Goal: Task Accomplishment & Management: Use online tool/utility

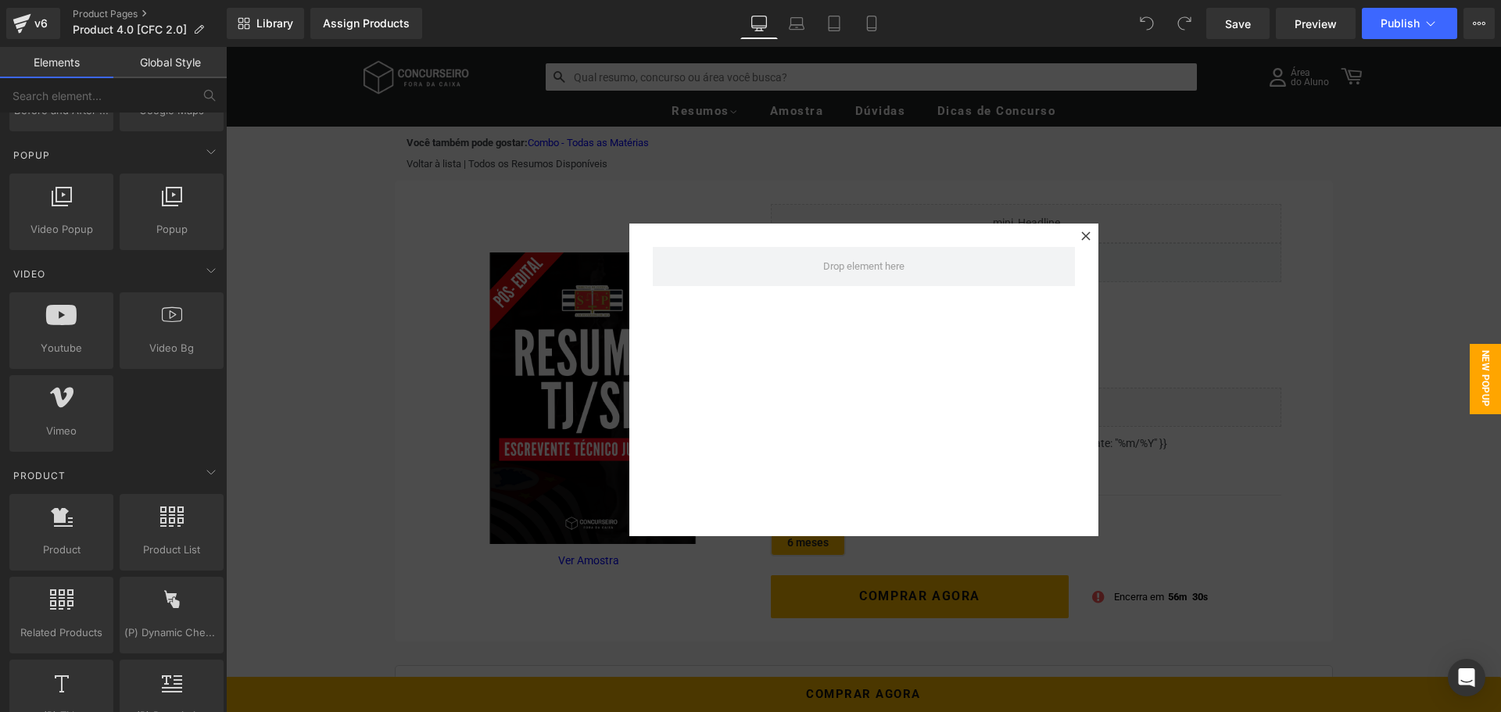
scroll to position [1016, 0]
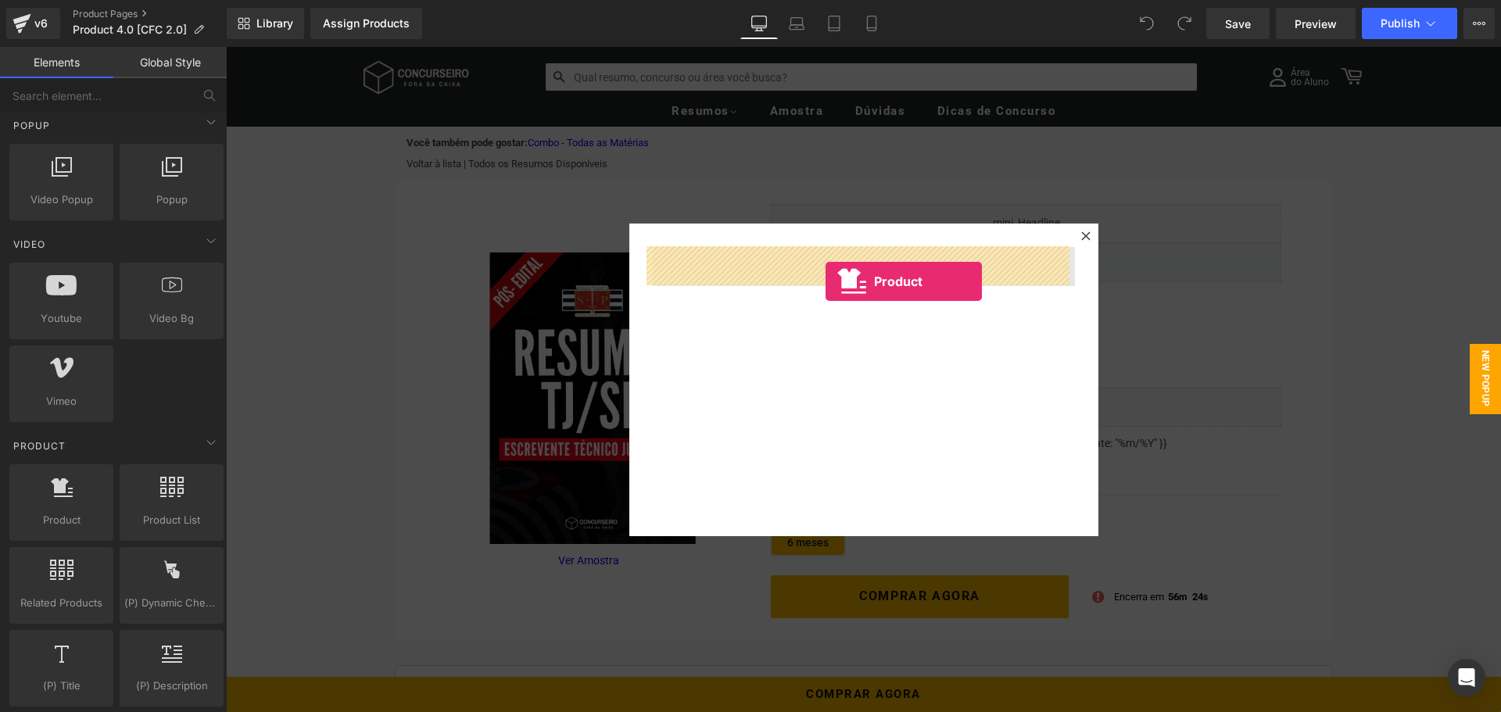
drag, startPoint x: 274, startPoint y: 549, endPoint x: 825, endPoint y: 280, distance: 613.3
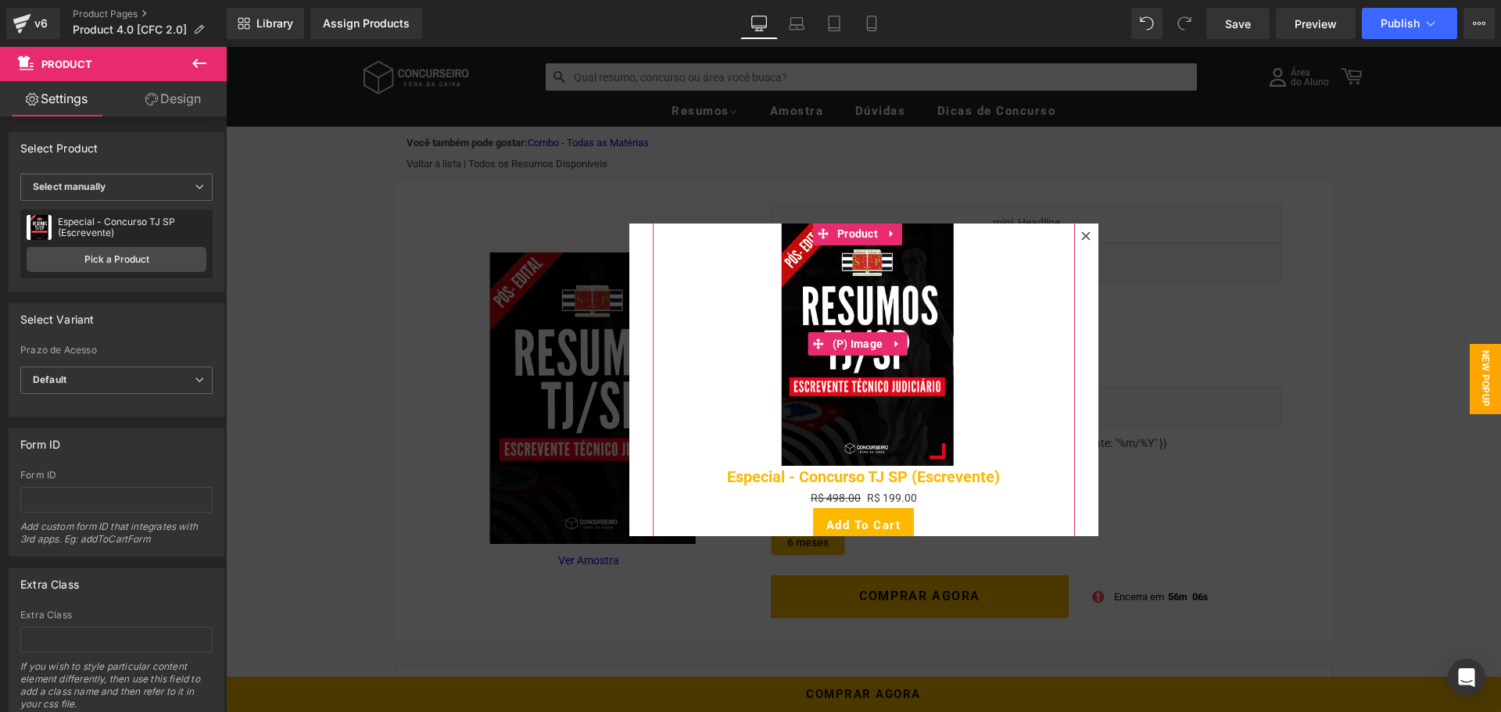
scroll to position [0, 0]
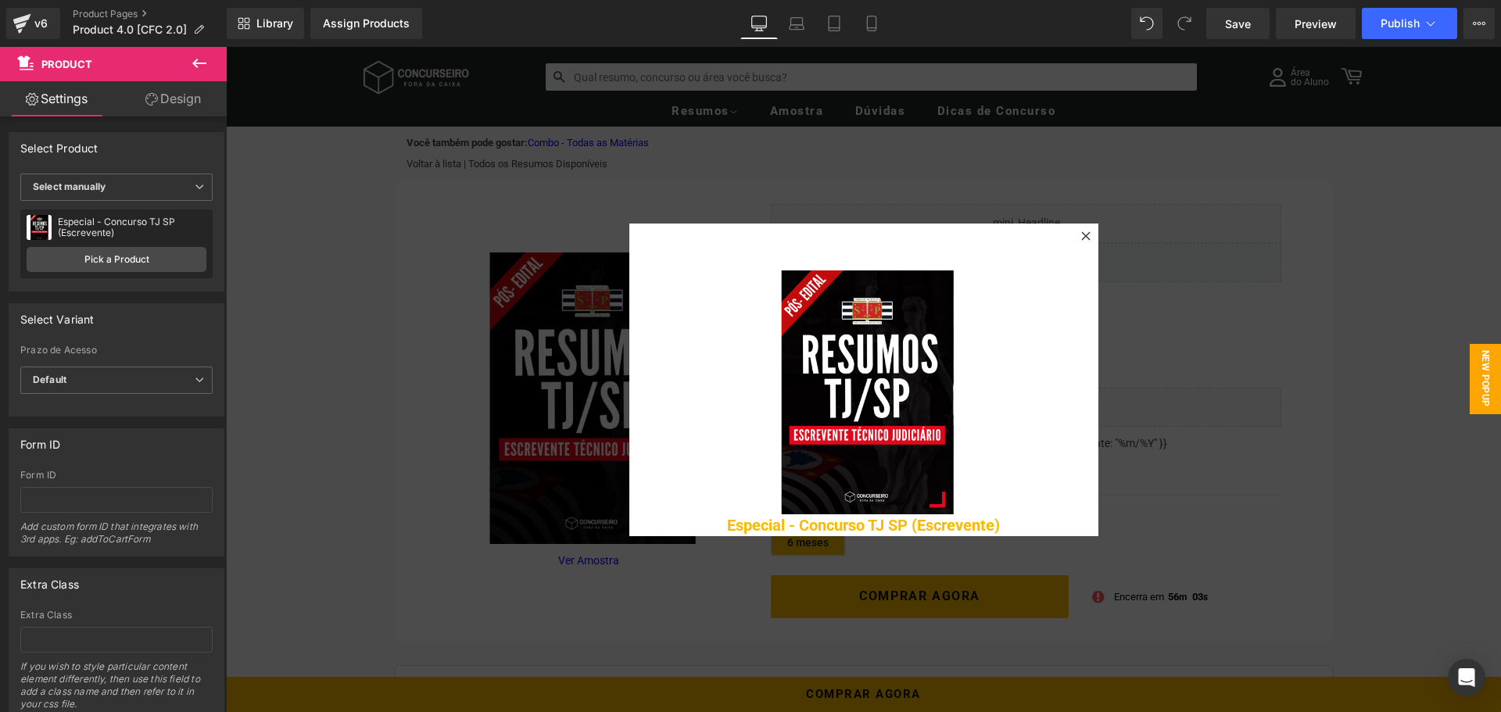
click at [199, 62] on icon at bounding box center [199, 63] width 19 height 19
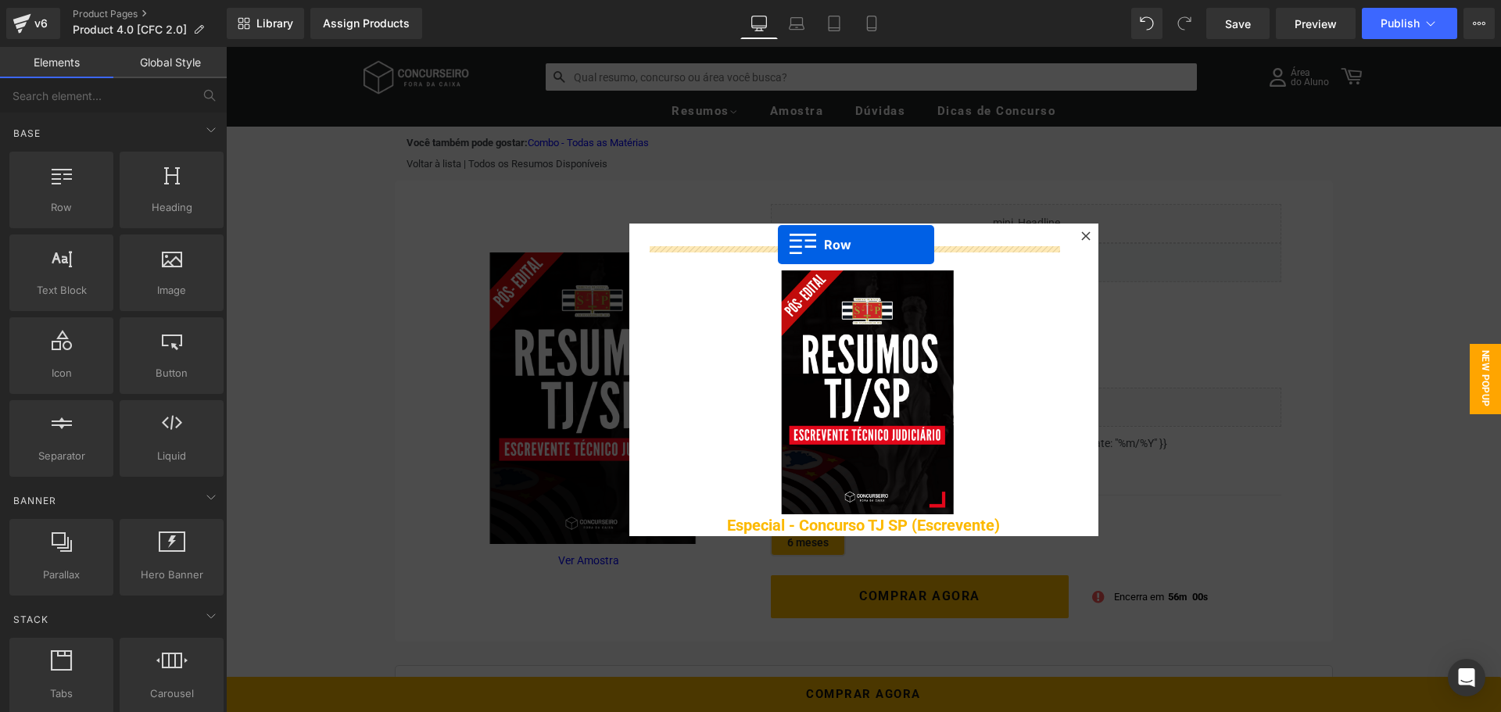
drag, startPoint x: 291, startPoint y: 238, endPoint x: 777, endPoint y: 245, distance: 486.3
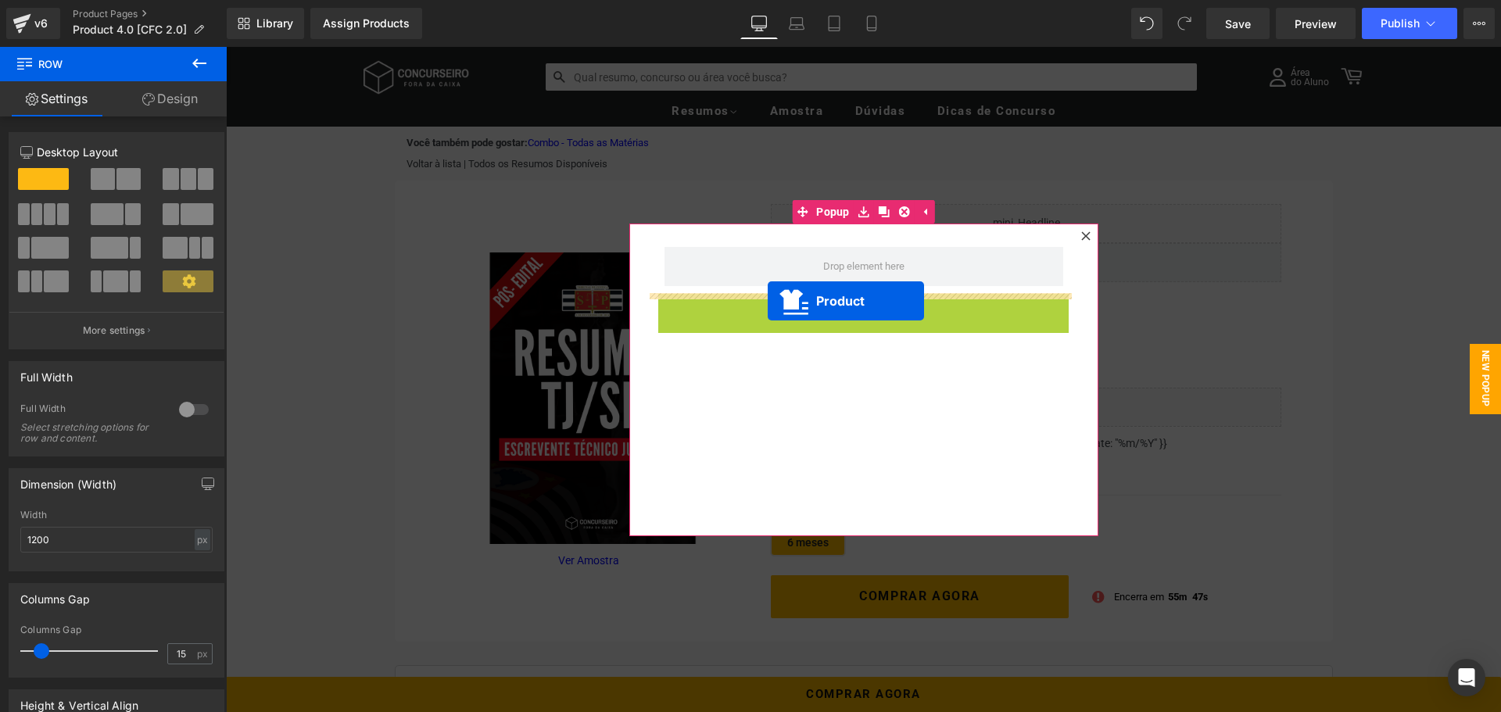
drag, startPoint x: 815, startPoint y: 328, endPoint x: 768, endPoint y: 301, distance: 54.6
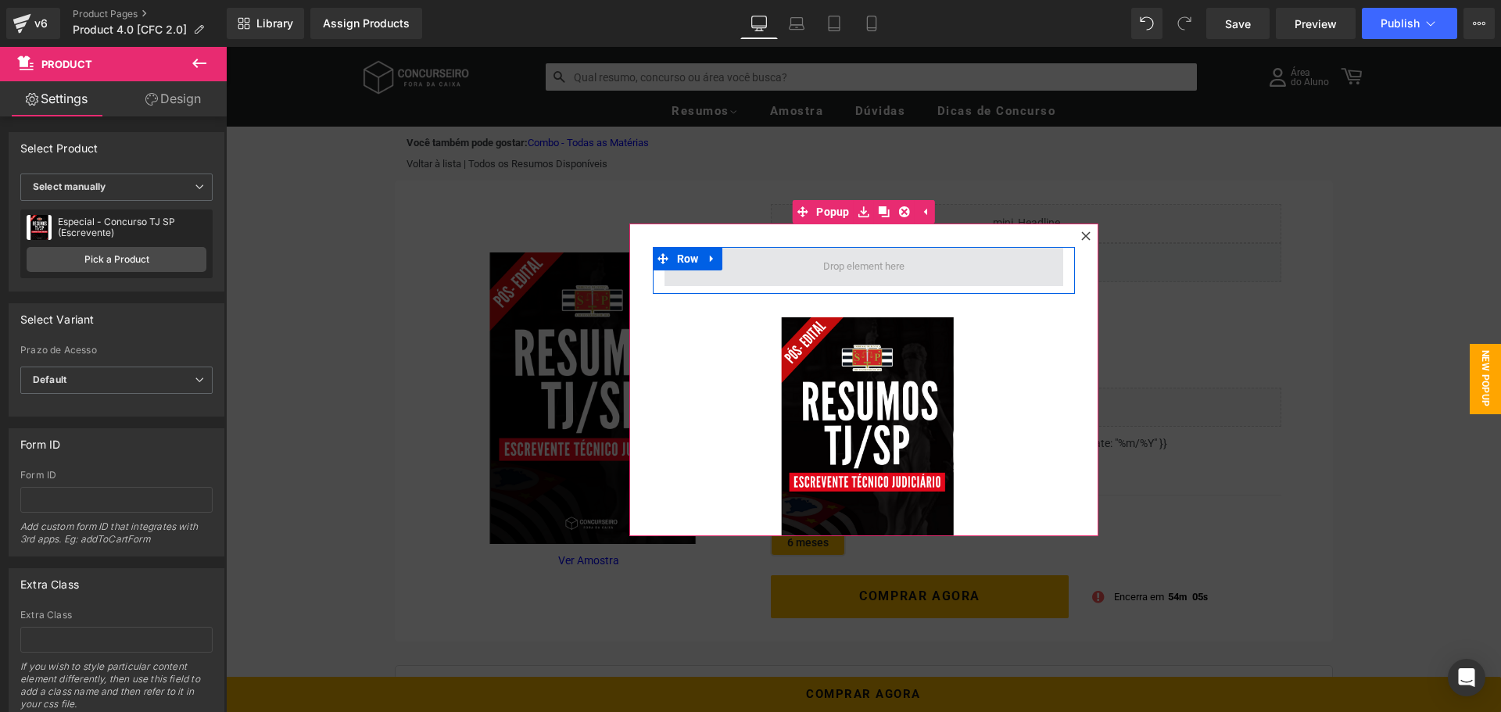
click at [718, 257] on span at bounding box center [864, 266] width 399 height 39
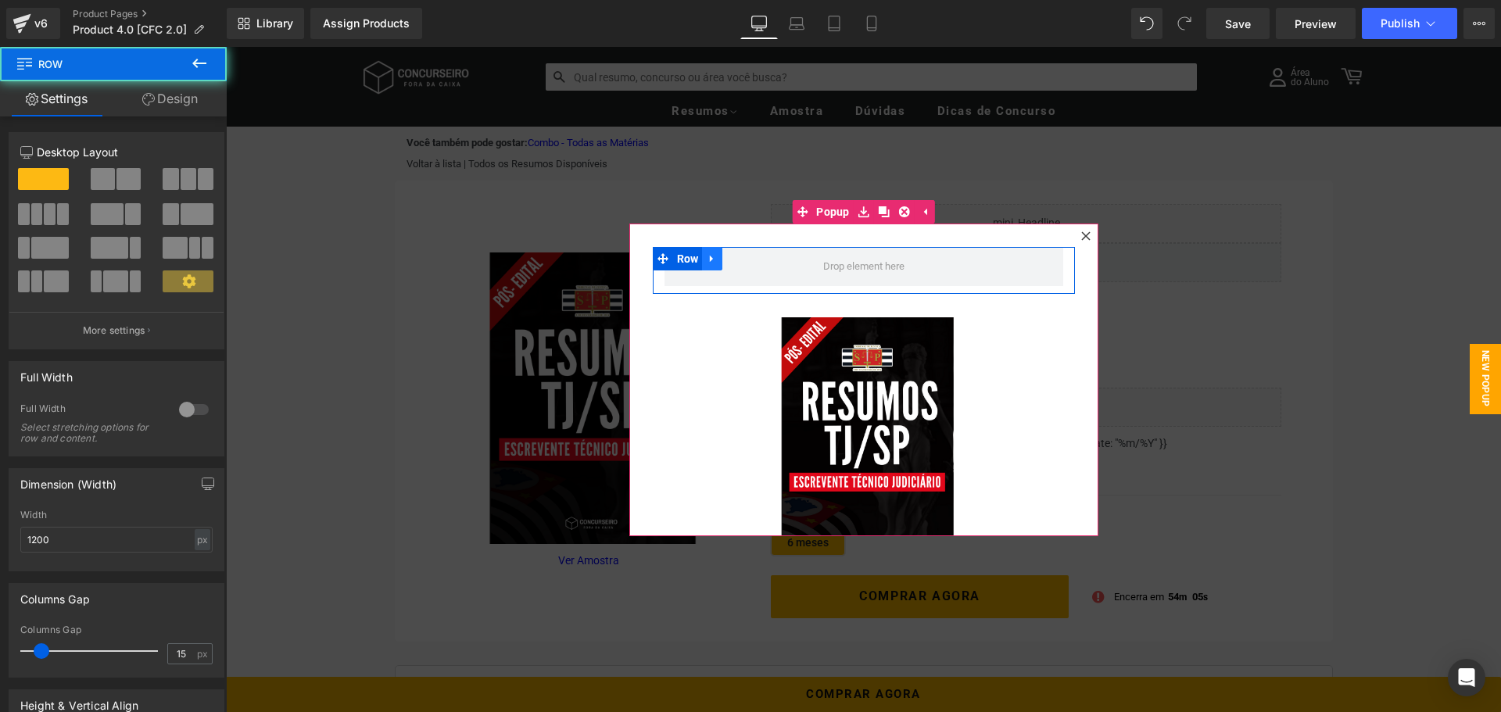
click at [708, 260] on icon at bounding box center [712, 259] width 11 height 12
click at [681, 256] on span "Row" at bounding box center [688, 259] width 30 height 23
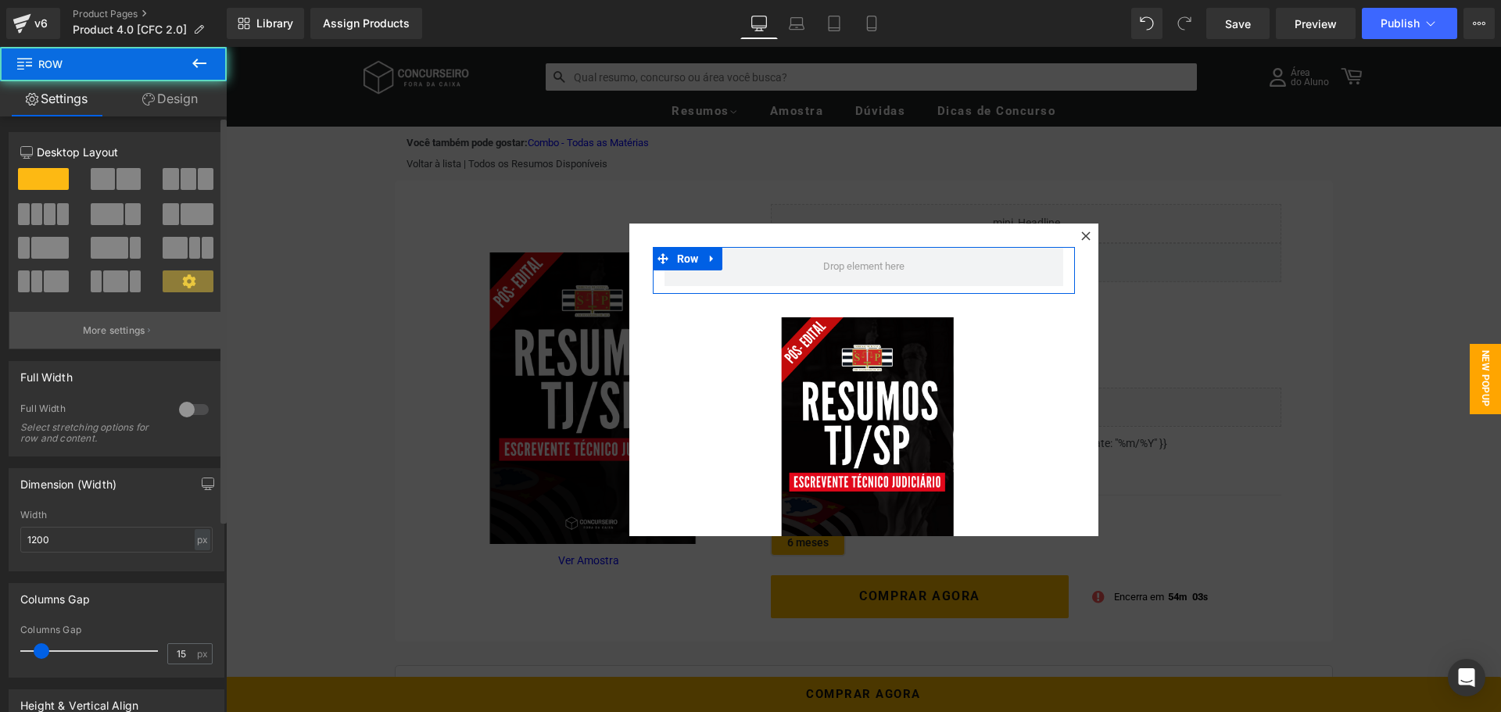
click at [122, 338] on button "More settings" at bounding box center [116, 330] width 214 height 37
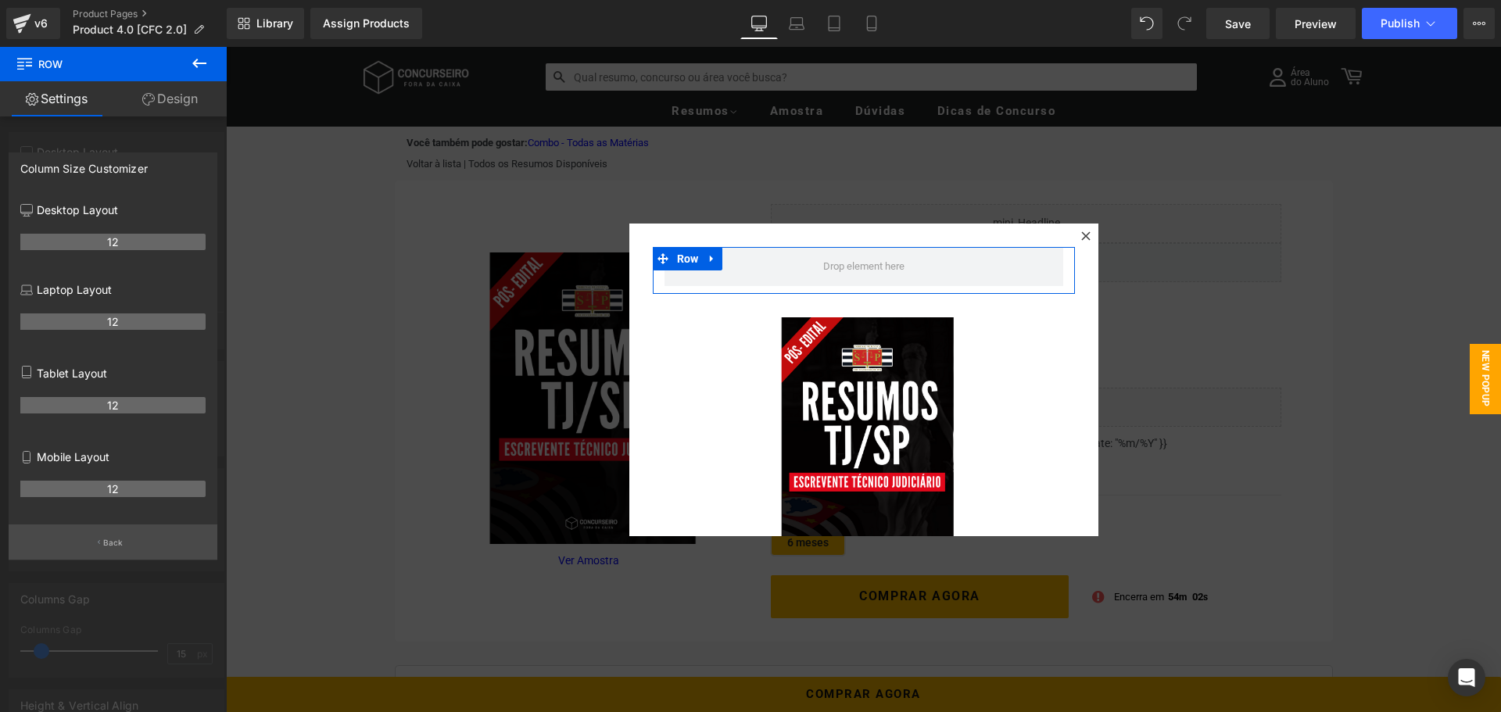
drag, startPoint x: 113, startPoint y: 546, endPoint x: 113, endPoint y: 509, distance: 36.7
click at [113, 544] on p "Back" at bounding box center [113, 543] width 20 height 12
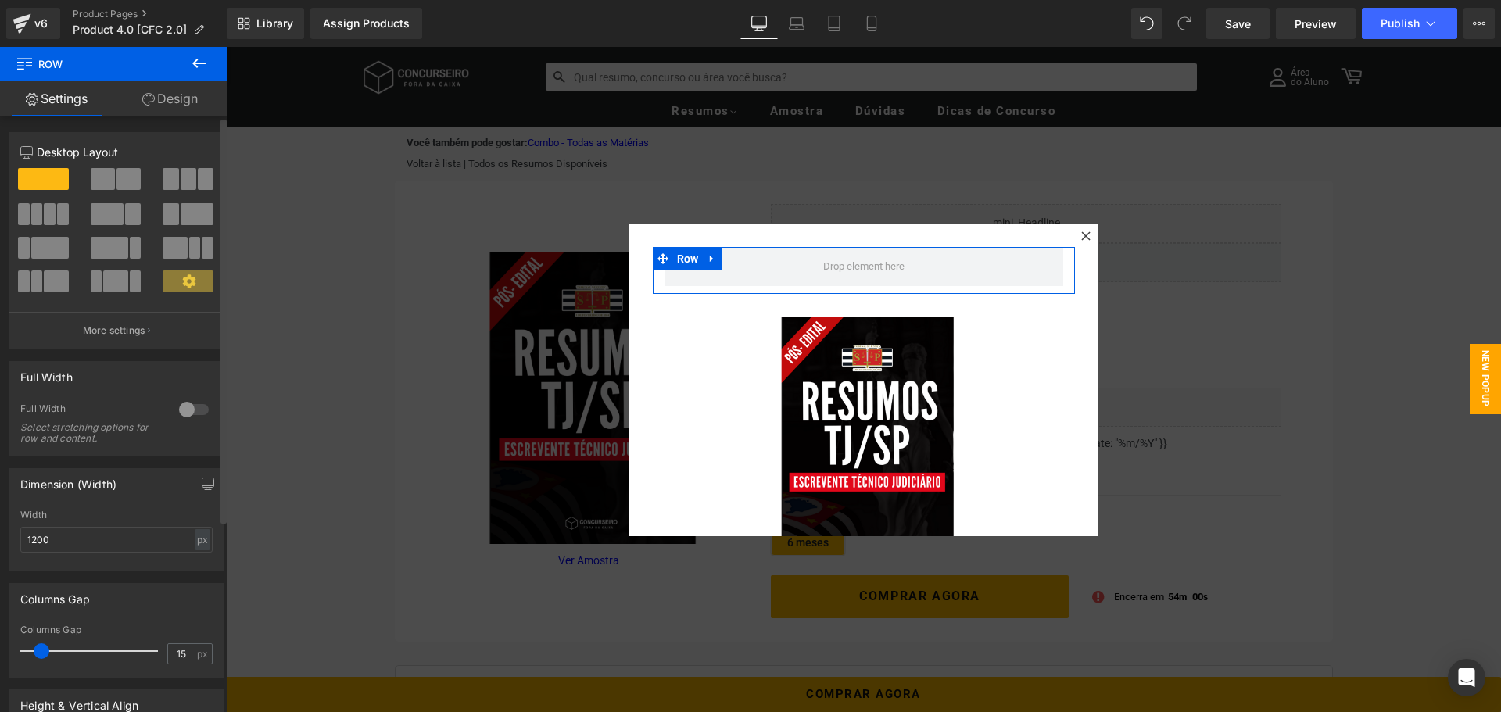
click at [104, 178] on span at bounding box center [103, 179] width 24 height 22
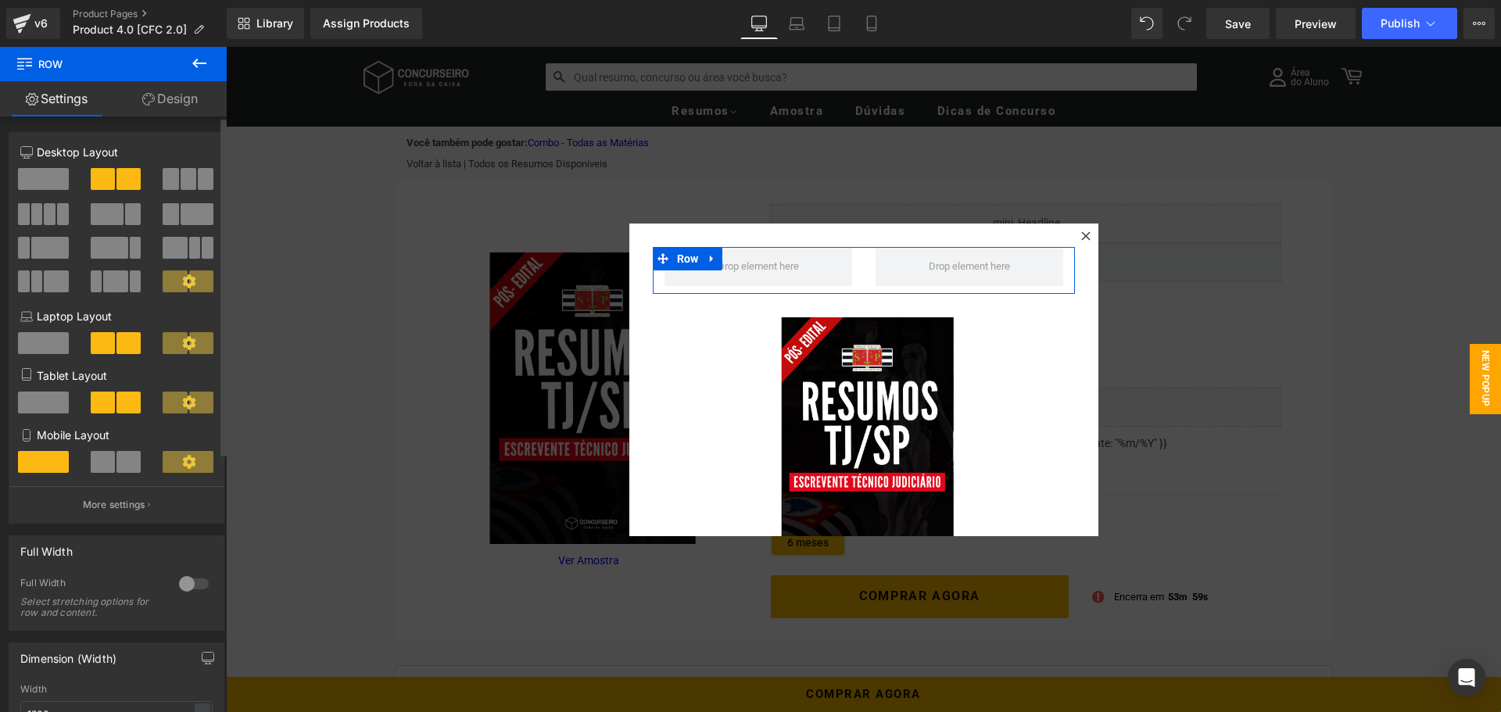
click at [116, 468] on span at bounding box center [128, 462] width 24 height 22
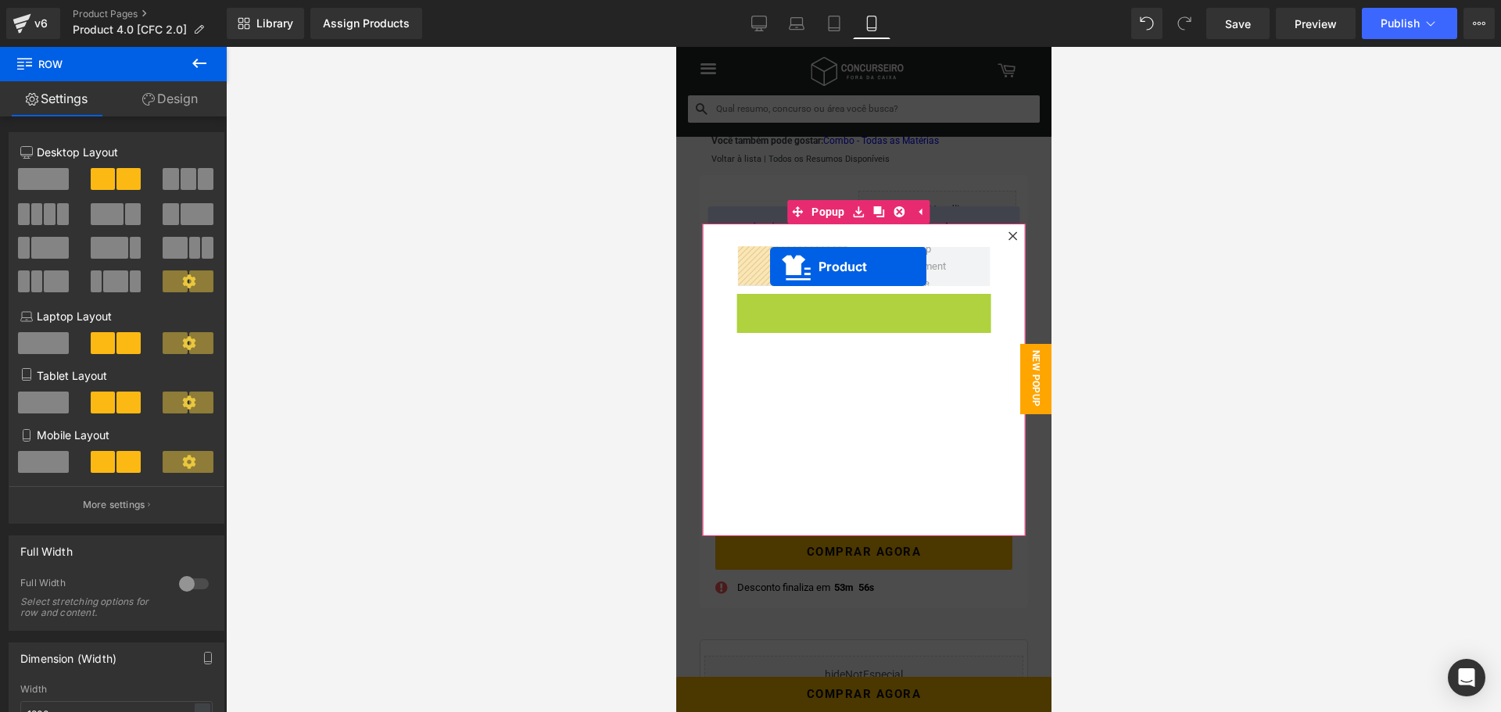
drag, startPoint x: 822, startPoint y: 332, endPoint x: 767, endPoint y: 264, distance: 87.3
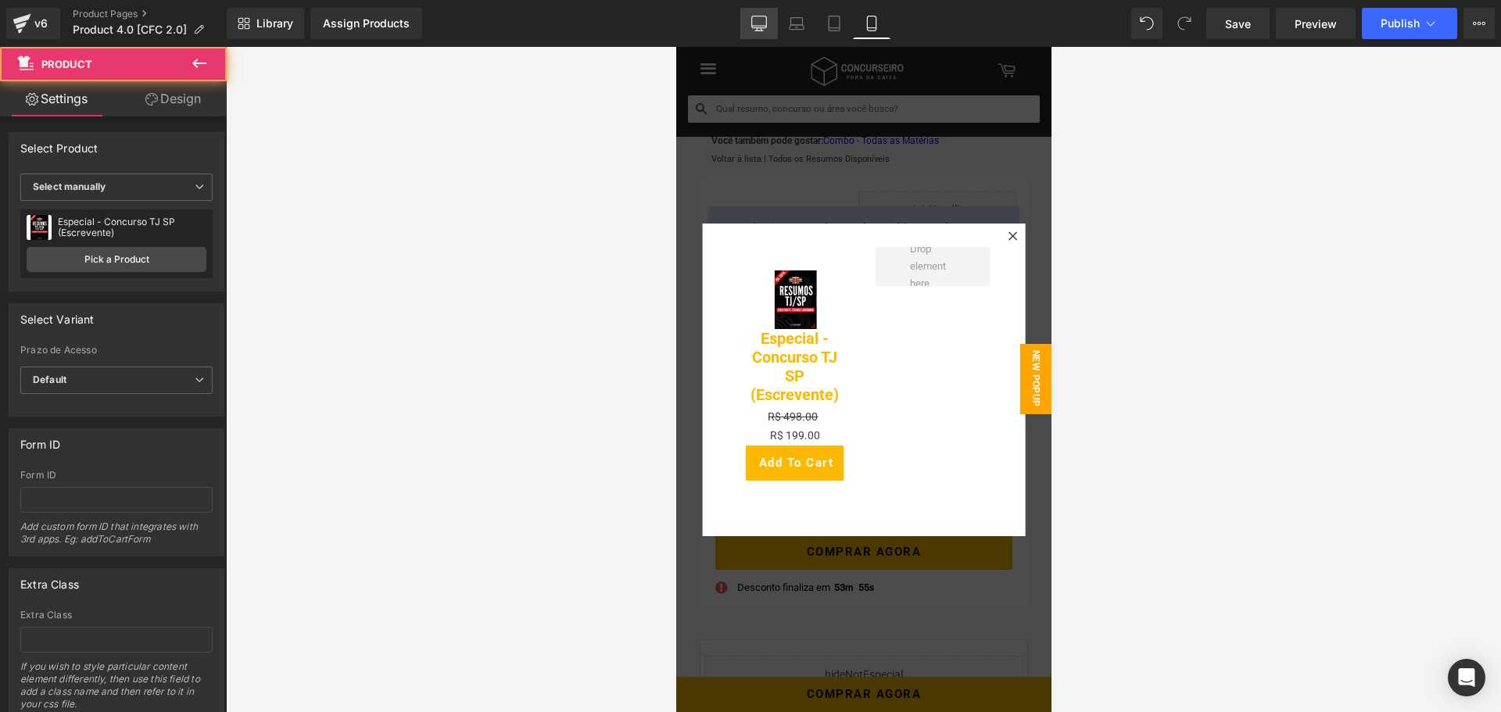
click at [754, 23] on icon at bounding box center [759, 24] width 16 height 16
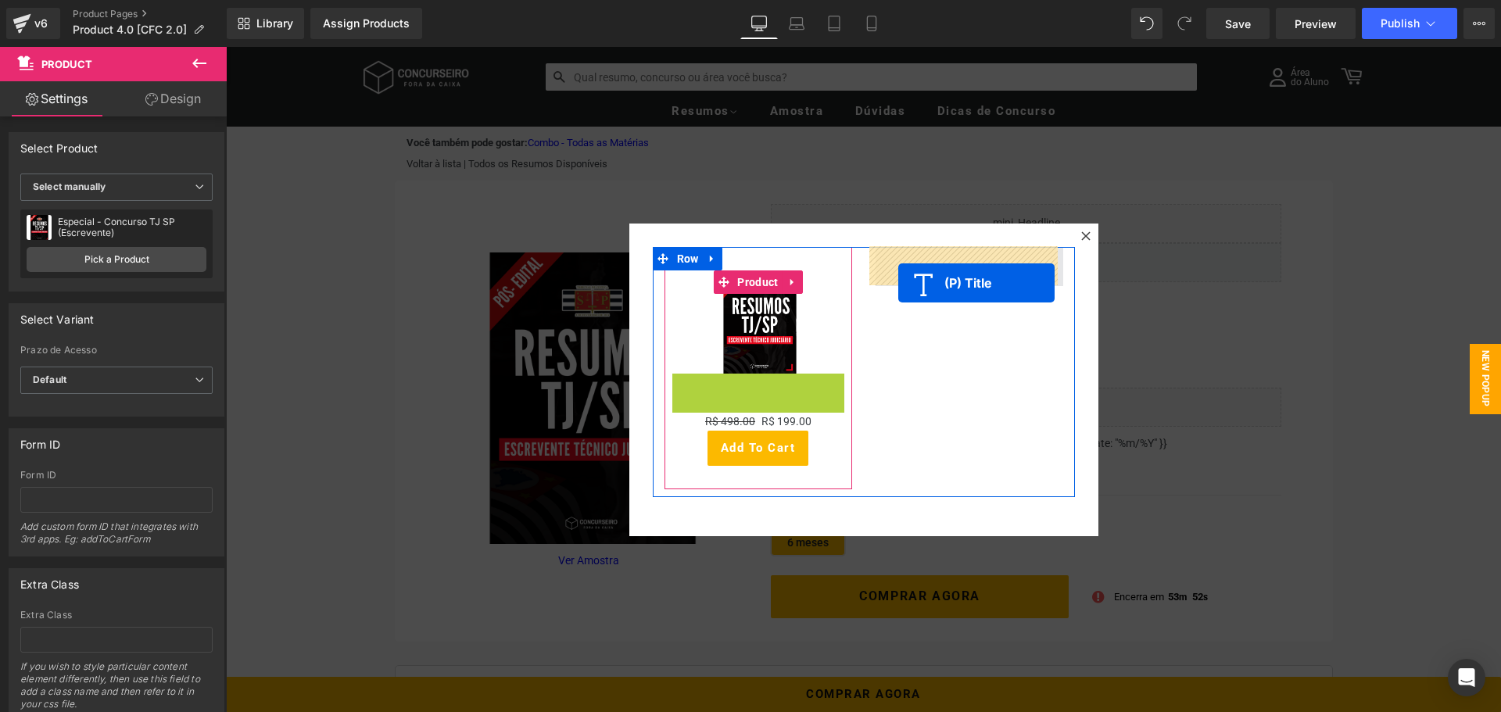
drag, startPoint x: 718, startPoint y: 394, endPoint x: 898, endPoint y: 283, distance: 211.3
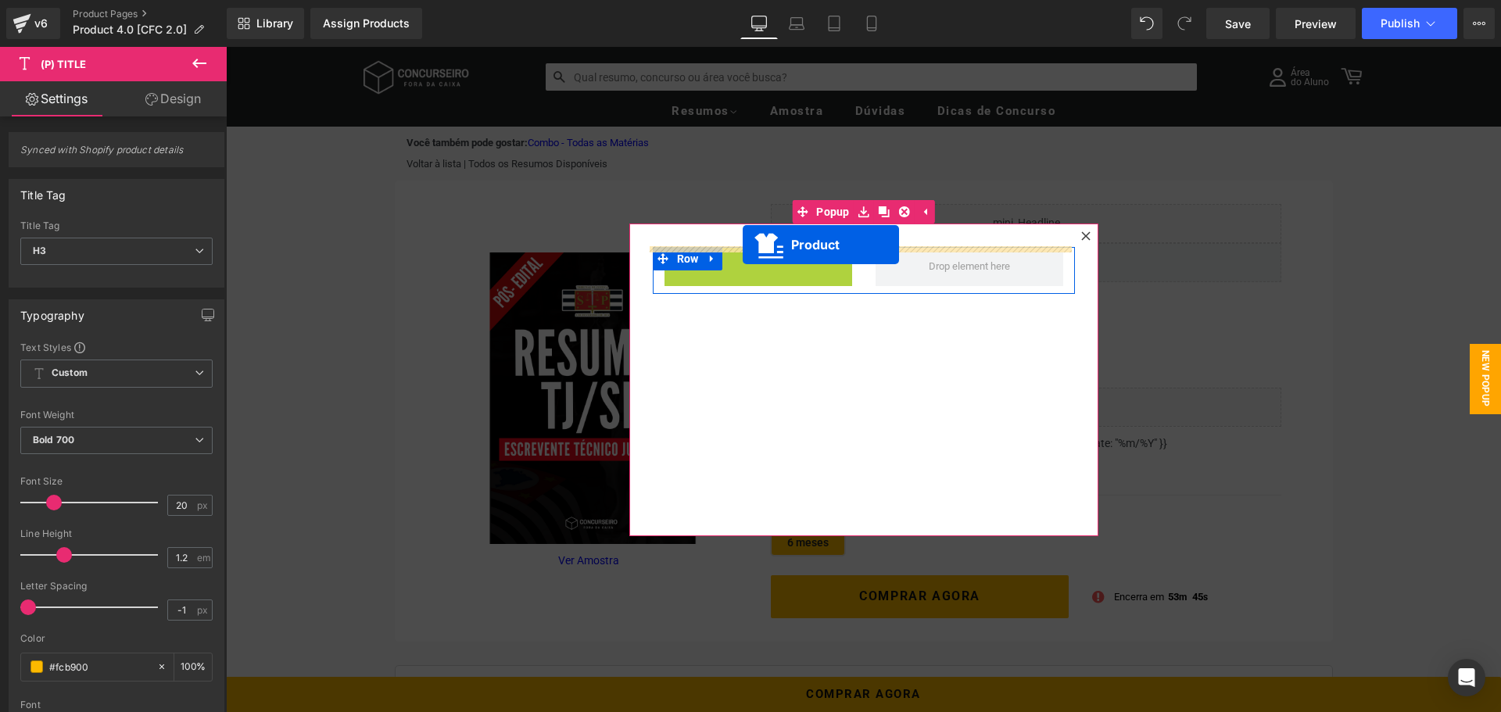
drag, startPoint x: 715, startPoint y: 285, endPoint x: 743, endPoint y: 245, distance: 48.8
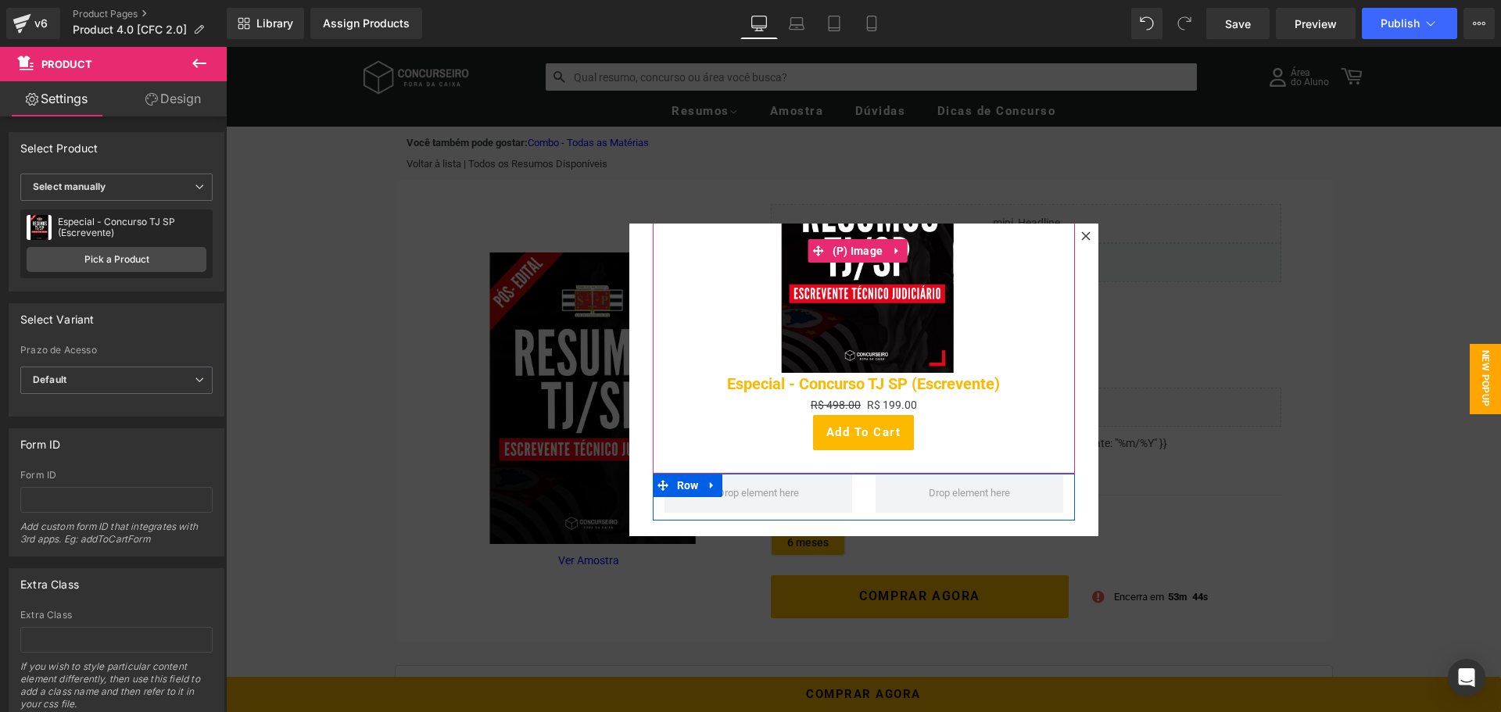
scroll to position [142, 0]
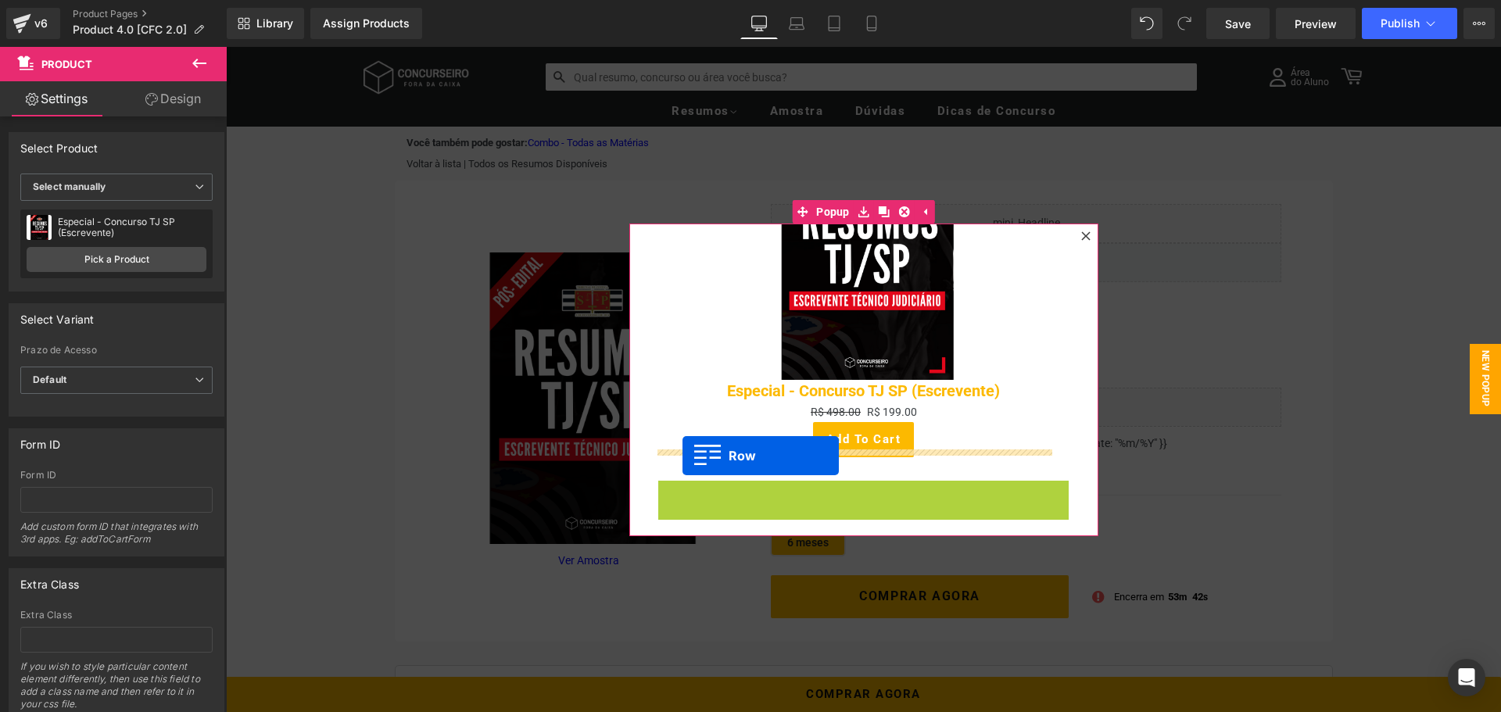
drag, startPoint x: 655, startPoint y: 475, endPoint x: 683, endPoint y: 456, distance: 33.6
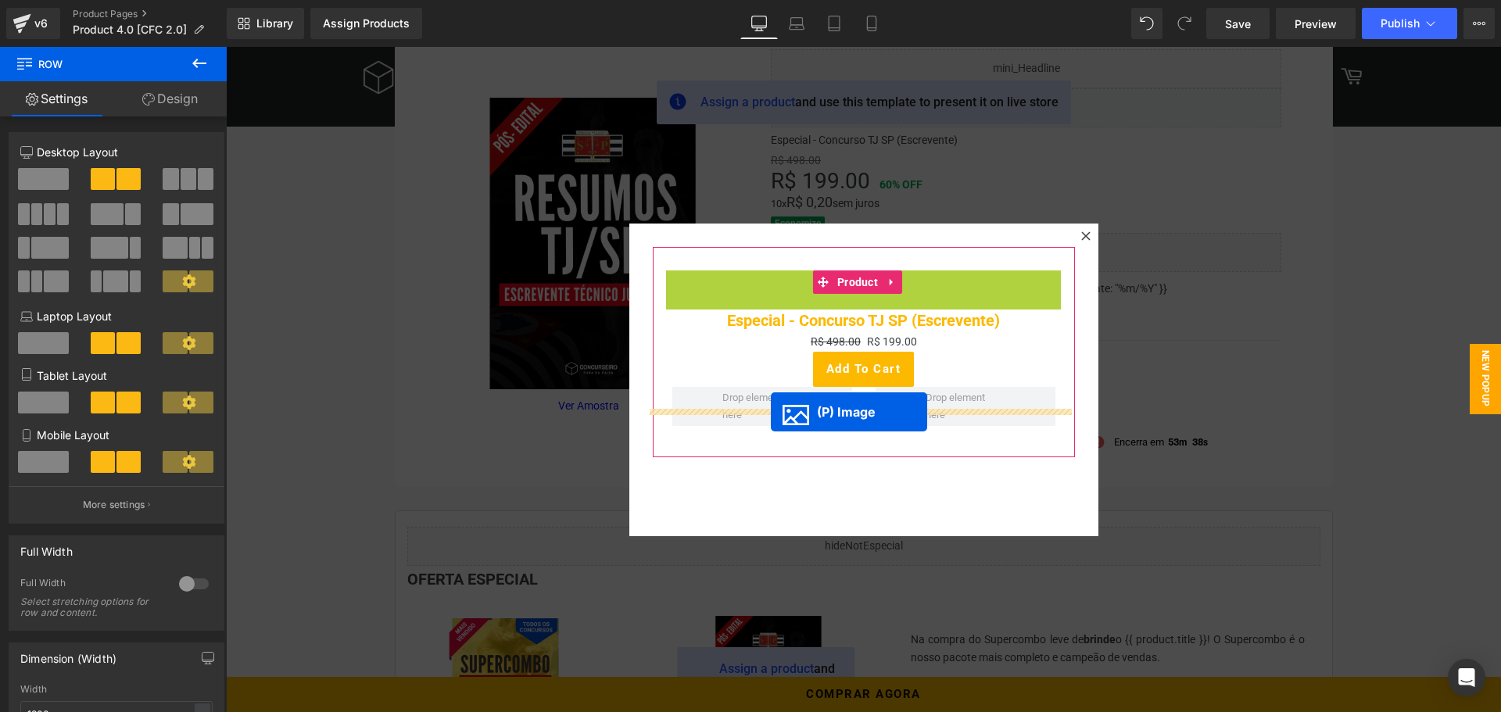
scroll to position [156, 0]
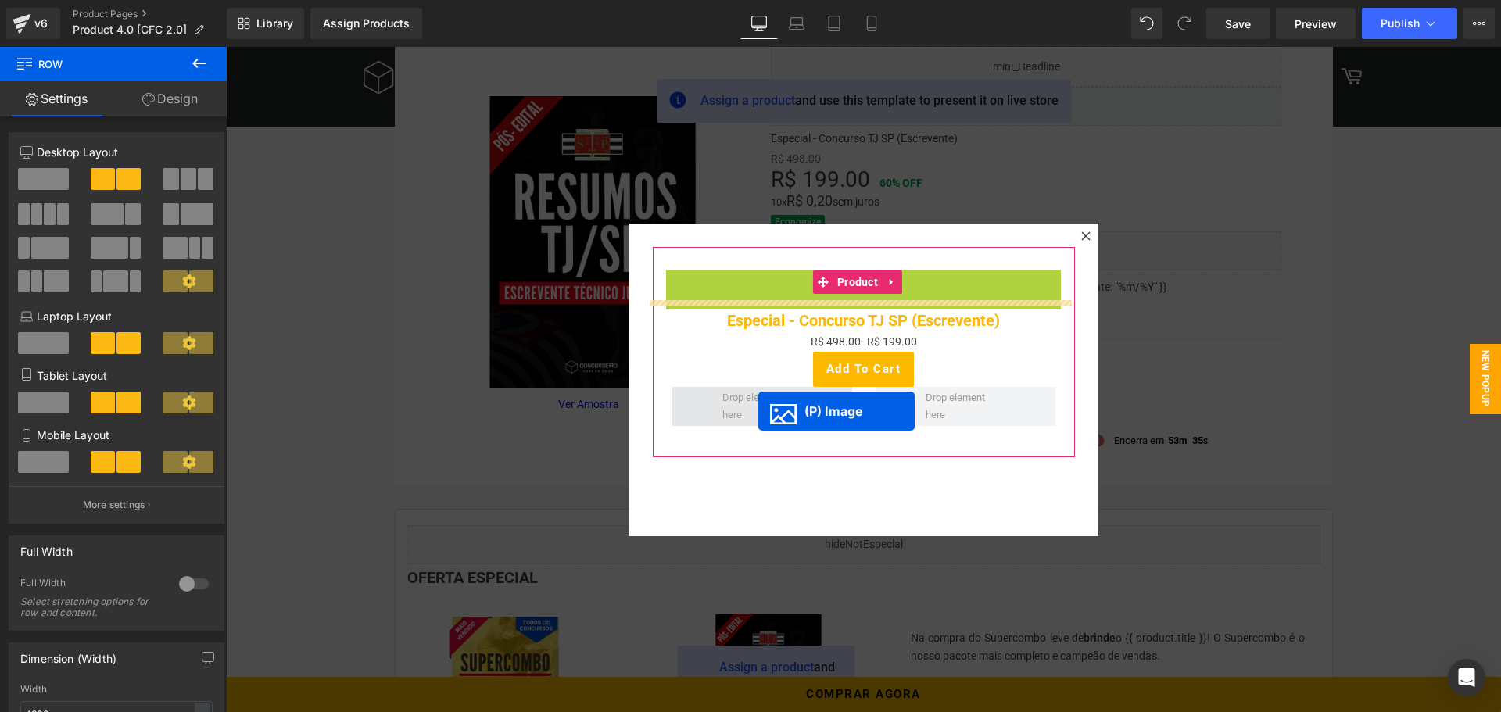
drag, startPoint x: 815, startPoint y: 389, endPoint x: 758, endPoint y: 411, distance: 61.1
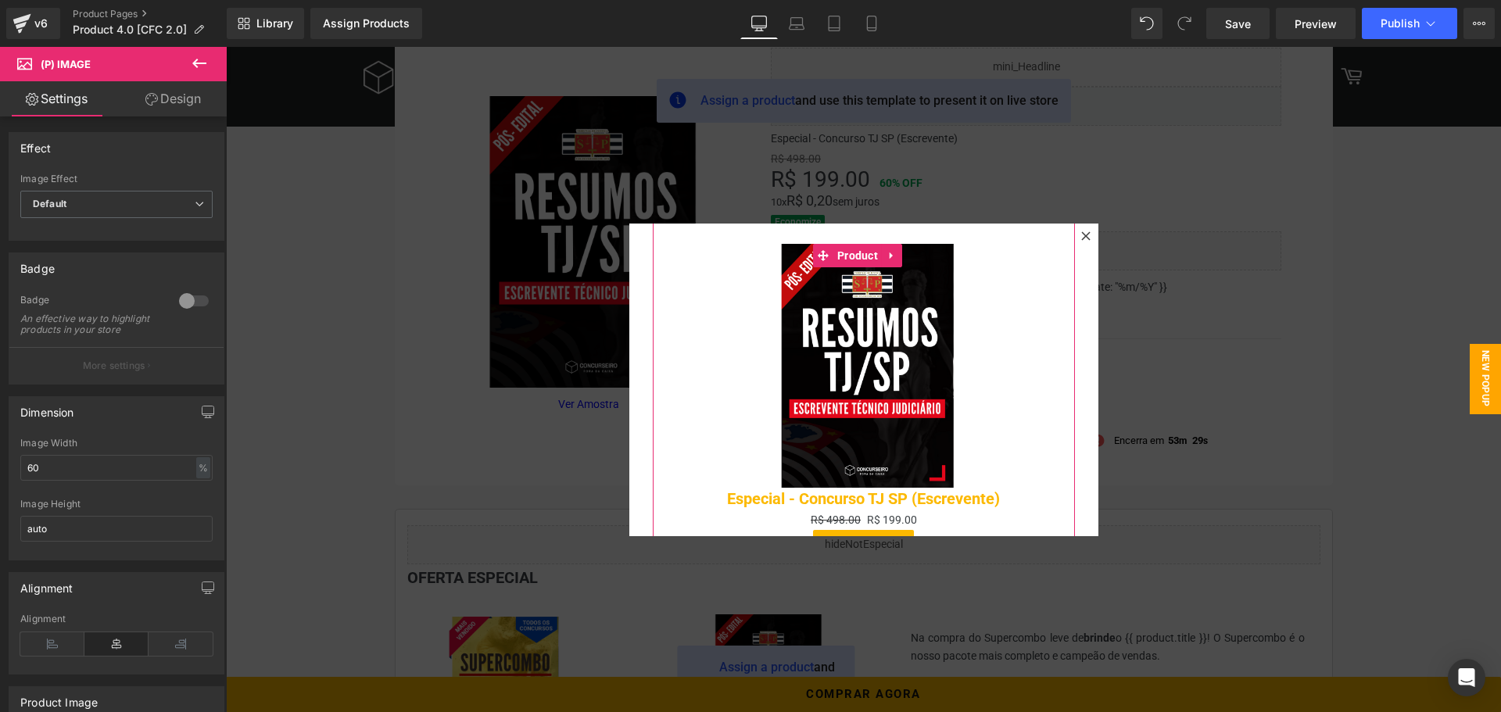
scroll to position [0, 0]
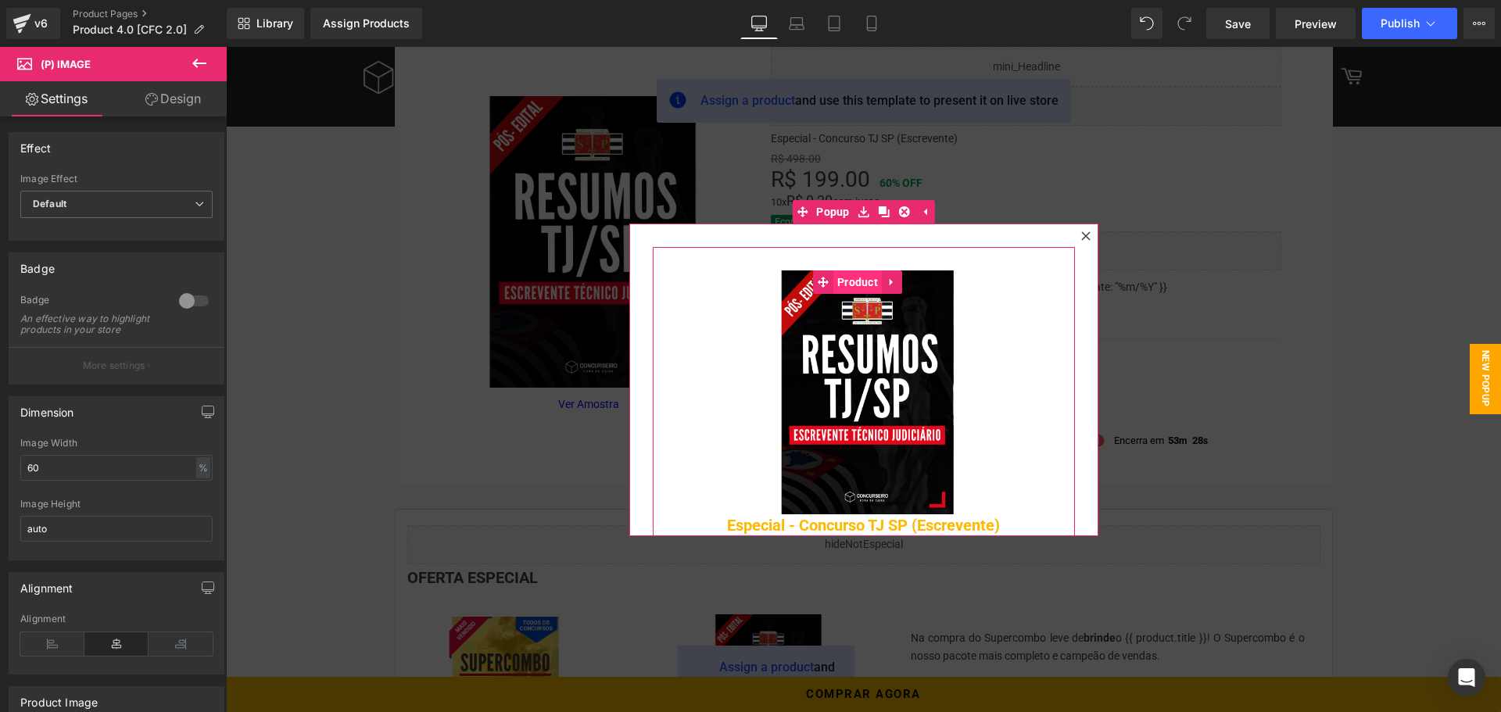
click at [844, 280] on span "Product" at bounding box center [857, 282] width 48 height 23
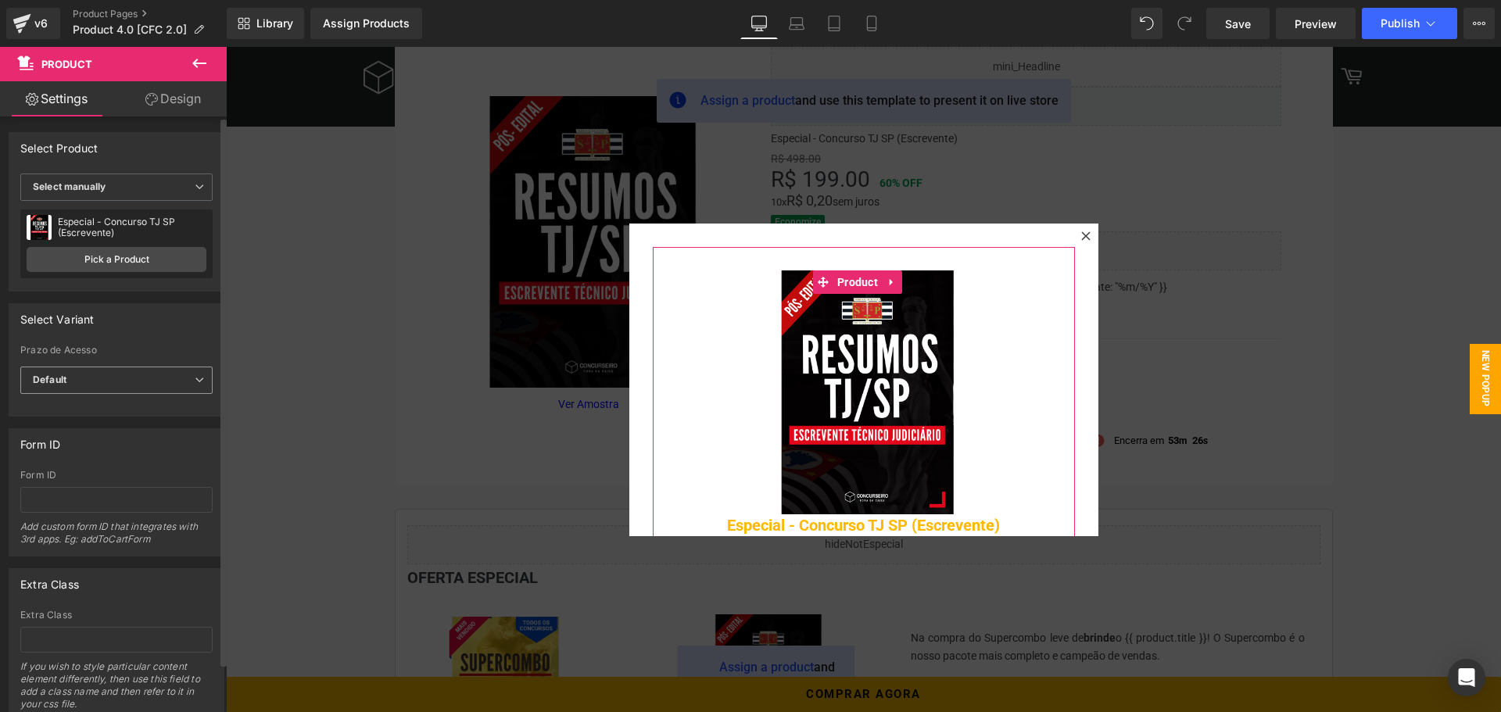
click at [171, 378] on span "Default" at bounding box center [116, 380] width 192 height 27
click at [182, 332] on div "Select Variant" at bounding box center [113, 319] width 208 height 30
click at [159, 192] on span "Select manually" at bounding box center [116, 187] width 192 height 27
click at [159, 210] on div "Display by assigned product" at bounding box center [107, 211] width 127 height 11
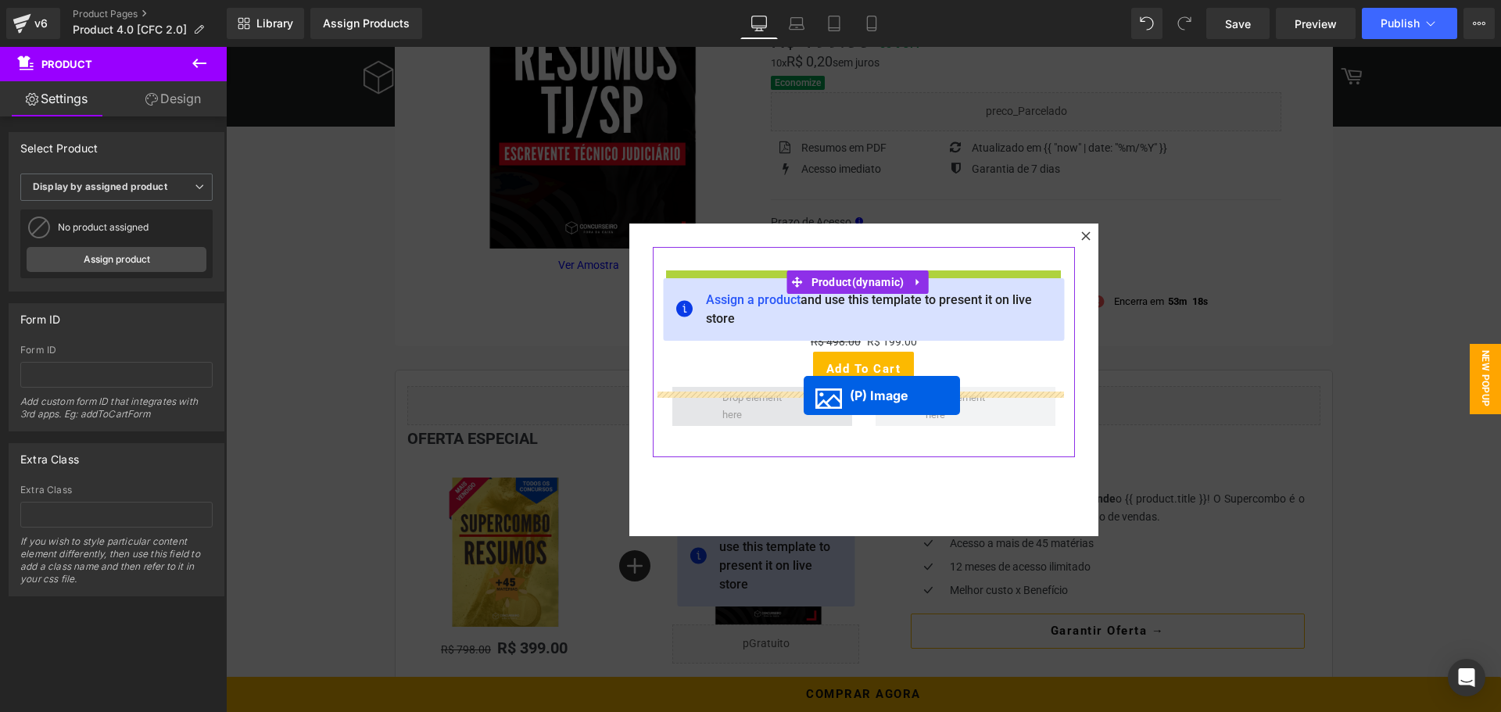
scroll to position [313, 0]
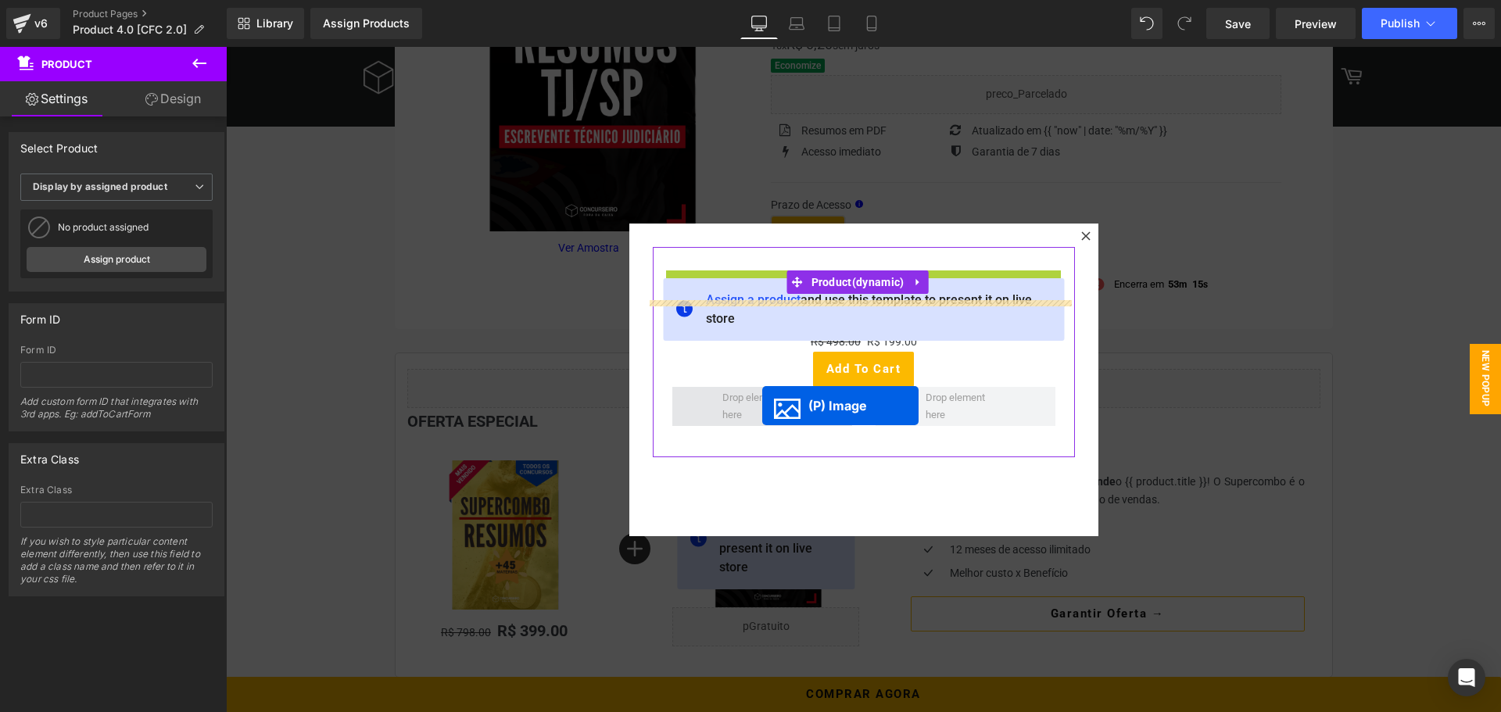
drag, startPoint x: 818, startPoint y: 389, endPoint x: 762, endPoint y: 406, distance: 58.1
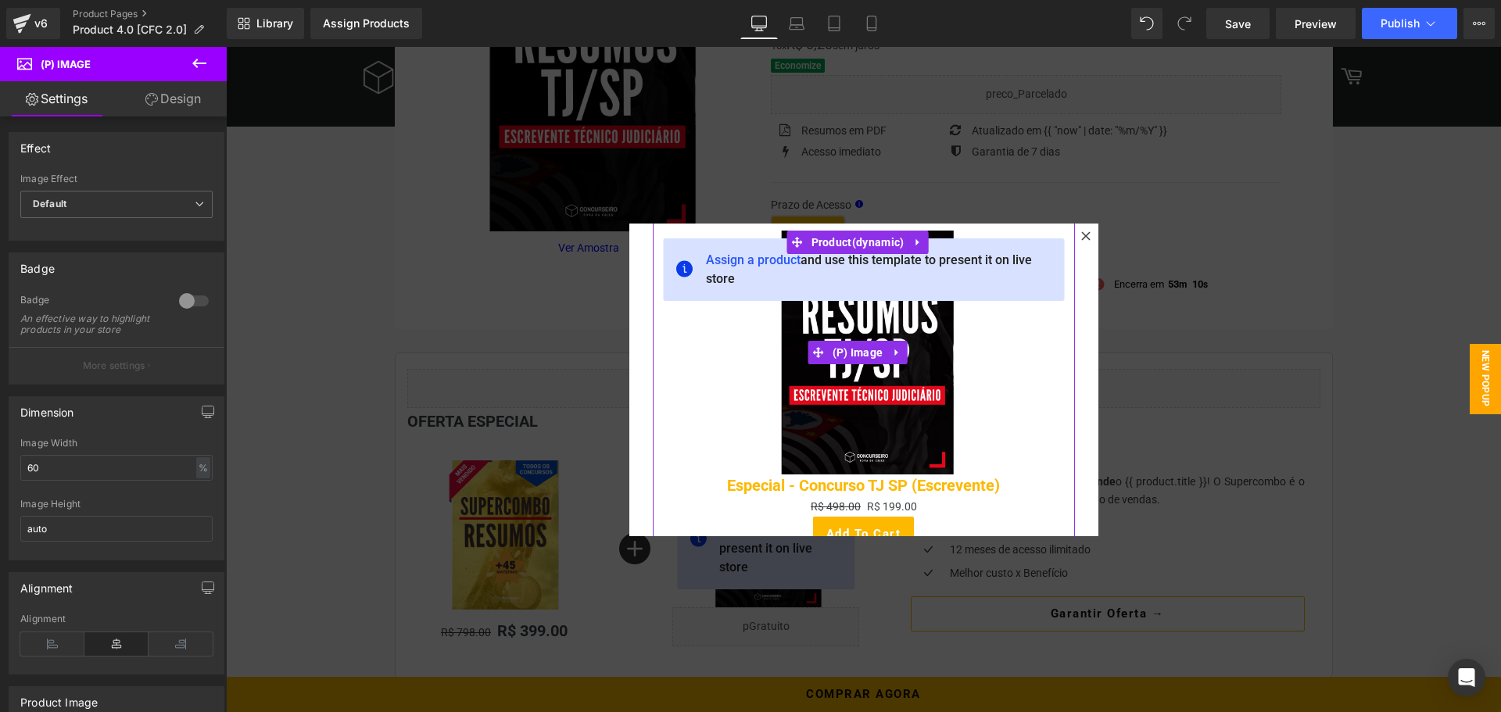
scroll to position [78, 0]
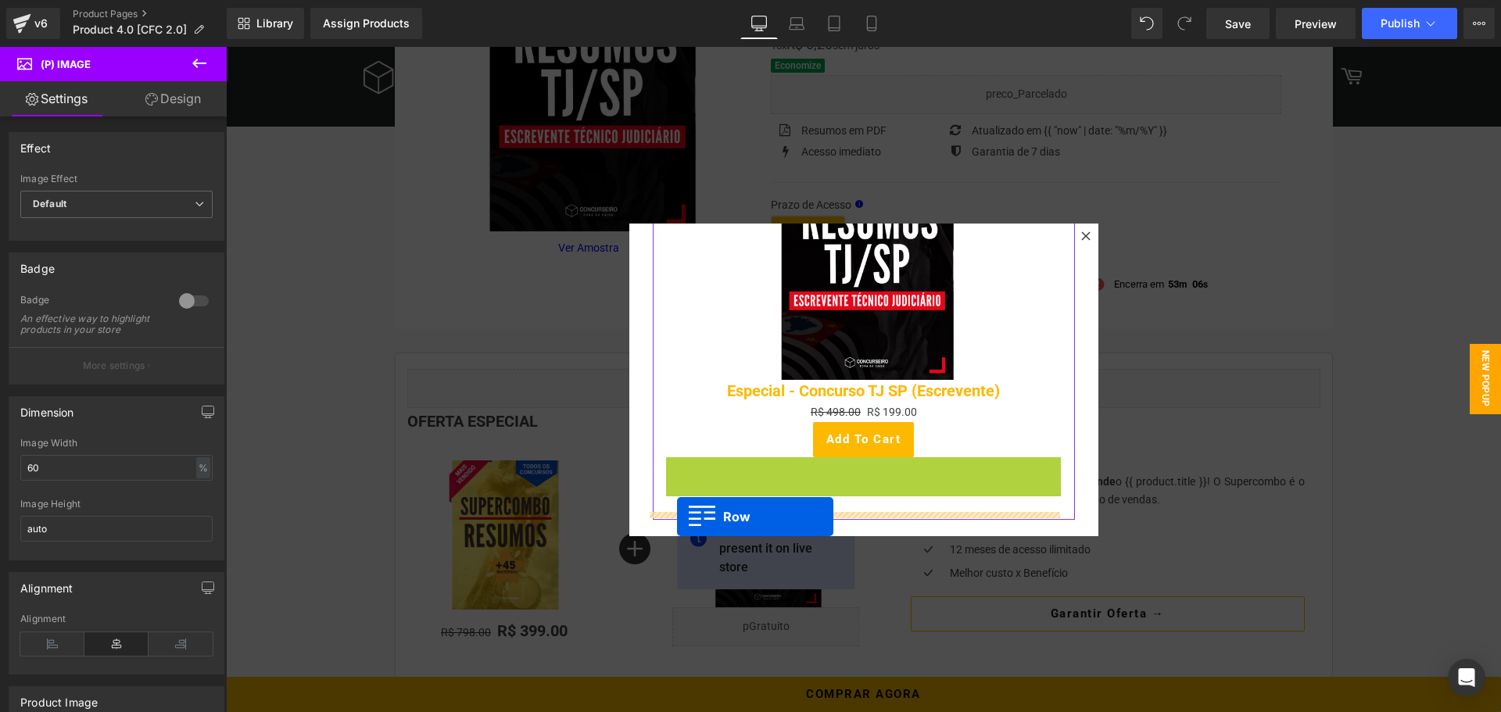
drag, startPoint x: 663, startPoint y: 451, endPoint x: 677, endPoint y: 517, distance: 67.2
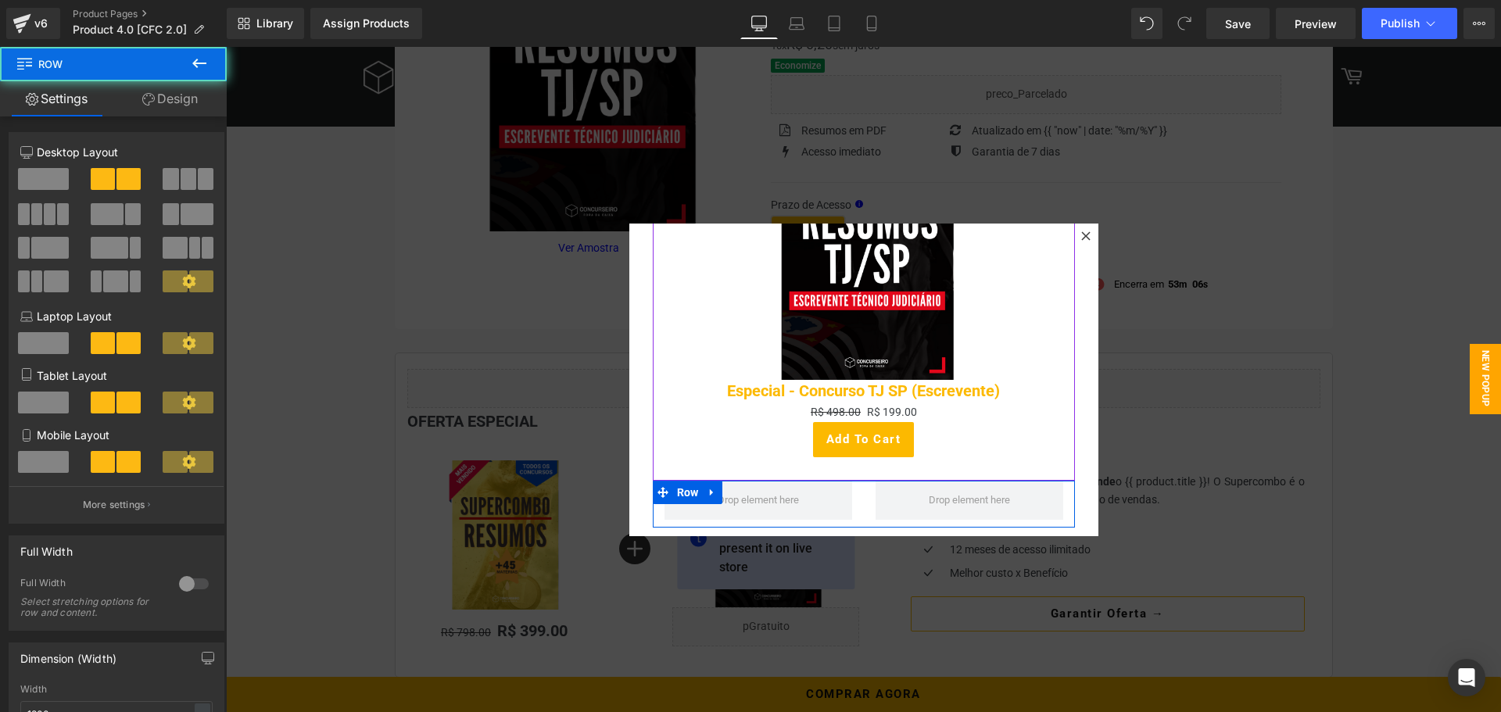
scroll to position [142, 0]
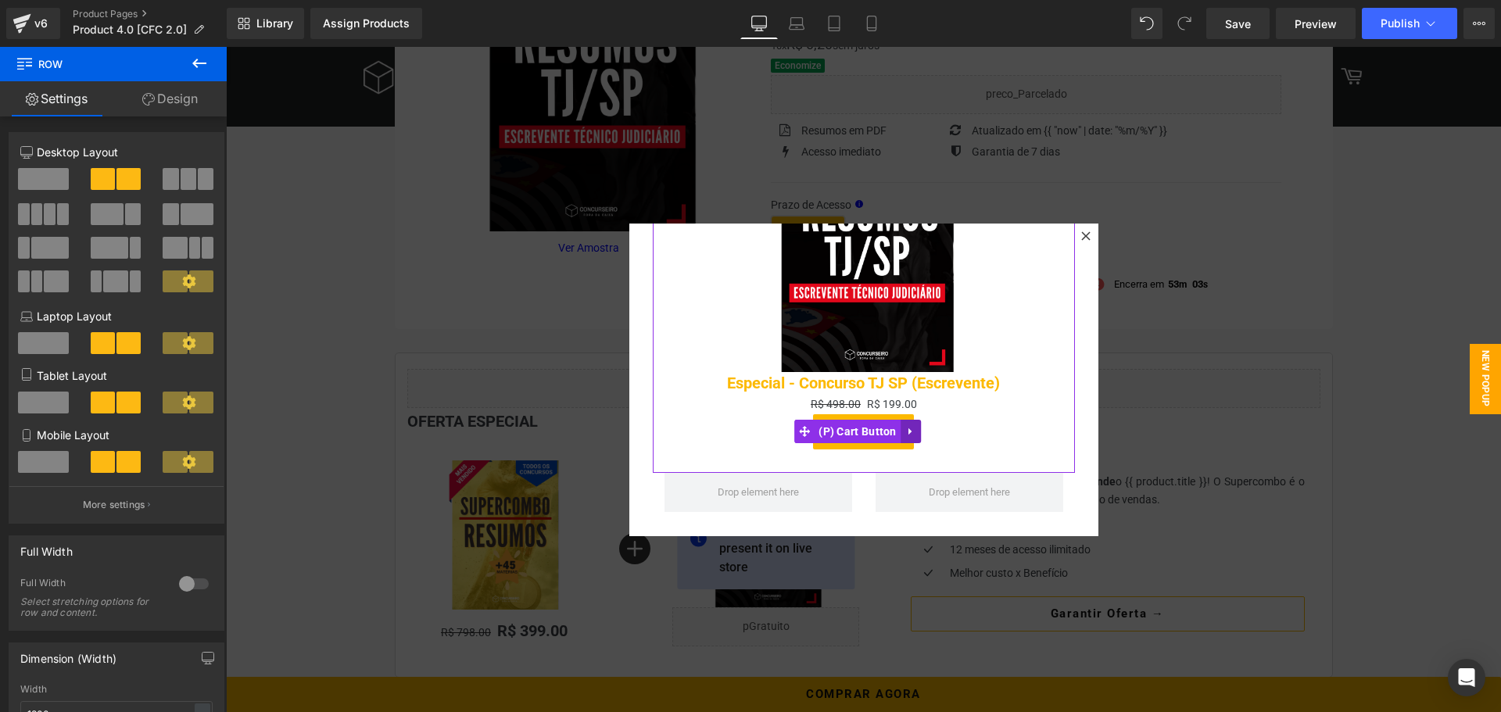
click at [911, 423] on link at bounding box center [911, 431] width 20 height 23
click at [916, 427] on icon at bounding box center [920, 432] width 11 height 12
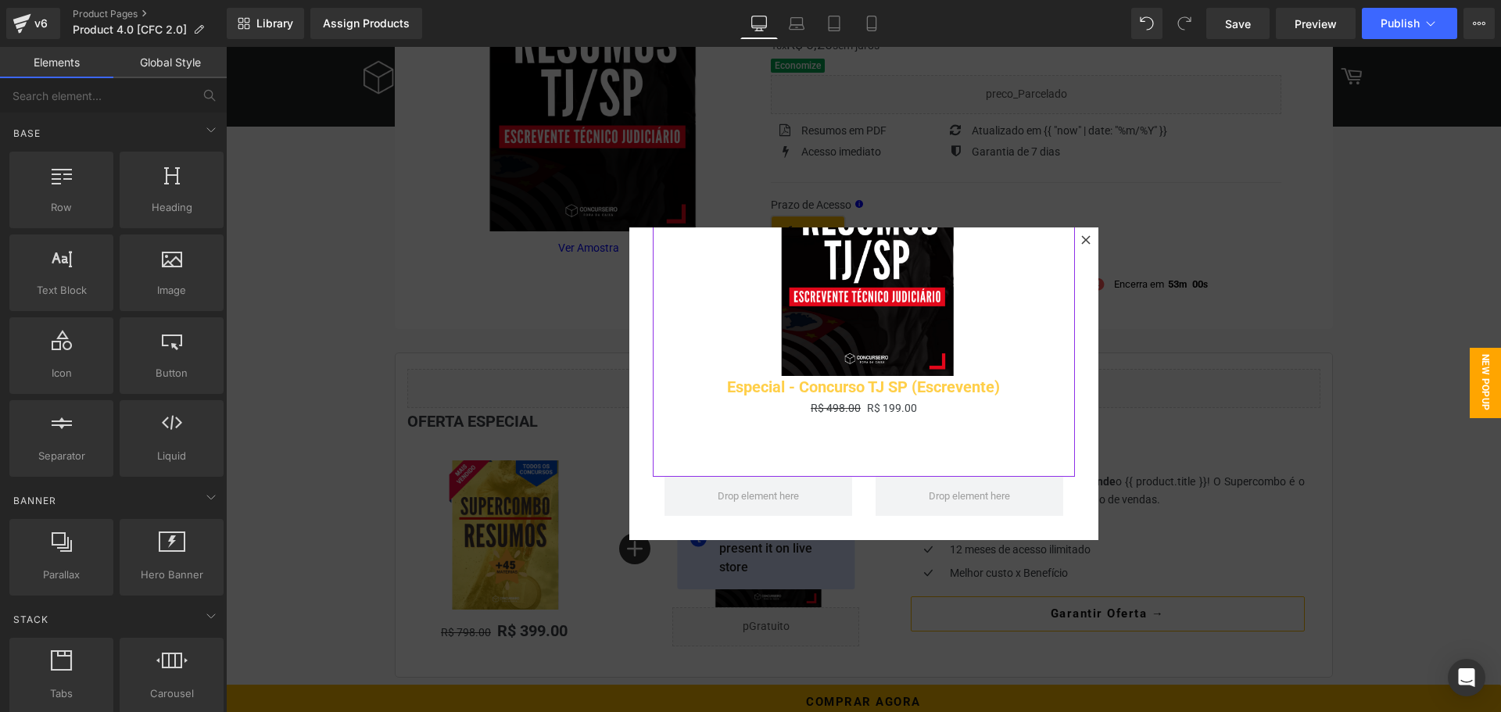
scroll to position [107, 0]
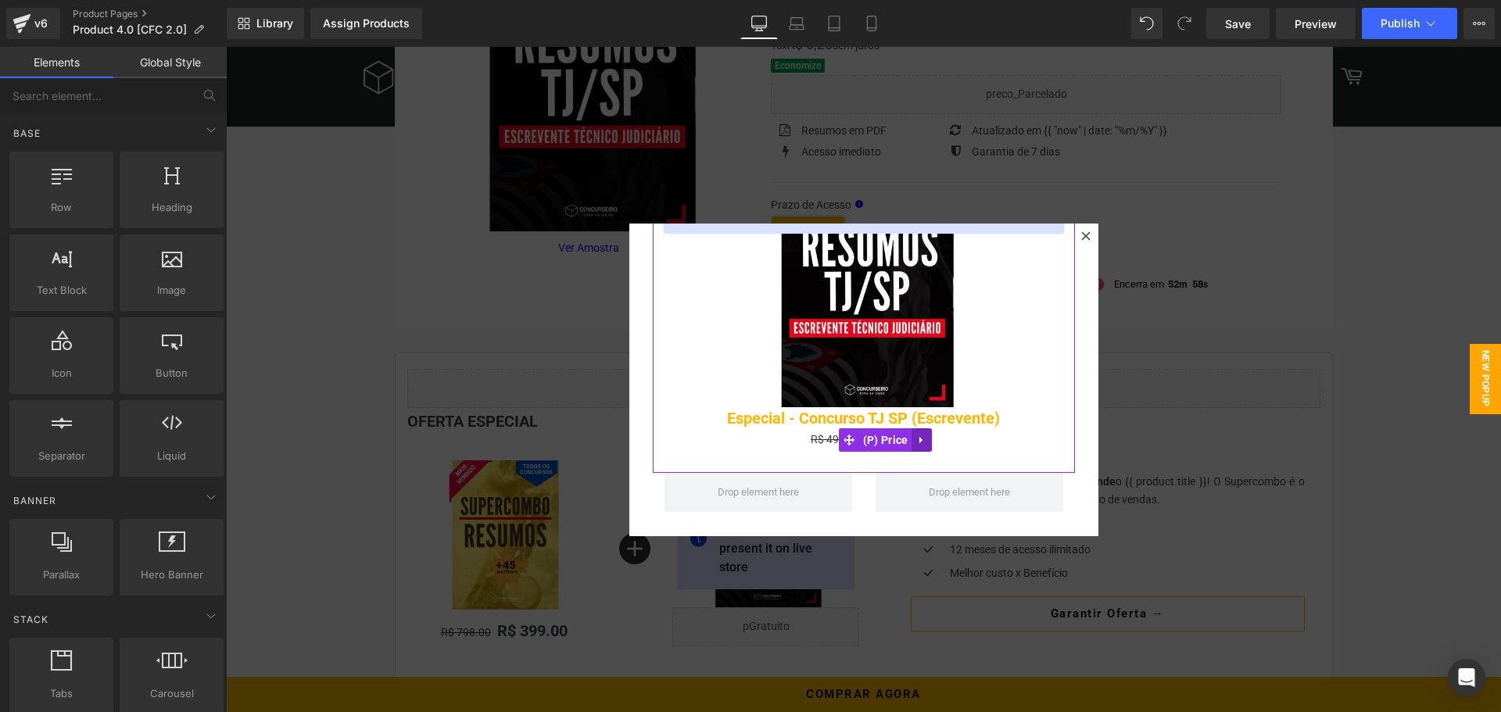
click at [917, 434] on icon at bounding box center [922, 440] width 11 height 12
click at [930, 437] on icon at bounding box center [932, 440] width 11 height 11
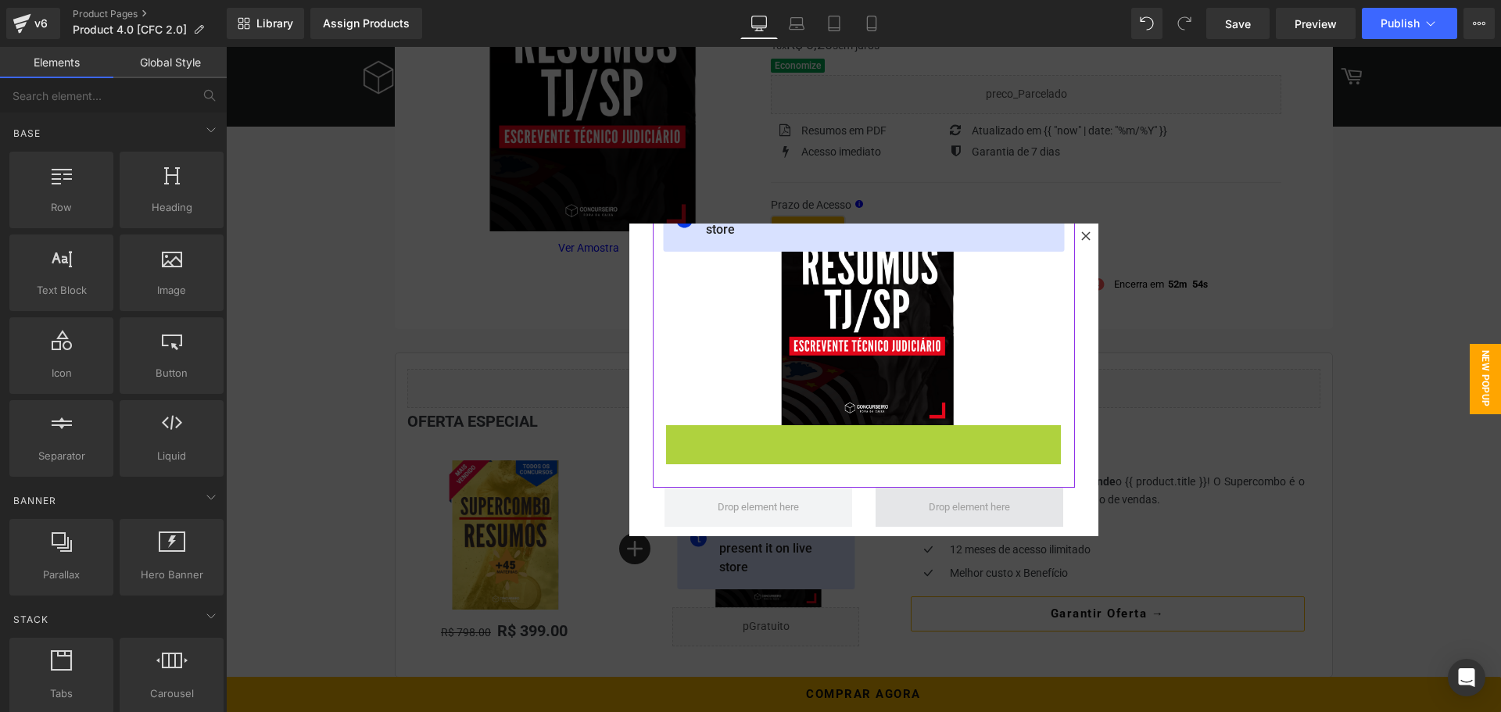
scroll to position [104, 0]
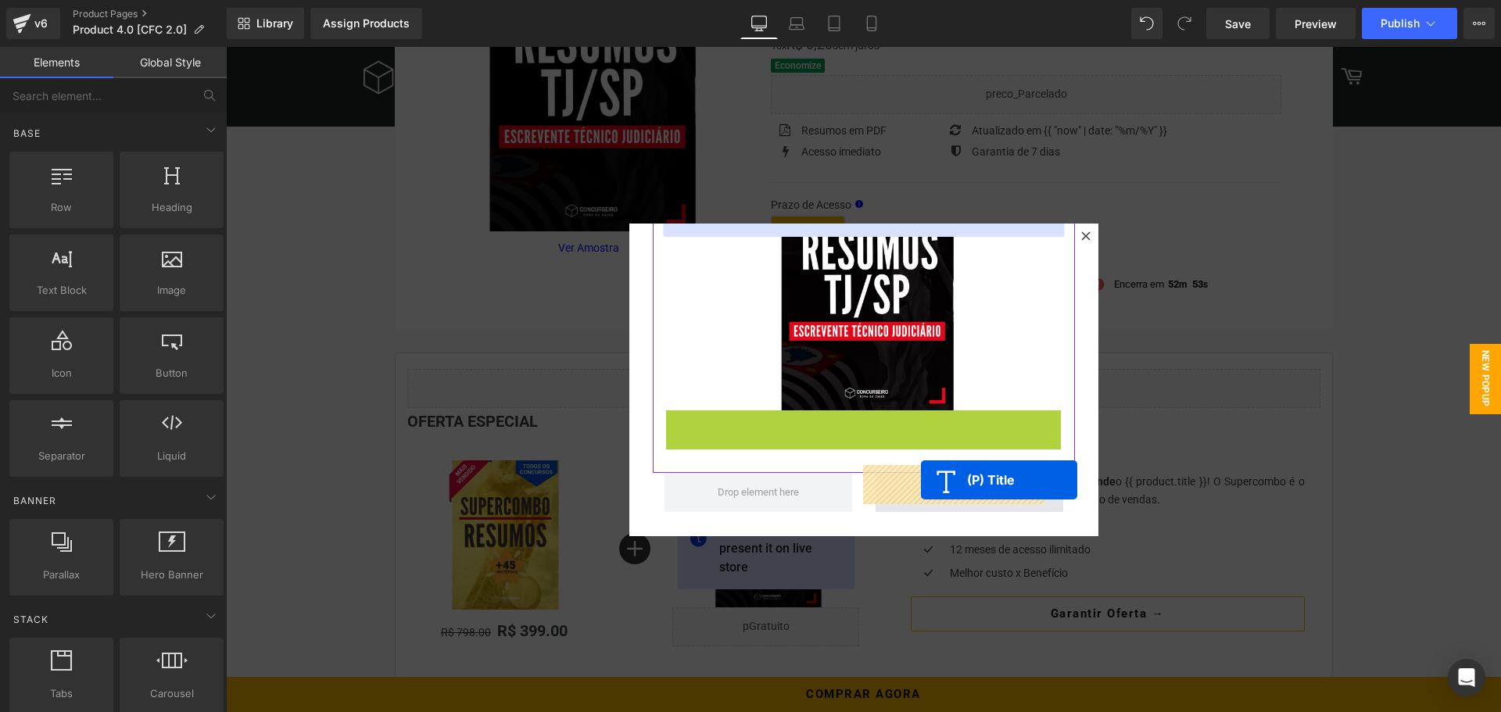
drag, startPoint x: 819, startPoint y: 431, endPoint x: 921, endPoint y: 480, distance: 112.9
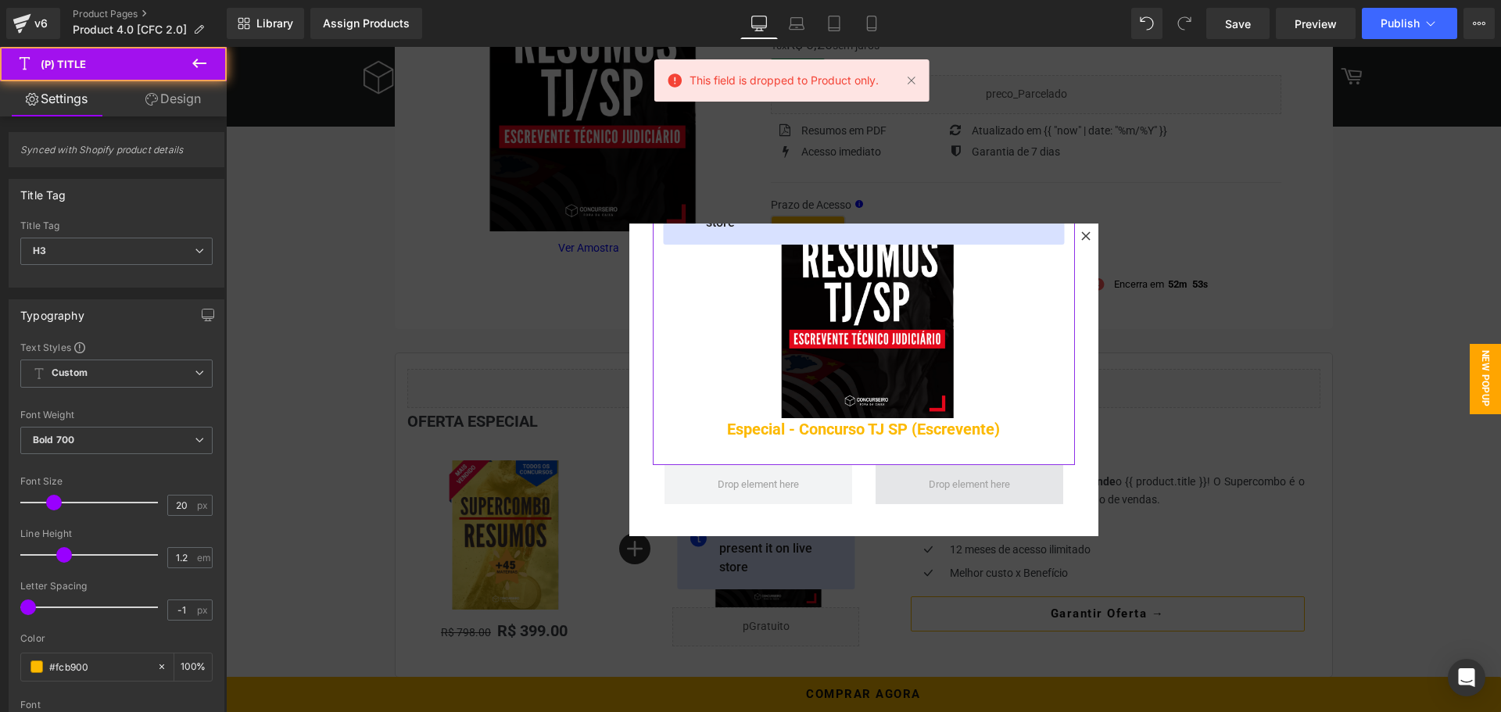
scroll to position [89, 0]
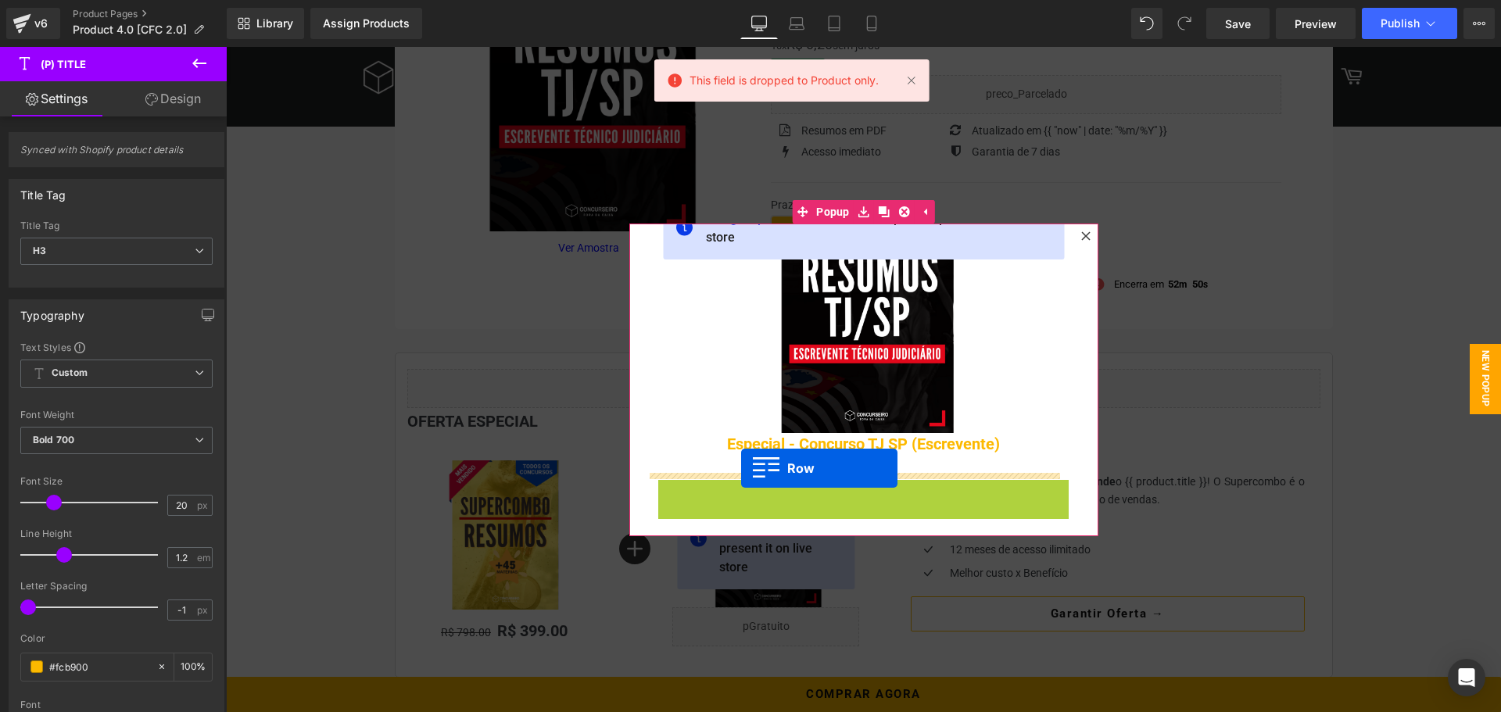
drag, startPoint x: 656, startPoint y: 476, endPoint x: 741, endPoint y: 468, distance: 85.6
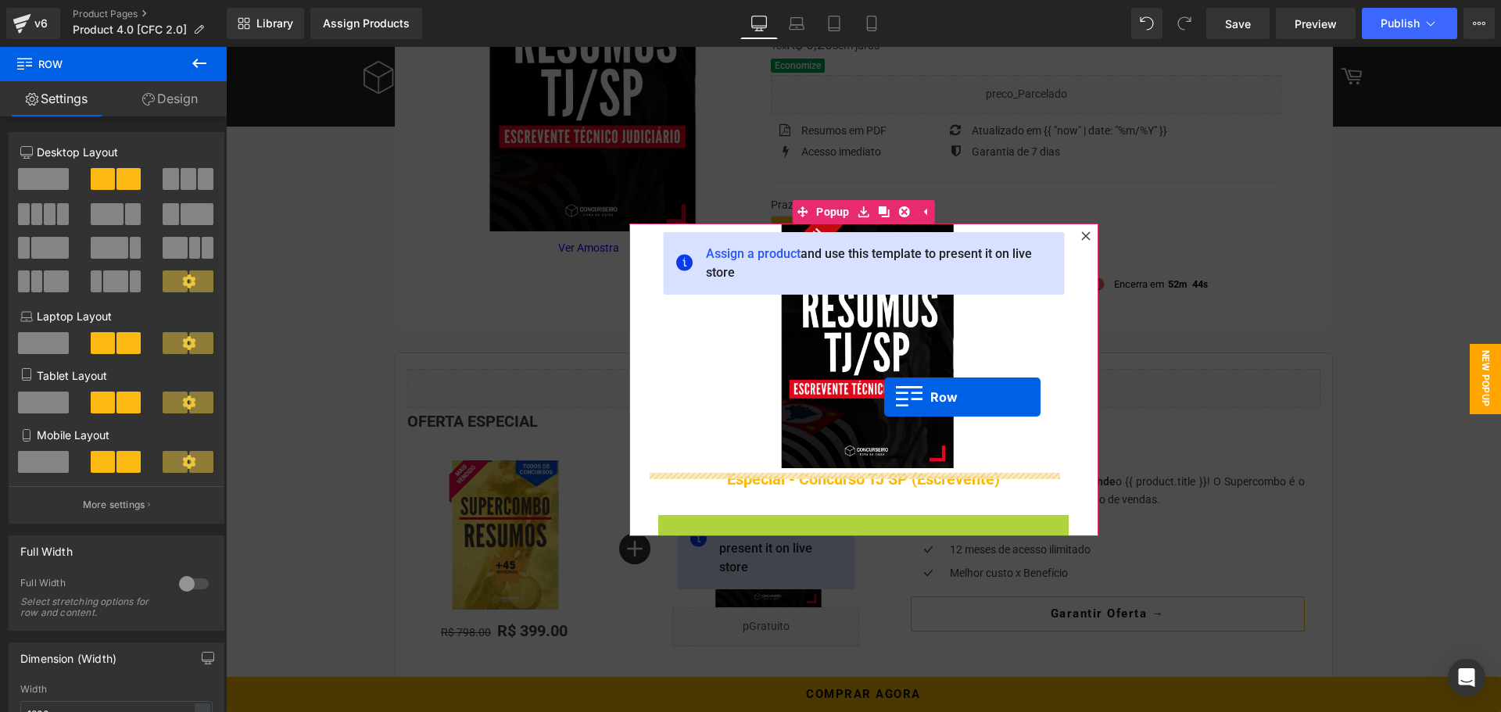
scroll to position [0, 0]
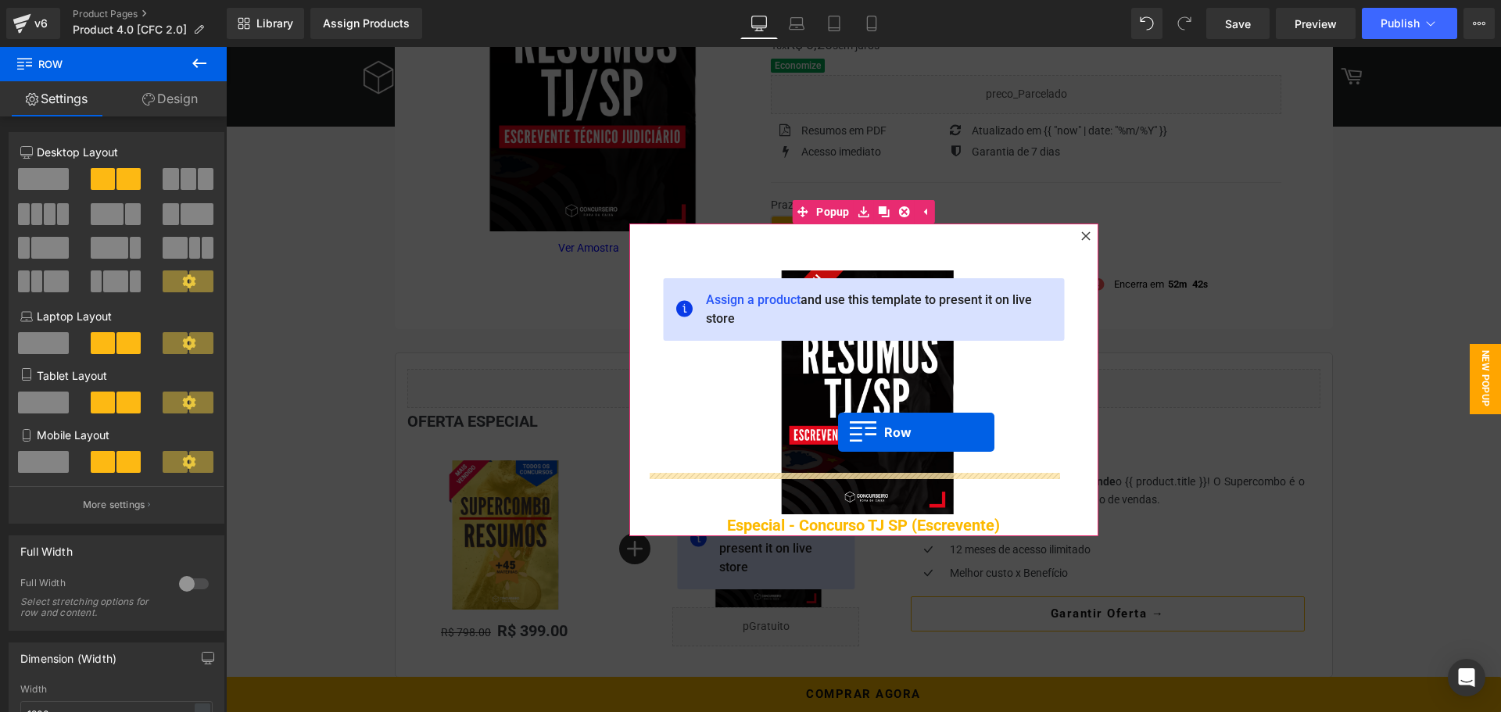
drag, startPoint x: 652, startPoint y: 475, endPoint x: 838, endPoint y: 432, distance: 190.8
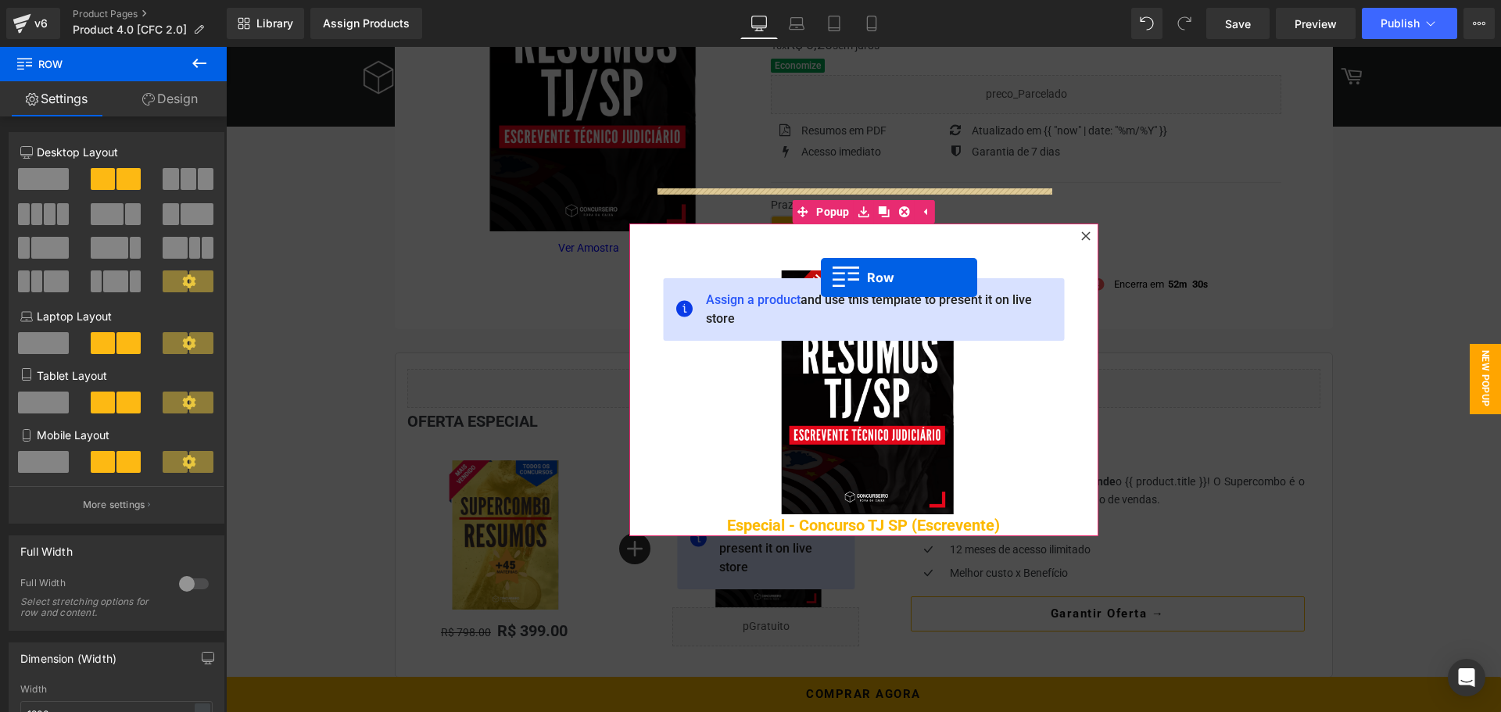
drag, startPoint x: 653, startPoint y: 475, endPoint x: 821, endPoint y: 278, distance: 259.6
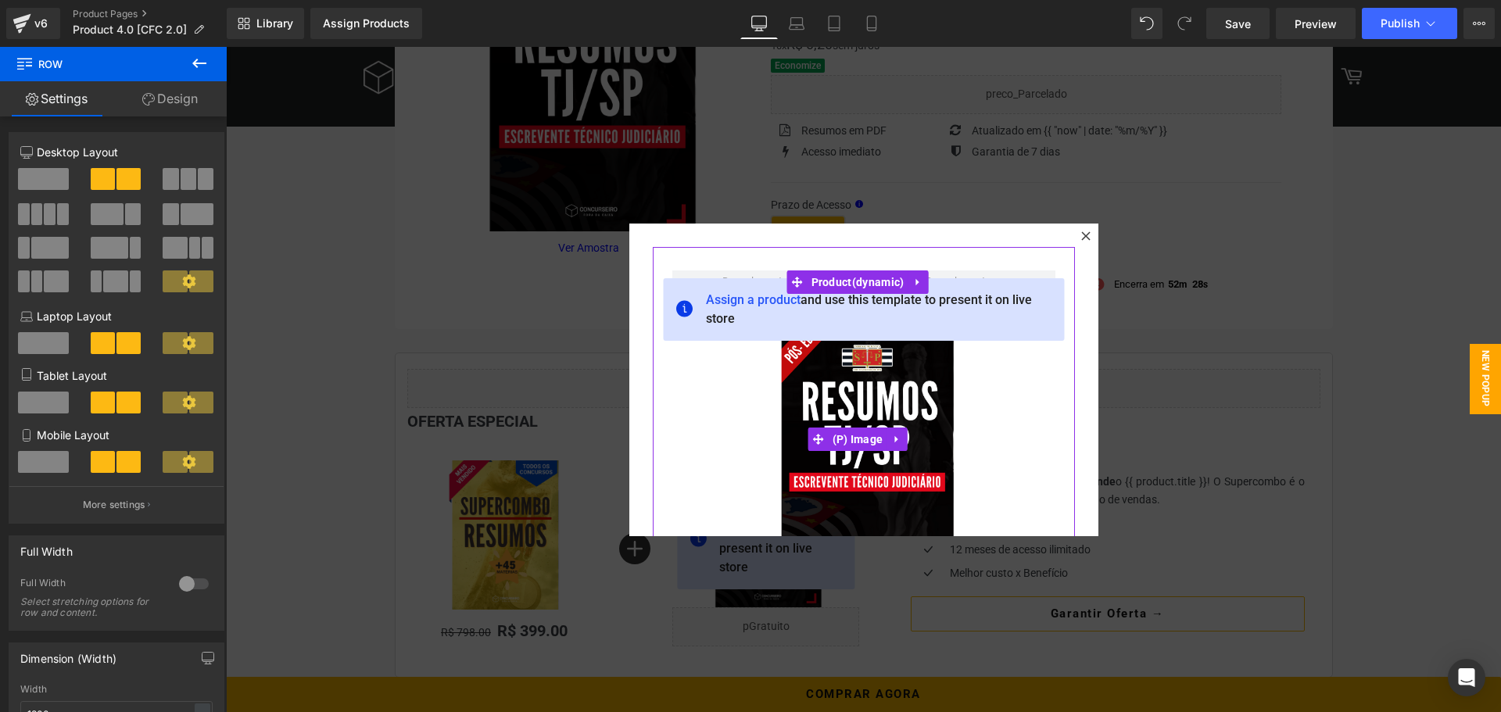
click at [1026, 379] on div "Sale Off" at bounding box center [864, 439] width 407 height 244
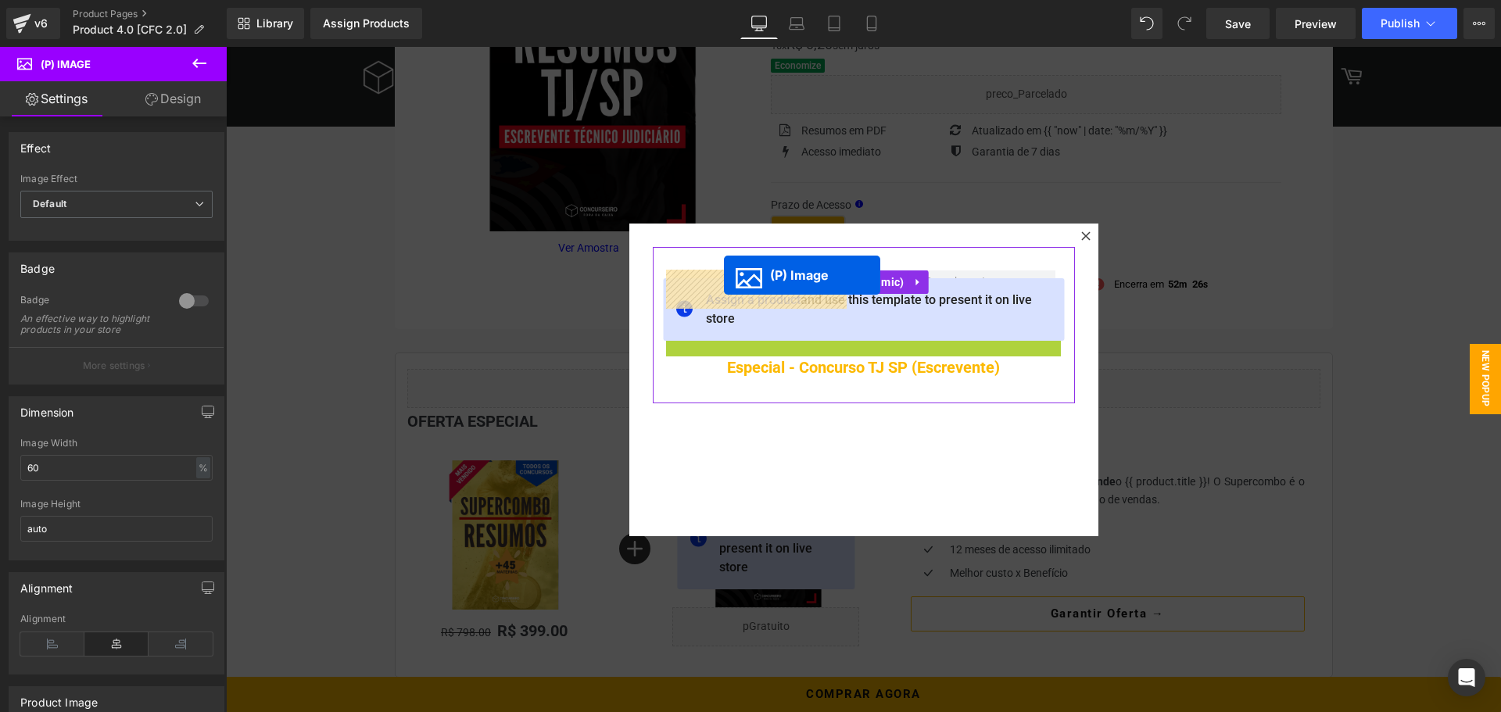
drag, startPoint x: 815, startPoint y: 435, endPoint x: 724, endPoint y: 275, distance: 184.5
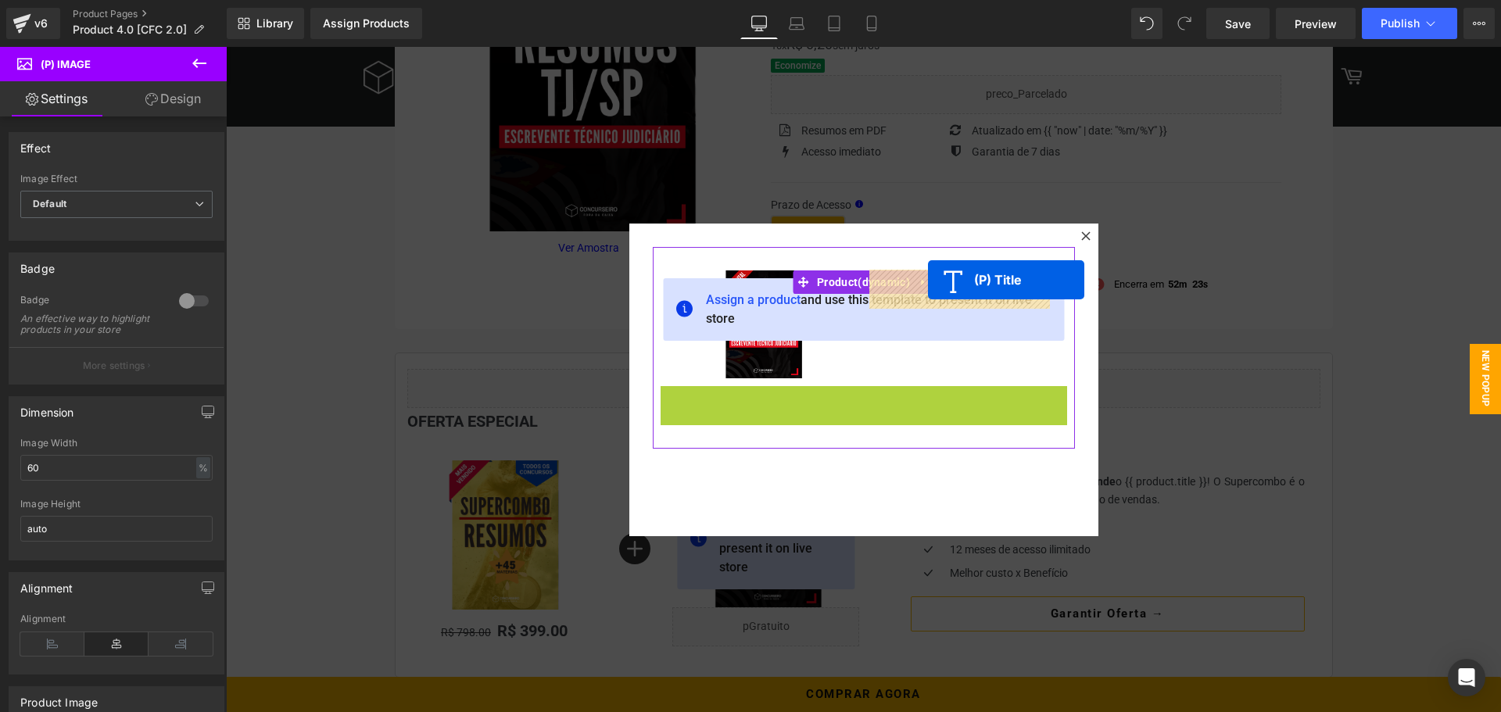
drag, startPoint x: 822, startPoint y: 399, endPoint x: 928, endPoint y: 280, distance: 159.5
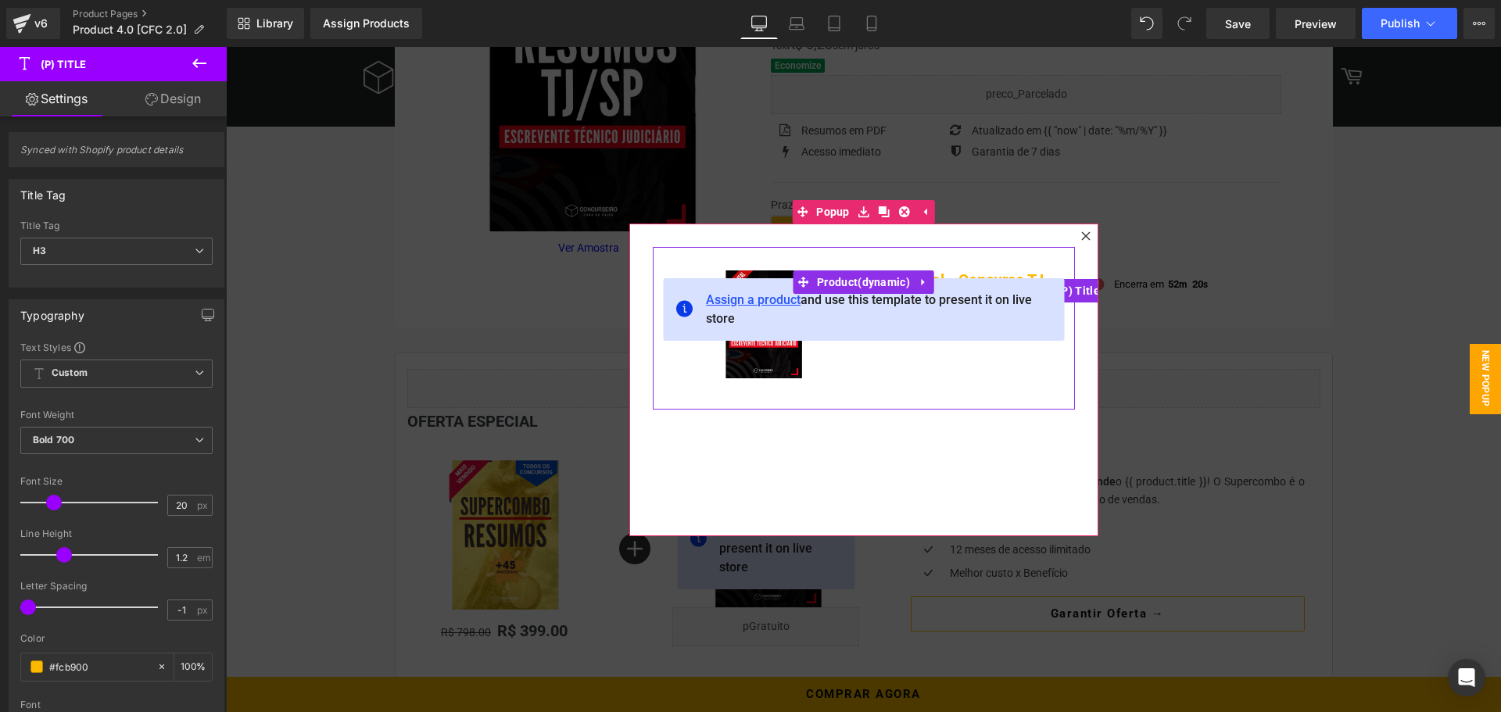
click at [739, 302] on span "Assign a product" at bounding box center [753, 299] width 95 height 15
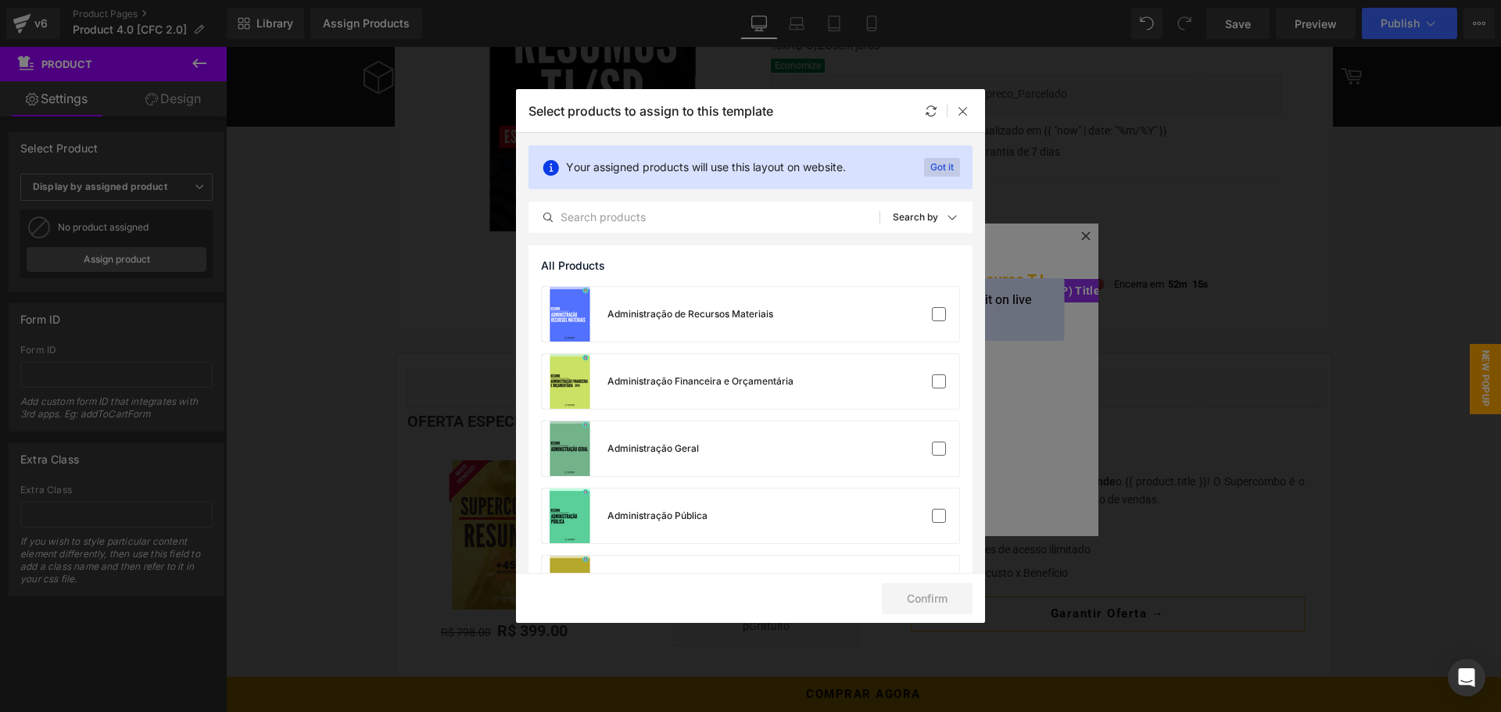
click at [940, 172] on p "Got it" at bounding box center [942, 167] width 36 height 19
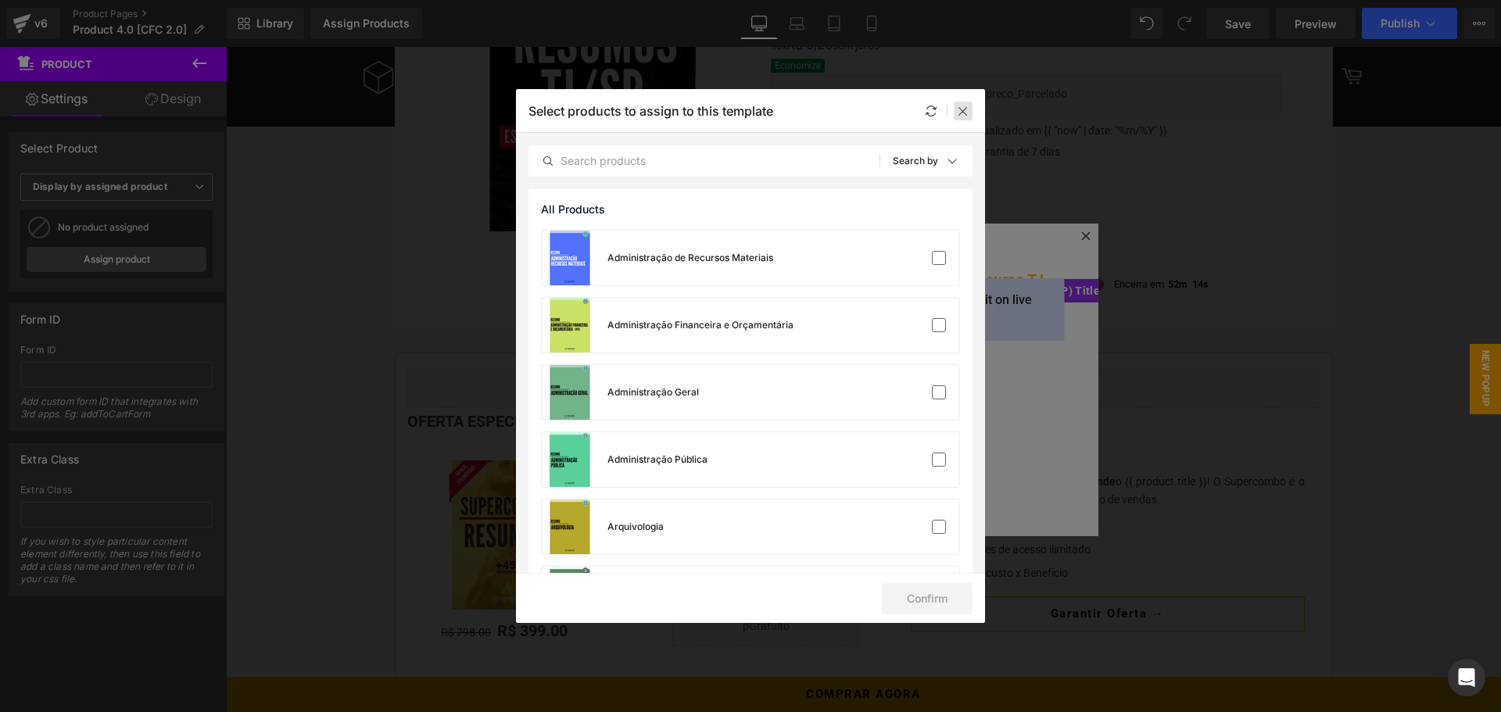
drag, startPoint x: 968, startPoint y: 116, endPoint x: 741, endPoint y: 75, distance: 230.3
click at [968, 116] on icon at bounding box center [963, 111] width 13 height 13
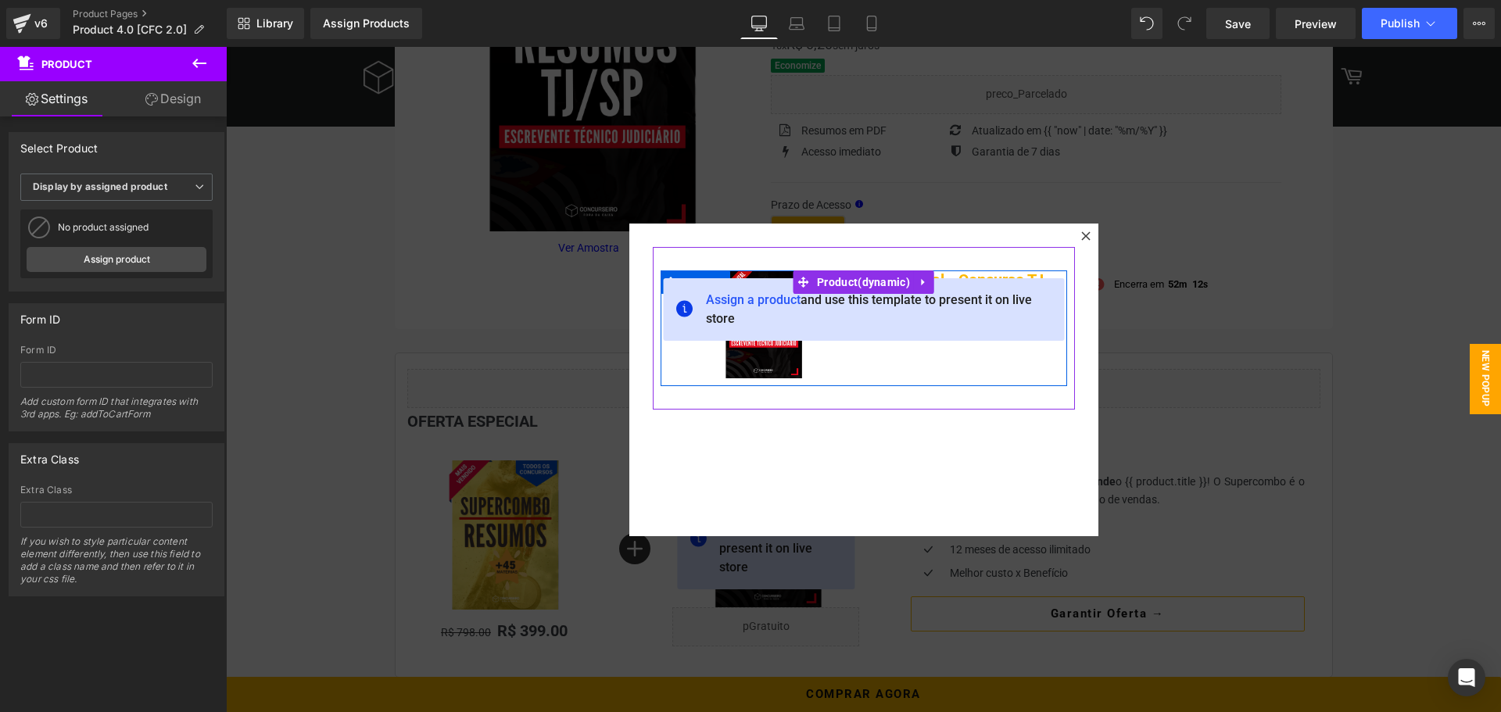
click at [828, 374] on div "Sale Off" at bounding box center [762, 325] width 180 height 108
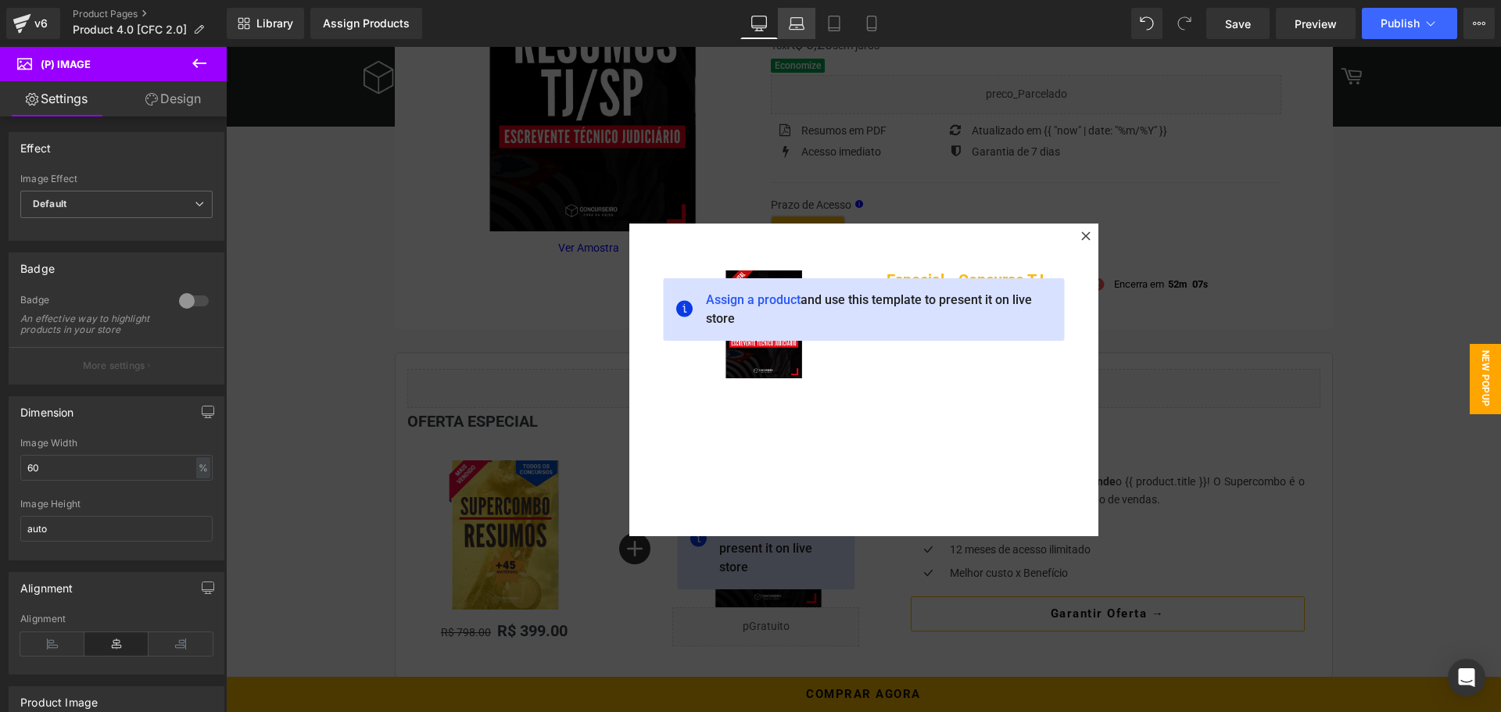
click at [804, 30] on icon at bounding box center [797, 27] width 15 height 5
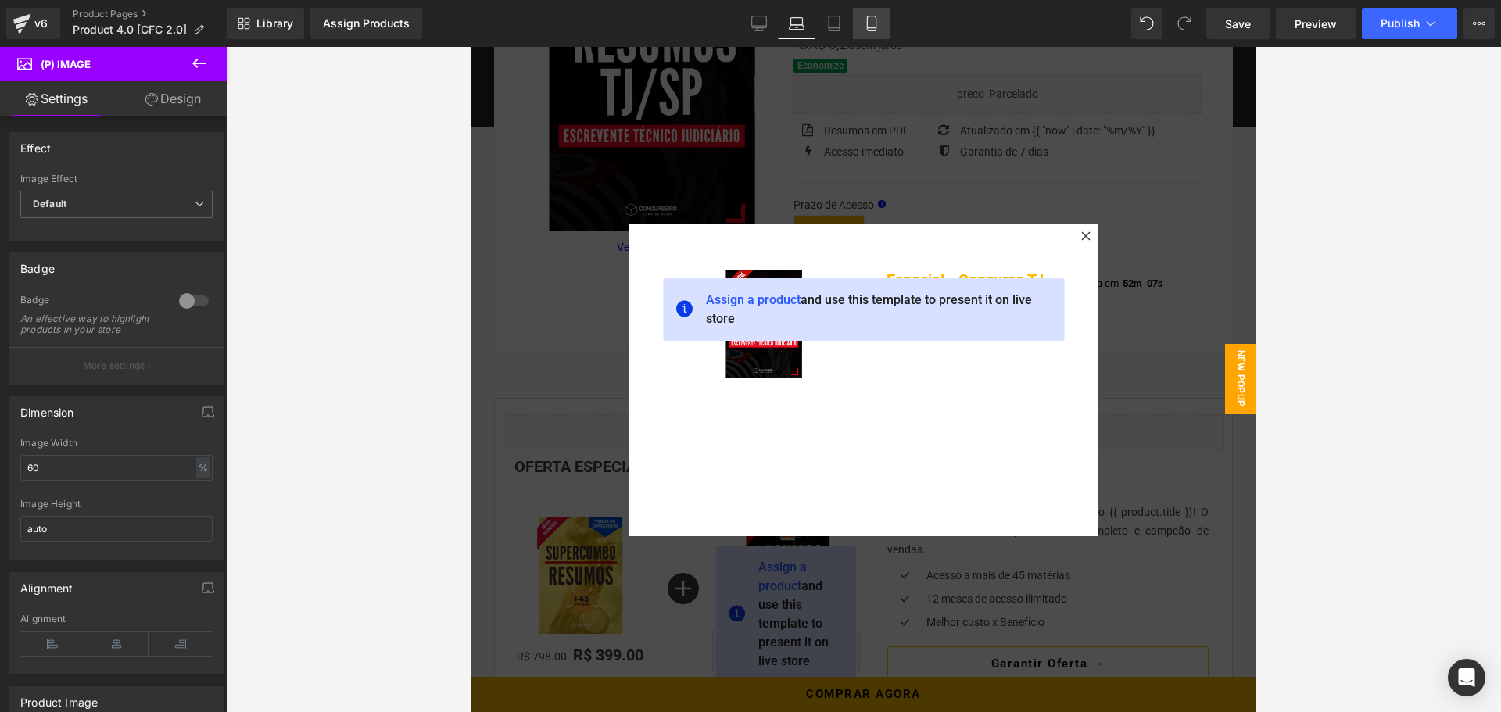
click at [885, 26] on link "Mobile" at bounding box center [872, 23] width 38 height 31
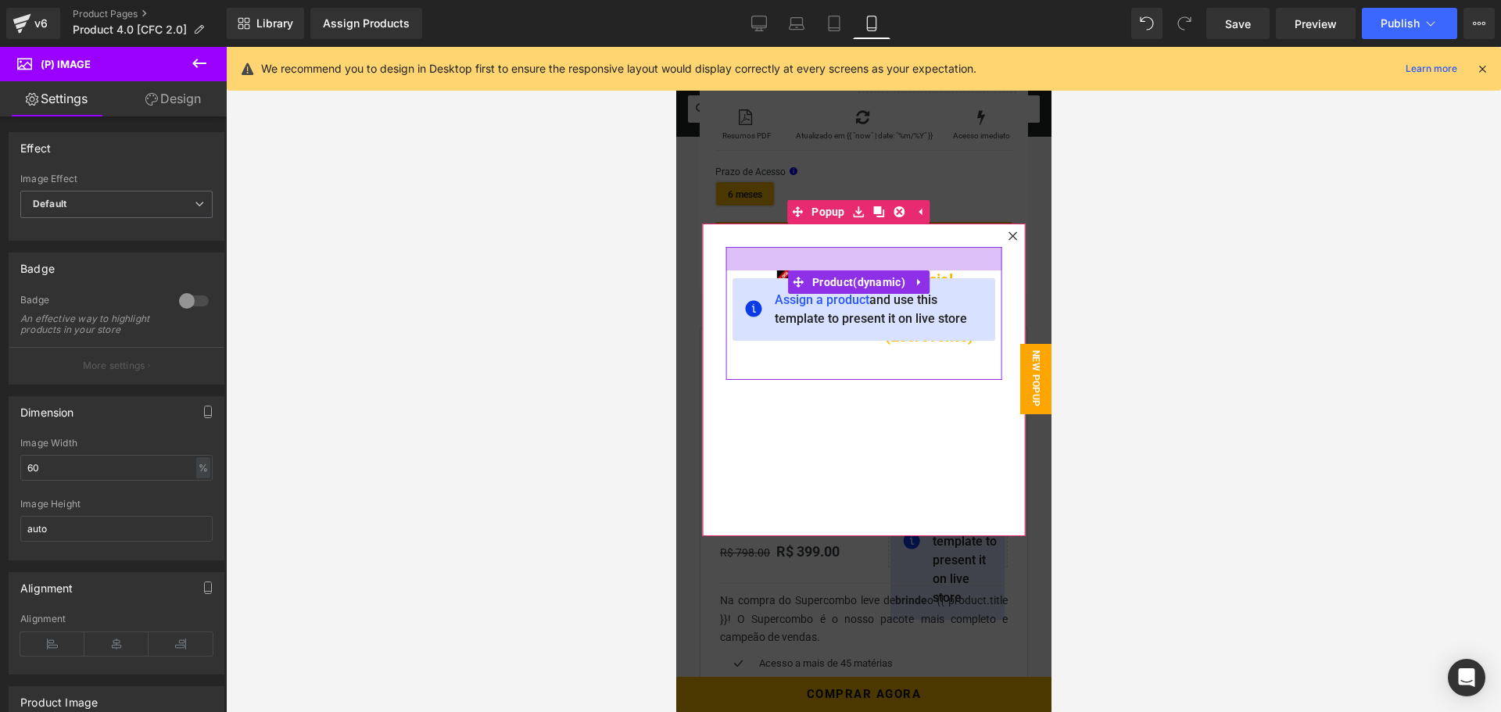
click at [800, 251] on div at bounding box center [864, 258] width 276 height 23
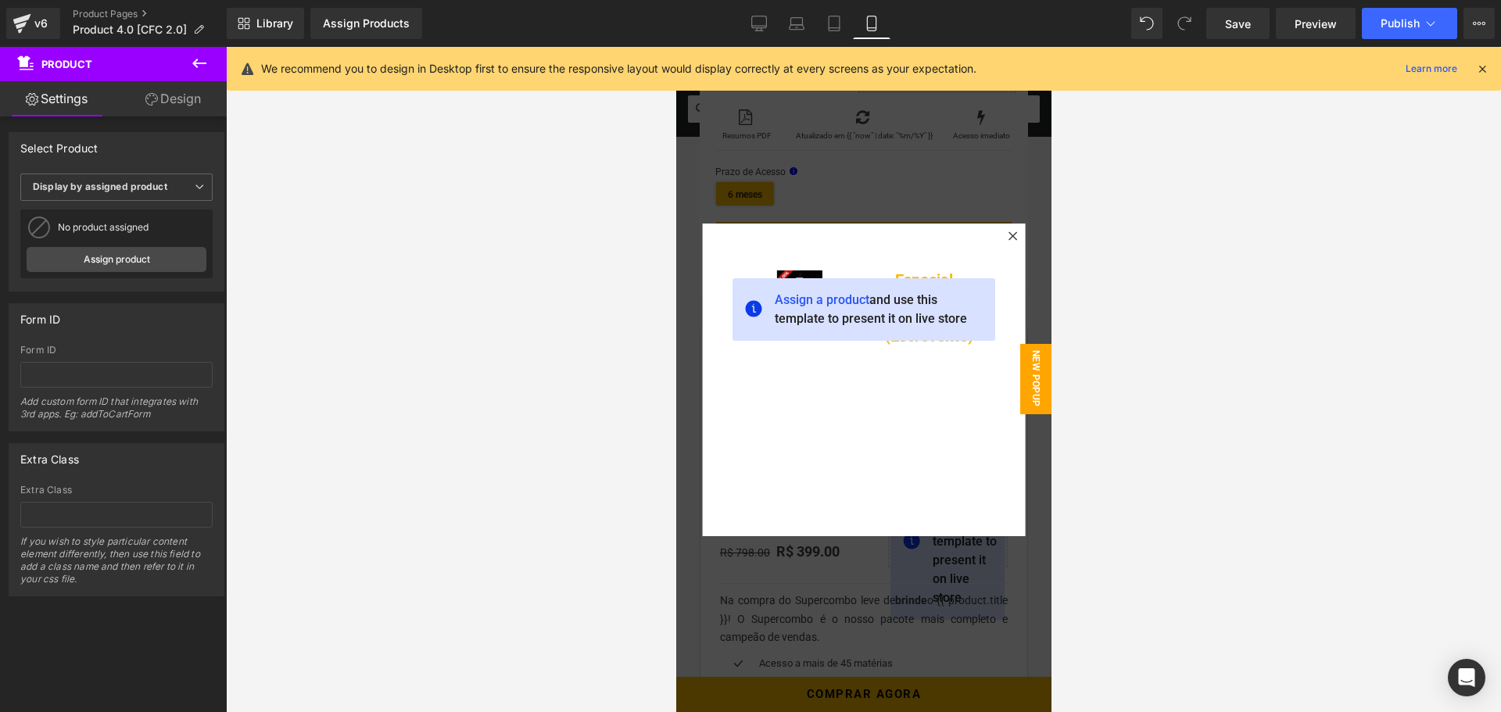
drag, startPoint x: 763, startPoint y: 20, endPoint x: 662, endPoint y: 44, distance: 103.5
click at [762, 20] on icon at bounding box center [759, 24] width 16 height 16
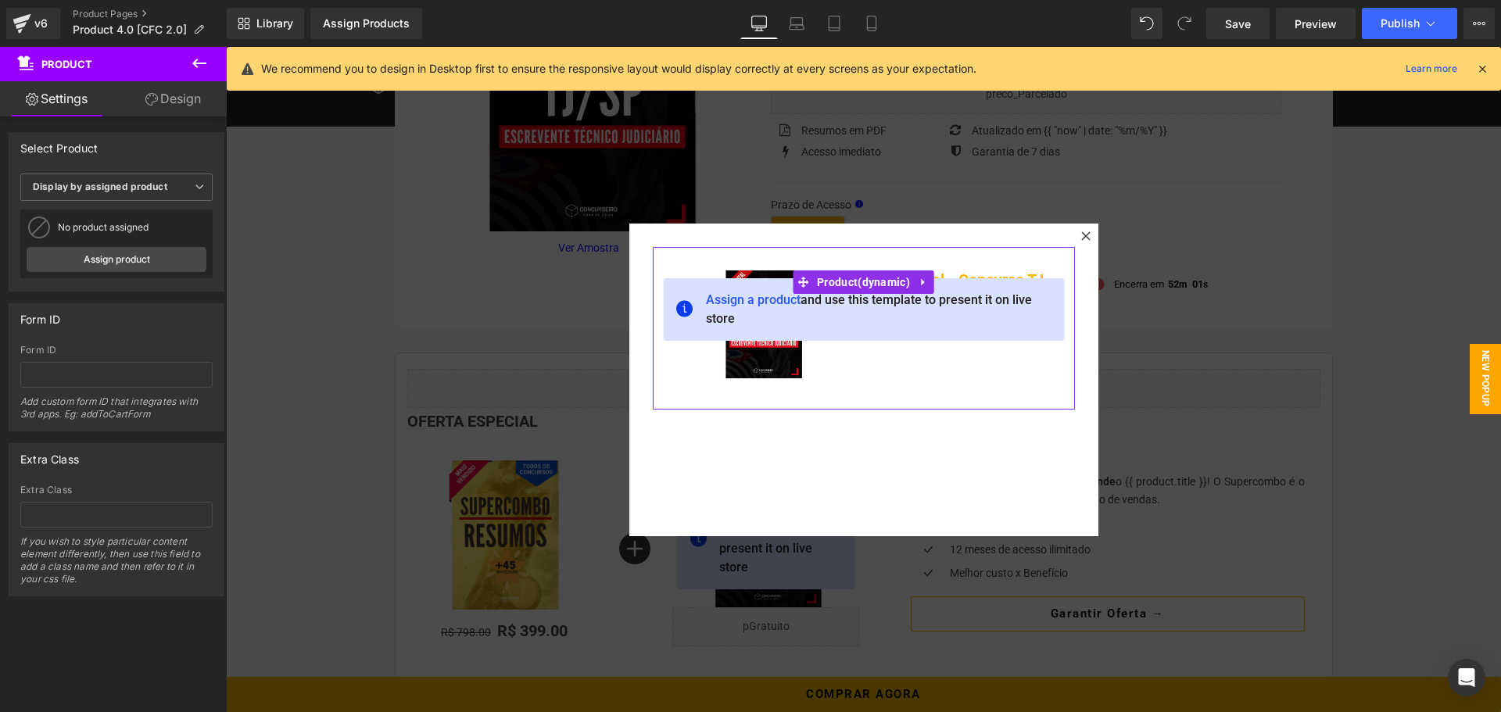
click at [185, 95] on link "Design" at bounding box center [172, 98] width 113 height 35
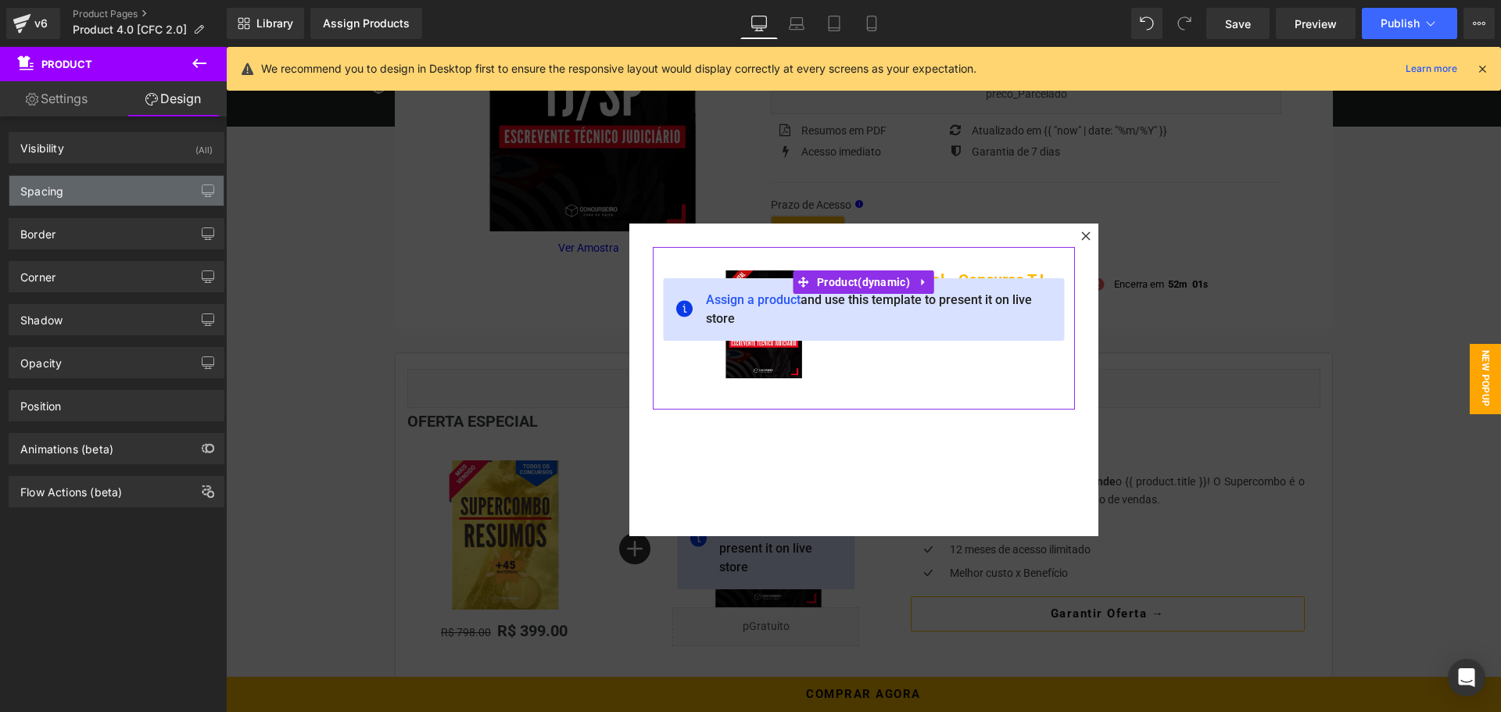
click at [85, 195] on div "Spacing" at bounding box center [116, 191] width 214 height 30
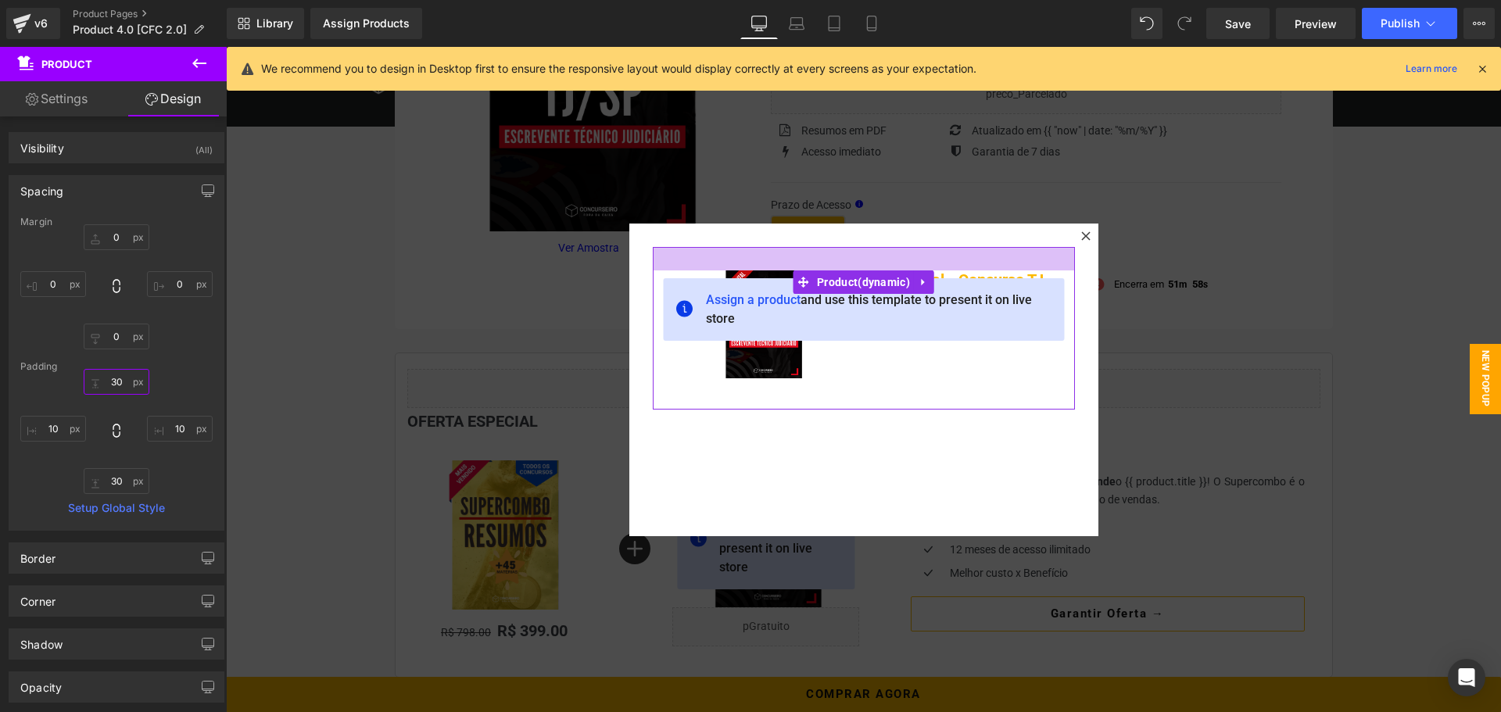
click at [117, 387] on input "text" at bounding box center [117, 382] width 66 height 26
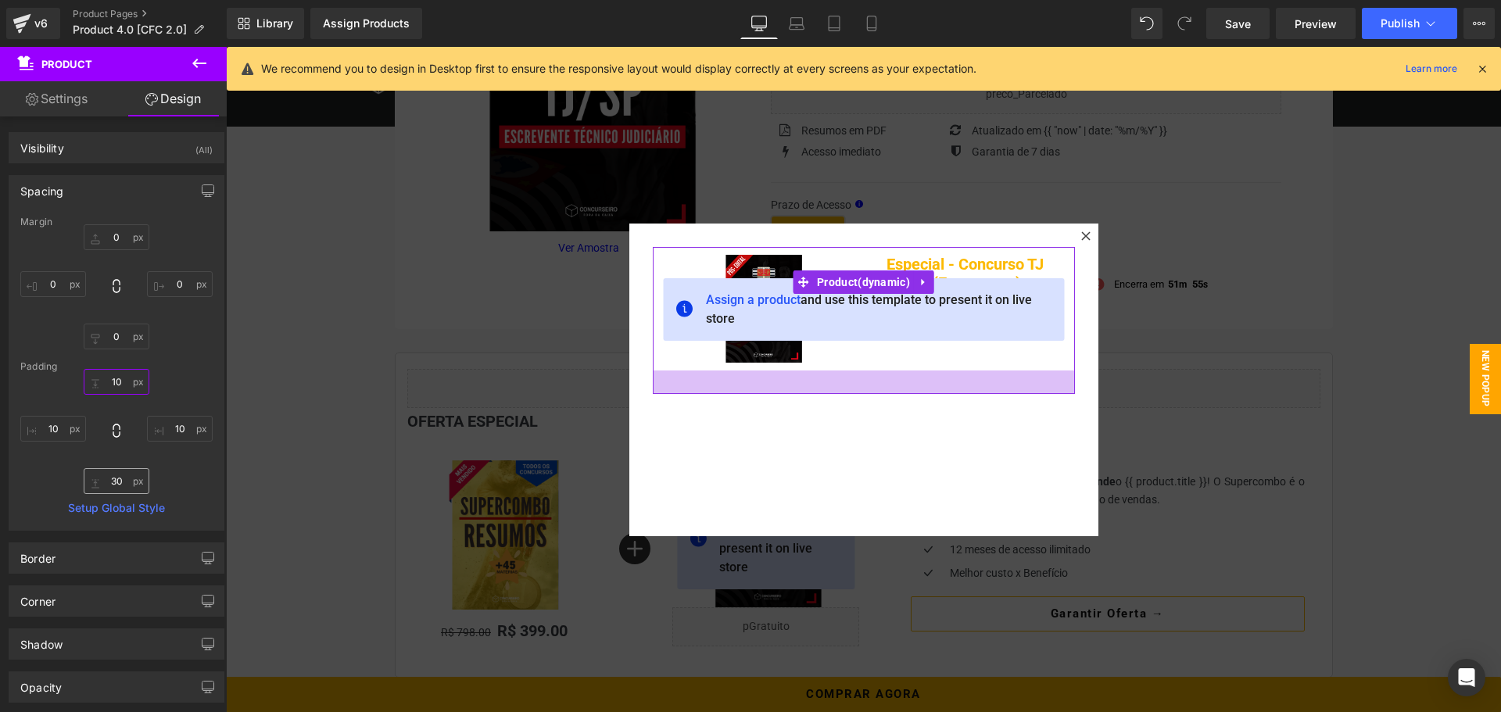
type input "10"
click at [113, 487] on input "text" at bounding box center [117, 481] width 66 height 26
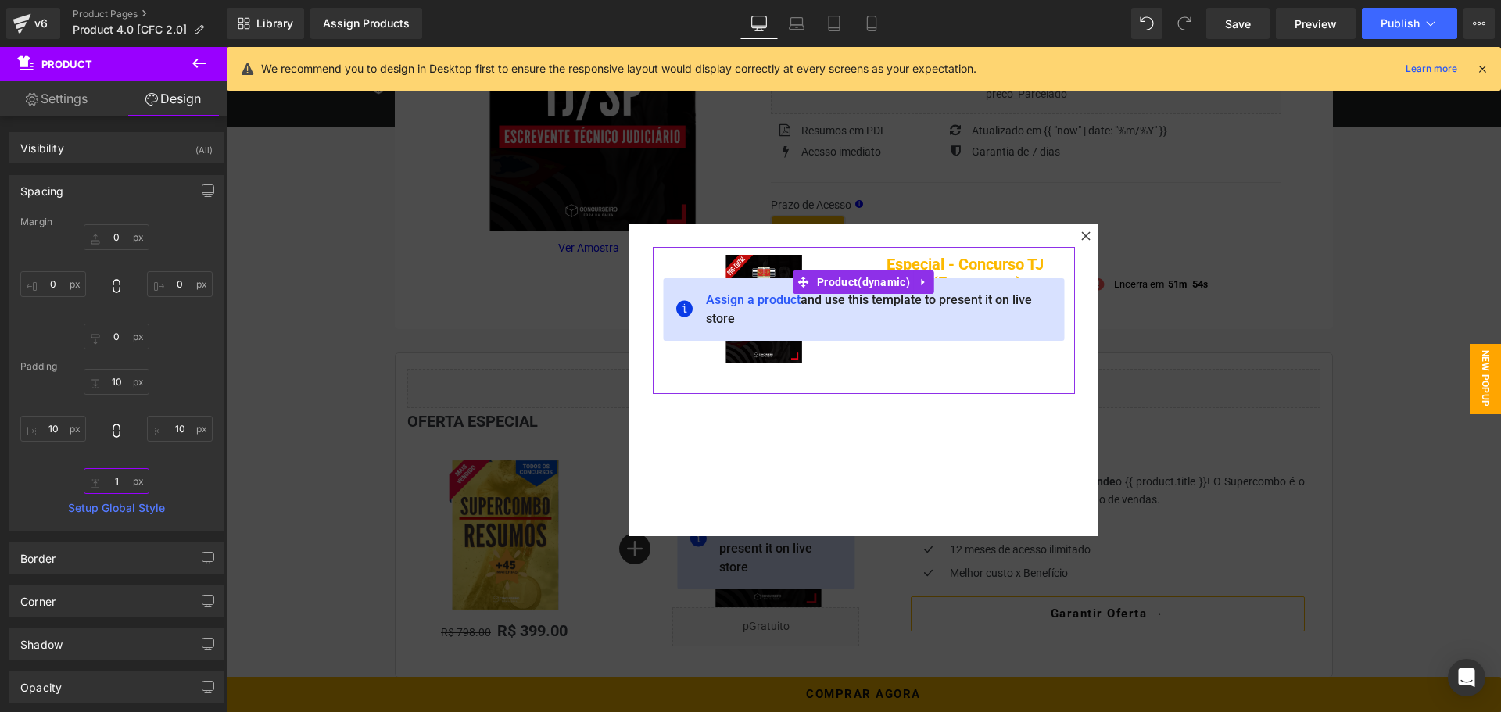
type input "10"
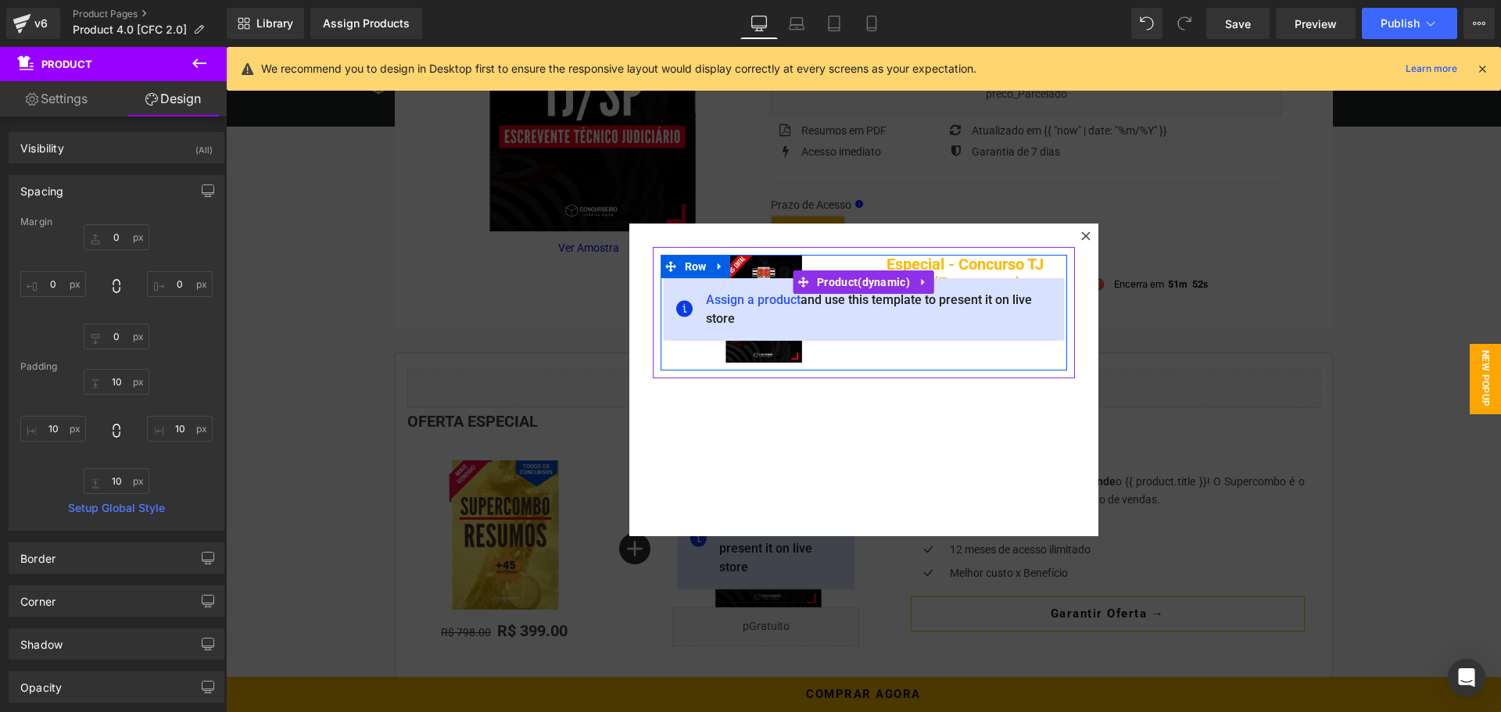
click at [826, 359] on div "Sale Off" at bounding box center [762, 309] width 180 height 108
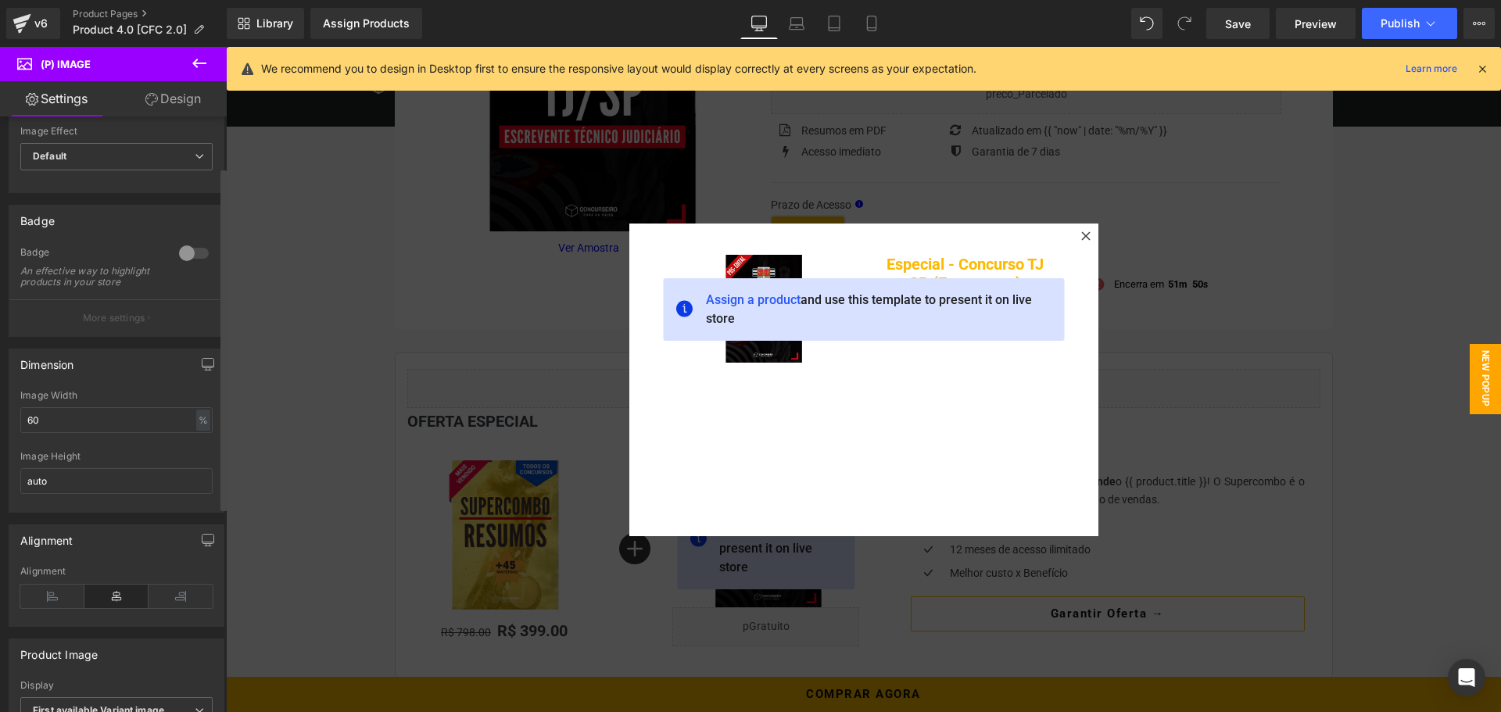
scroll to position [235, 0]
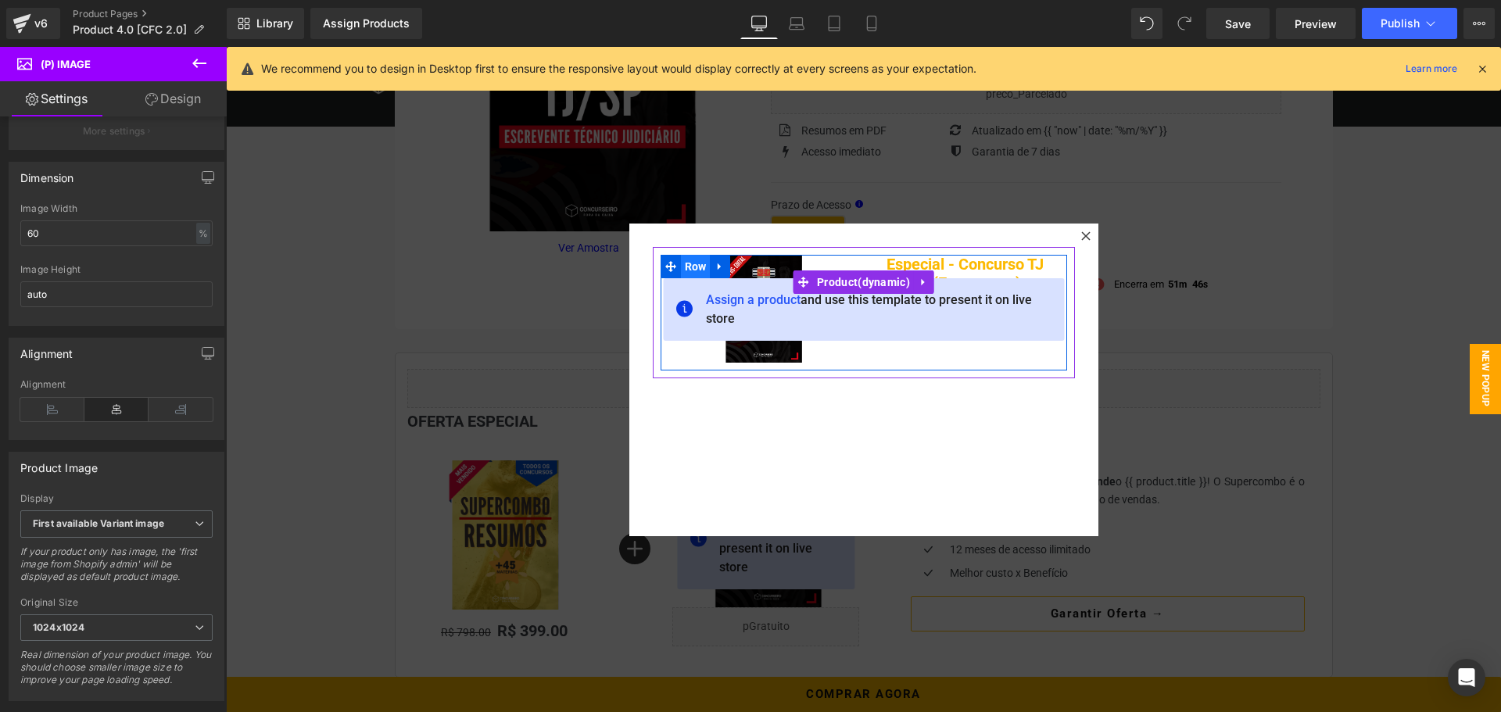
click at [687, 261] on span "Row" at bounding box center [696, 266] width 30 height 23
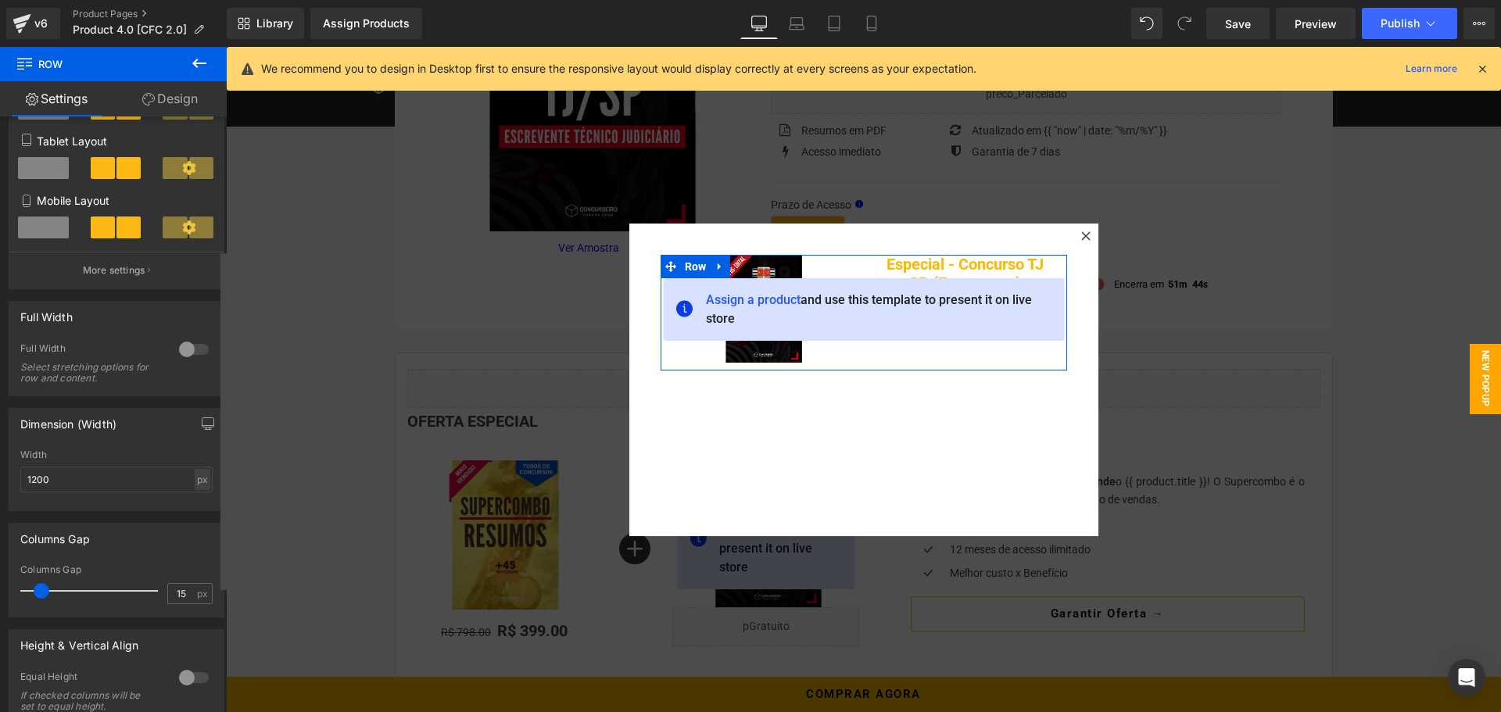
click at [179, 353] on div at bounding box center [194, 349] width 38 height 25
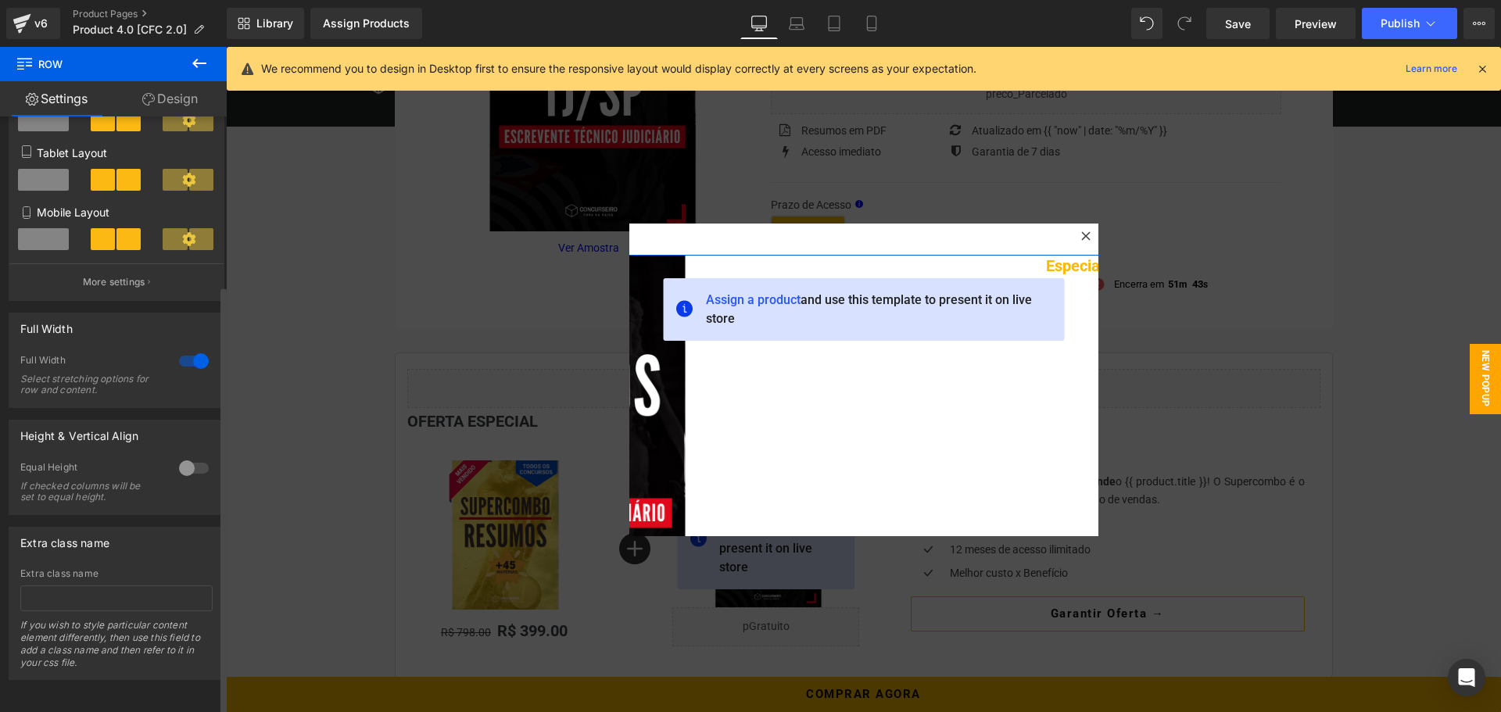
click at [183, 349] on div at bounding box center [194, 361] width 38 height 25
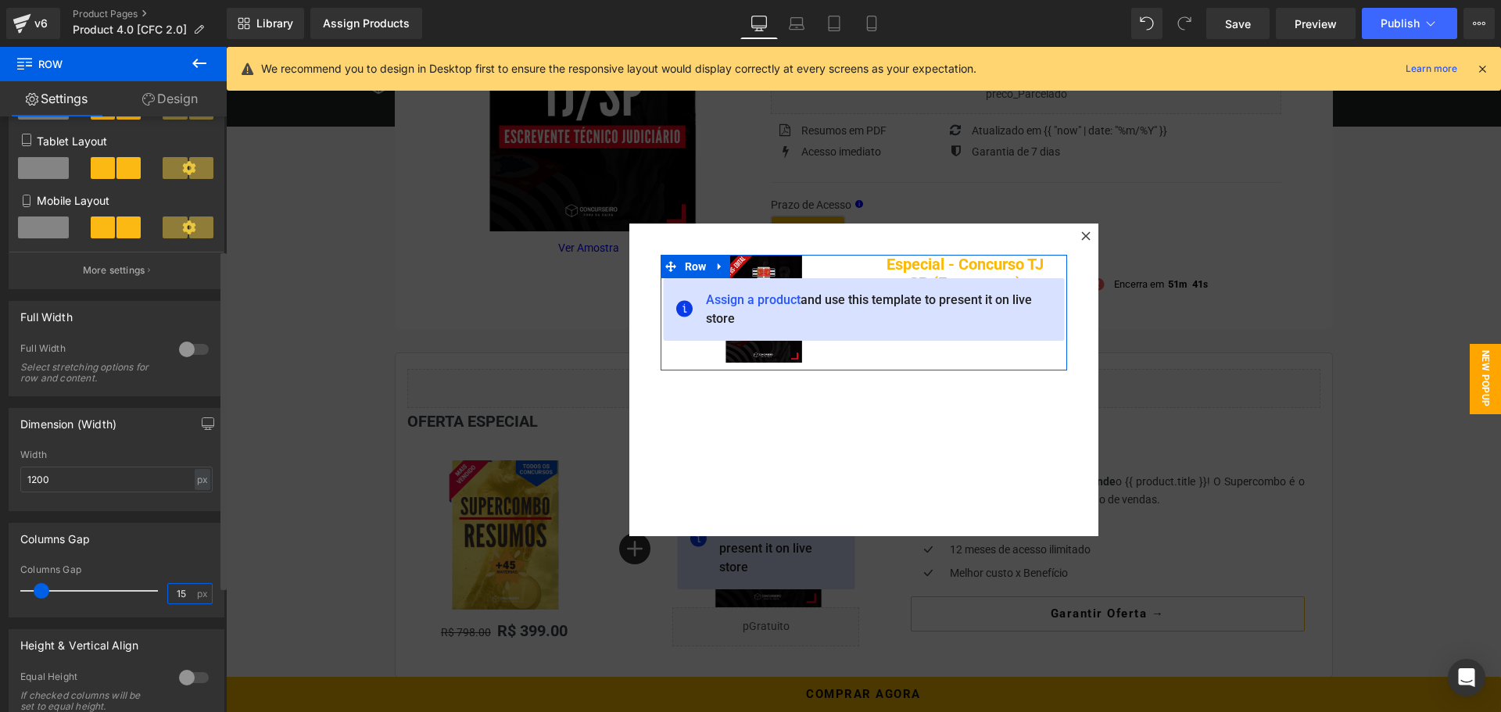
click at [188, 588] on input "15" at bounding box center [181, 594] width 27 height 20
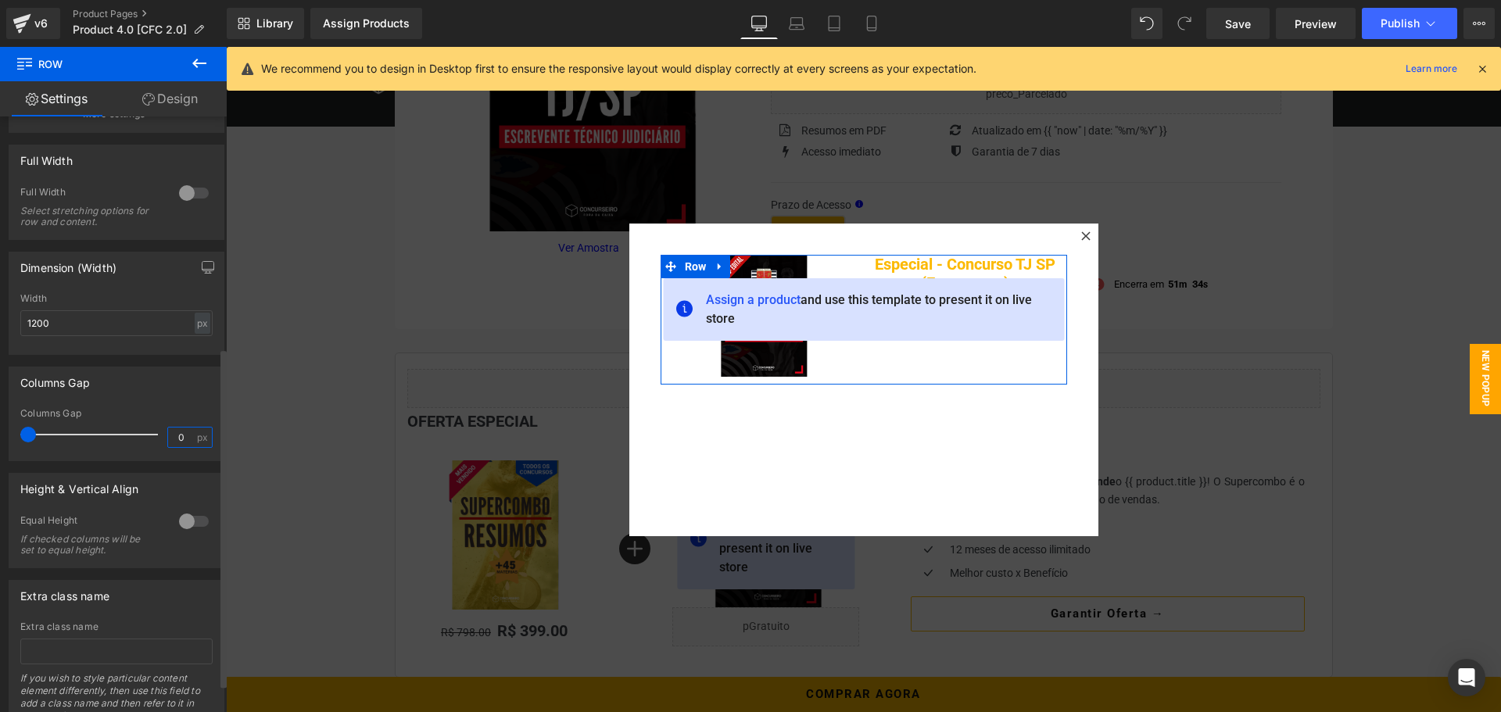
scroll to position [456, 0]
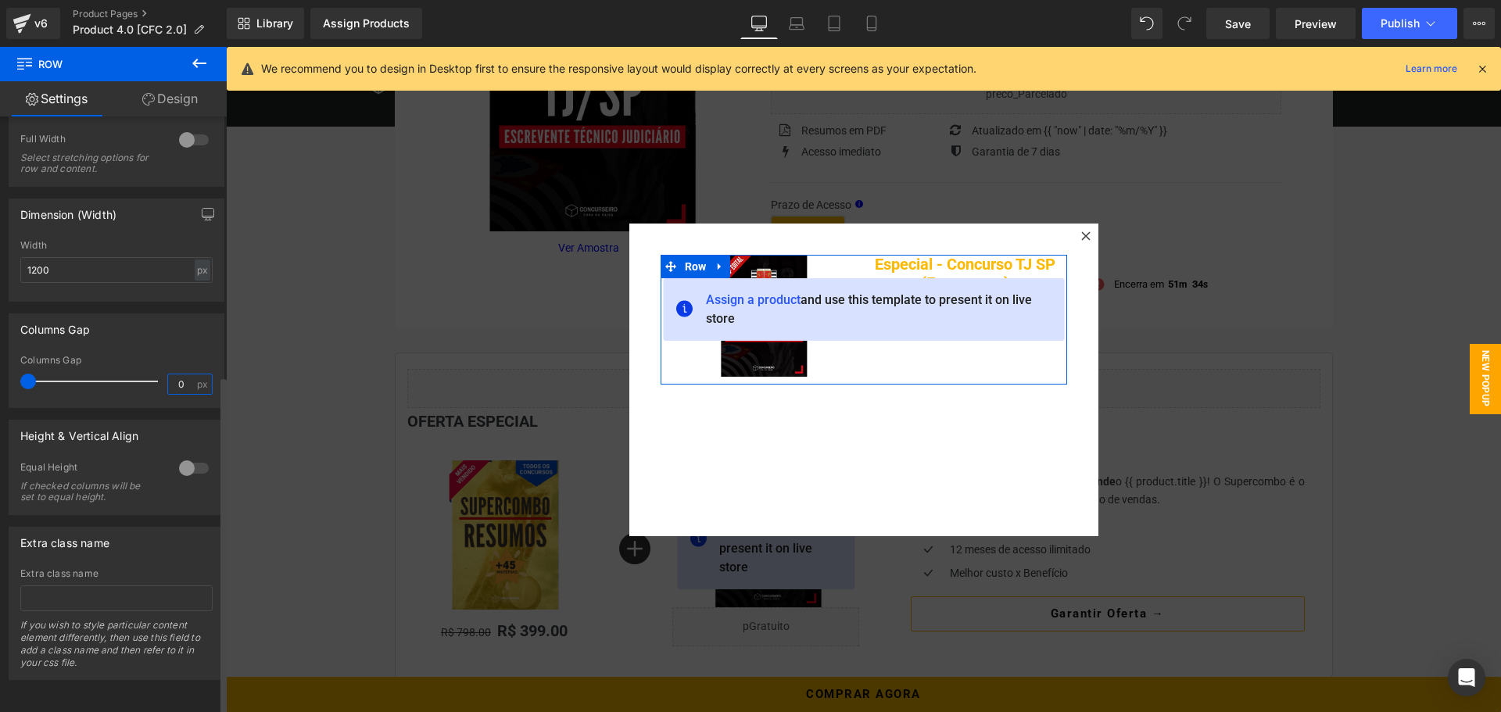
type input "0"
click at [181, 460] on div at bounding box center [194, 468] width 38 height 25
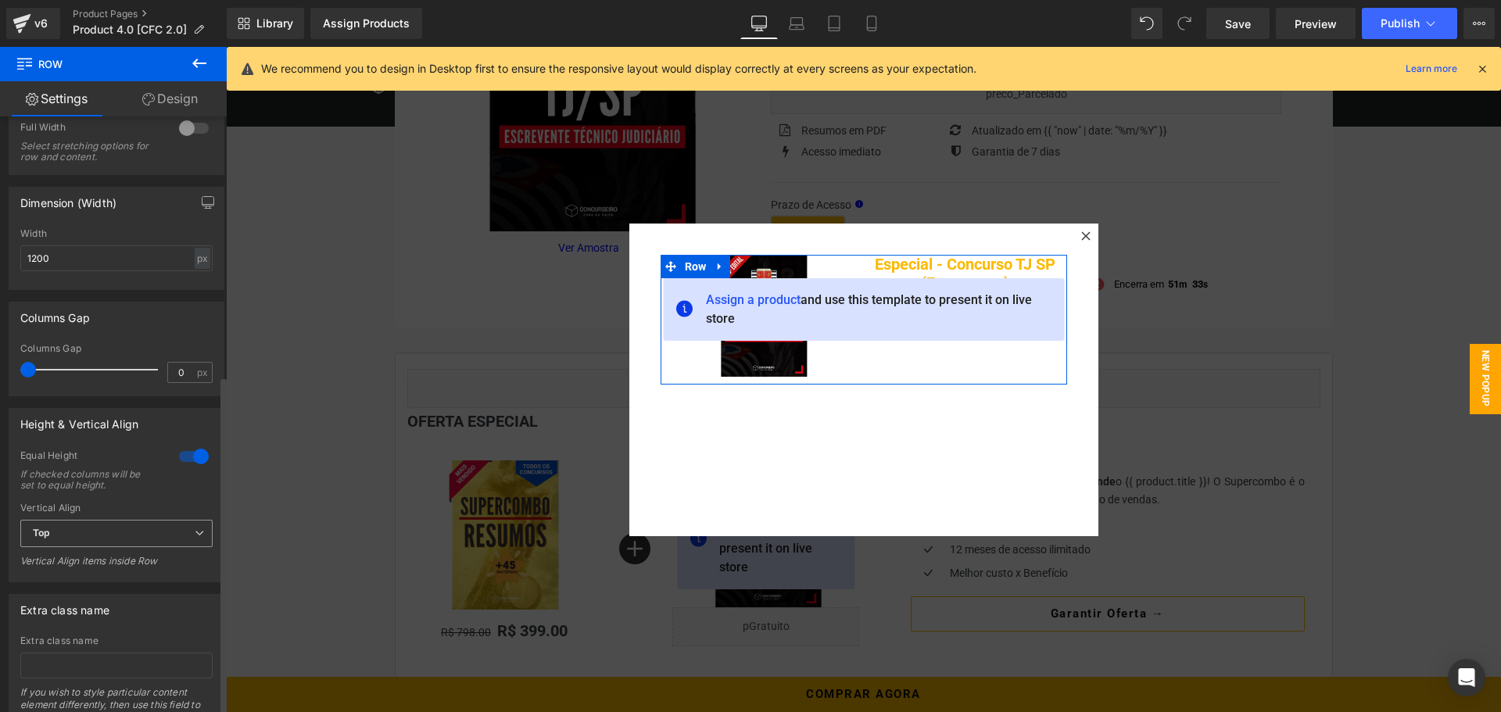
click at [128, 536] on span "Top" at bounding box center [116, 533] width 192 height 27
click at [99, 576] on li "Middle" at bounding box center [113, 584] width 186 height 23
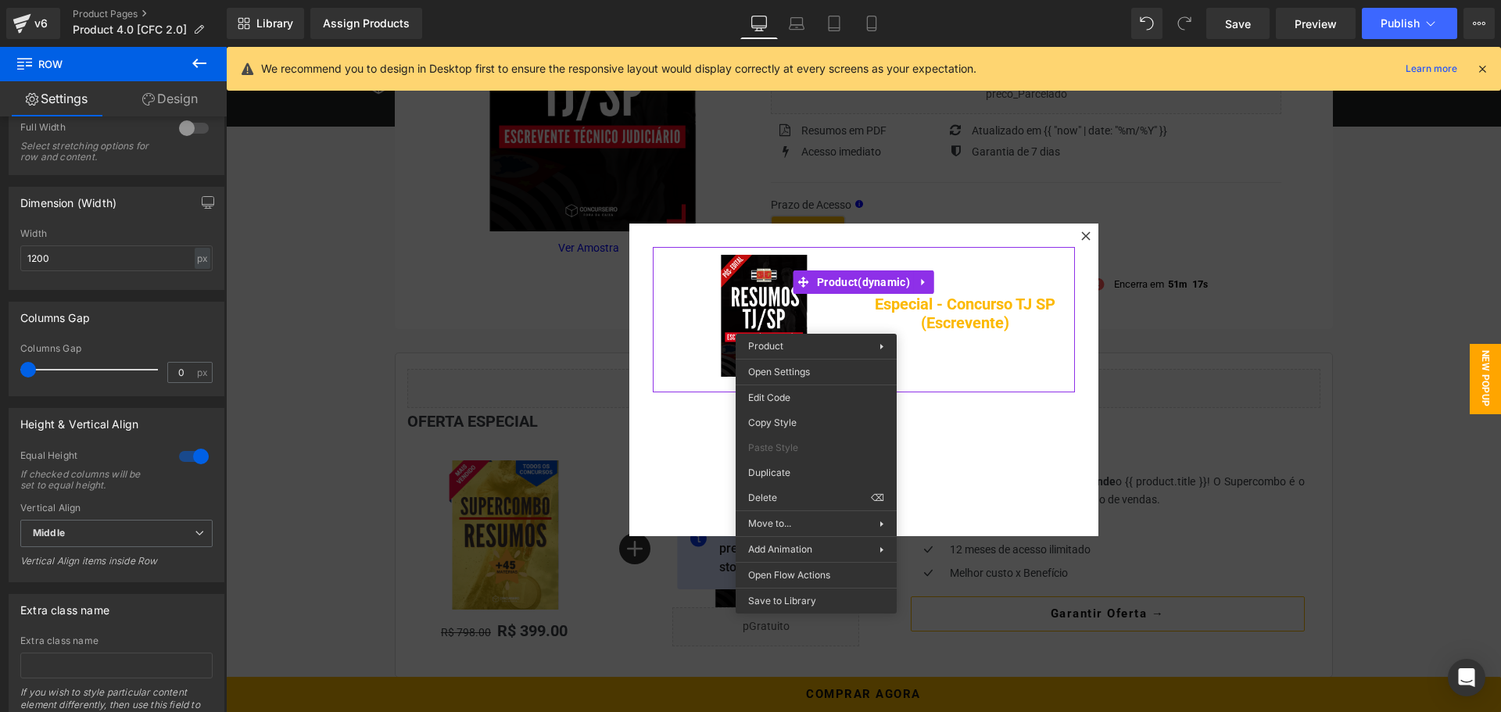
click at [987, 457] on div "Sale Off (P) Image Especial - Concurso TJ SP (Escrevente) (P) Title Row Product" at bounding box center [863, 380] width 469 height 313
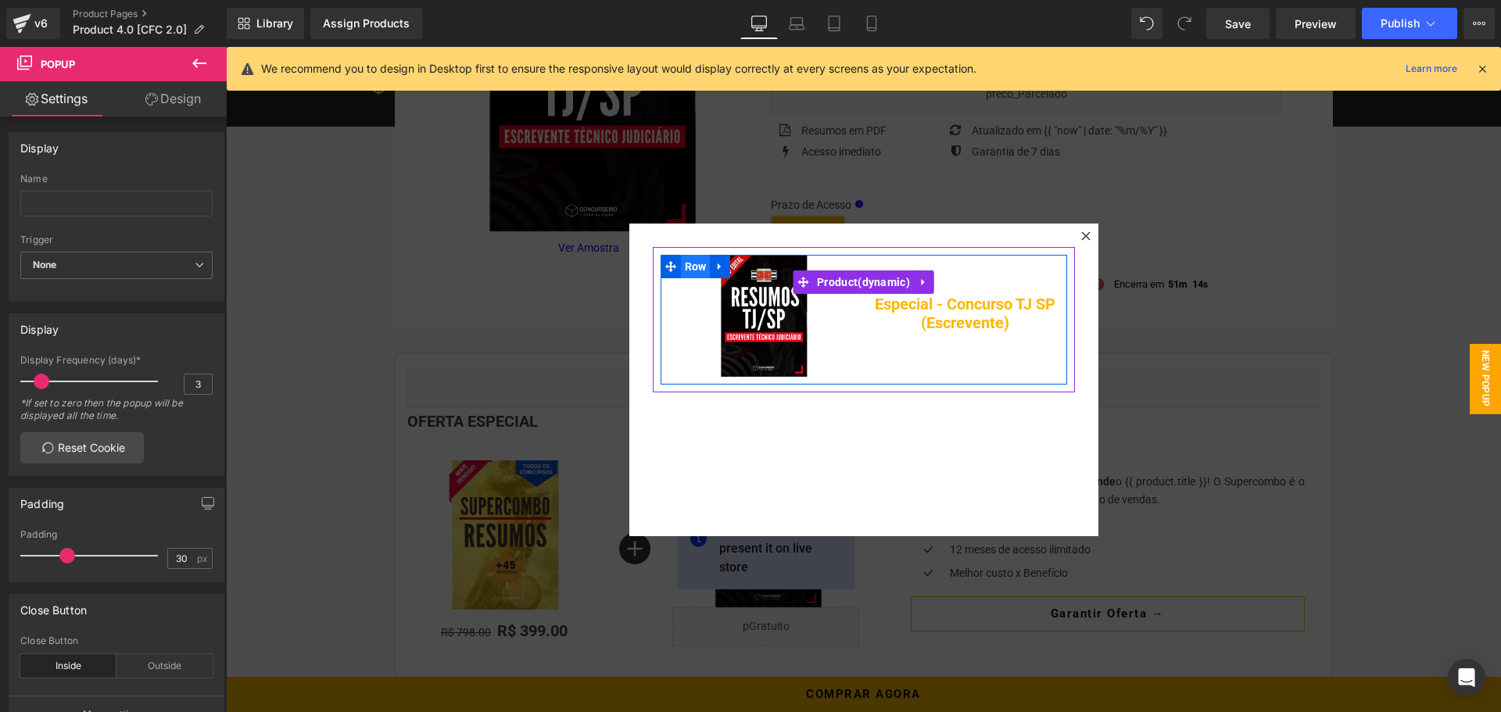
click at [686, 274] on span "Row" at bounding box center [696, 266] width 30 height 23
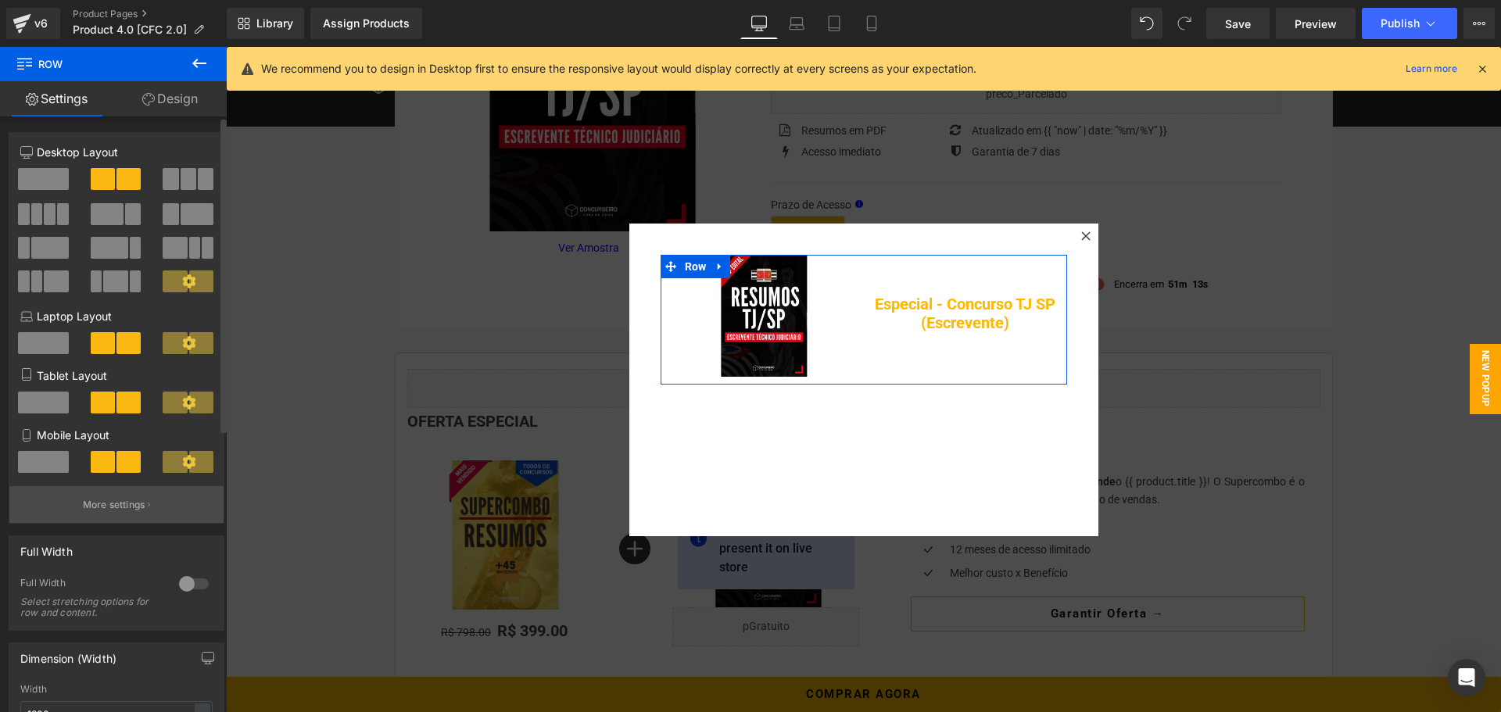
click at [128, 501] on p "More settings" at bounding box center [114, 505] width 63 height 14
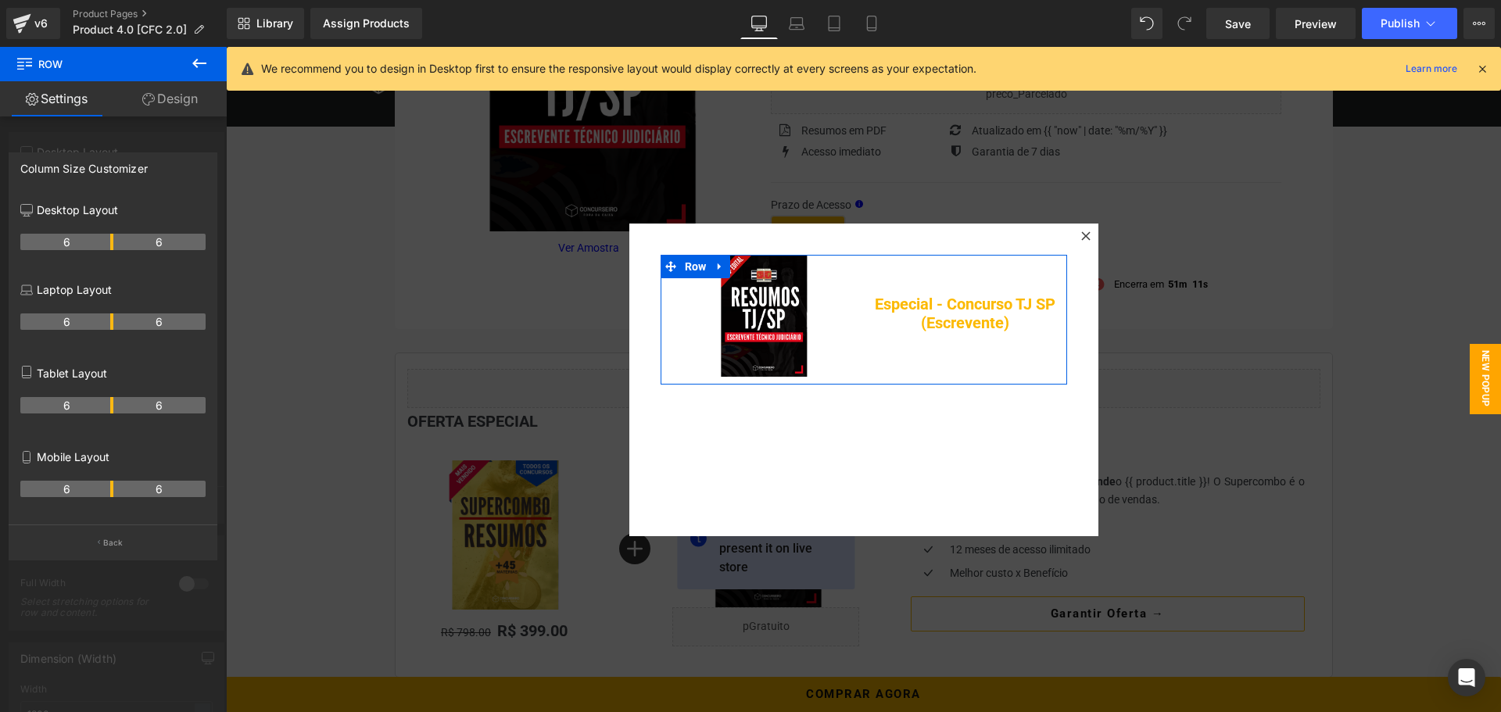
scroll to position [317, 0]
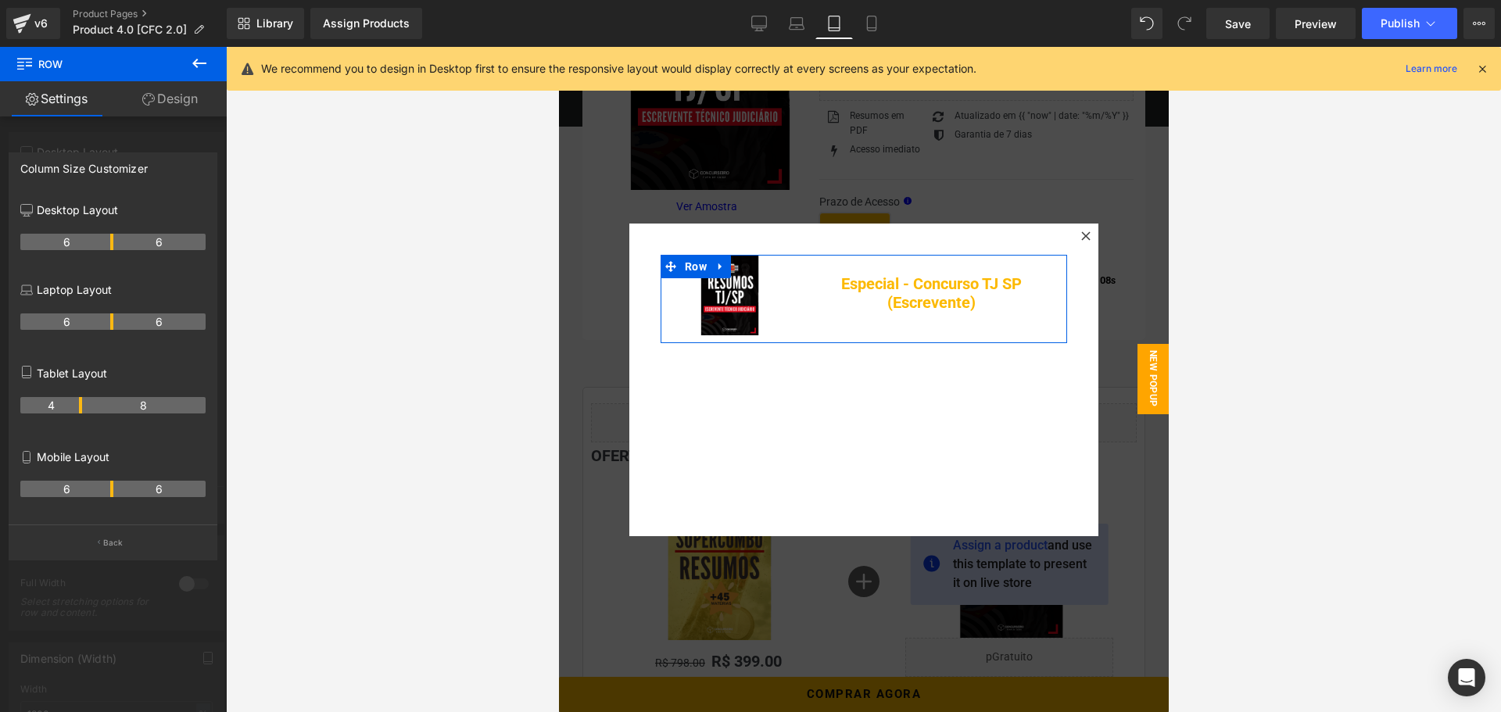
drag, startPoint x: 110, startPoint y: 401, endPoint x: 83, endPoint y: 402, distance: 27.4
click at [83, 402] on tr "4 8" at bounding box center [112, 405] width 185 height 16
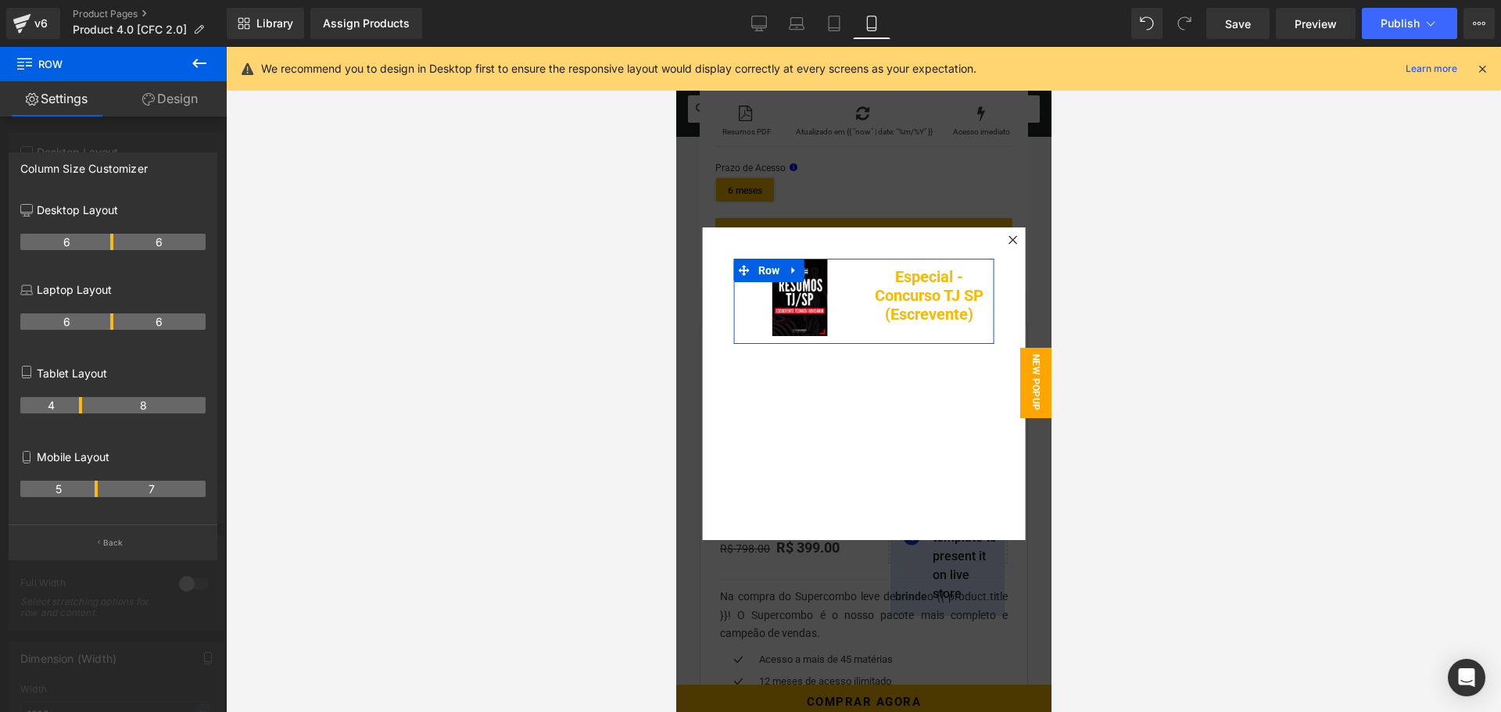
scroll to position [321, 0]
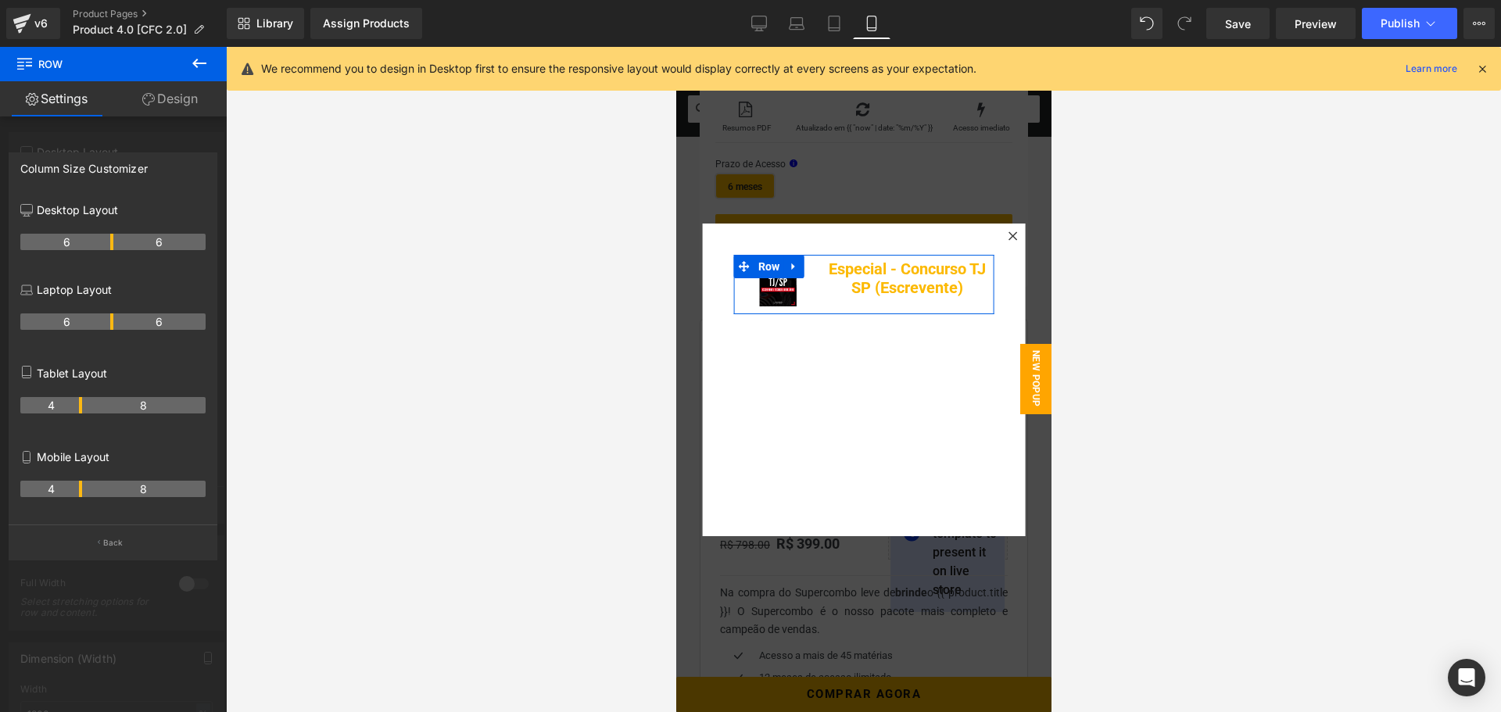
drag, startPoint x: 110, startPoint y: 485, endPoint x: 84, endPoint y: 482, distance: 26.7
click at [84, 482] on tr "4 8" at bounding box center [112, 489] width 185 height 16
drag, startPoint x: 773, startPoint y: 283, endPoint x: 971, endPoint y: 339, distance: 205.4
click at [773, 283] on span "(P) Image" at bounding box center [775, 281] width 59 height 23
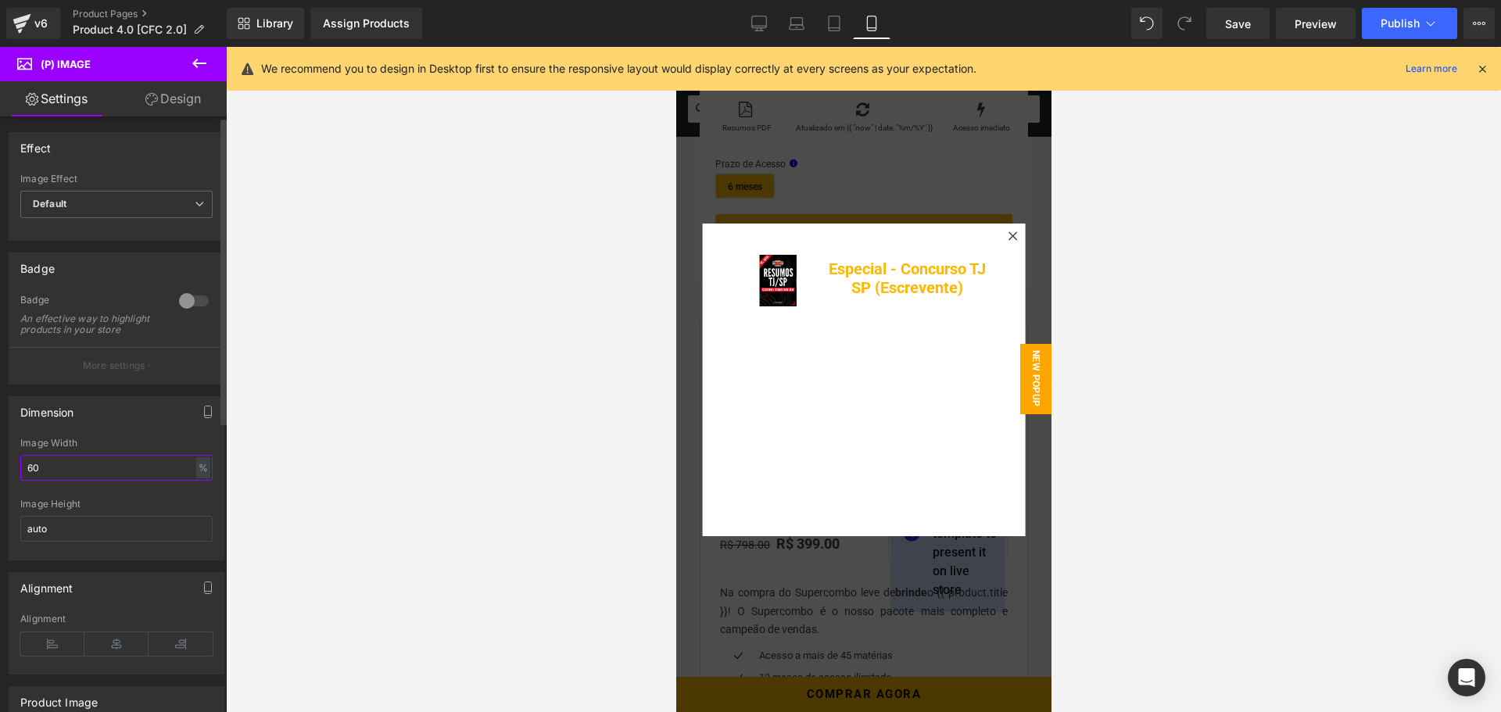
click at [112, 481] on input "60" at bounding box center [116, 468] width 192 height 26
click at [202, 418] on icon "button" at bounding box center [208, 412] width 13 height 13
click at [46, 457] on button "Desktop" at bounding box center [36, 445] width 54 height 27
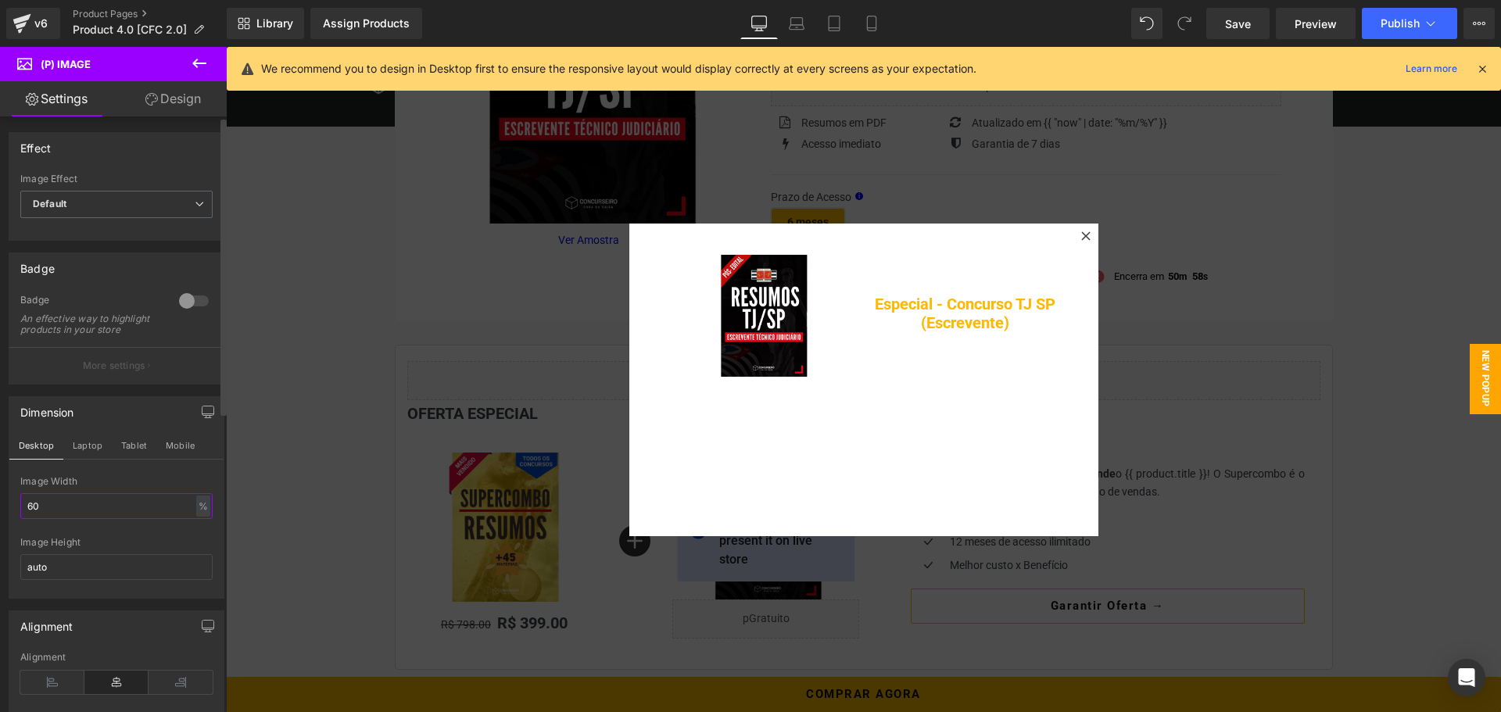
click at [75, 518] on input "60" at bounding box center [116, 506] width 192 height 26
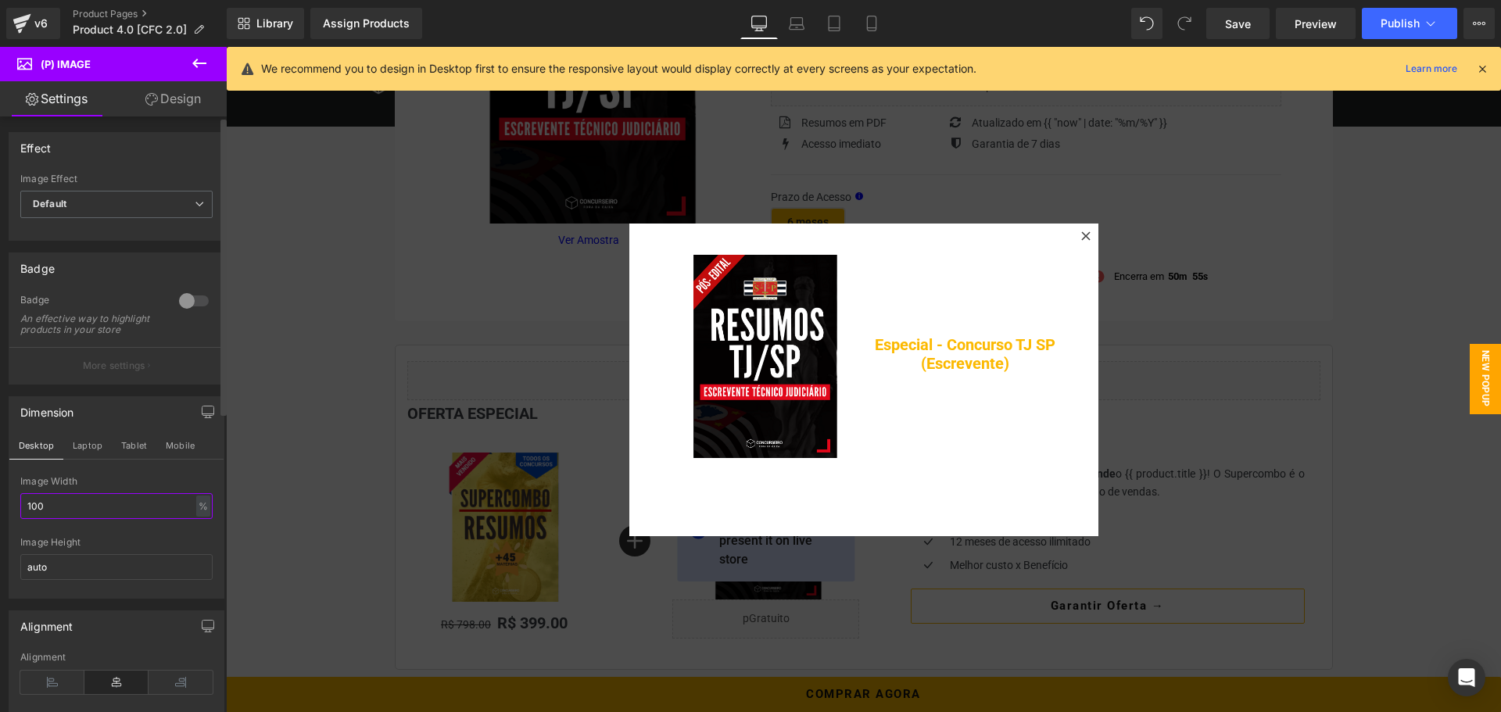
type input "100"
click at [96, 487] on div "Image Width" at bounding box center [116, 481] width 192 height 11
click at [171, 459] on button "Mobile" at bounding box center [180, 445] width 48 height 27
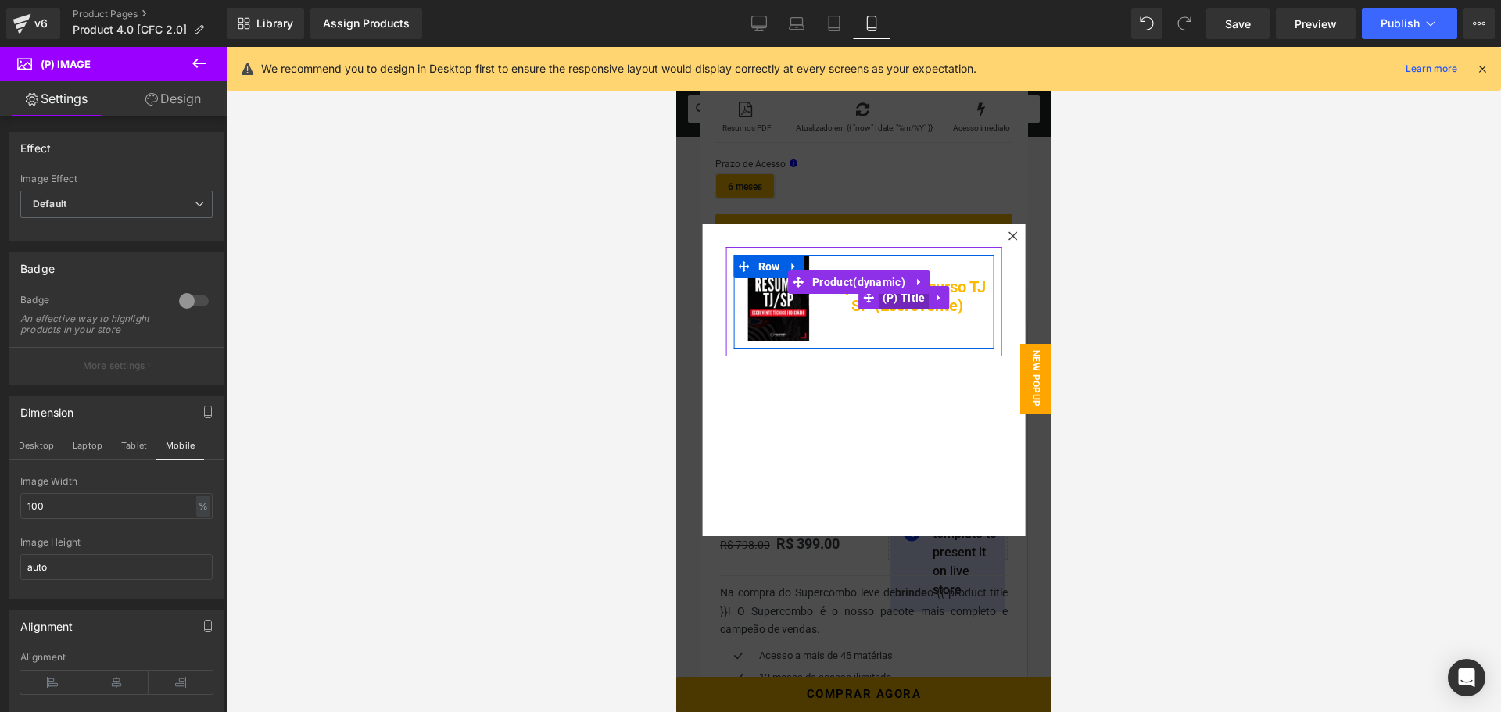
click at [896, 302] on span "(P) Title" at bounding box center [903, 297] width 51 height 23
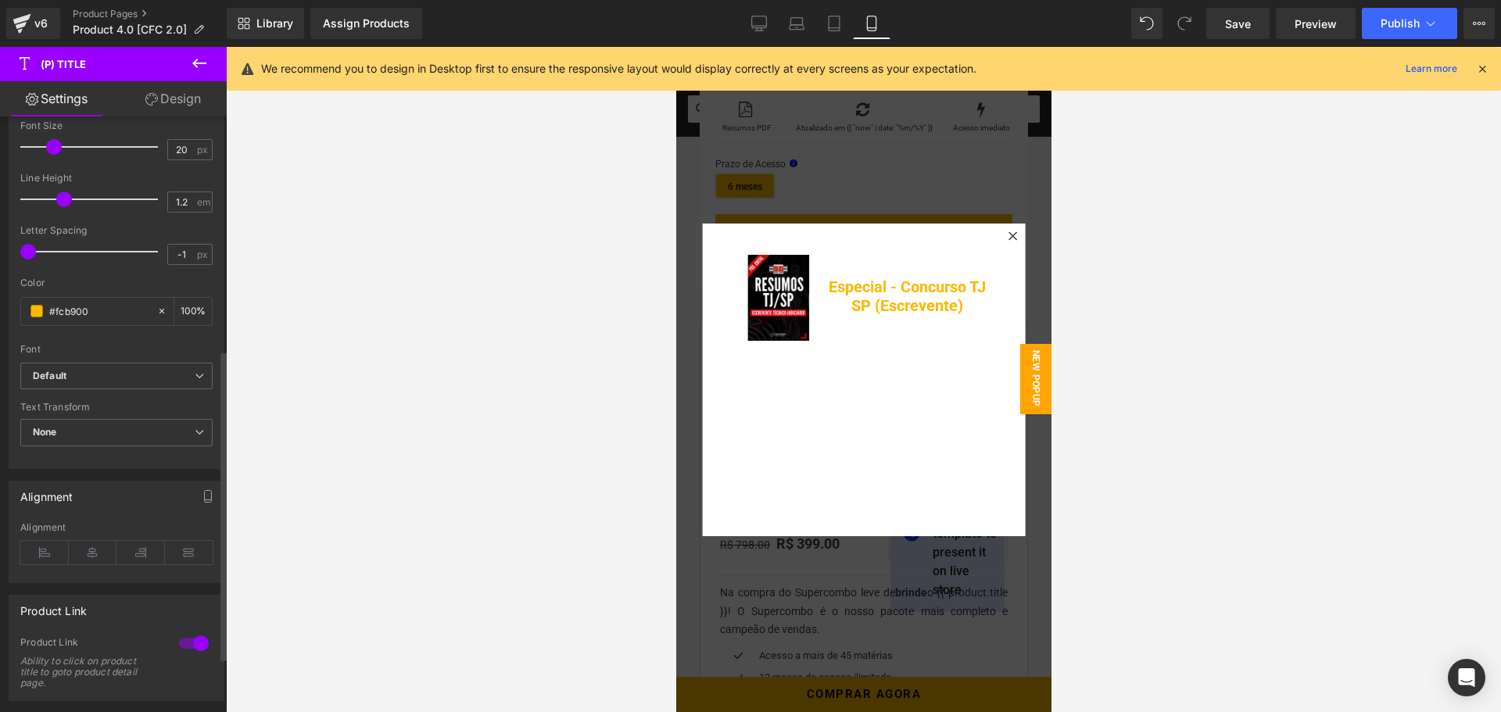
scroll to position [469, 0]
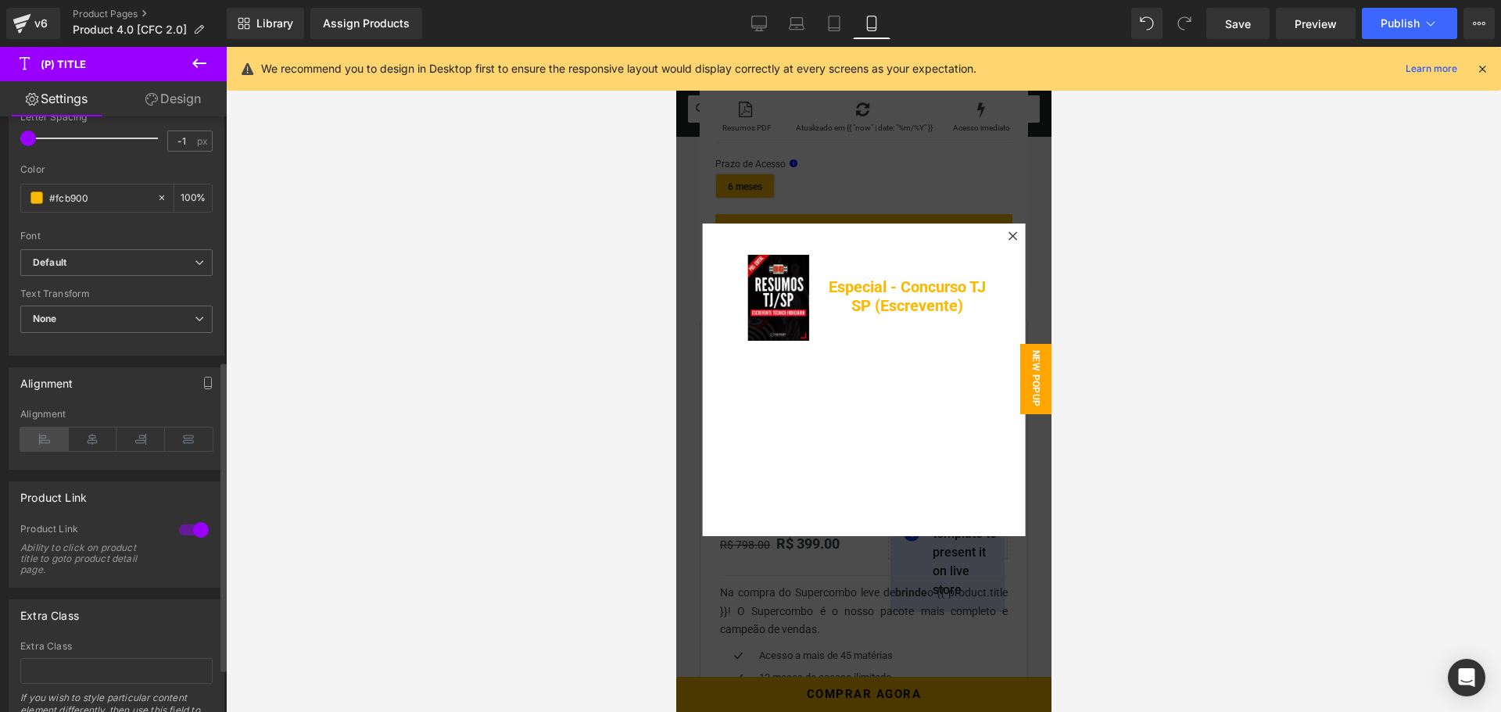
click at [48, 442] on icon at bounding box center [44, 439] width 48 height 23
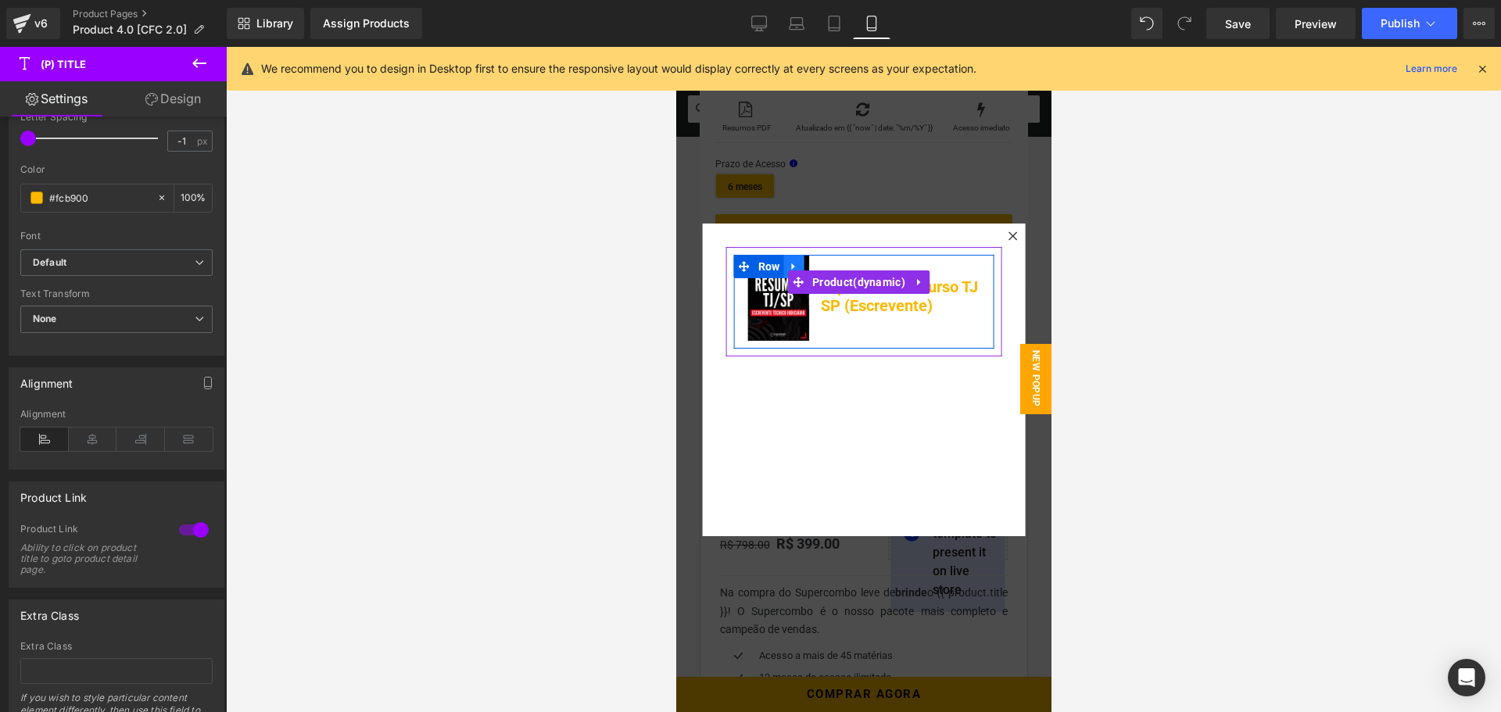
click at [792, 266] on icon at bounding box center [791, 266] width 3 height 7
click at [833, 266] on icon at bounding box center [834, 266] width 11 height 12
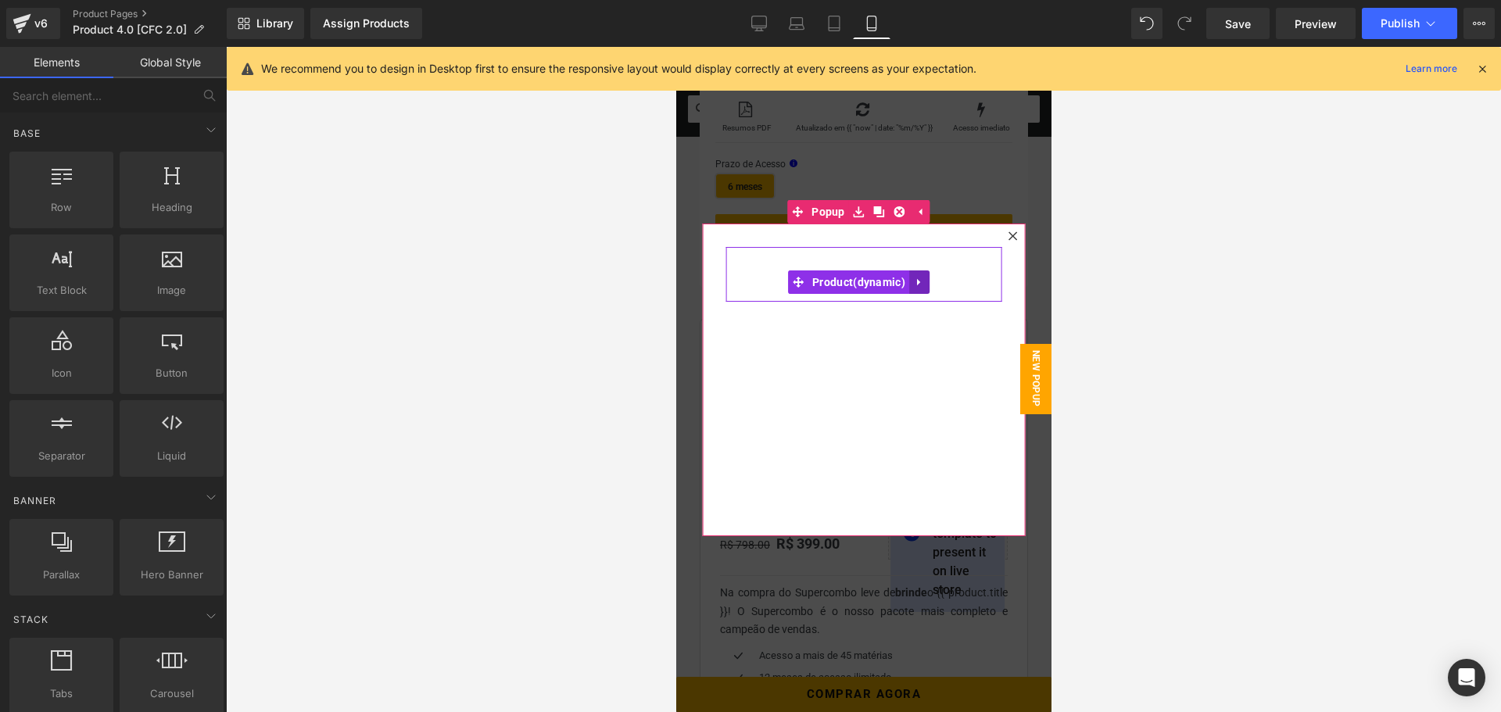
click at [916, 280] on icon at bounding box center [917, 281] width 3 height 7
click at [928, 284] on icon at bounding box center [928, 282] width 11 height 11
drag, startPoint x: 812, startPoint y: 212, endPoint x: 912, endPoint y: 308, distance: 138.2
click at [812, 212] on span "Popup" at bounding box center [827, 212] width 41 height 23
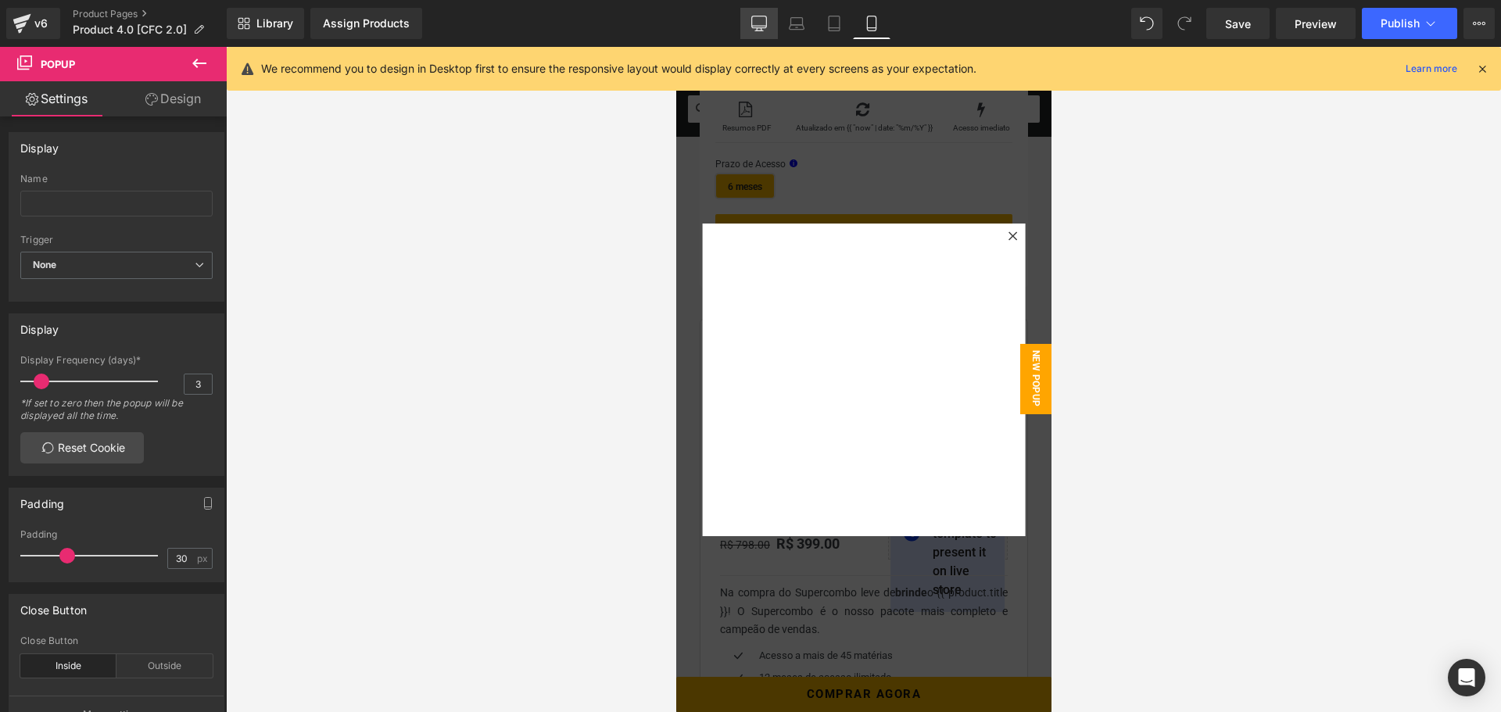
click at [762, 16] on icon at bounding box center [759, 22] width 15 height 12
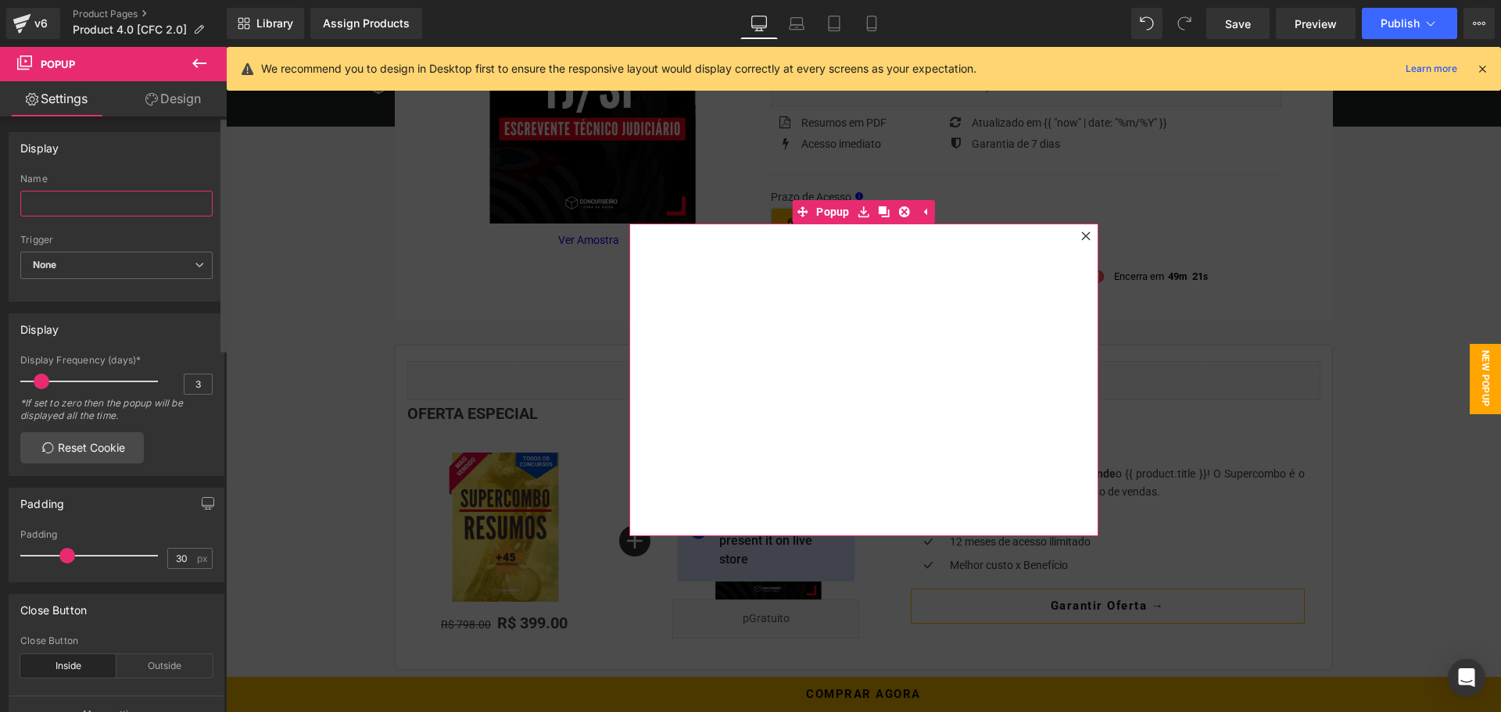
click at [114, 213] on input "text" at bounding box center [116, 204] width 192 height 26
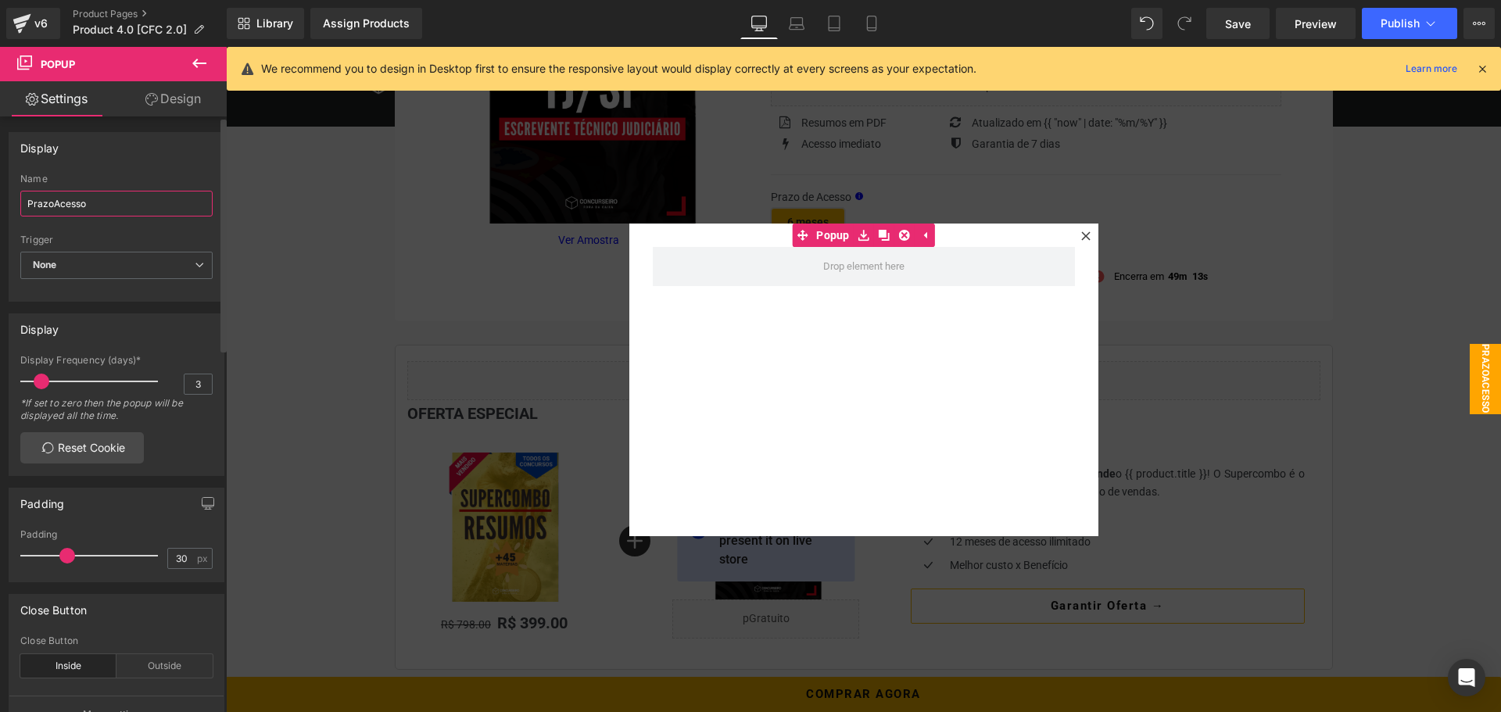
type input "PrazoAcesso"
click at [127, 174] on div "Name" at bounding box center [116, 179] width 192 height 11
click at [116, 266] on span "None" at bounding box center [116, 265] width 192 height 27
click at [126, 235] on div "Trigger" at bounding box center [116, 240] width 192 height 11
drag, startPoint x: 44, startPoint y: 381, endPoint x: 28, endPoint y: 367, distance: 21.0
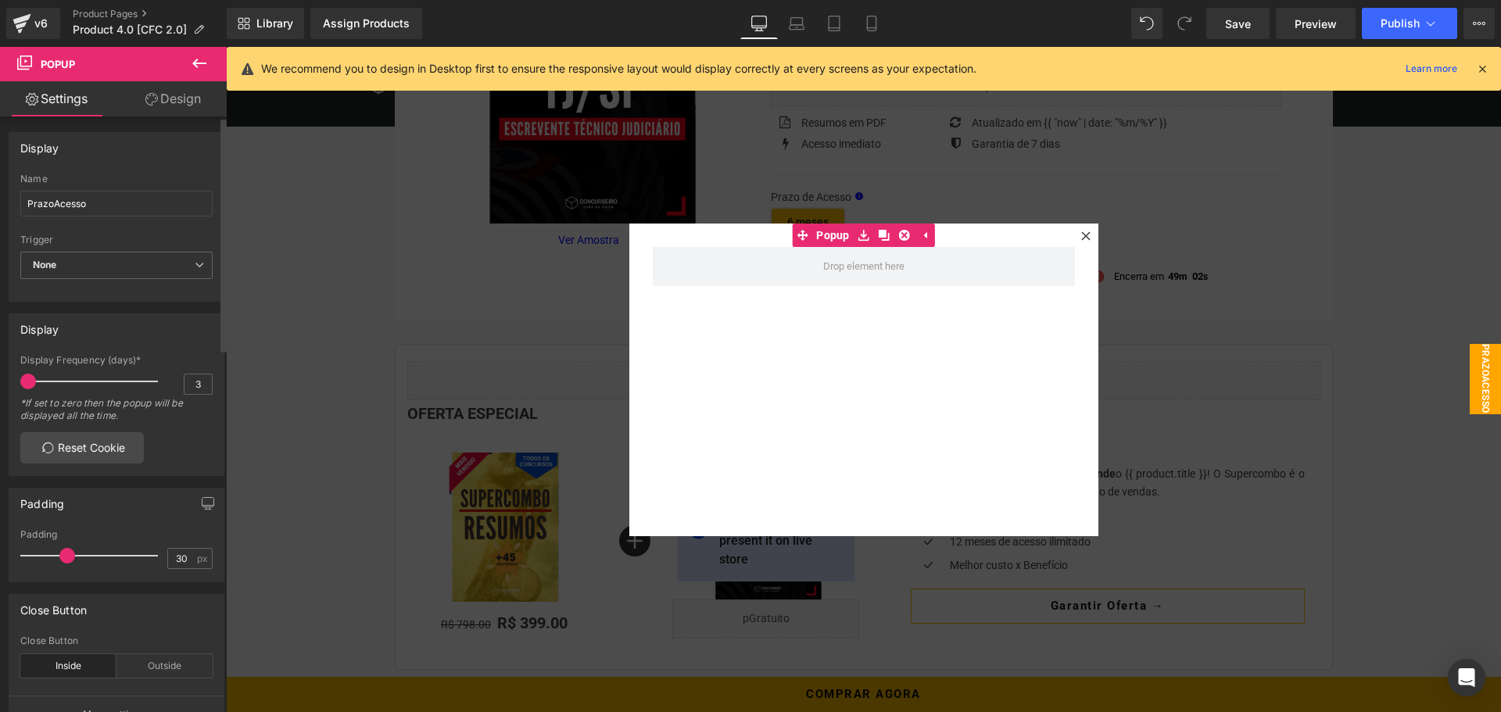
click at [4, 382] on div "Display 3 Display Frequency (days)* 3 *If set to zero then the popup will be di…" at bounding box center [117, 389] width 234 height 174
click at [95, 349] on div "Display 3 Display Frequency (days)* 3 *If set to zero then the popup will be di…" at bounding box center [117, 394] width 216 height 163
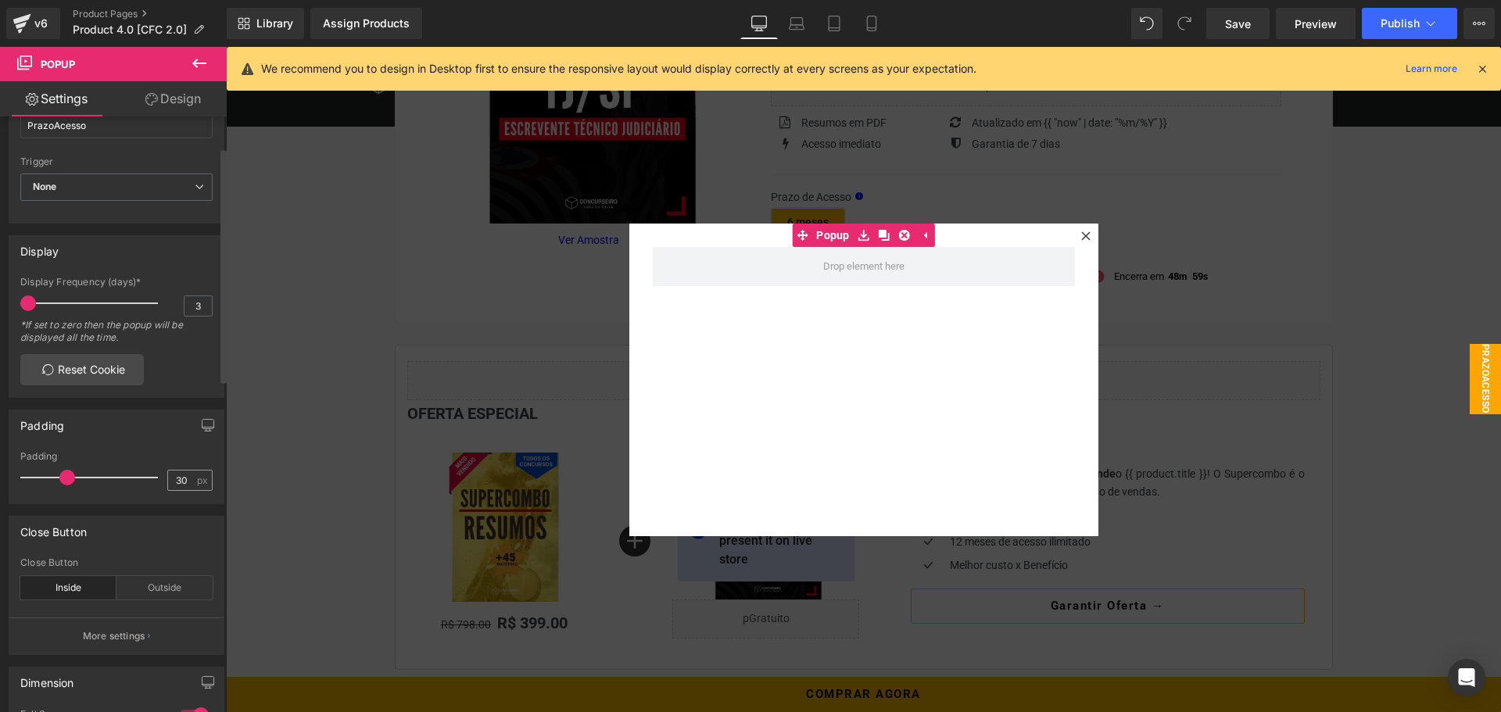
click at [197, 475] on span "px" at bounding box center [203, 480] width 13 height 10
click at [187, 479] on input "30" at bounding box center [181, 481] width 27 height 20
type input "3"
type input "20"
click at [180, 509] on div "Close Button inside Close Button Inside Outside More settings" at bounding box center [117, 579] width 234 height 151
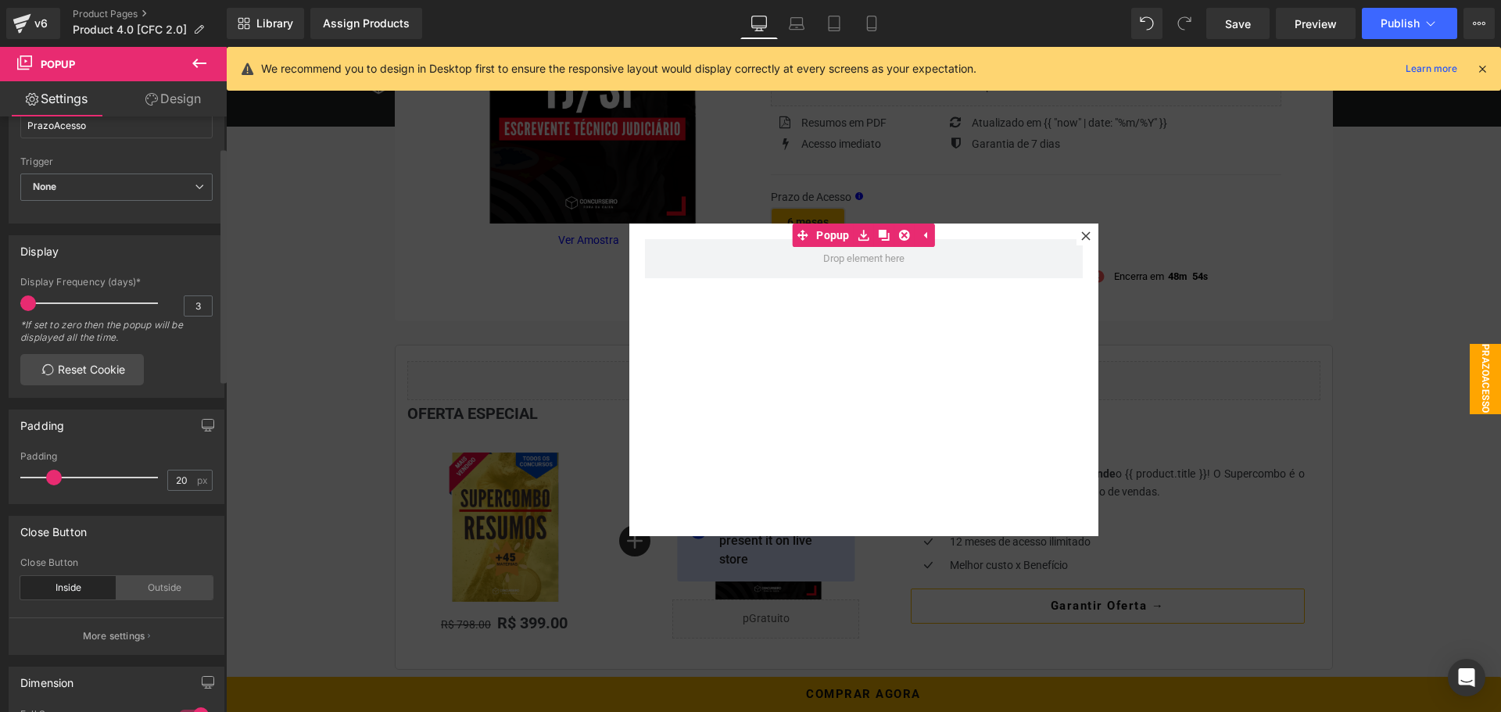
click at [167, 586] on div "Outside" at bounding box center [164, 587] width 96 height 23
click at [95, 584] on div "Inside" at bounding box center [68, 587] width 96 height 23
click at [114, 628] on button "More settings" at bounding box center [116, 636] width 214 height 37
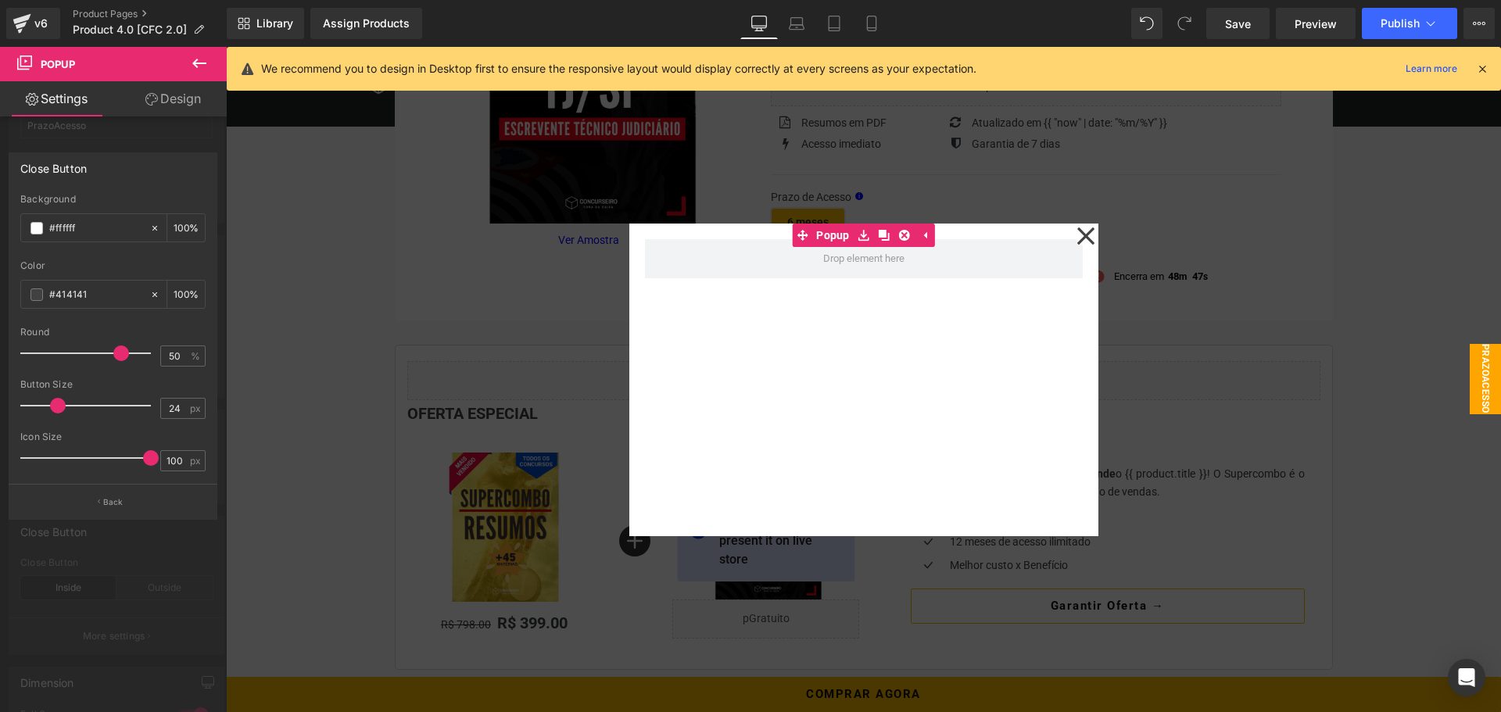
drag, startPoint x: 150, startPoint y: 353, endPoint x: 121, endPoint y: 351, distance: 29.0
click at [121, 351] on span at bounding box center [121, 354] width 16 height 16
click at [50, 403] on span at bounding box center [53, 406] width 16 height 16
drag, startPoint x: 145, startPoint y: 457, endPoint x: 72, endPoint y: 458, distance: 73.5
click at [72, 458] on span at bounding box center [78, 458] width 16 height 16
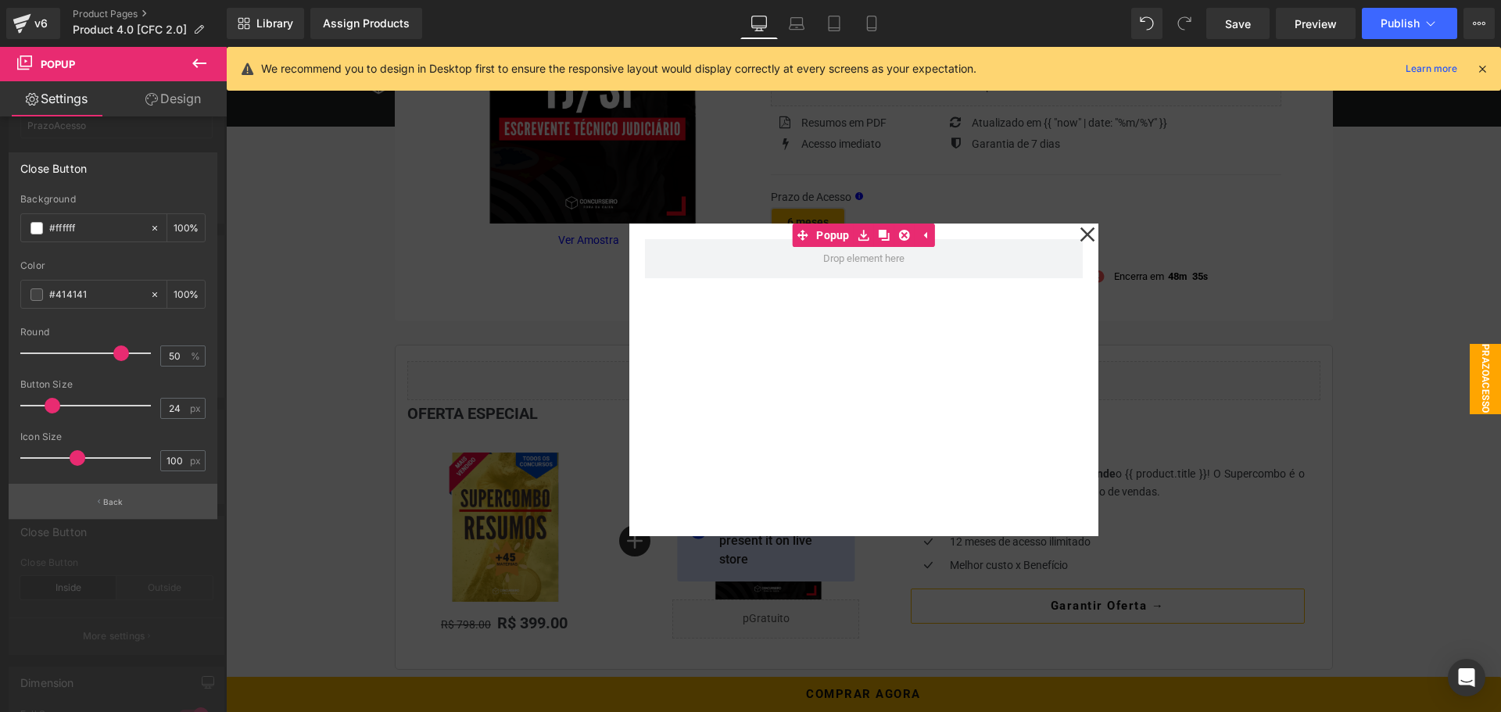
click at [120, 491] on button "Back" at bounding box center [113, 501] width 209 height 35
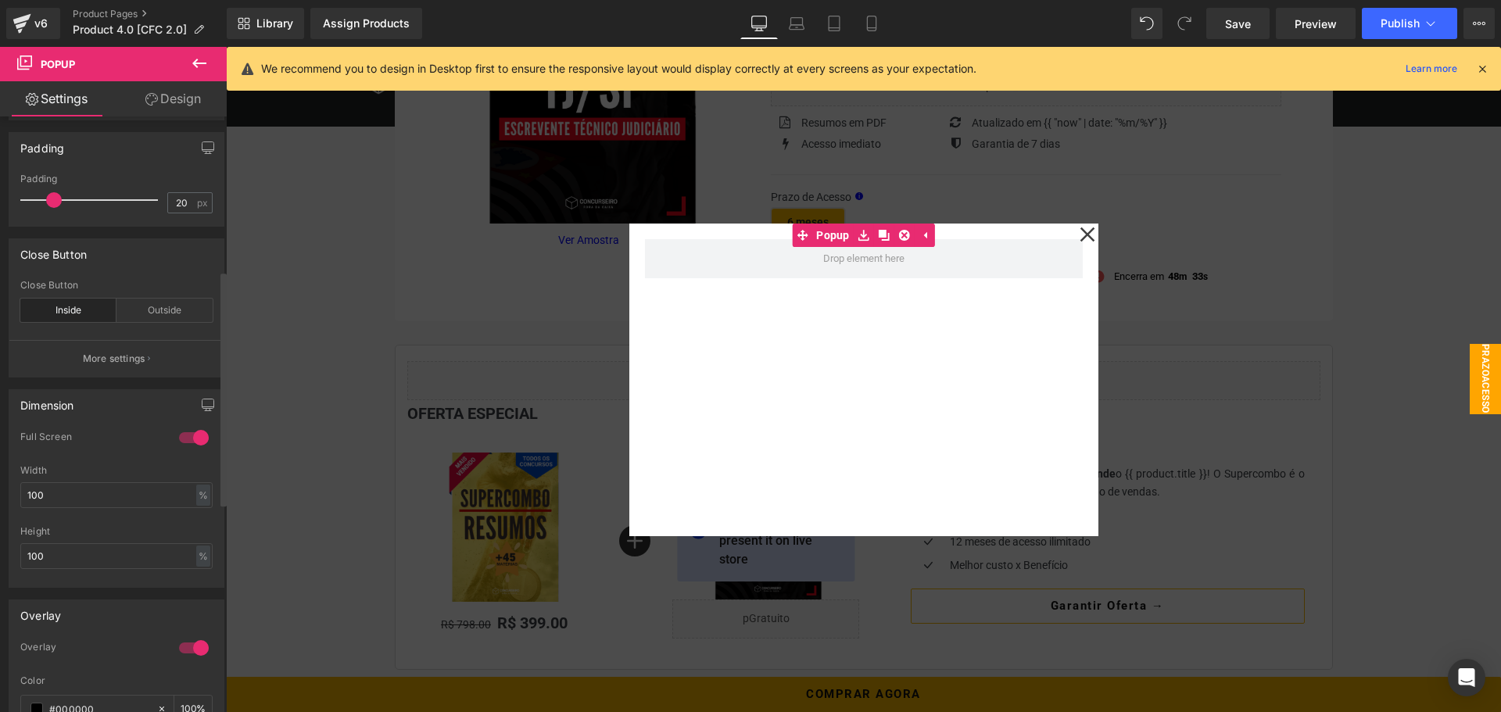
scroll to position [391, 0]
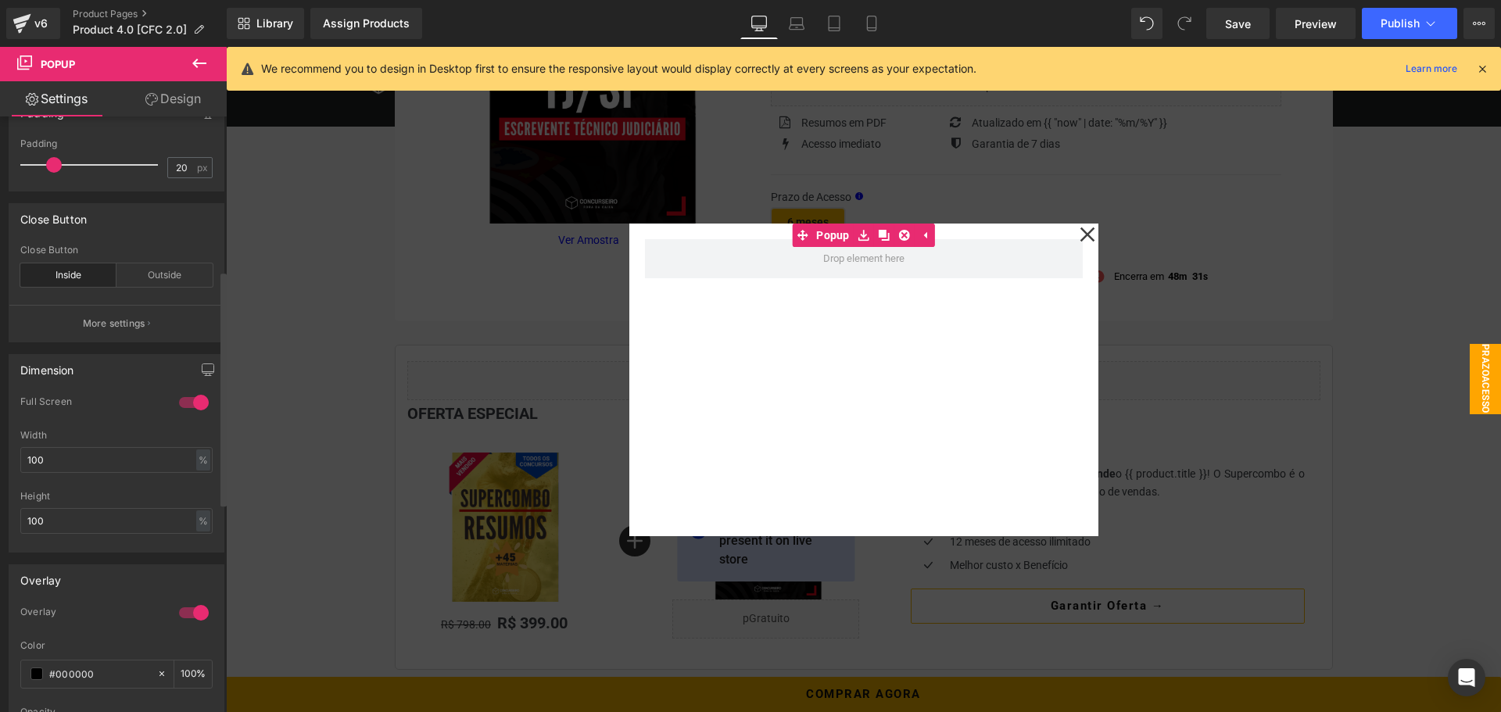
click at [189, 403] on div at bounding box center [194, 402] width 38 height 25
click at [187, 403] on div at bounding box center [194, 402] width 38 height 25
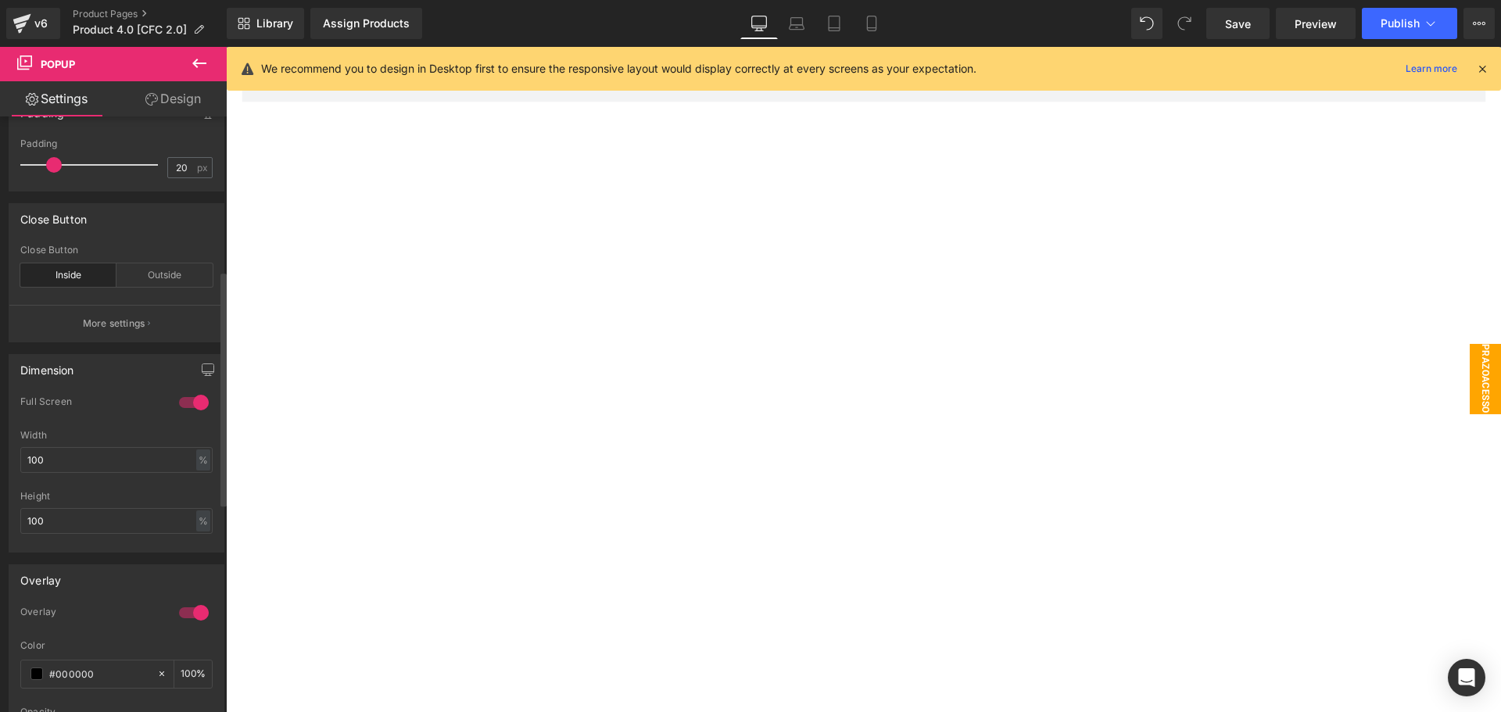
click at [187, 403] on div at bounding box center [194, 402] width 38 height 25
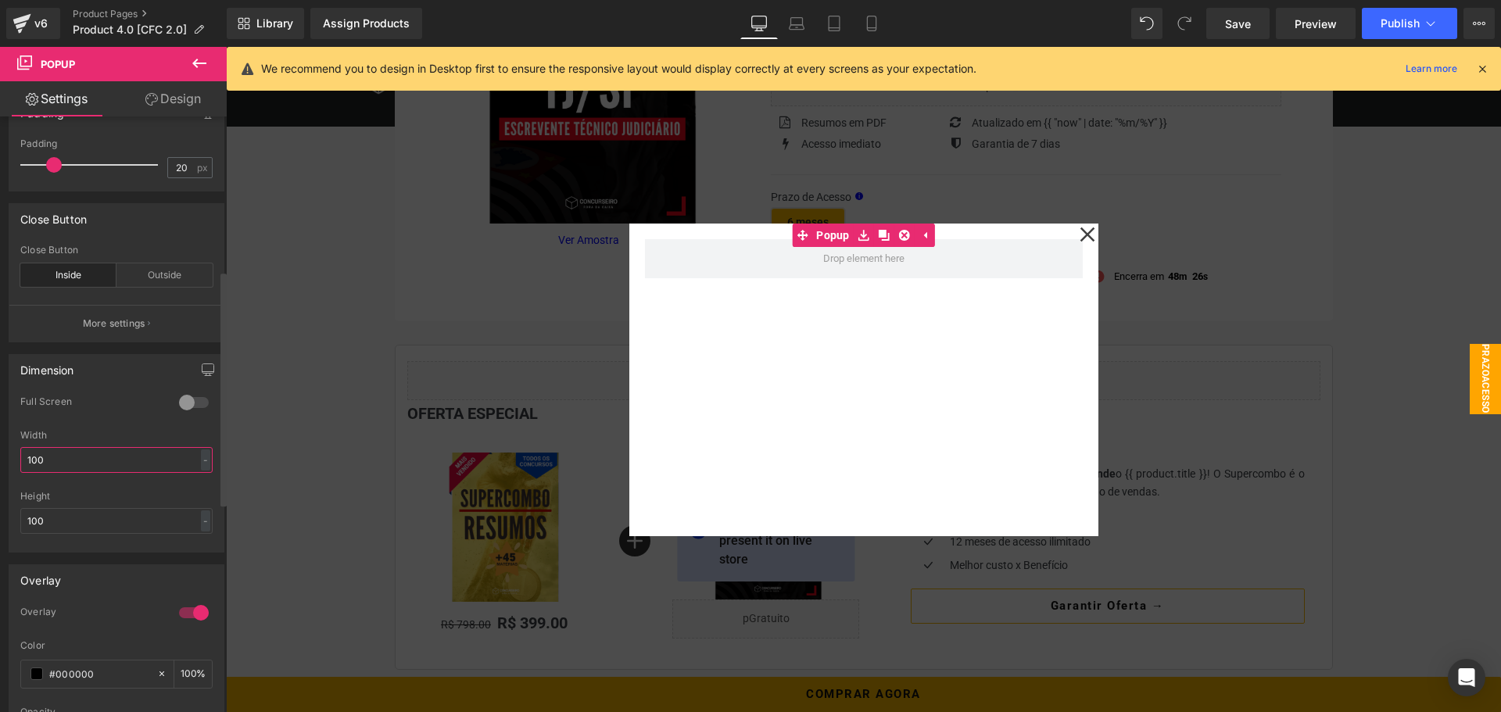
click at [134, 457] on input "100" at bounding box center [116, 460] width 192 height 26
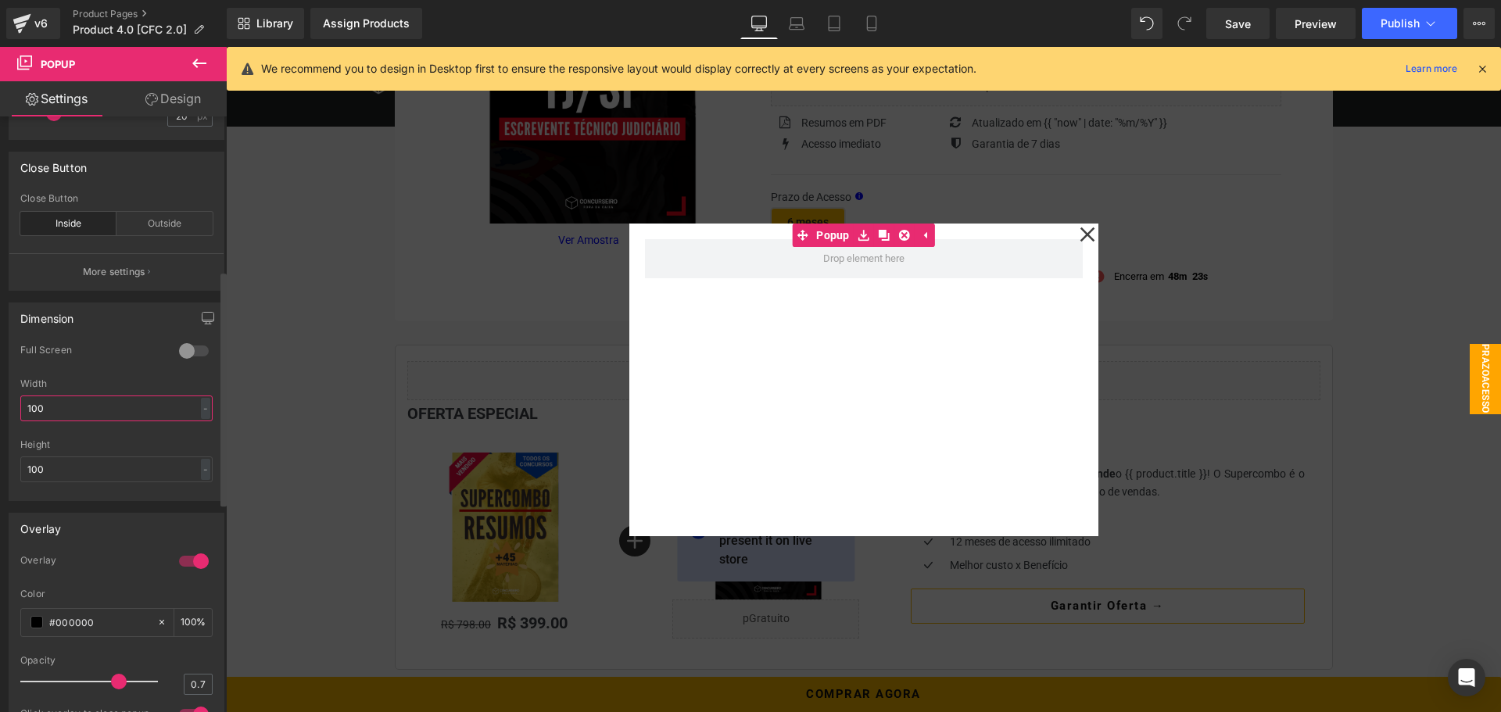
scroll to position [469, 0]
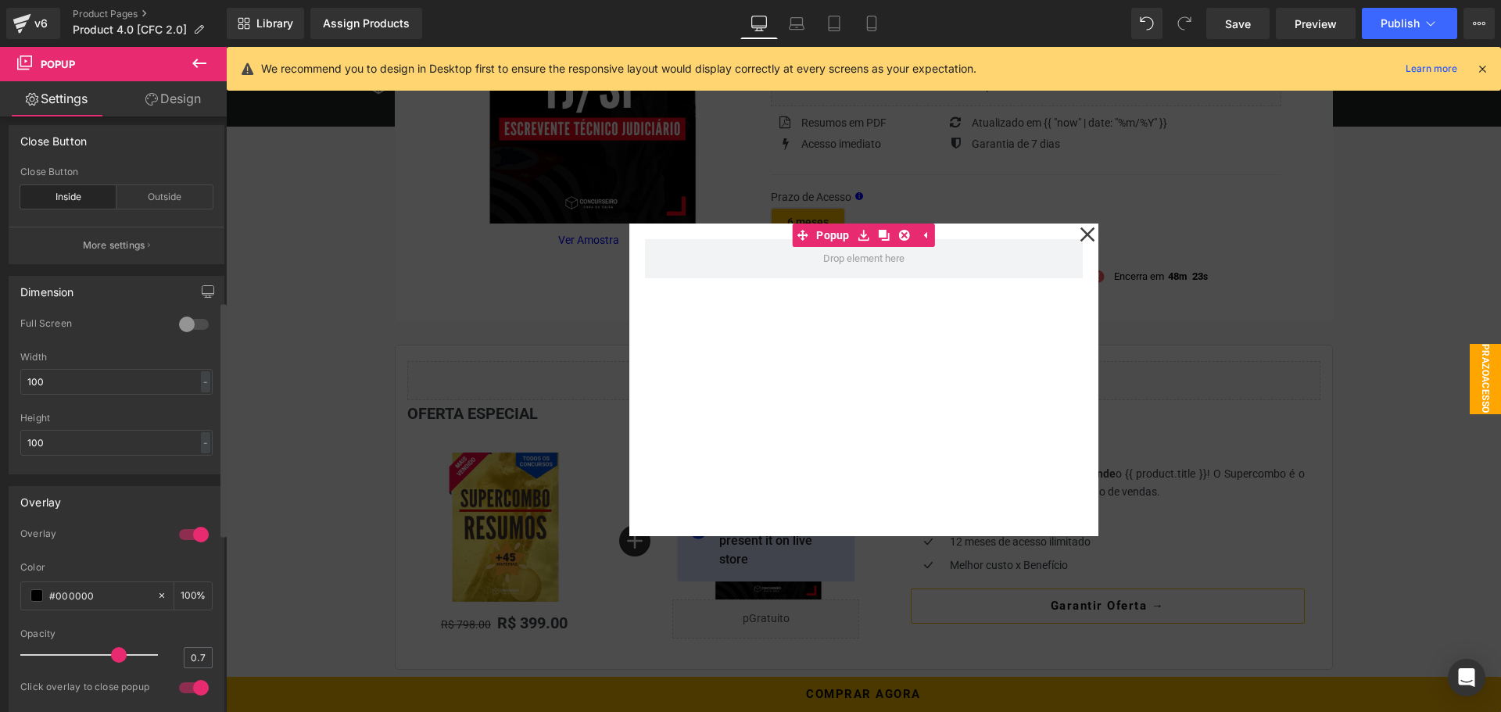
click at [106, 414] on div "Height" at bounding box center [116, 418] width 192 height 11
click at [202, 288] on icon "button" at bounding box center [208, 291] width 13 height 13
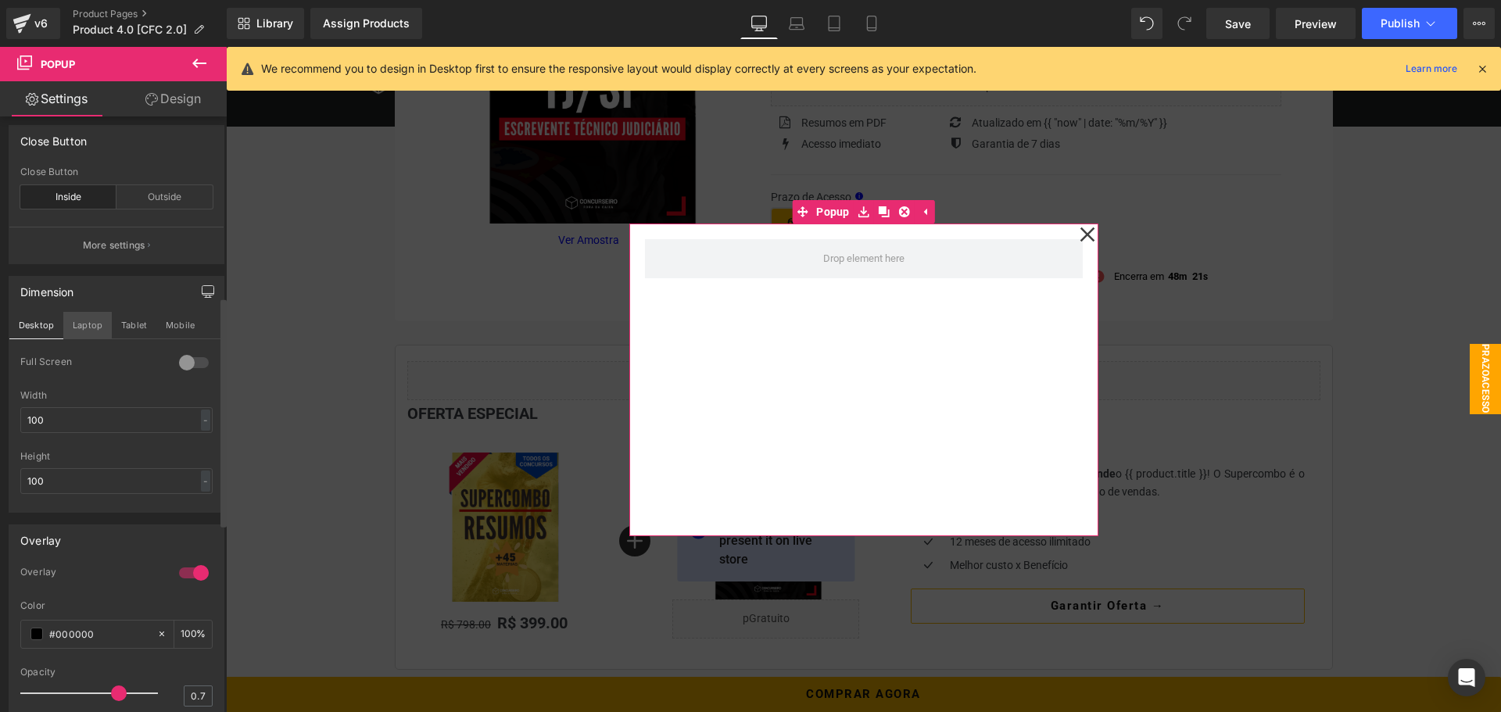
click at [79, 333] on button "Laptop" at bounding box center [87, 325] width 48 height 27
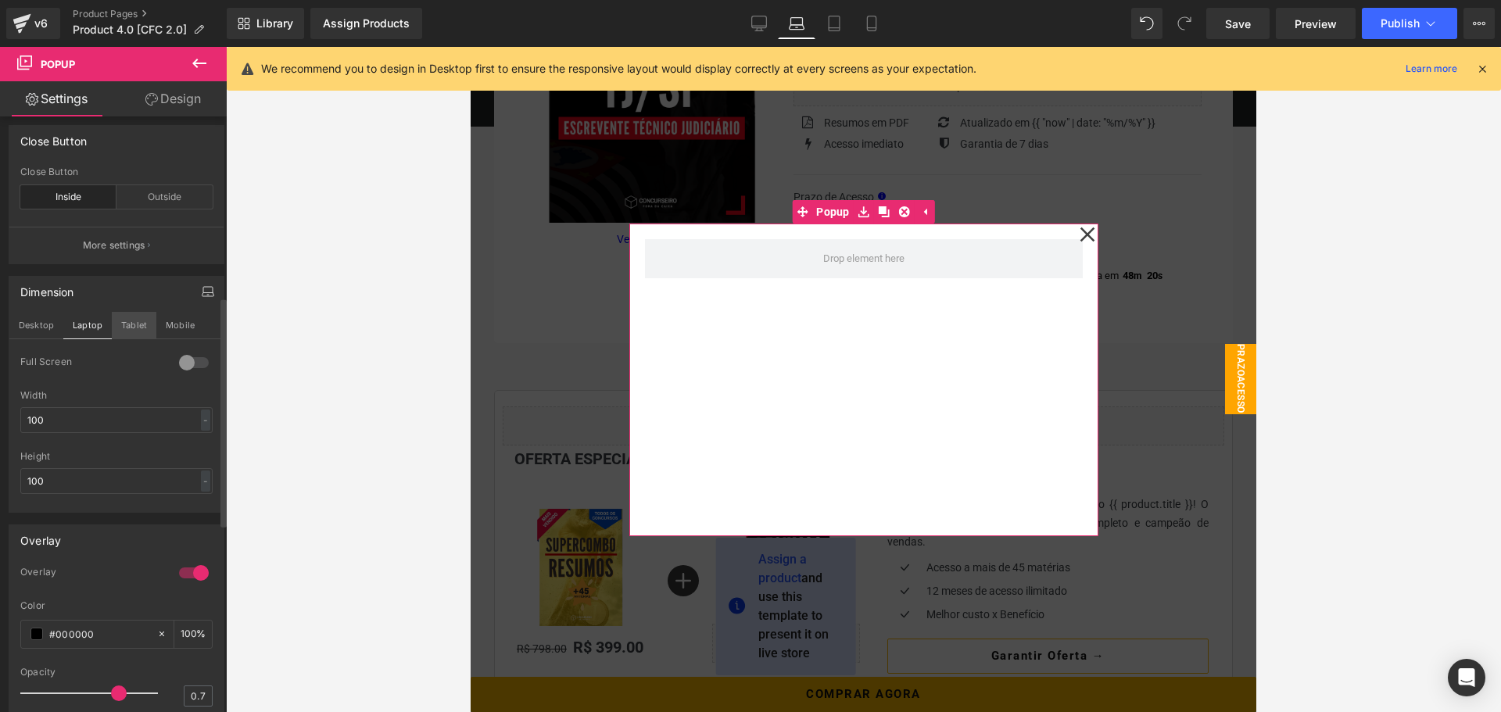
click at [127, 328] on button "Tablet" at bounding box center [134, 325] width 45 height 27
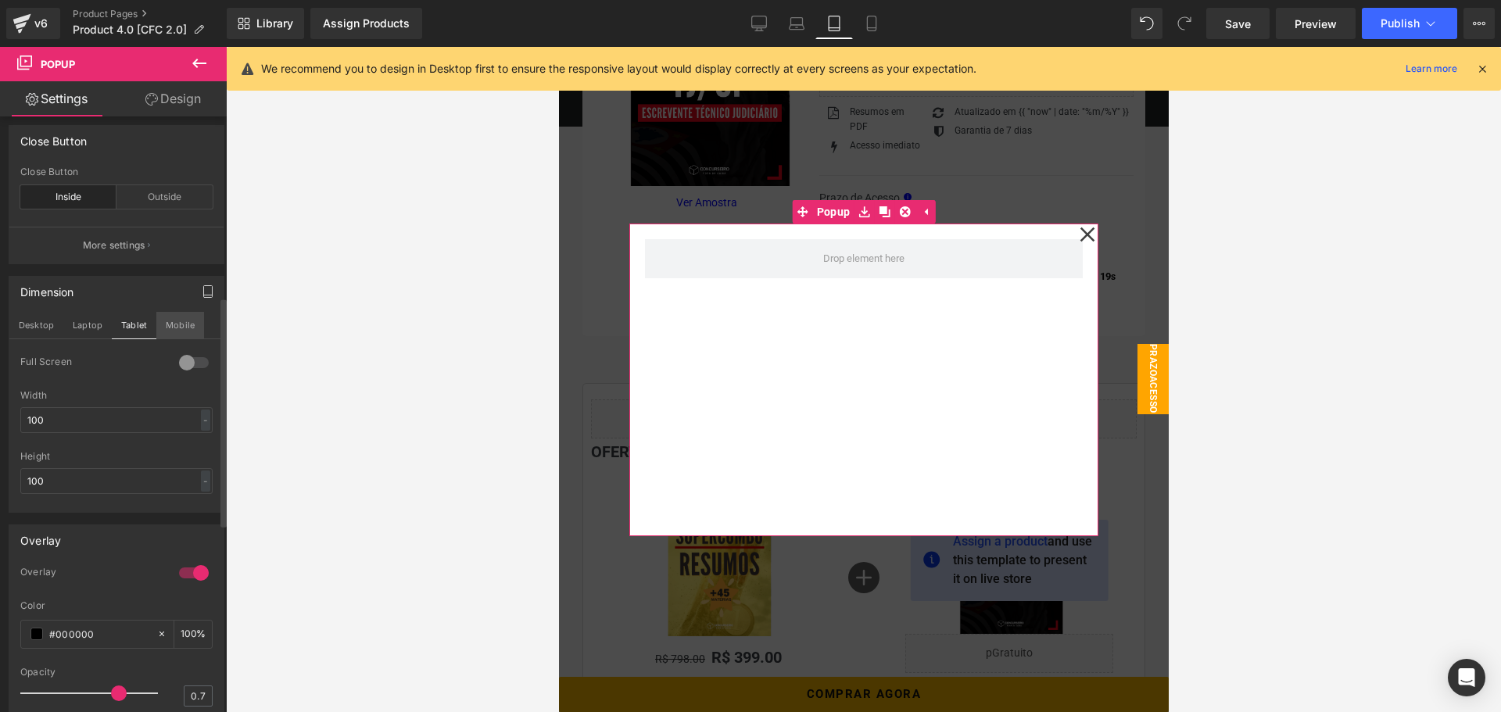
click at [174, 325] on button "Mobile" at bounding box center [180, 325] width 48 height 27
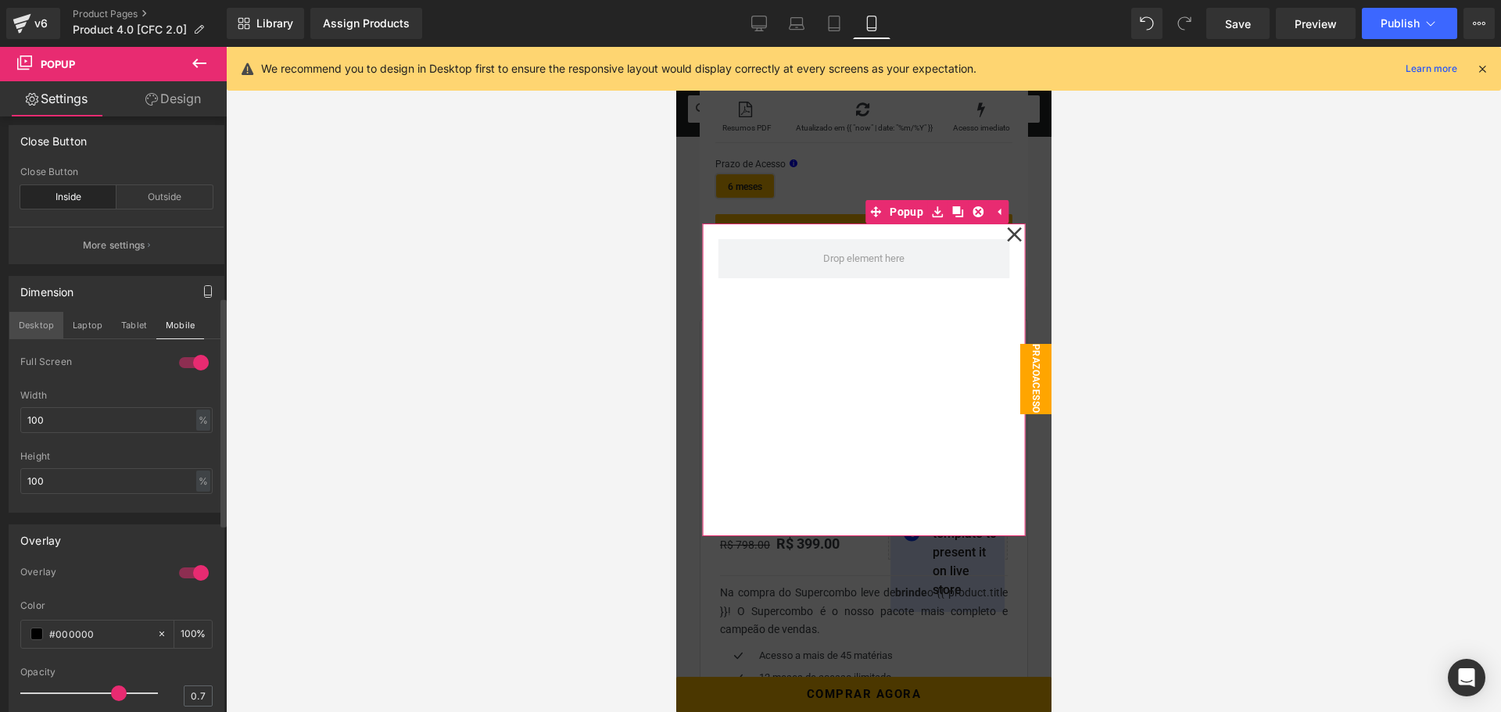
click at [27, 330] on button "Desktop" at bounding box center [36, 325] width 54 height 27
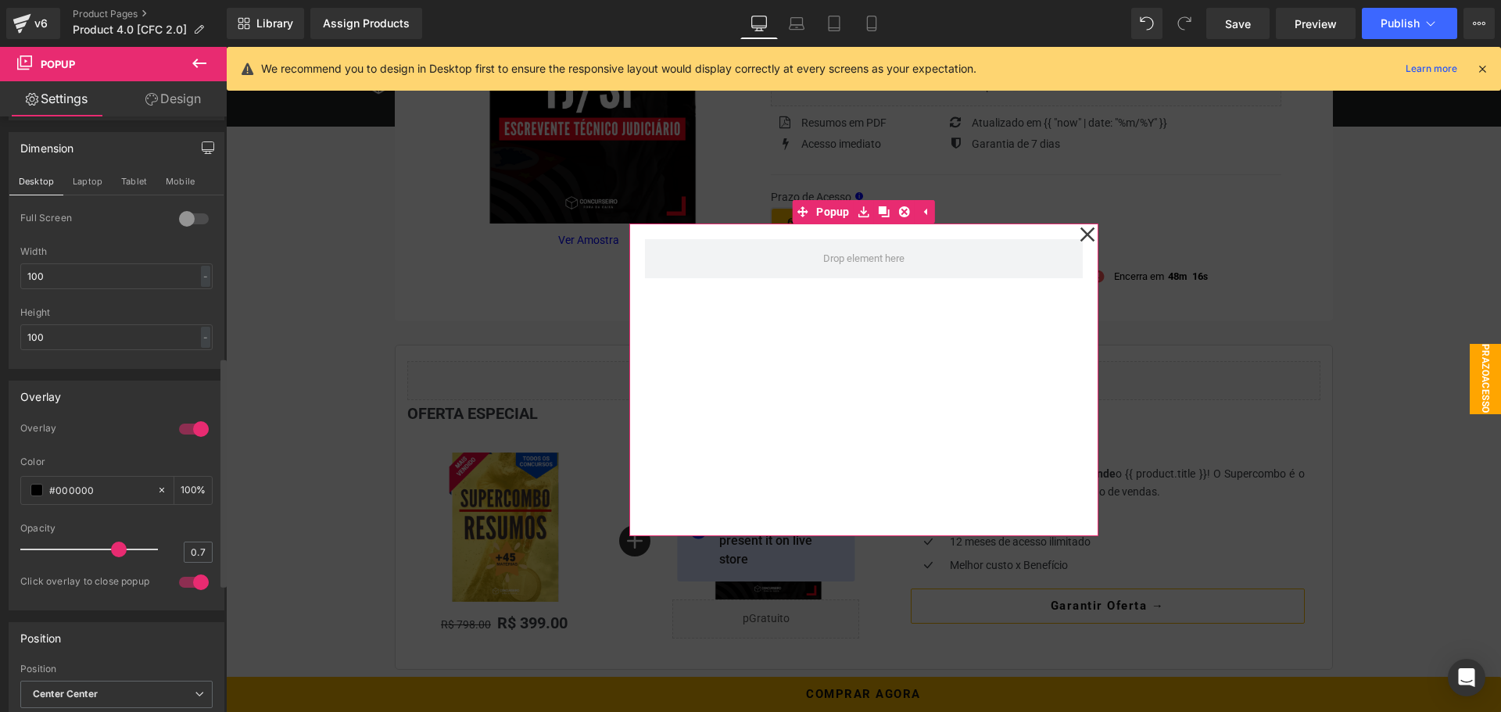
scroll to position [625, 0]
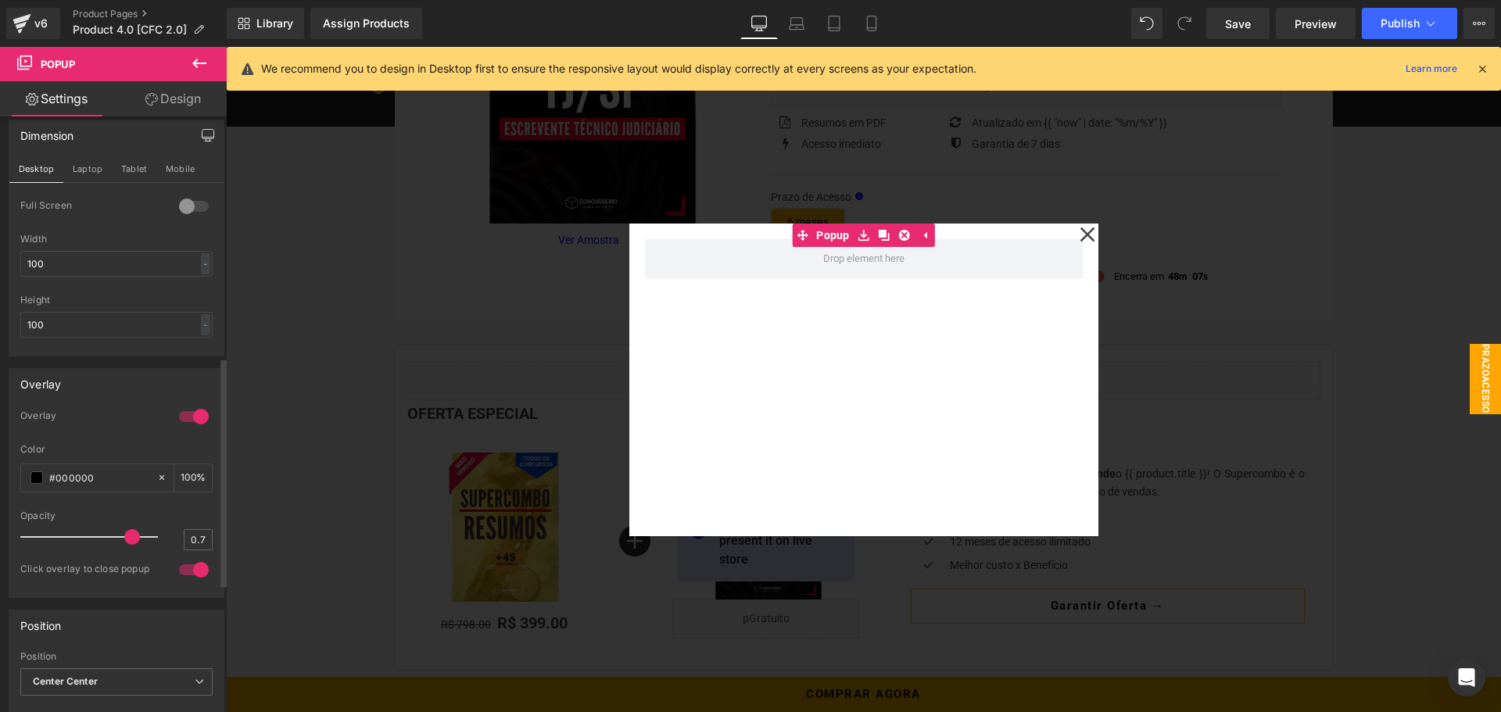
drag, startPoint x: 117, startPoint y: 536, endPoint x: 134, endPoint y: 538, distance: 17.4
click at [134, 538] on div at bounding box center [93, 536] width 130 height 31
click at [199, 542] on input "0.7" at bounding box center [198, 540] width 27 height 20
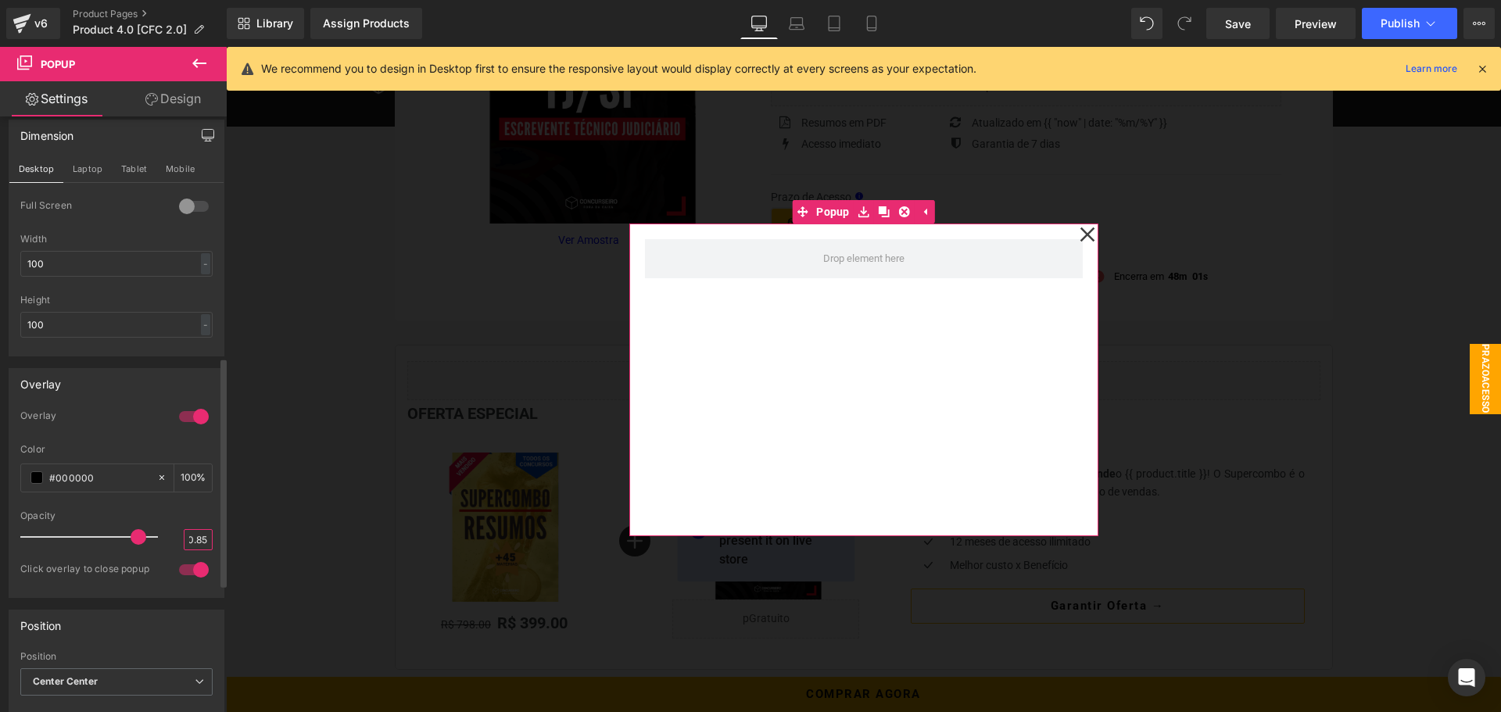
type input "0.85"
click at [177, 505] on div at bounding box center [116, 505] width 192 height 10
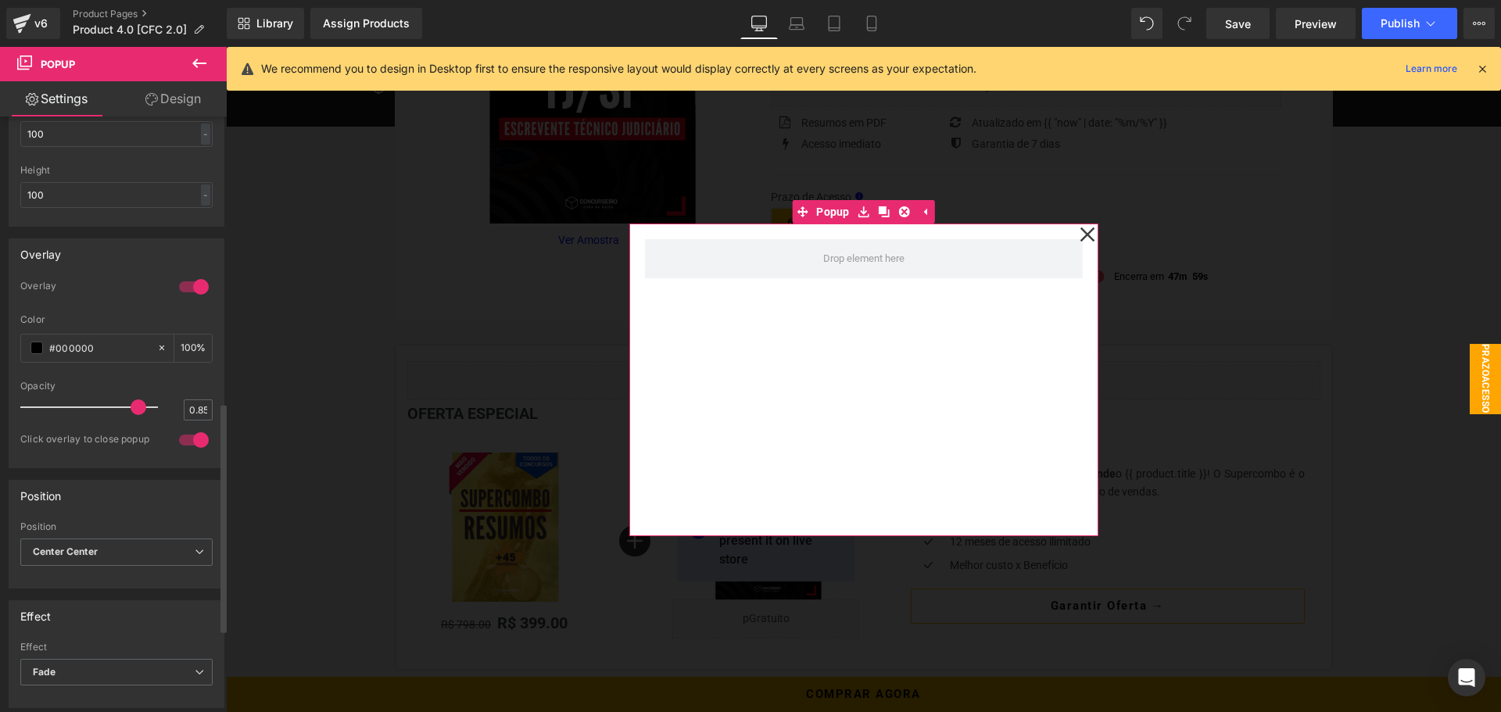
scroll to position [782, 0]
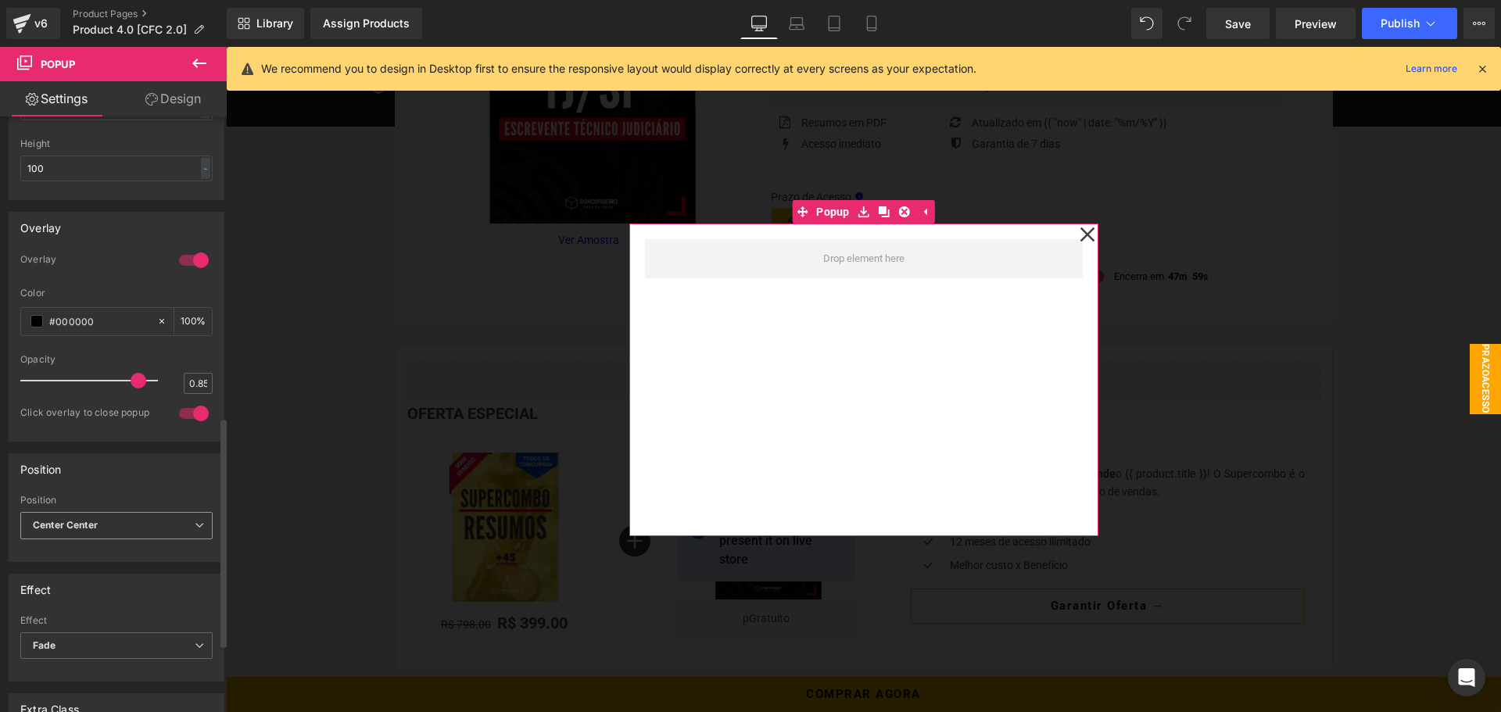
click at [159, 521] on span "Center Center" at bounding box center [116, 525] width 192 height 27
click at [167, 482] on div "Position" at bounding box center [116, 469] width 214 height 30
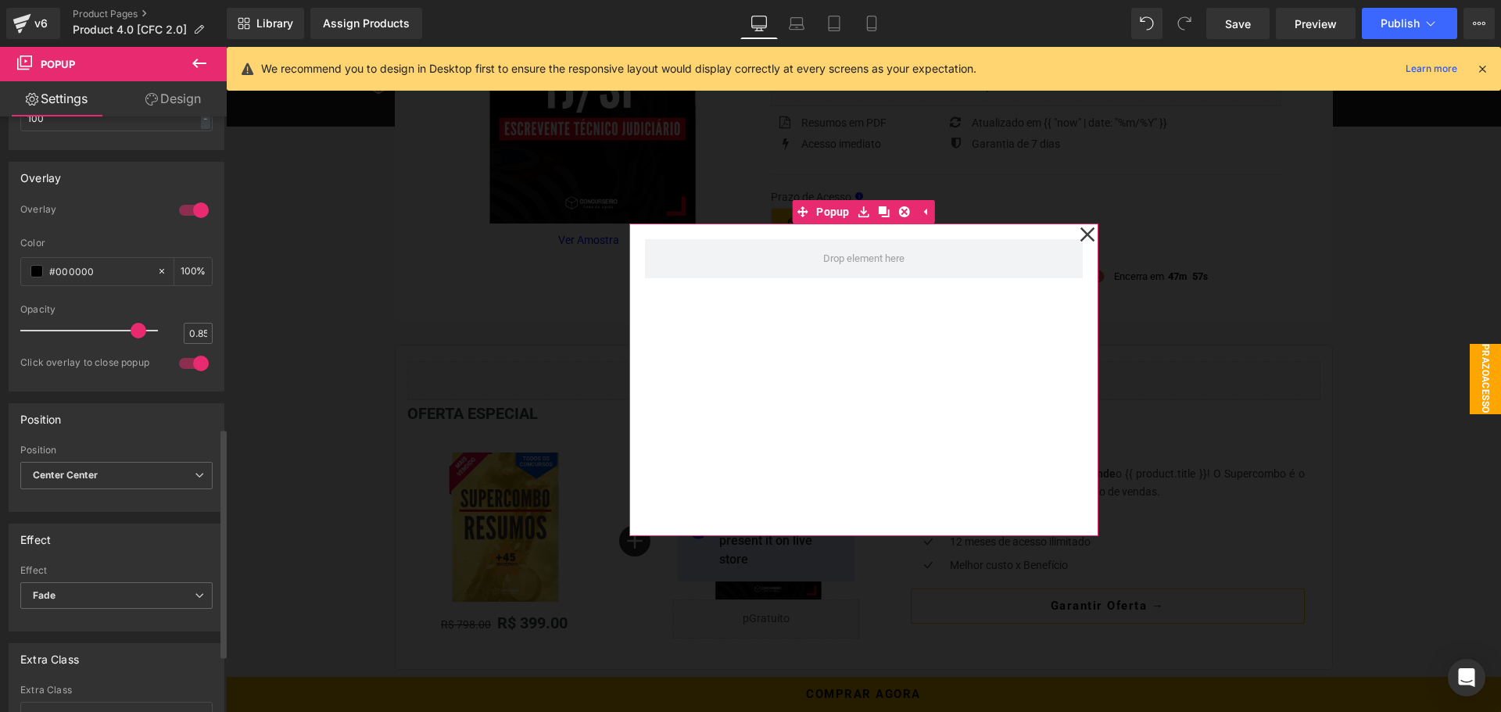
scroll to position [860, 0]
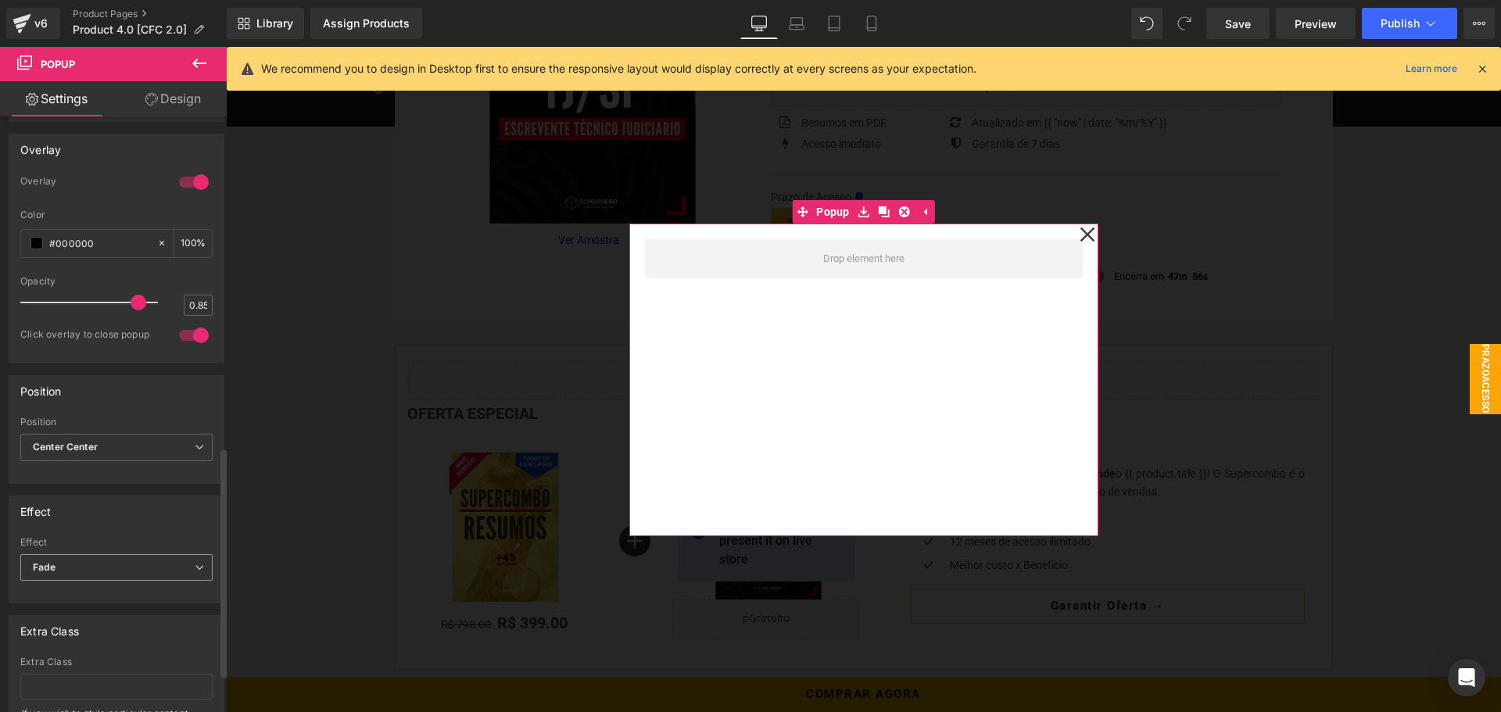
click at [124, 561] on span "Fade" at bounding box center [116, 567] width 192 height 27
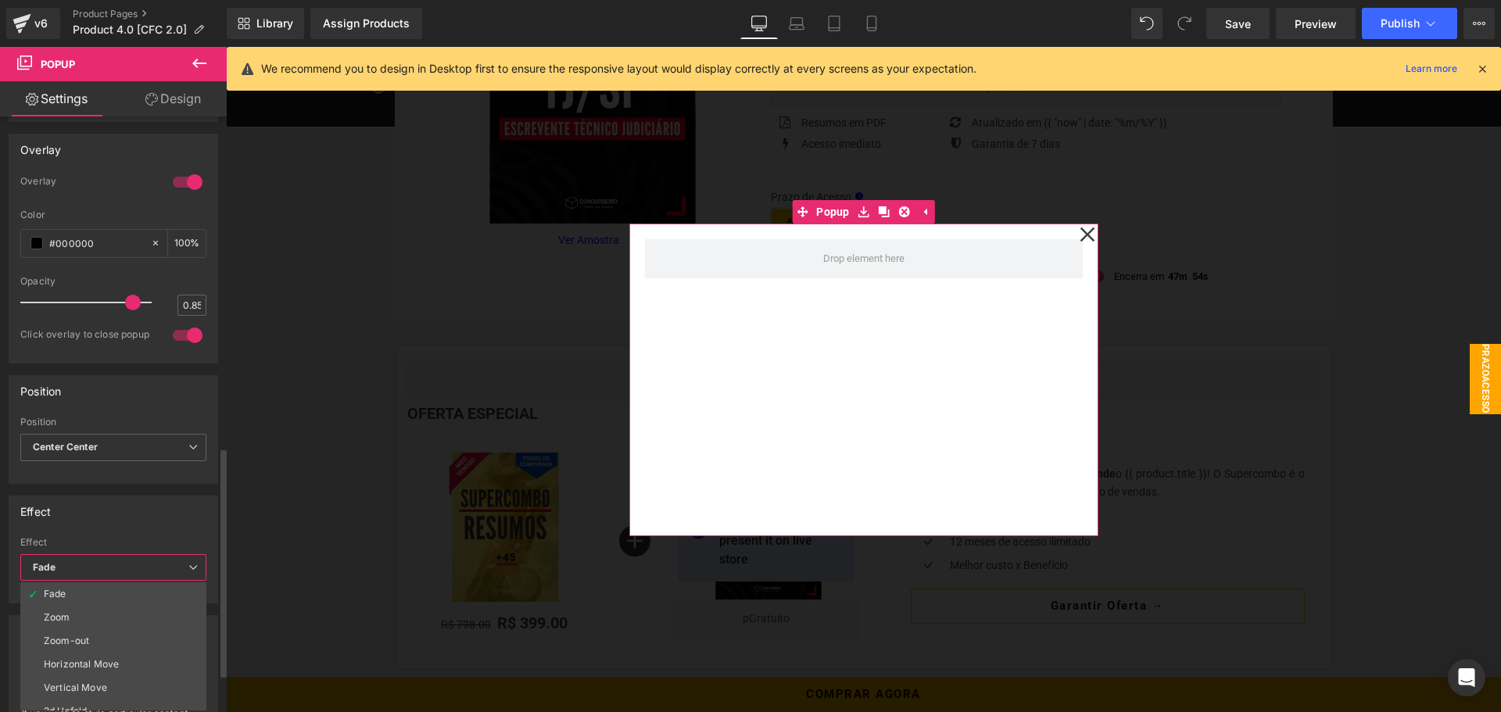
click at [134, 526] on div "Effect Fade Zoom Zoom-out Horizontal Move Vertical Move 3d Unfold None Effect F…" at bounding box center [114, 550] width 210 height 109
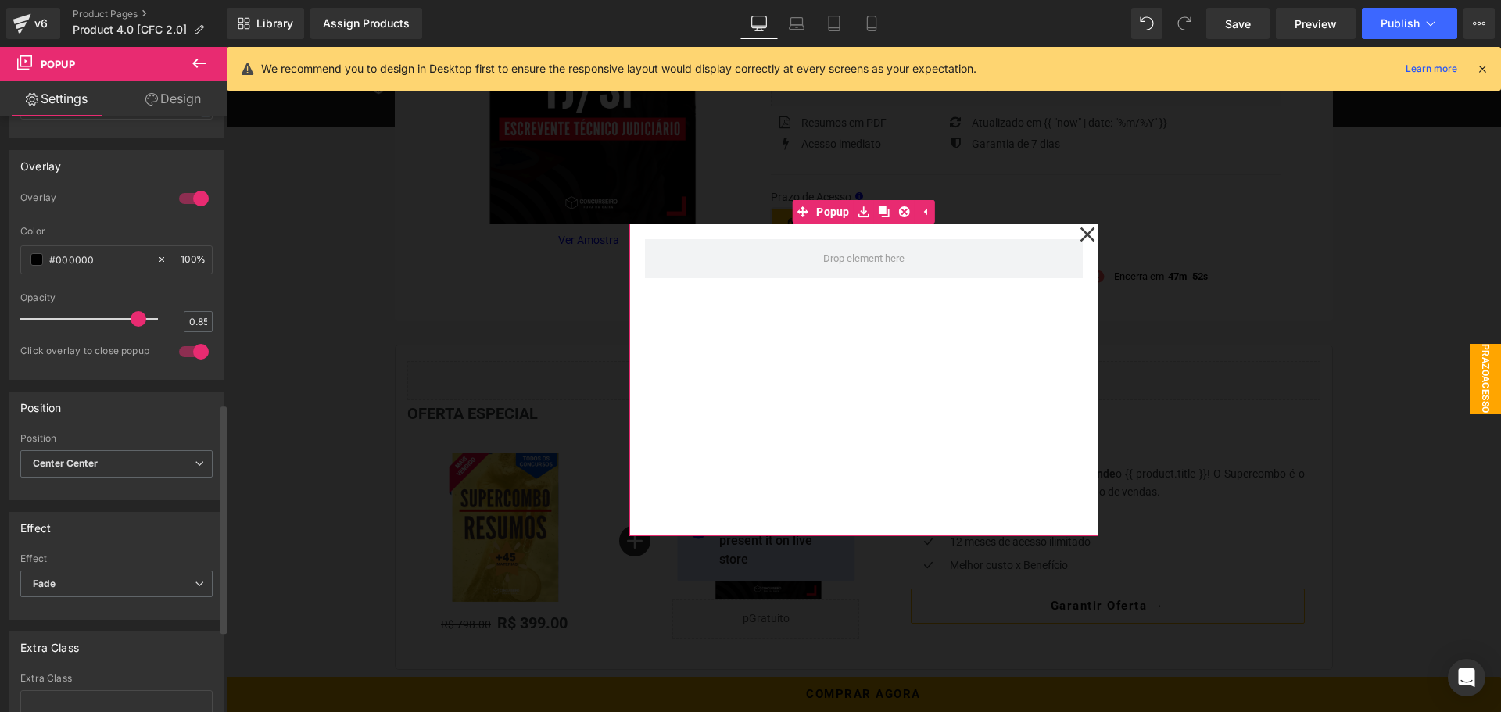
scroll to position [726, 0]
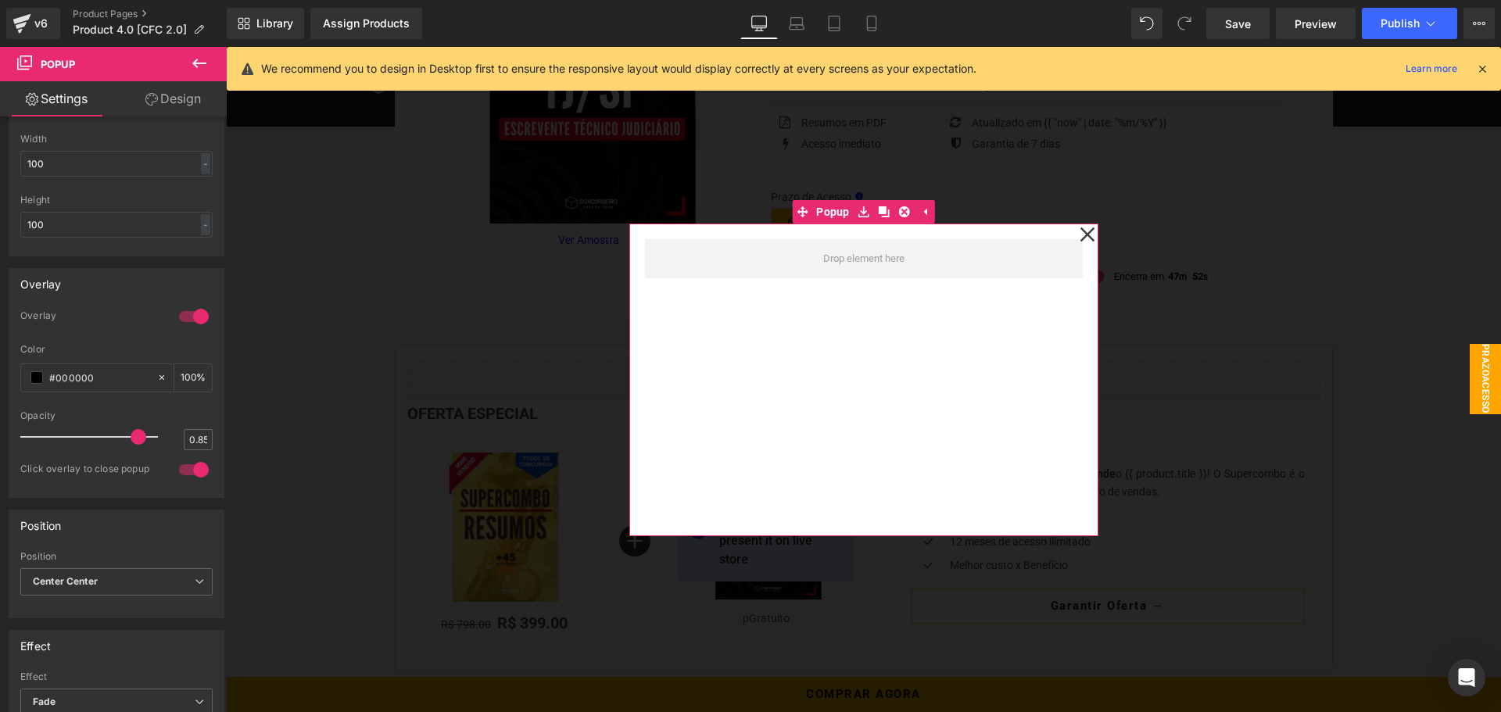
click at [173, 95] on link "Design" at bounding box center [172, 98] width 113 height 35
click at [0, 0] on div "Corner" at bounding box center [0, 0] width 0 height 0
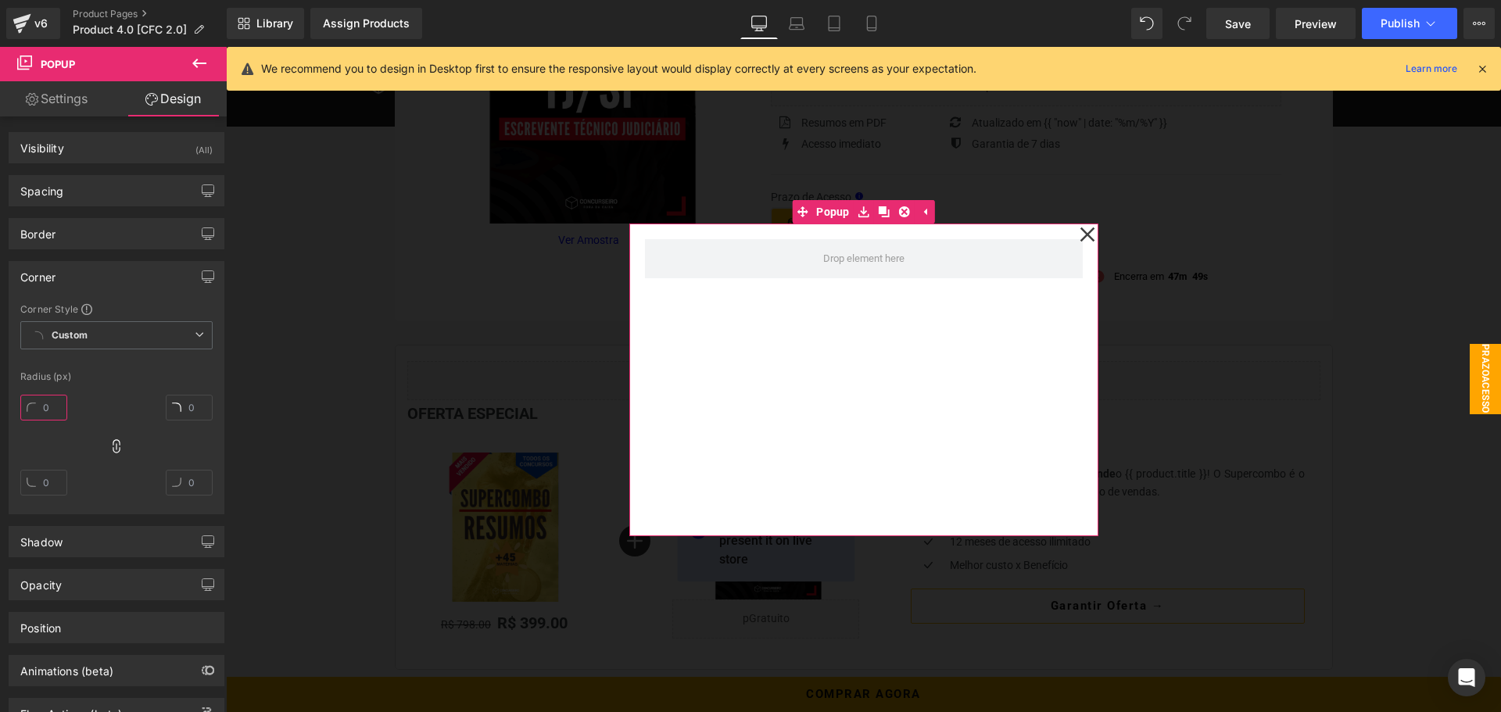
click at [51, 404] on input "text" at bounding box center [43, 408] width 47 height 26
drag, startPoint x: 52, startPoint y: 409, endPoint x: 41, endPoint y: 409, distance: 10.9
click at [41, 409] on input "10" at bounding box center [43, 408] width 47 height 26
click at [52, 402] on input "50" at bounding box center [43, 408] width 47 height 26
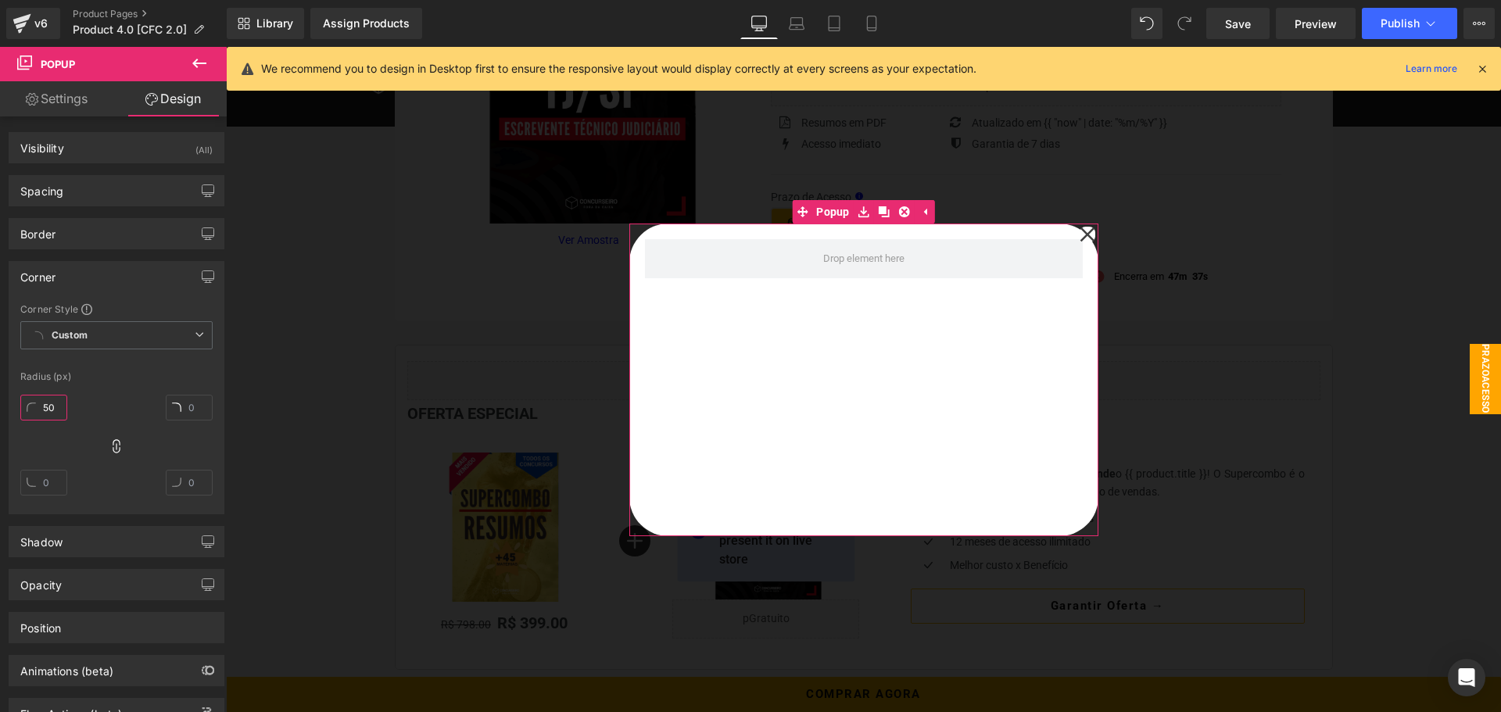
click at [52, 402] on input "50" at bounding box center [43, 408] width 47 height 26
type input "15"
click at [121, 378] on div "Radius (px)" at bounding box center [116, 376] width 192 height 11
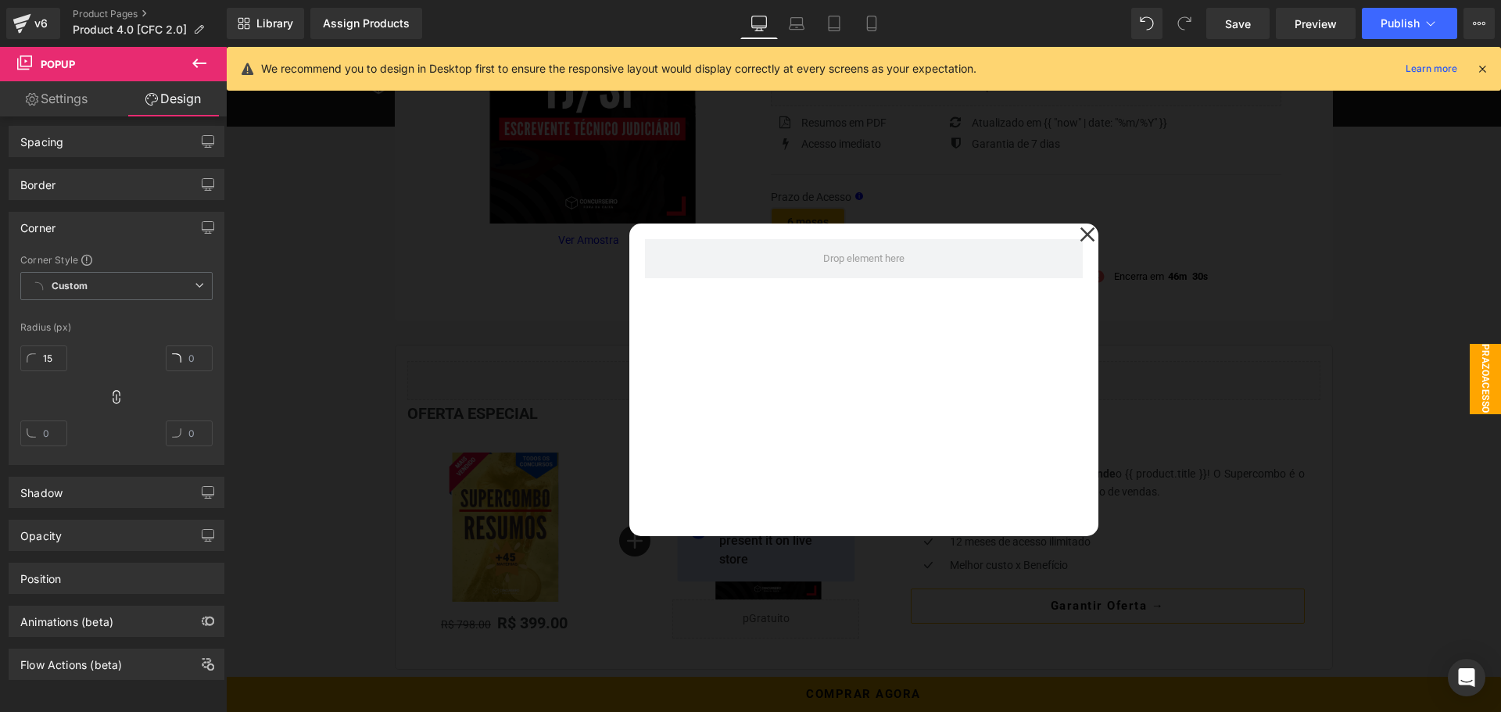
click at [203, 67] on icon at bounding box center [199, 63] width 19 height 19
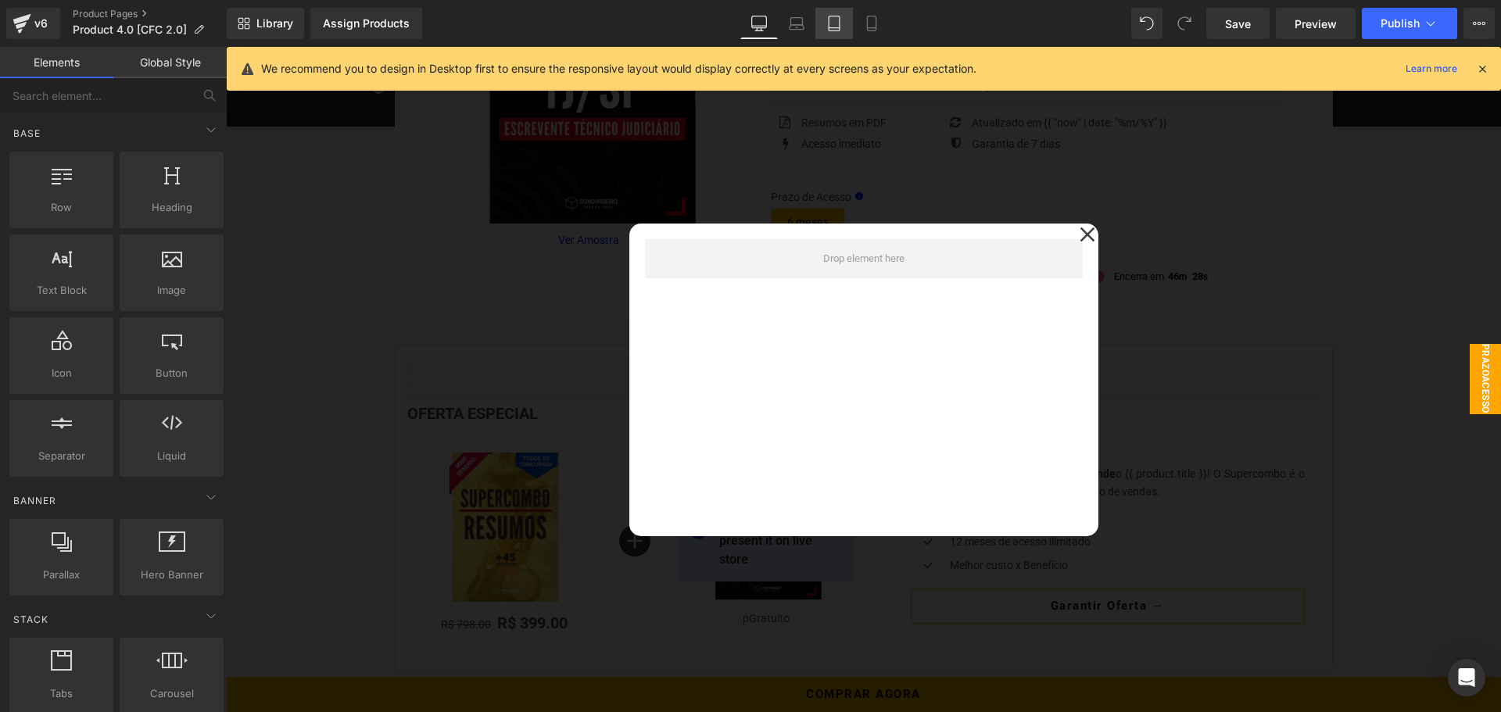
click at [840, 28] on icon at bounding box center [834, 24] width 16 height 16
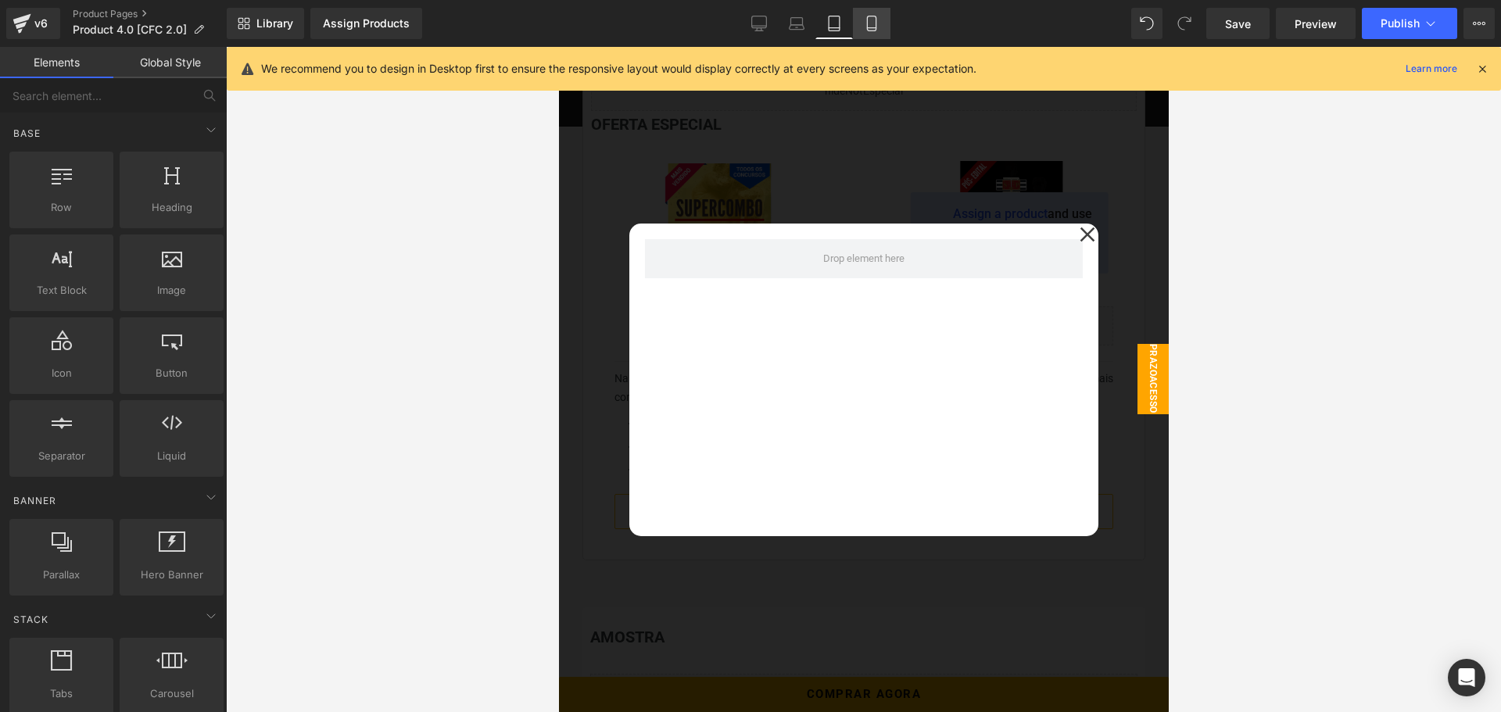
click at [865, 29] on icon at bounding box center [872, 24] width 16 height 16
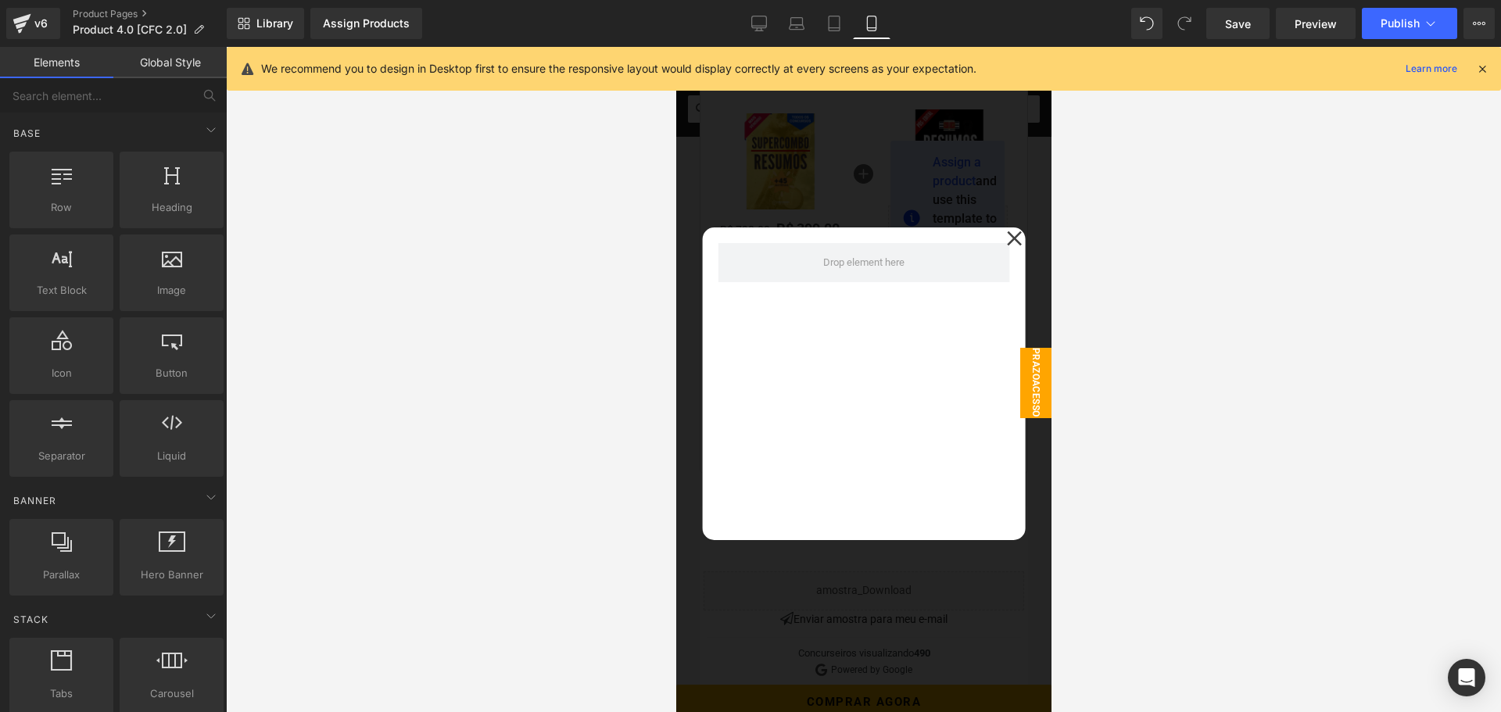
scroll to position [593, 0]
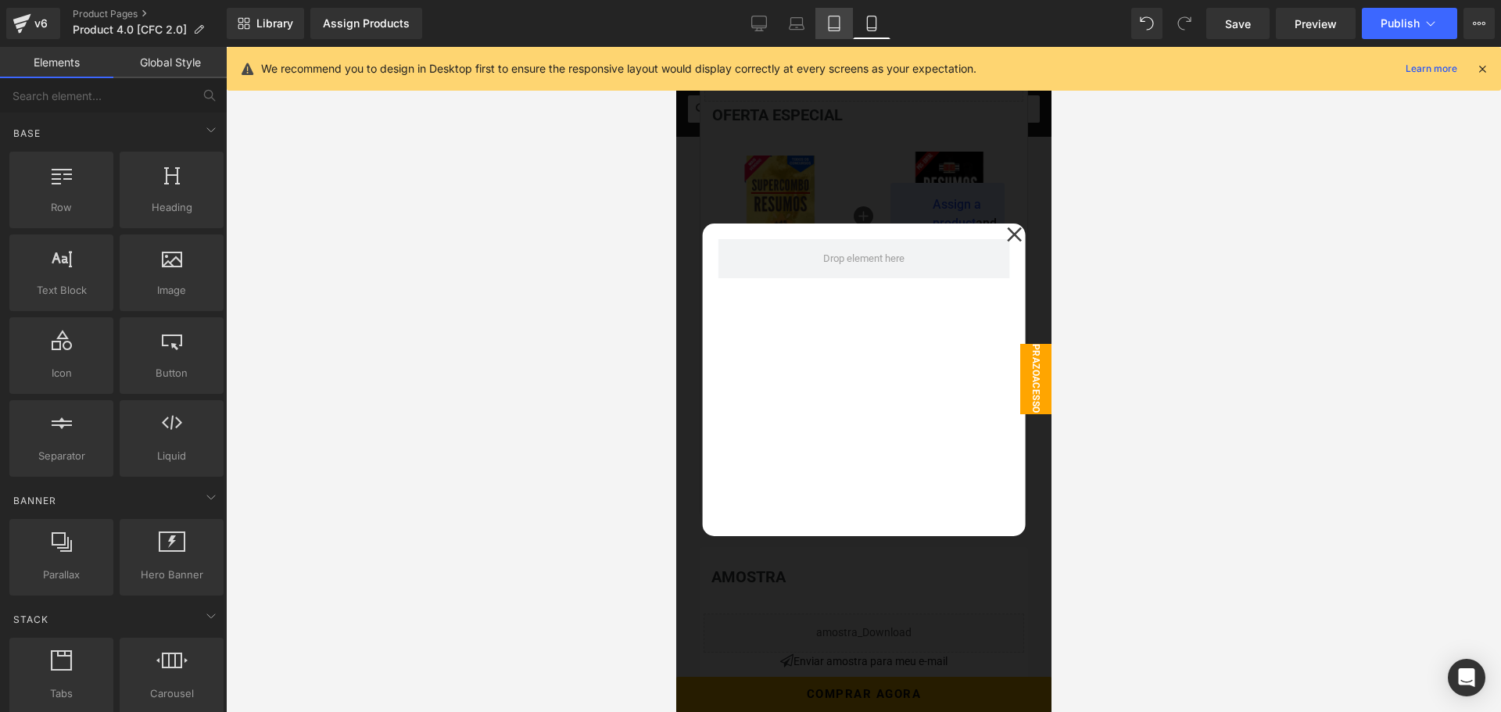
click at [841, 27] on icon at bounding box center [834, 24] width 16 height 16
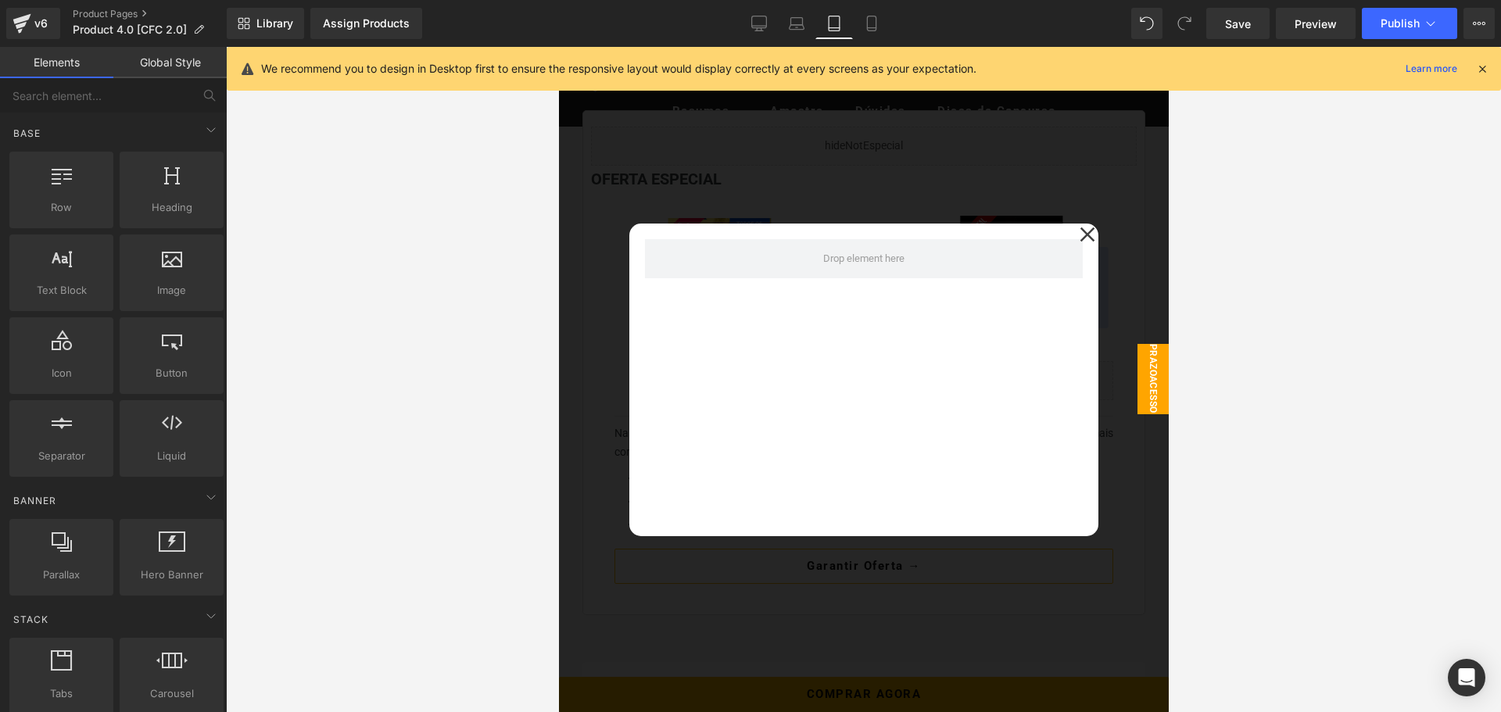
scroll to position [3251, 0]
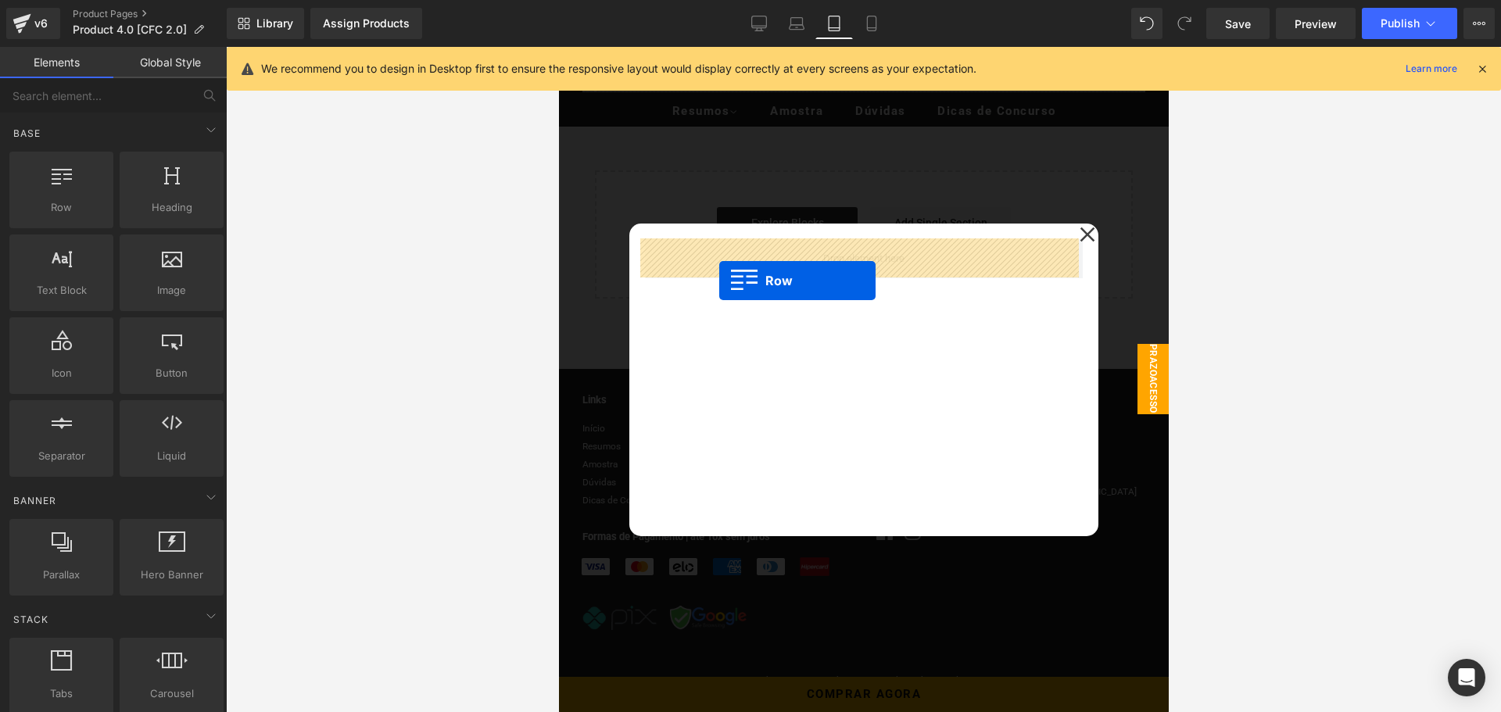
drag, startPoint x: 627, startPoint y: 239, endPoint x: 718, endPoint y: 281, distance: 100.4
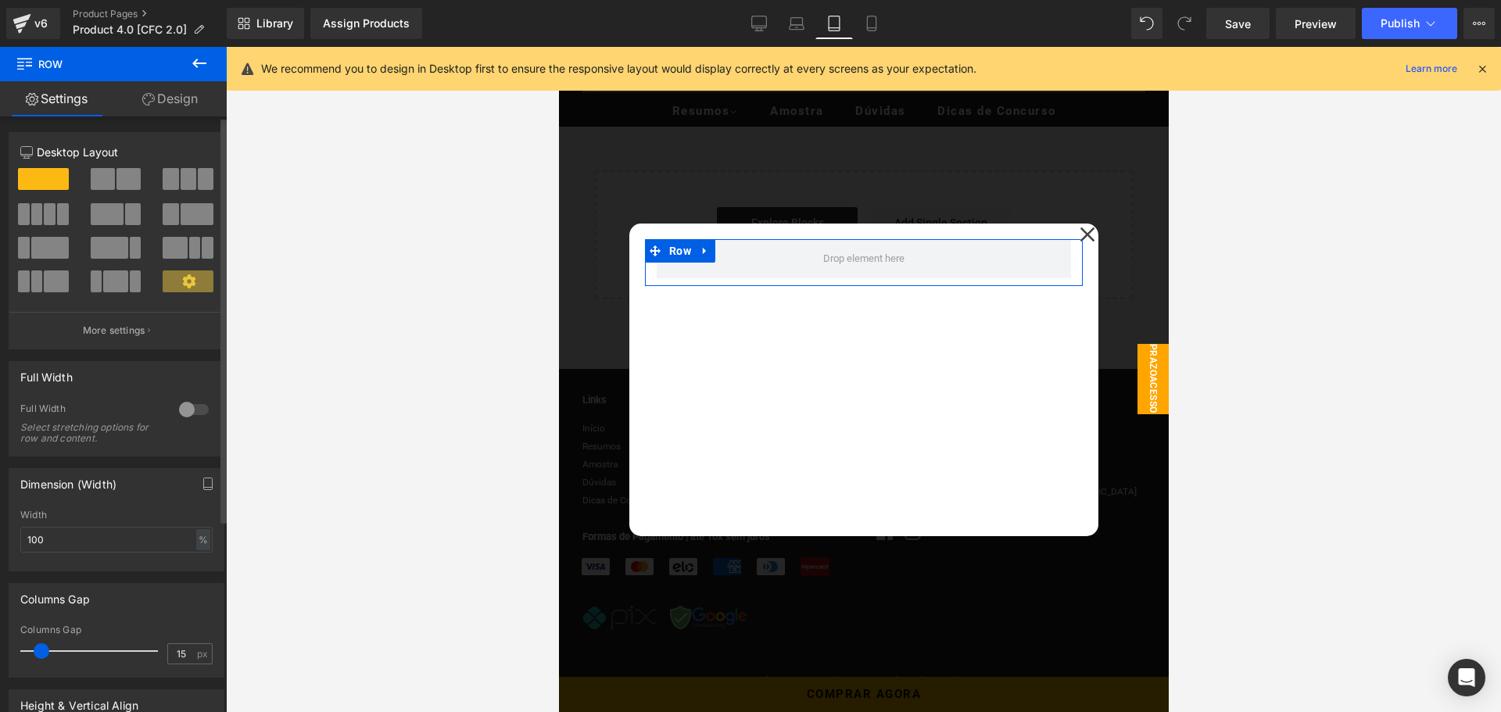
click at [185, 180] on span at bounding box center [189, 179] width 16 height 22
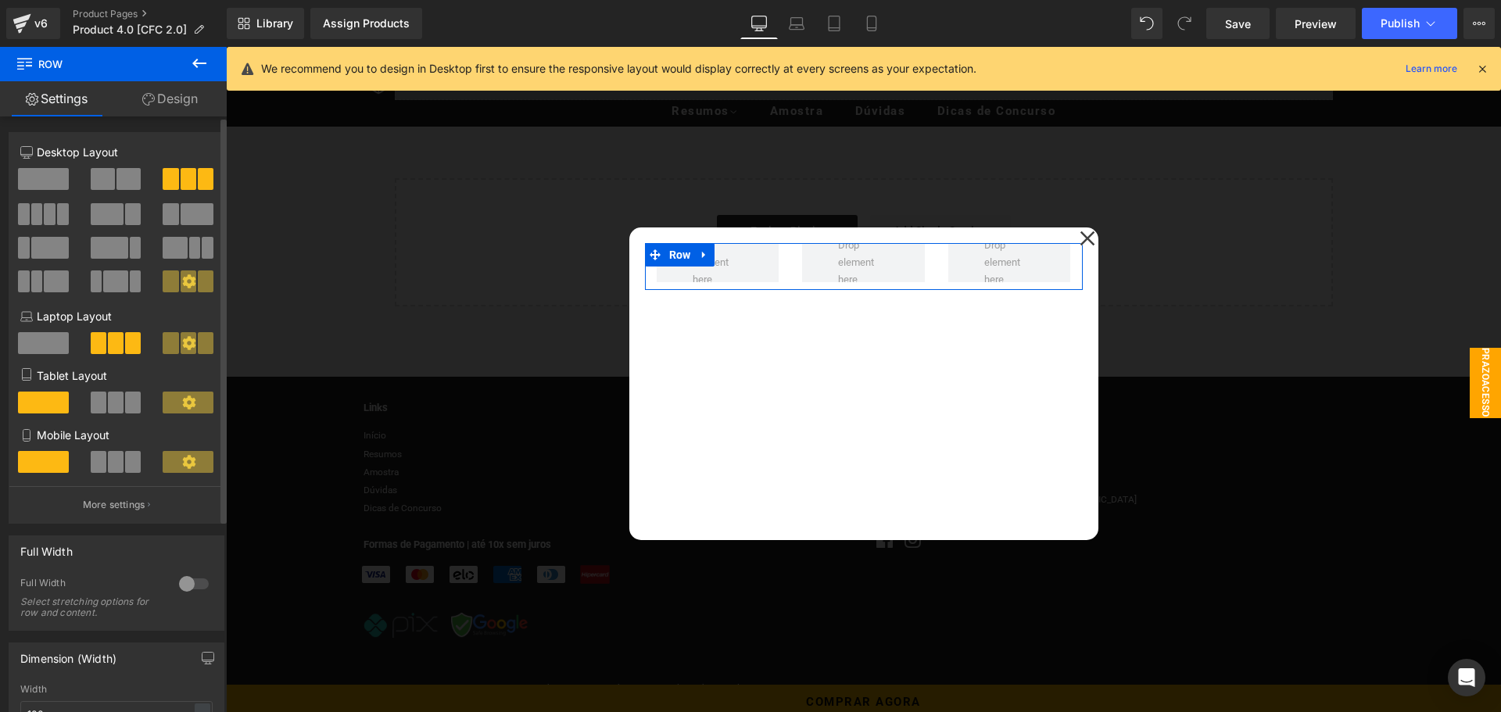
scroll to position [2813, 0]
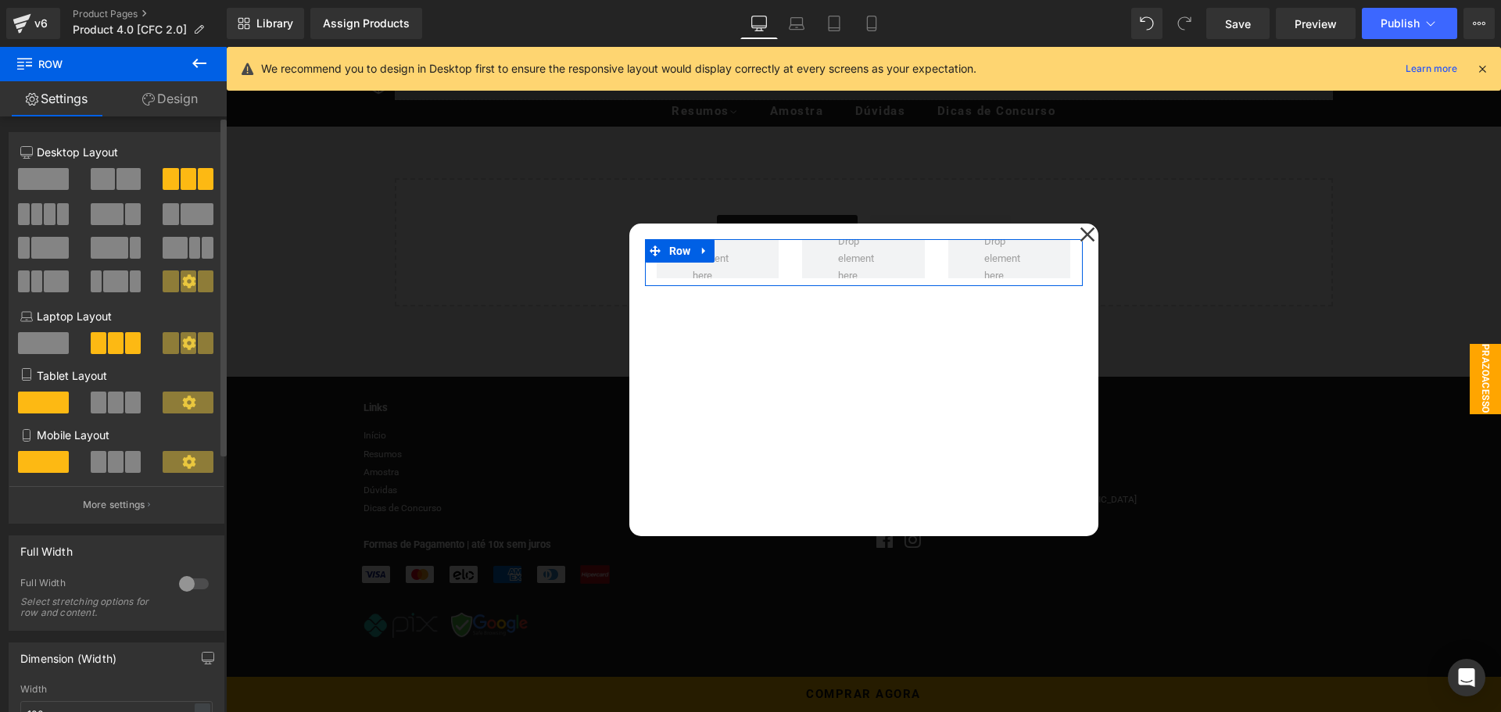
click at [112, 403] on span at bounding box center [116, 403] width 16 height 22
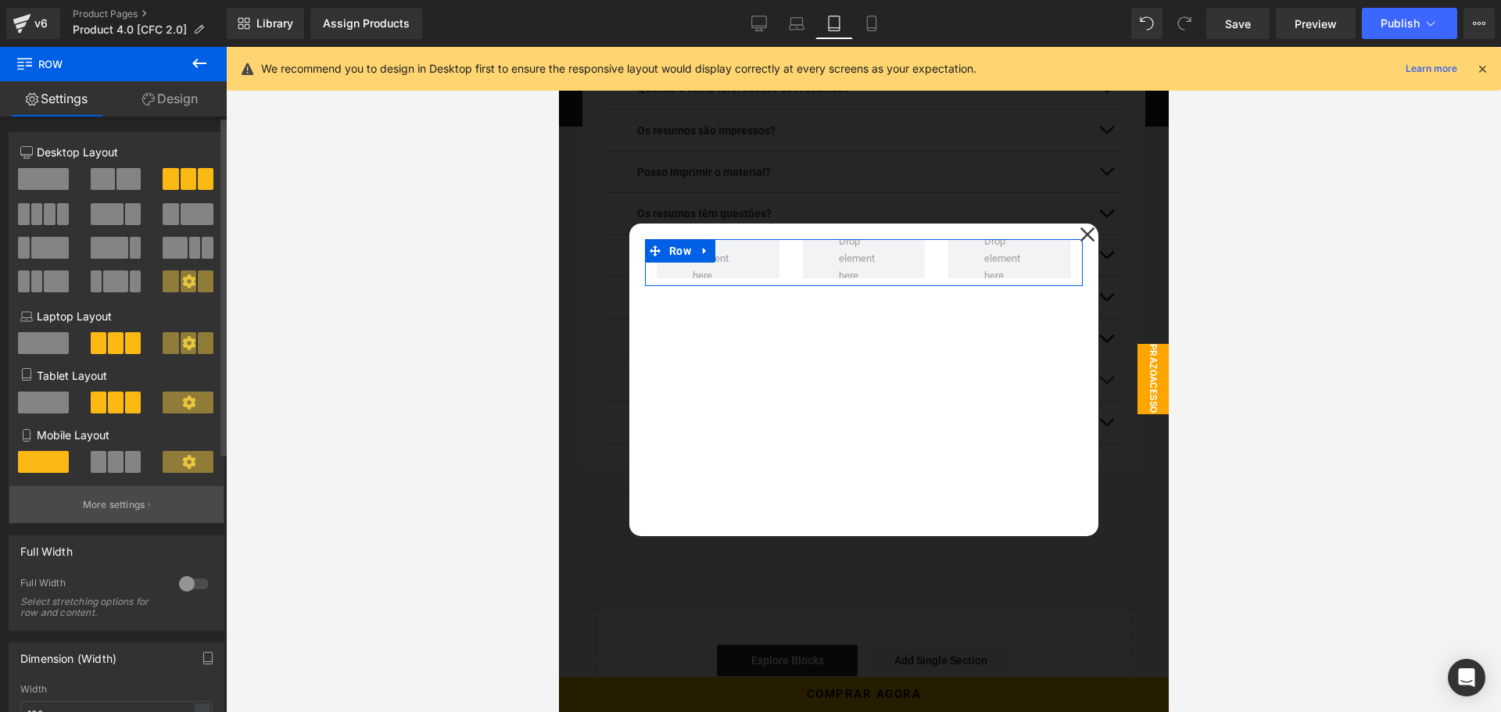
scroll to position [2817, 0]
click at [117, 496] on button "More settings" at bounding box center [116, 504] width 214 height 37
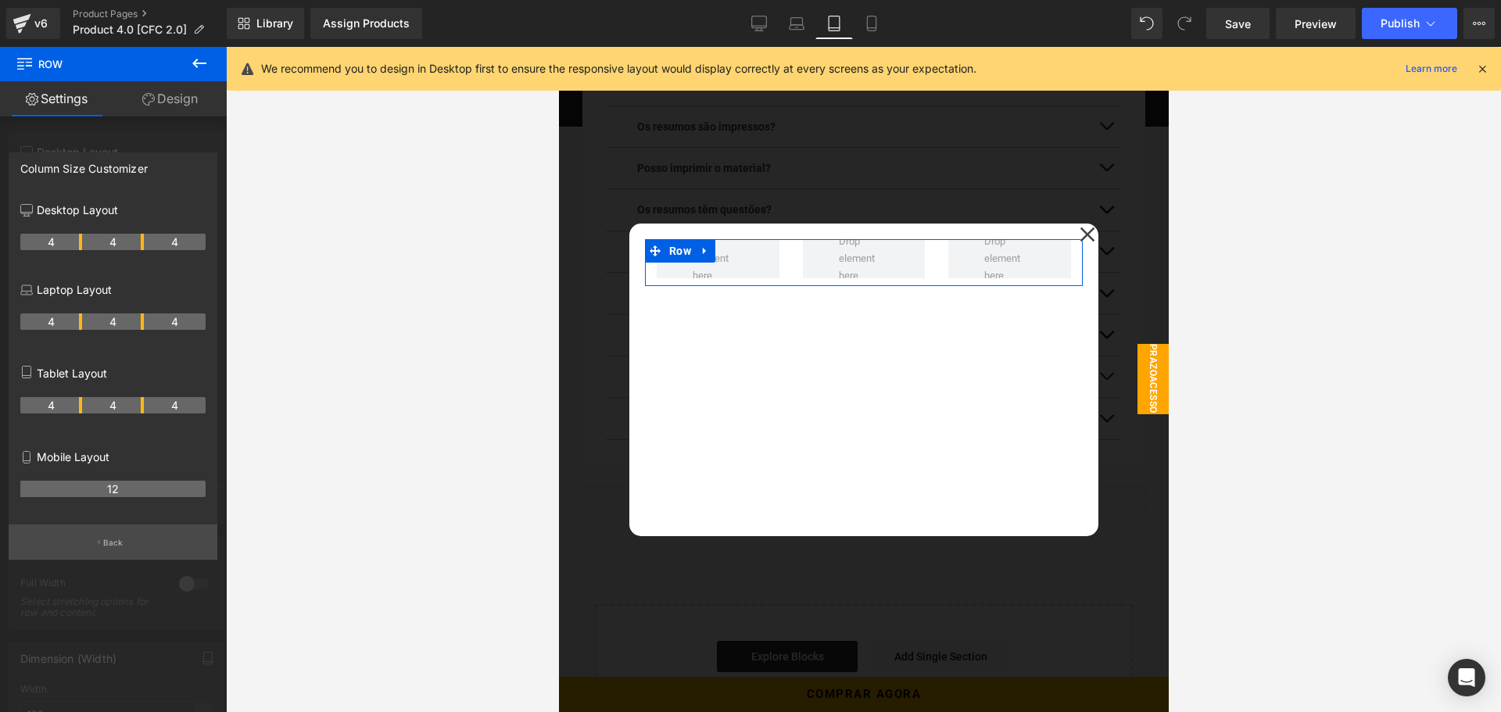
click at [113, 536] on button "Back" at bounding box center [113, 542] width 209 height 35
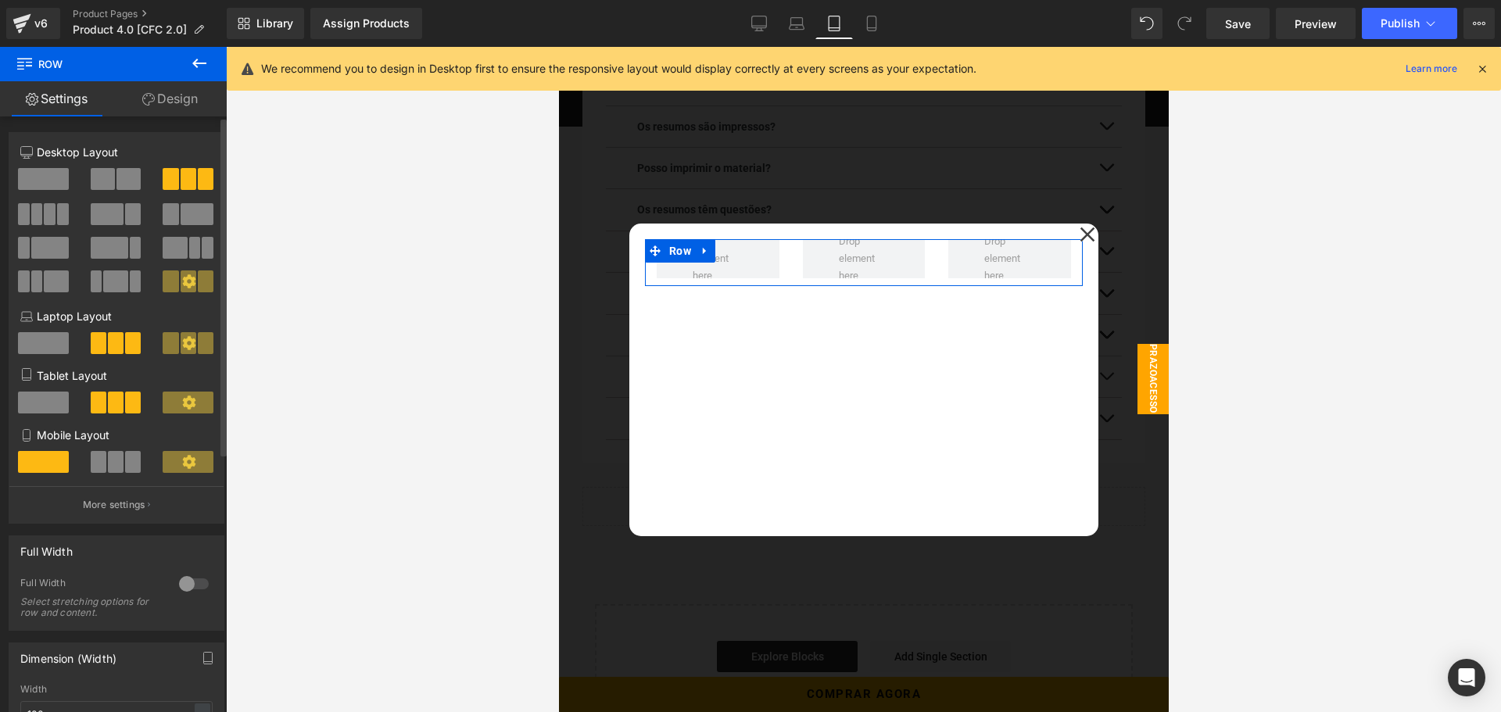
click at [131, 463] on span at bounding box center [133, 462] width 16 height 22
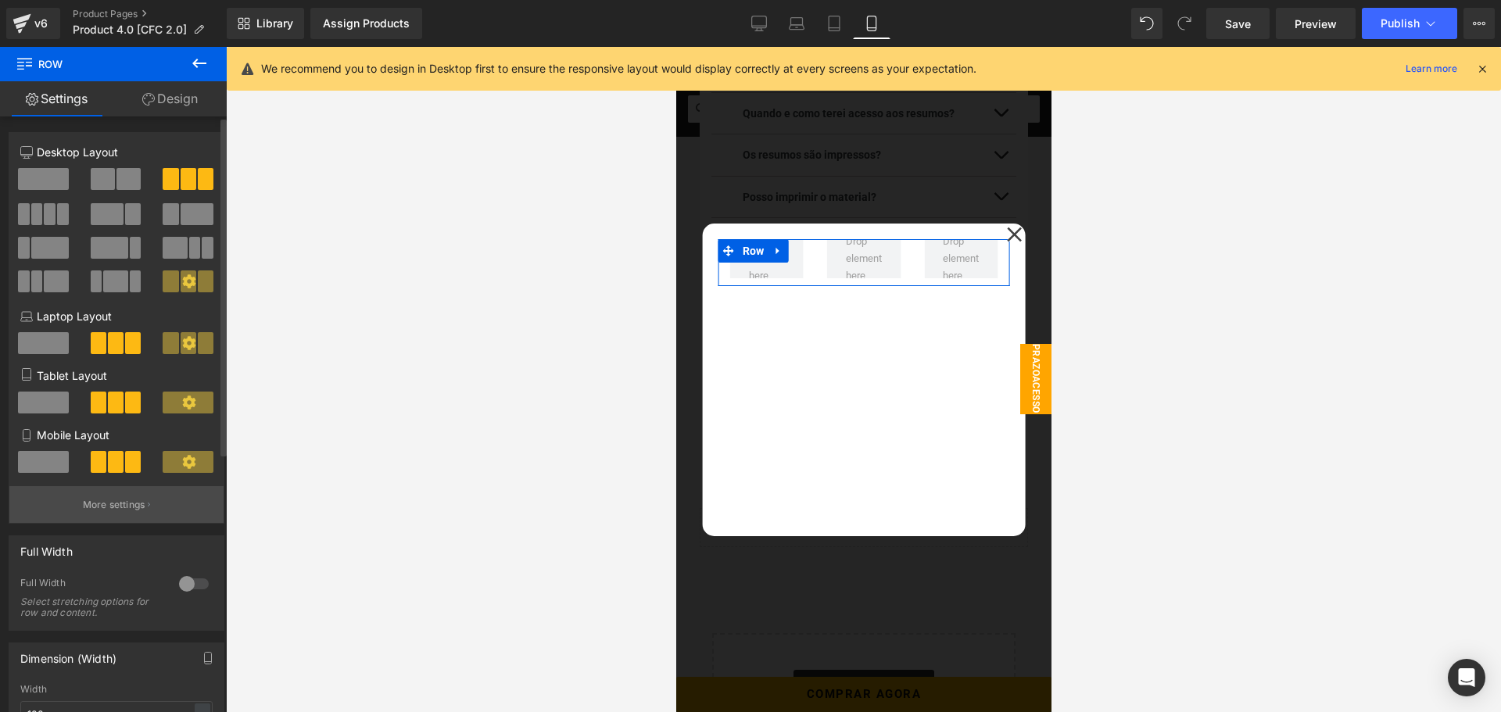
scroll to position [2804, 0]
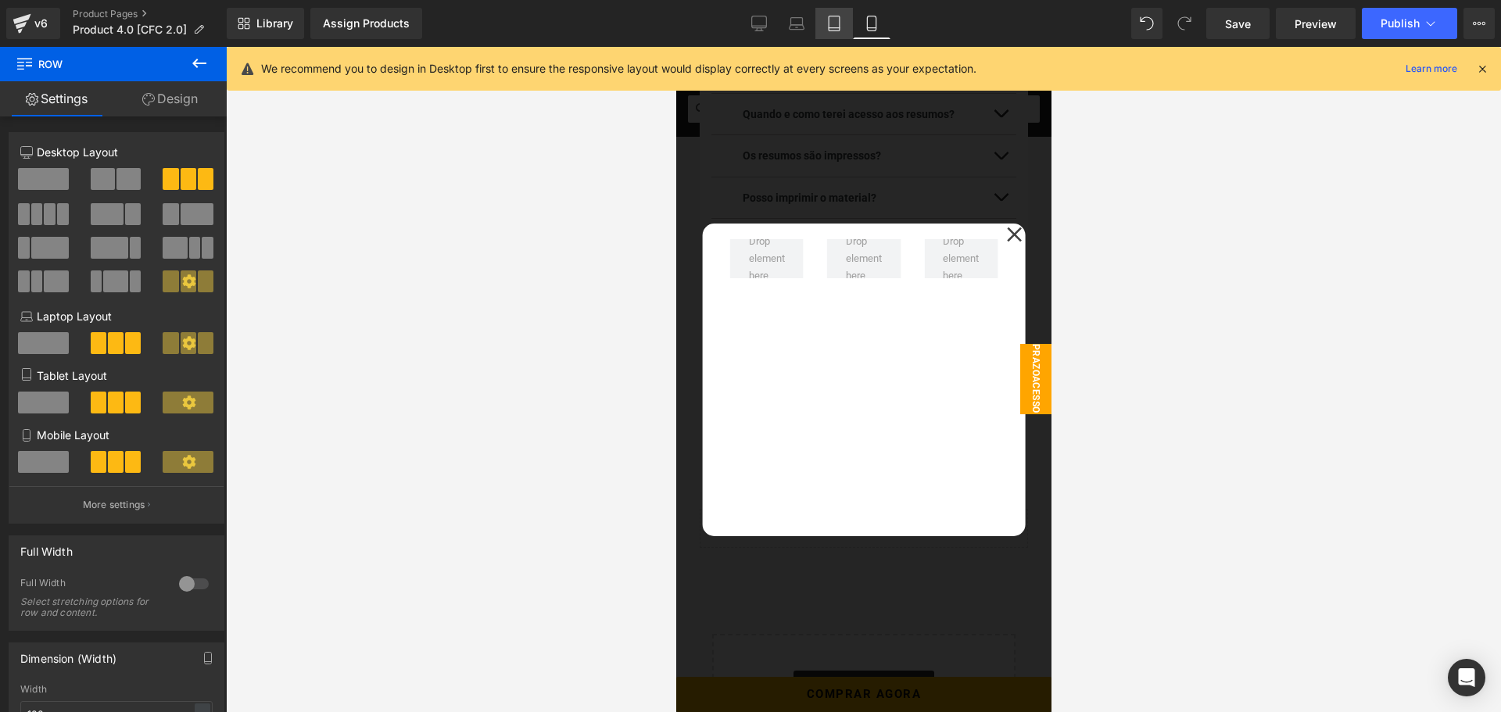
click at [835, 28] on icon at bounding box center [834, 28] width 11 height 0
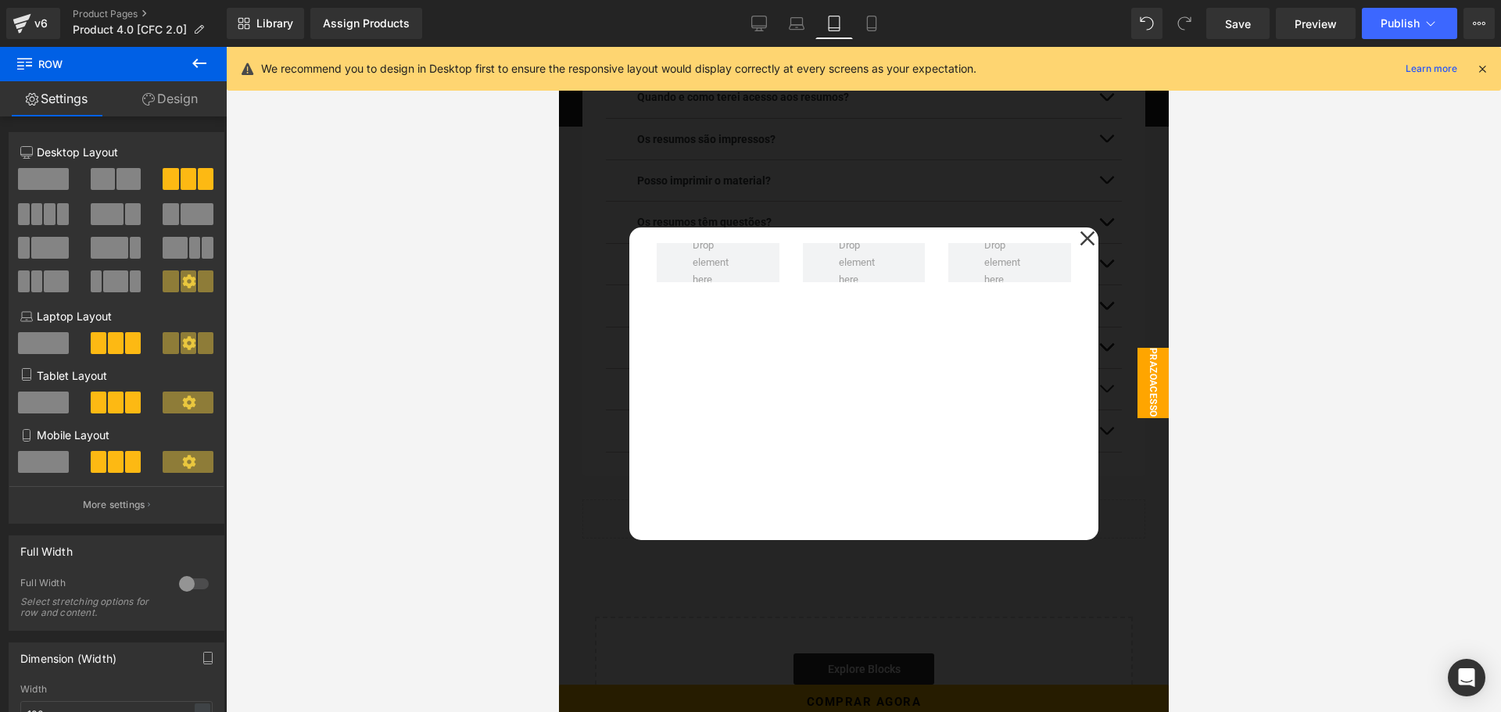
scroll to position [2808, 0]
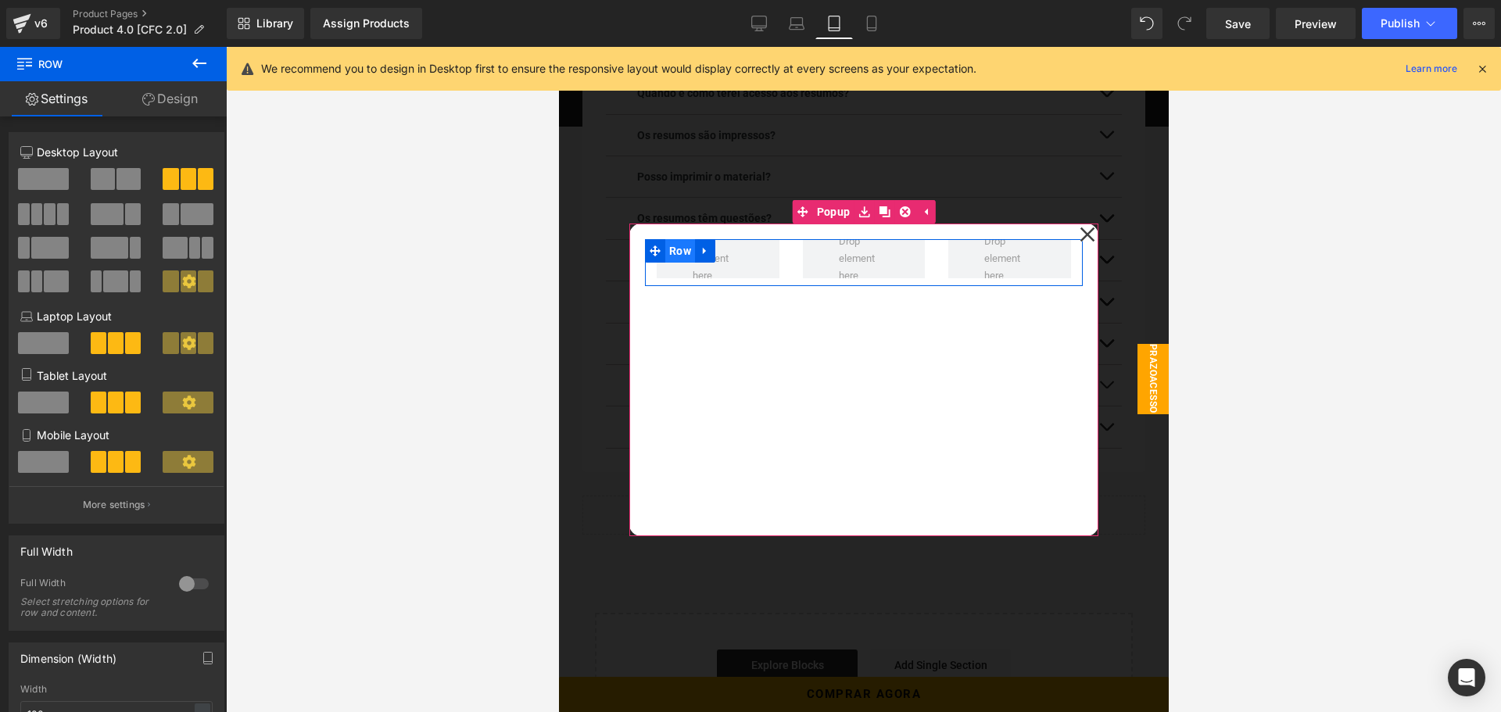
click at [678, 249] on span "Row" at bounding box center [680, 250] width 30 height 23
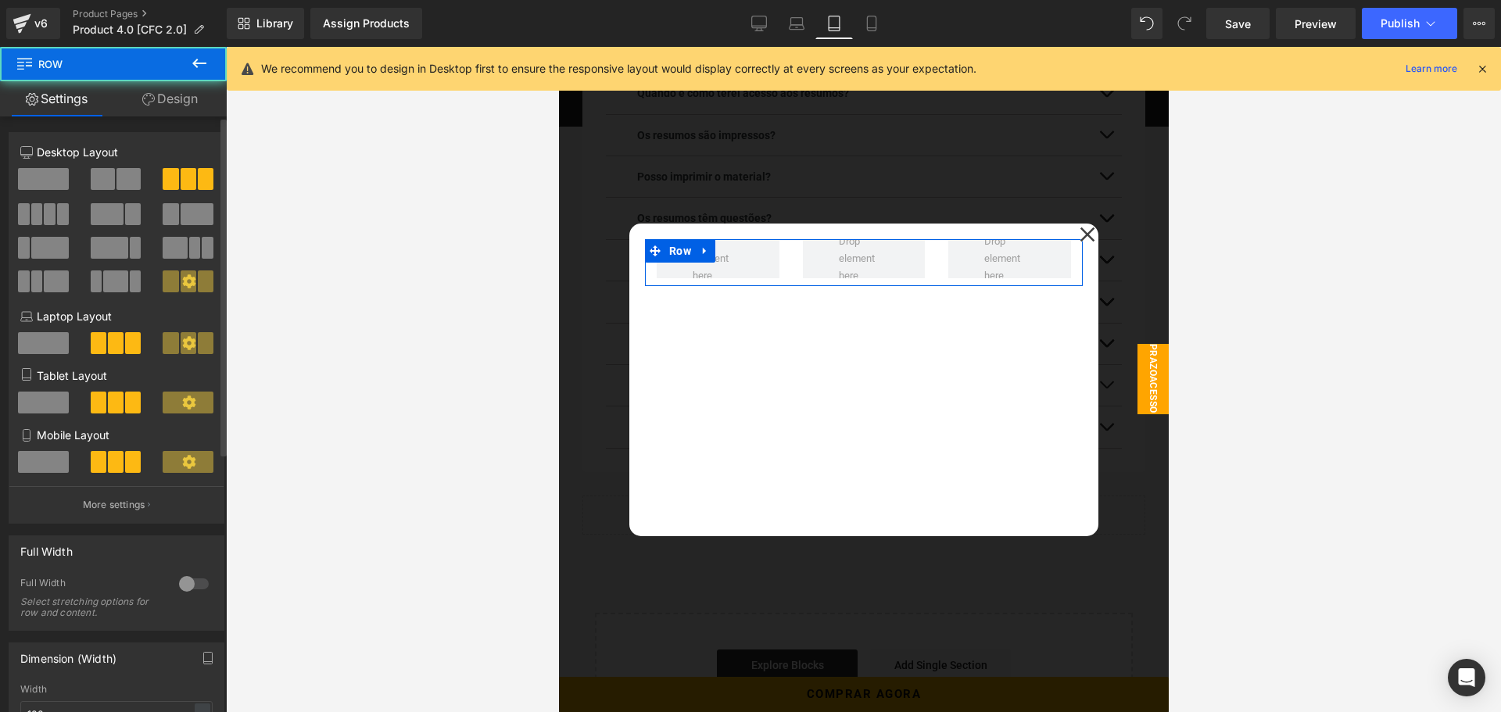
click at [51, 183] on span at bounding box center [43, 179] width 51 height 22
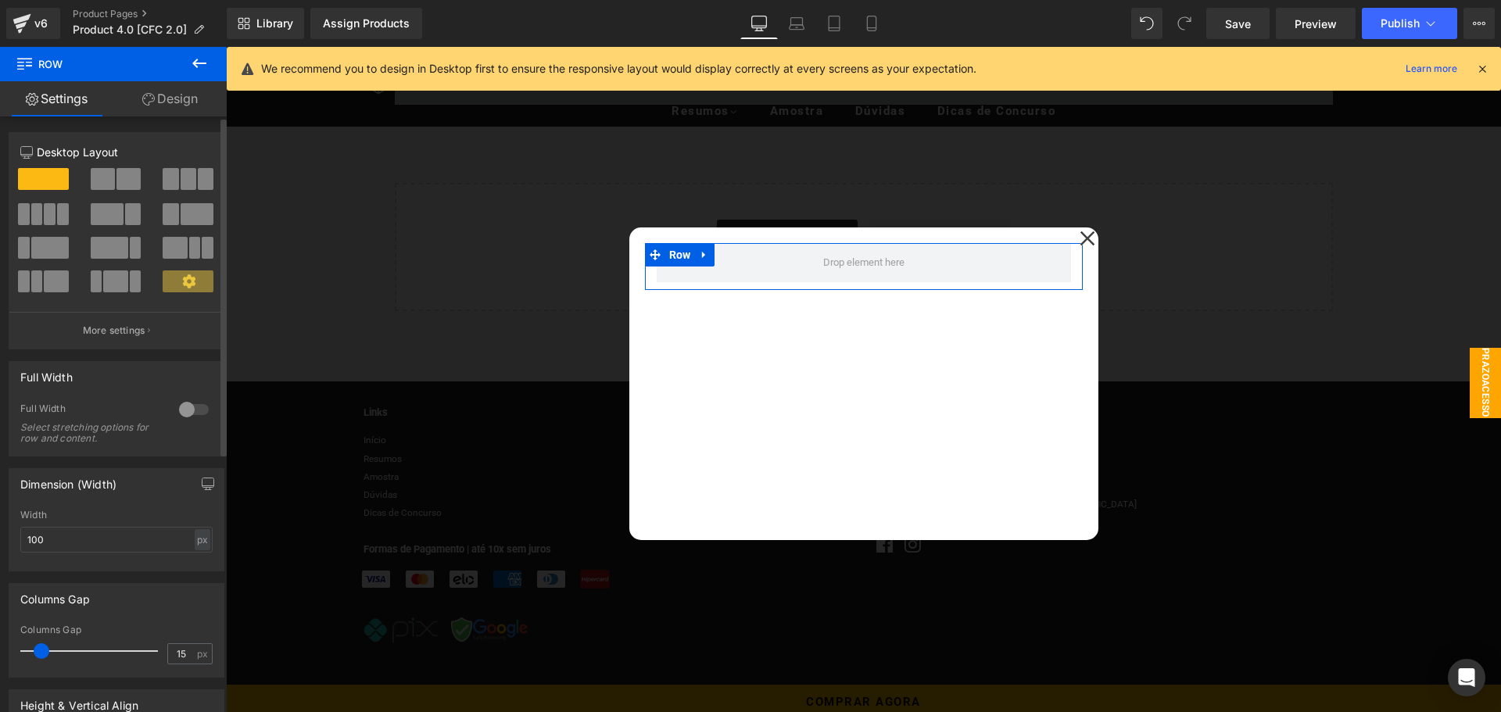
scroll to position [2812, 0]
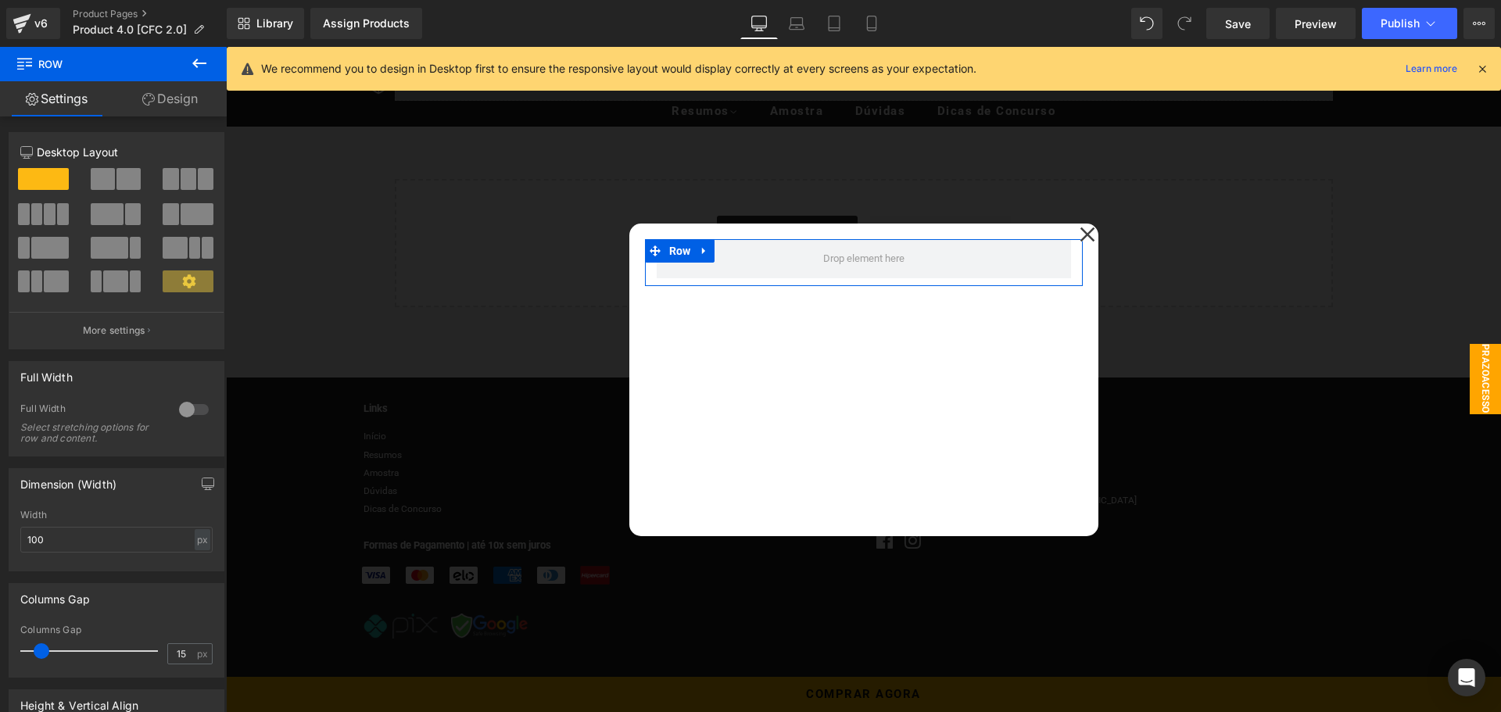
click at [172, 102] on link "Design" at bounding box center [169, 98] width 113 height 35
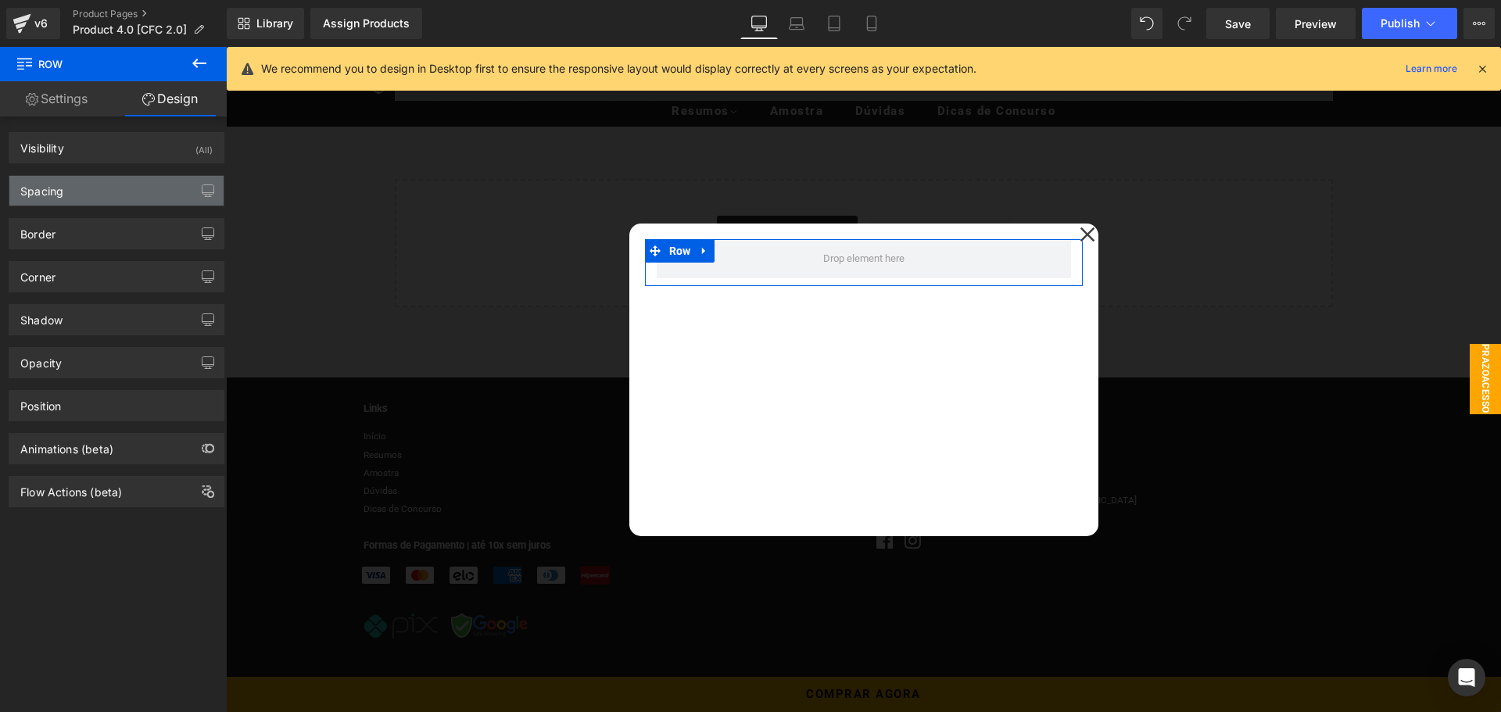
click at [69, 185] on div "Spacing" at bounding box center [116, 191] width 214 height 30
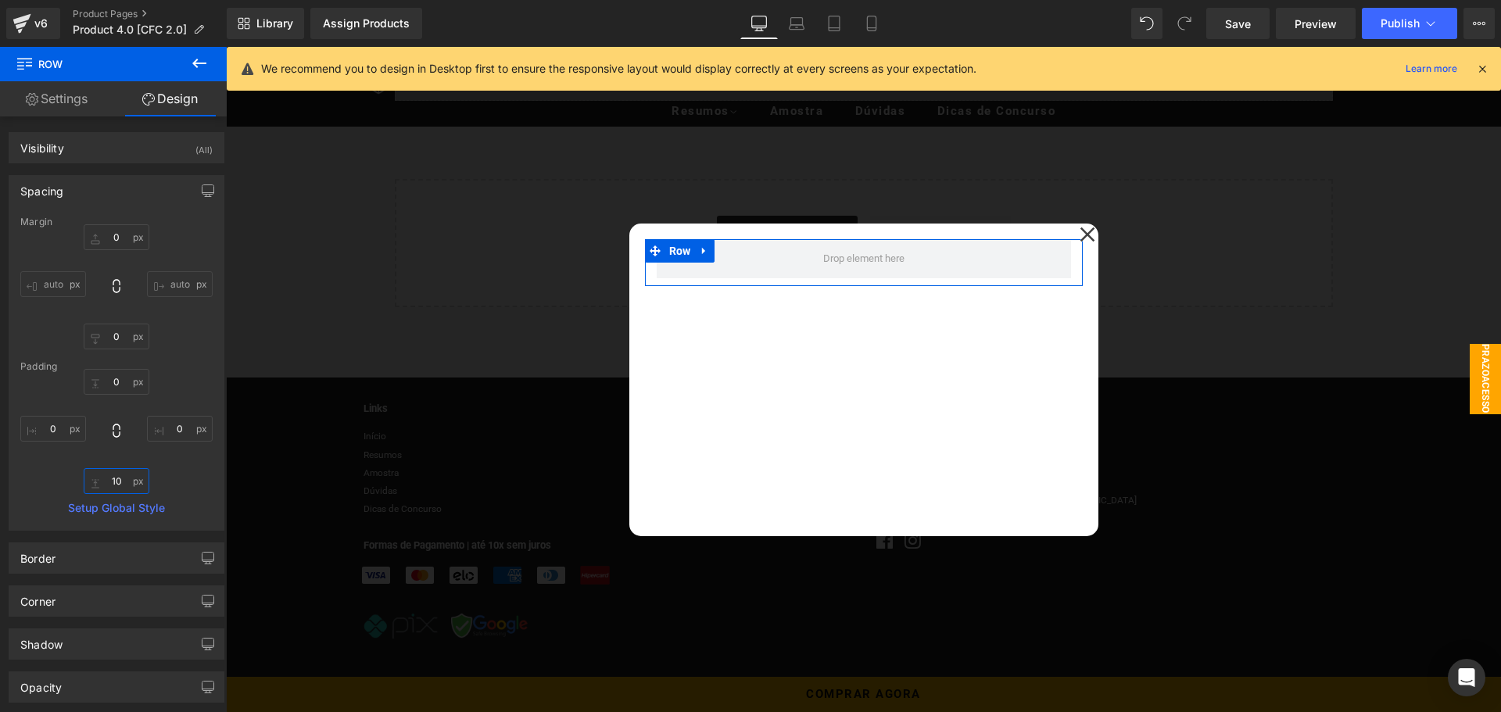
click at [120, 473] on input "text" at bounding box center [117, 481] width 66 height 26
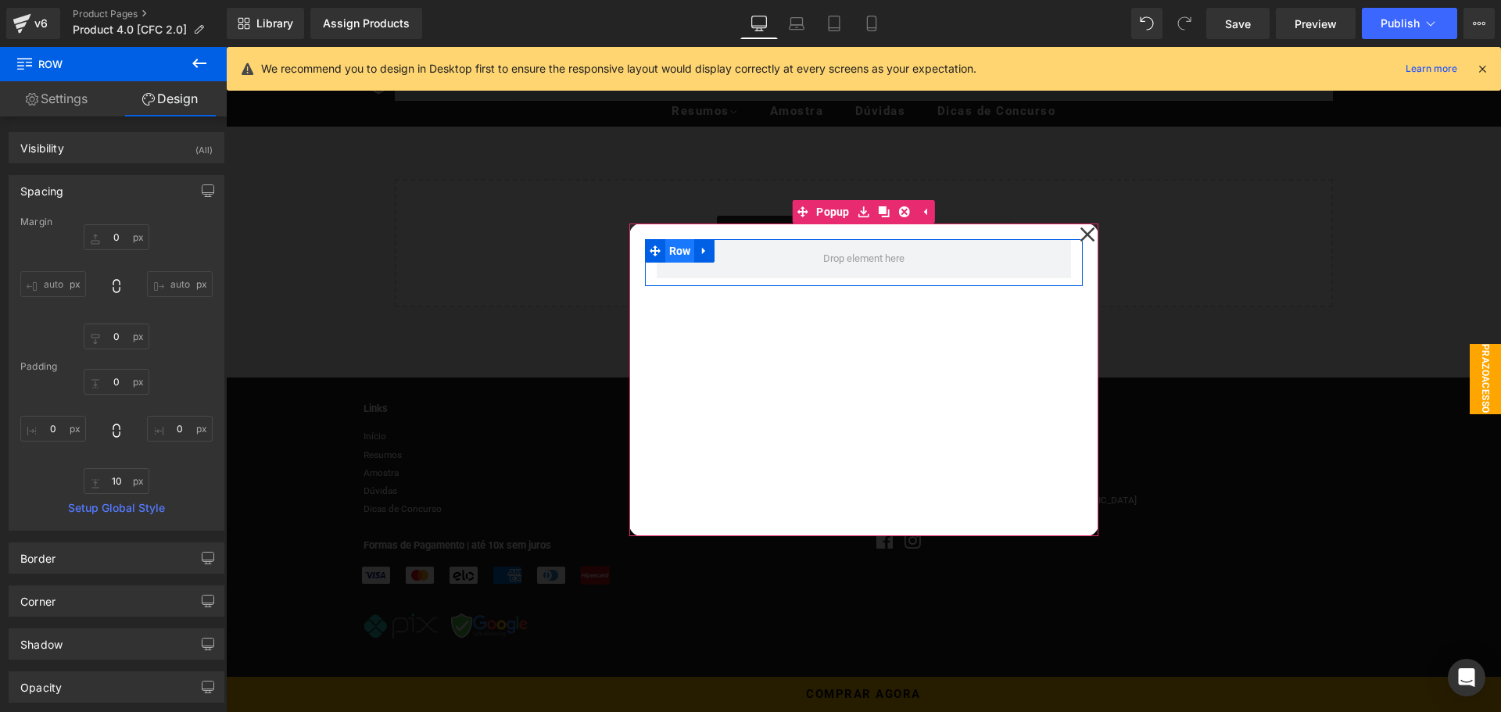
click at [679, 257] on span "Row" at bounding box center [680, 250] width 30 height 23
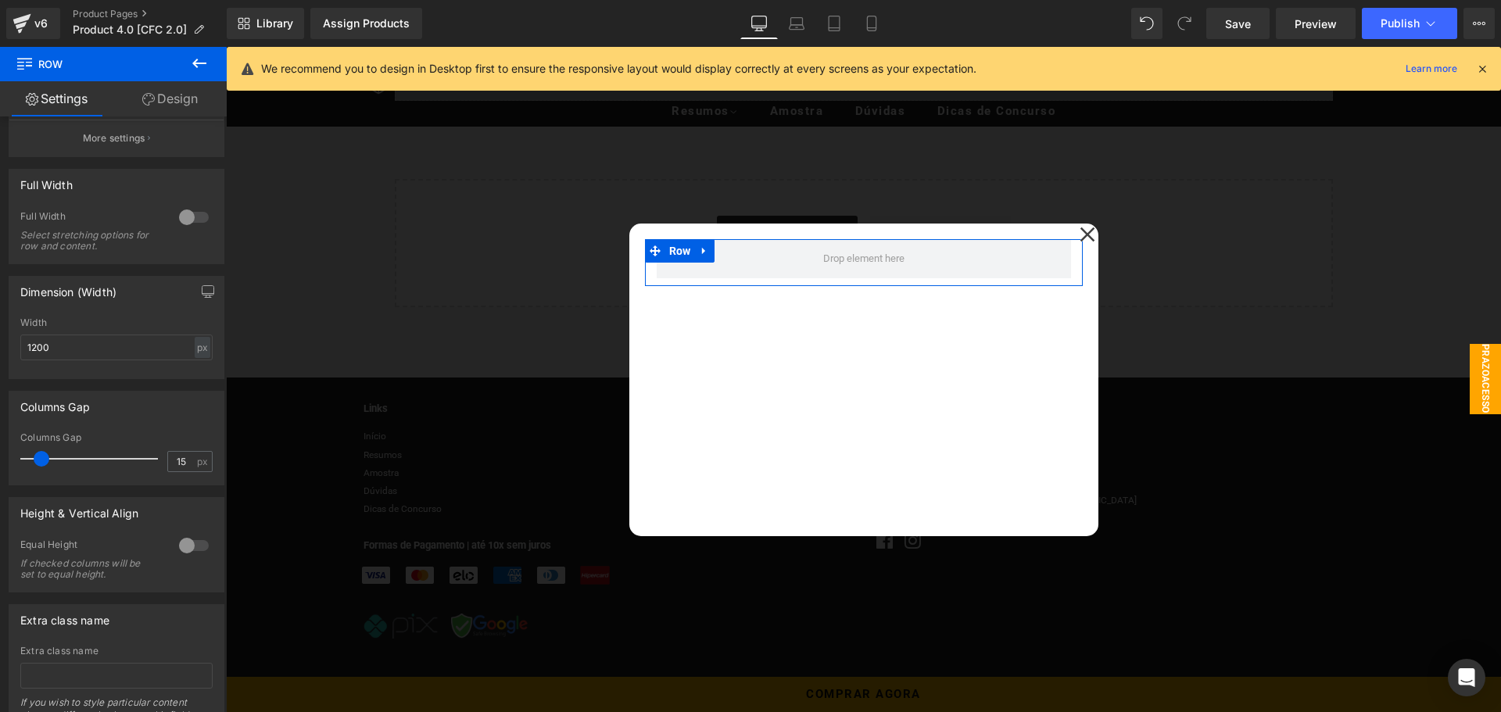
scroll to position [78, 0]
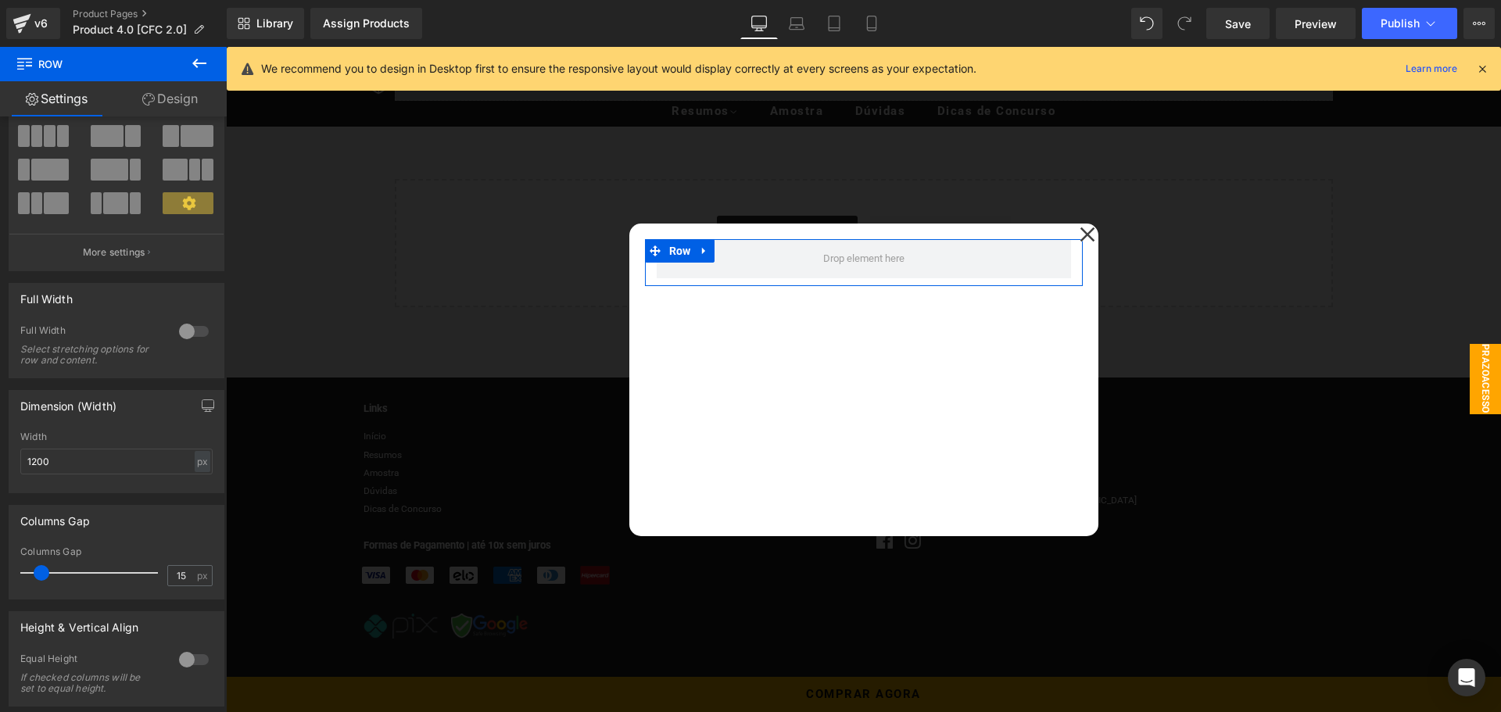
click at [177, 96] on link "Design" at bounding box center [169, 98] width 113 height 35
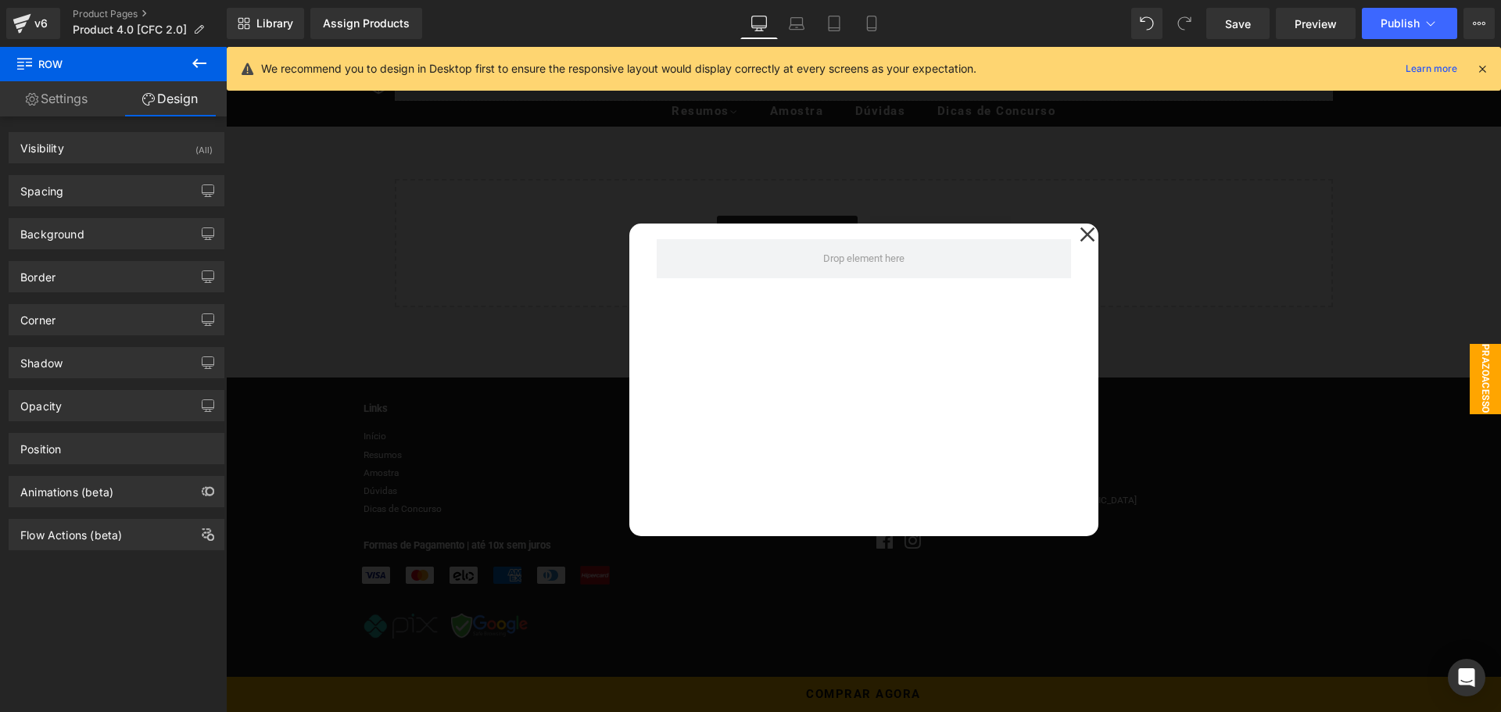
click at [199, 65] on icon at bounding box center [199, 63] width 19 height 19
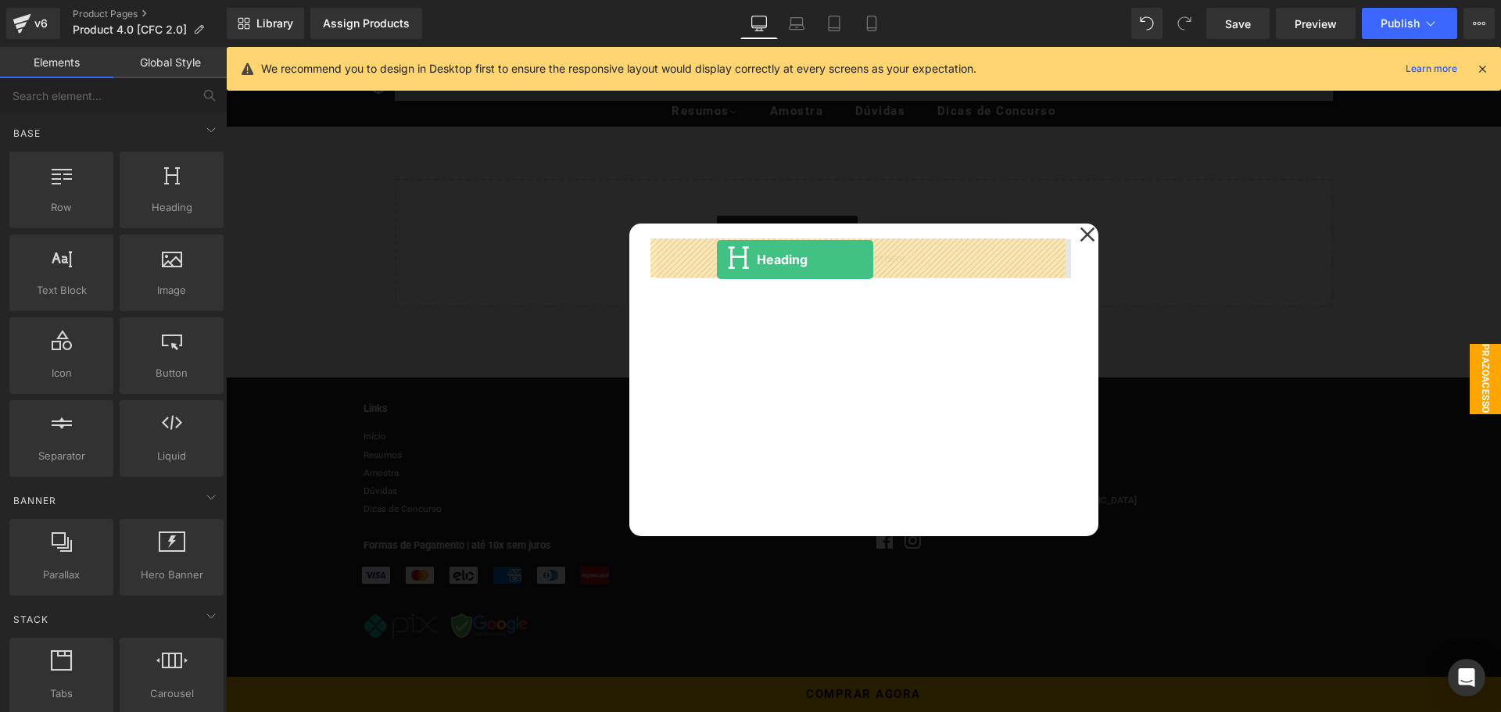
drag, startPoint x: 442, startPoint y: 260, endPoint x: 717, endPoint y: 260, distance: 275.2
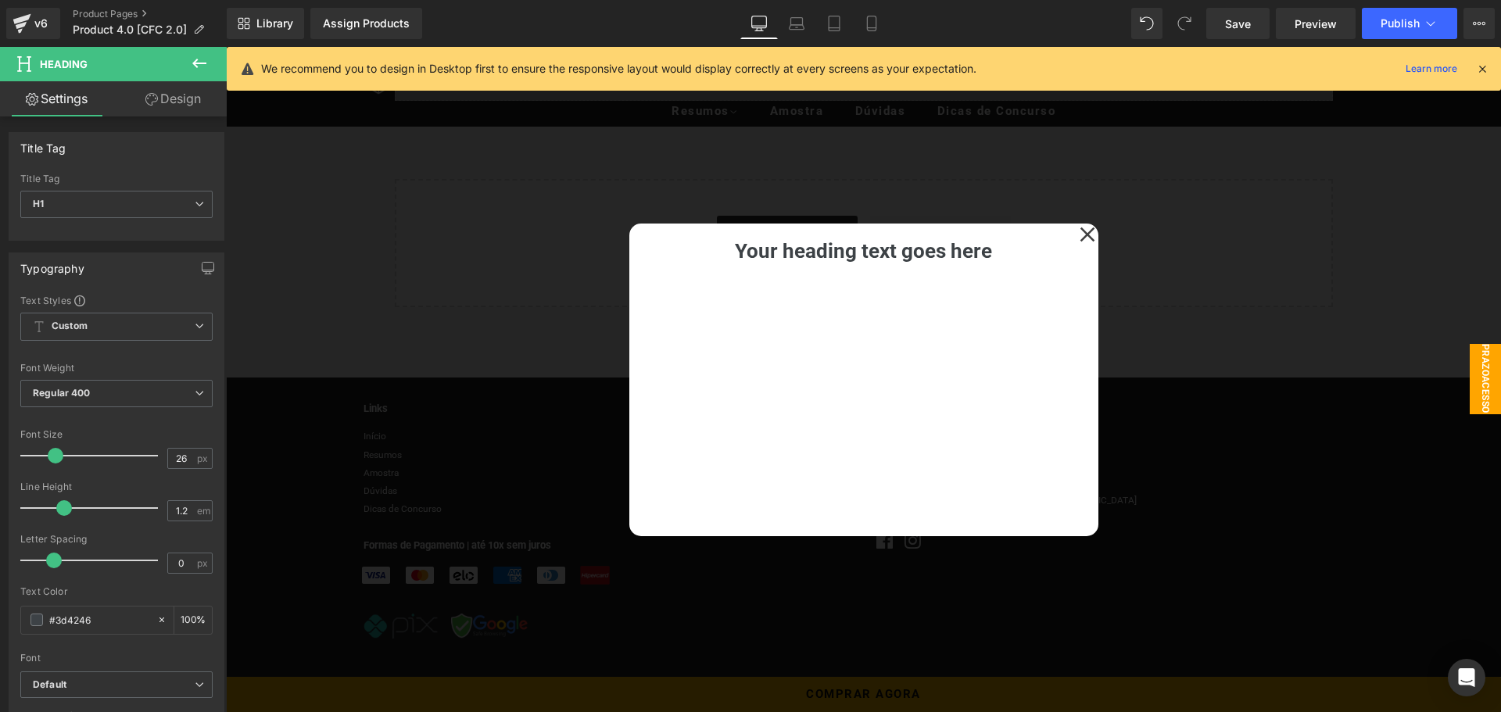
click at [195, 63] on icon at bounding box center [199, 63] width 14 height 9
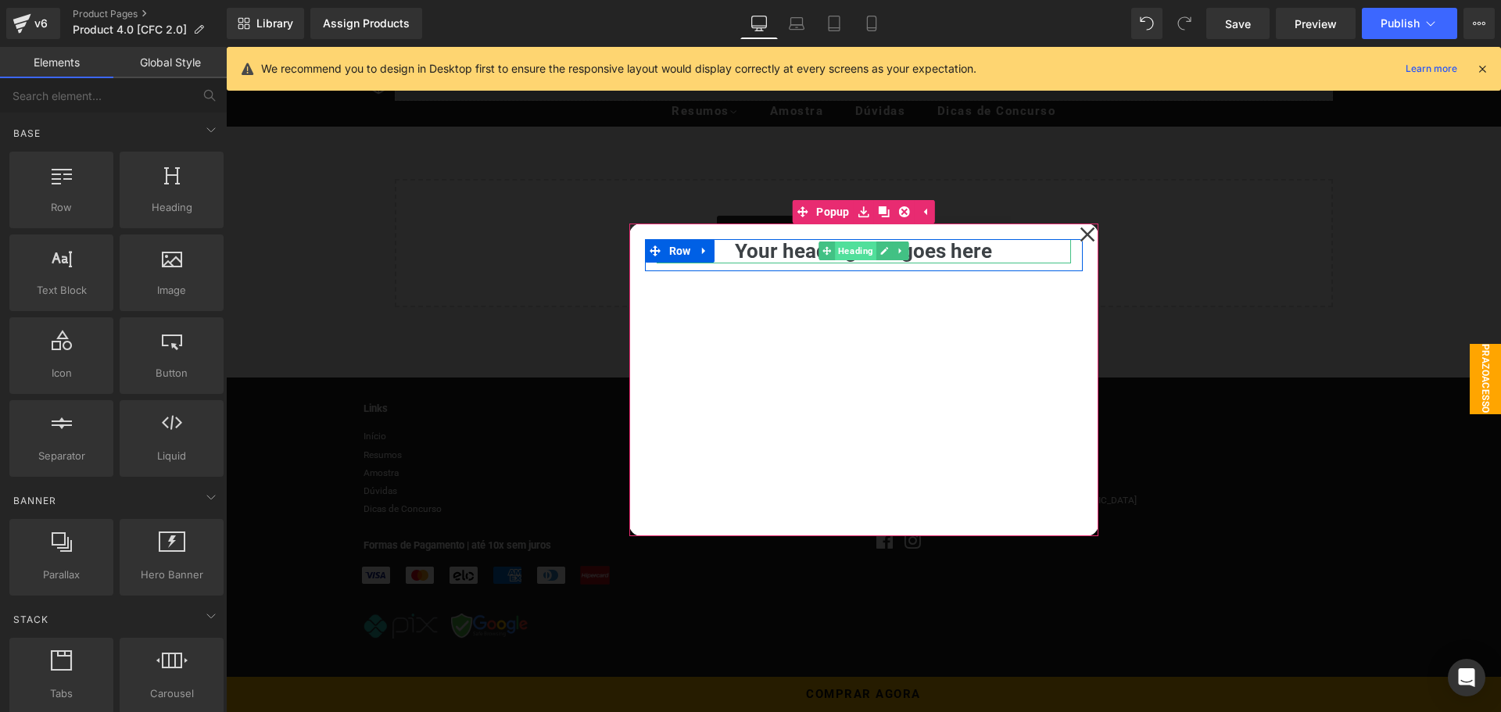
click at [851, 253] on span "Heading" at bounding box center [855, 251] width 41 height 19
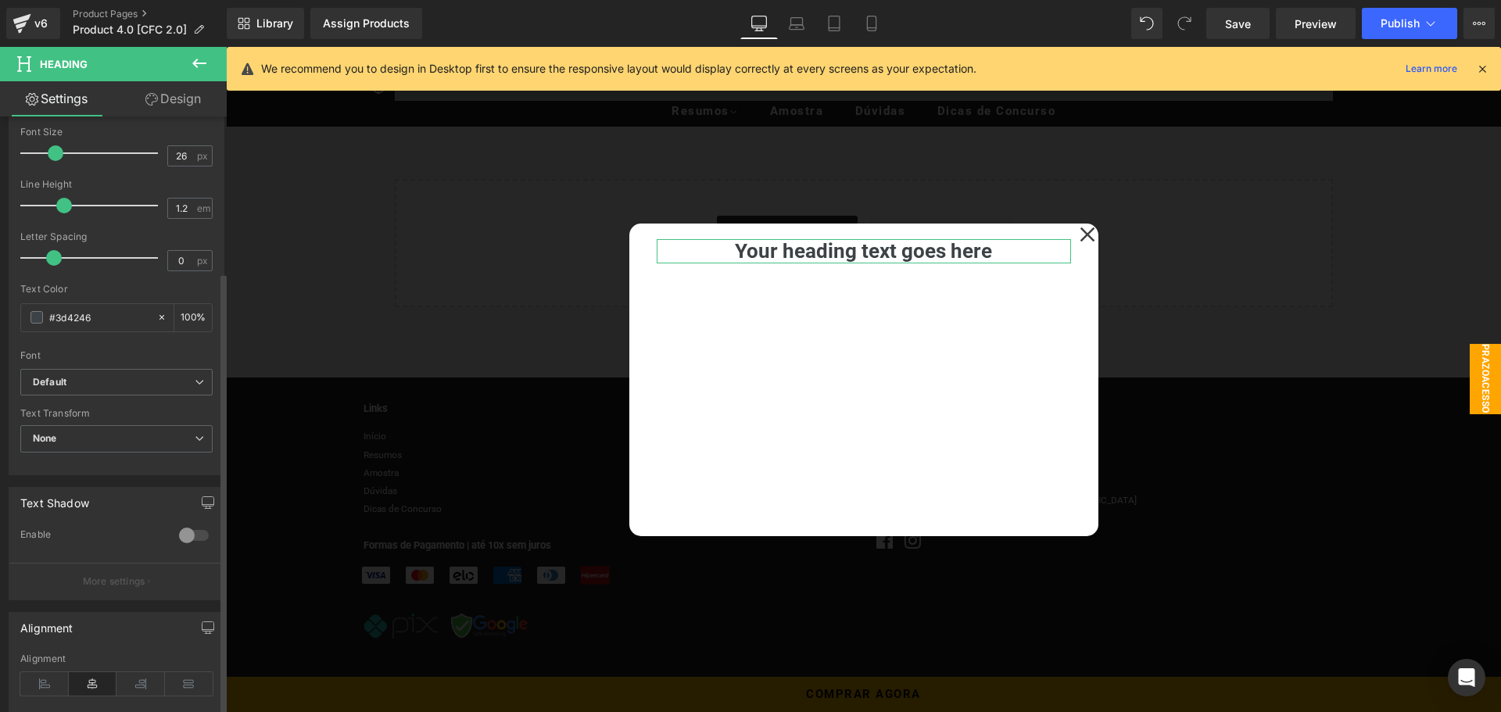
scroll to position [391, 0]
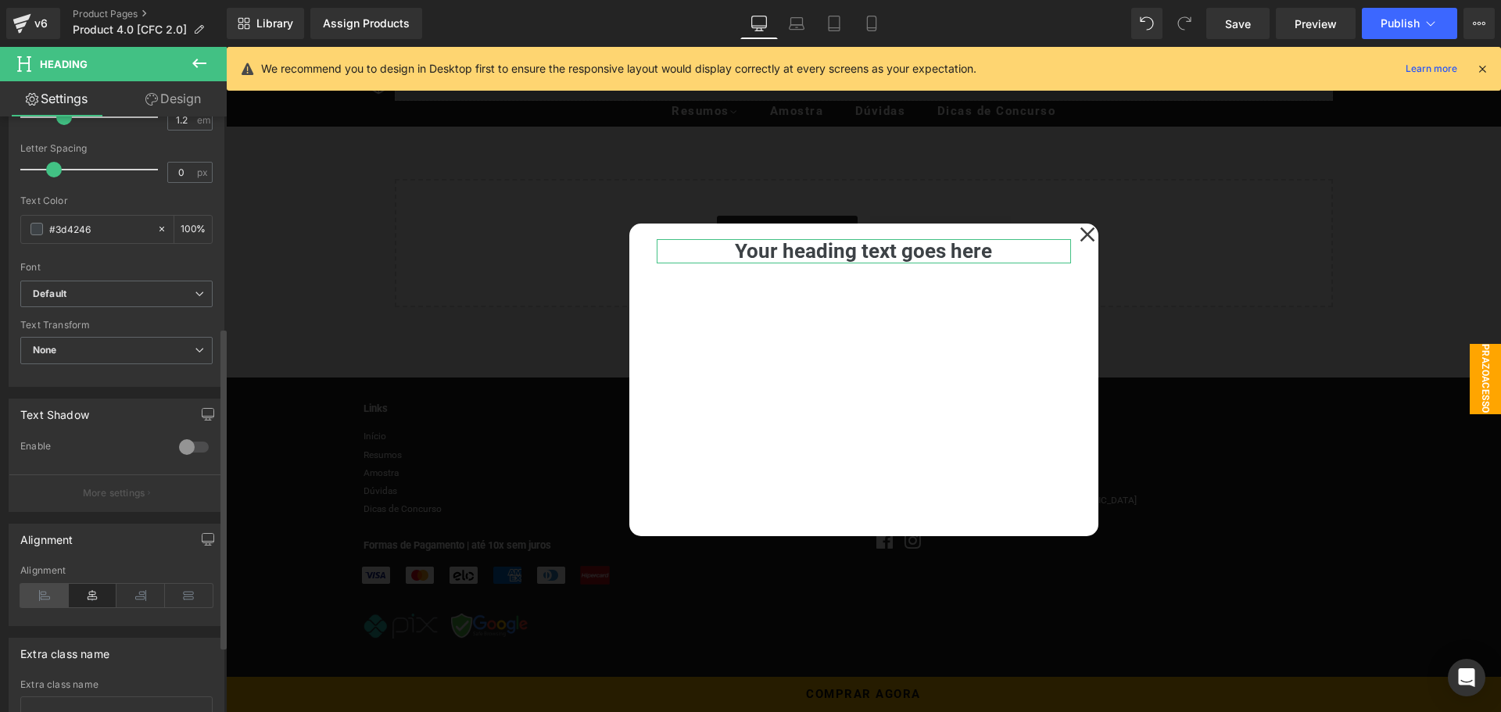
click at [48, 600] on icon at bounding box center [44, 595] width 48 height 23
click at [196, 59] on icon at bounding box center [199, 63] width 14 height 9
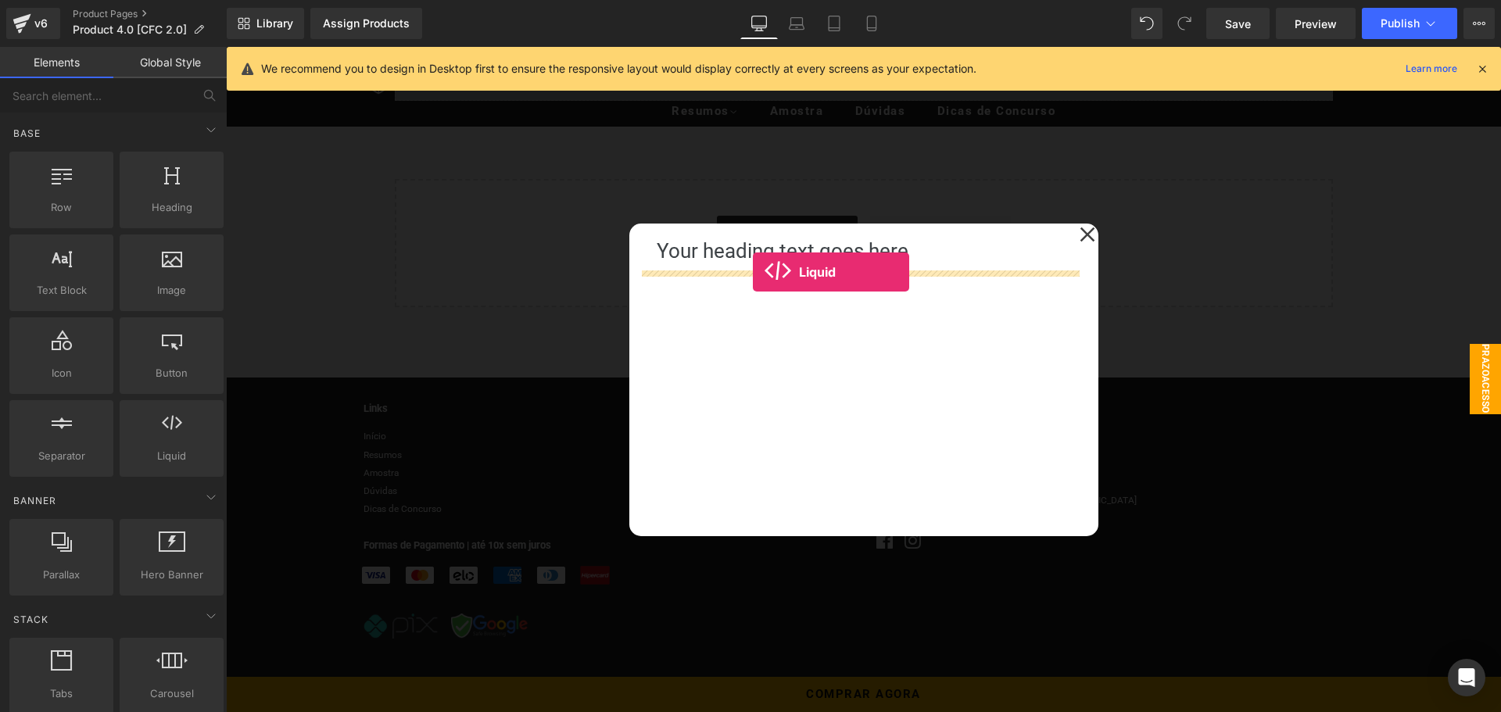
drag, startPoint x: 420, startPoint y: 490, endPoint x: 753, endPoint y: 272, distance: 398.1
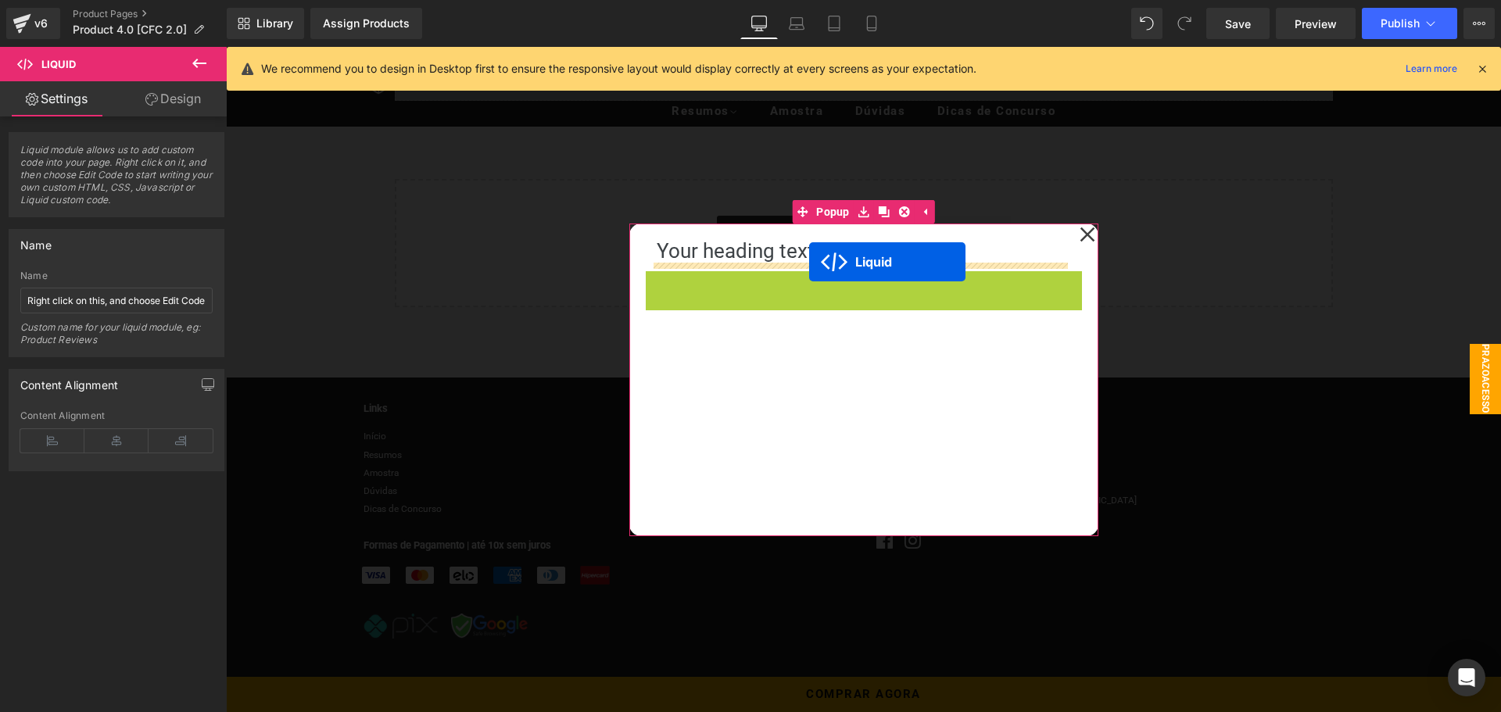
drag, startPoint x: 814, startPoint y: 300, endPoint x: 809, endPoint y: 262, distance: 38.6
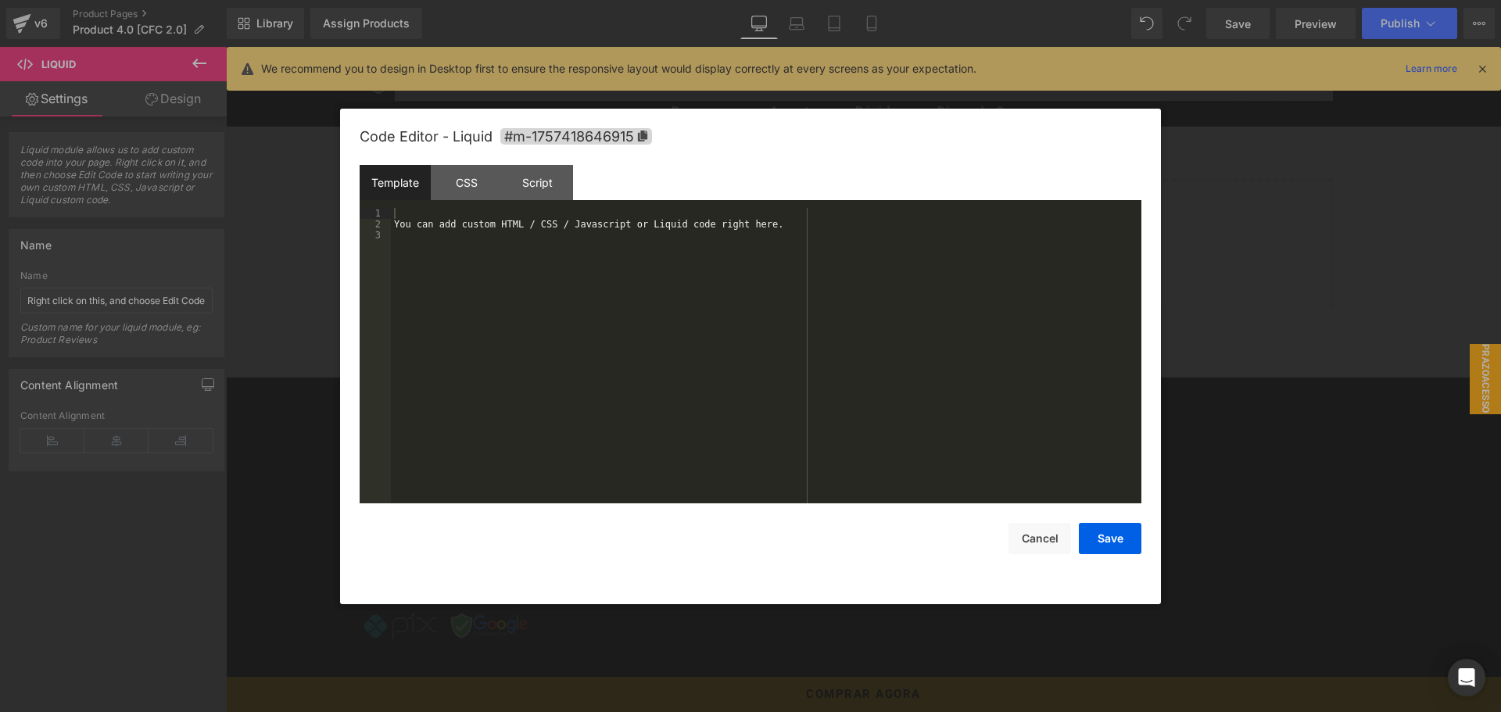
click at [878, 299] on div "Liquid" at bounding box center [864, 282] width 414 height 39
click at [1044, 539] on button "Cancel" at bounding box center [1040, 538] width 63 height 31
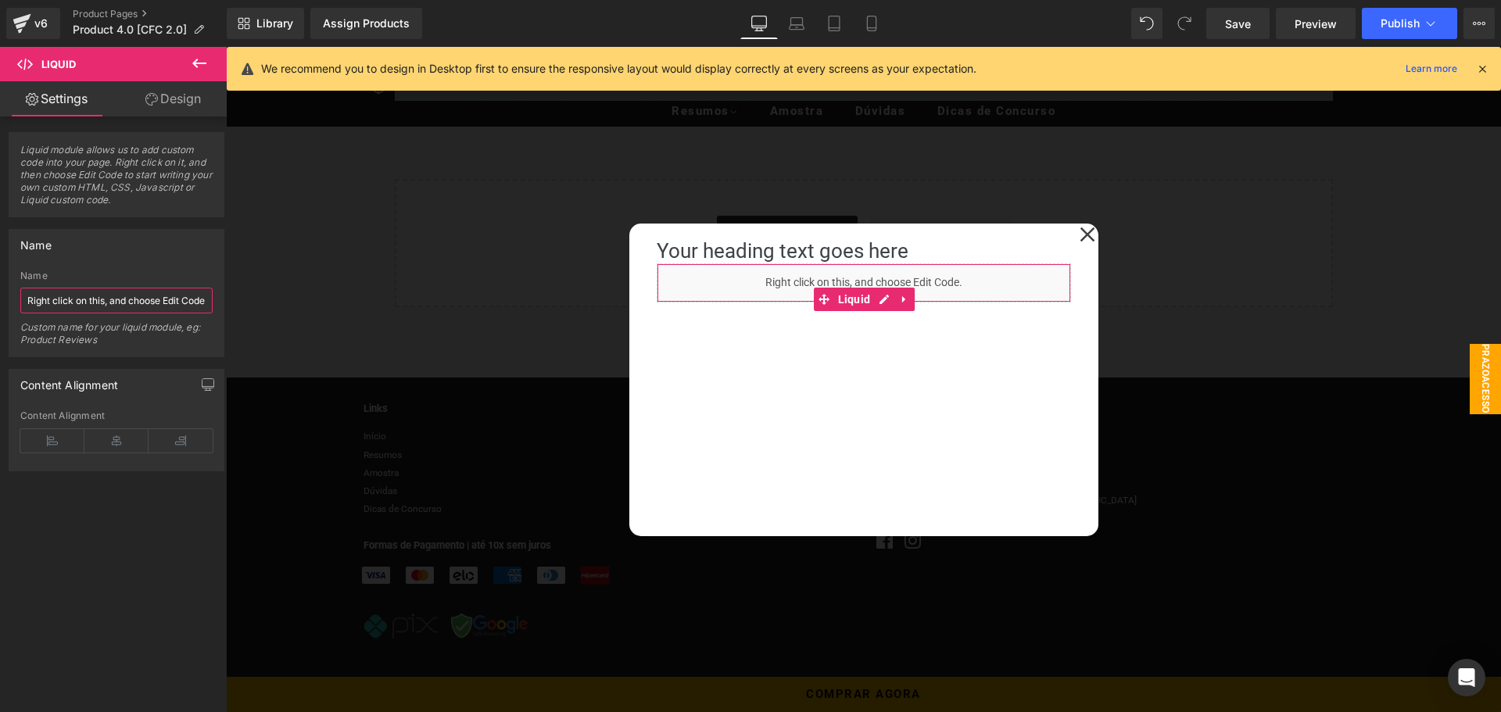
click at [109, 307] on input "Right click on this, and choose Edit Code." at bounding box center [116, 301] width 192 height 26
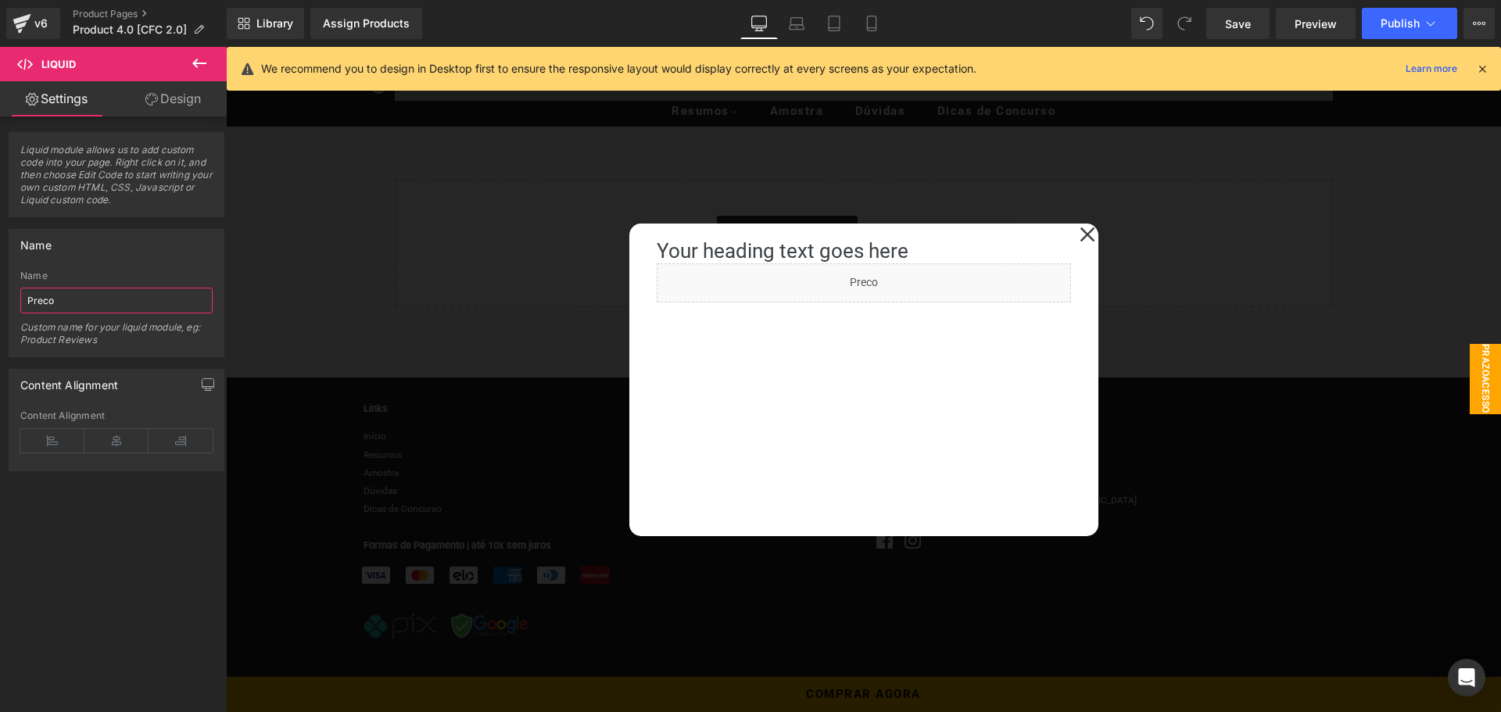
type input "Preco"
click at [139, 259] on div "Name" at bounding box center [116, 245] width 214 height 30
click at [206, 63] on icon at bounding box center [199, 63] width 14 height 9
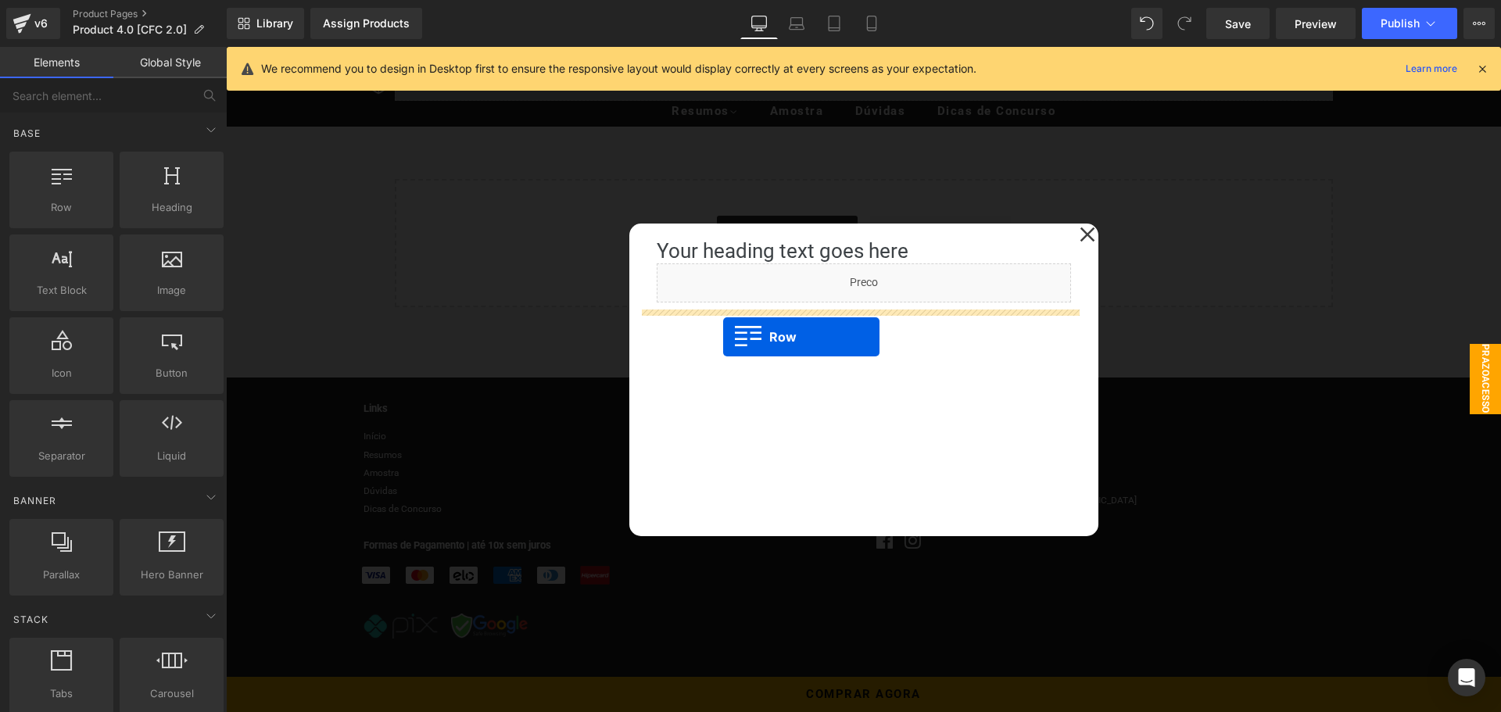
drag, startPoint x: 283, startPoint y: 227, endPoint x: 723, endPoint y: 337, distance: 453.7
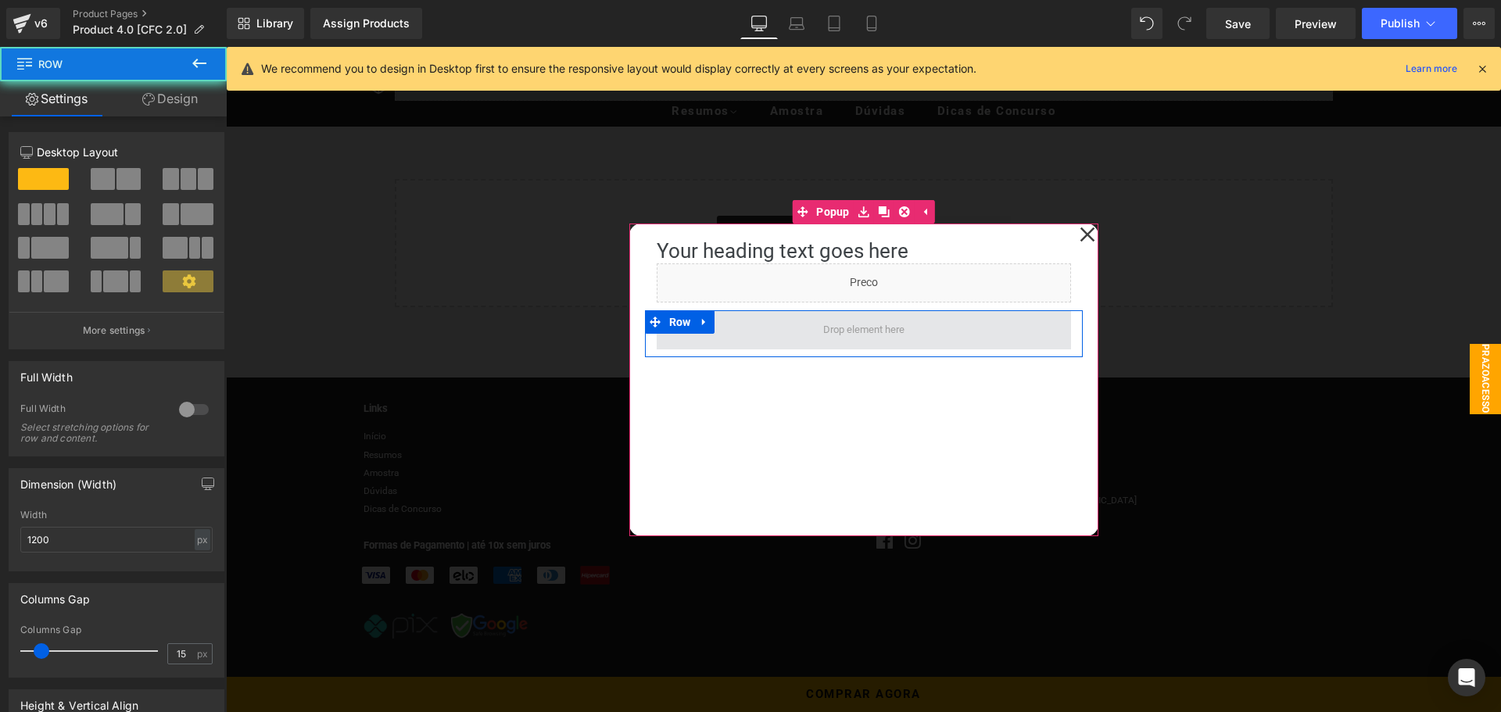
click at [693, 335] on span at bounding box center [864, 329] width 414 height 39
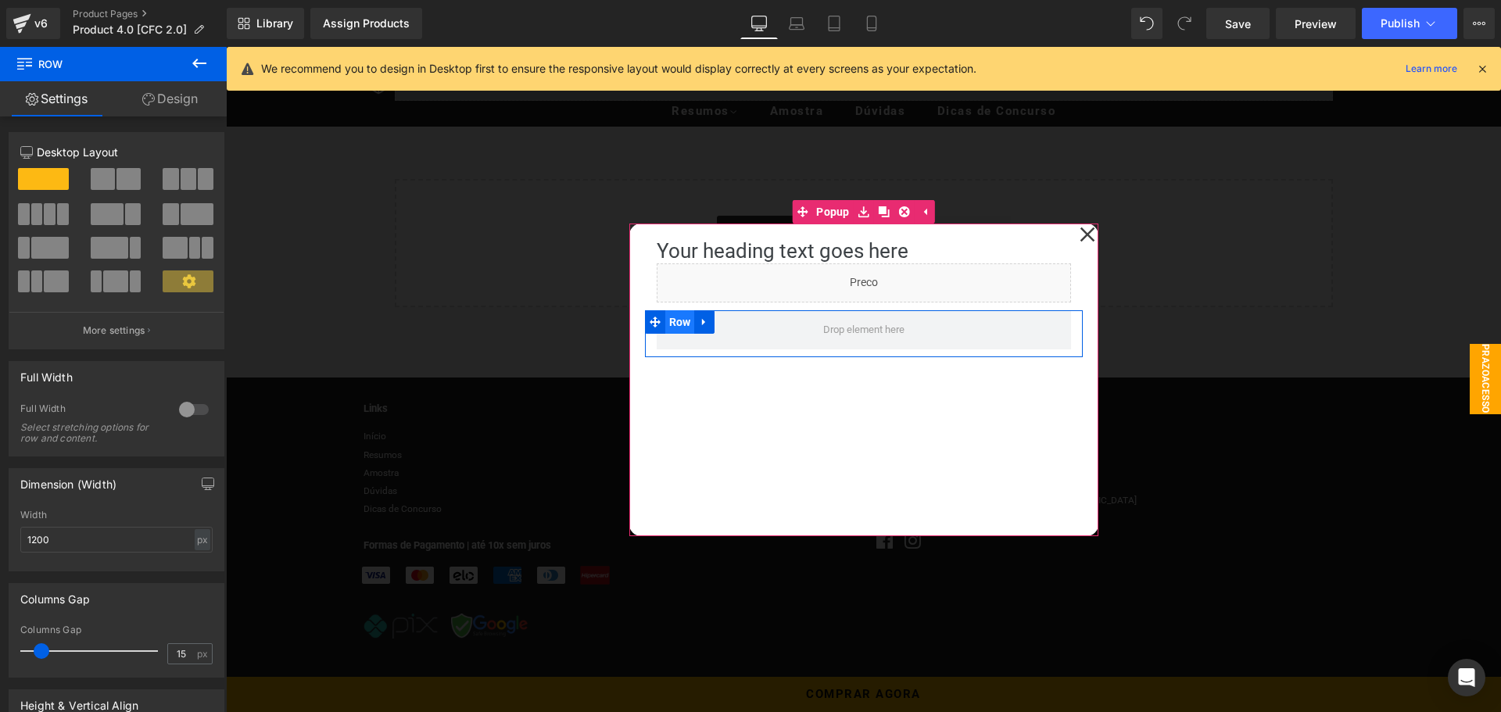
click at [679, 324] on span "Row" at bounding box center [680, 321] width 30 height 23
click at [629, 341] on div at bounding box center [631, 380] width 4 height 313
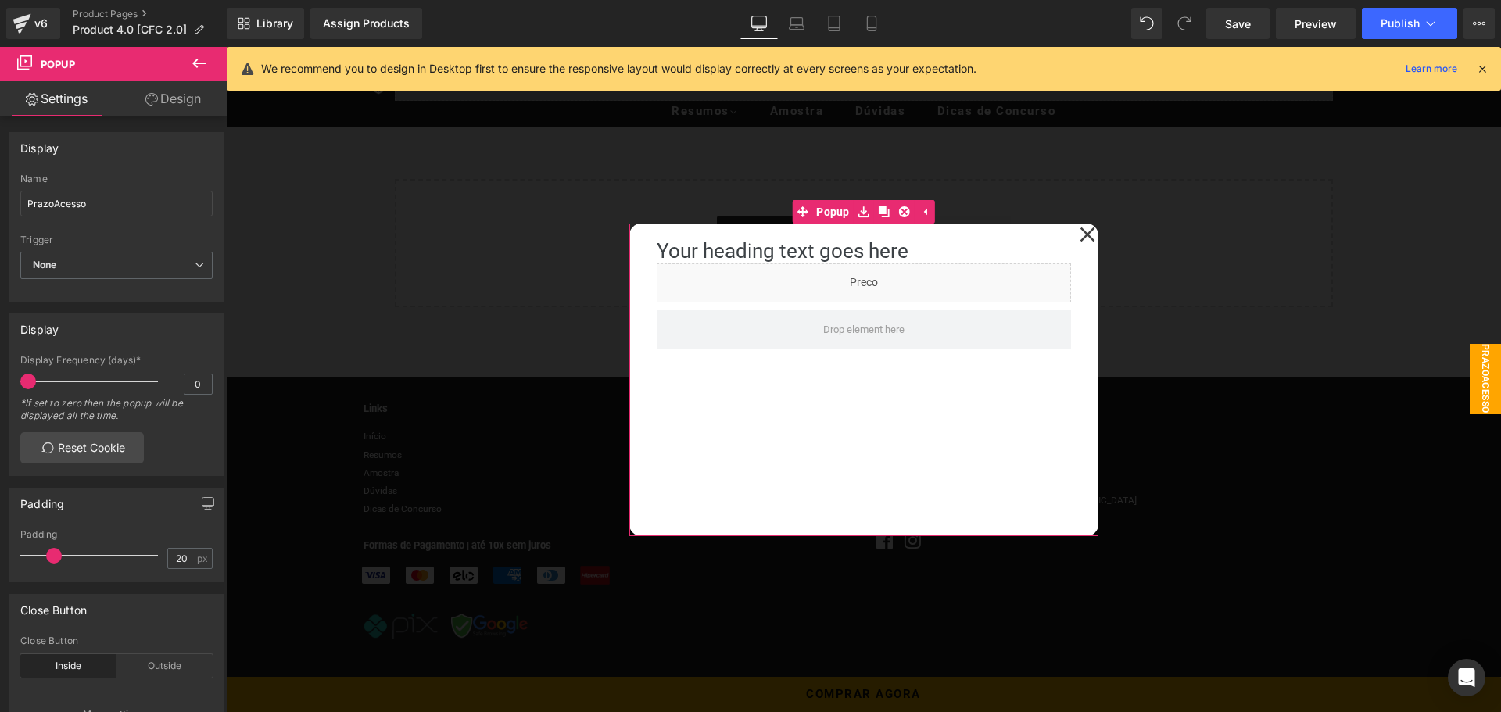
click at [174, 104] on link "Design" at bounding box center [172, 98] width 113 height 35
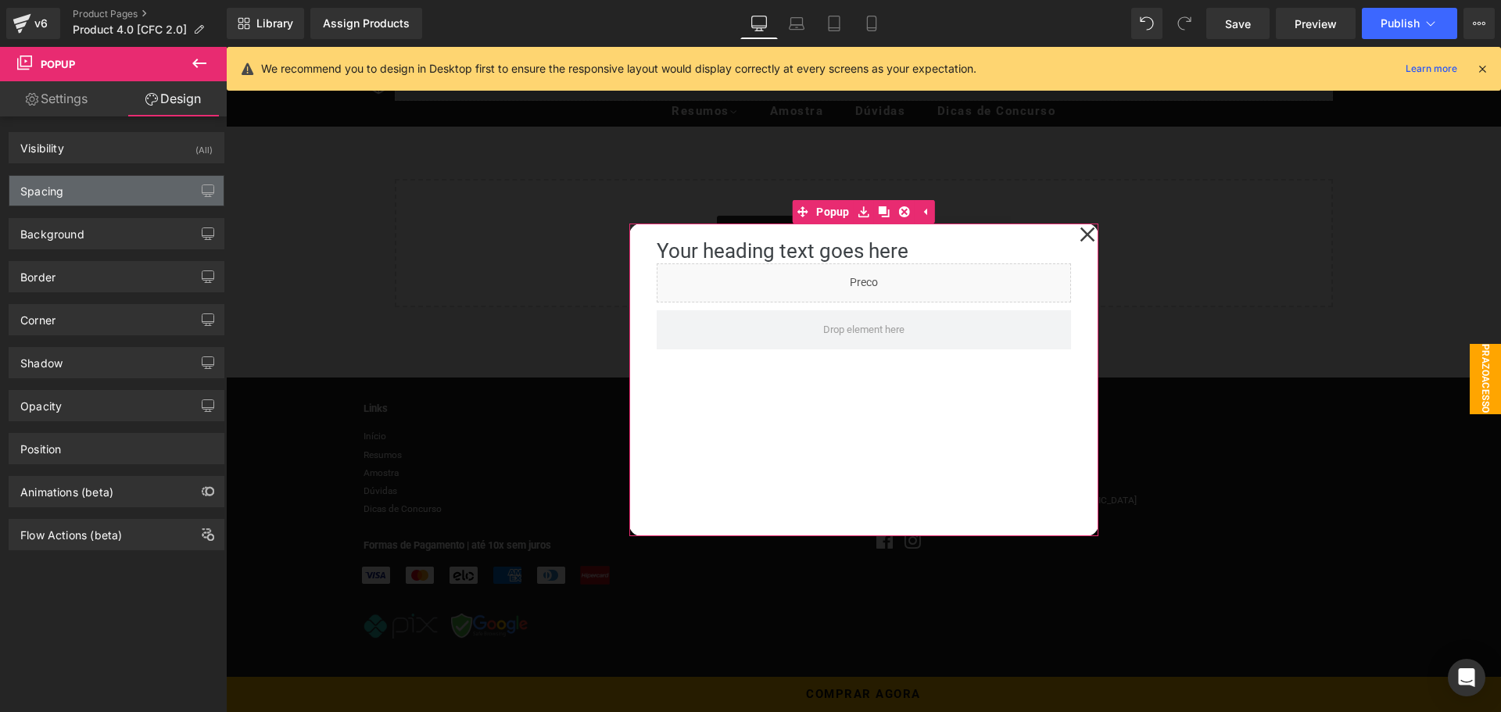
click at [84, 189] on div "Spacing" at bounding box center [116, 191] width 214 height 30
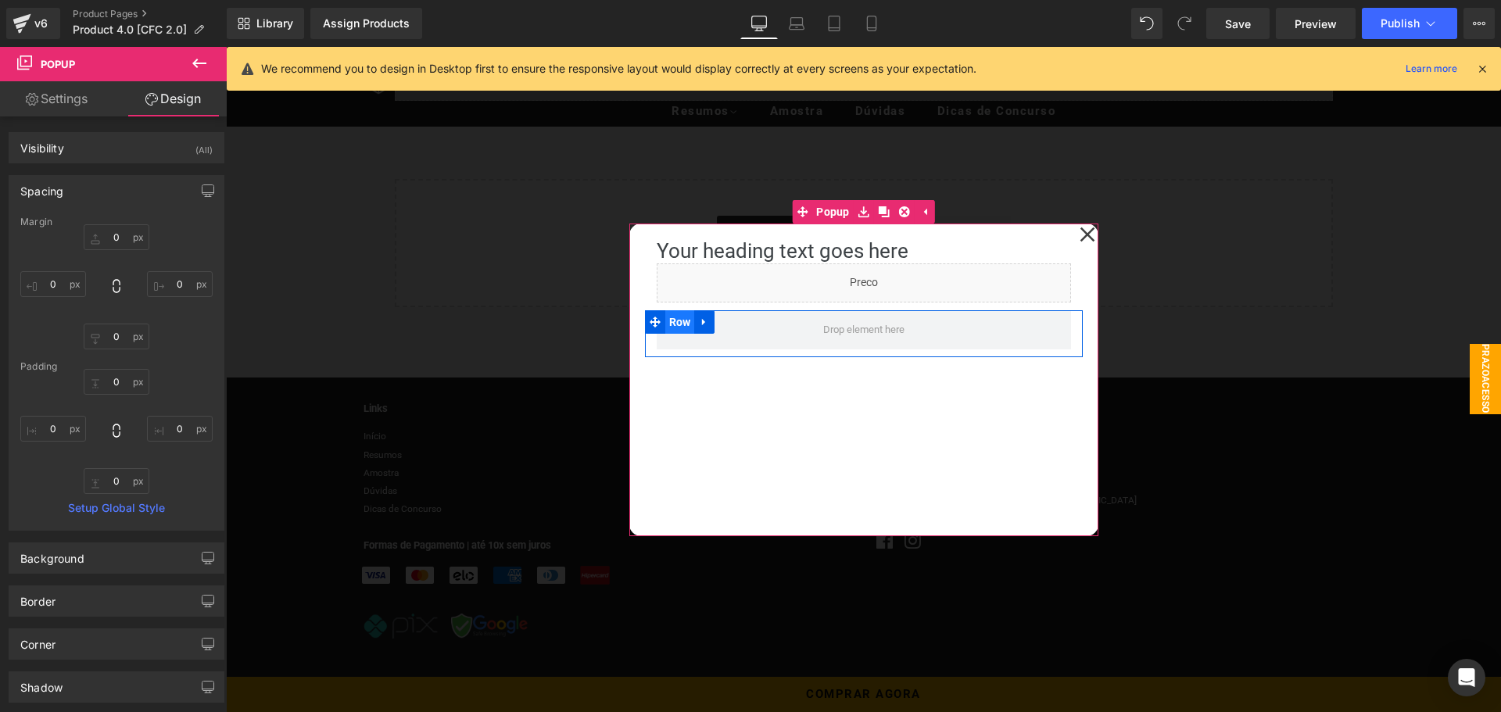
click at [678, 322] on span "Row" at bounding box center [680, 321] width 30 height 23
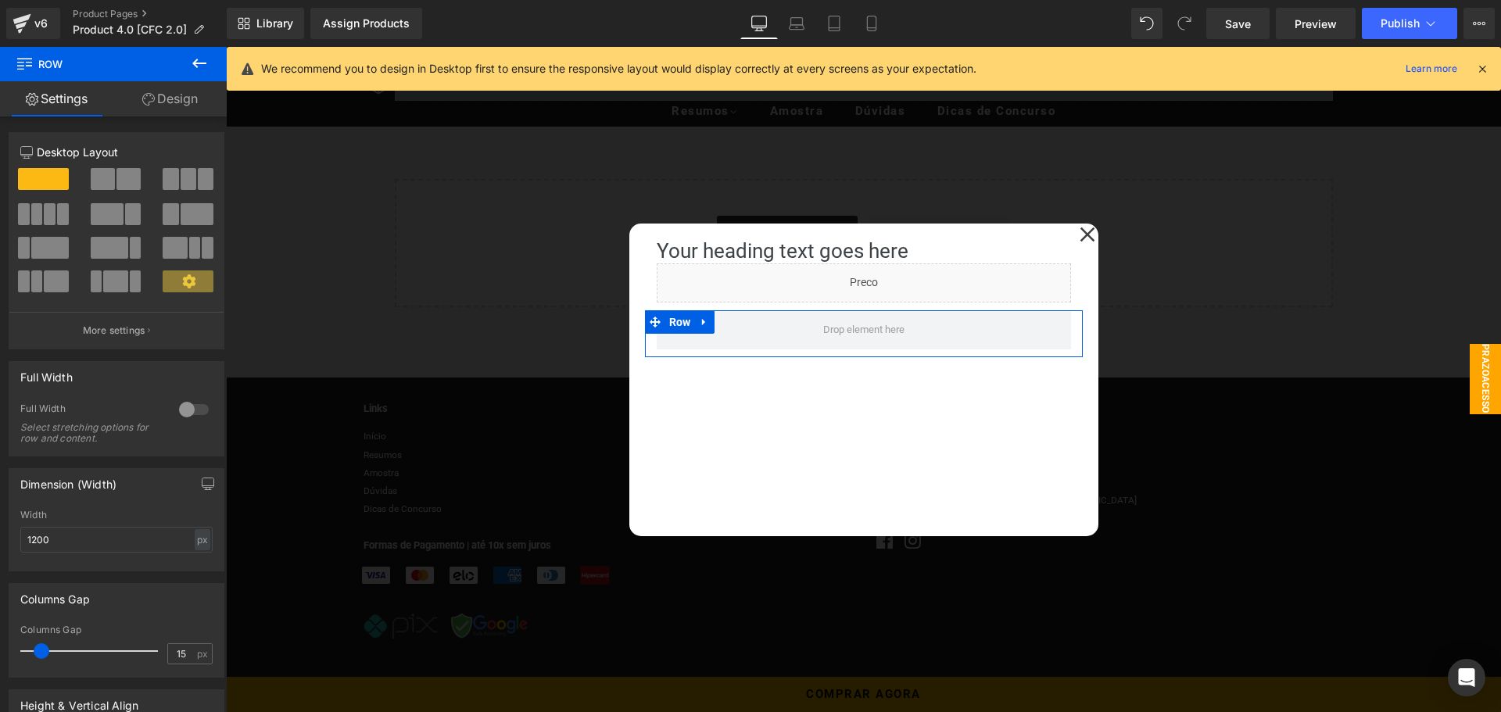
click at [143, 462] on div "Dimension (Width) 1200px Width 1200 px % px" at bounding box center [117, 514] width 234 height 115
drag, startPoint x: 210, startPoint y: 170, endPoint x: 204, endPoint y: 176, distance: 8.3
click at [205, 175] on div at bounding box center [188, 185] width 73 height 34
click at [202, 177] on span at bounding box center [206, 179] width 16 height 22
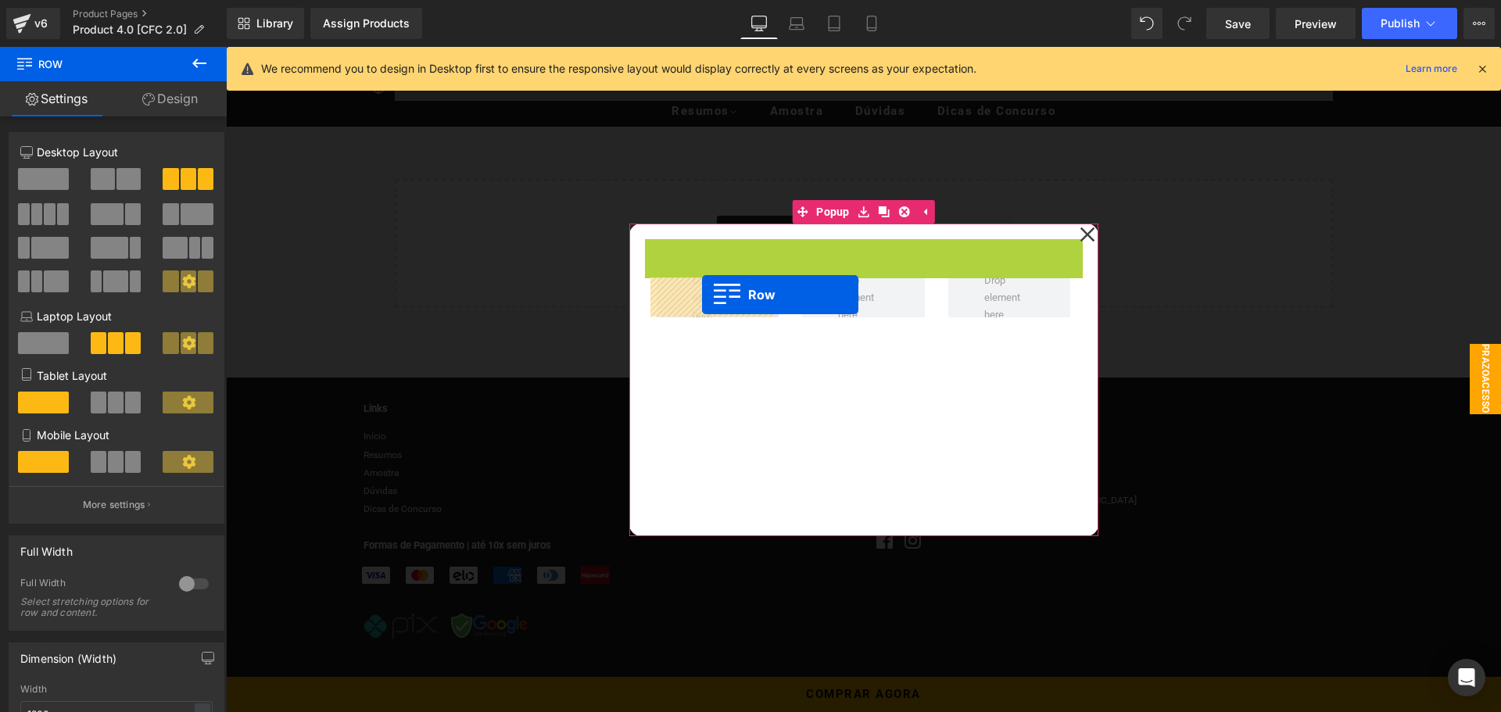
drag, startPoint x: 647, startPoint y: 247, endPoint x: 702, endPoint y: 295, distance: 73.2
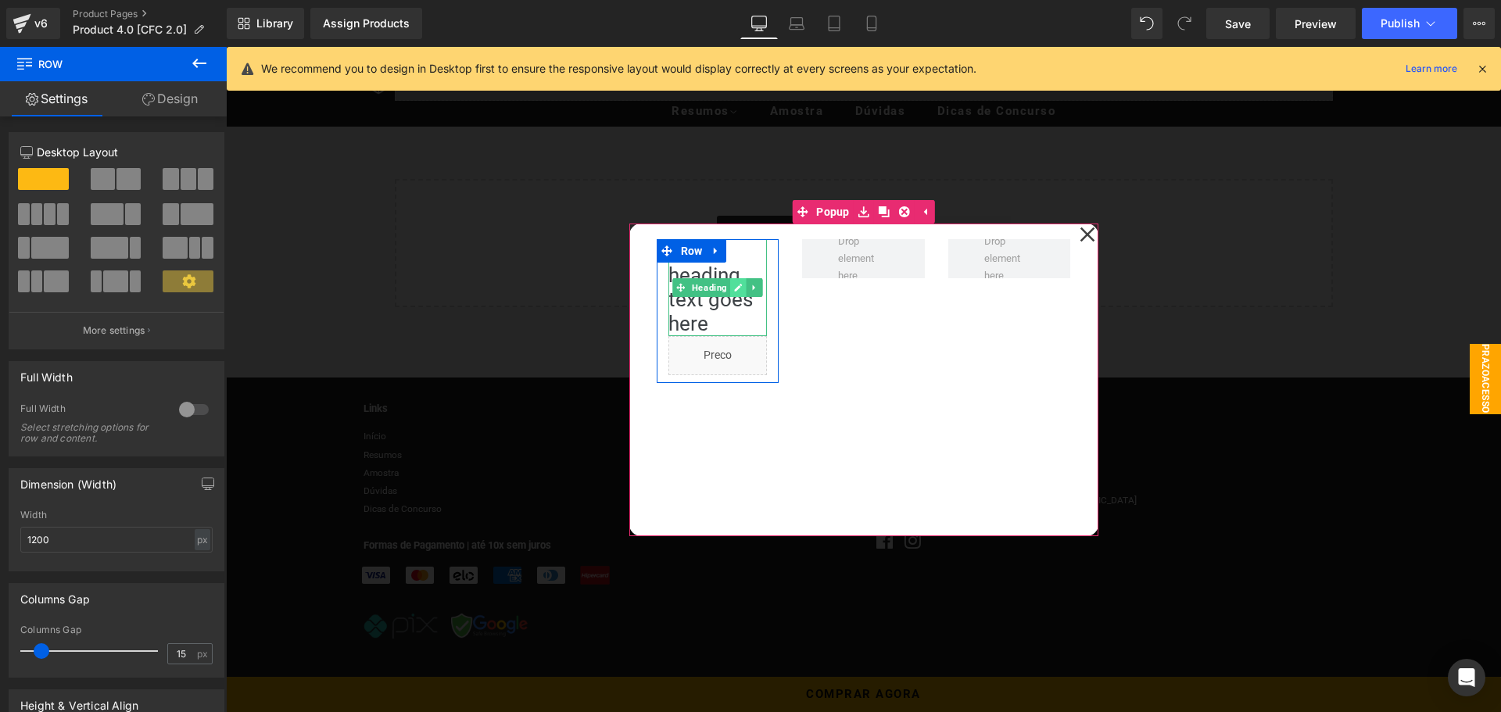
click at [734, 287] on icon at bounding box center [738, 287] width 9 height 9
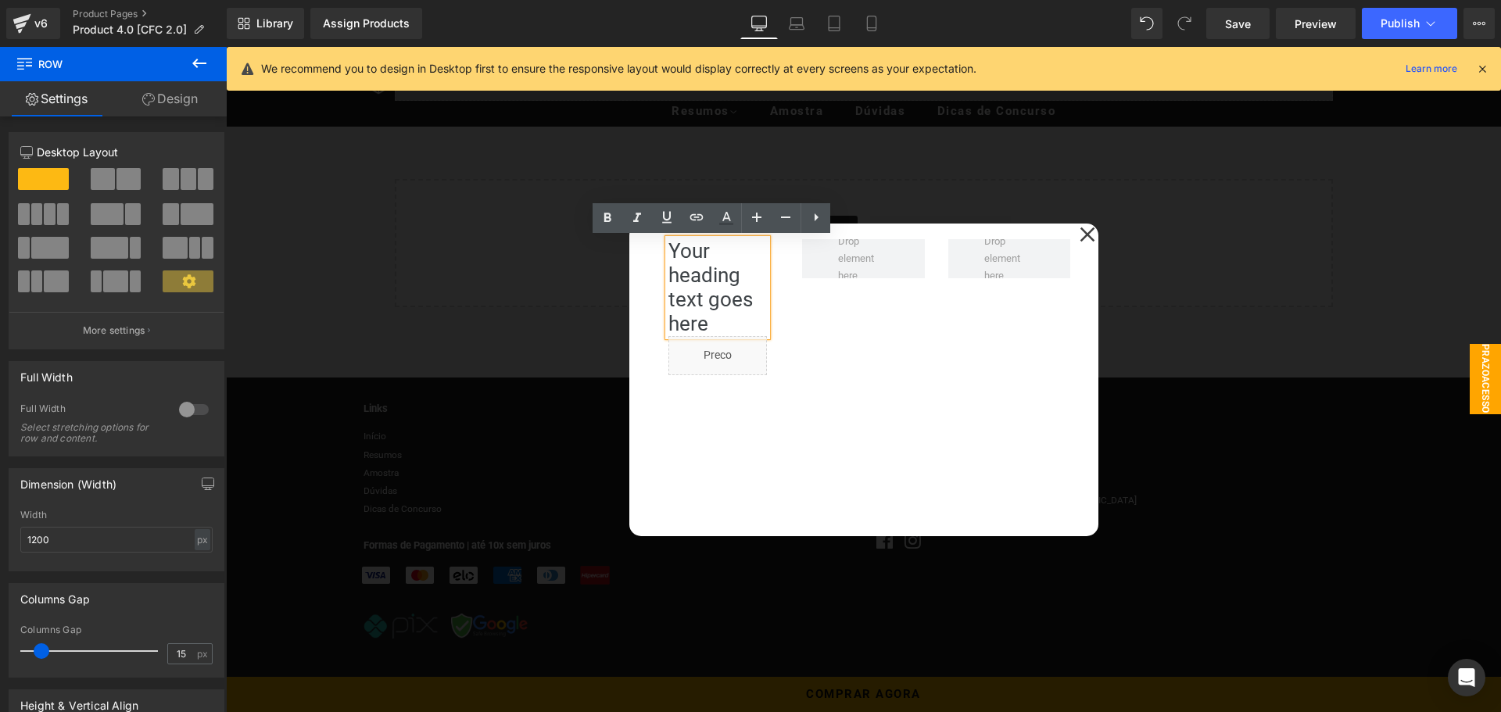
click at [711, 319] on h1 "Your heading text goes here" at bounding box center [717, 288] width 99 height 98
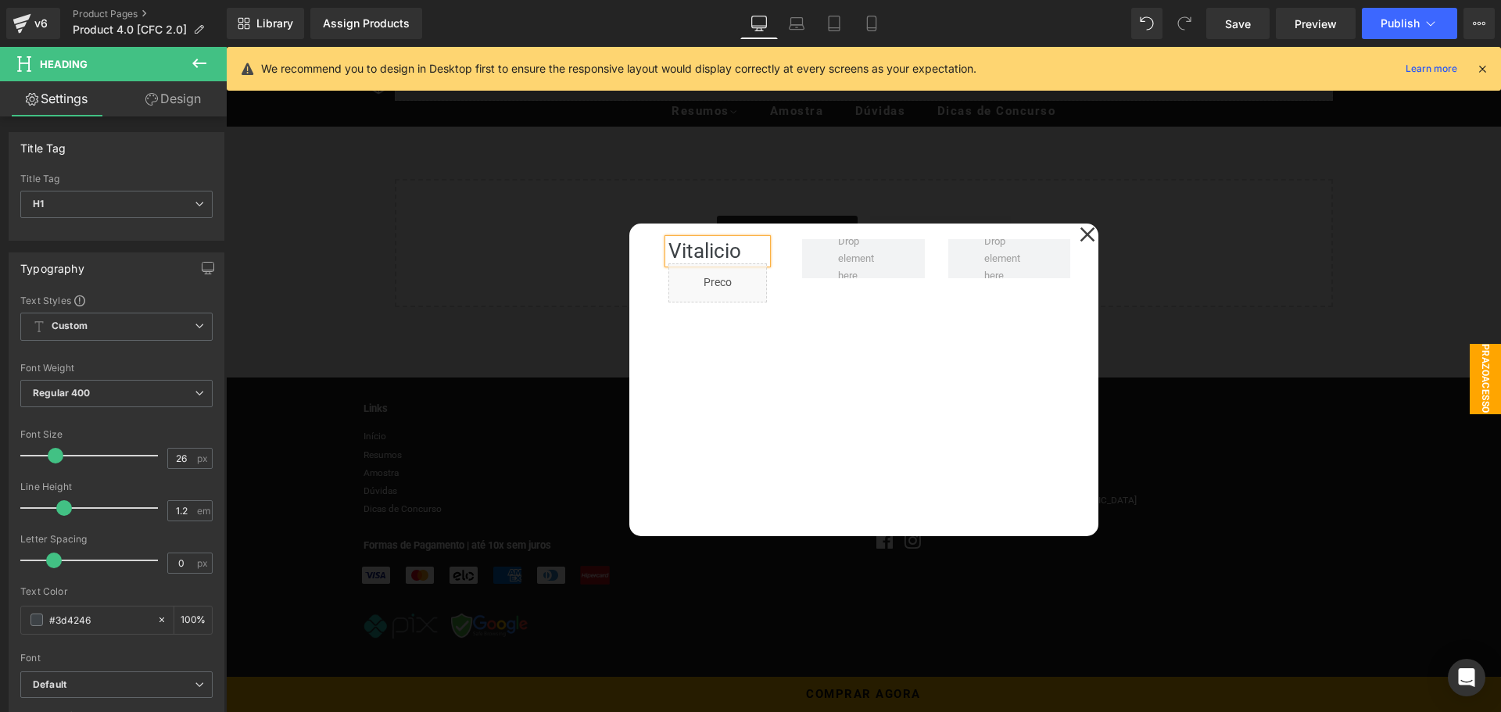
click at [731, 356] on div "Vitalicio Heading Liquid Row Row" at bounding box center [863, 380] width 469 height 313
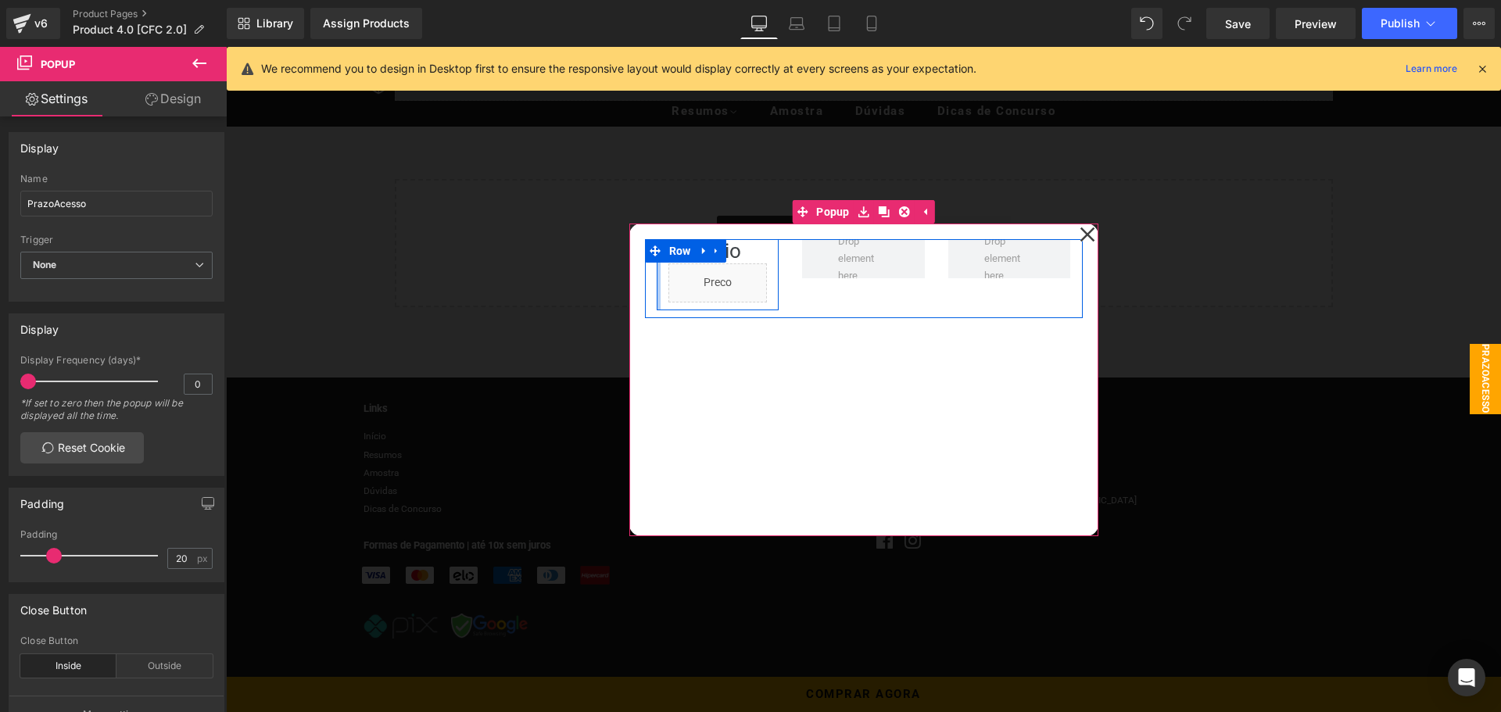
click at [657, 300] on div at bounding box center [659, 274] width 4 height 71
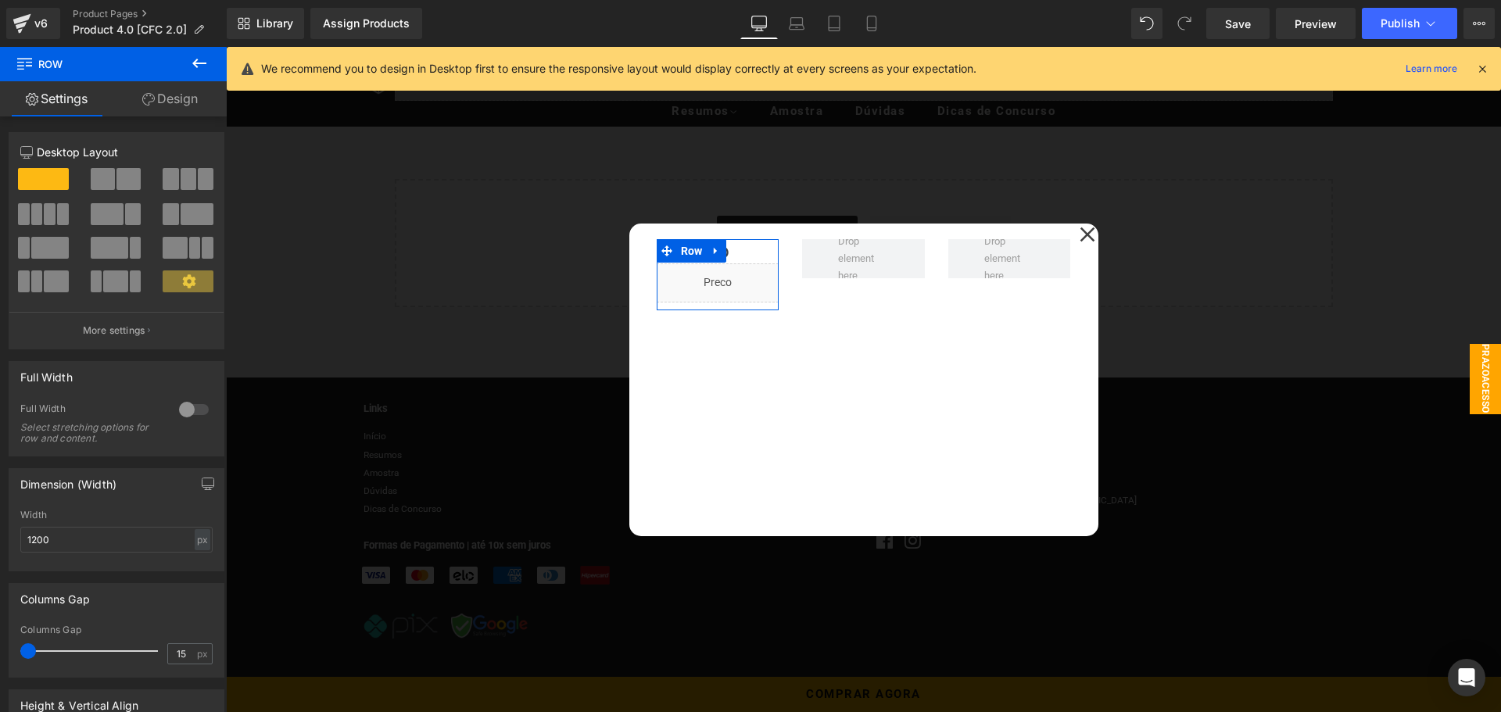
drag, startPoint x: 41, startPoint y: 650, endPoint x: 24, endPoint y: 651, distance: 16.4
click at [24, 651] on span at bounding box center [28, 651] width 16 height 16
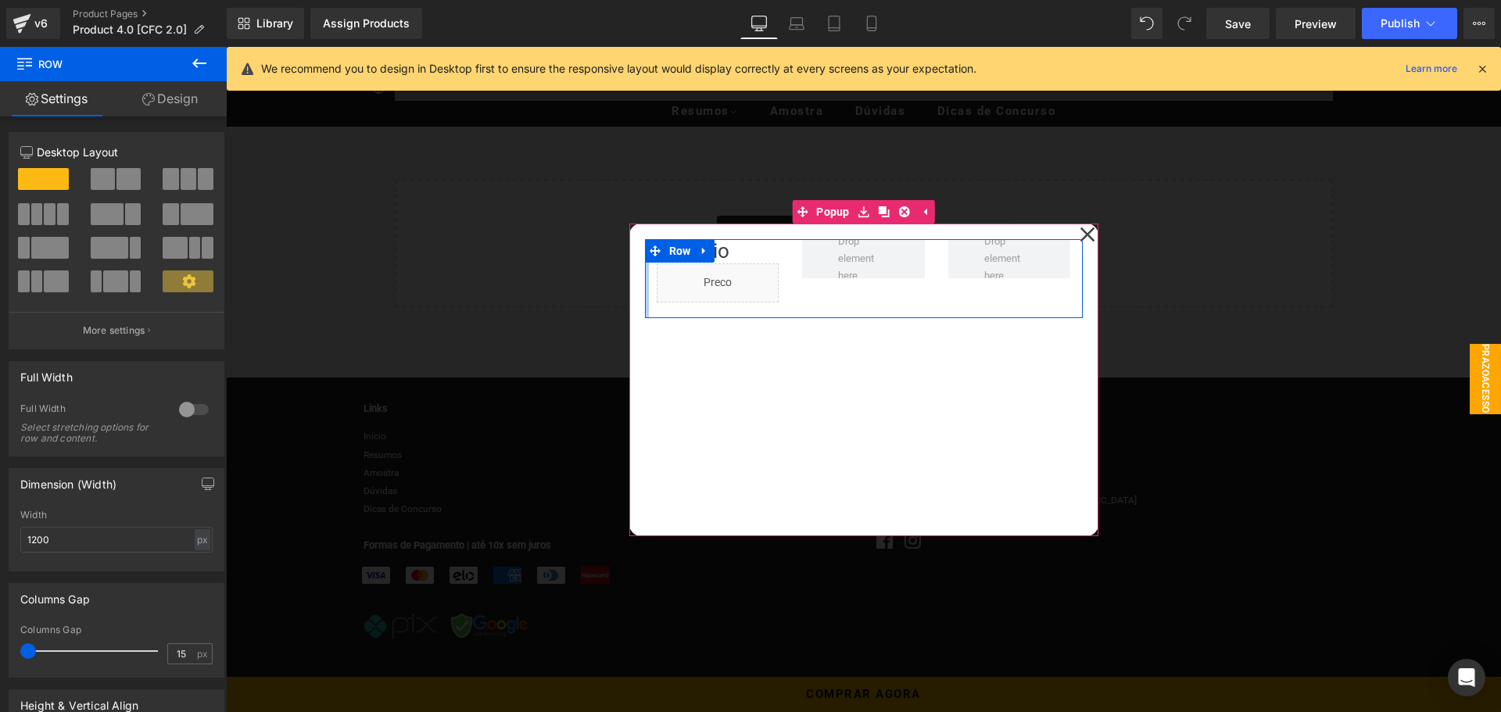
click at [645, 287] on div at bounding box center [647, 278] width 4 height 79
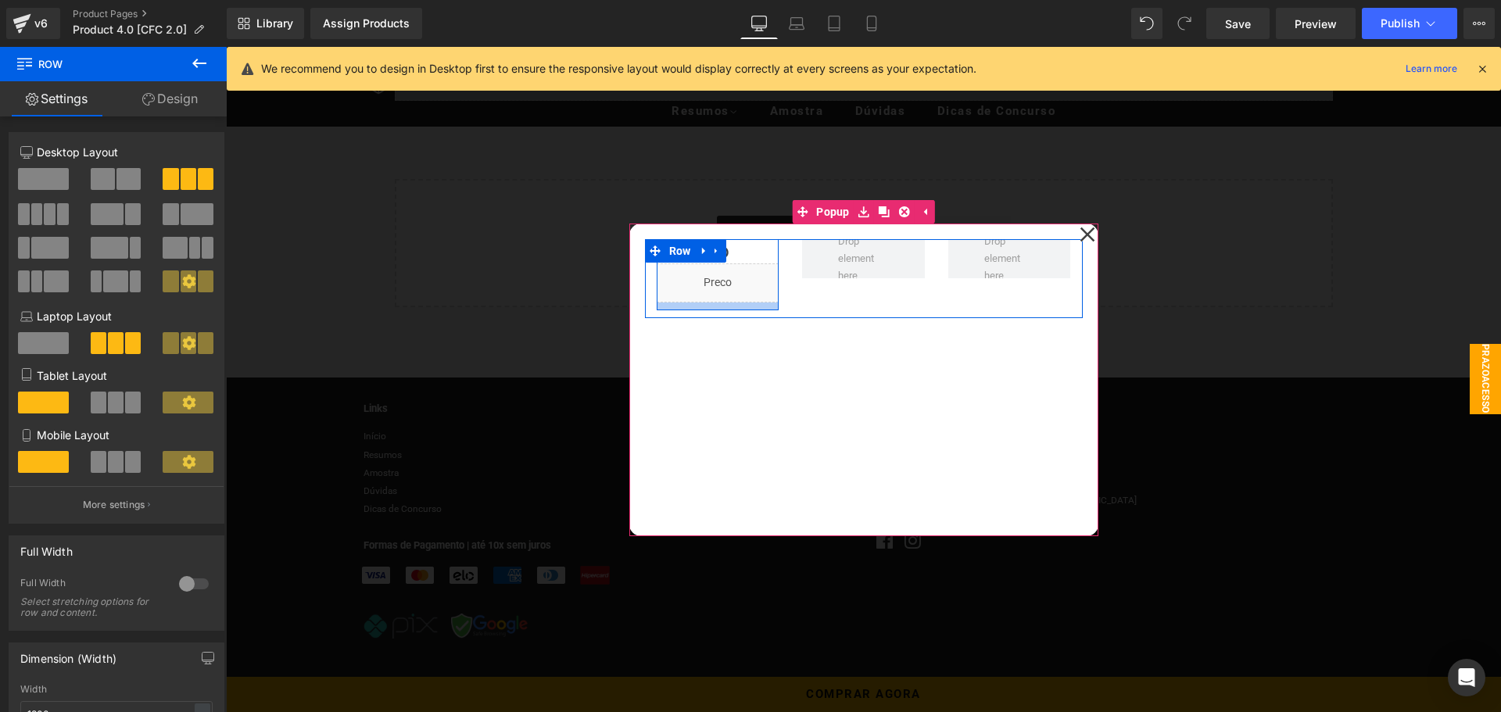
click at [731, 306] on div at bounding box center [718, 307] width 123 height 8
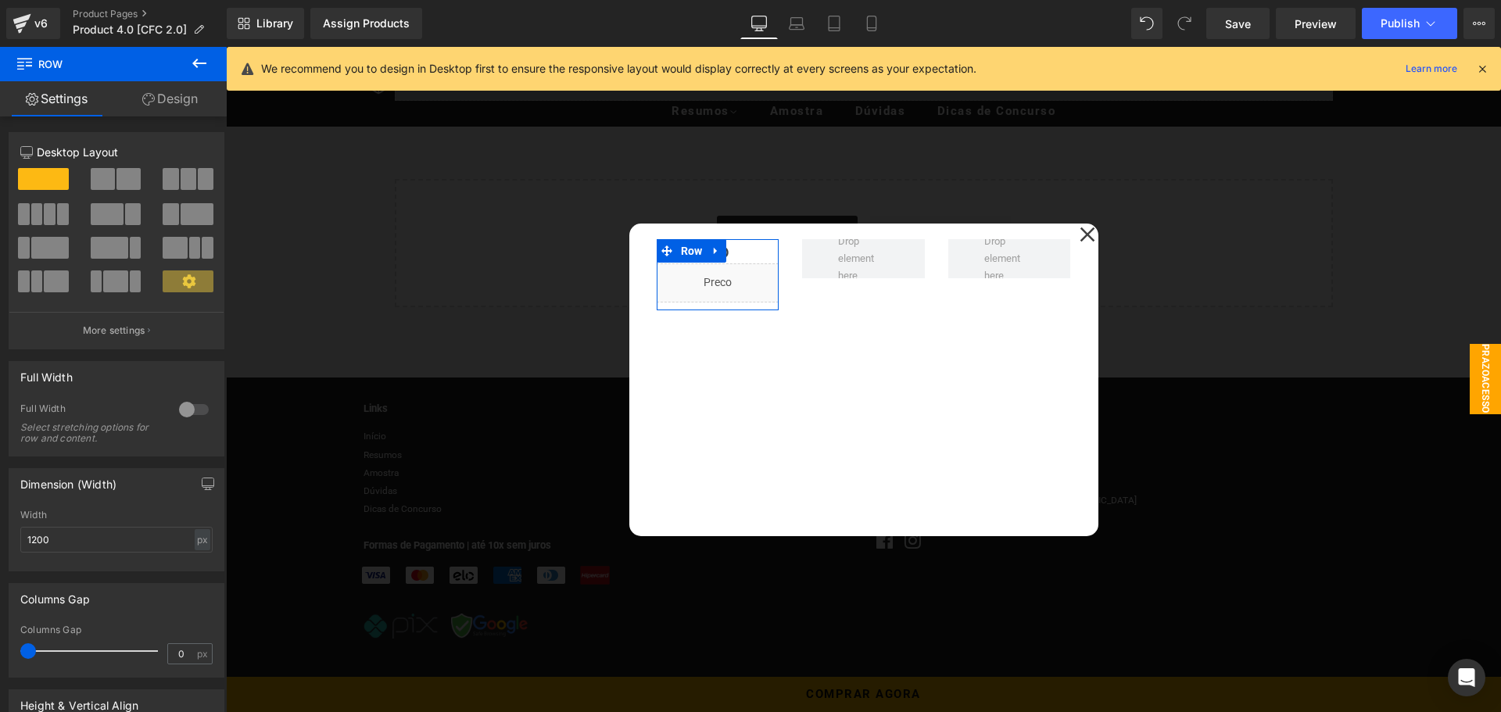
click at [187, 109] on link "Design" at bounding box center [169, 98] width 113 height 35
click at [0, 0] on div "Border" at bounding box center [0, 0] width 0 height 0
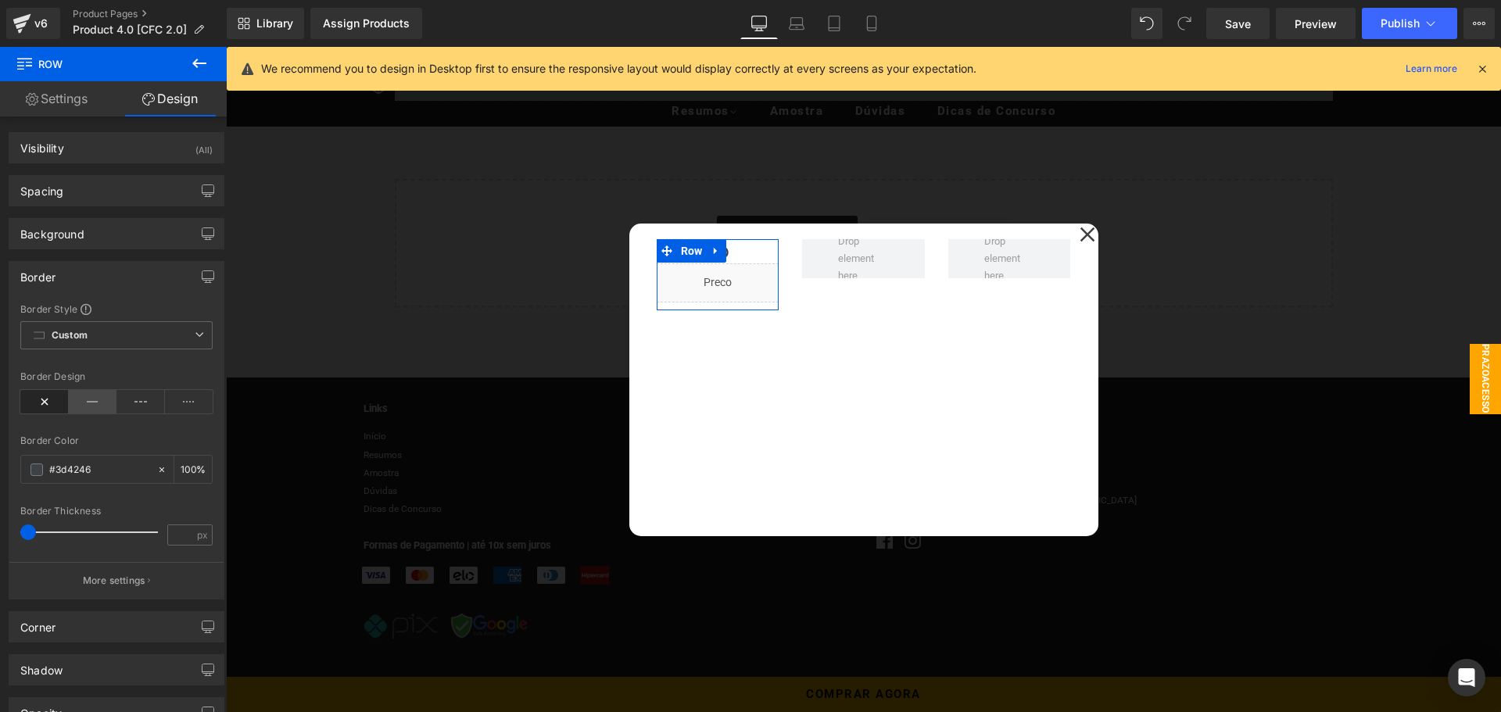
click at [87, 399] on icon at bounding box center [93, 401] width 48 height 23
click at [34, 533] on span at bounding box center [30, 533] width 16 height 16
click at [210, 59] on button at bounding box center [199, 64] width 55 height 34
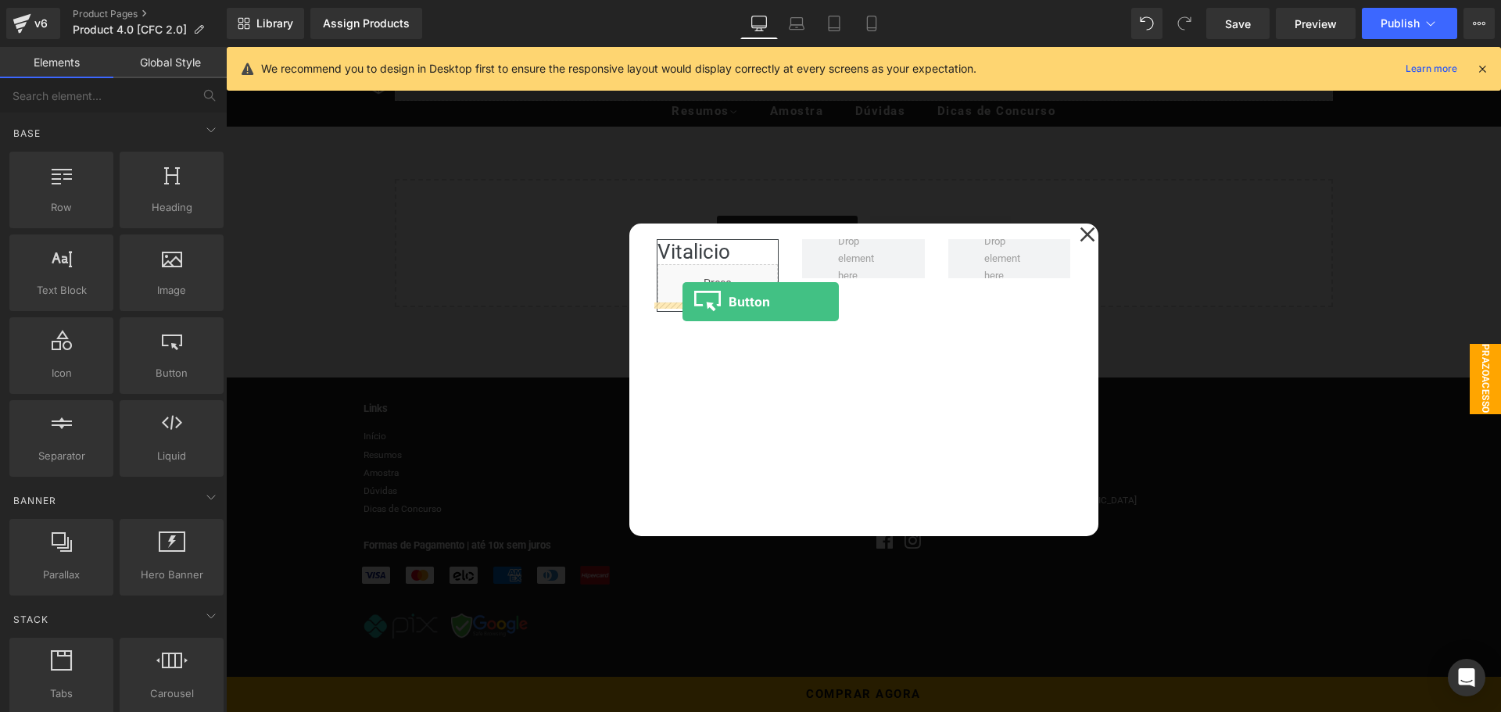
drag, startPoint x: 402, startPoint y: 401, endPoint x: 683, endPoint y: 302, distance: 297.7
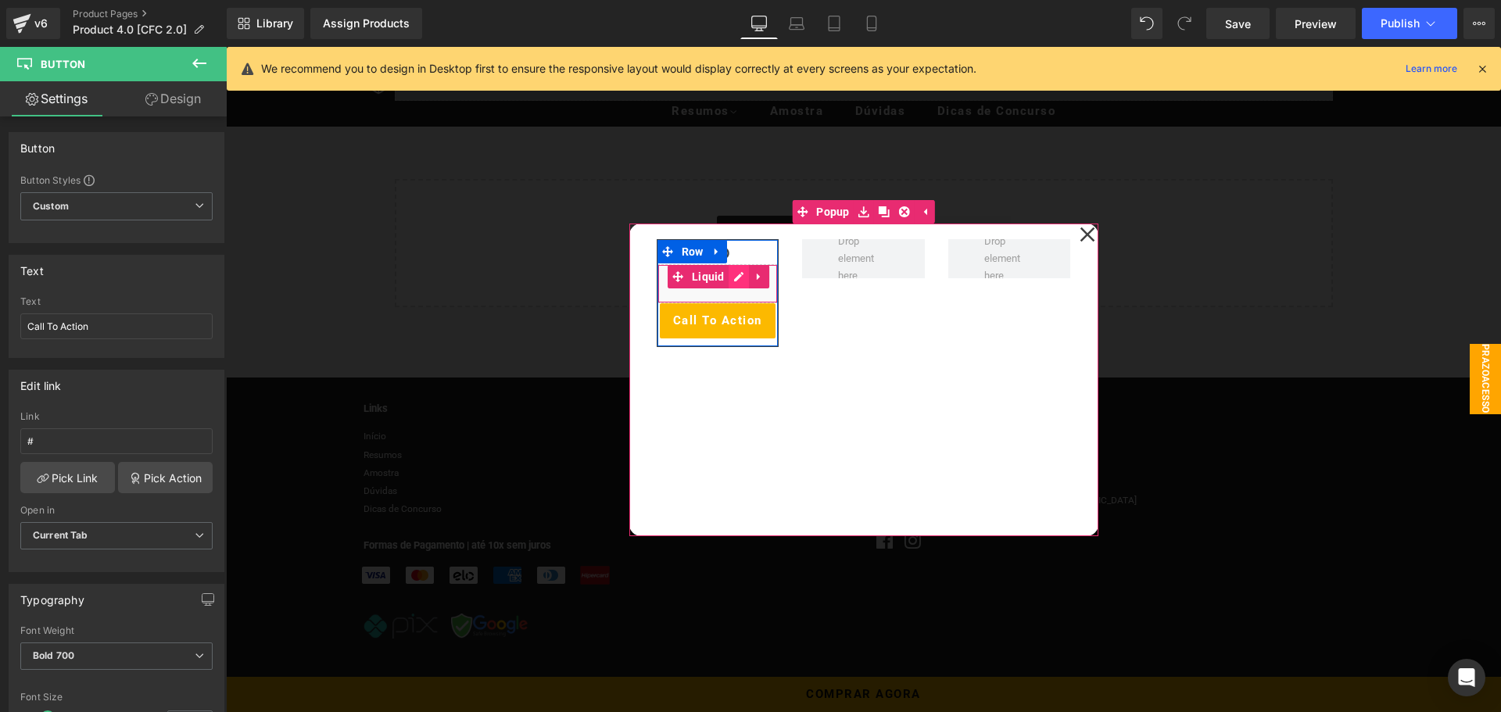
click at [728, 282] on div "Liquid" at bounding box center [717, 283] width 121 height 39
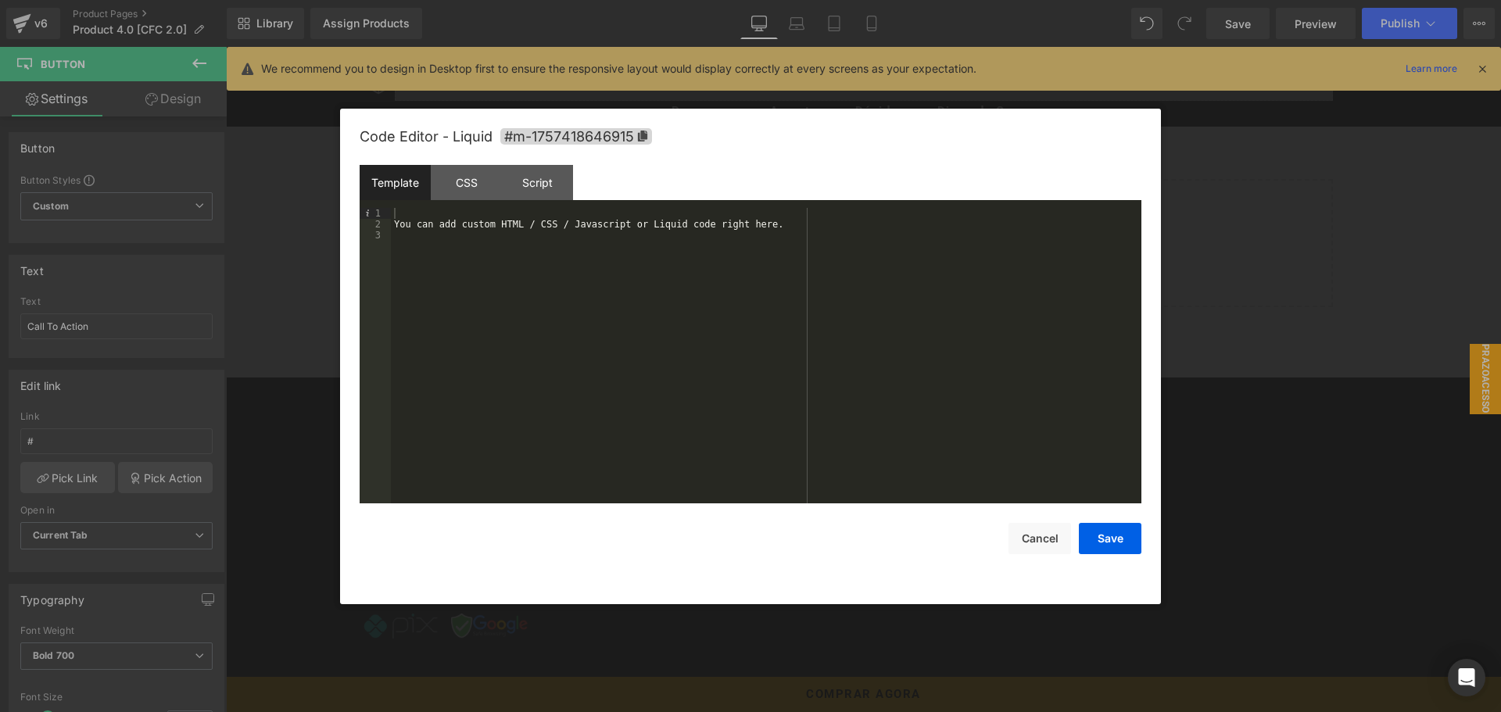
click at [1008, 530] on div "Save Cancel" at bounding box center [751, 528] width 782 height 51
drag, startPoint x: 1026, startPoint y: 539, endPoint x: 732, endPoint y: 441, distance: 310.8
click at [1026, 539] on button "Cancel" at bounding box center [1040, 538] width 63 height 31
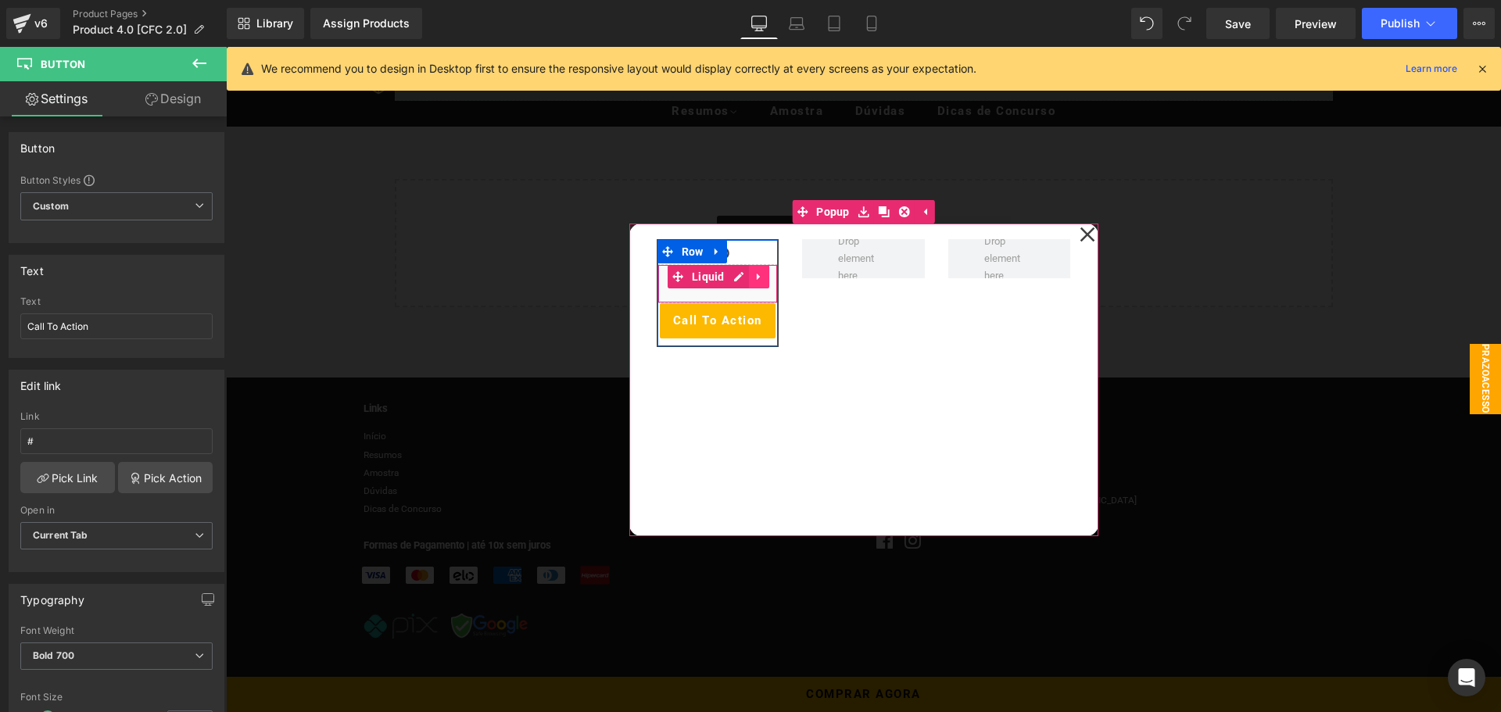
click at [757, 279] on icon at bounding box center [758, 276] width 3 height 7
click at [745, 281] on icon at bounding box center [748, 276] width 11 height 11
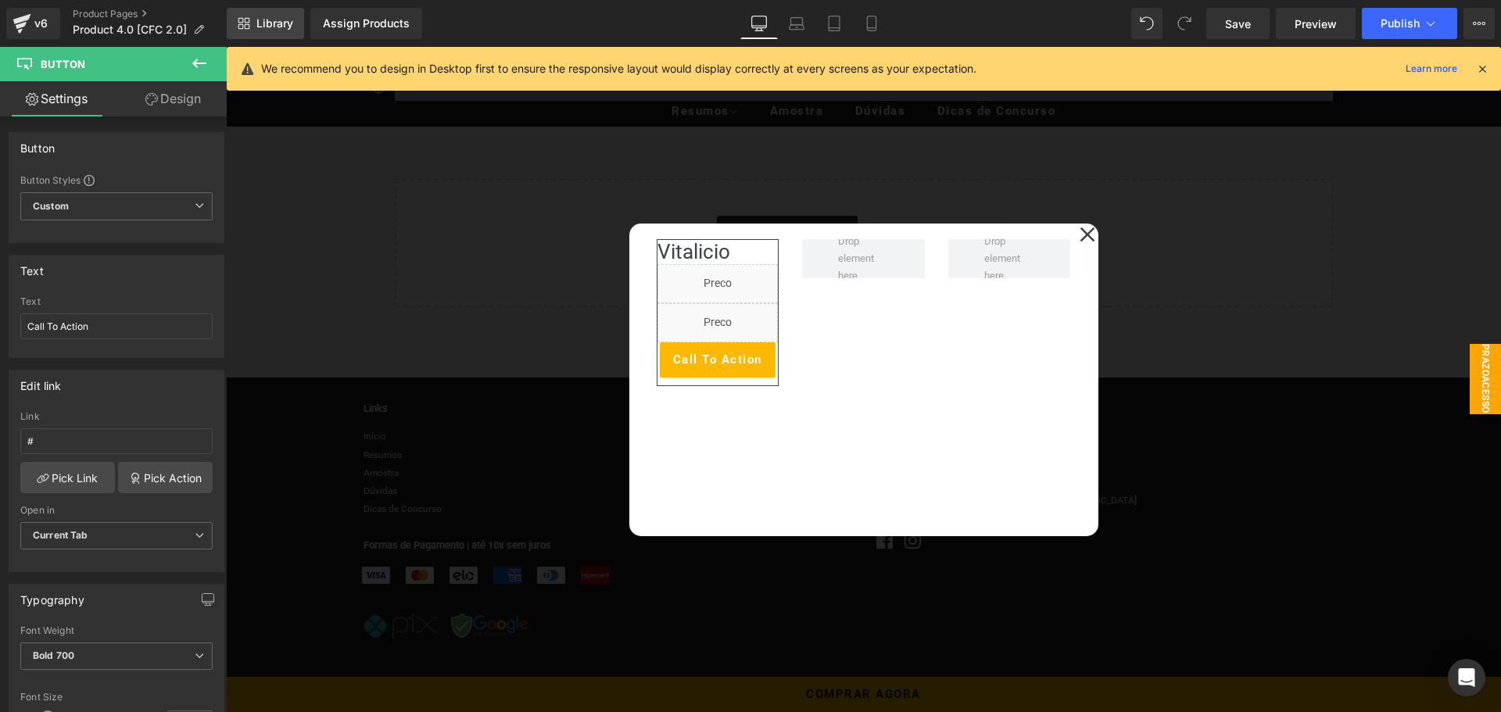
click at [280, 30] on span "Library" at bounding box center [274, 23] width 37 height 14
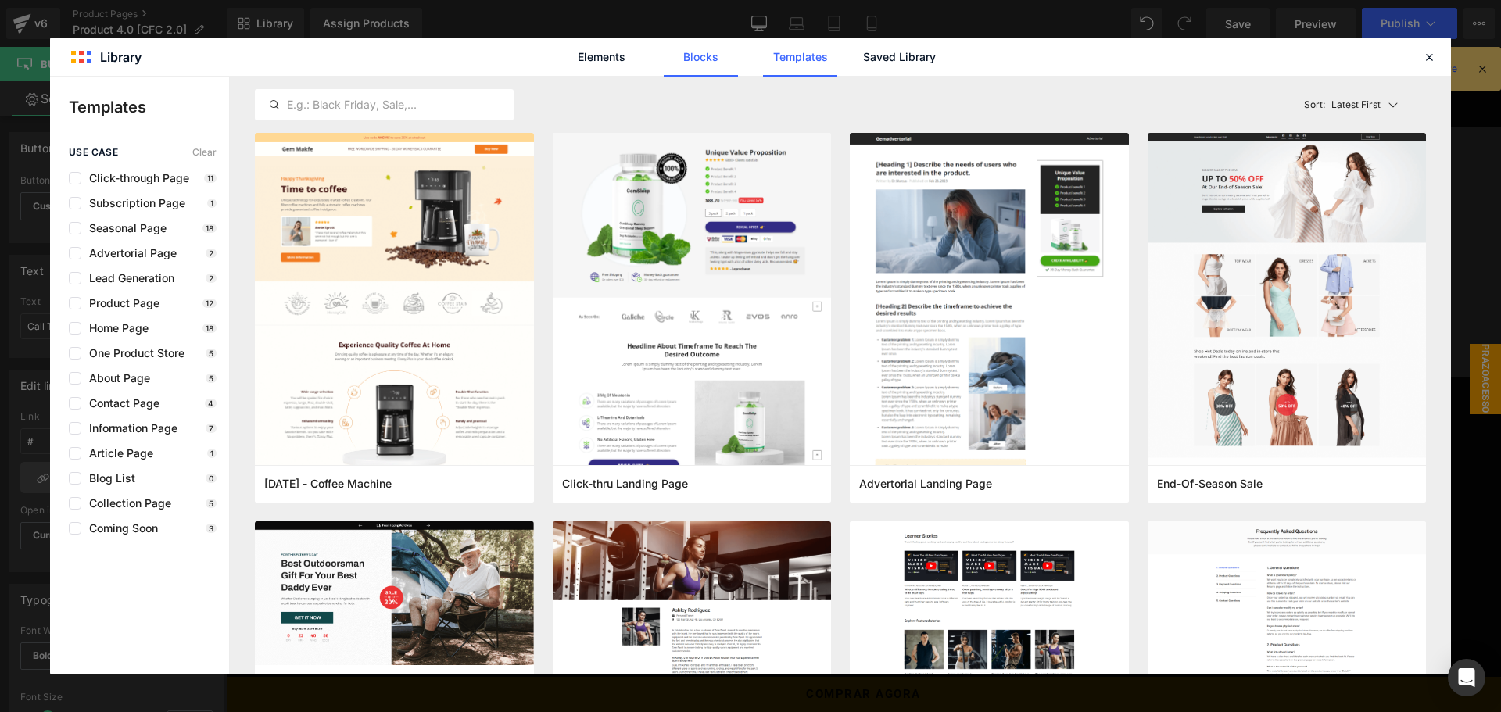
click at [720, 59] on link "Blocks" at bounding box center [701, 57] width 74 height 39
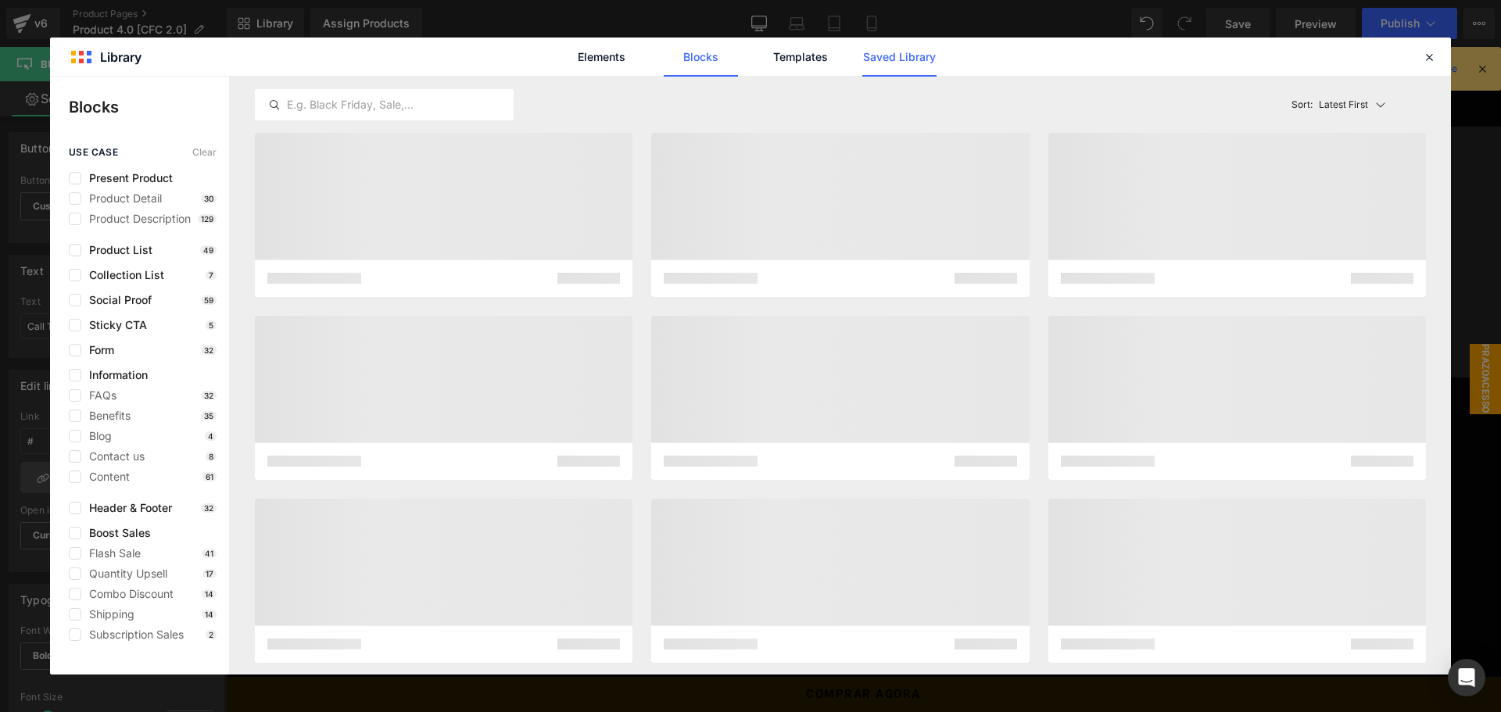
click at [919, 60] on link "Saved Library" at bounding box center [899, 57] width 74 height 39
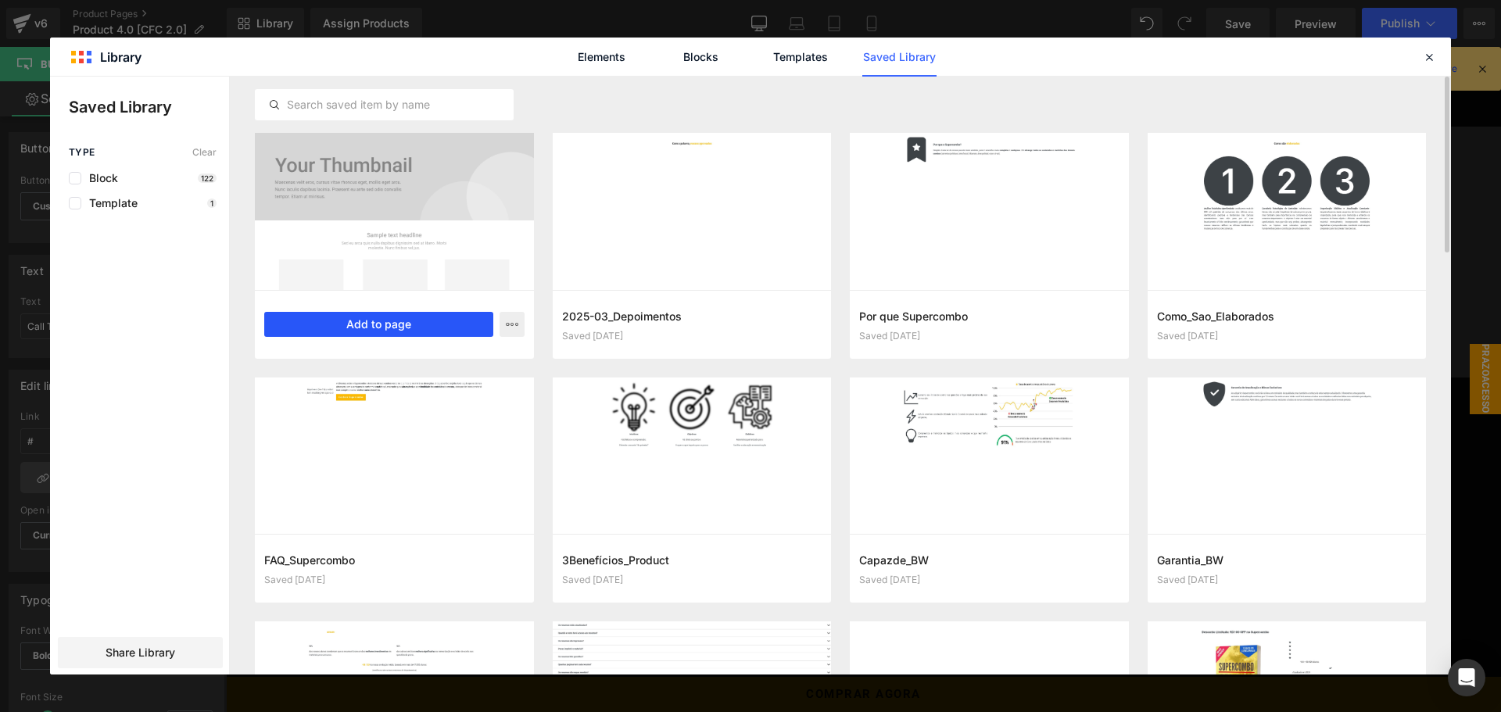
click at [396, 324] on button "Add to page" at bounding box center [378, 324] width 229 height 25
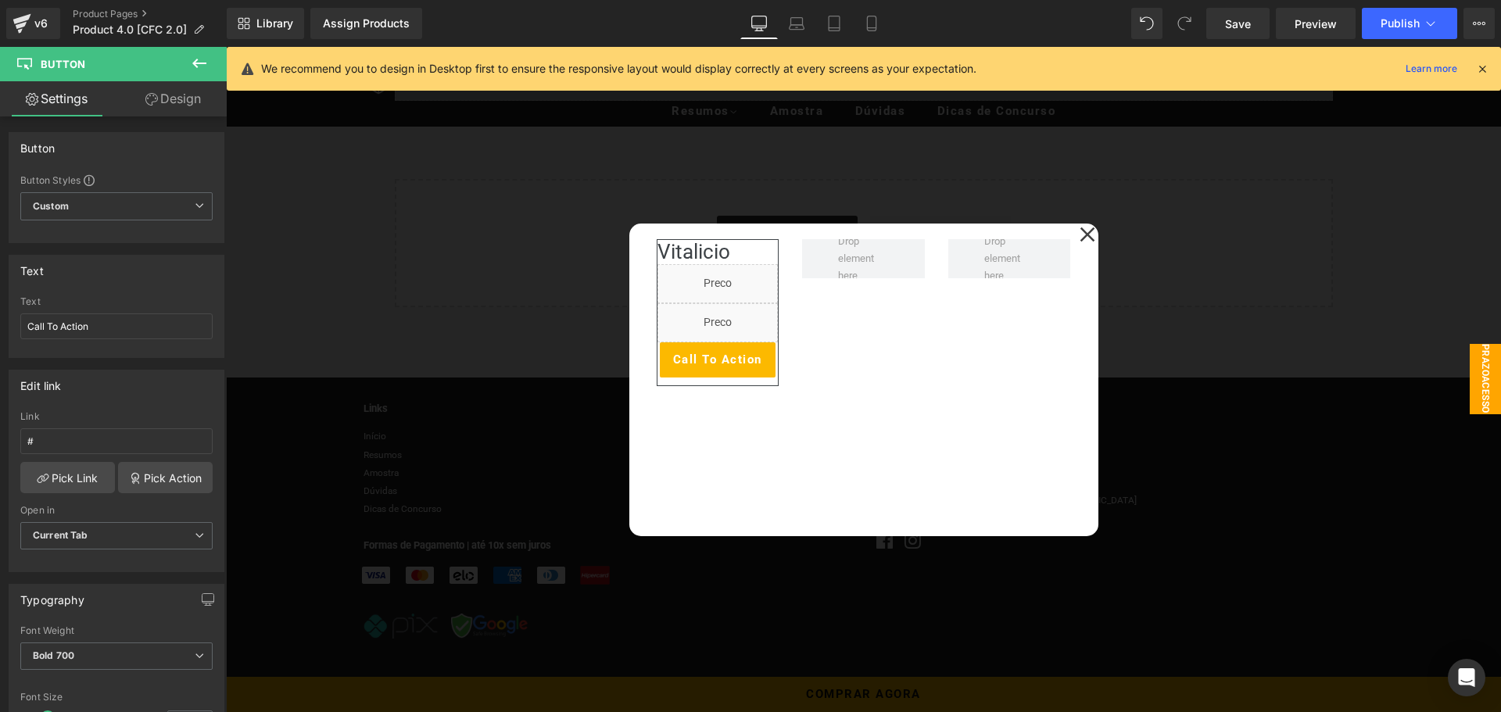
scroll to position [2821, 0]
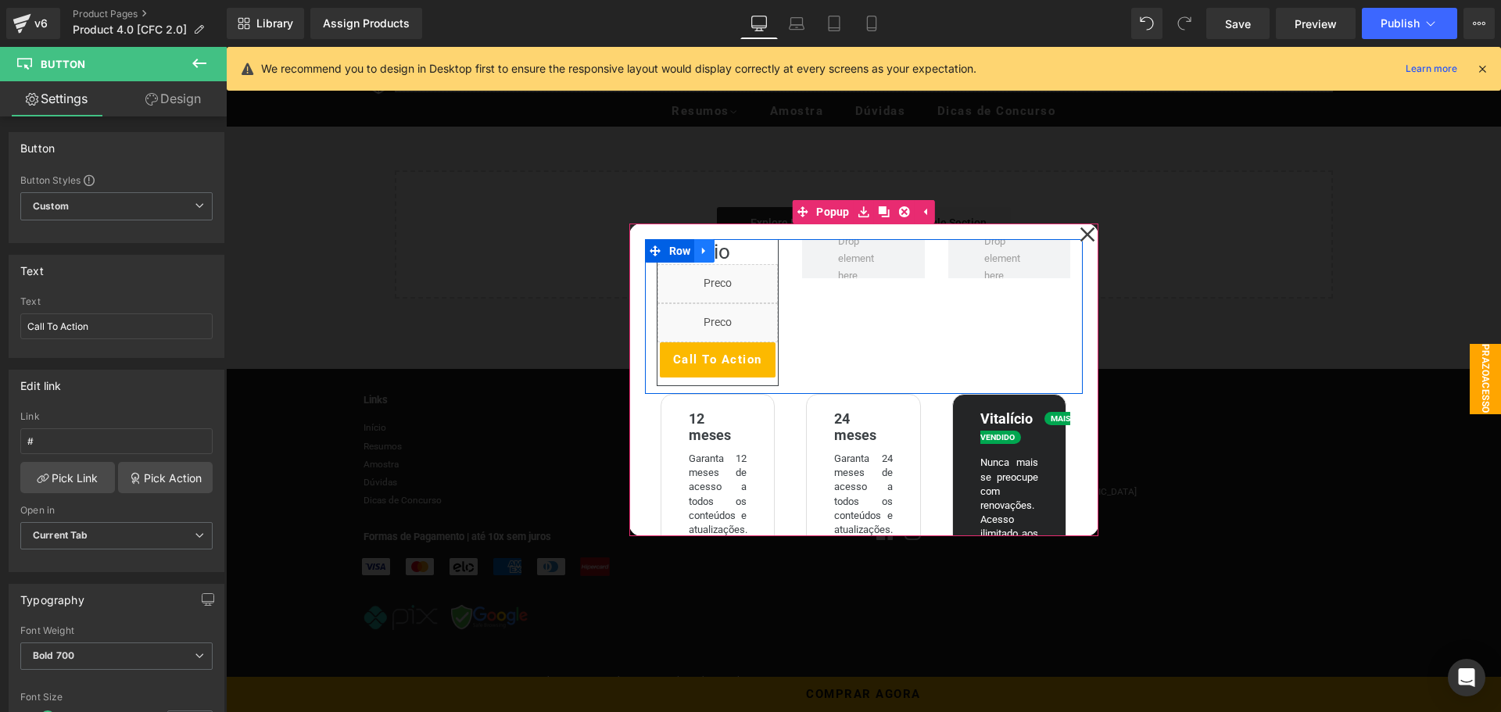
click at [702, 252] on icon at bounding box center [703, 250] width 3 height 7
click at [740, 254] on icon at bounding box center [745, 250] width 11 height 11
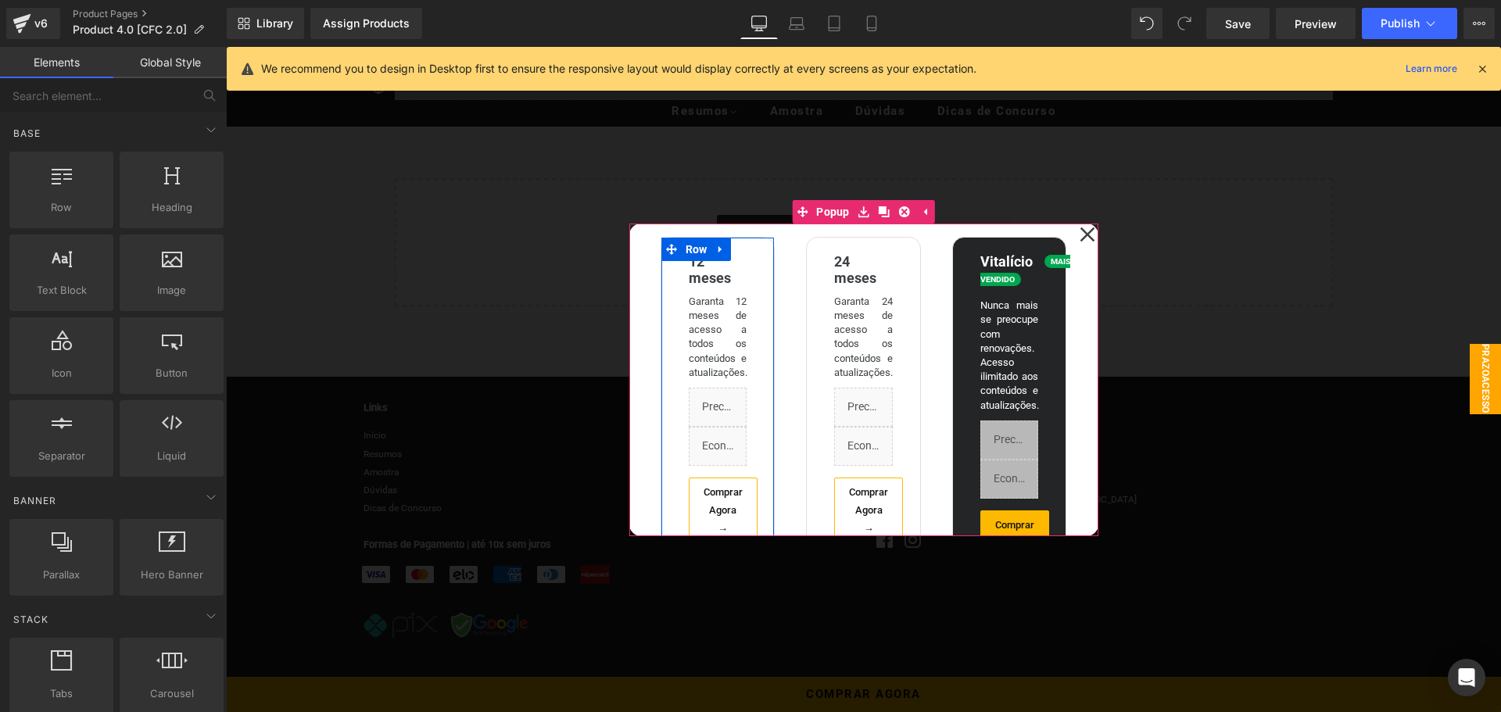
scroll to position [0, 0]
click at [752, 349] on icon at bounding box center [756, 346] width 9 height 9
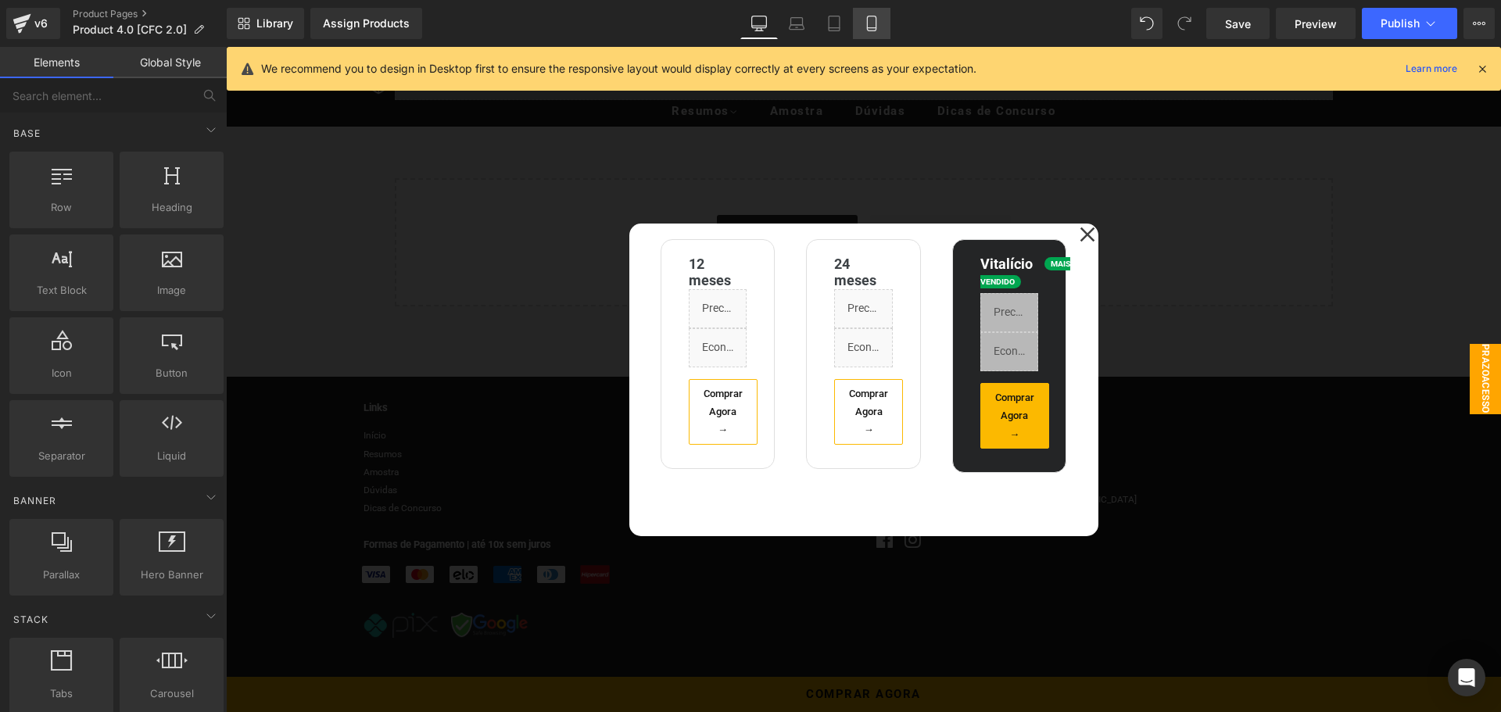
click at [874, 27] on icon at bounding box center [872, 24] width 16 height 16
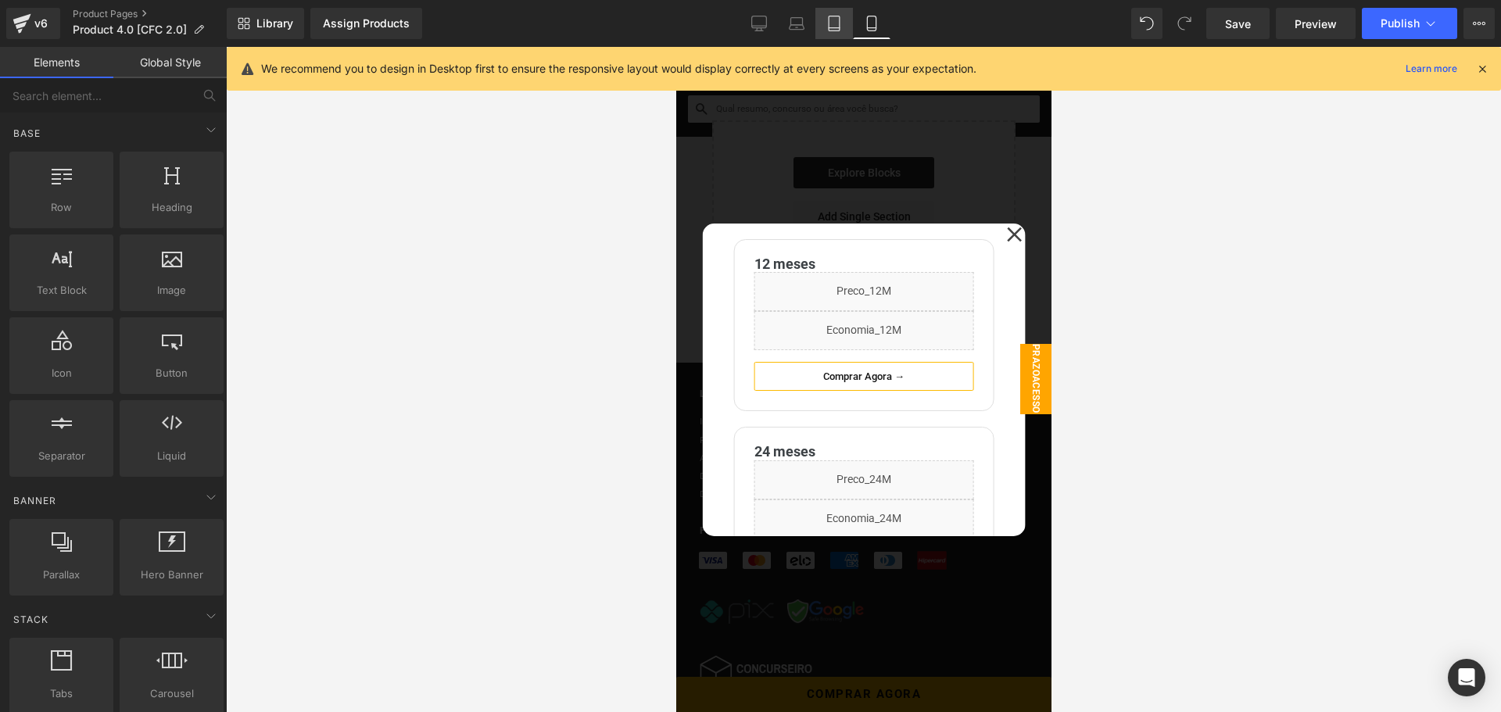
click at [836, 28] on icon at bounding box center [834, 28] width 11 height 0
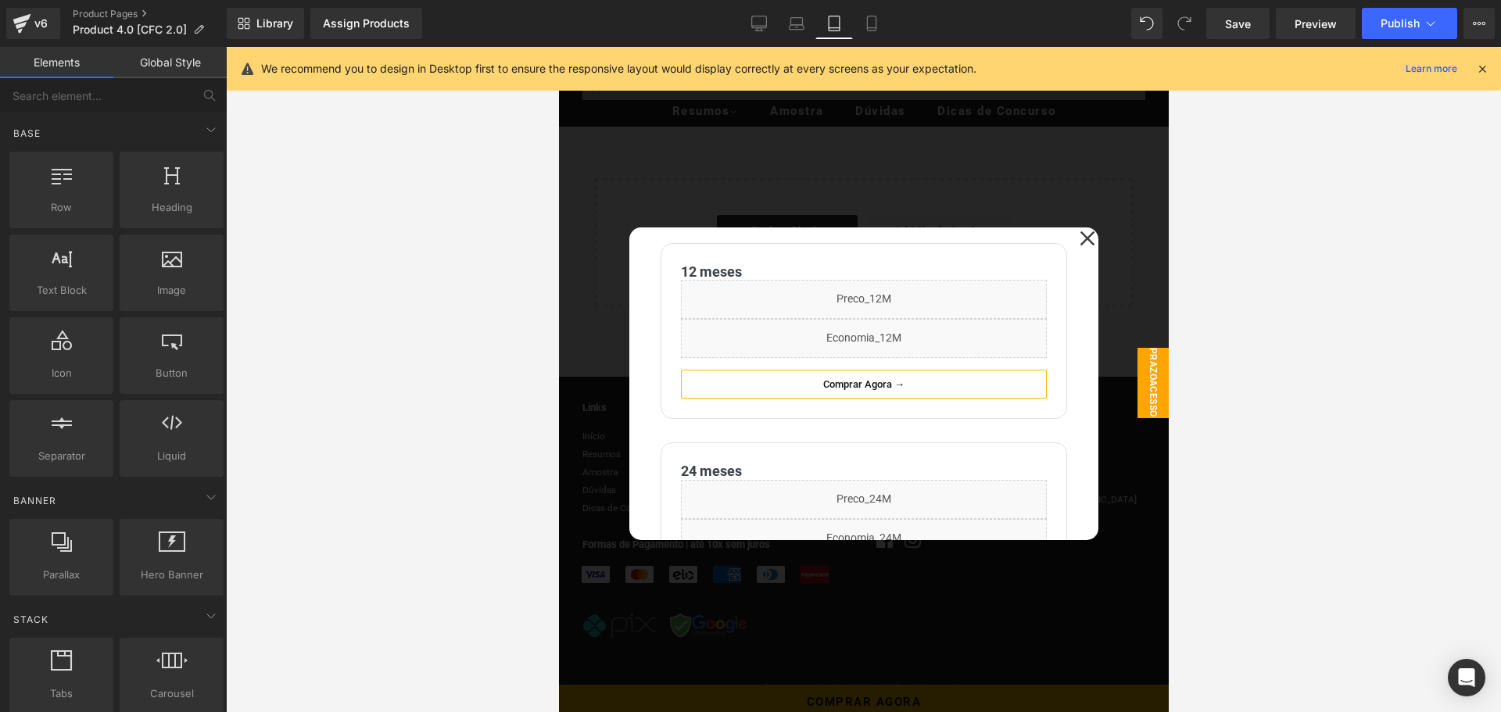
scroll to position [3251, 0]
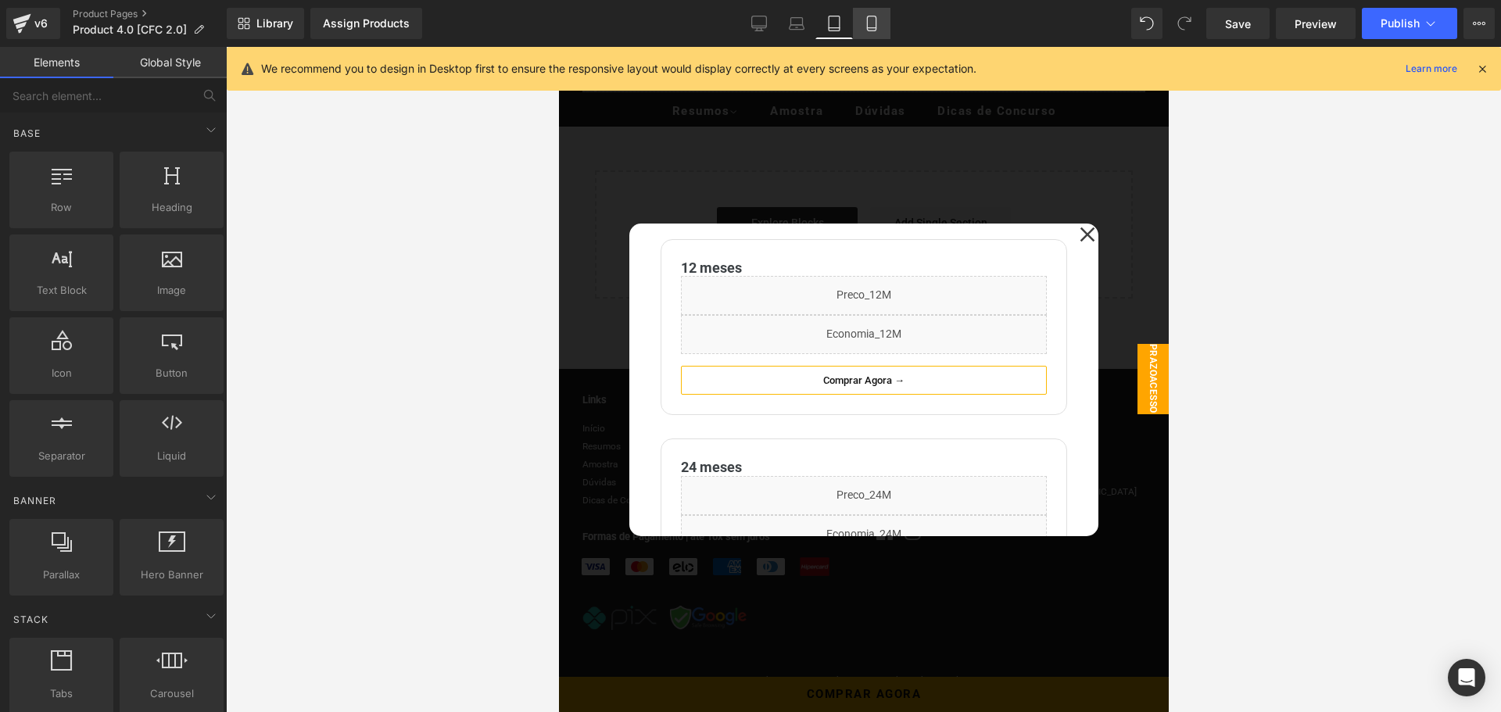
drag, startPoint x: 862, startPoint y: 26, endPoint x: 862, endPoint y: 43, distance: 17.2
click at [862, 26] on link "Mobile" at bounding box center [872, 23] width 38 height 31
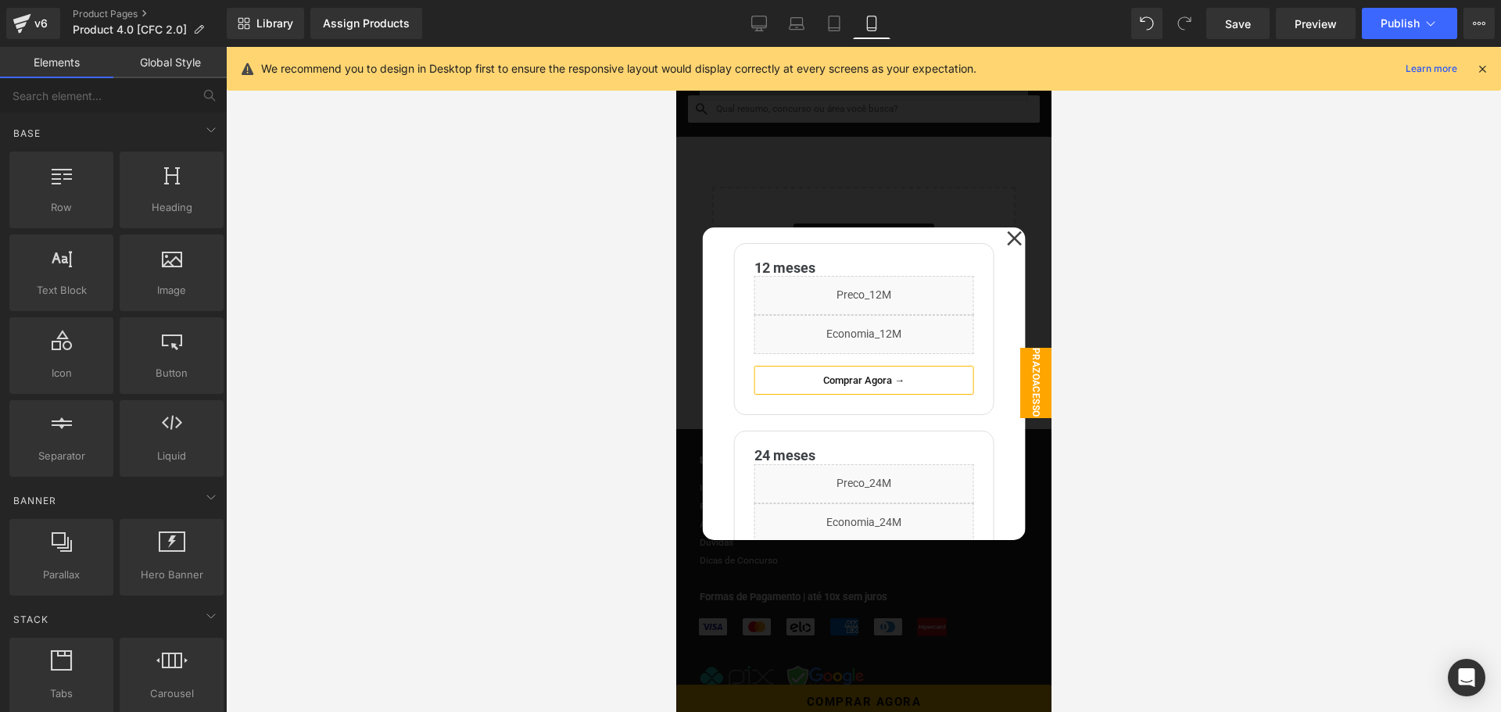
scroll to position [3309, 0]
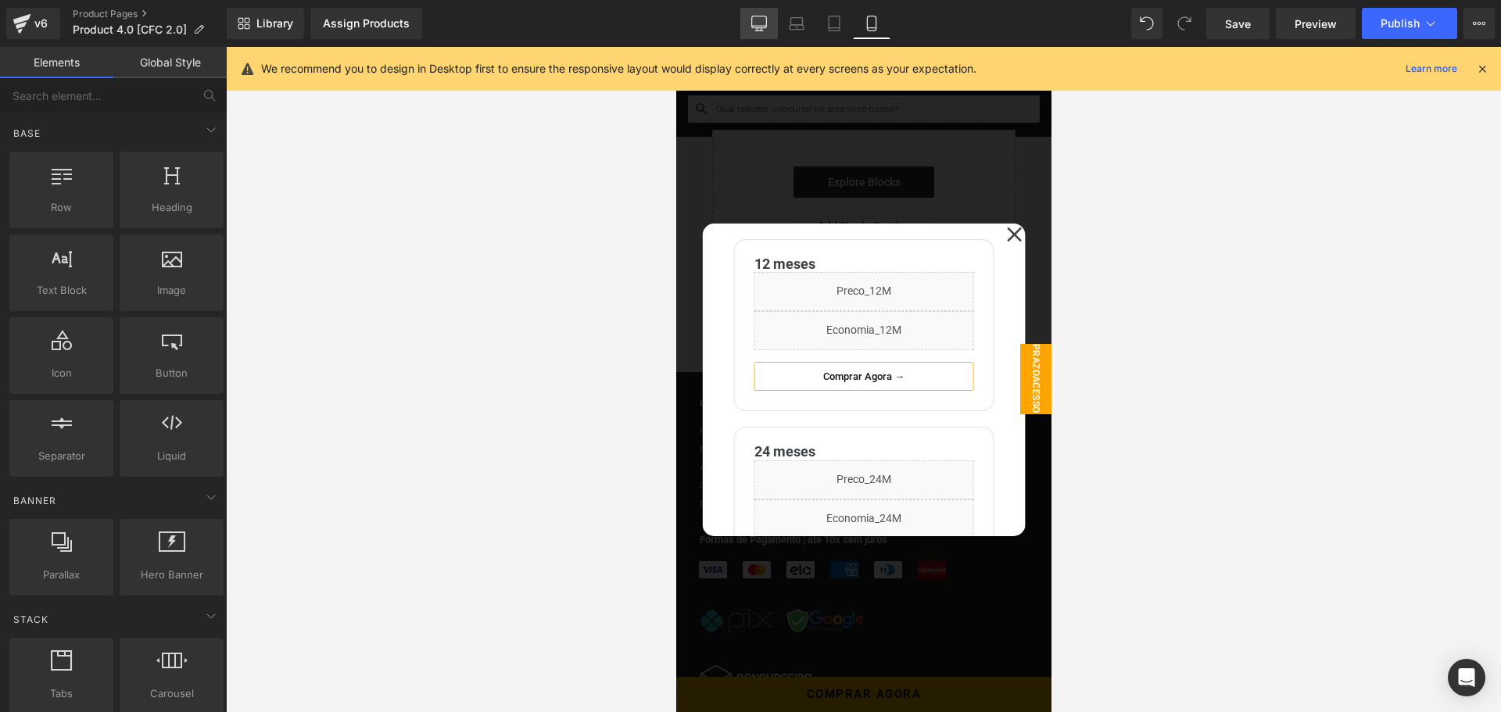
click at [759, 21] on icon at bounding box center [759, 24] width 16 height 16
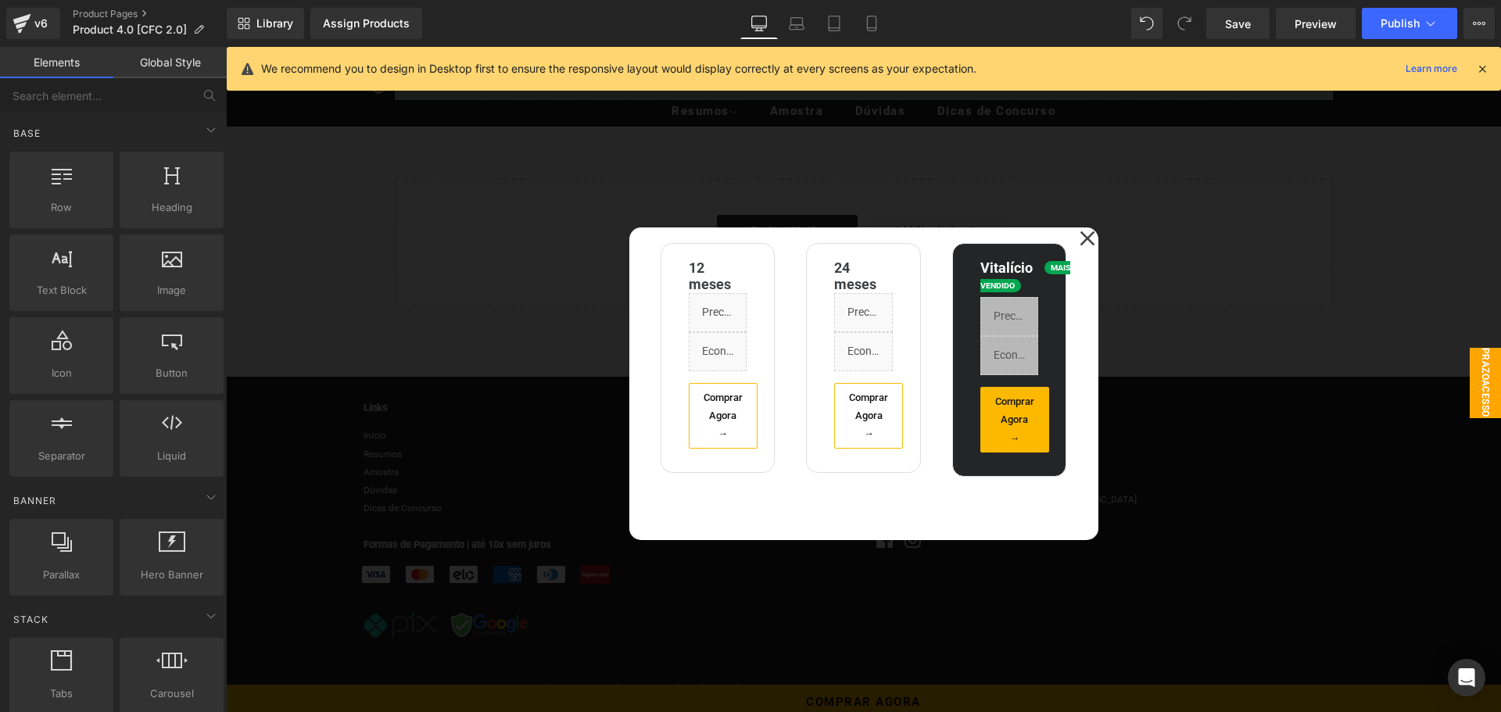
scroll to position [2813, 0]
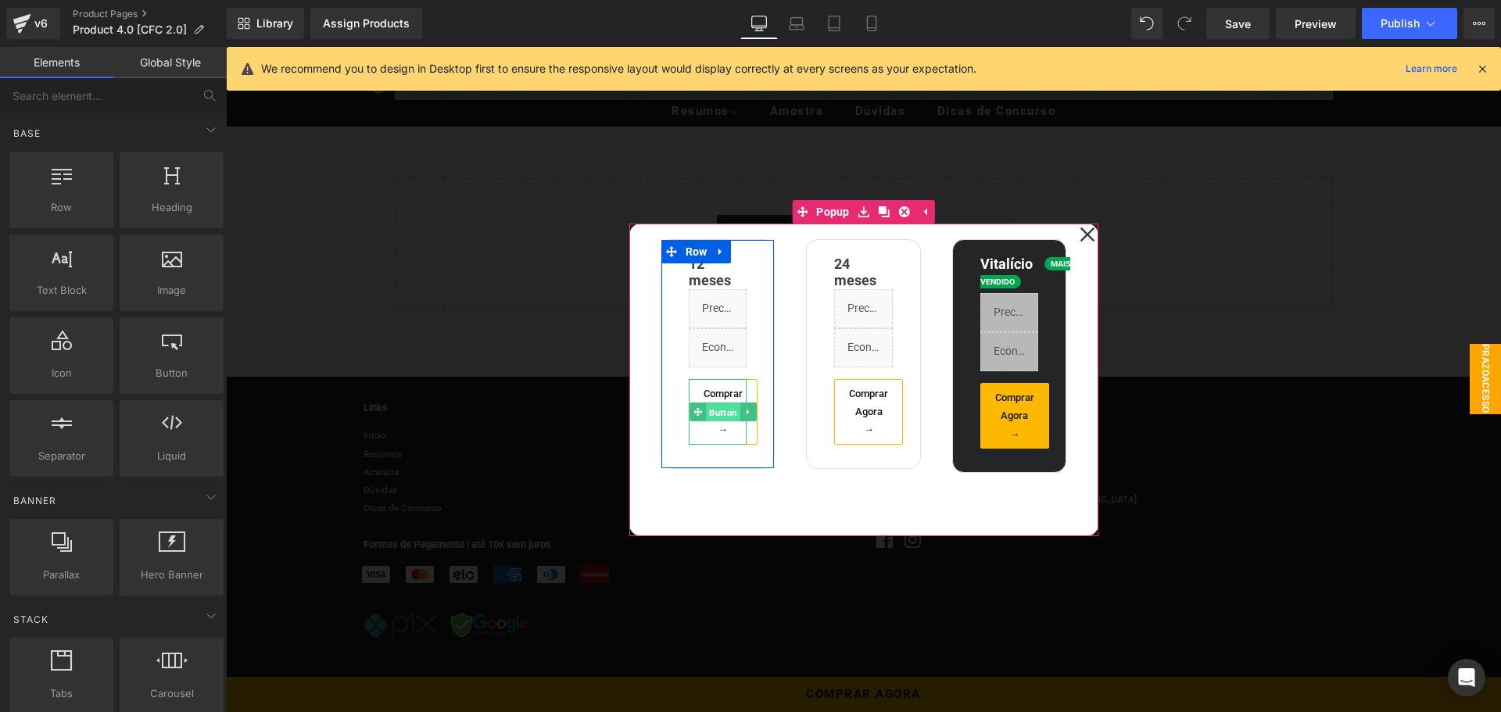
click at [718, 410] on span "Button" at bounding box center [723, 412] width 34 height 19
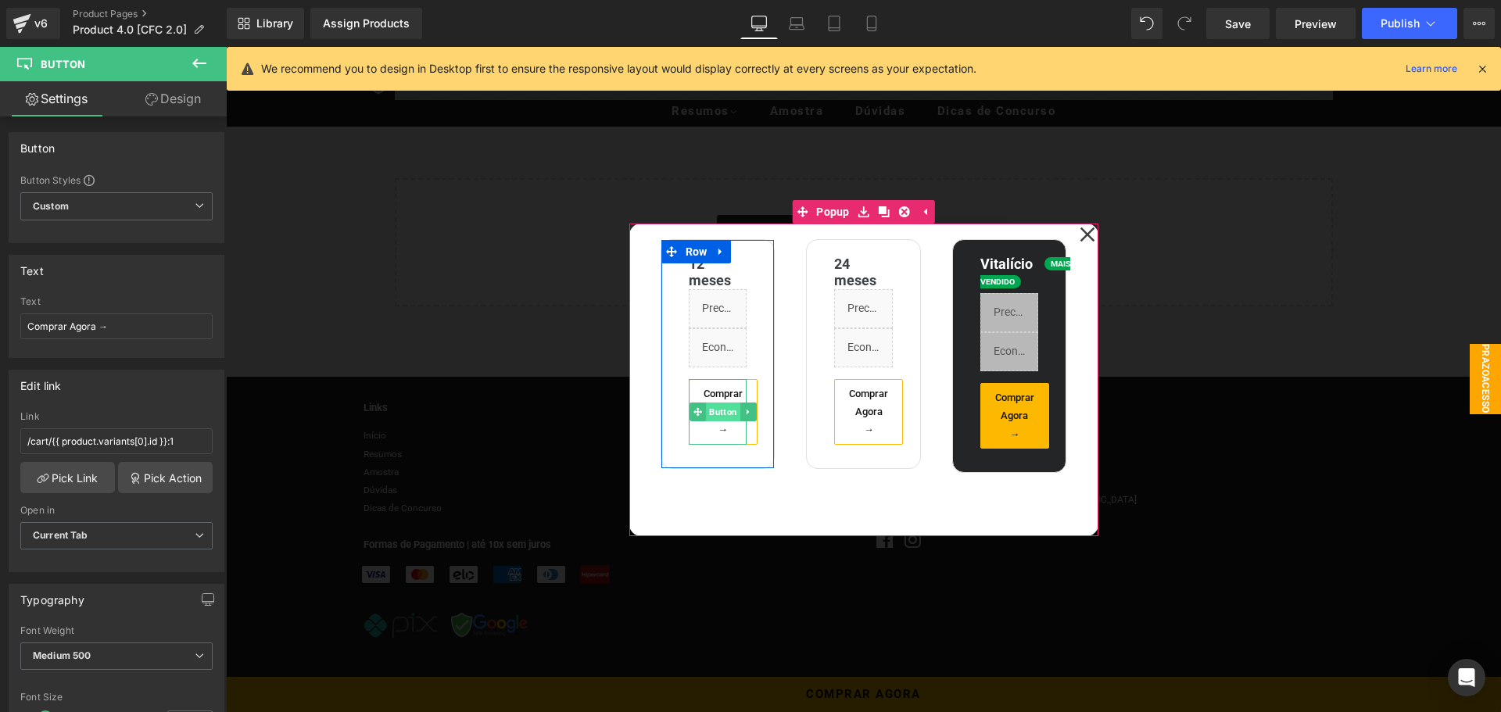
click at [716, 416] on span "Button" at bounding box center [723, 412] width 34 height 19
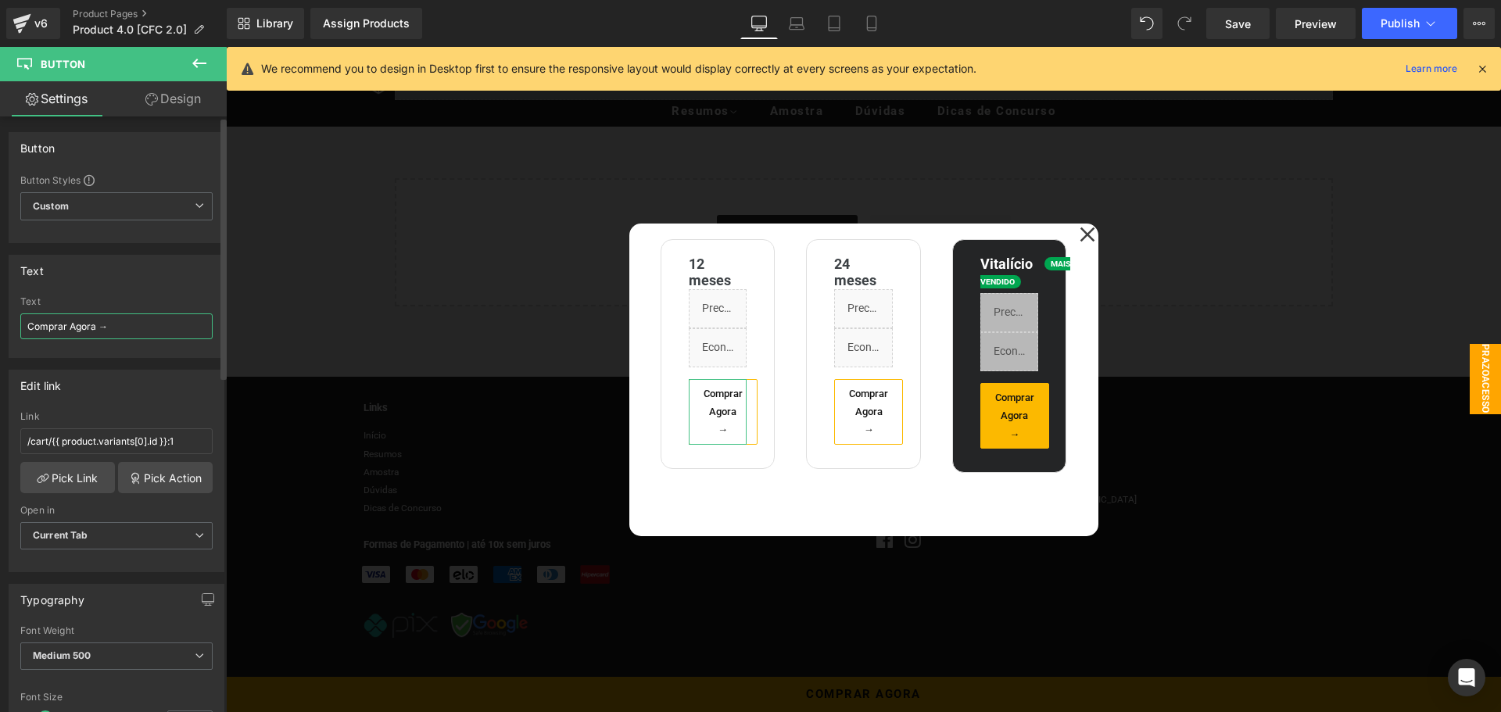
drag, startPoint x: 69, startPoint y: 327, endPoint x: 94, endPoint y: 325, distance: 25.1
click at [94, 325] on input "Comprar Agora →" at bounding box center [116, 326] width 192 height 26
type input "Comprar →"
click at [166, 91] on link "Design" at bounding box center [172, 98] width 113 height 35
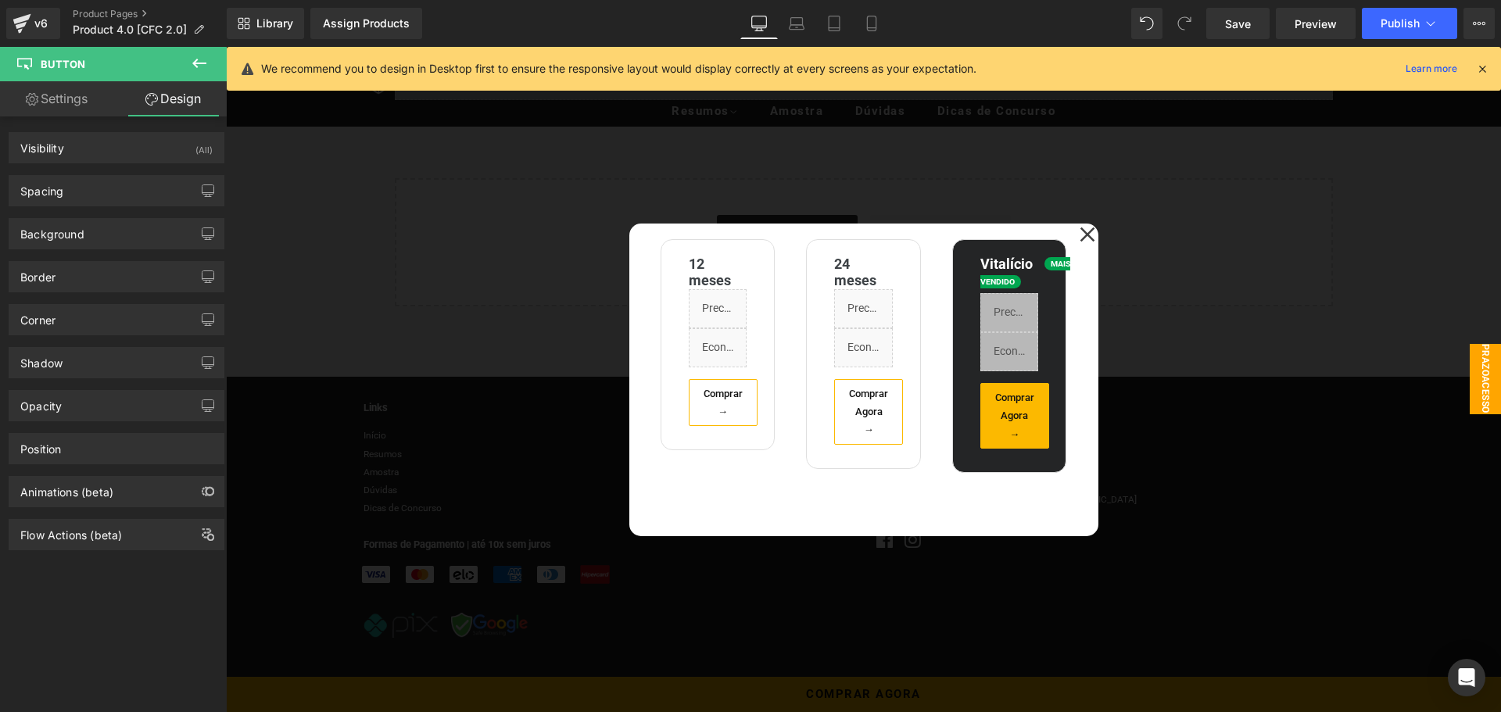
click at [664, 285] on div "12 meses Heading Liquid Liquid Comprar → Button Row" at bounding box center [718, 345] width 115 height 212
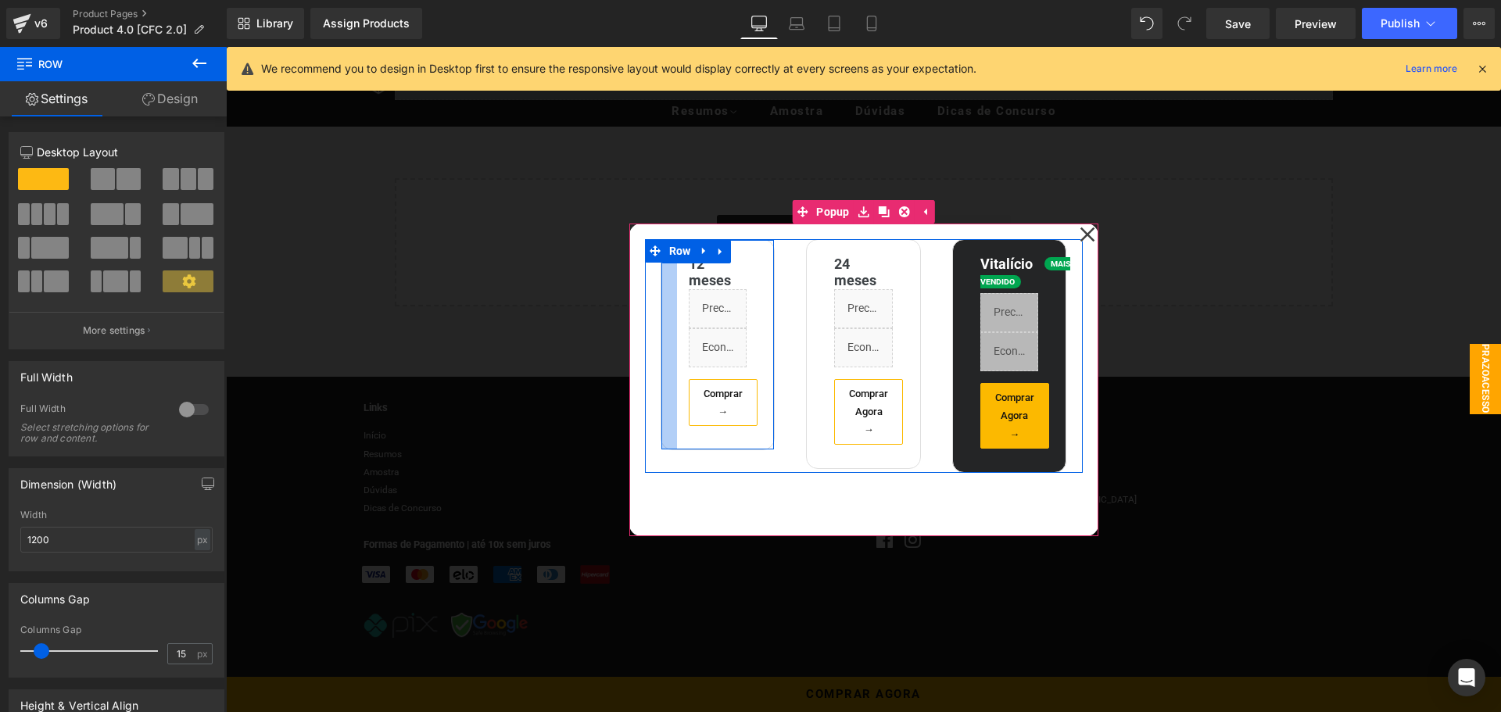
click at [661, 284] on div at bounding box center [669, 345] width 16 height 210
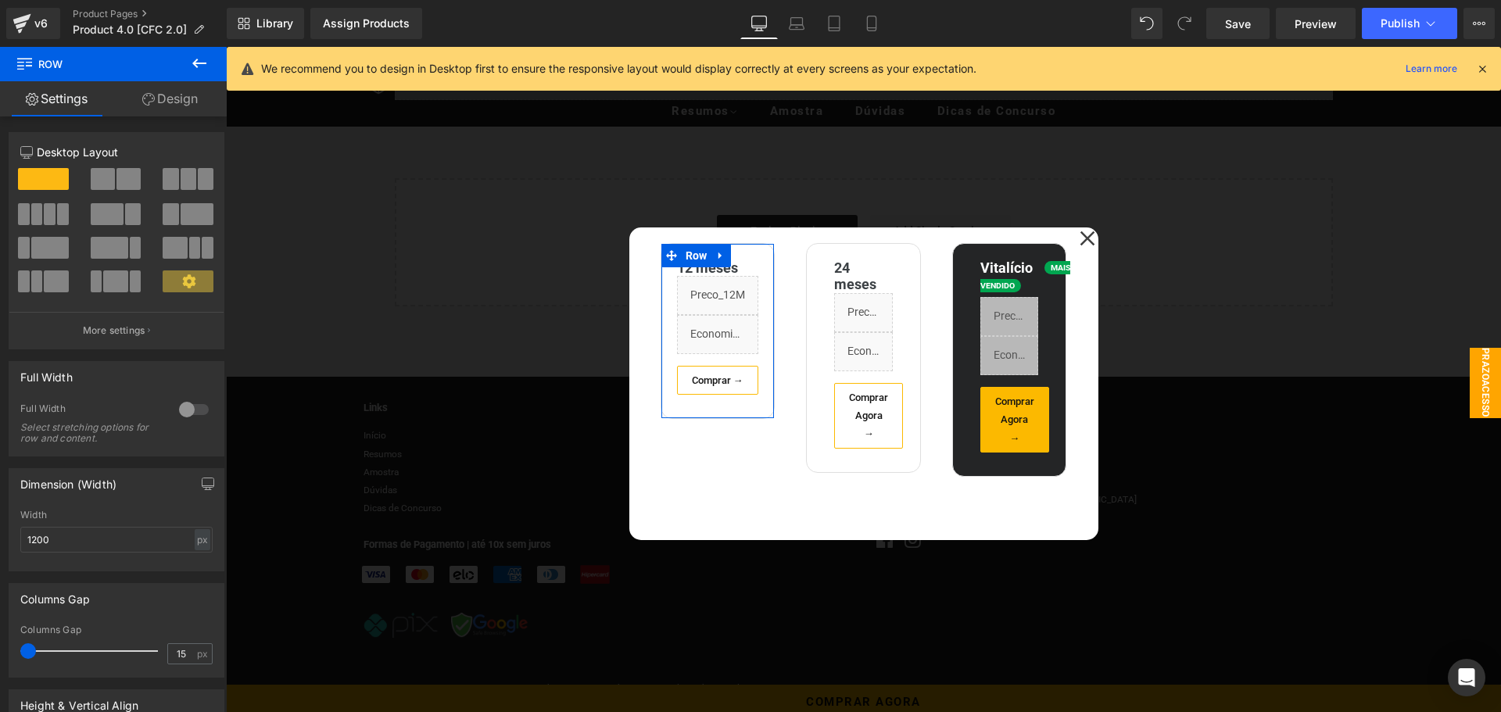
drag, startPoint x: 44, startPoint y: 653, endPoint x: 25, endPoint y: 651, distance: 18.8
click at [25, 651] on span at bounding box center [28, 651] width 16 height 16
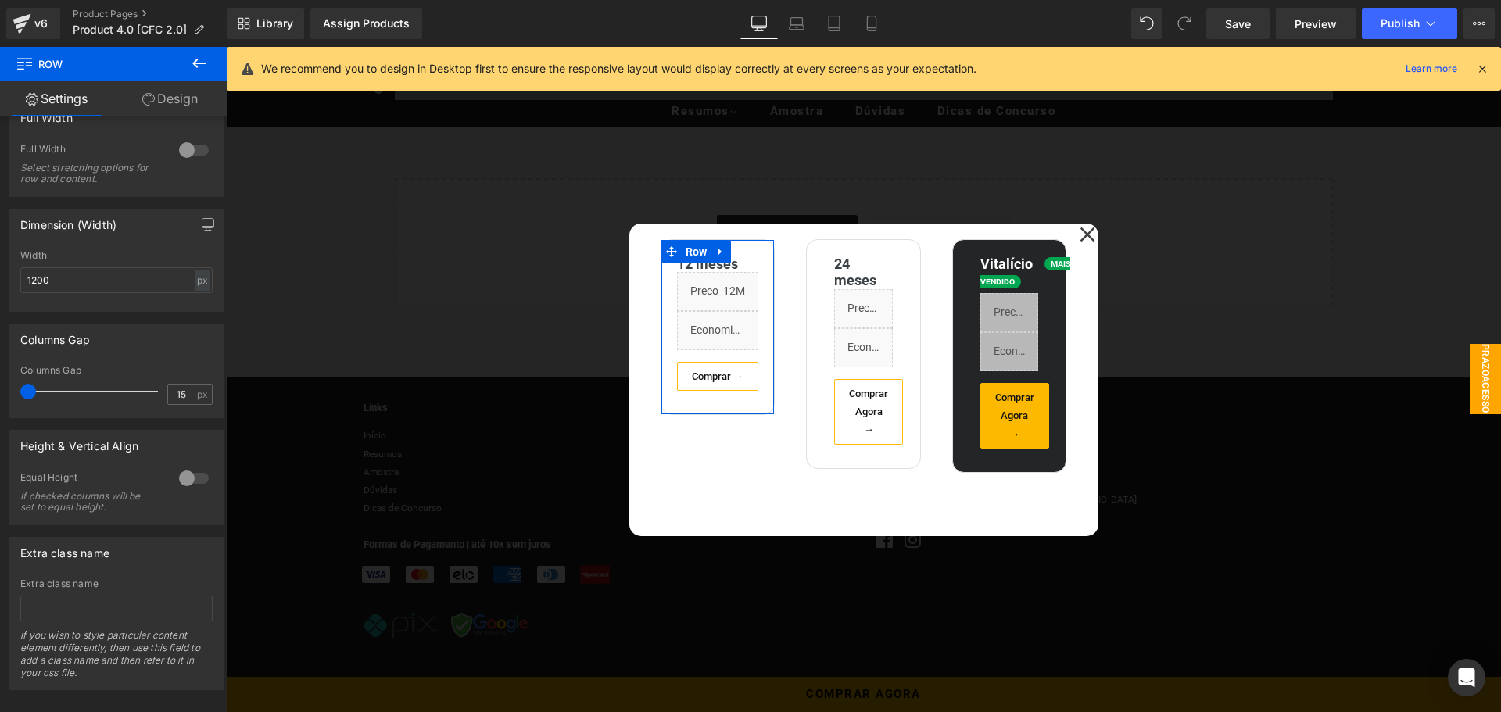
scroll to position [281, 0]
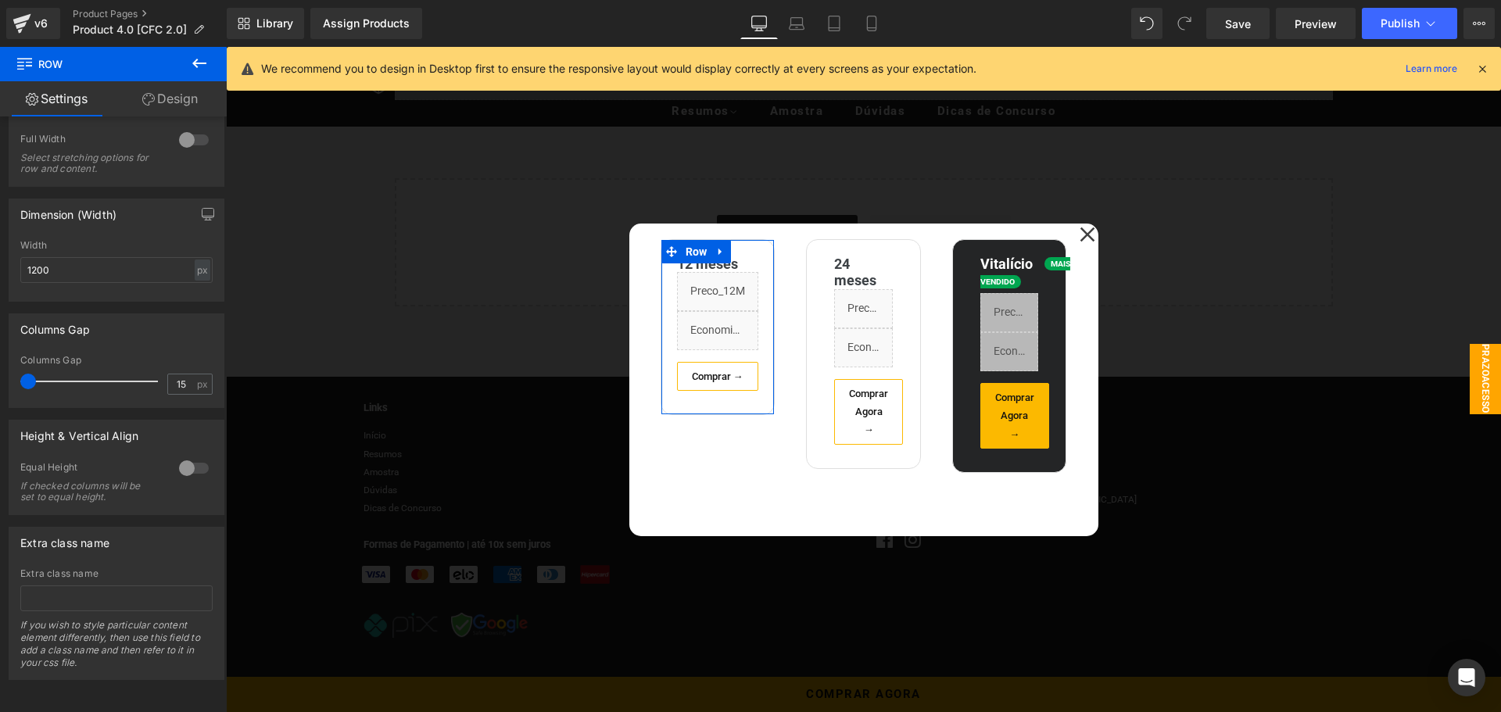
click at [170, 100] on link "Design" at bounding box center [169, 98] width 113 height 35
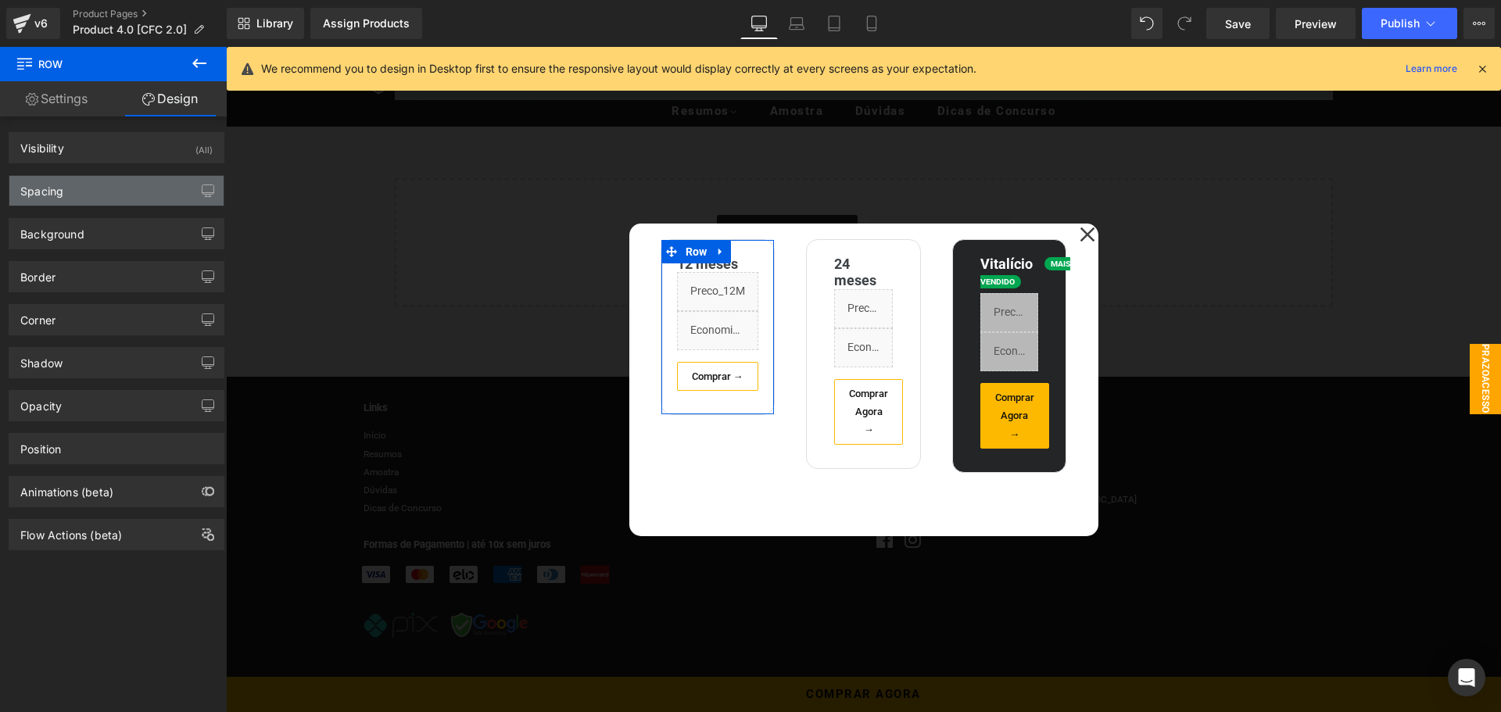
click at [93, 198] on div "Spacing" at bounding box center [116, 191] width 214 height 30
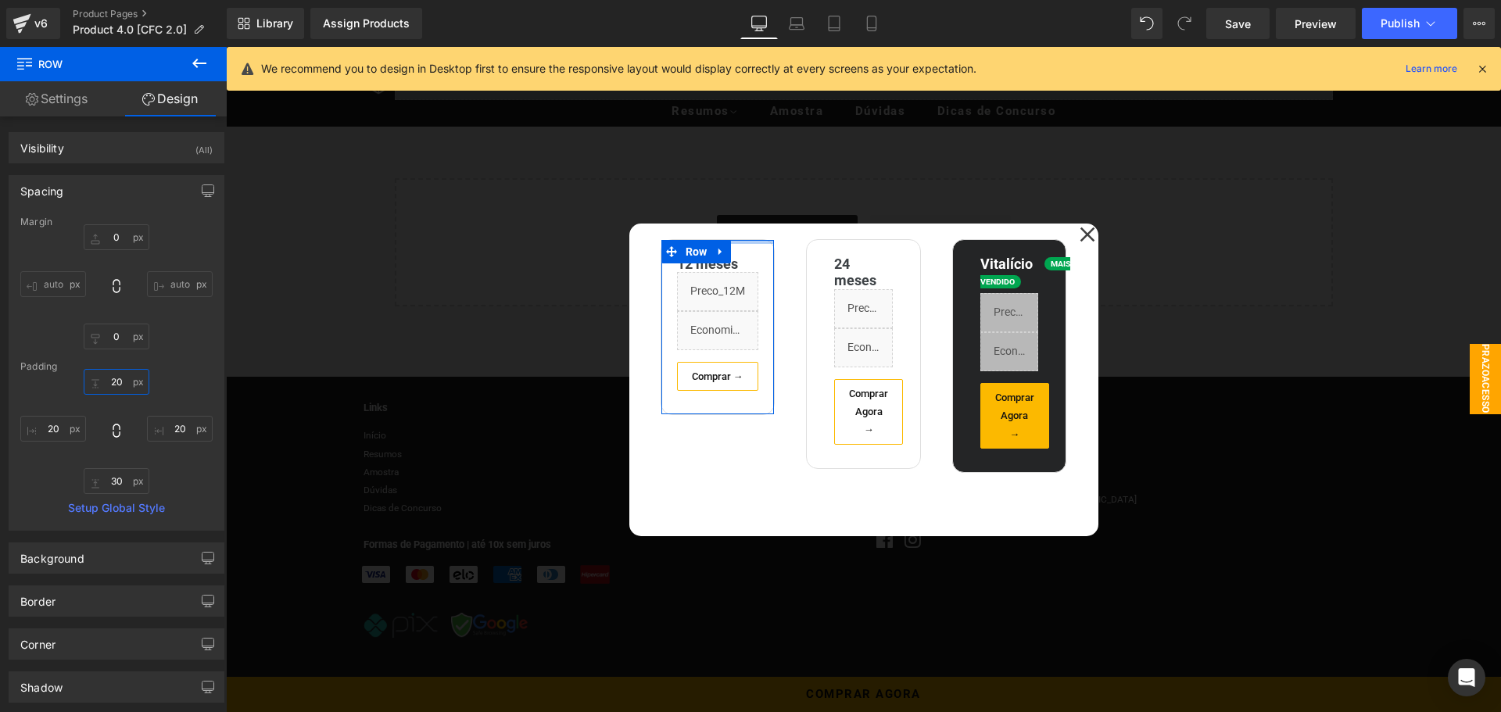
click at [112, 381] on input "text" at bounding box center [117, 382] width 66 height 26
type input "10"
click at [112, 482] on input "text" at bounding box center [117, 481] width 66 height 26
type input "15"
click at [54, 425] on input "text" at bounding box center [53, 429] width 66 height 26
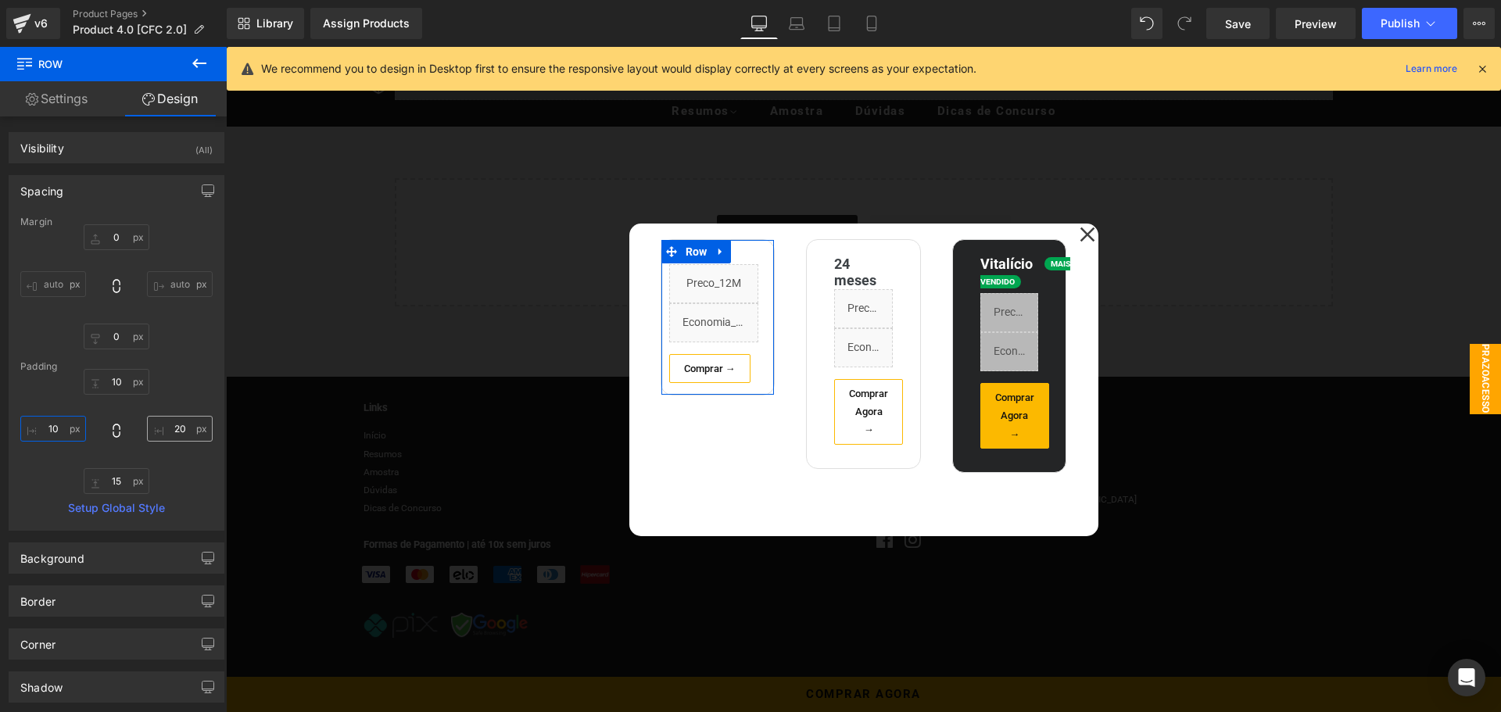
type input "10"
click at [174, 435] on input "text" at bounding box center [180, 429] width 66 height 26
type input "10"
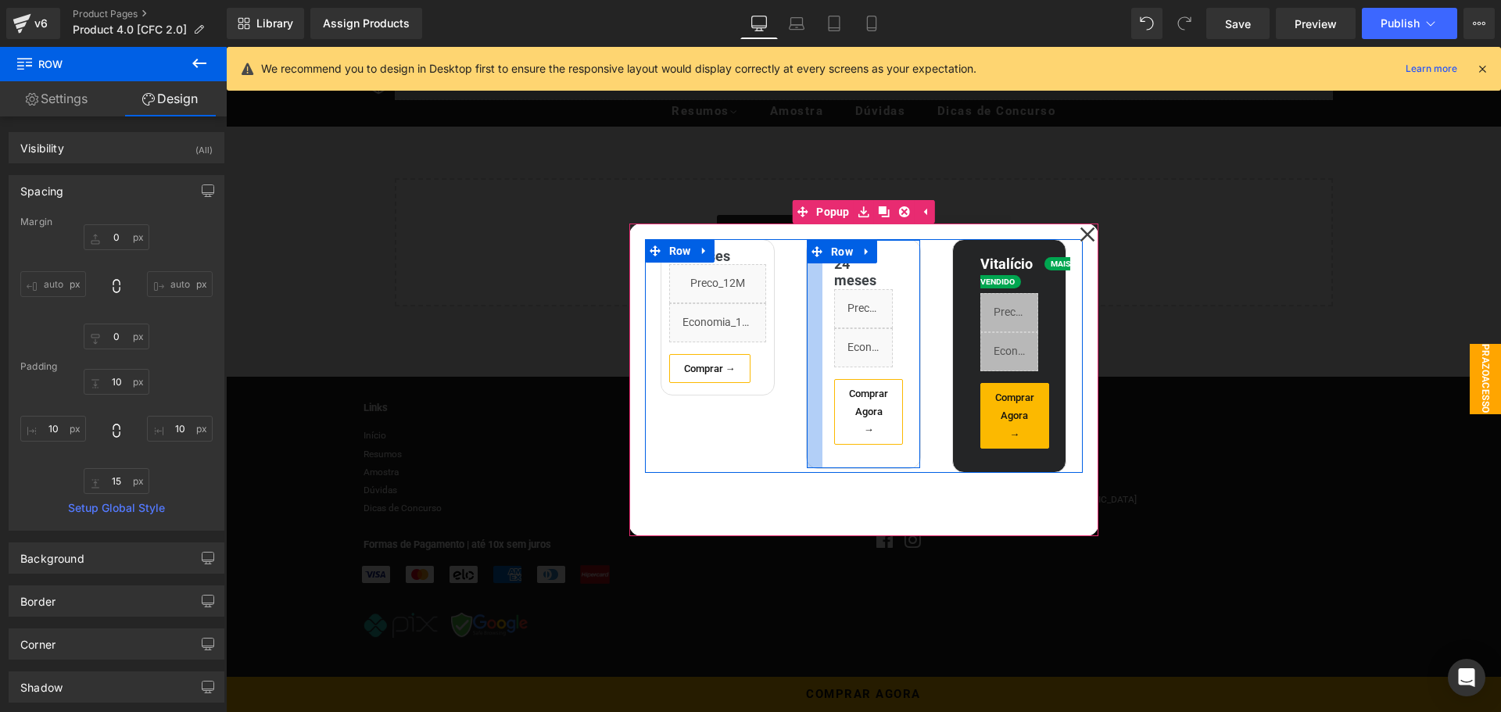
click at [807, 299] on div at bounding box center [815, 354] width 16 height 228
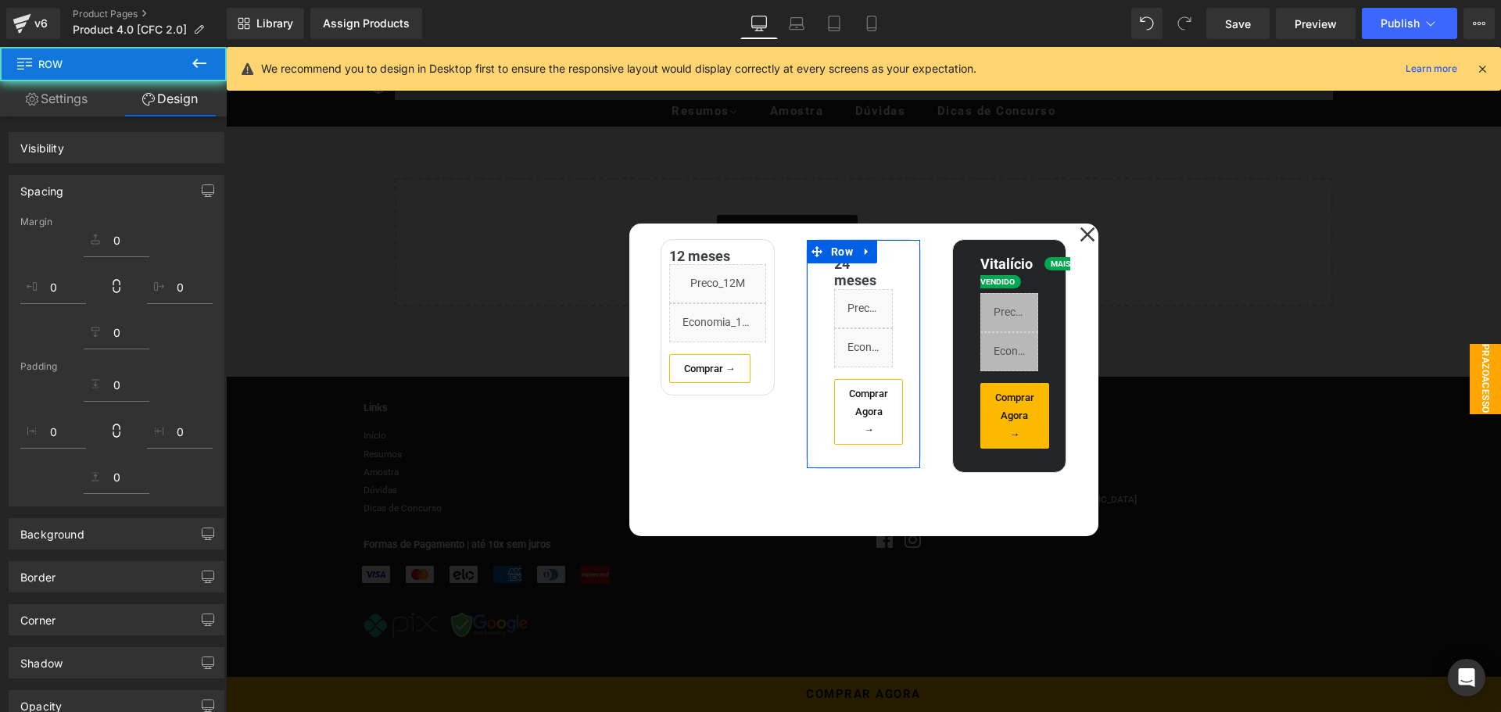
click at [185, 101] on link "Design" at bounding box center [169, 98] width 113 height 35
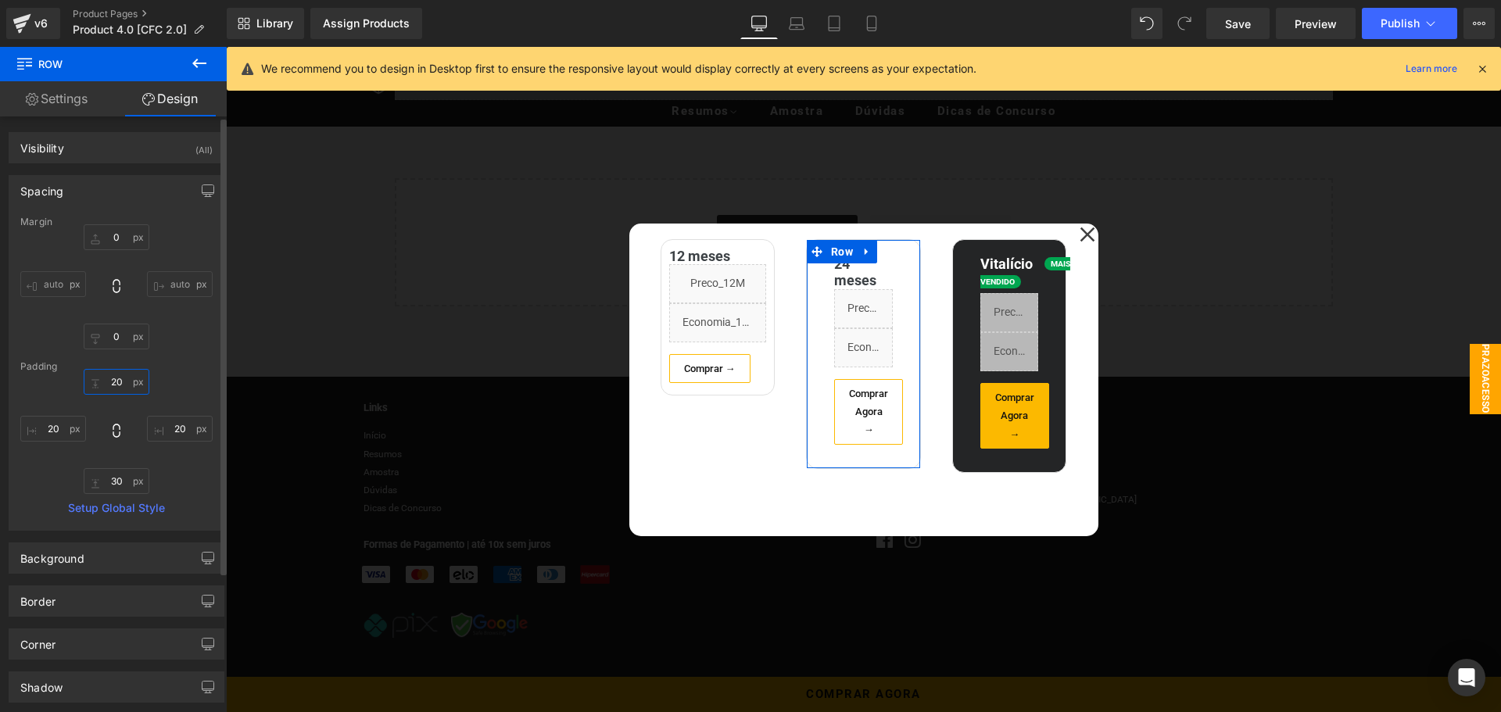
click at [113, 386] on input "20" at bounding box center [117, 382] width 66 height 26
type input "10"
click at [116, 481] on input "30" at bounding box center [117, 481] width 66 height 26
type input "15"
click at [59, 425] on input "20" at bounding box center [53, 429] width 66 height 26
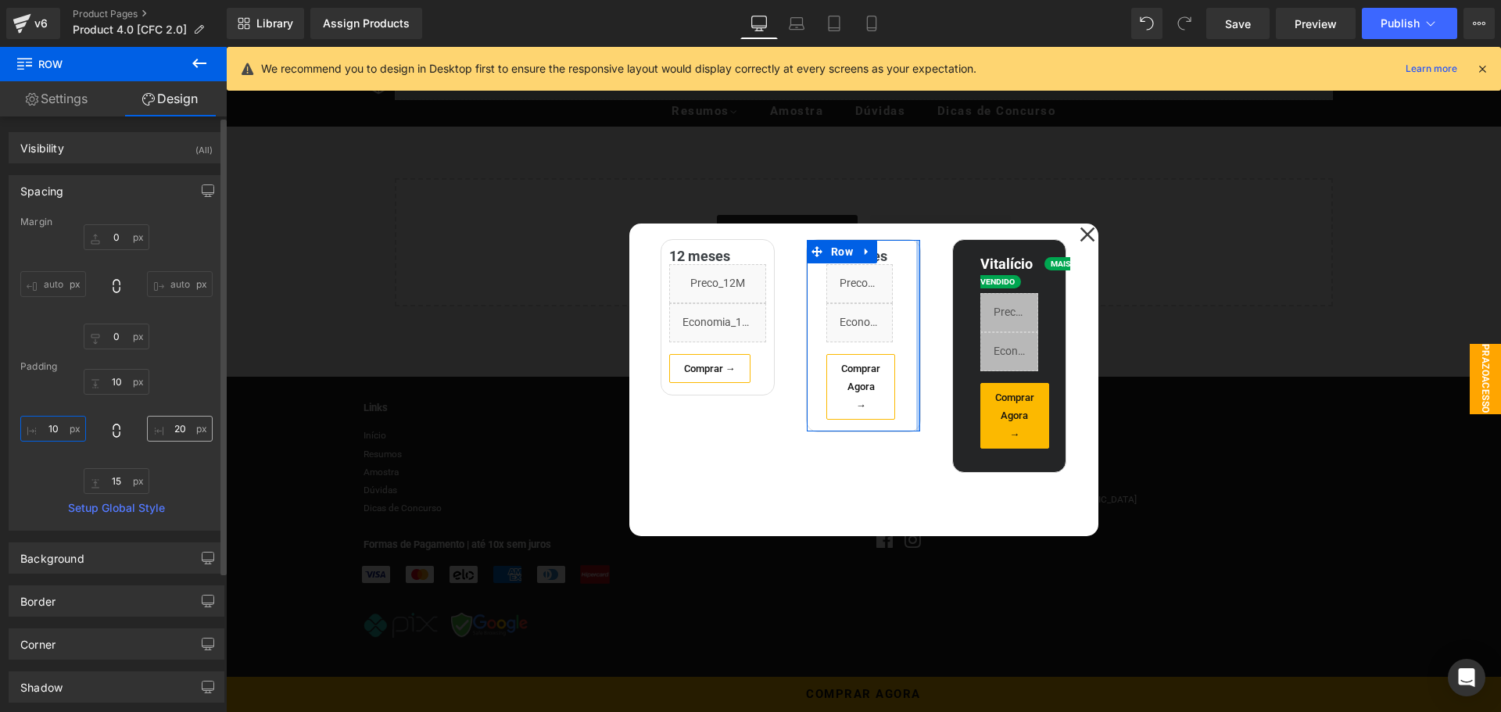
type input "10"
click at [173, 428] on input "20" at bounding box center [180, 429] width 66 height 26
type input "10"
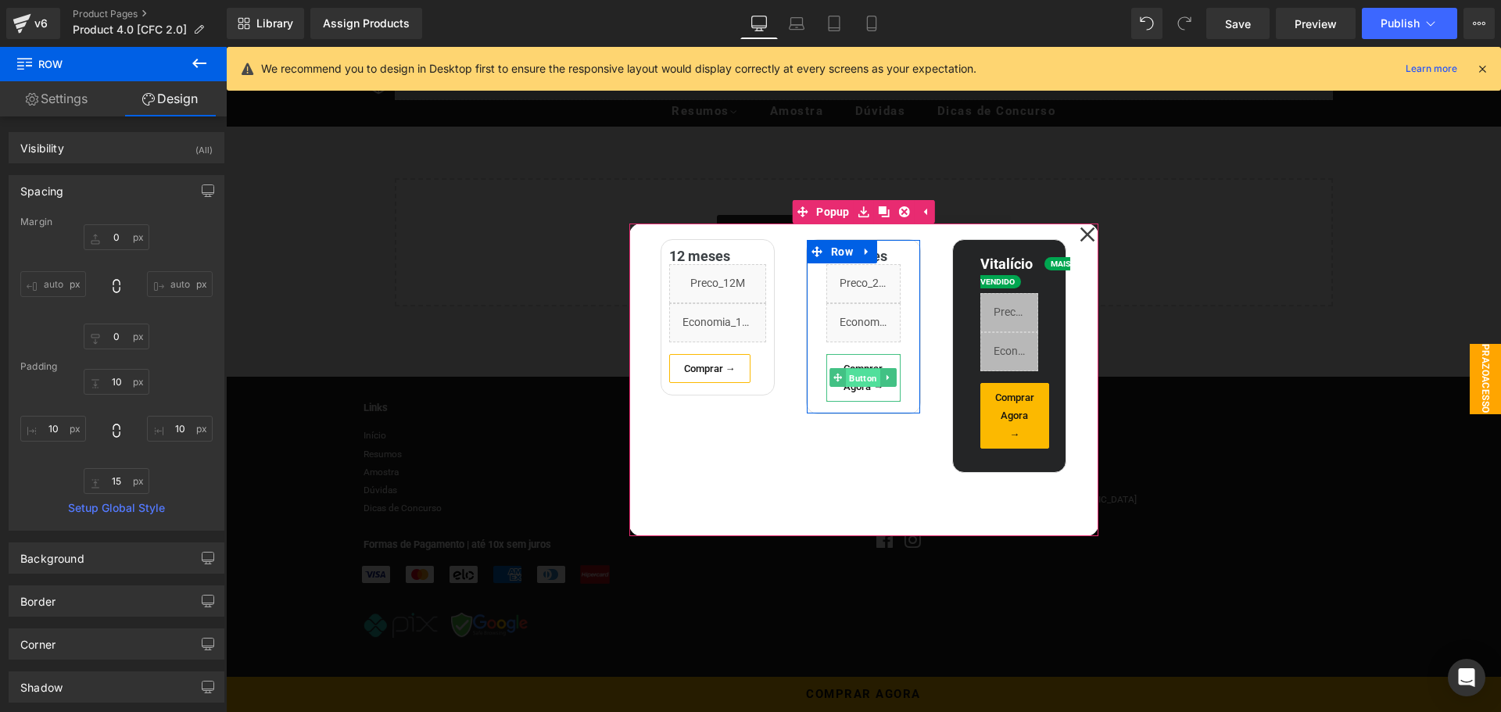
click at [858, 380] on span "Button" at bounding box center [864, 378] width 34 height 19
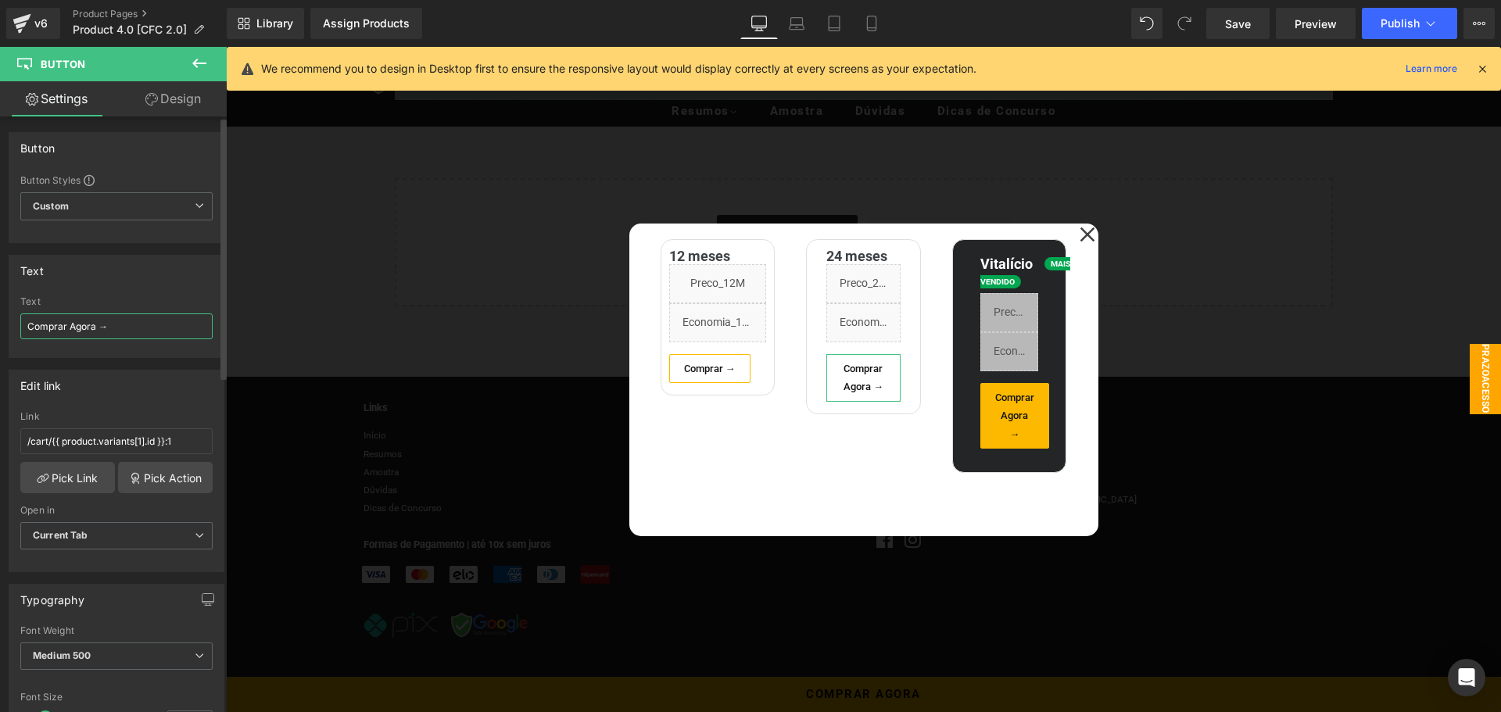
drag, startPoint x: 69, startPoint y: 325, endPoint x: 95, endPoint y: 325, distance: 26.6
click at [95, 325] on input "Comprar Agora →" at bounding box center [116, 326] width 192 height 26
type input "Comprar →"
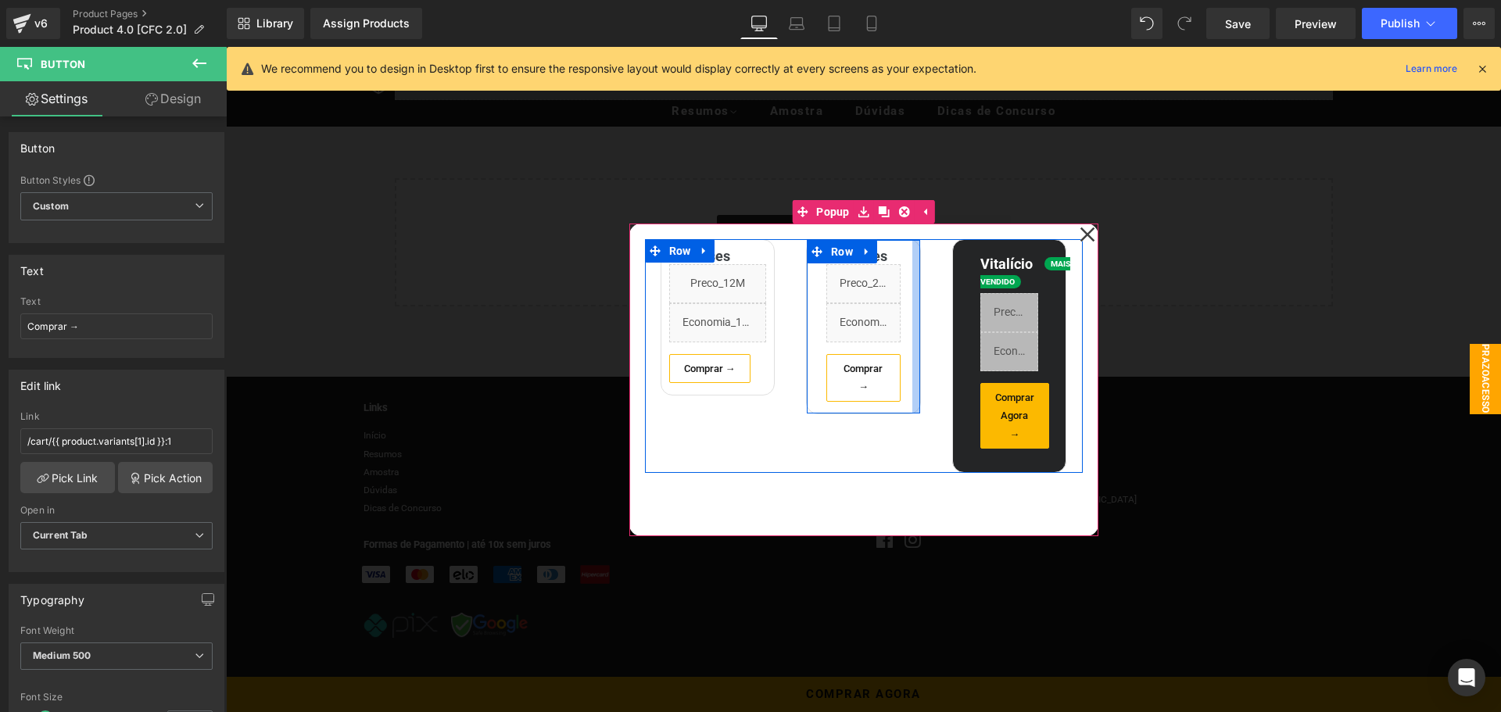
click at [914, 331] on div at bounding box center [916, 327] width 8 height 174
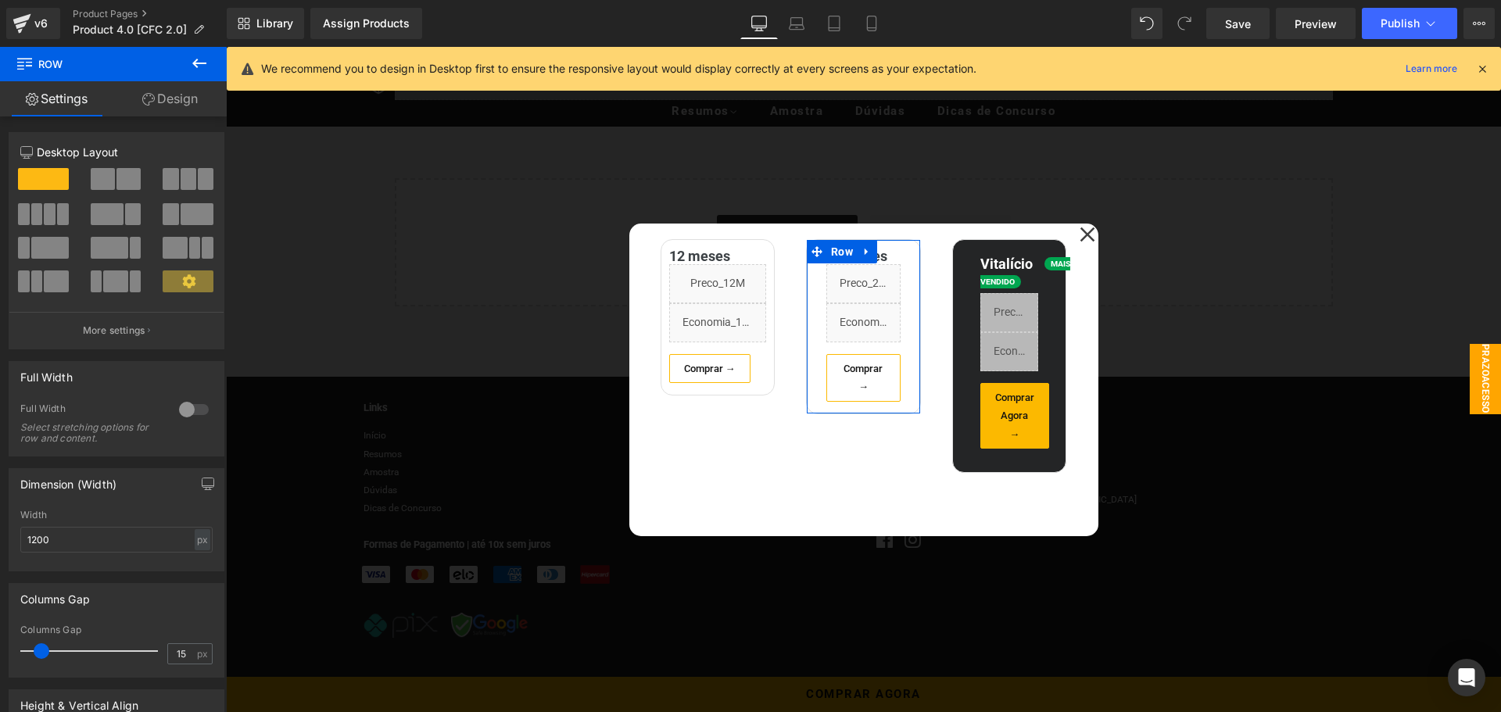
scroll to position [156, 0]
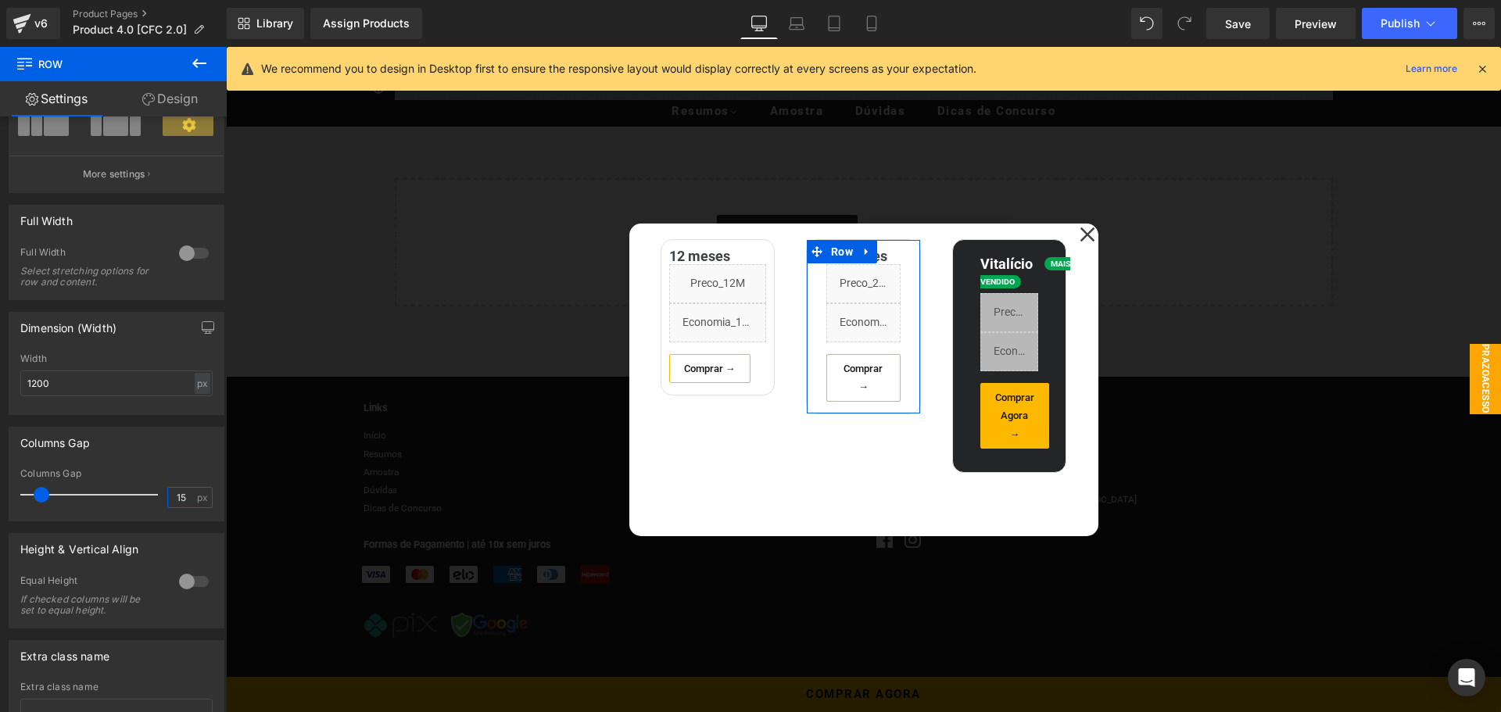
click at [177, 493] on input "15" at bounding box center [181, 498] width 27 height 20
type input "1"
type input "0"
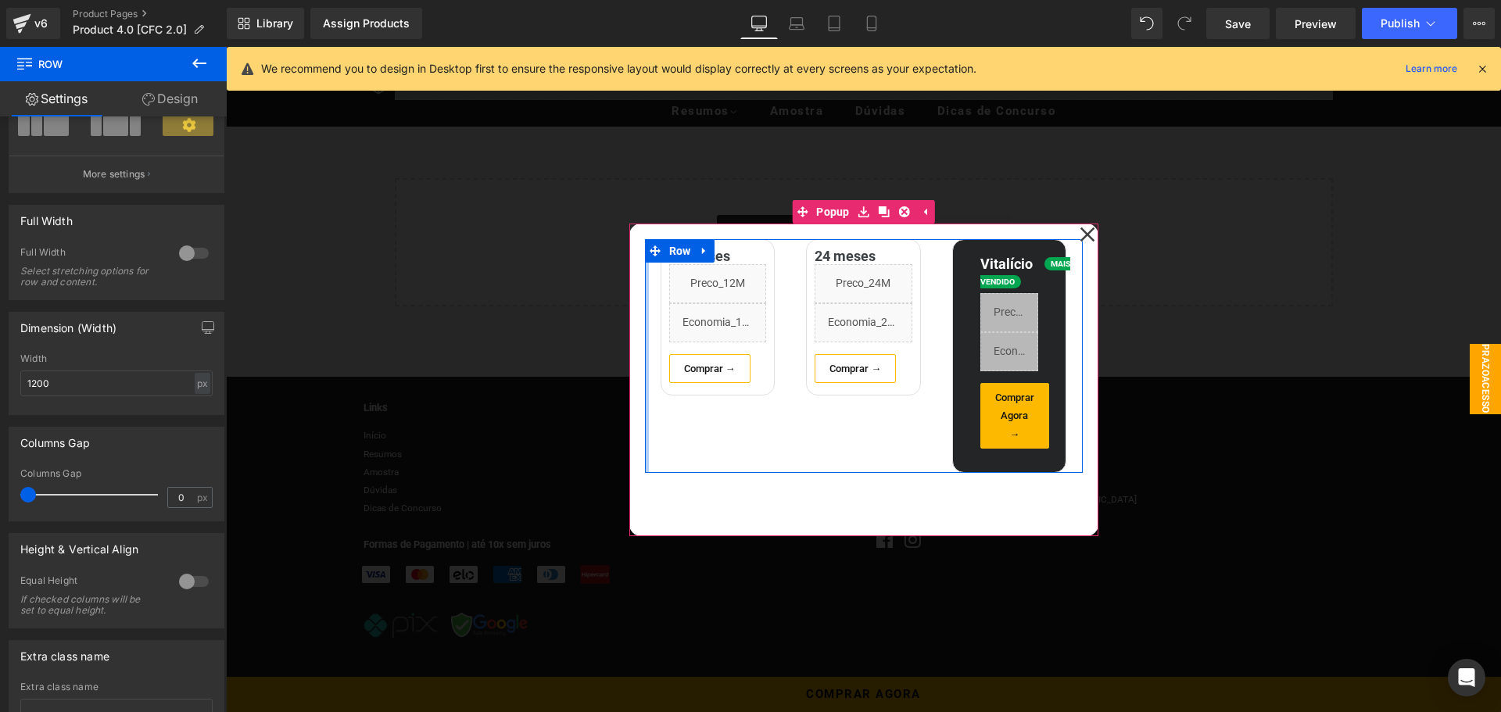
click at [645, 331] on div at bounding box center [647, 356] width 4 height 235
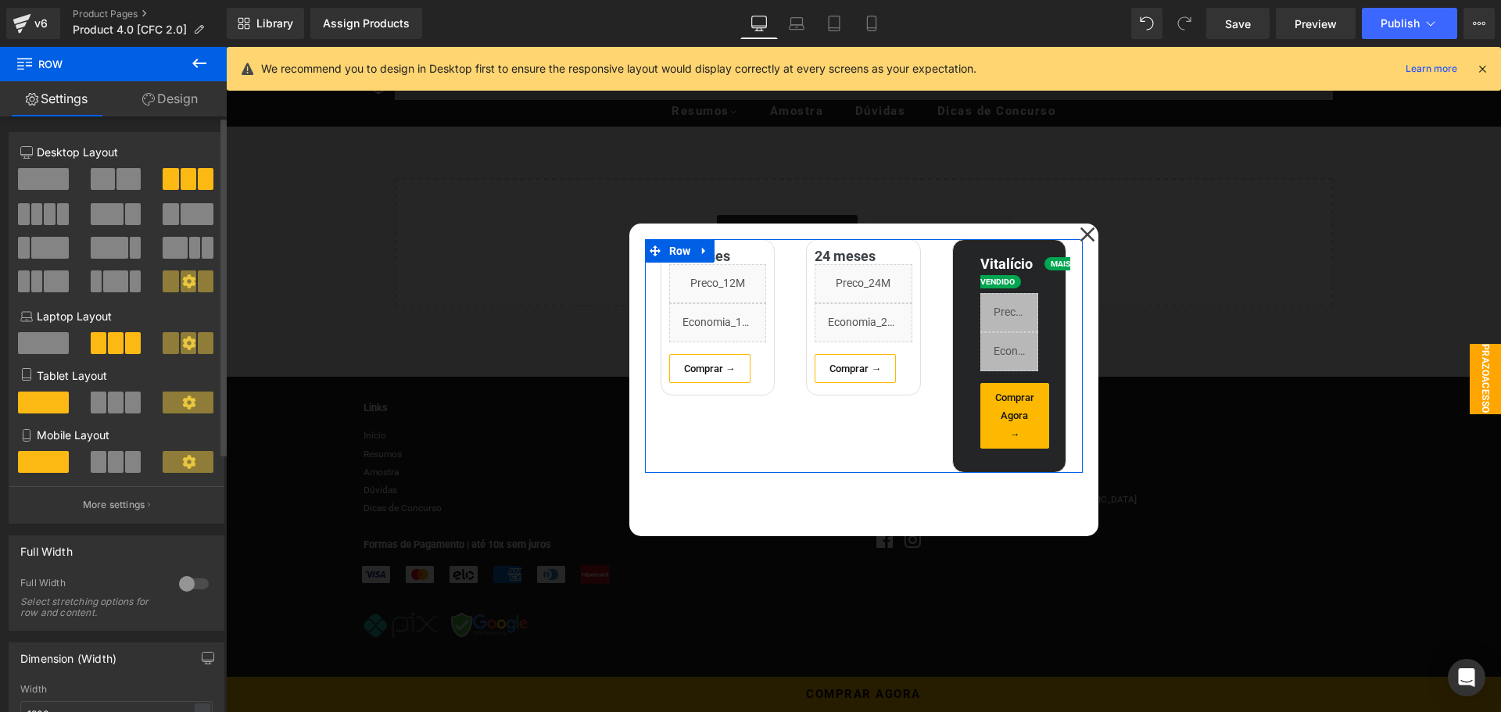
click at [113, 403] on span at bounding box center [116, 403] width 16 height 22
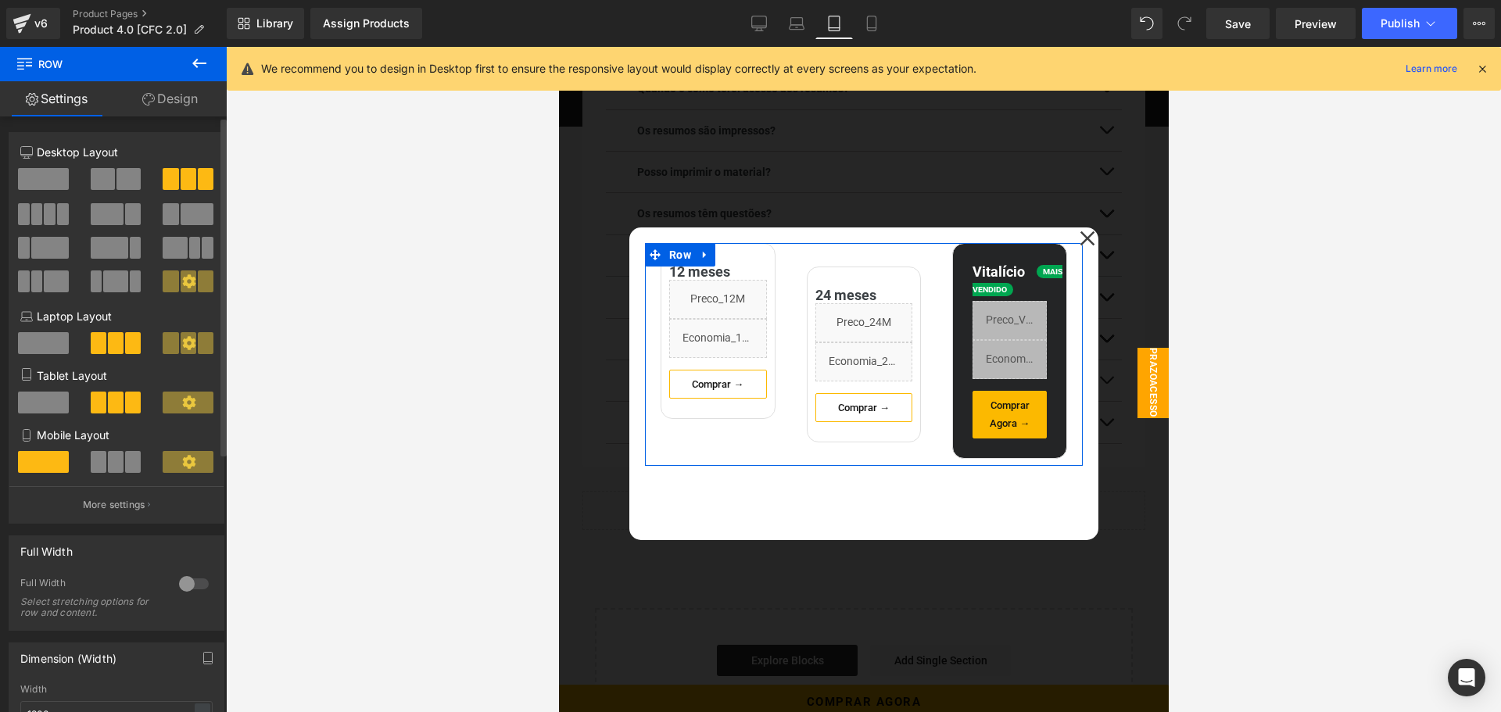
scroll to position [2817, 0]
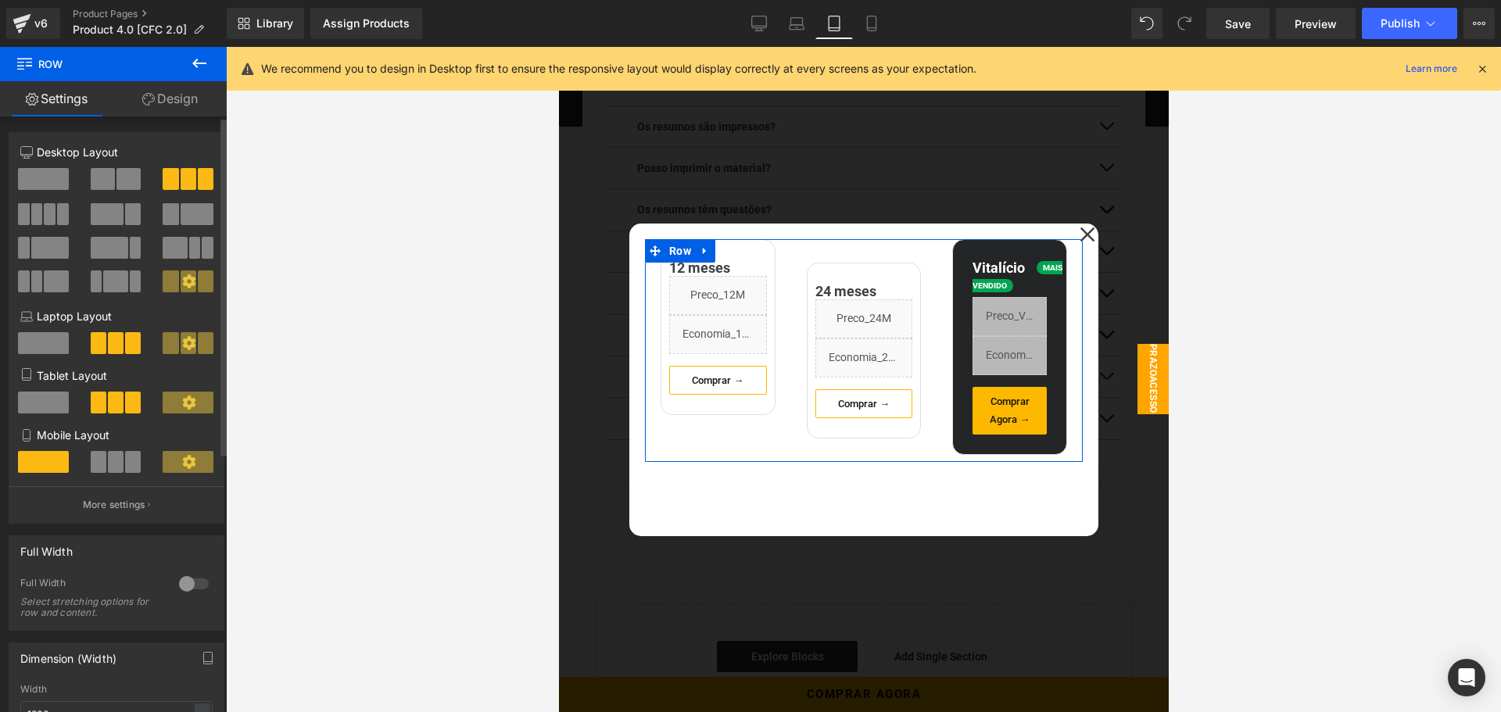
click at [114, 465] on span at bounding box center [116, 462] width 16 height 22
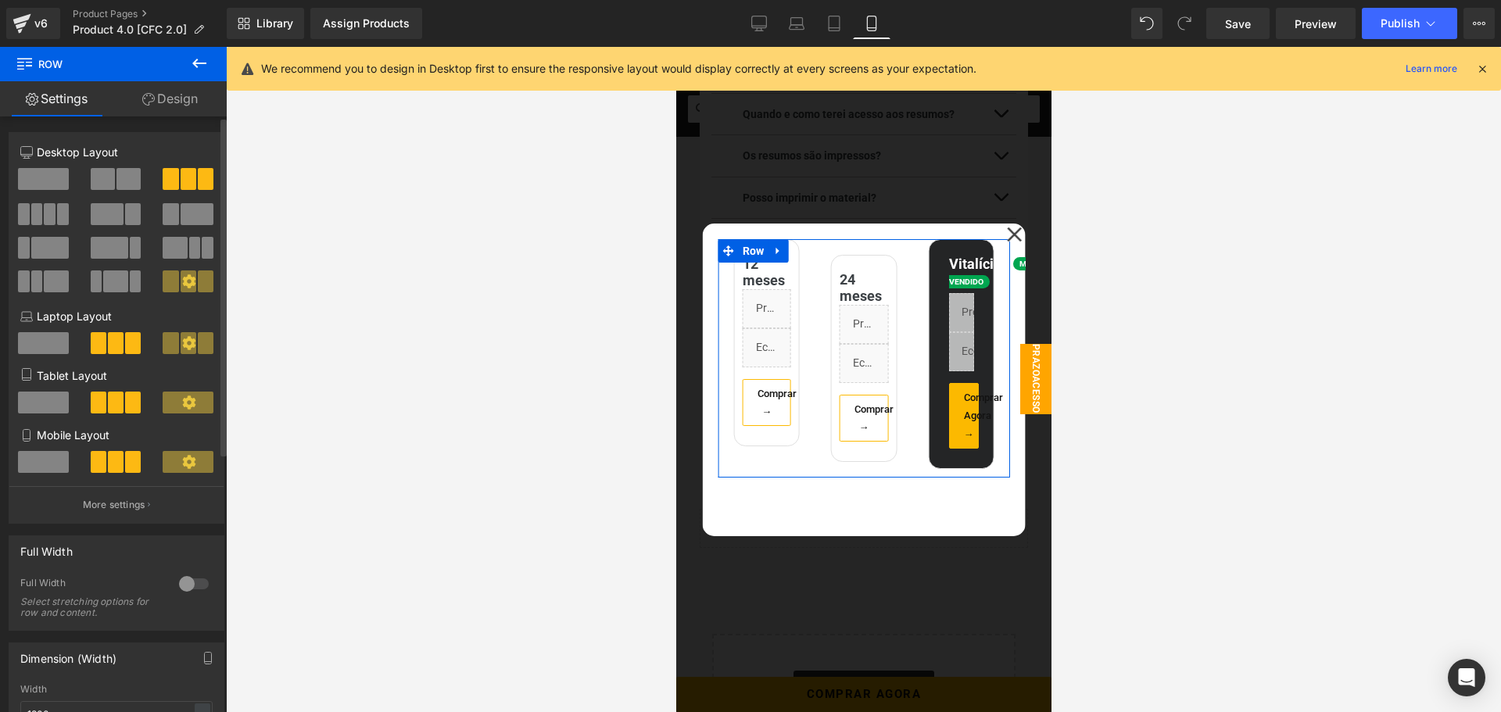
scroll to position [2795, 0]
click at [59, 457] on span at bounding box center [43, 462] width 51 height 22
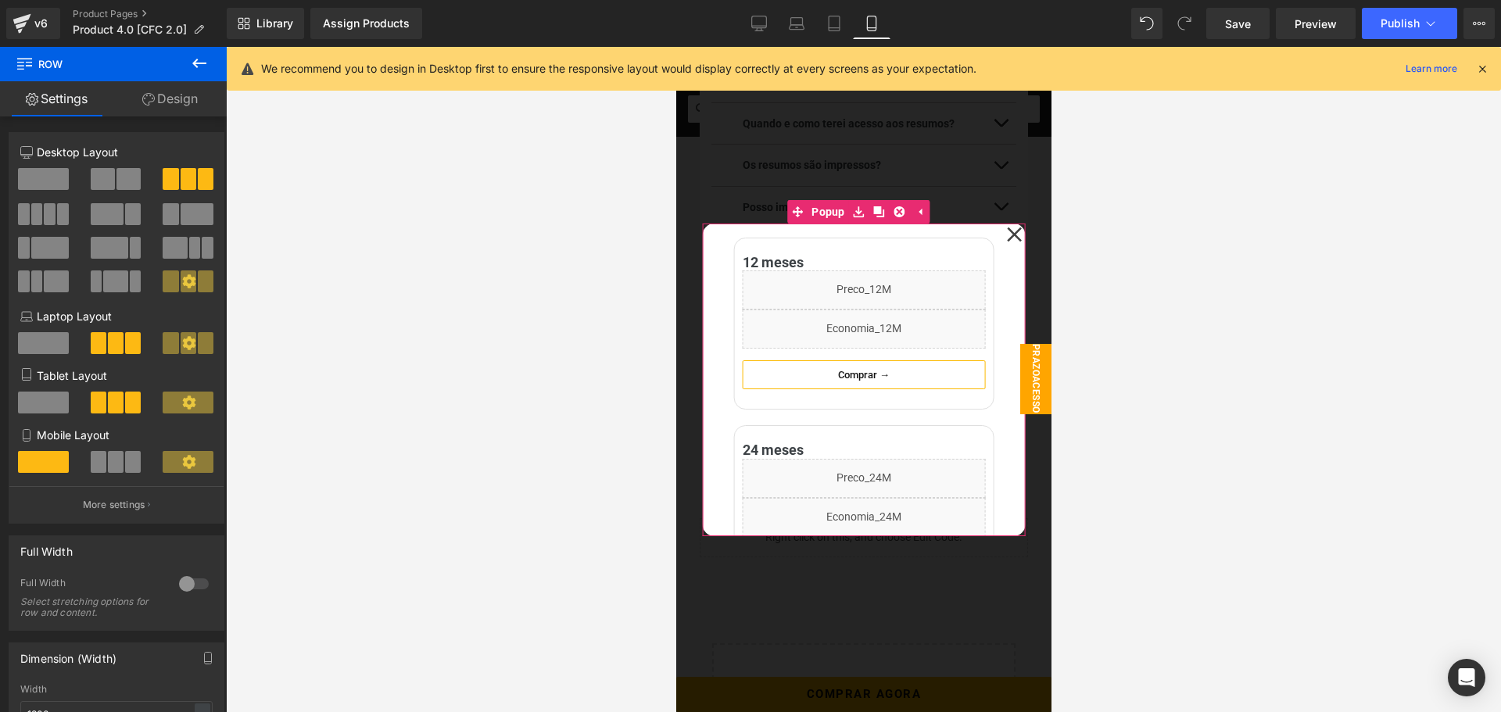
scroll to position [0, 0]
click at [839, 26] on icon at bounding box center [834, 24] width 16 height 16
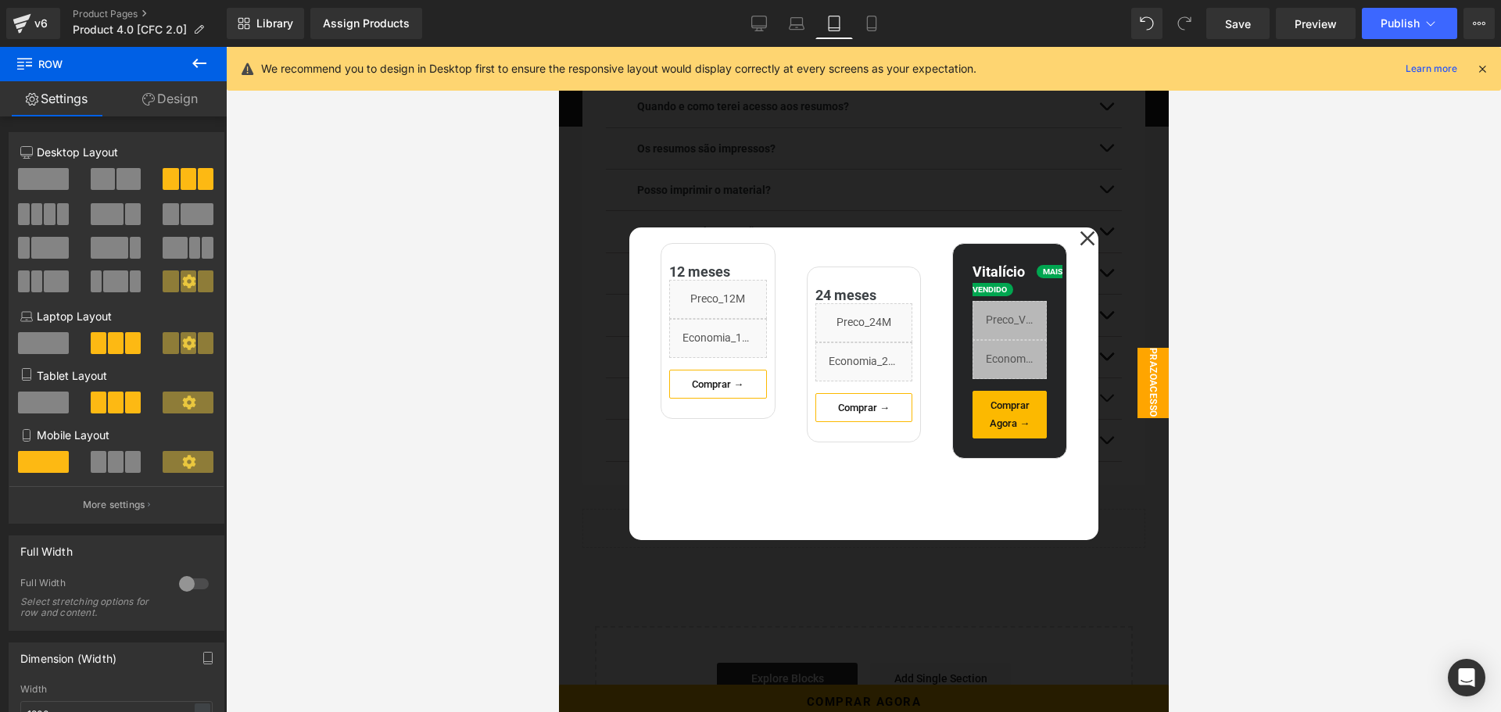
scroll to position [2799, 0]
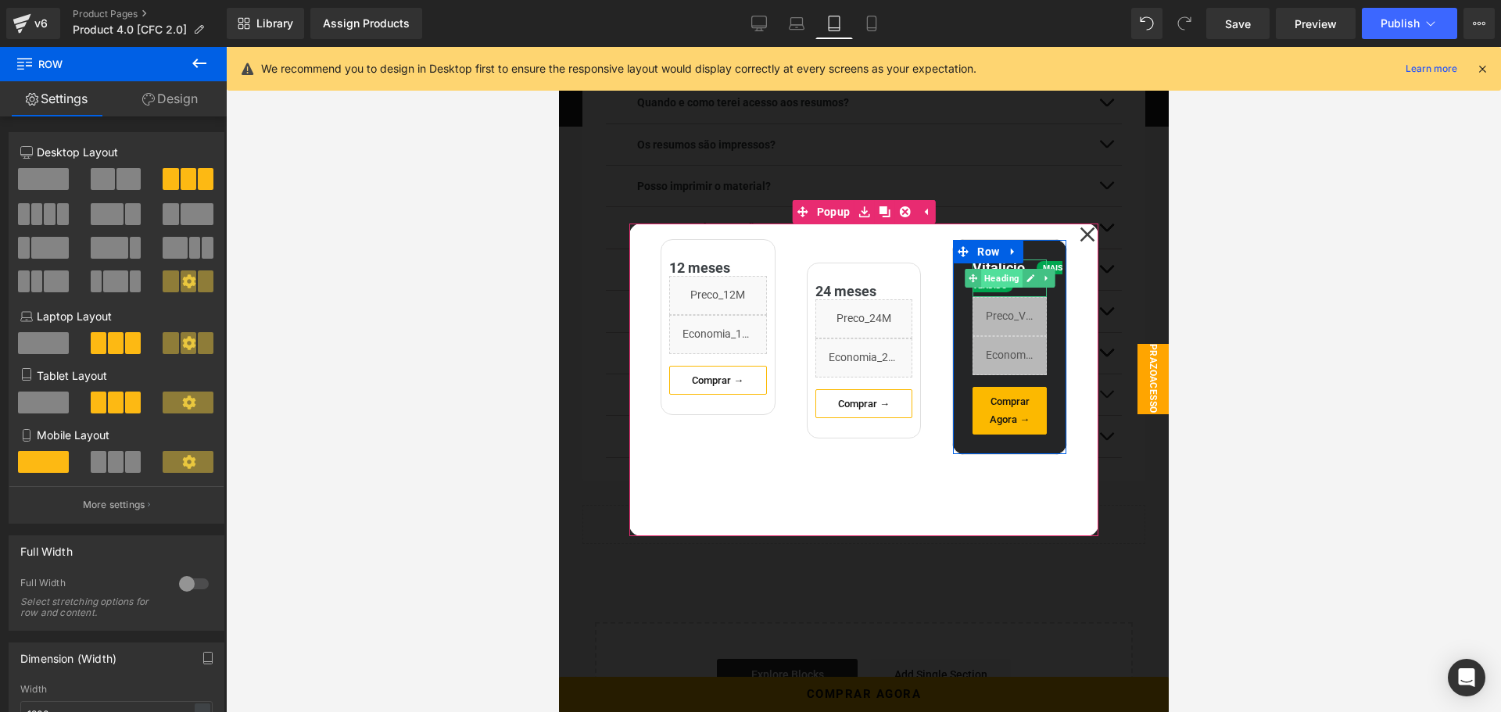
click at [992, 278] on span "Heading" at bounding box center [1000, 278] width 41 height 19
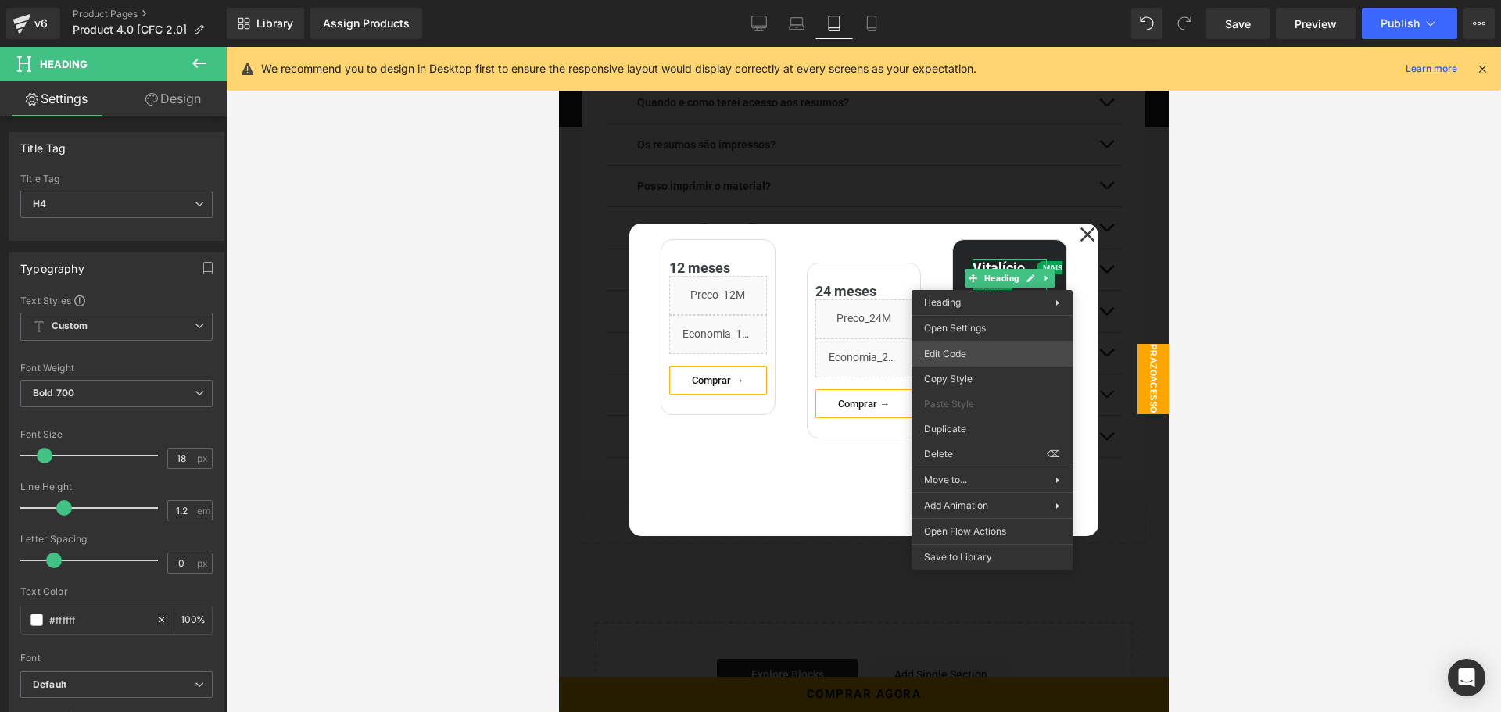
click at [919, 0] on div "Heading You are previewing how the will restyle your page. You can not edit Ele…" at bounding box center [750, 0] width 1501 height 0
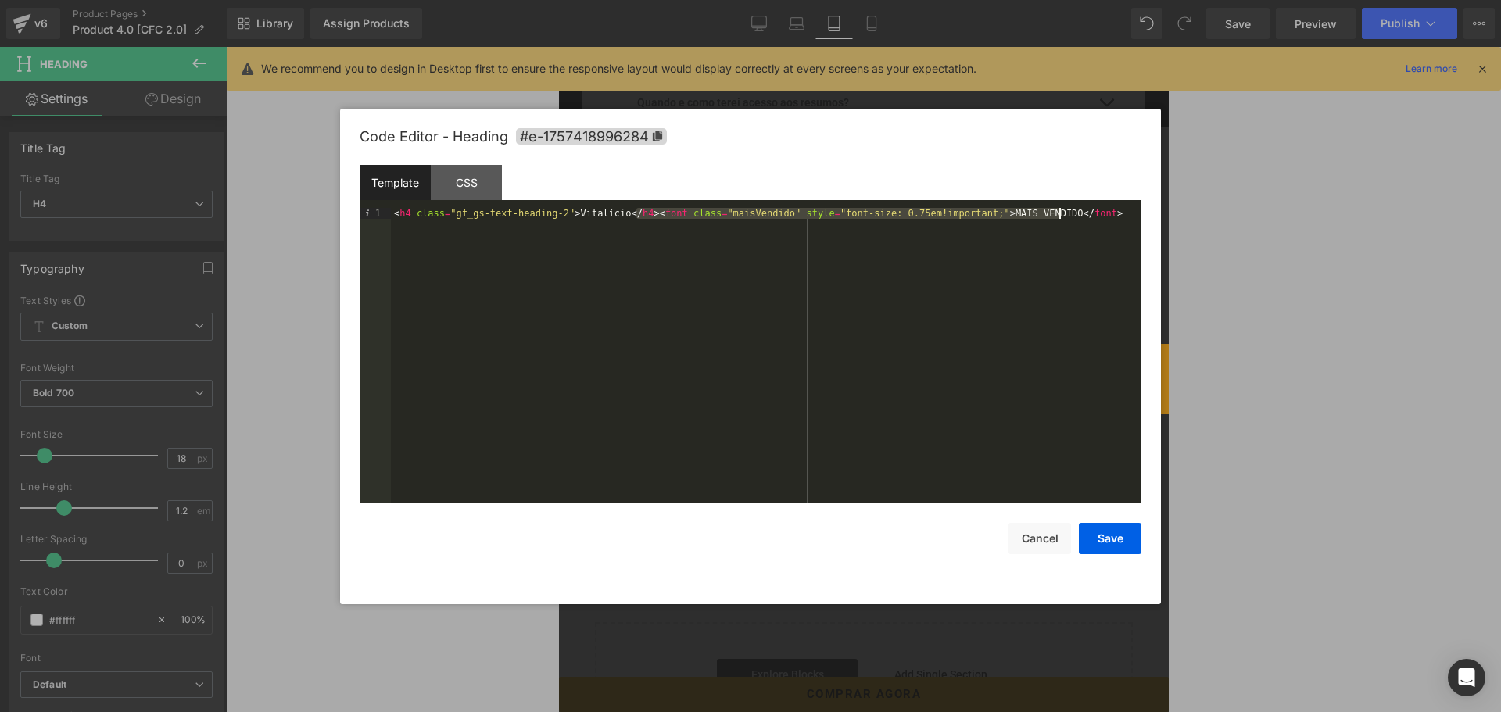
drag, startPoint x: 636, startPoint y: 213, endPoint x: 1061, endPoint y: 212, distance: 424.5
click at [1061, 212] on div "< h4 class = "gf_gs-text-heading-2" > Vitalício </ h4 > < font class = "maisVen…" at bounding box center [766, 366] width 751 height 317
click at [1112, 540] on button "Save" at bounding box center [1110, 538] width 63 height 31
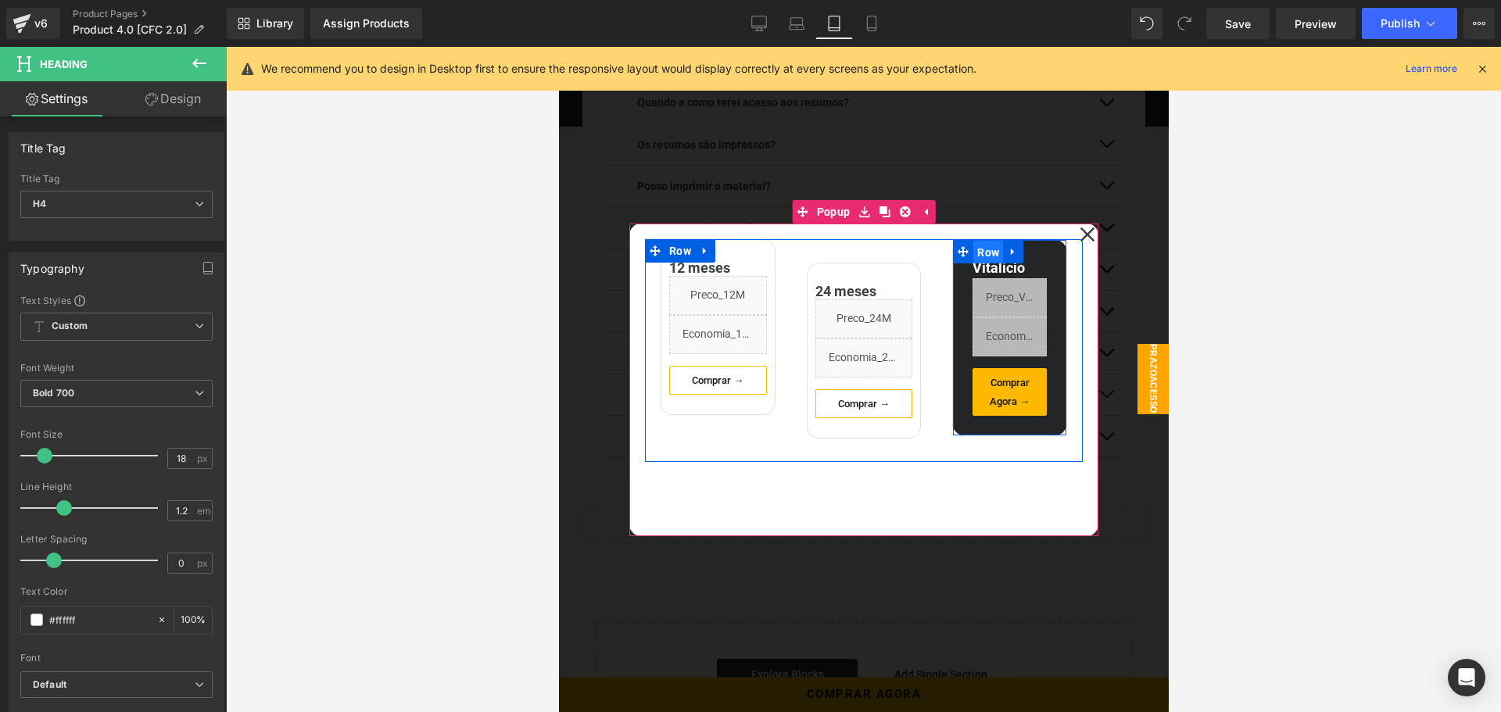
click at [978, 256] on span "Row" at bounding box center [988, 252] width 30 height 23
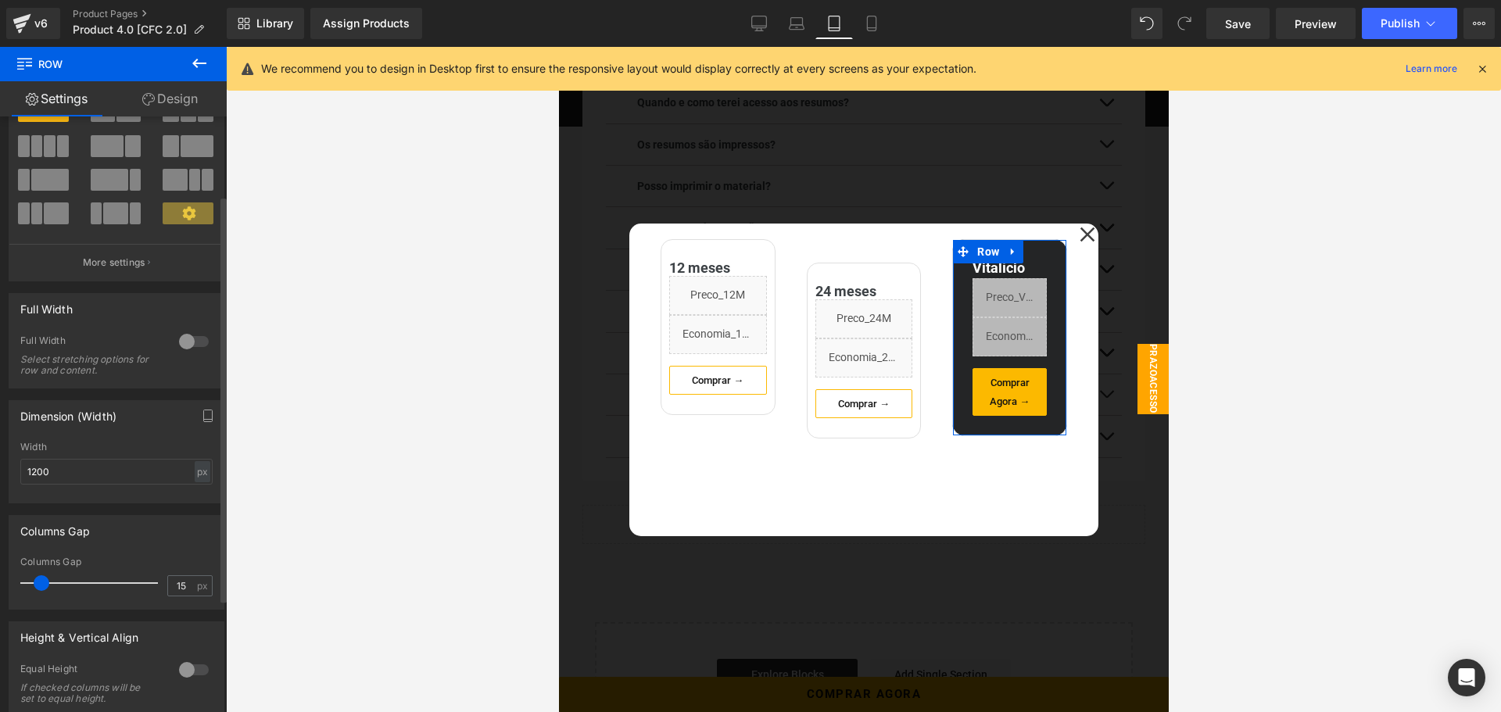
scroll to position [235, 0]
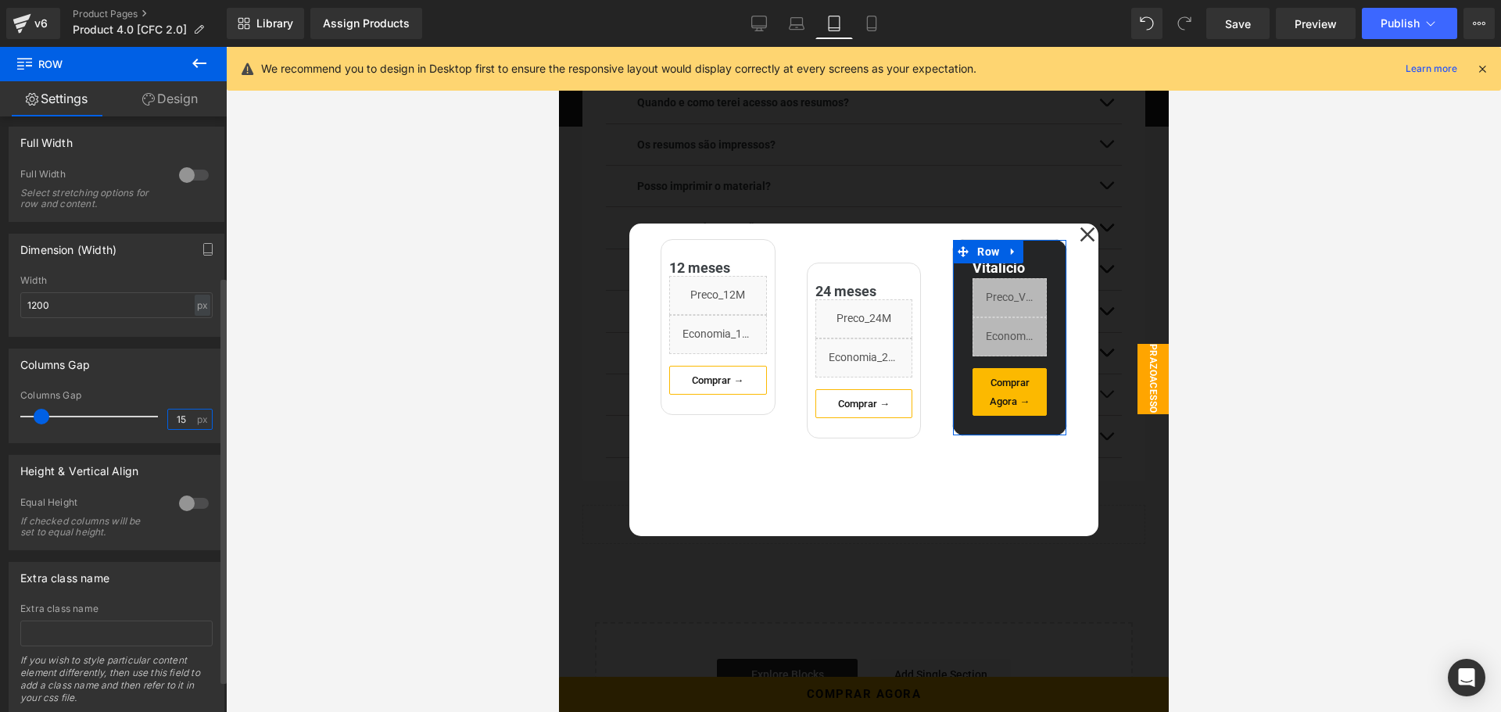
click at [174, 419] on input "15" at bounding box center [181, 420] width 27 height 20
type input "0"
click at [151, 368] on div "Columns Gap" at bounding box center [116, 364] width 214 height 30
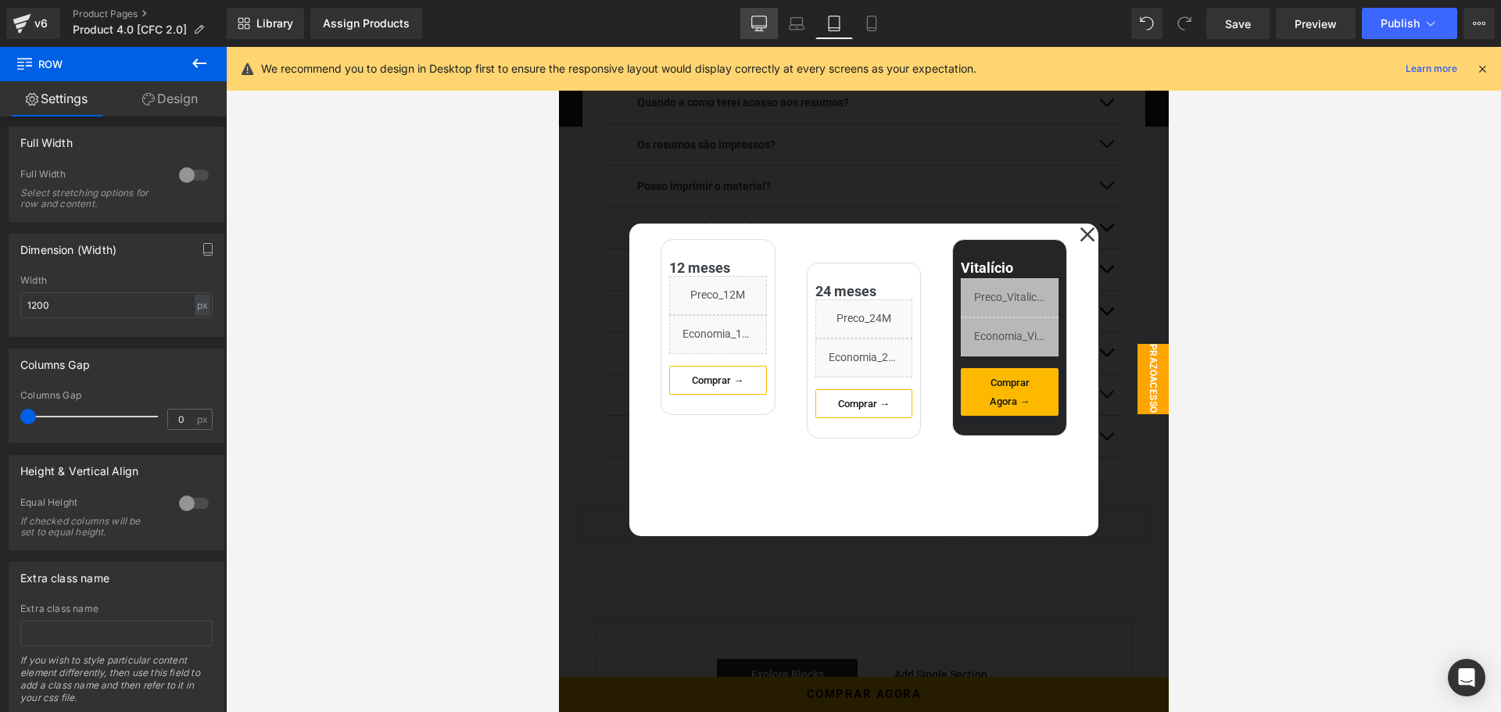
drag, startPoint x: 765, startPoint y: 22, endPoint x: 588, endPoint y: 65, distance: 181.8
click at [765, 22] on icon at bounding box center [759, 24] width 16 height 16
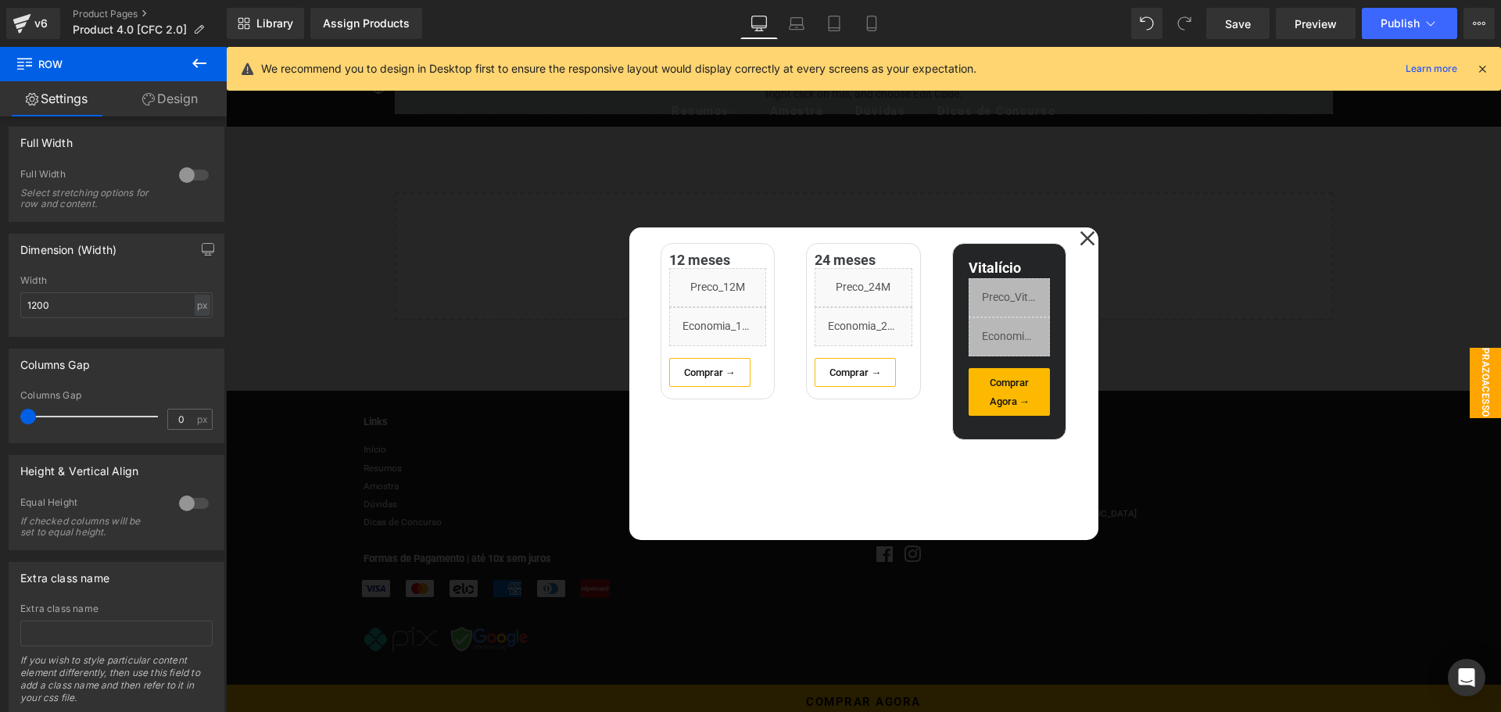
scroll to position [2803, 0]
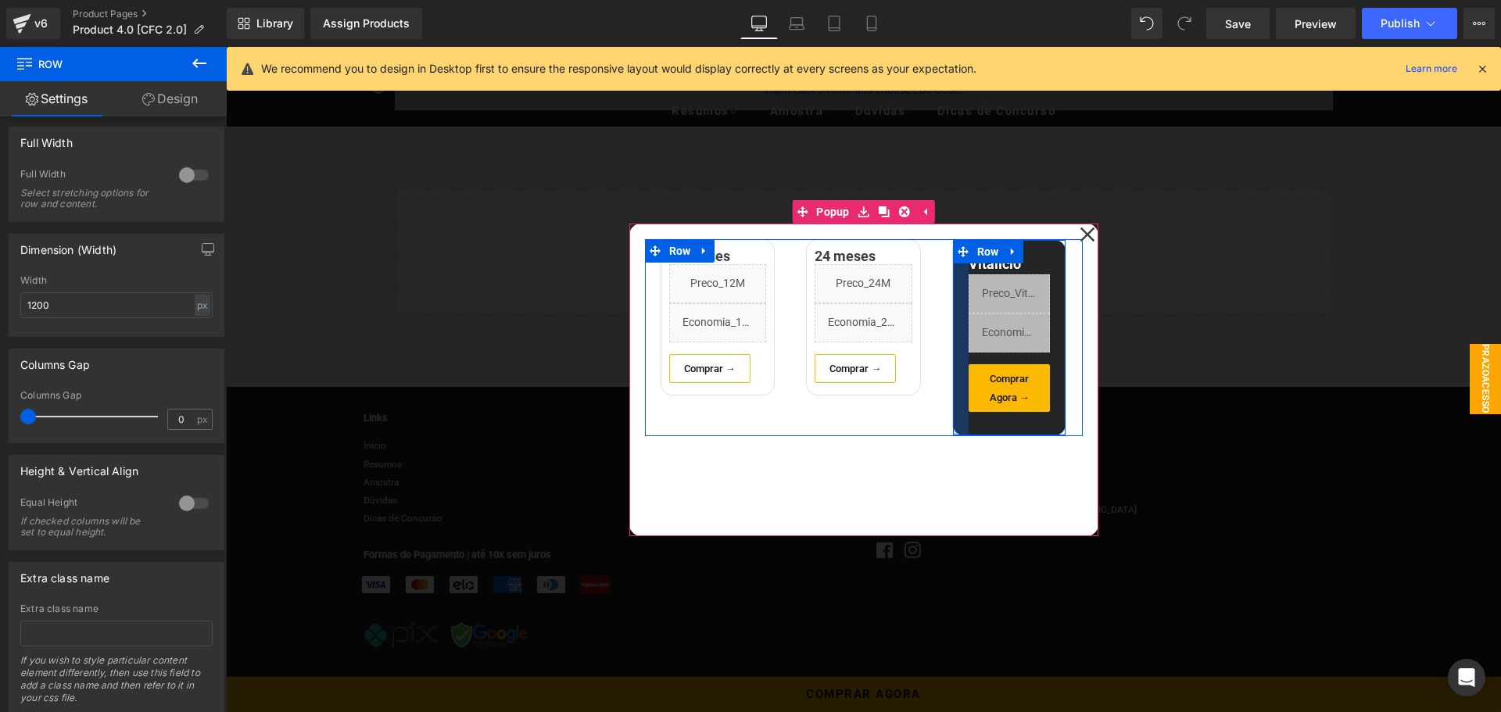
click at [953, 284] on div at bounding box center [961, 338] width 16 height 196
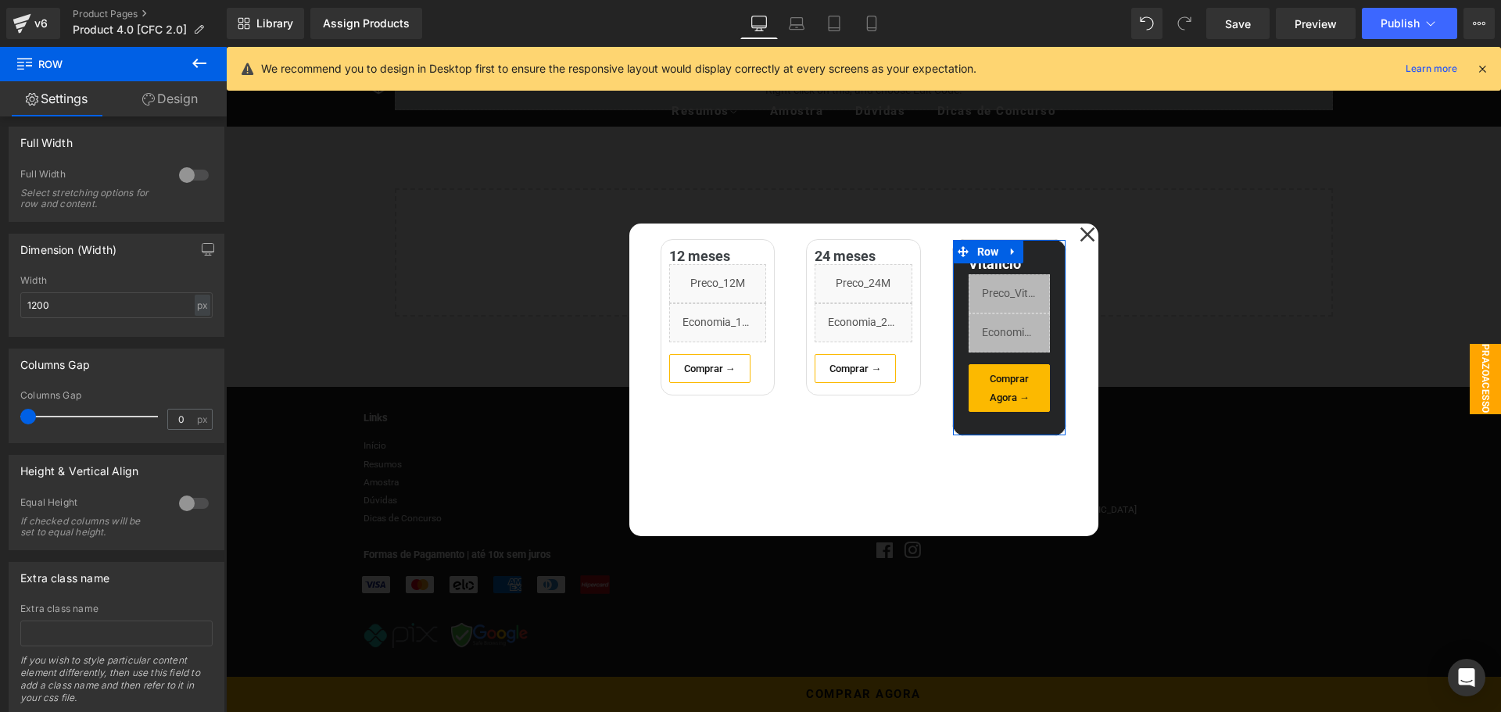
click at [177, 102] on link "Design" at bounding box center [169, 98] width 113 height 35
click at [0, 0] on div "Spacing" at bounding box center [0, 0] width 0 height 0
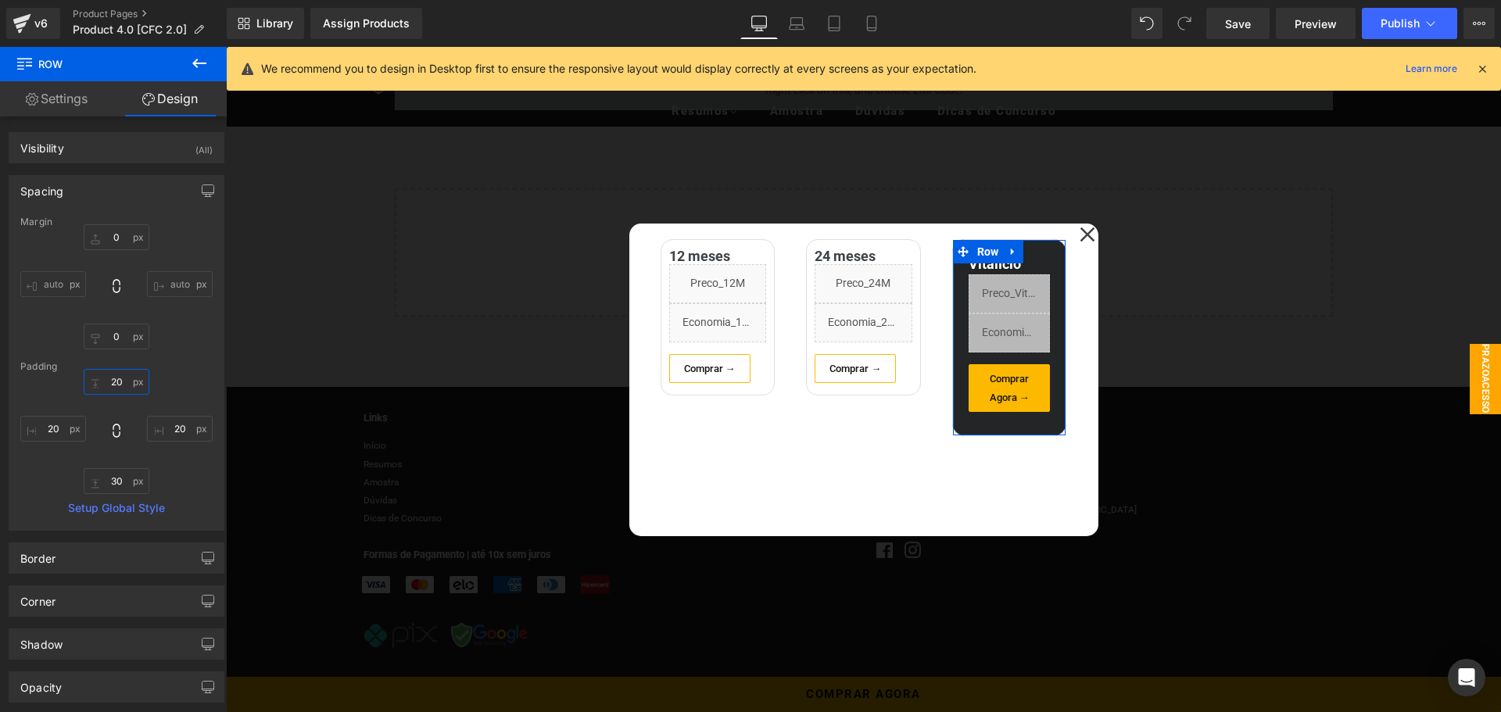
click at [116, 385] on input "text" at bounding box center [117, 382] width 66 height 26
type input "10"
click at [112, 488] on input "text" at bounding box center [117, 481] width 66 height 26
type input "15"
click at [55, 423] on input "text" at bounding box center [53, 429] width 66 height 26
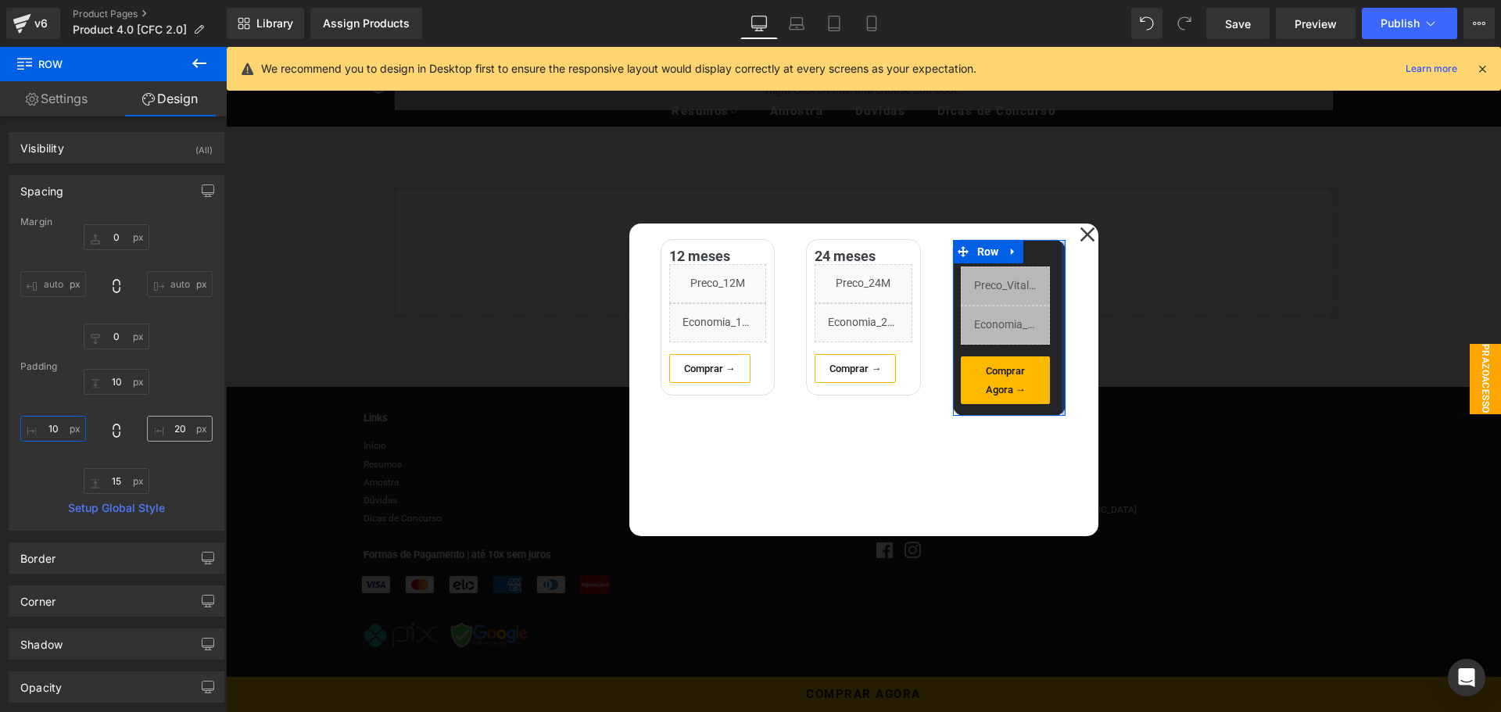
type input "10"
click at [171, 430] on input "text" at bounding box center [180, 429] width 66 height 26
type input "10"
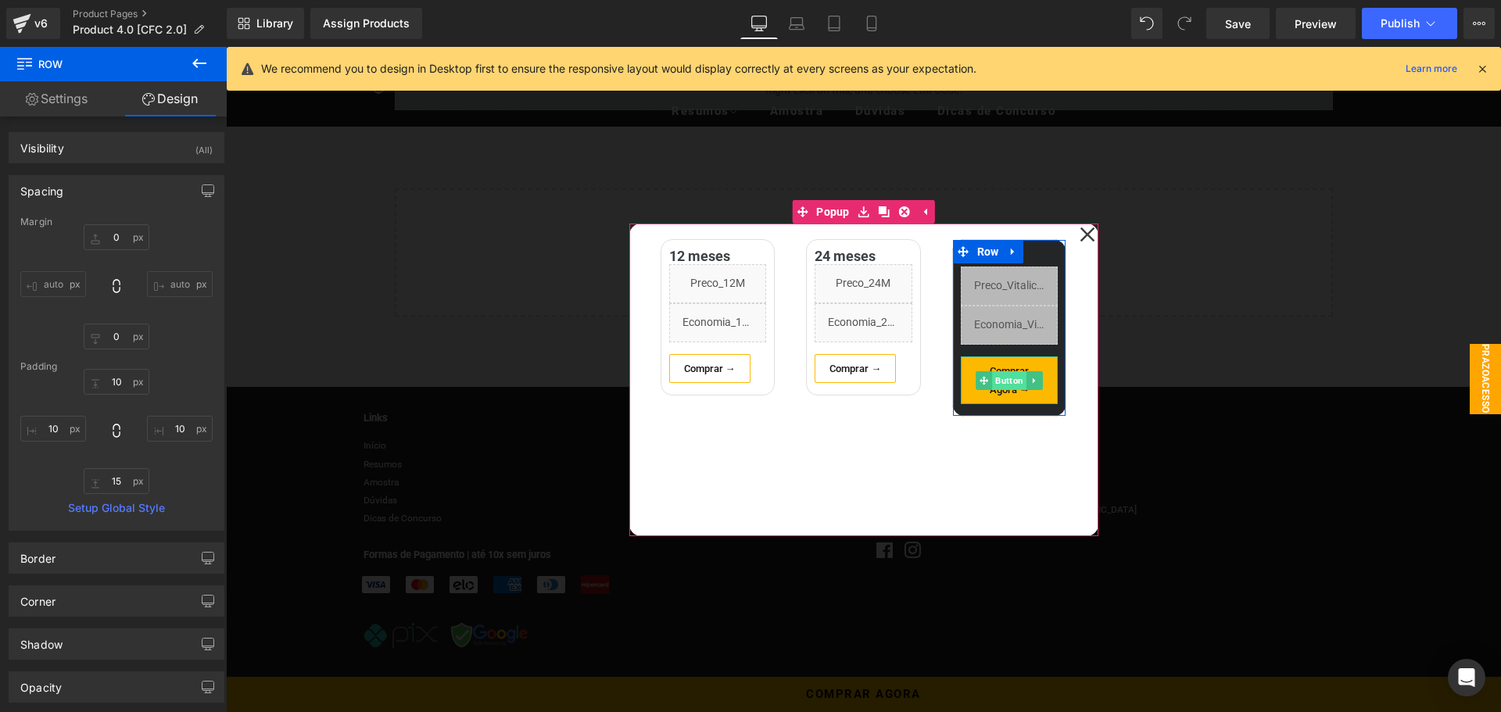
click at [1005, 378] on span "Button" at bounding box center [1009, 380] width 34 height 19
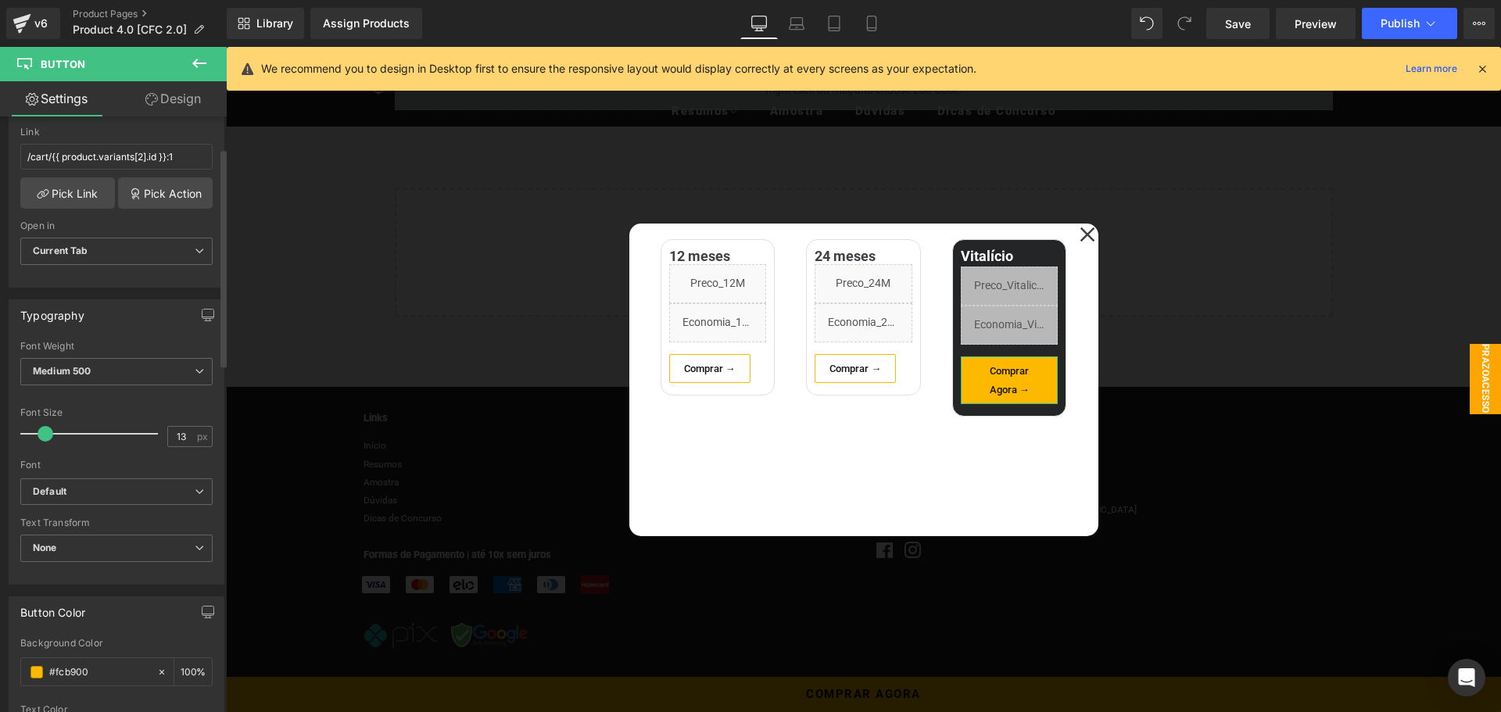
scroll to position [78, 0]
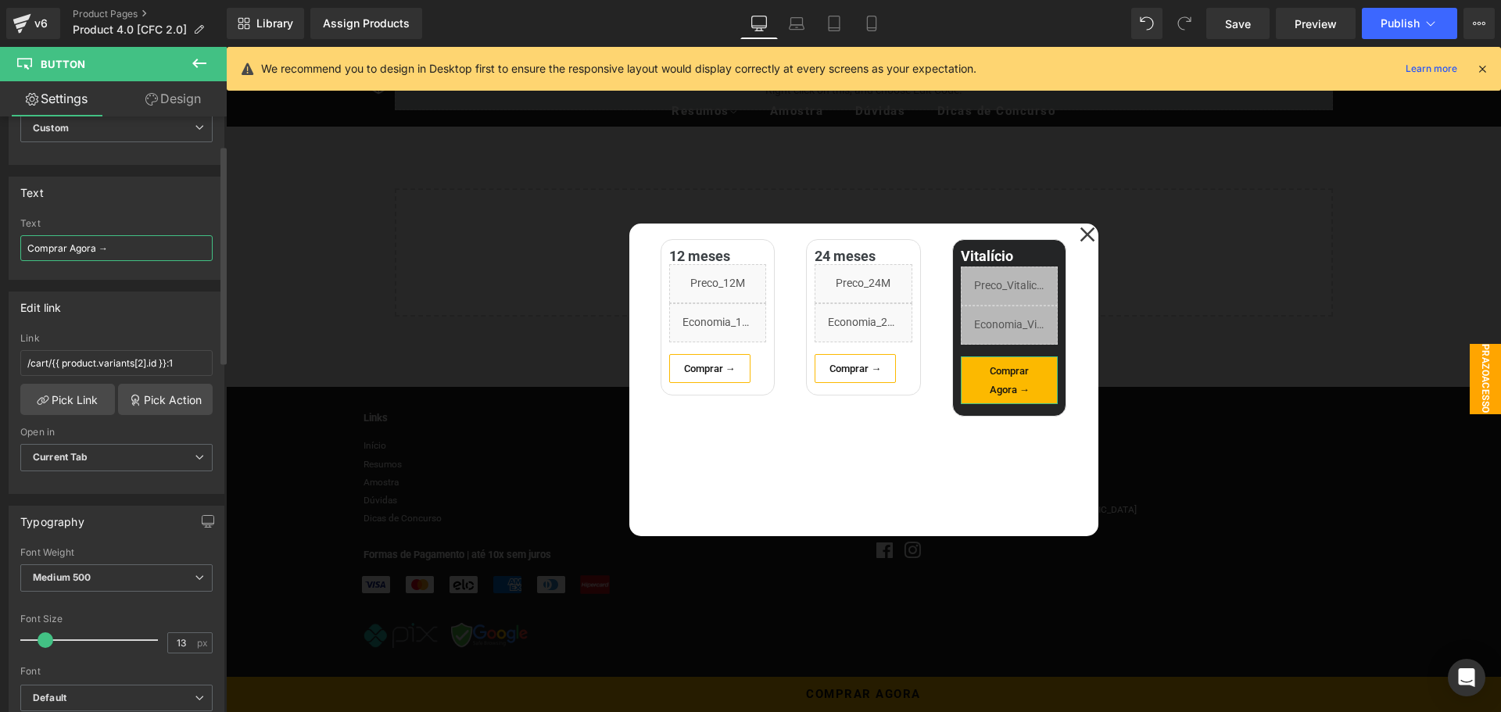
drag, startPoint x: 69, startPoint y: 245, endPoint x: 95, endPoint y: 245, distance: 26.6
click at [95, 245] on input "Comprar Agora →" at bounding box center [116, 248] width 192 height 26
type input "Comprar →"
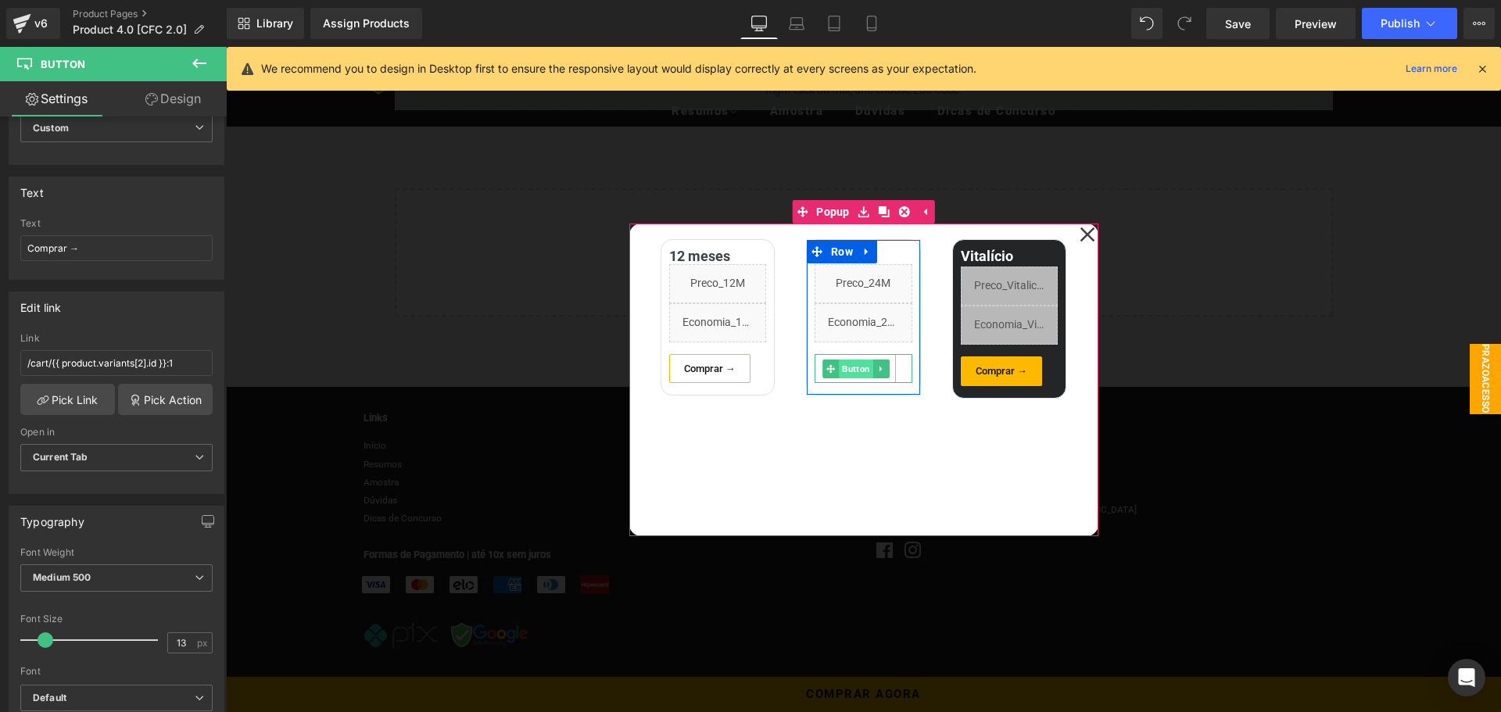
click at [848, 371] on span "Button" at bounding box center [856, 369] width 34 height 19
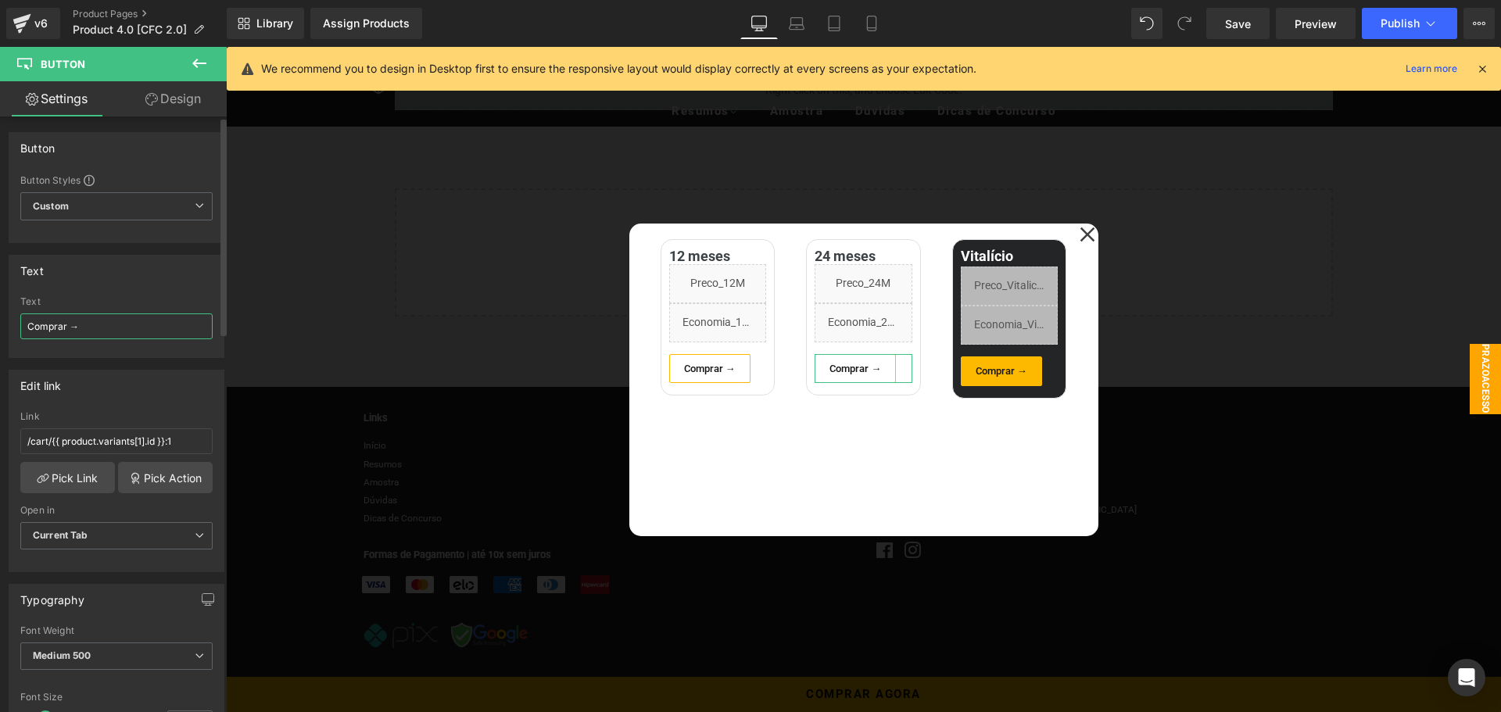
click at [69, 324] on input "Comprar →" at bounding box center [116, 326] width 192 height 26
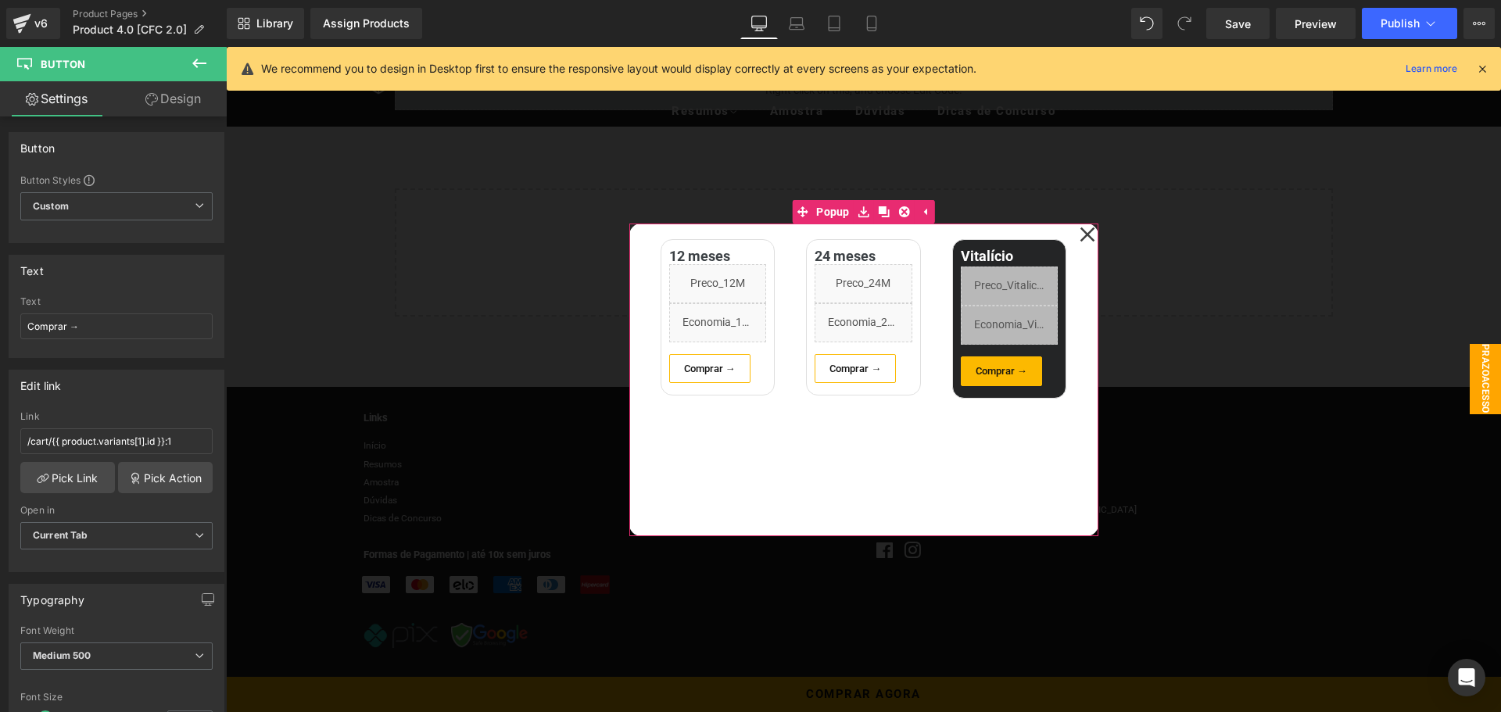
click at [883, 455] on div "12 meses Heading Liquid Liquid Comprar → Button Row 24 meses Heading Liquid Liq…" at bounding box center [863, 380] width 469 height 313
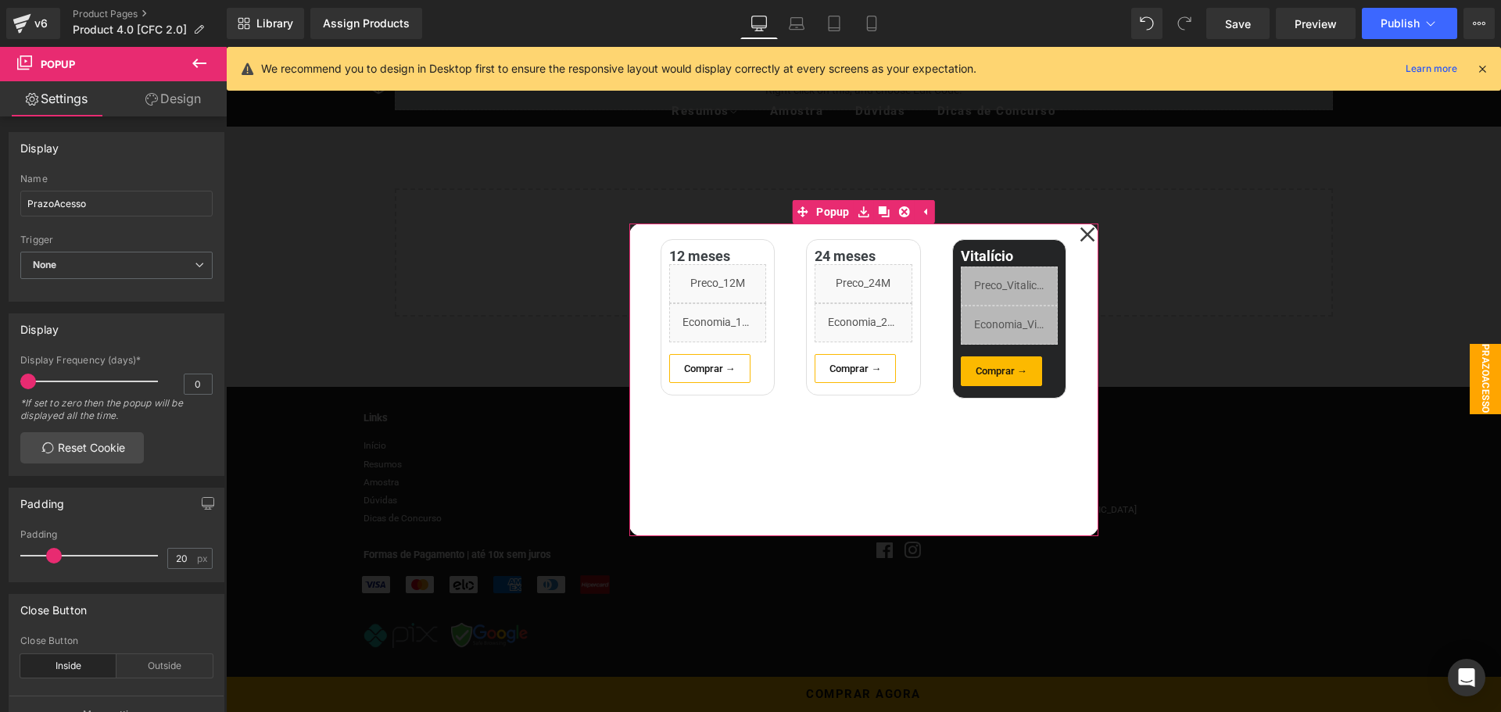
click at [889, 478] on div "12 meses Heading Liquid Liquid Comprar → Button Row 24 meses Heading Liquid Liq…" at bounding box center [863, 380] width 469 height 313
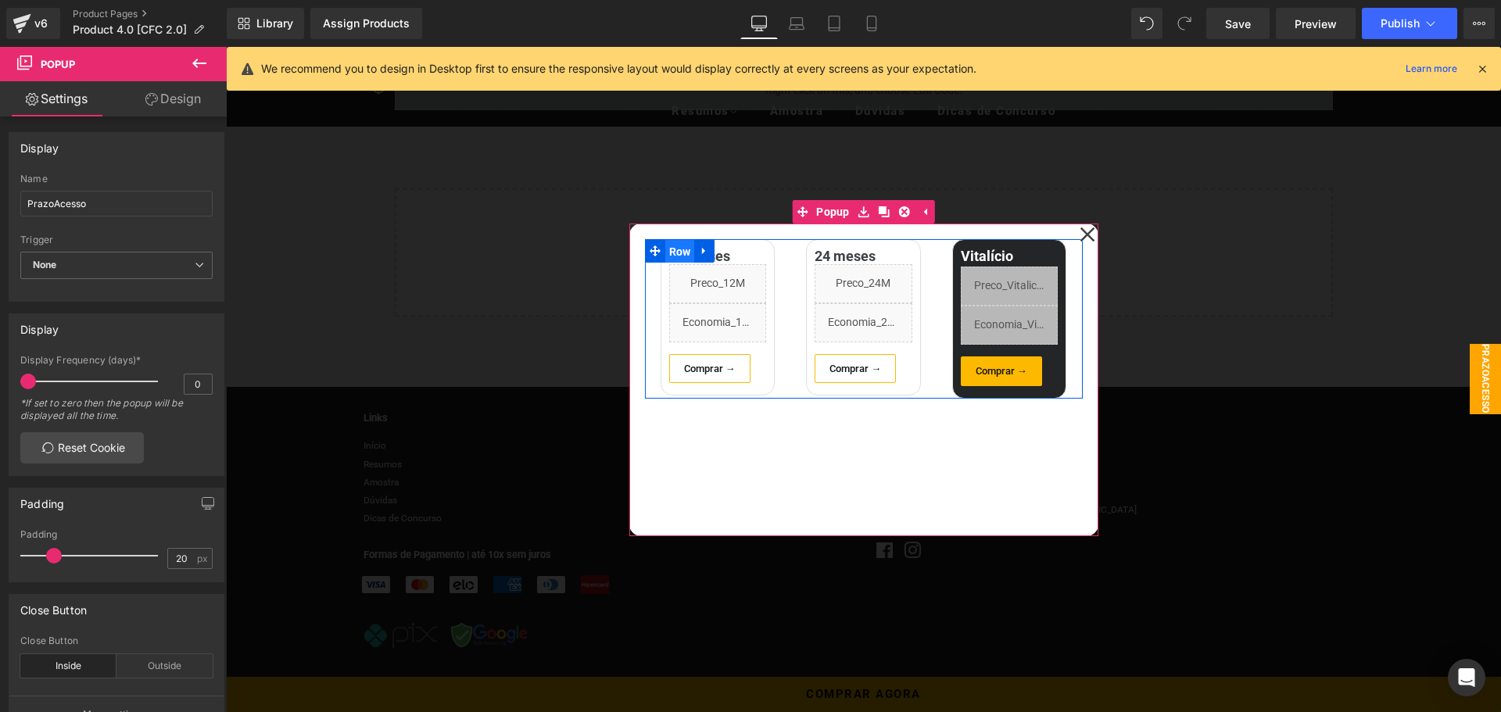
click at [672, 251] on span "Row" at bounding box center [680, 251] width 30 height 23
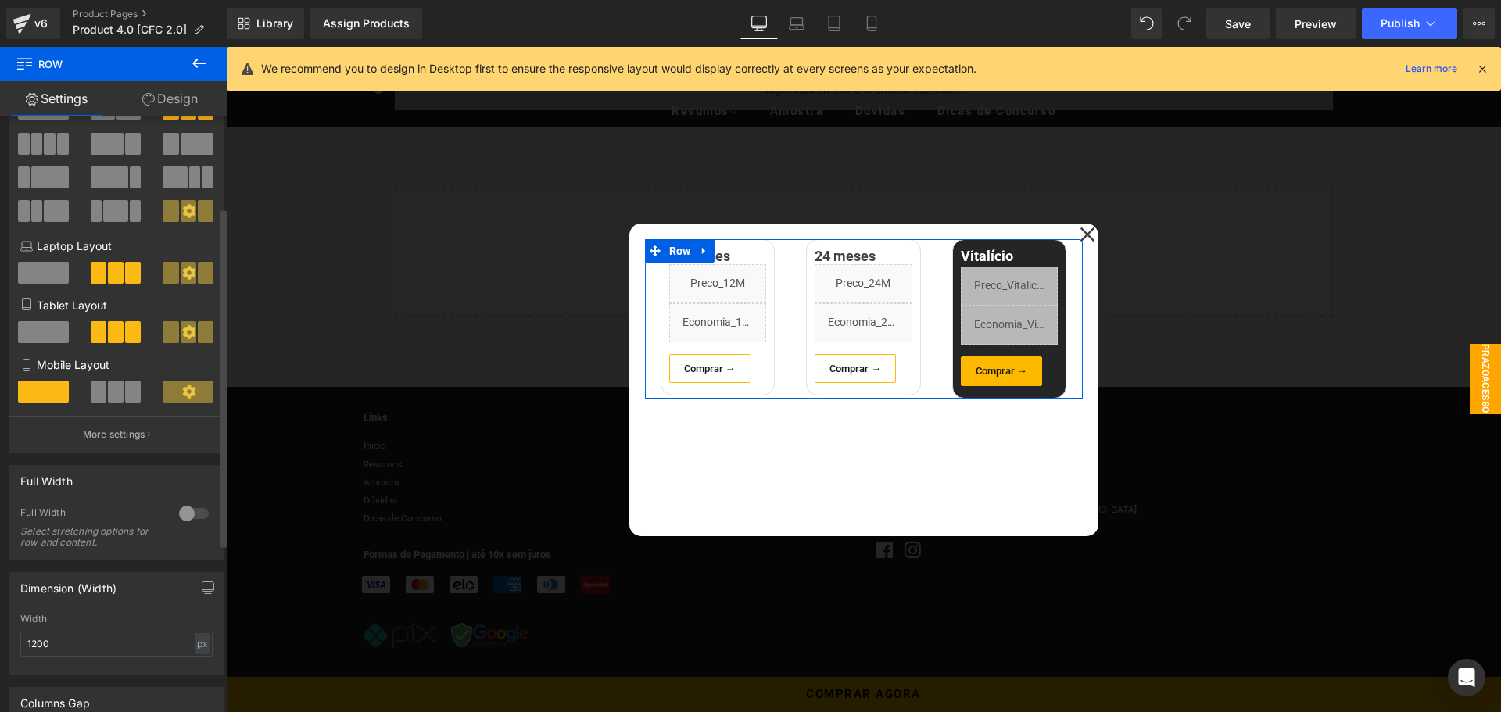
scroll to position [235, 0]
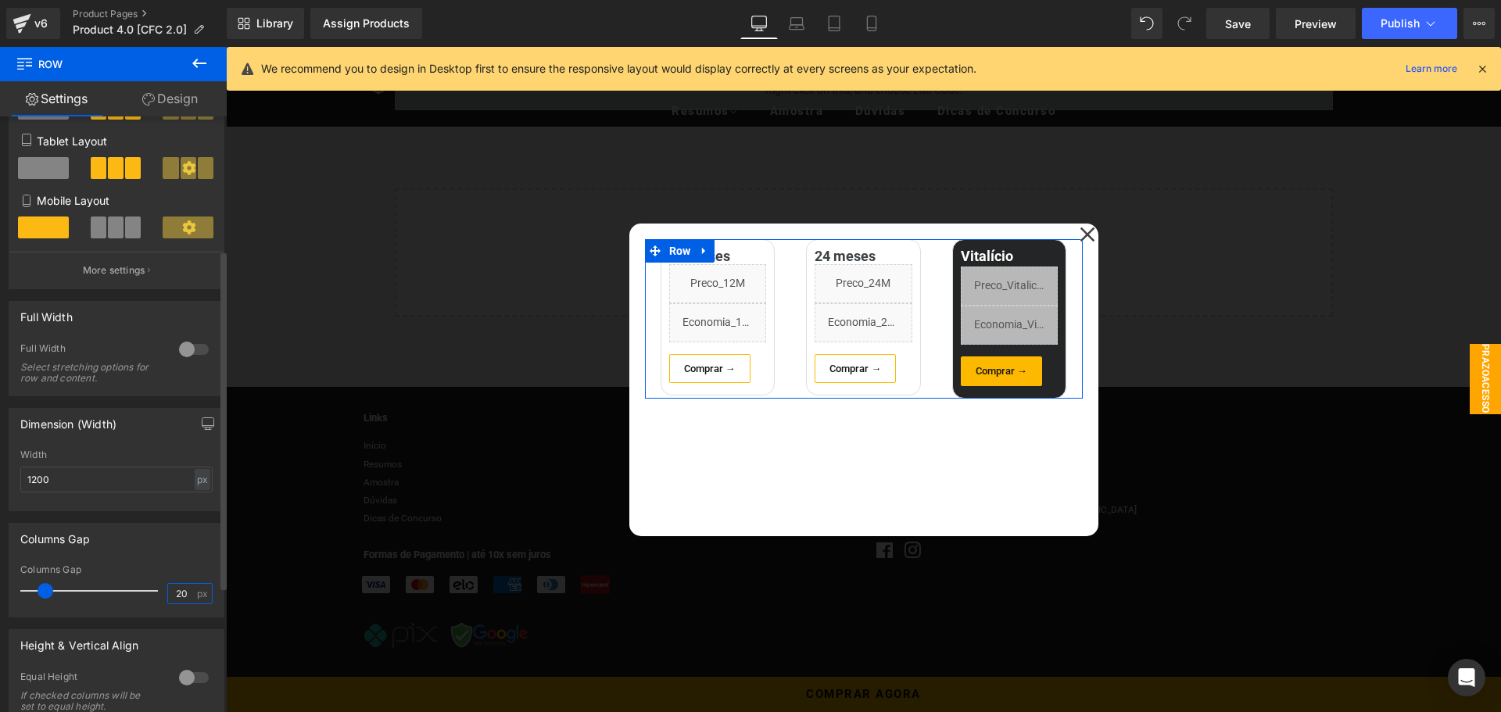
click at [182, 589] on input "20" at bounding box center [181, 594] width 27 height 20
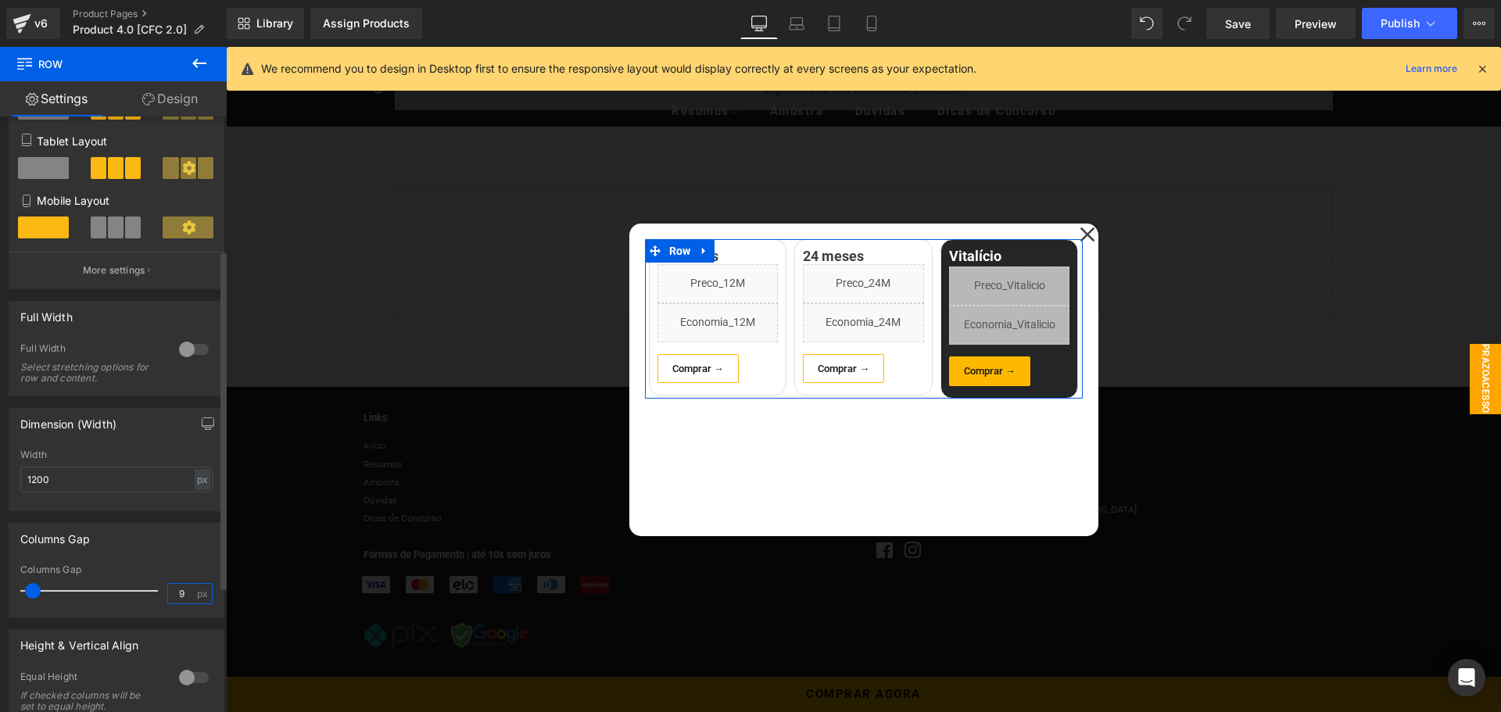
type input "10"
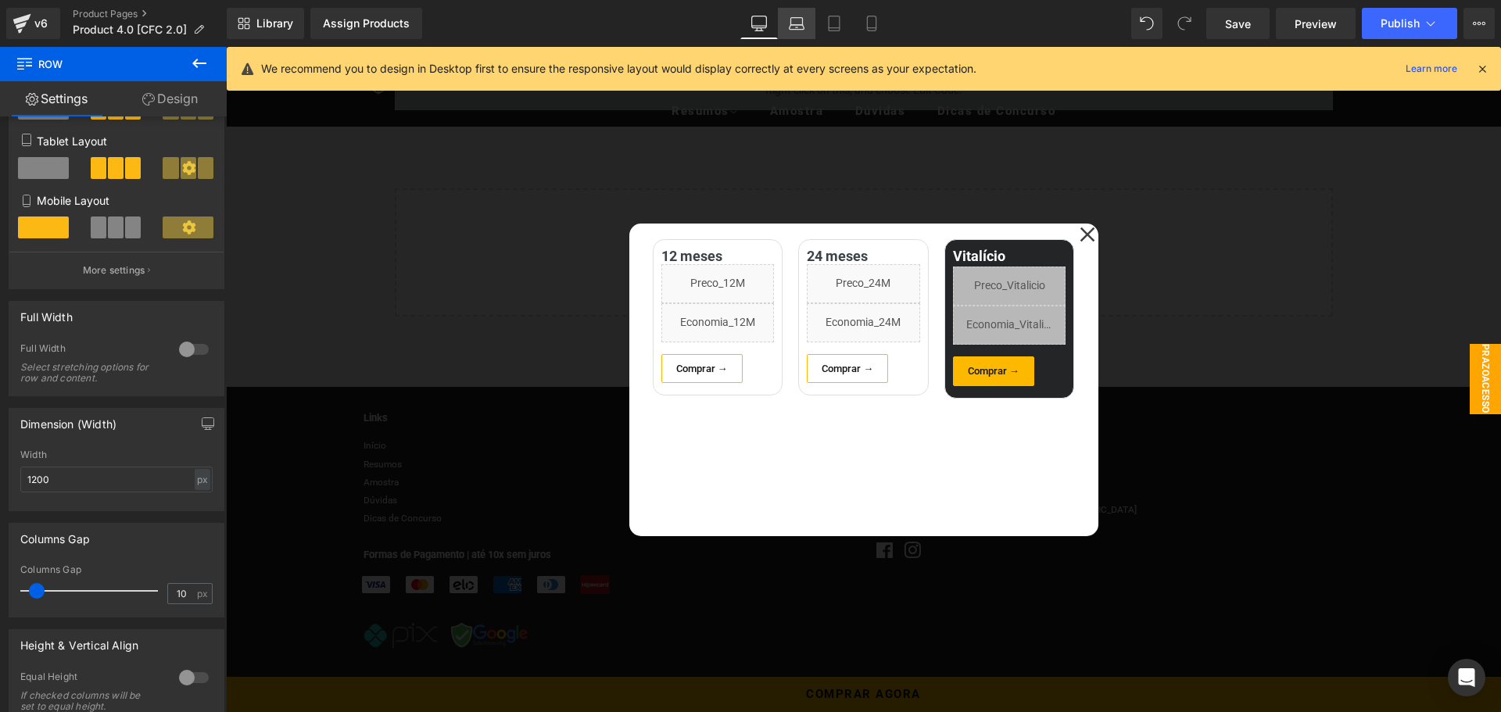
click at [803, 27] on icon at bounding box center [797, 24] width 16 height 16
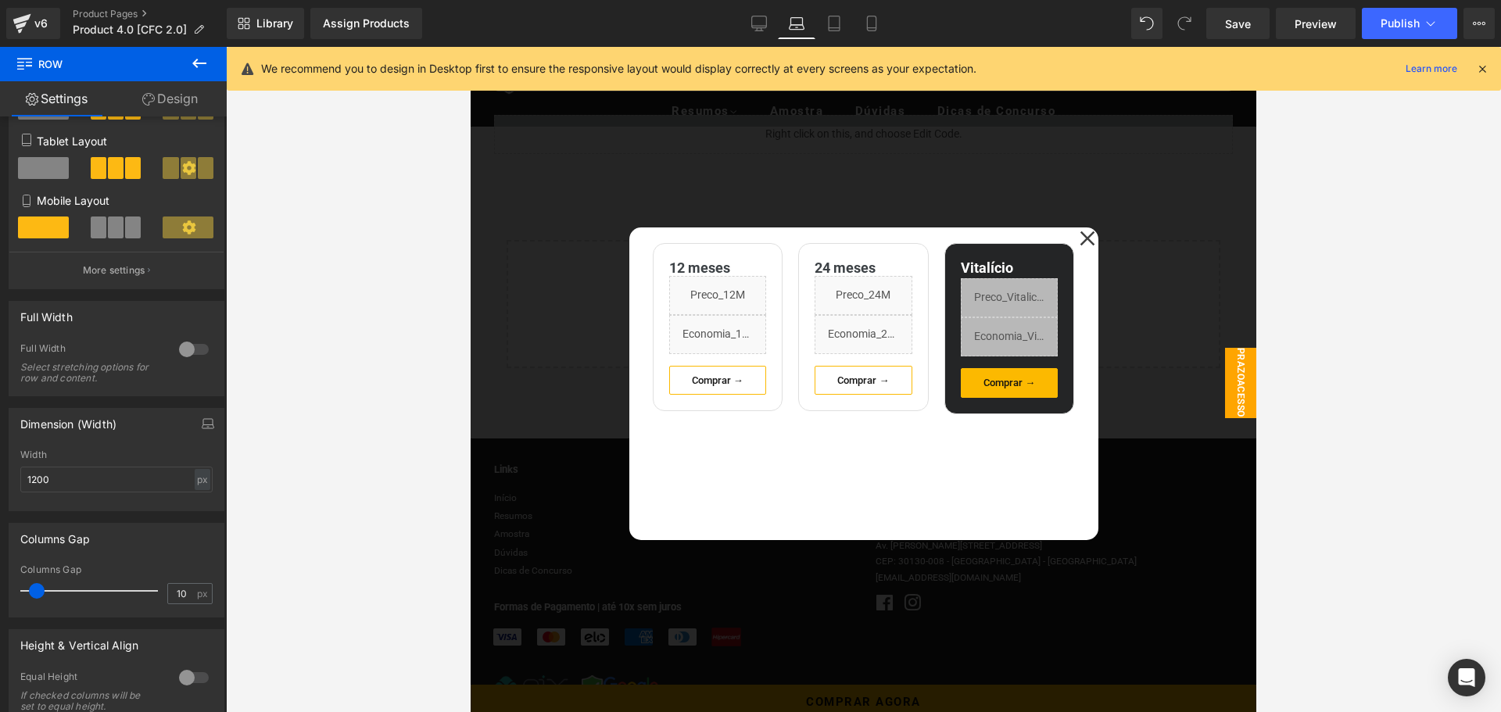
scroll to position [2807, 0]
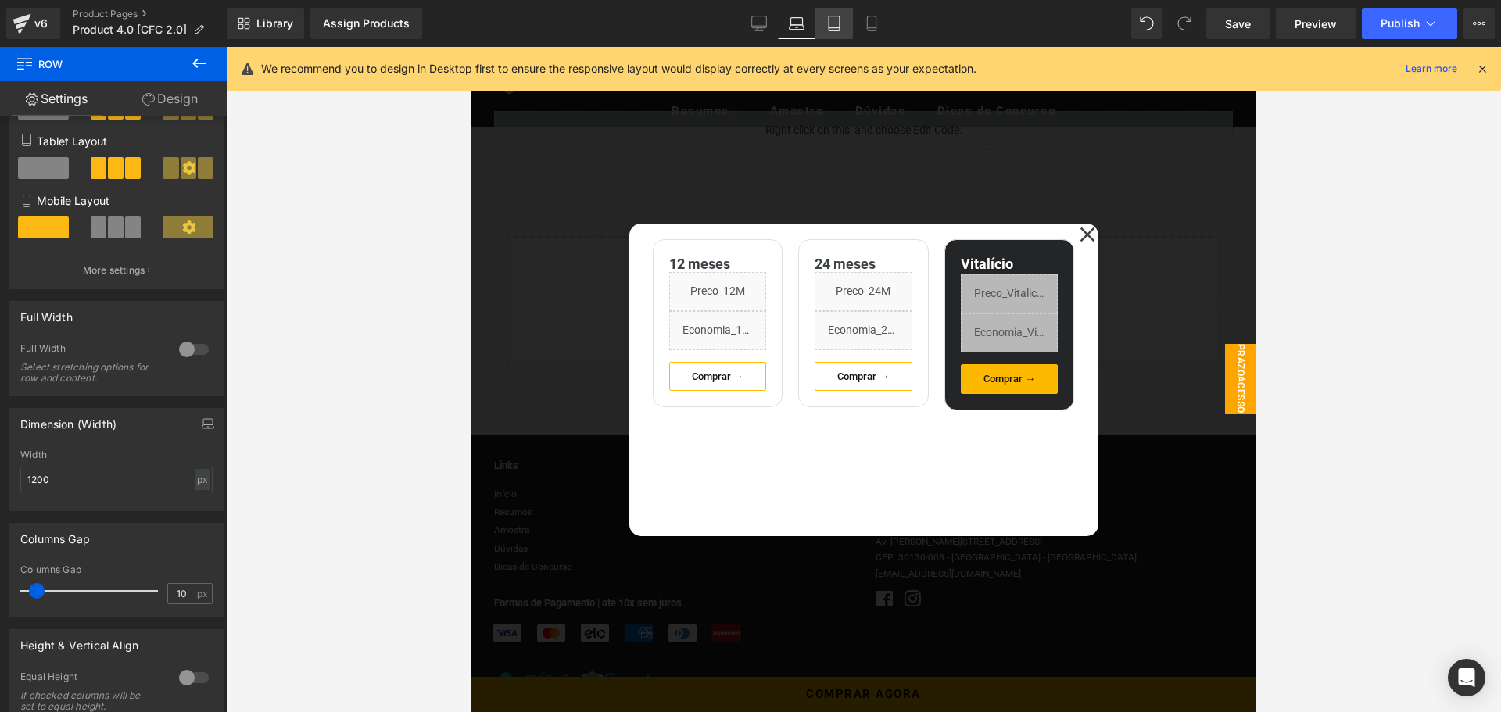
click at [828, 27] on icon at bounding box center [834, 24] width 16 height 16
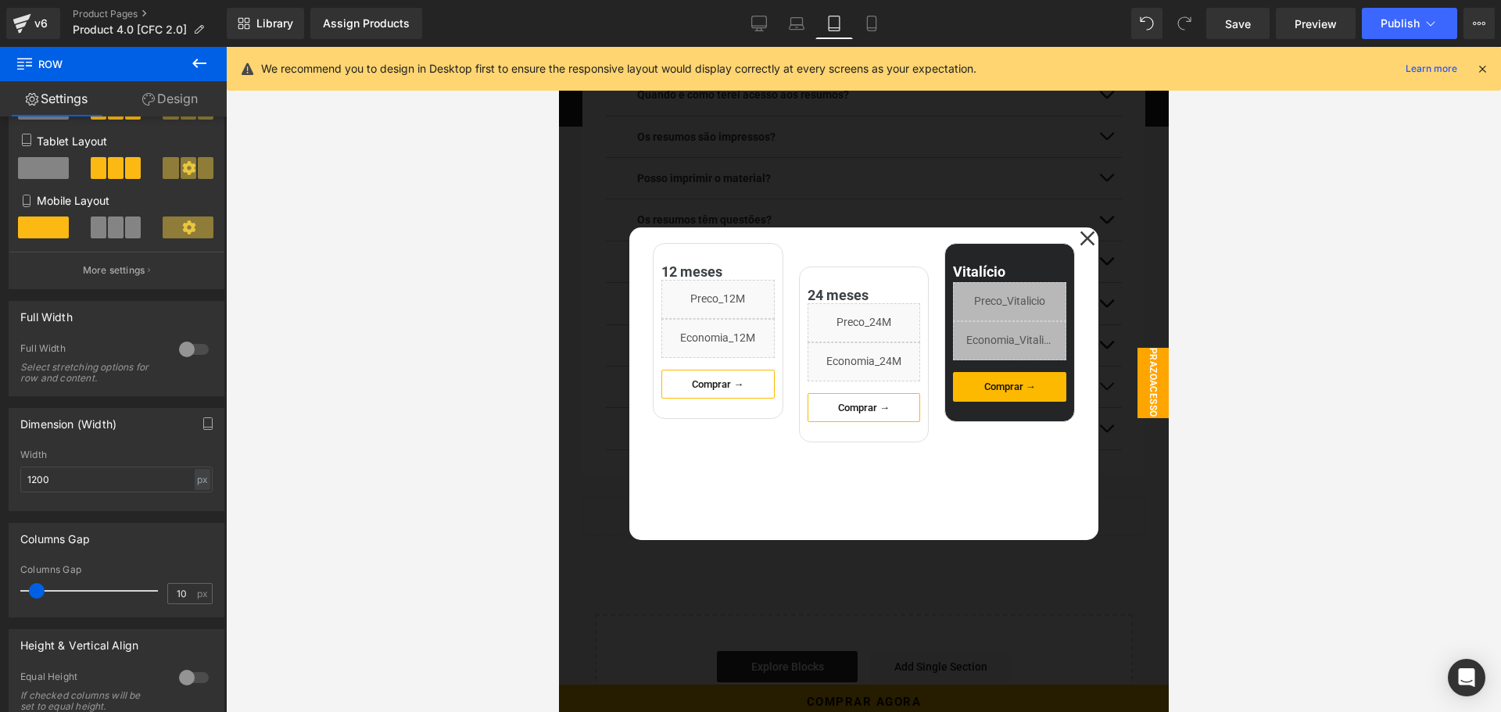
scroll to position [2811, 0]
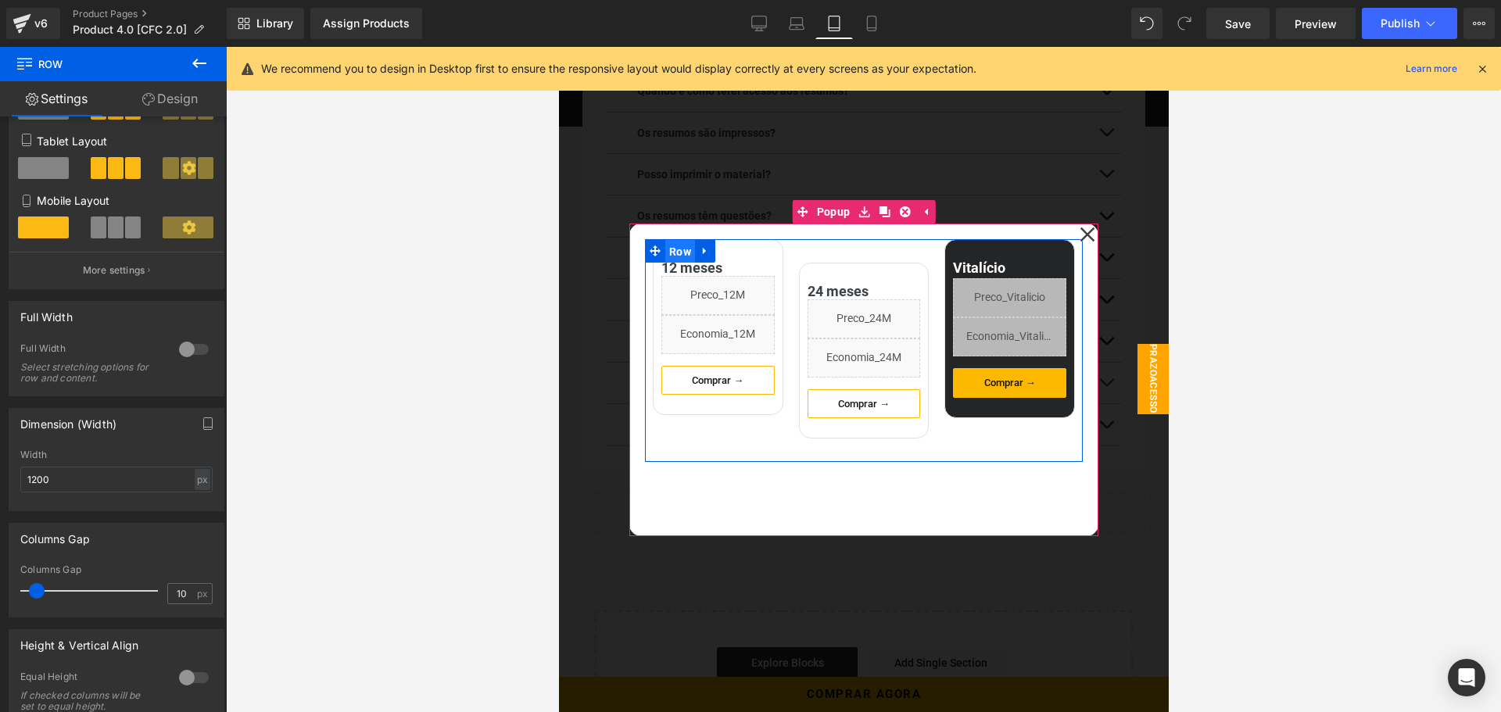
click at [676, 251] on span "Row" at bounding box center [680, 251] width 30 height 23
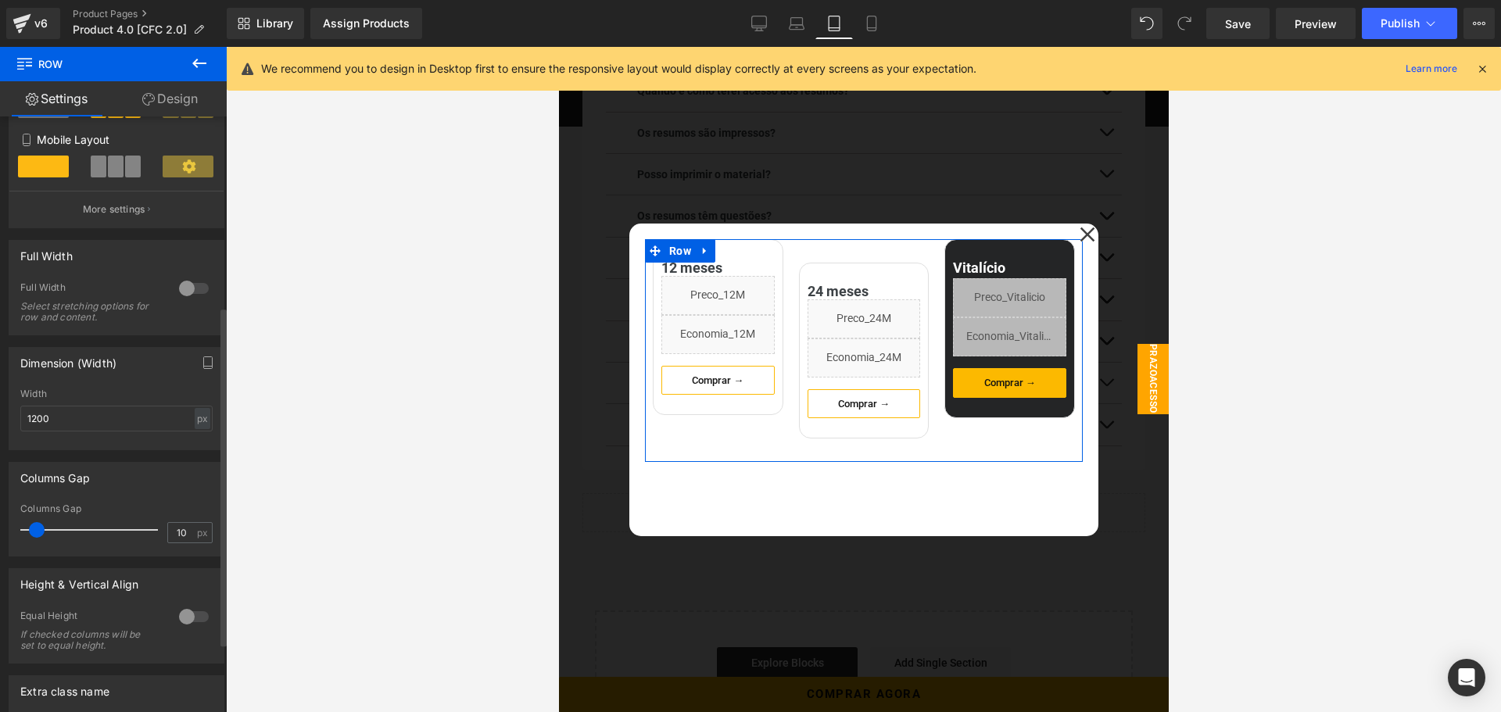
scroll to position [391, 0]
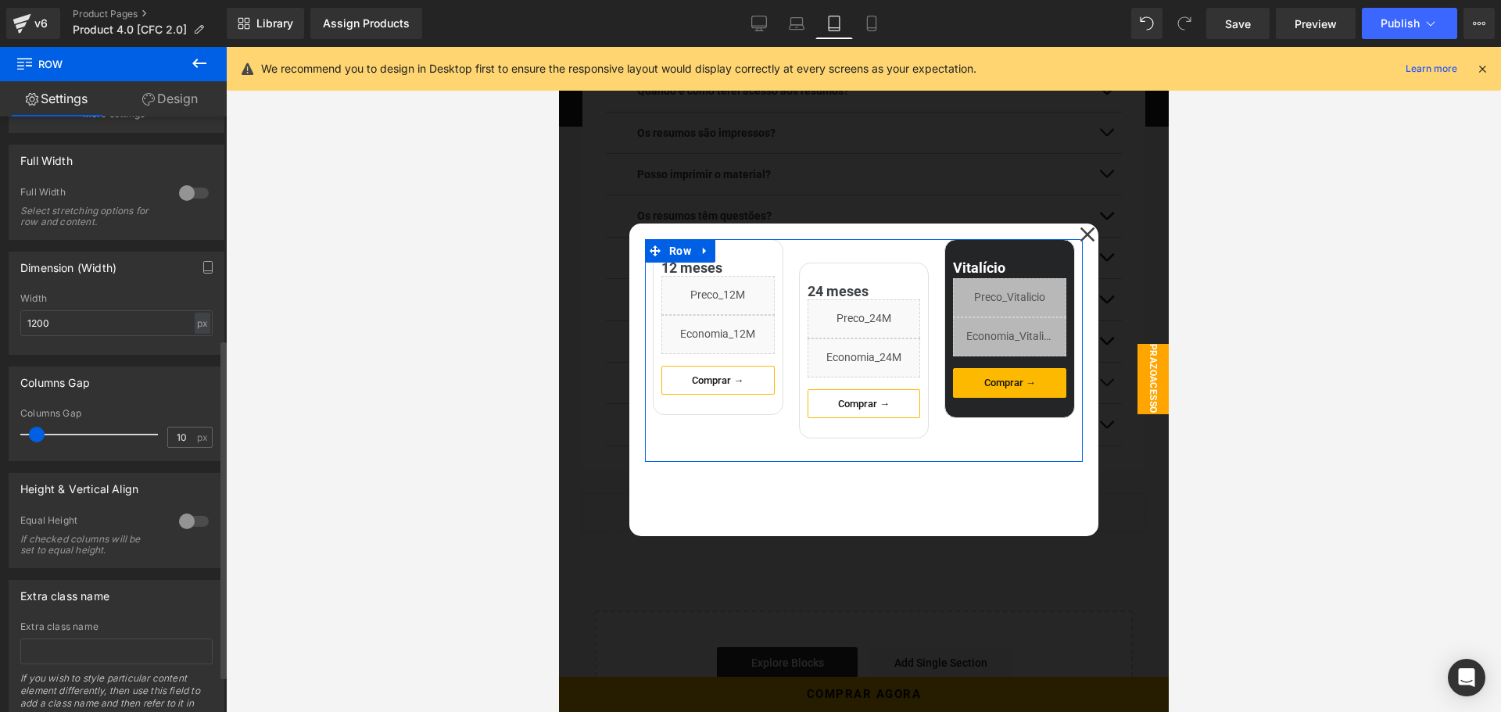
click at [180, 521] on div at bounding box center [194, 521] width 38 height 25
click at [163, 596] on span "Top" at bounding box center [116, 598] width 192 height 27
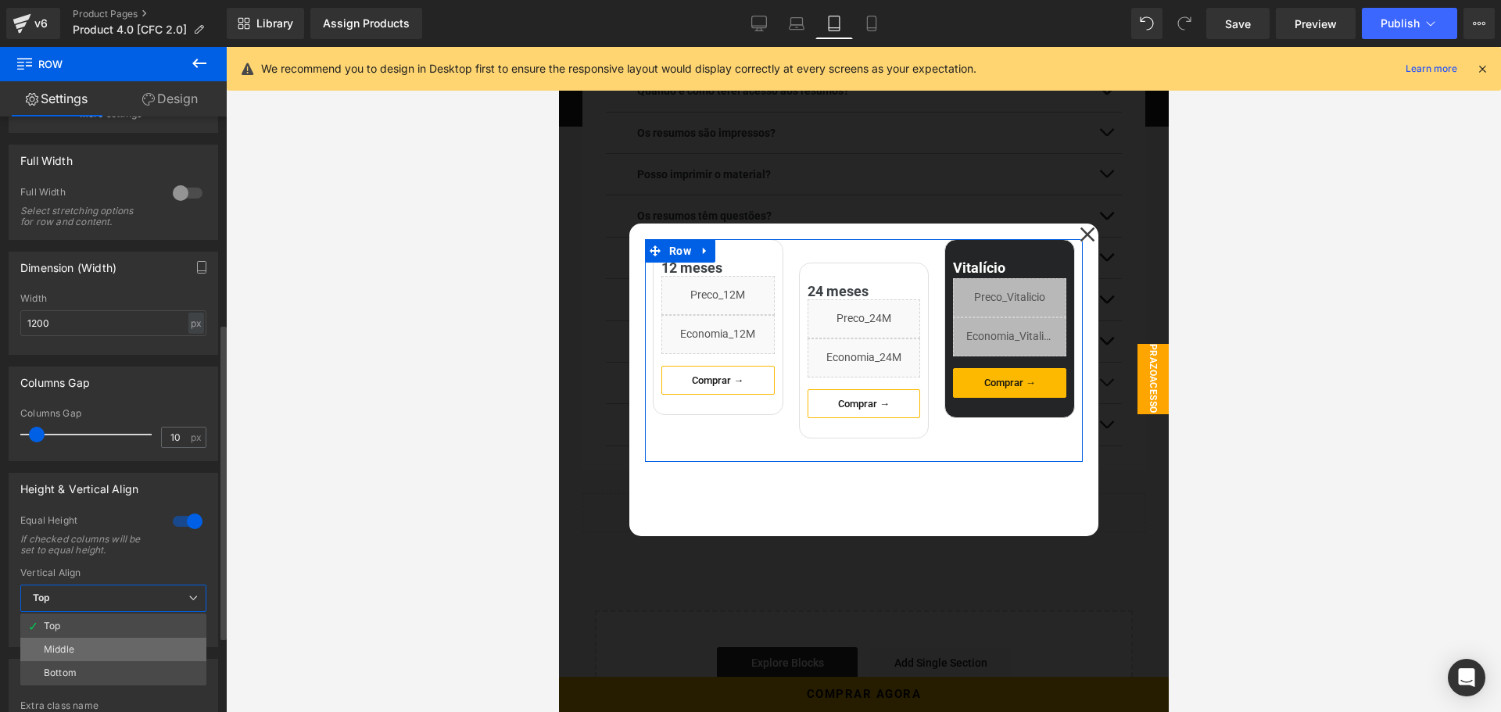
click at [113, 641] on li "Middle" at bounding box center [113, 649] width 186 height 23
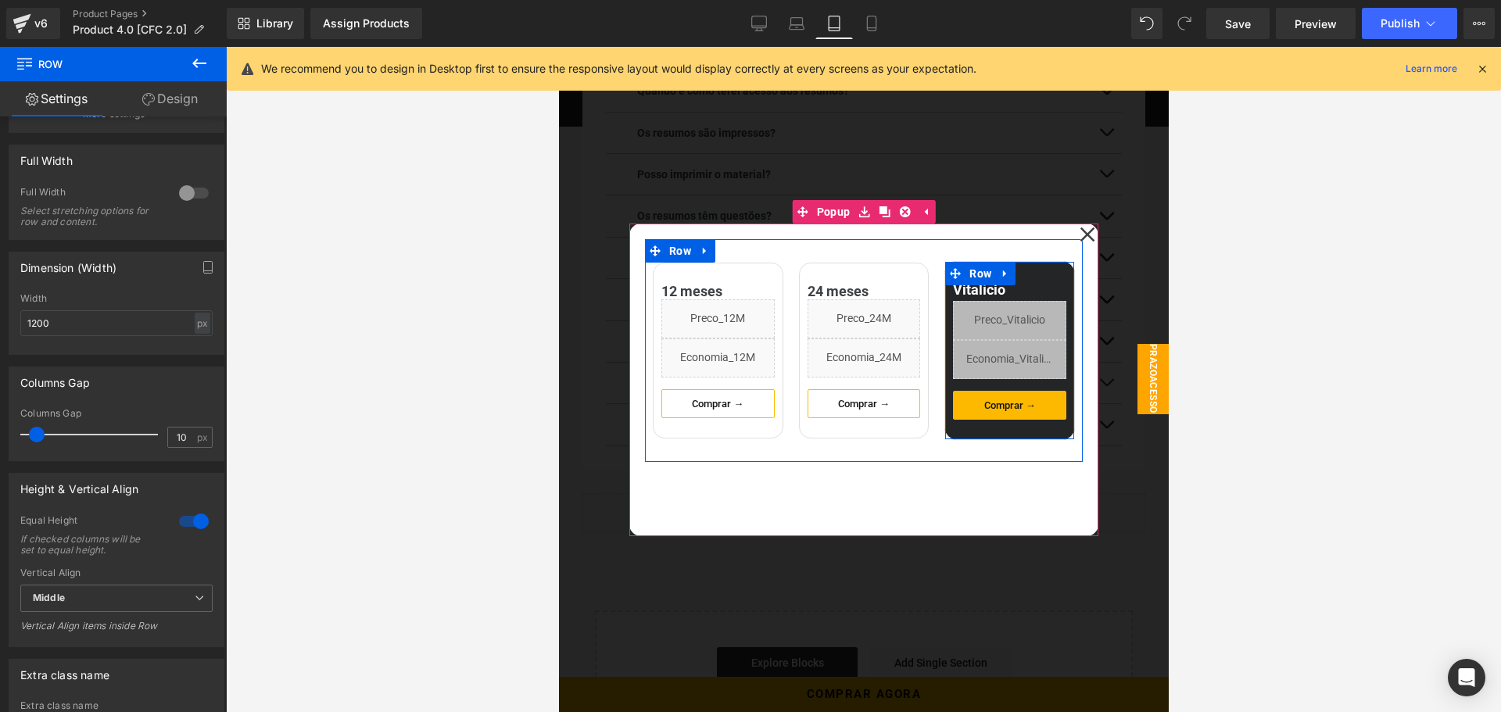
click at [1036, 277] on div "Vitalício Heading Liquid Liquid Comprar → Button Row" at bounding box center [1009, 350] width 131 height 179
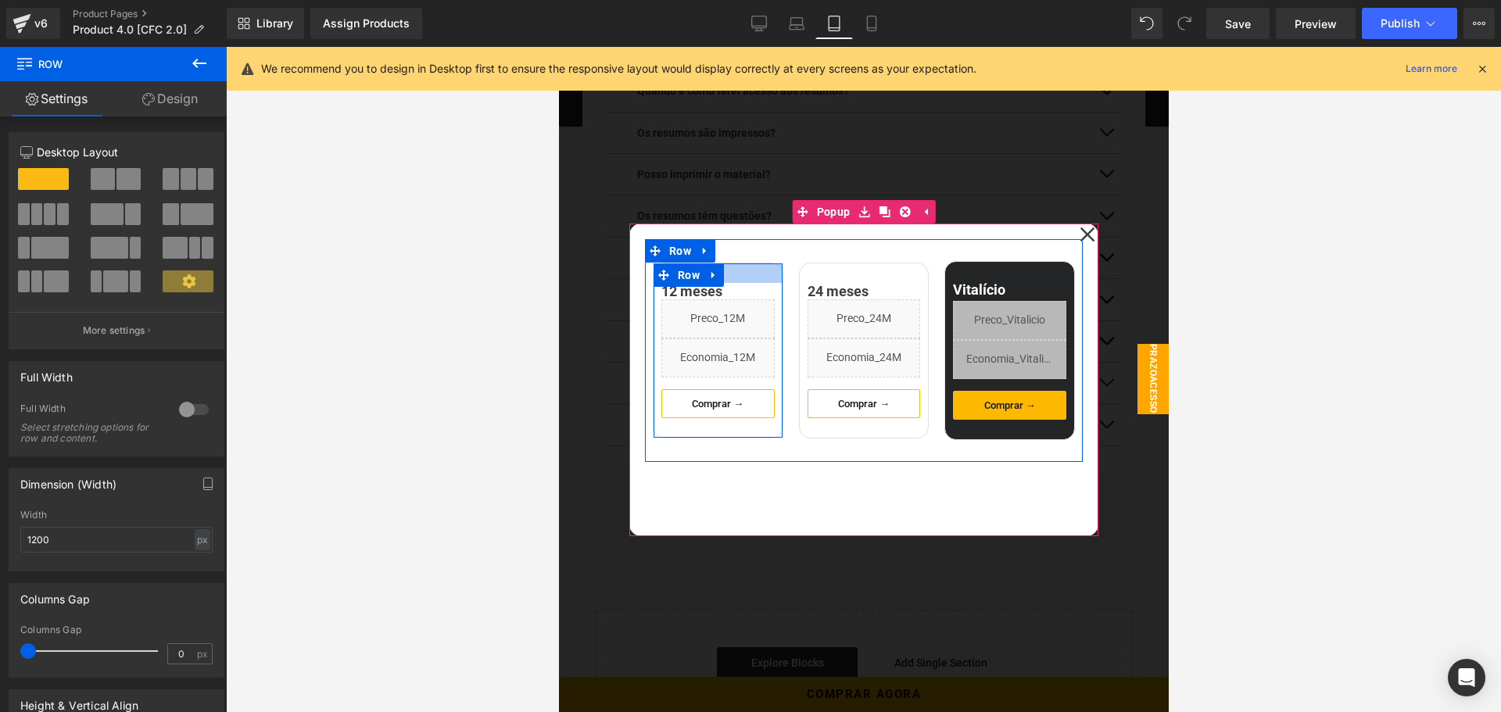
click at [729, 273] on div at bounding box center [717, 273] width 129 height 20
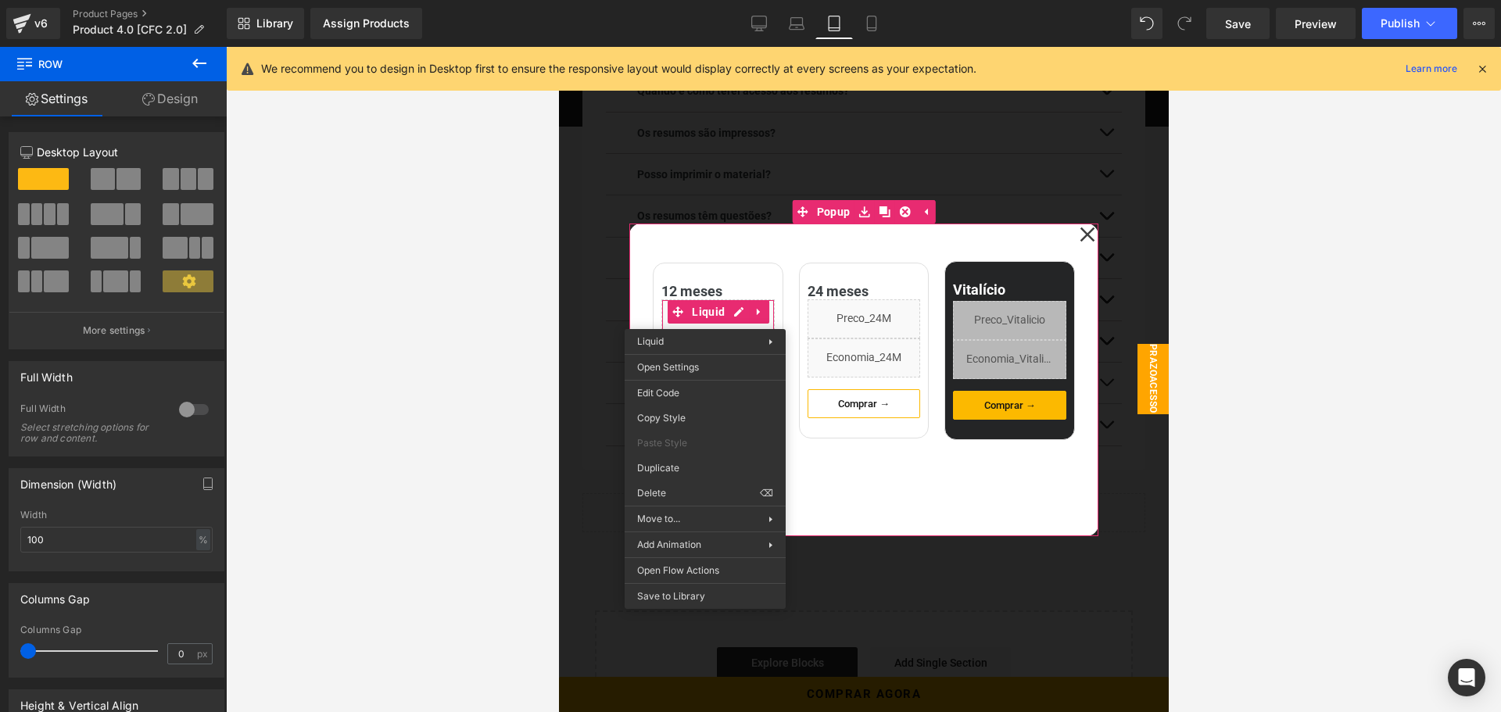
click at [859, 503] on div "12 meses Heading Liquid Liquid Comprar → Button Row 24 meses Heading Liquid Liq…" at bounding box center [863, 380] width 469 height 313
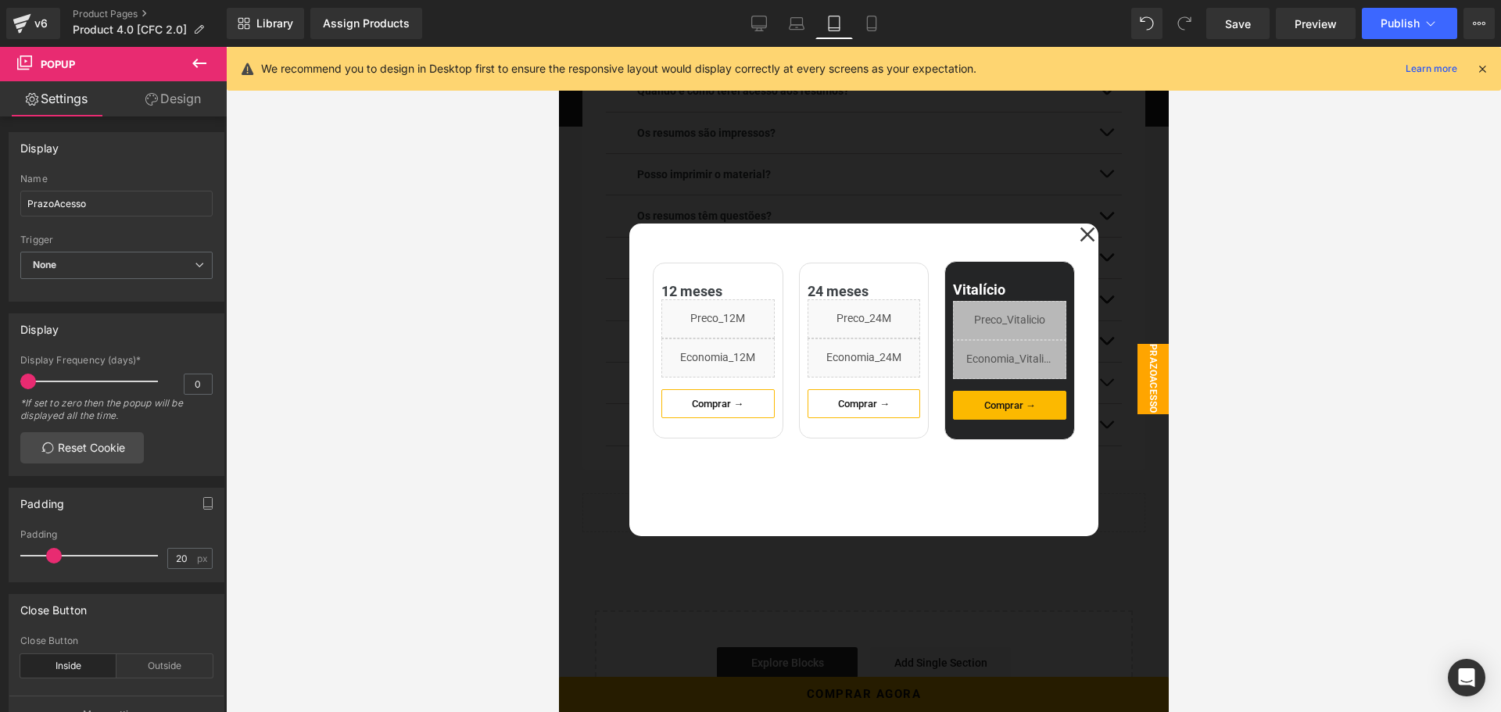
click at [195, 63] on icon at bounding box center [199, 63] width 14 height 9
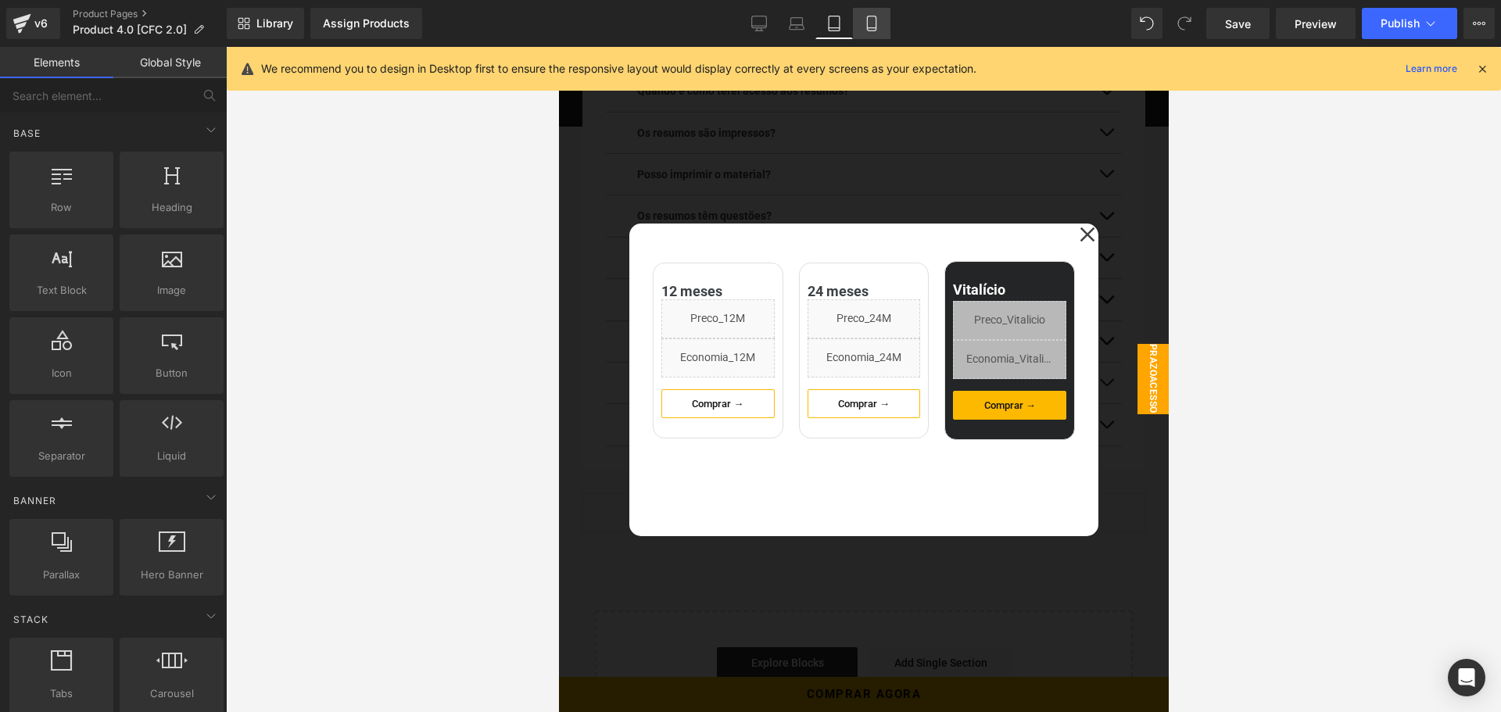
click at [882, 28] on link "Mobile" at bounding box center [872, 23] width 38 height 31
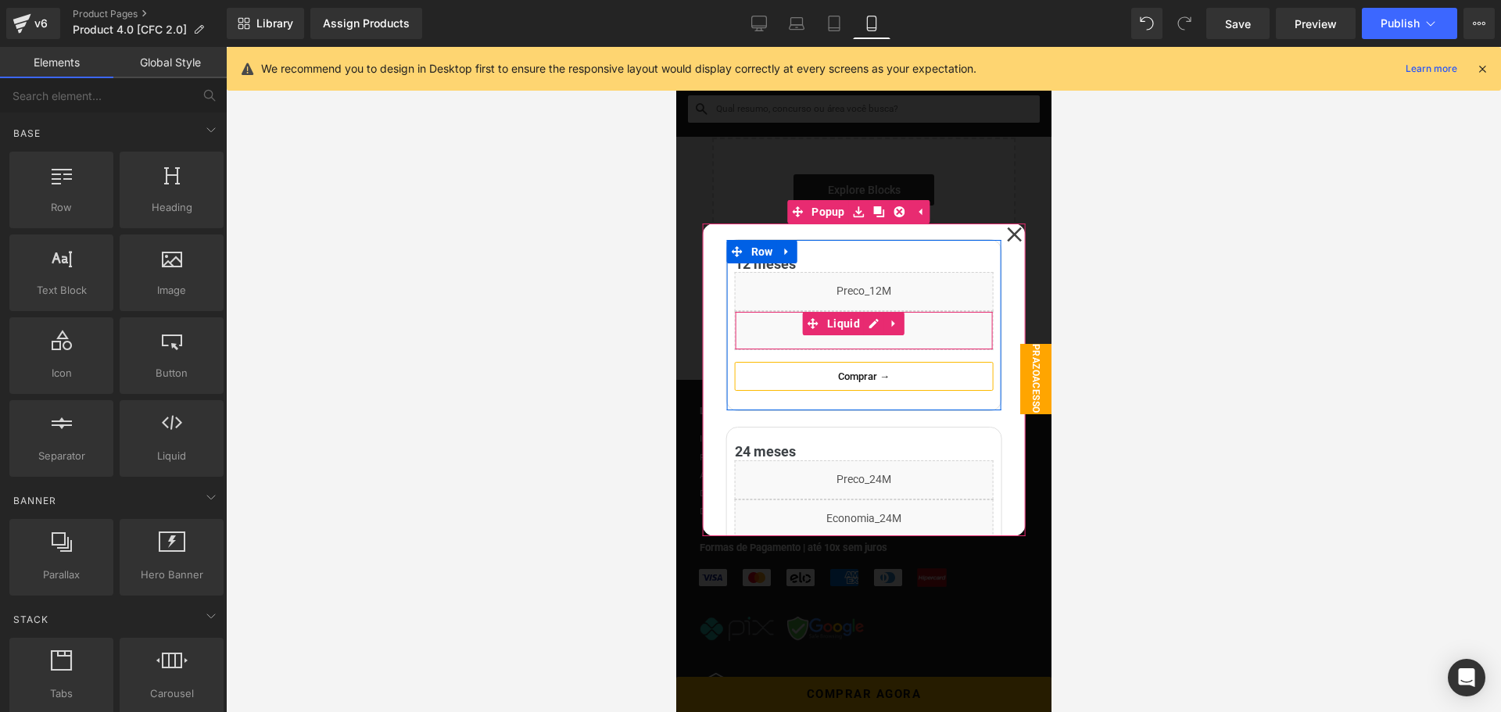
scroll to position [3152, 0]
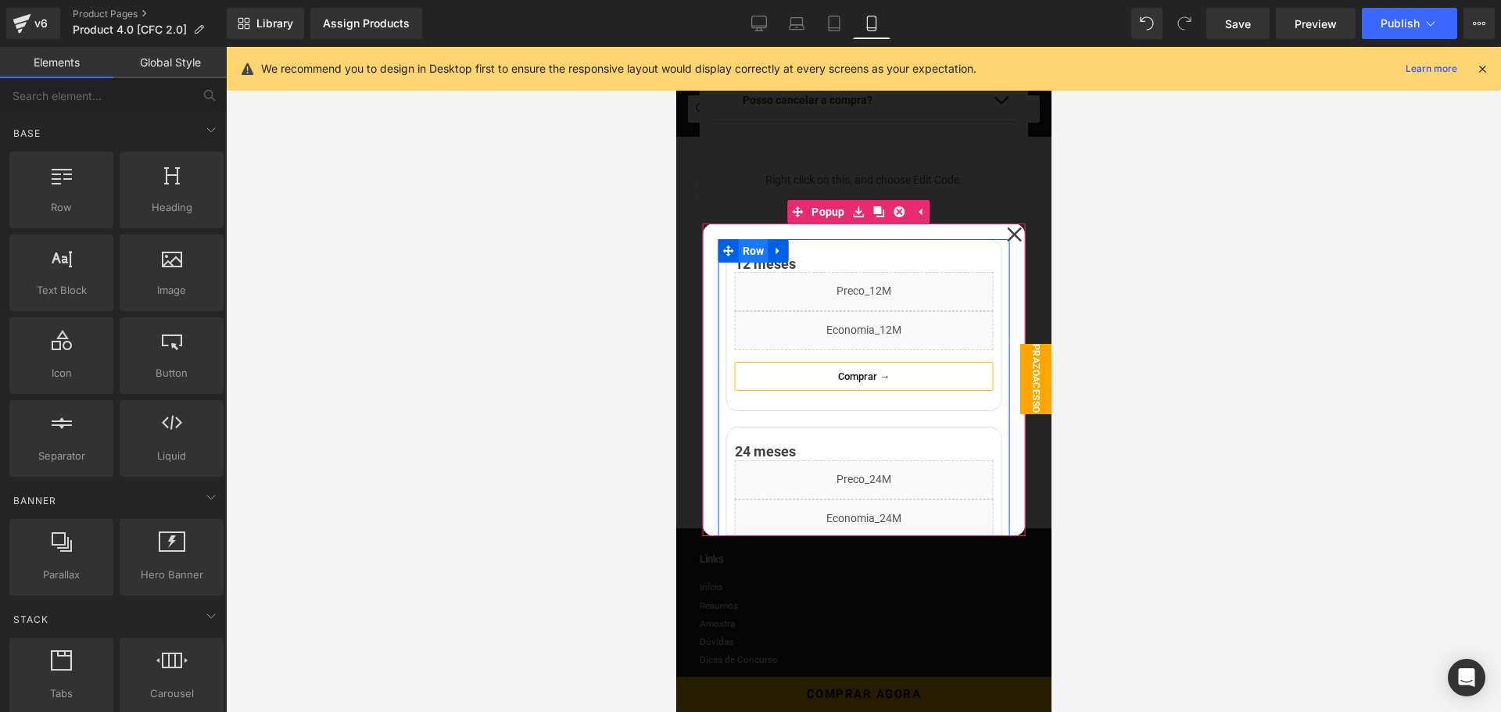
click at [749, 246] on span "Row" at bounding box center [753, 250] width 30 height 23
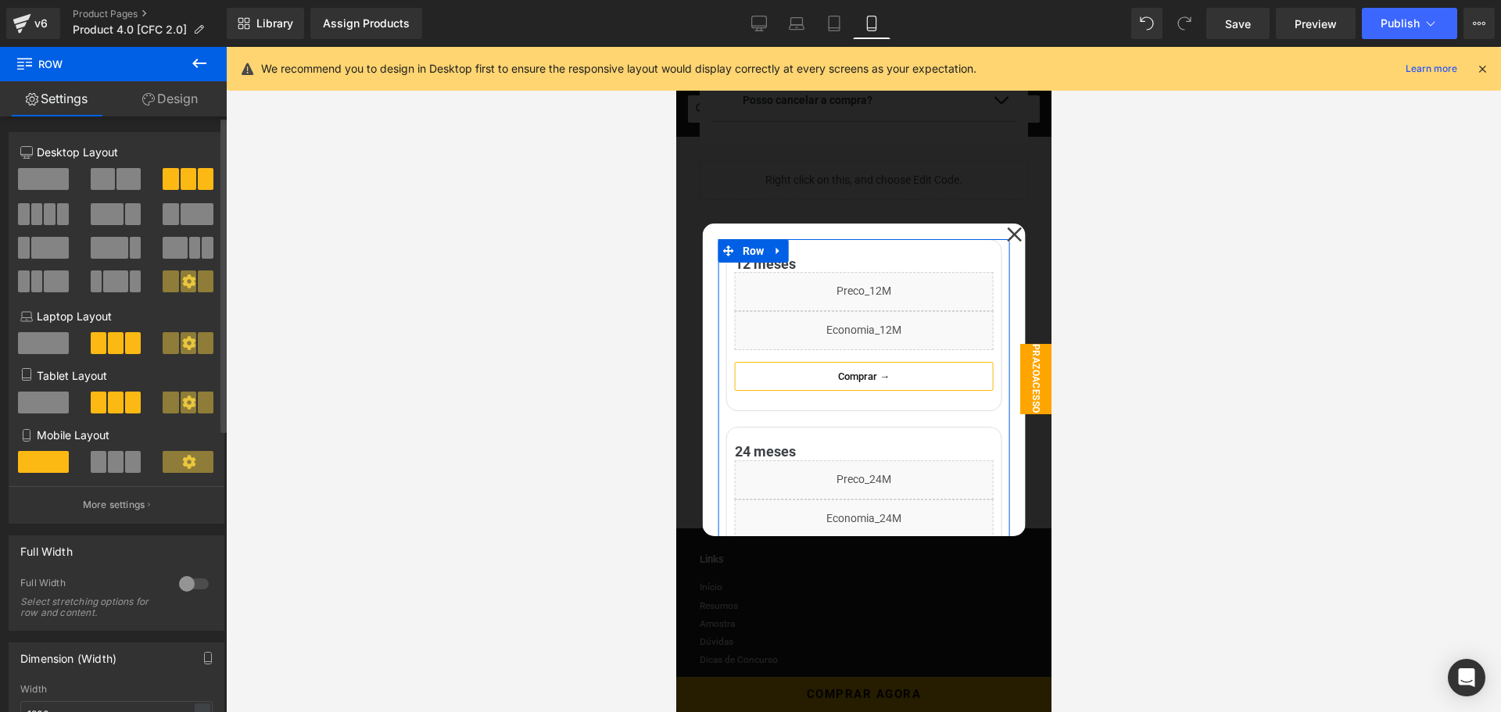
click at [120, 458] on button at bounding box center [117, 462] width 52 height 22
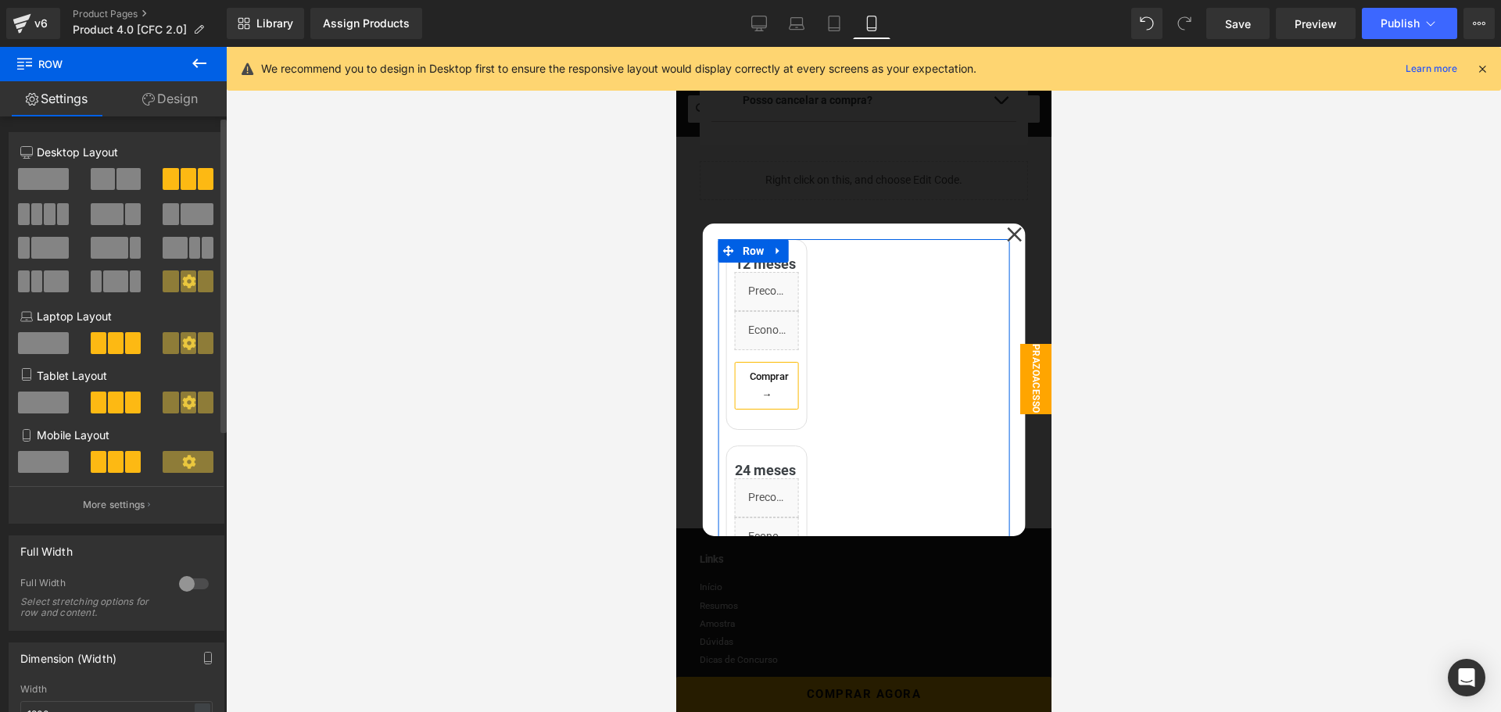
click at [54, 465] on span at bounding box center [43, 462] width 51 height 22
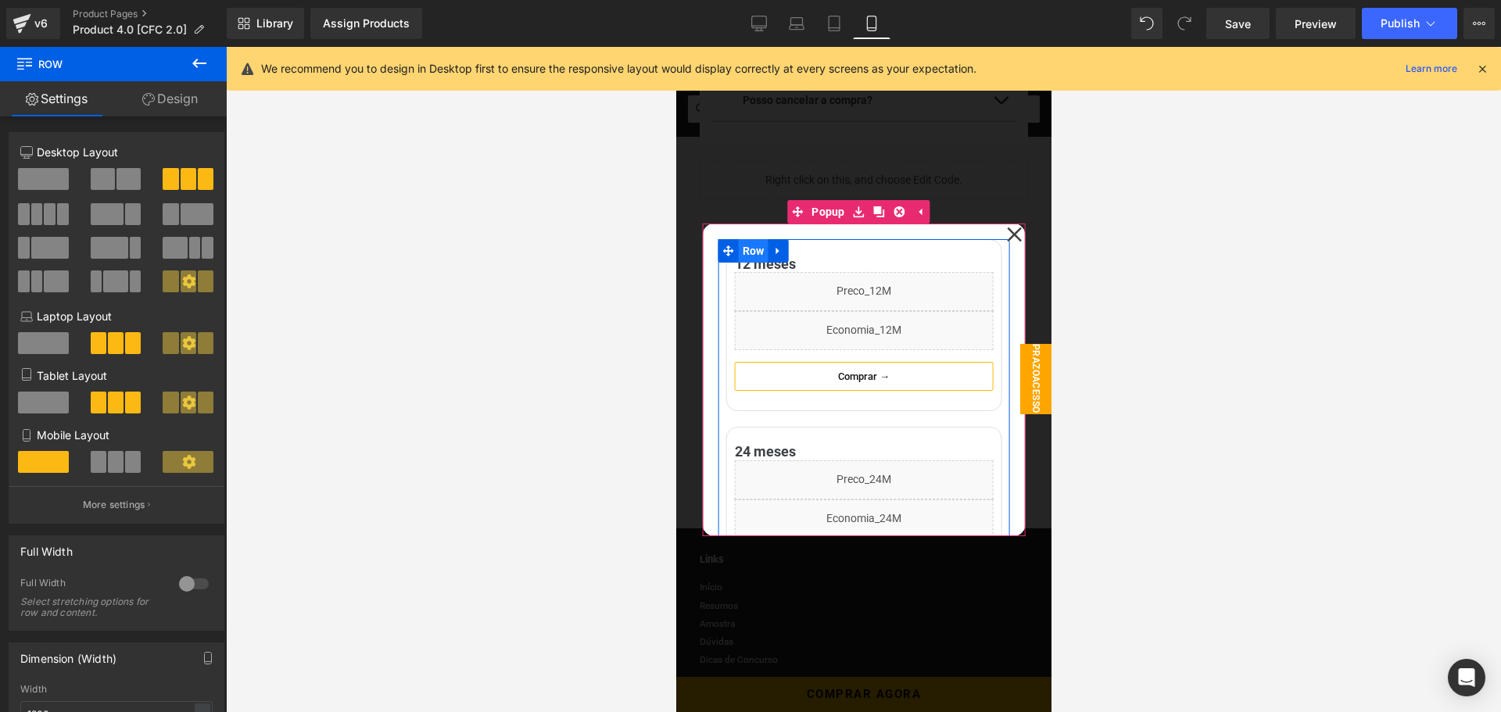
click at [754, 253] on span "Row" at bounding box center [753, 250] width 30 height 23
click at [119, 462] on span at bounding box center [116, 462] width 16 height 22
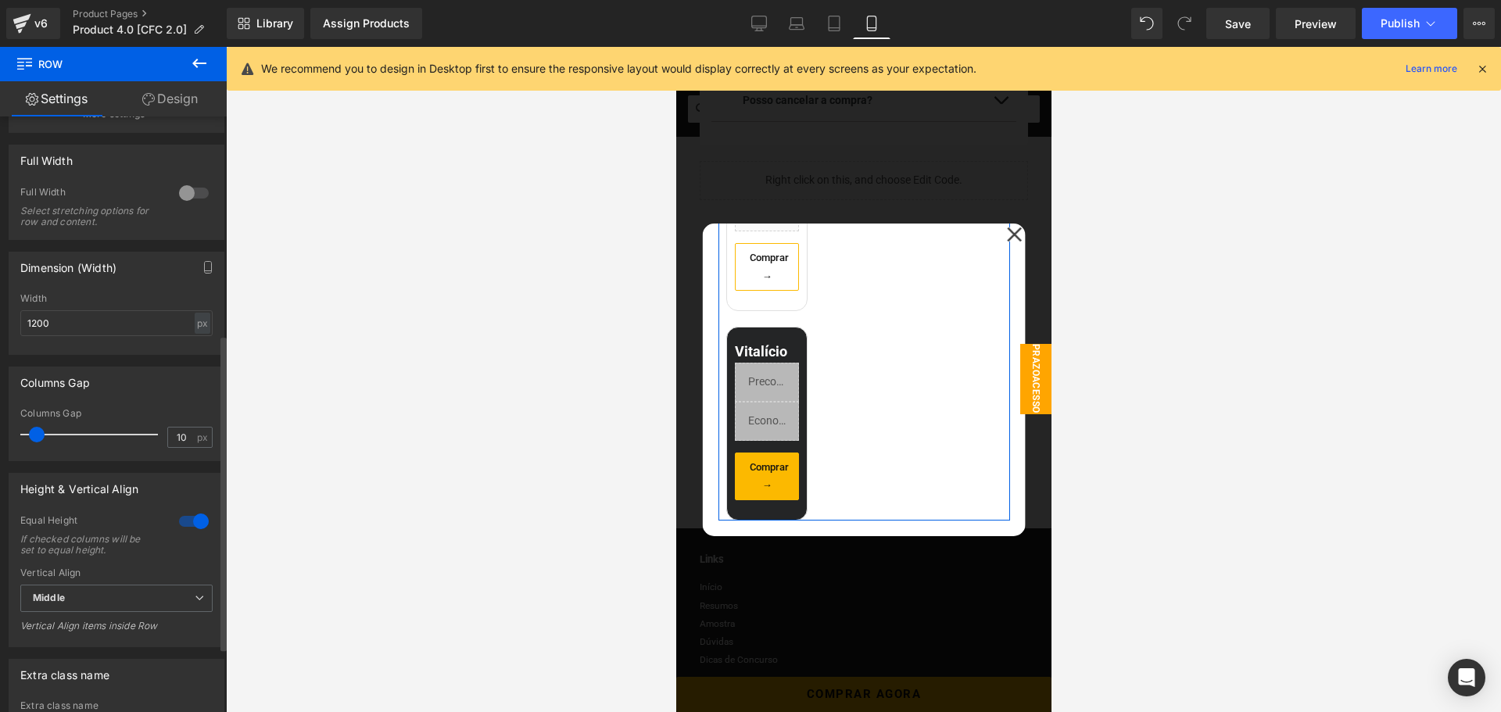
scroll to position [469, 0]
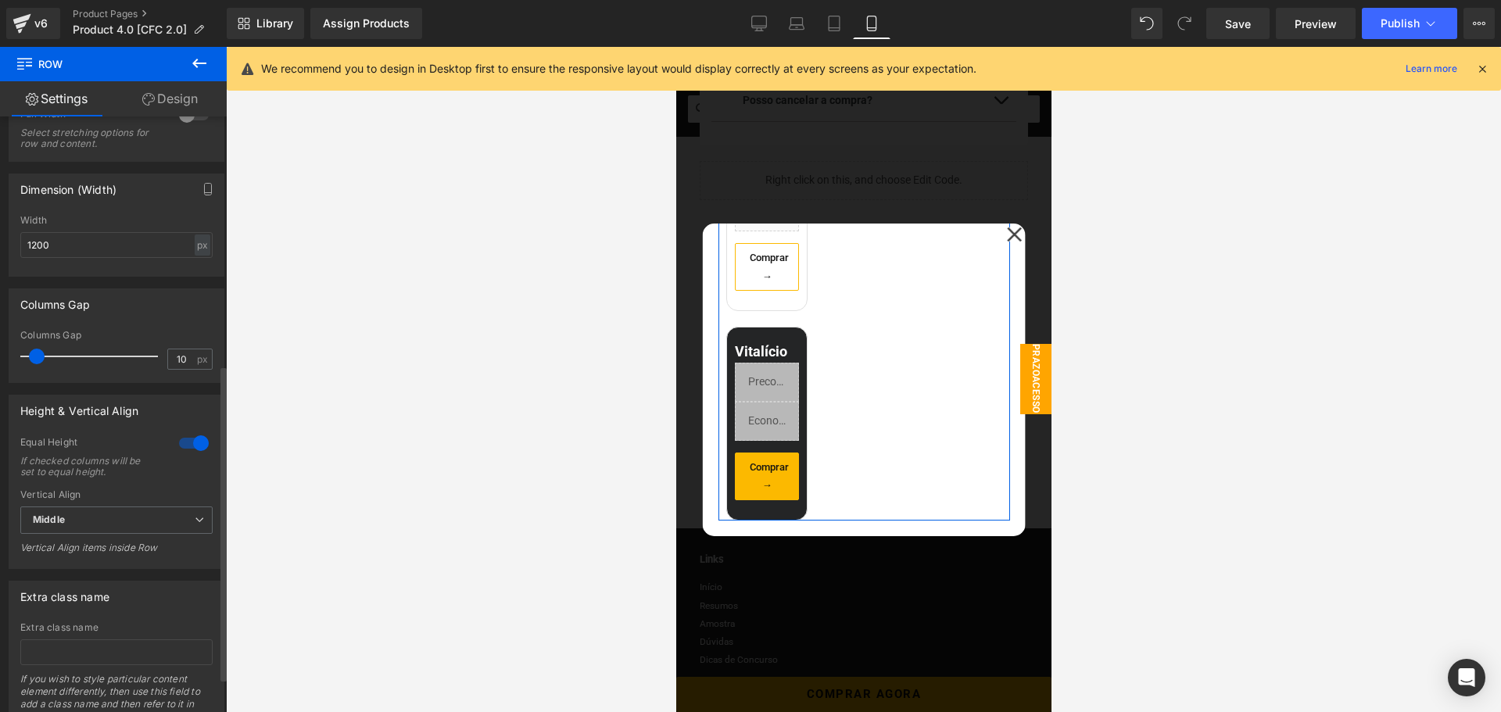
click at [181, 439] on div at bounding box center [194, 443] width 38 height 25
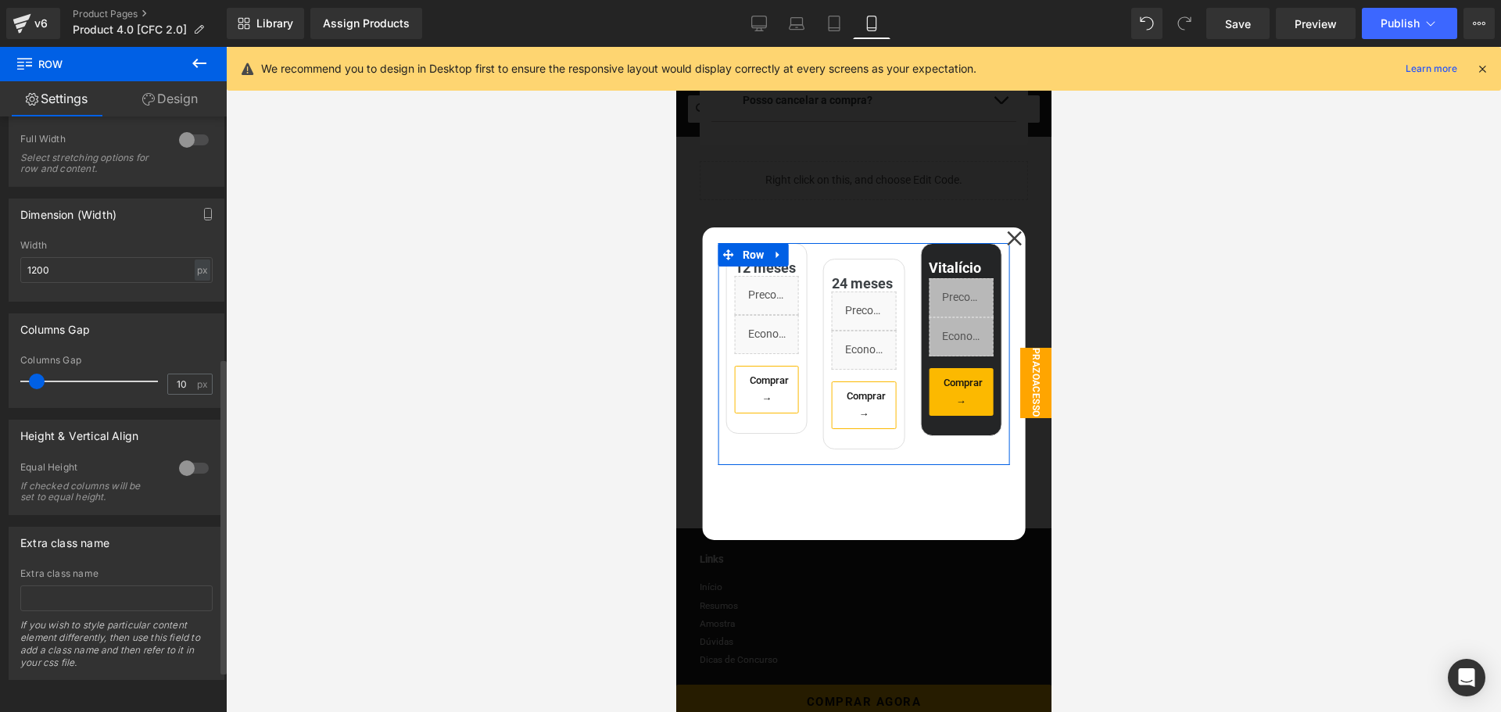
scroll to position [0, 0]
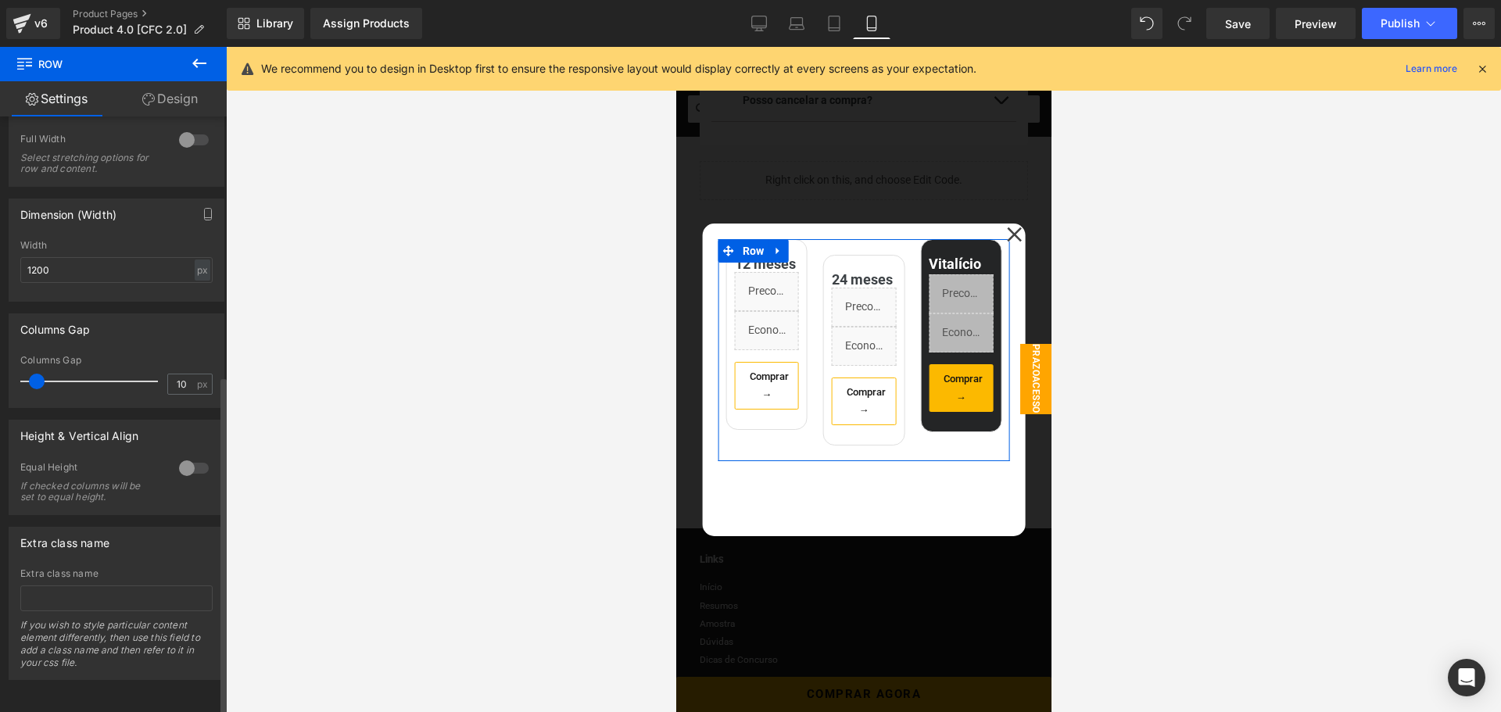
click at [183, 456] on div at bounding box center [194, 468] width 38 height 25
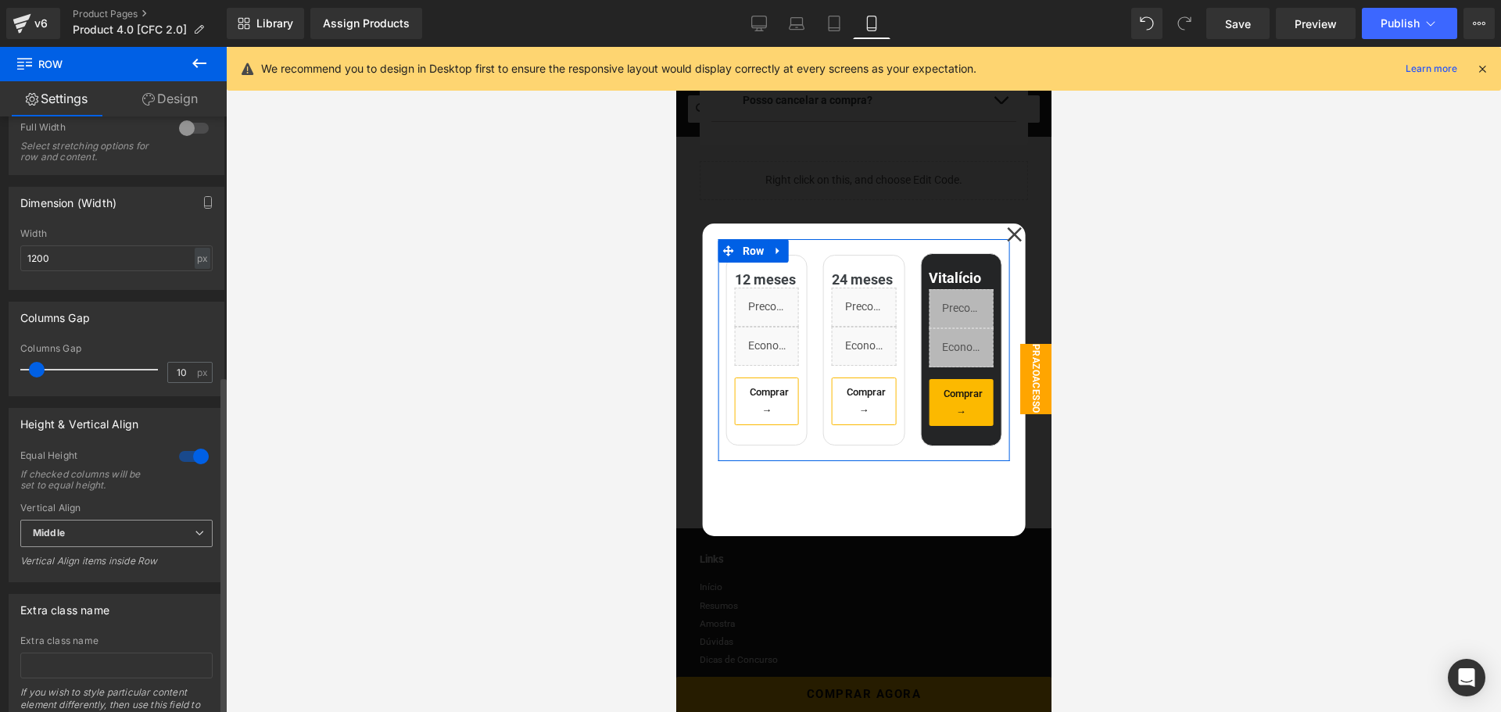
scroll to position [469, 0]
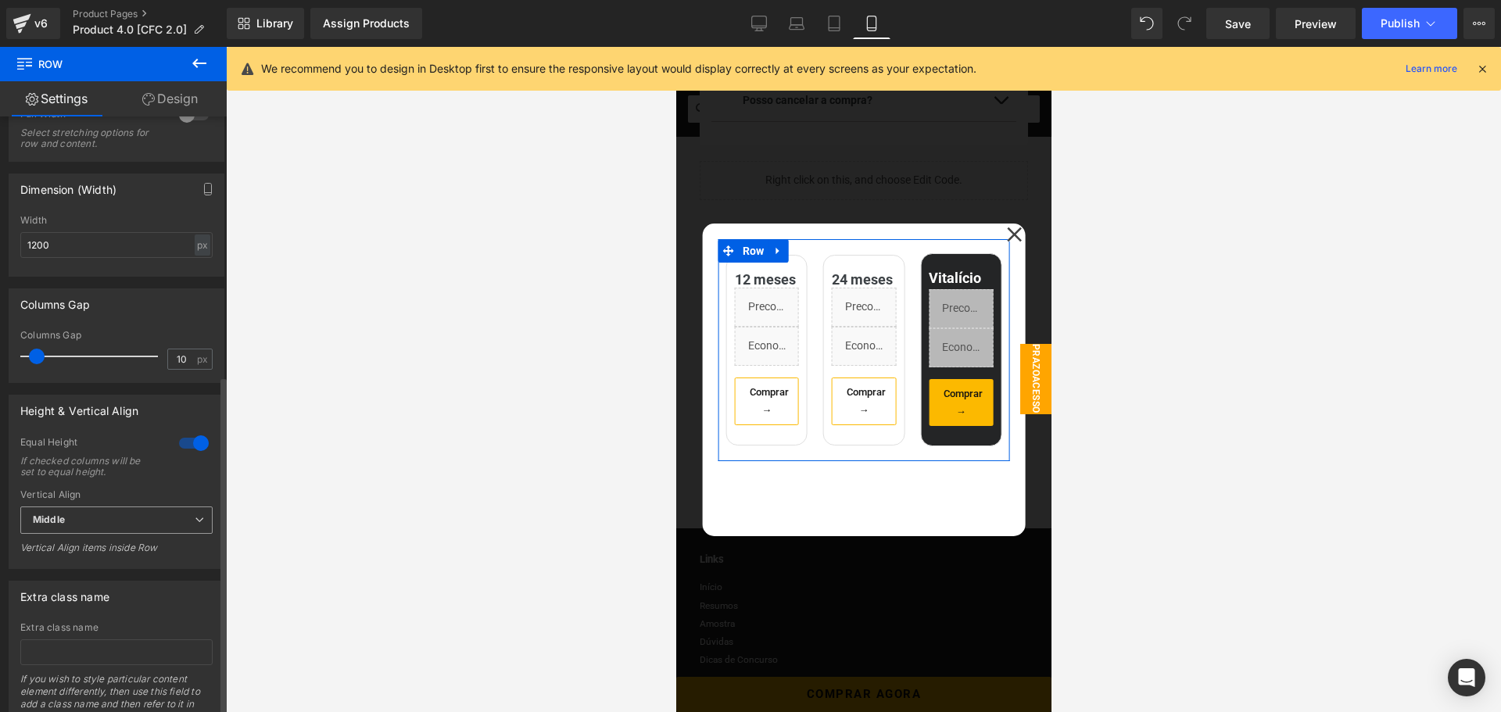
click at [138, 532] on span "Middle" at bounding box center [116, 520] width 192 height 27
click at [102, 546] on li "Top" at bounding box center [113, 547] width 186 height 23
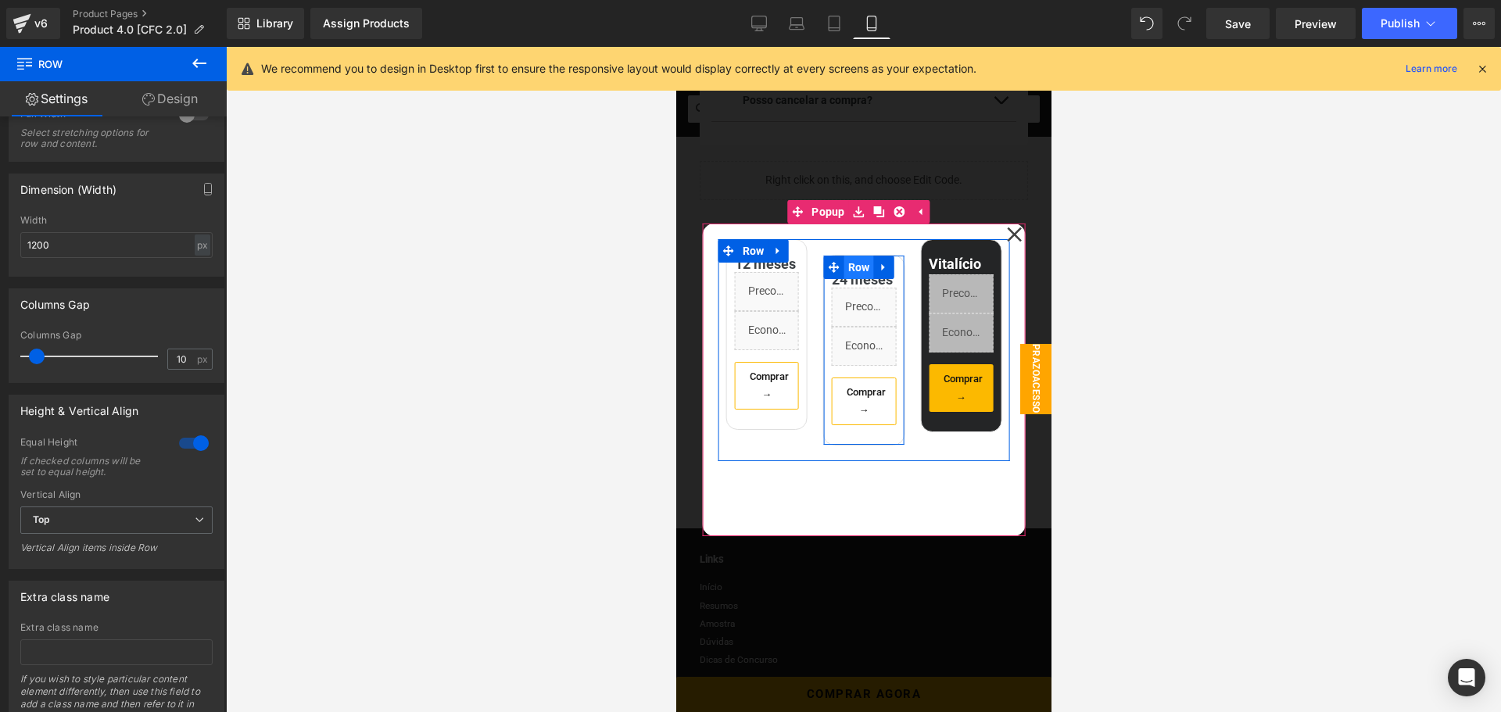
click at [848, 257] on span "Row" at bounding box center [859, 267] width 30 height 23
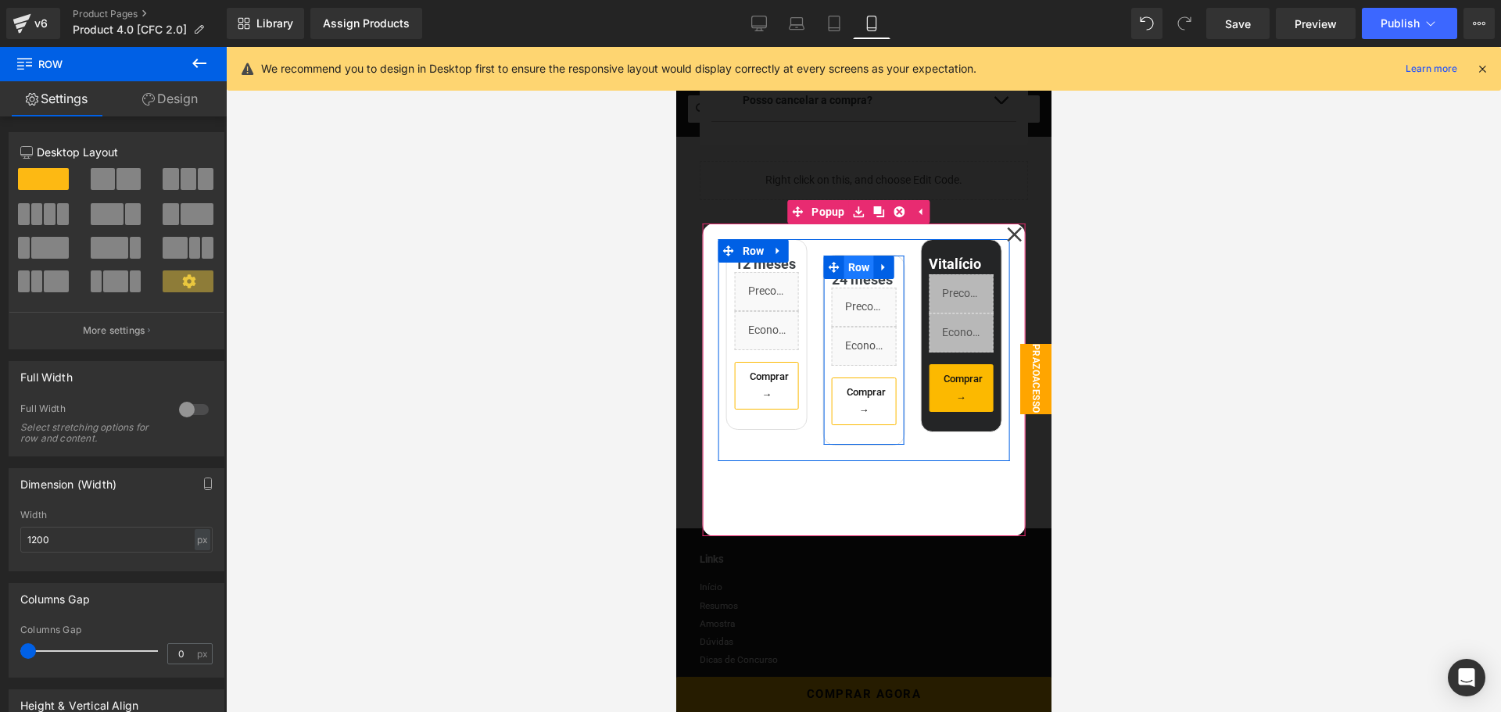
click at [844, 257] on span "Row" at bounding box center [859, 267] width 30 height 23
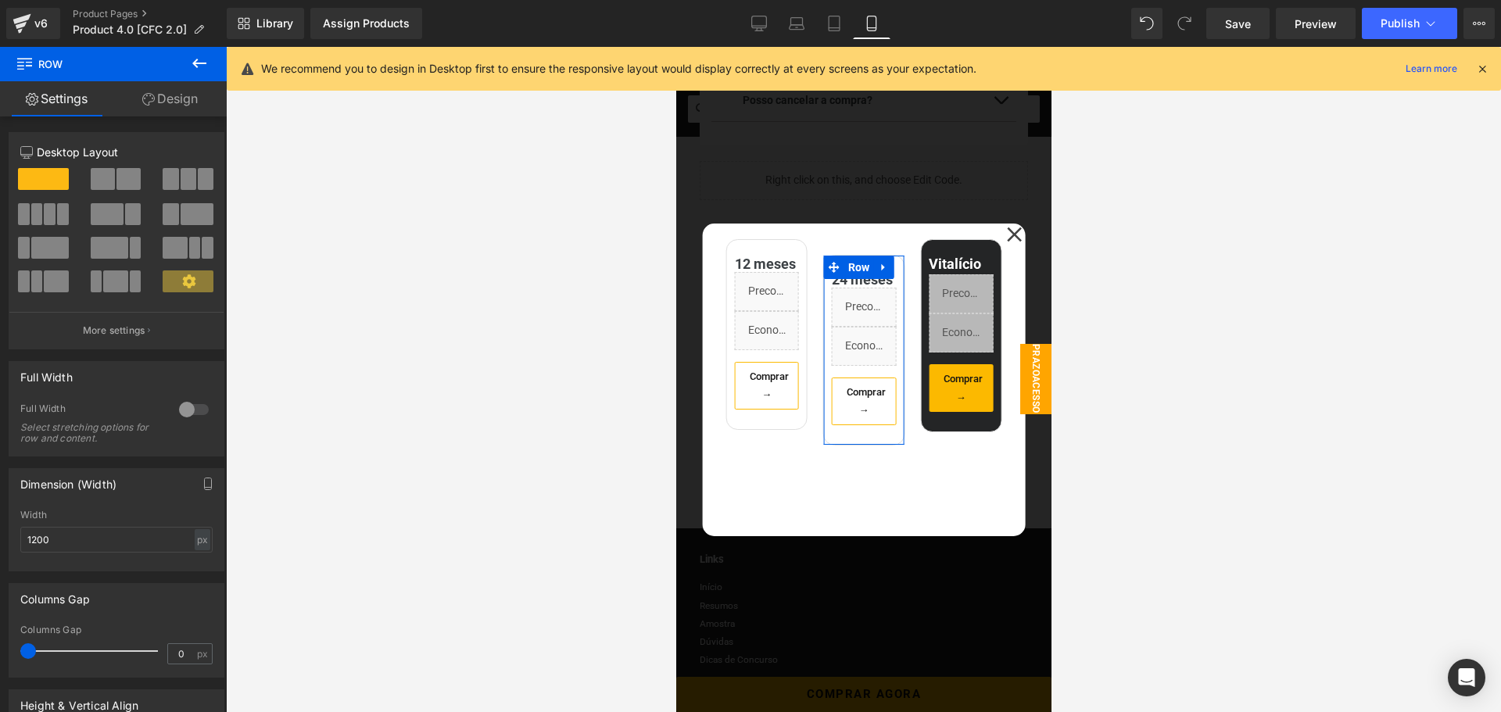
click at [167, 101] on link "Design" at bounding box center [169, 98] width 113 height 35
click at [0, 0] on div "Spacing" at bounding box center [0, 0] width 0 height 0
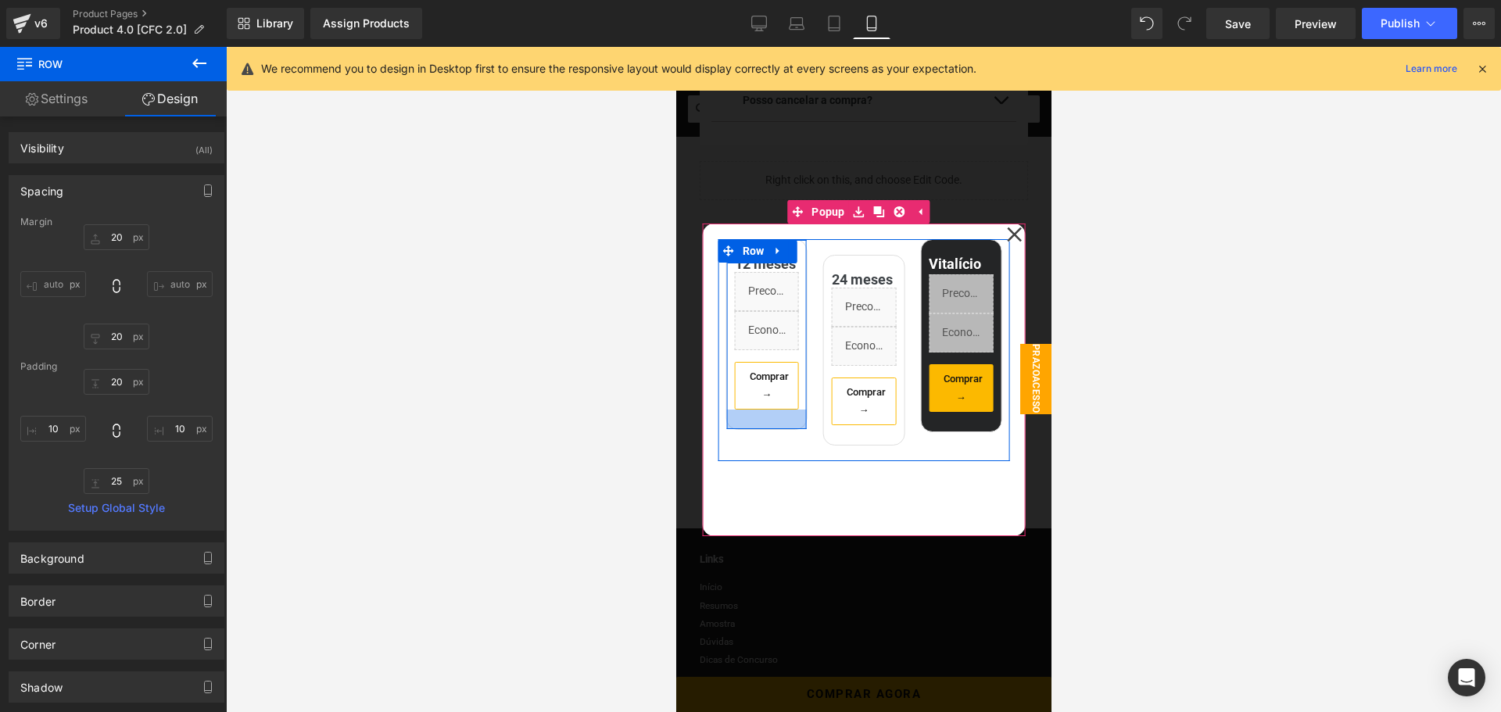
click at [774, 429] on div at bounding box center [766, 420] width 80 height 20
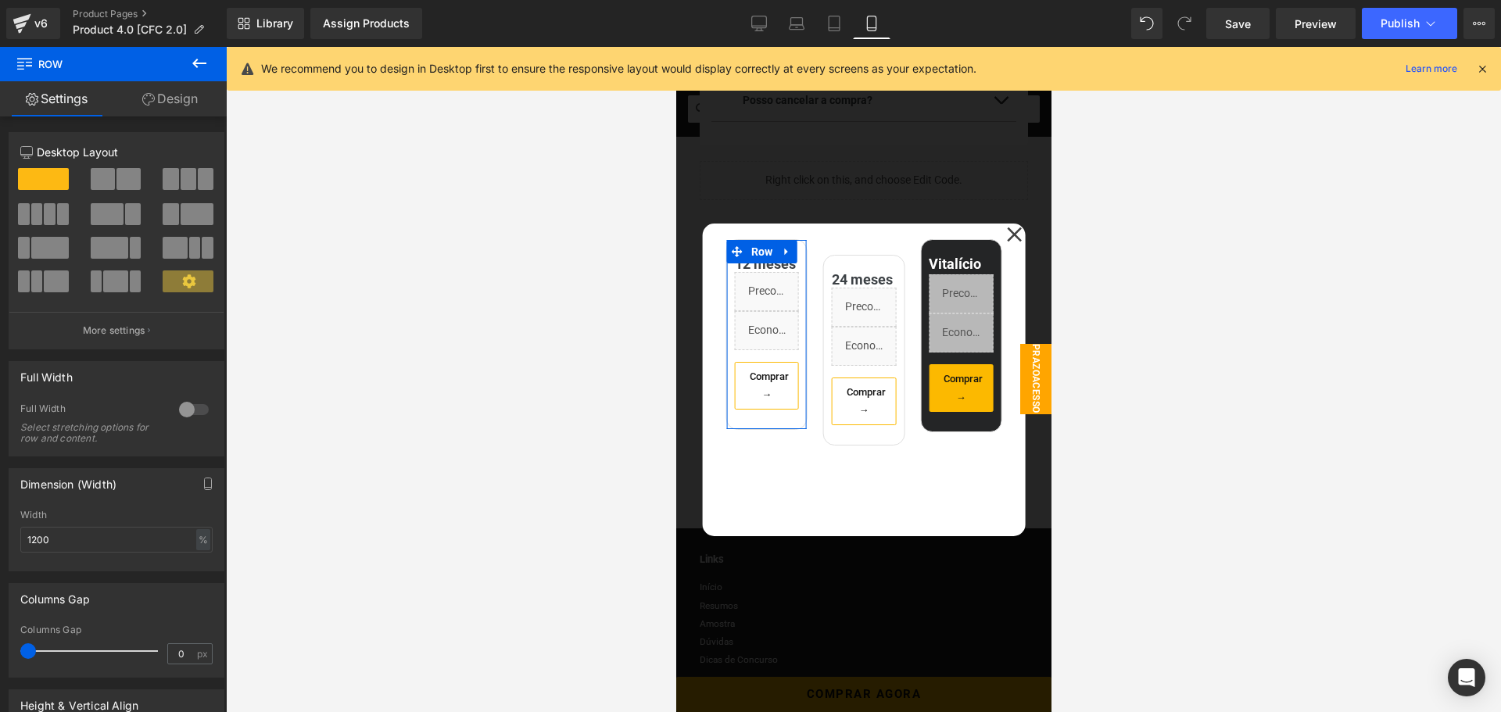
click at [155, 102] on link "Design" at bounding box center [169, 98] width 113 height 35
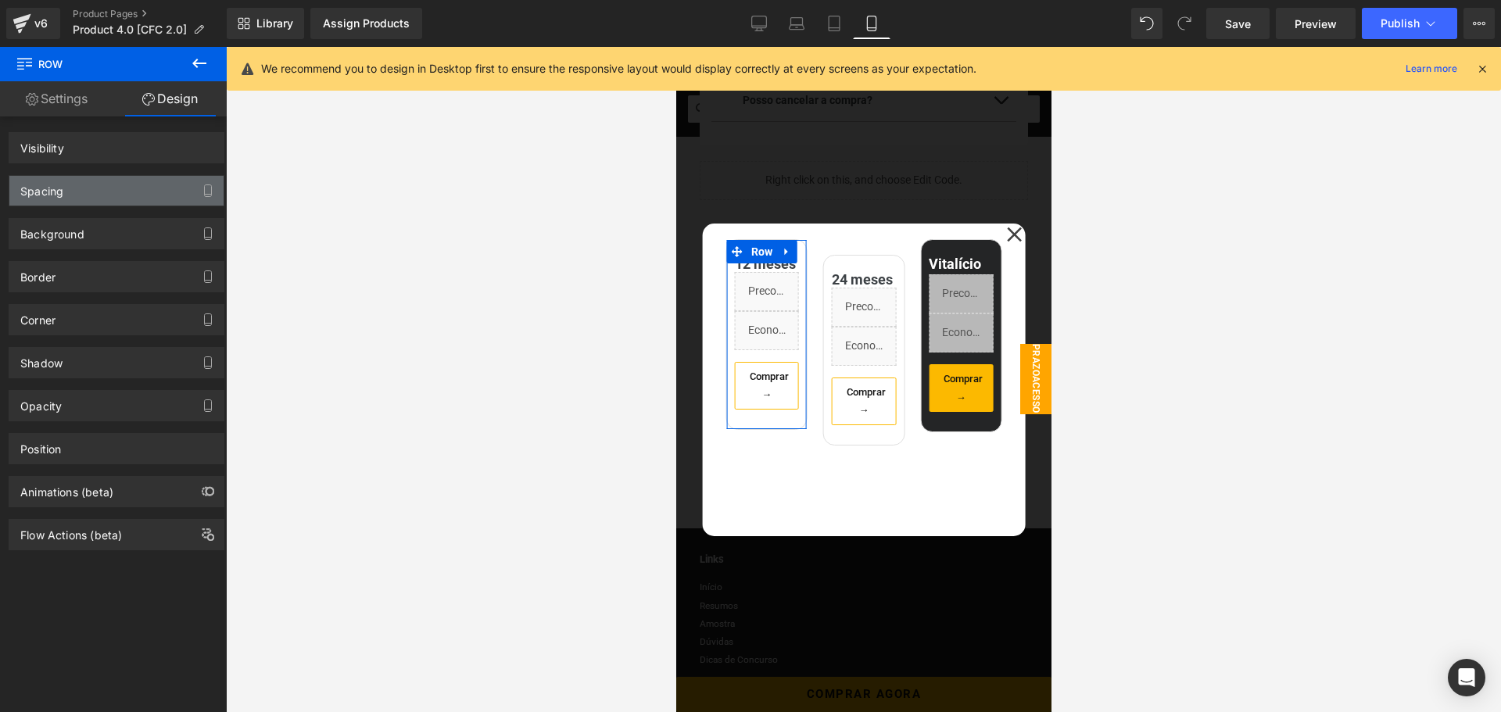
click at [92, 188] on div "Spacing" at bounding box center [116, 191] width 214 height 30
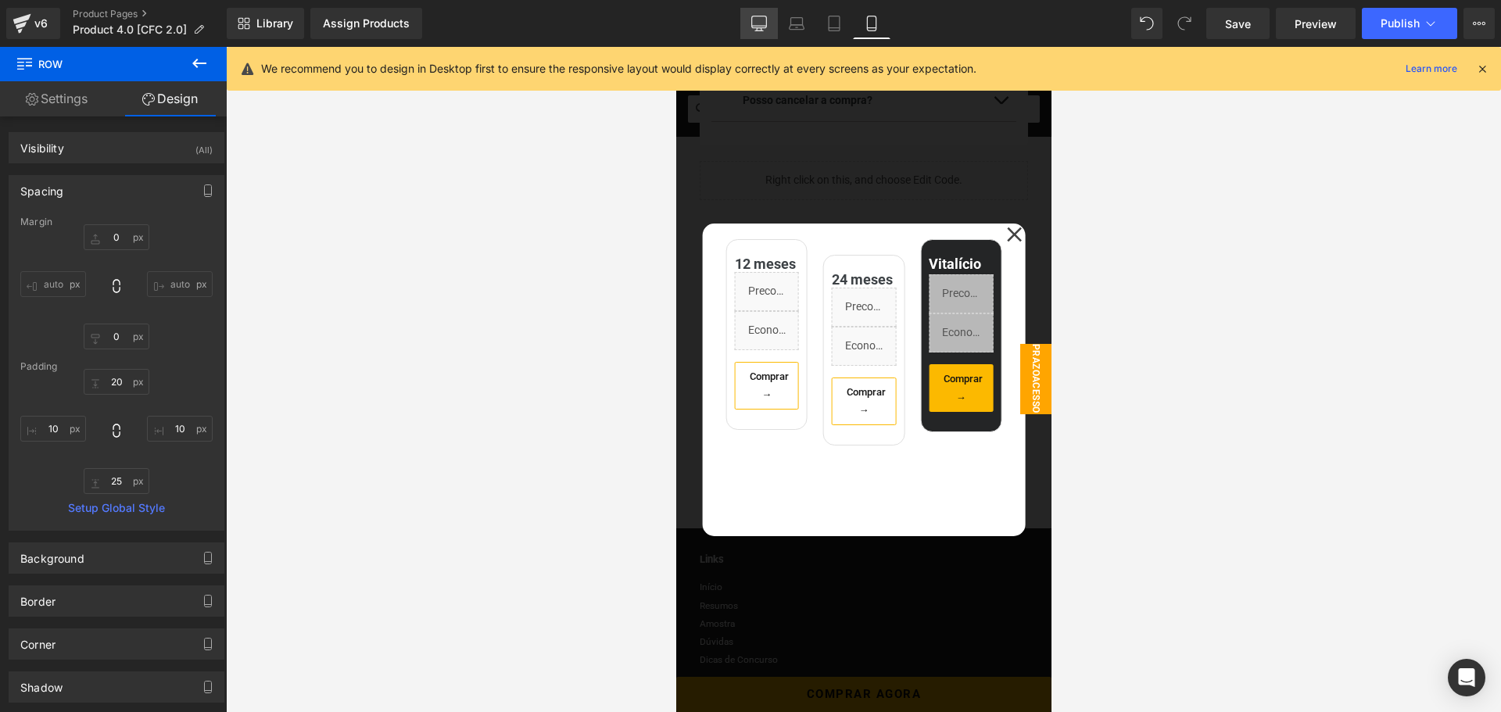
click at [760, 28] on icon at bounding box center [759, 22] width 15 height 12
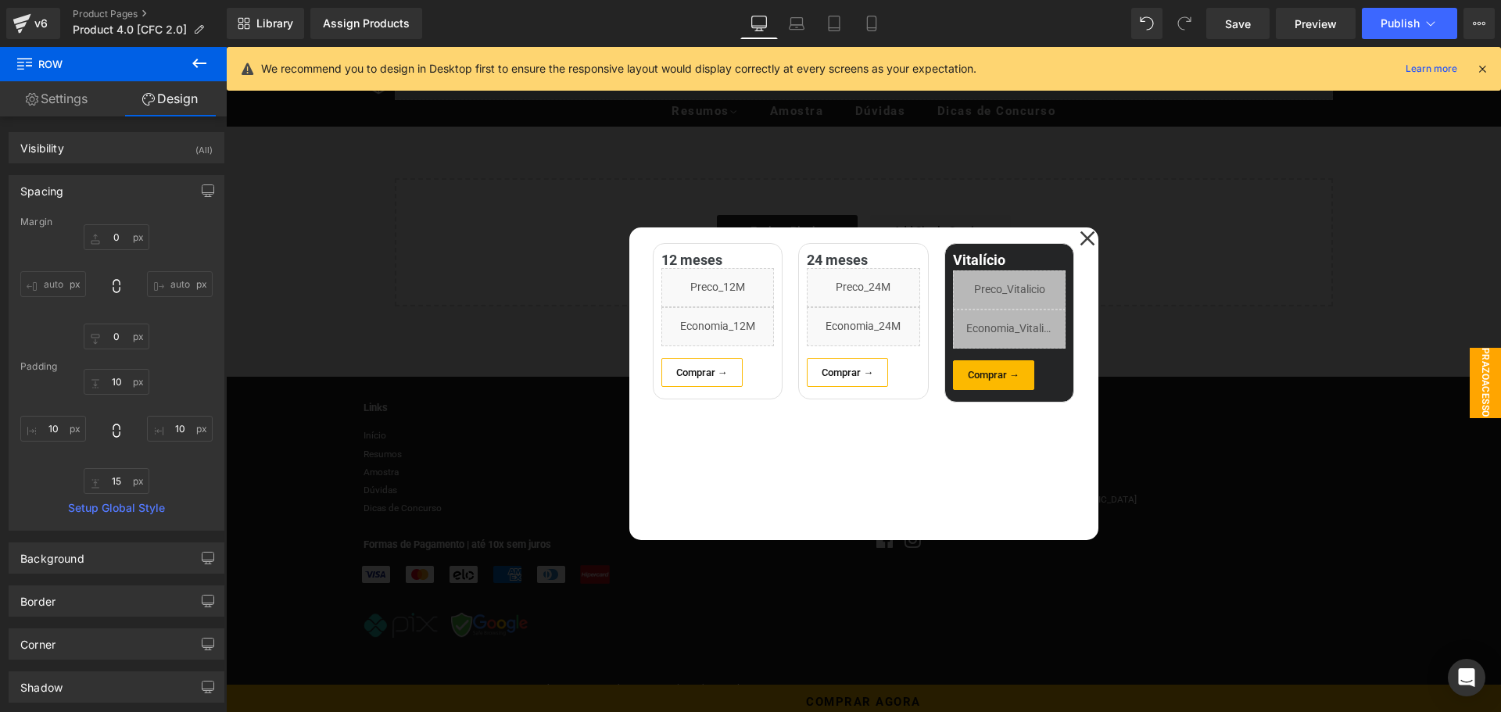
scroll to position [2813, 0]
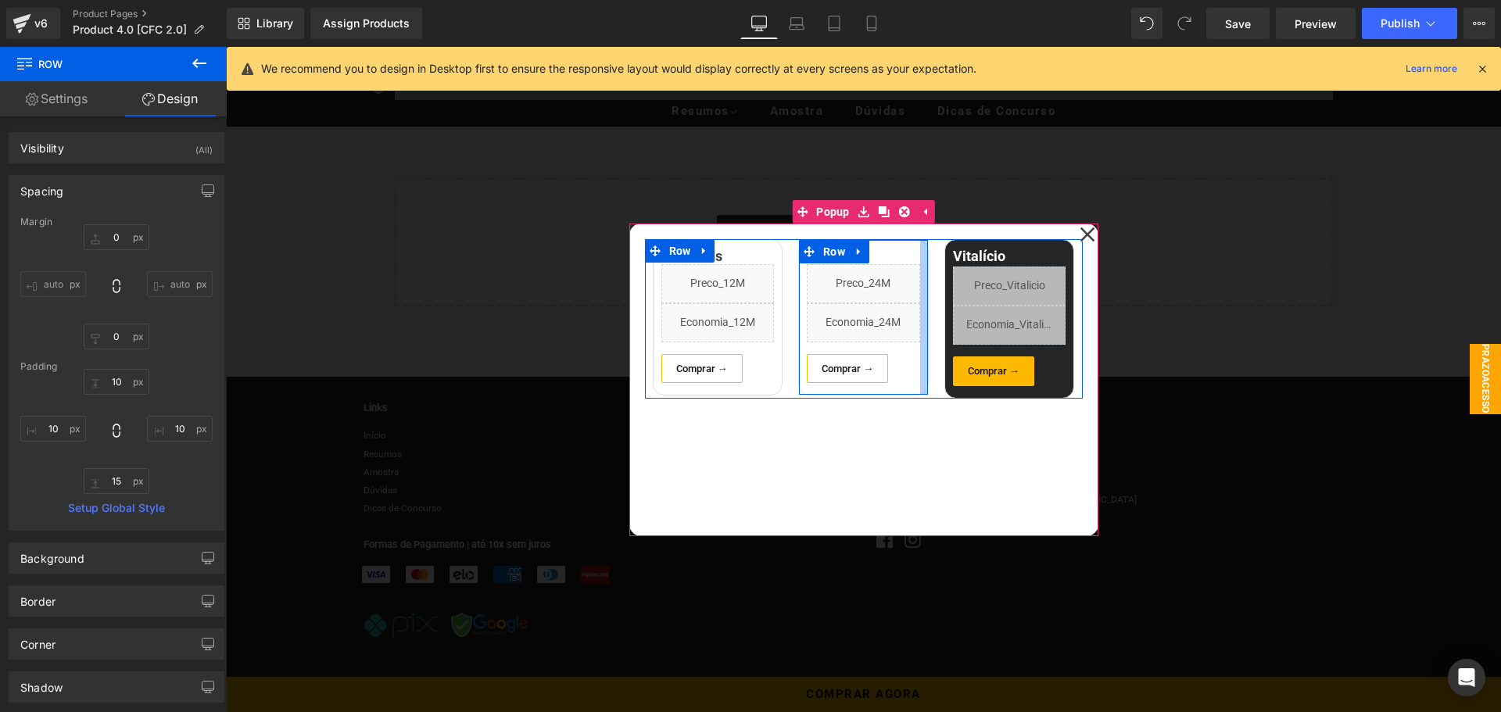
click at [922, 271] on div at bounding box center [924, 318] width 8 height 156
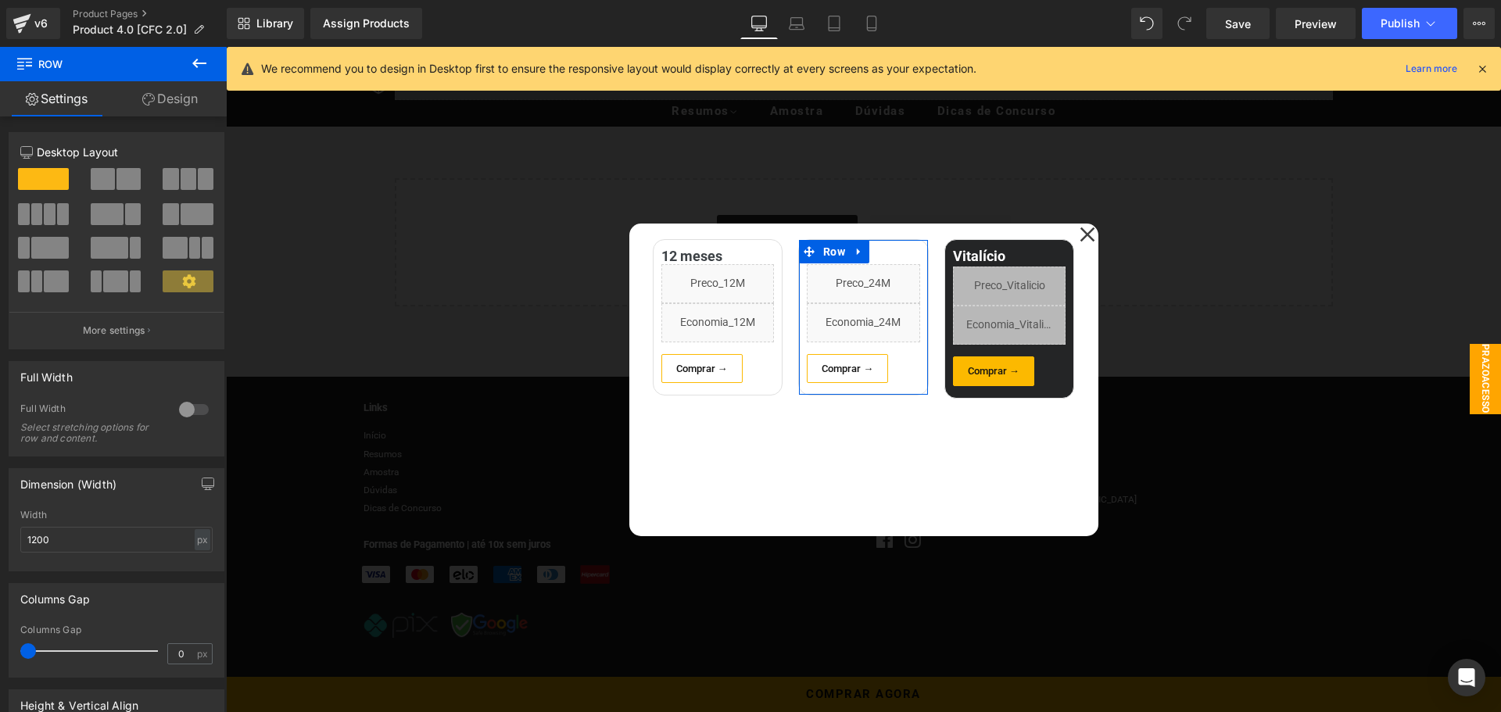
click at [165, 104] on link "Design" at bounding box center [169, 98] width 113 height 35
click at [0, 0] on div "Spacing" at bounding box center [0, 0] width 0 height 0
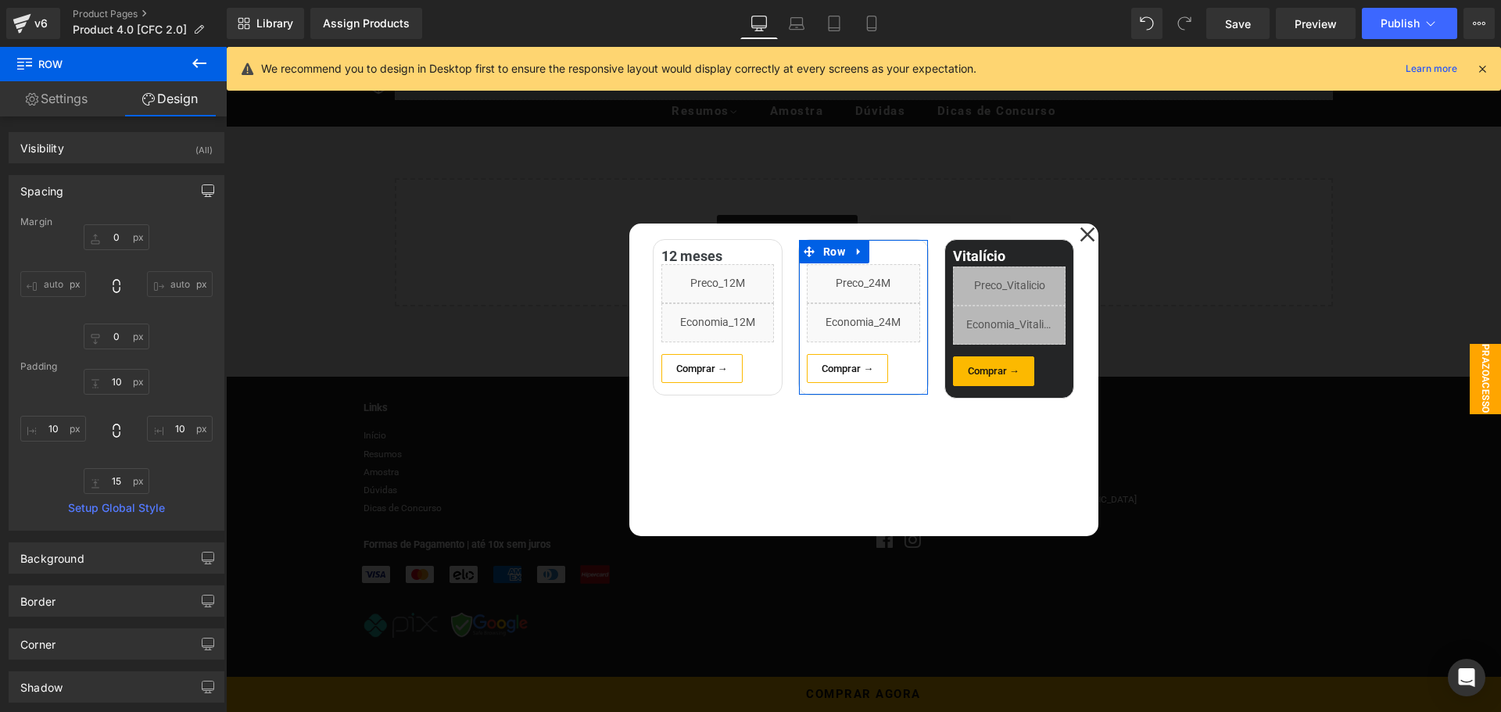
click at [202, 187] on icon "button" at bounding box center [208, 191] width 13 height 13
click at [83, 228] on button "Laptop" at bounding box center [87, 224] width 48 height 27
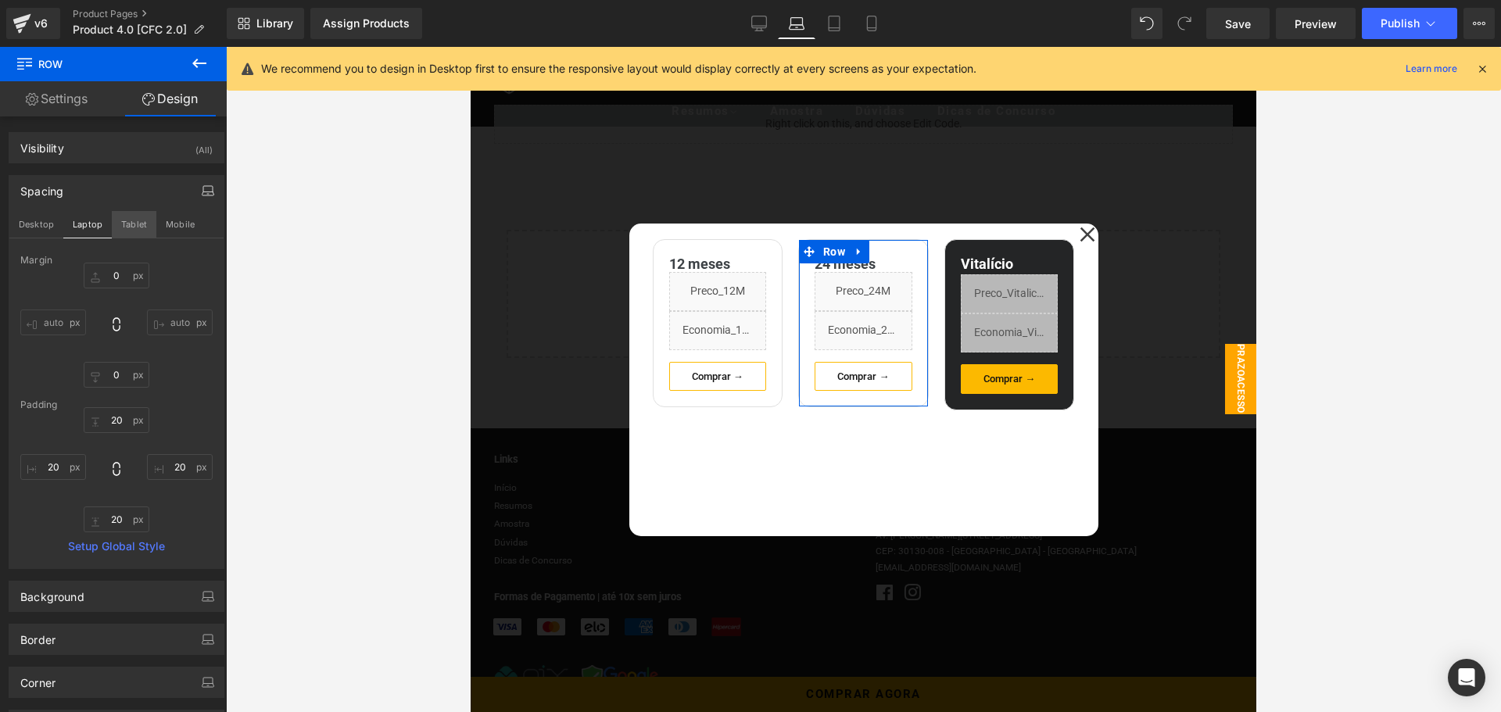
click at [137, 225] on button "Tablet" at bounding box center [134, 224] width 45 height 27
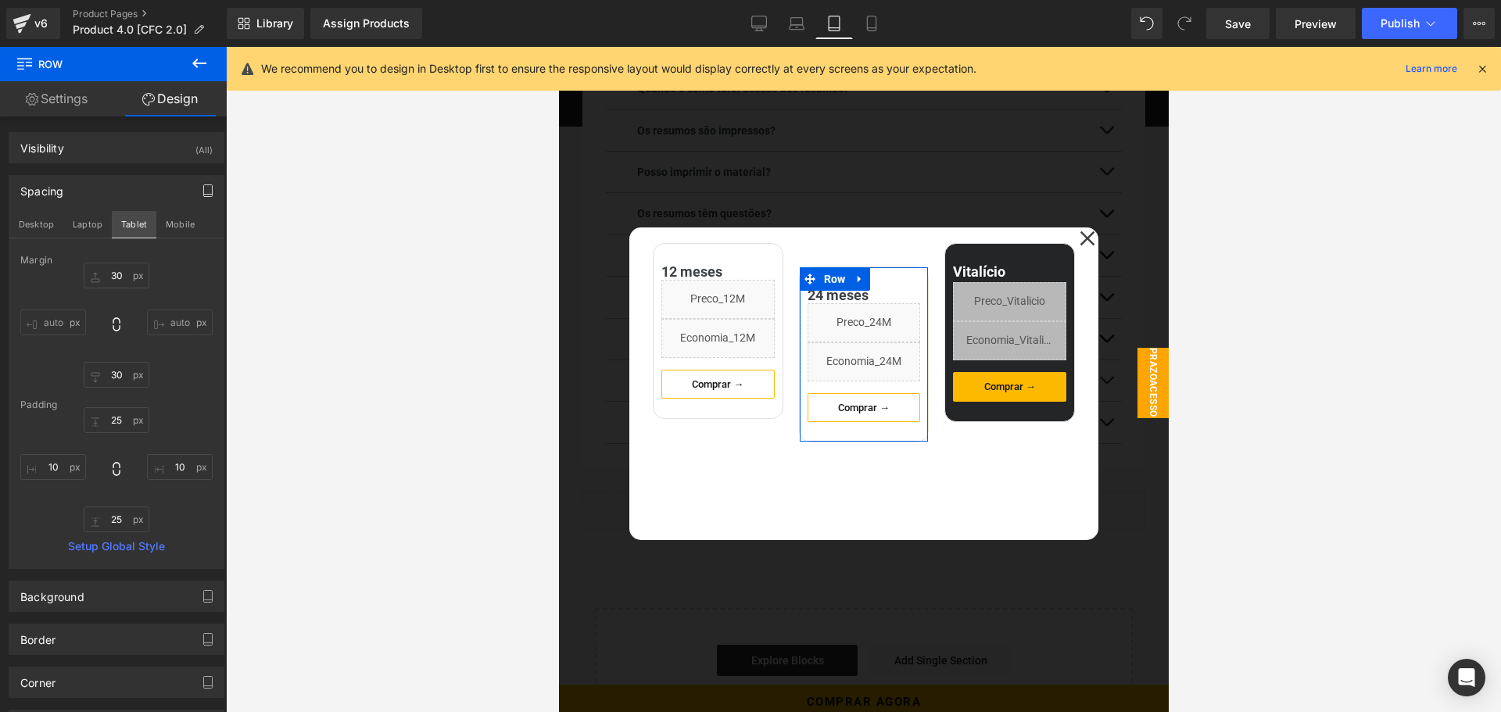
scroll to position [2836, 0]
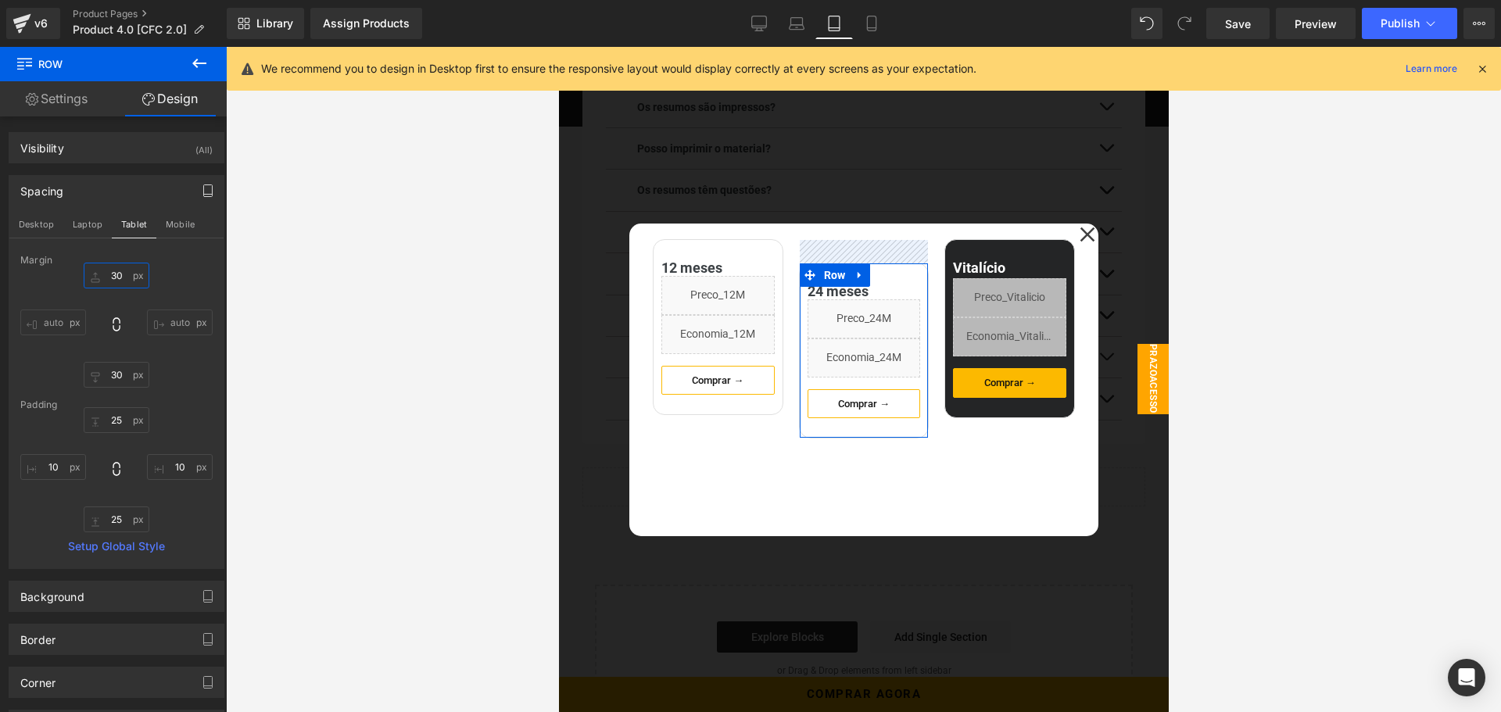
click at [118, 271] on input "text" at bounding box center [117, 276] width 66 height 26
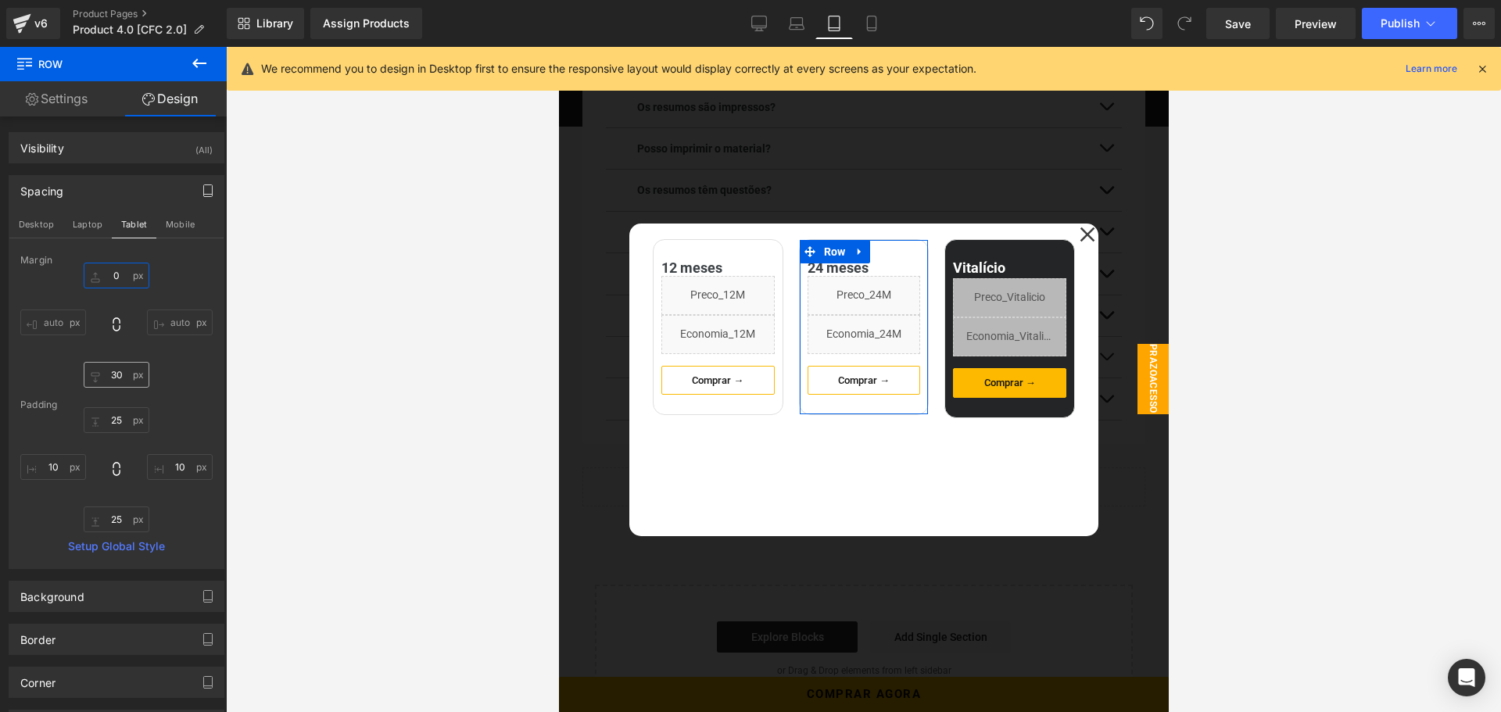
type input "0"
click at [107, 378] on input "text" at bounding box center [117, 375] width 66 height 26
type input "0"
click at [170, 226] on button "Mobile" at bounding box center [180, 224] width 48 height 27
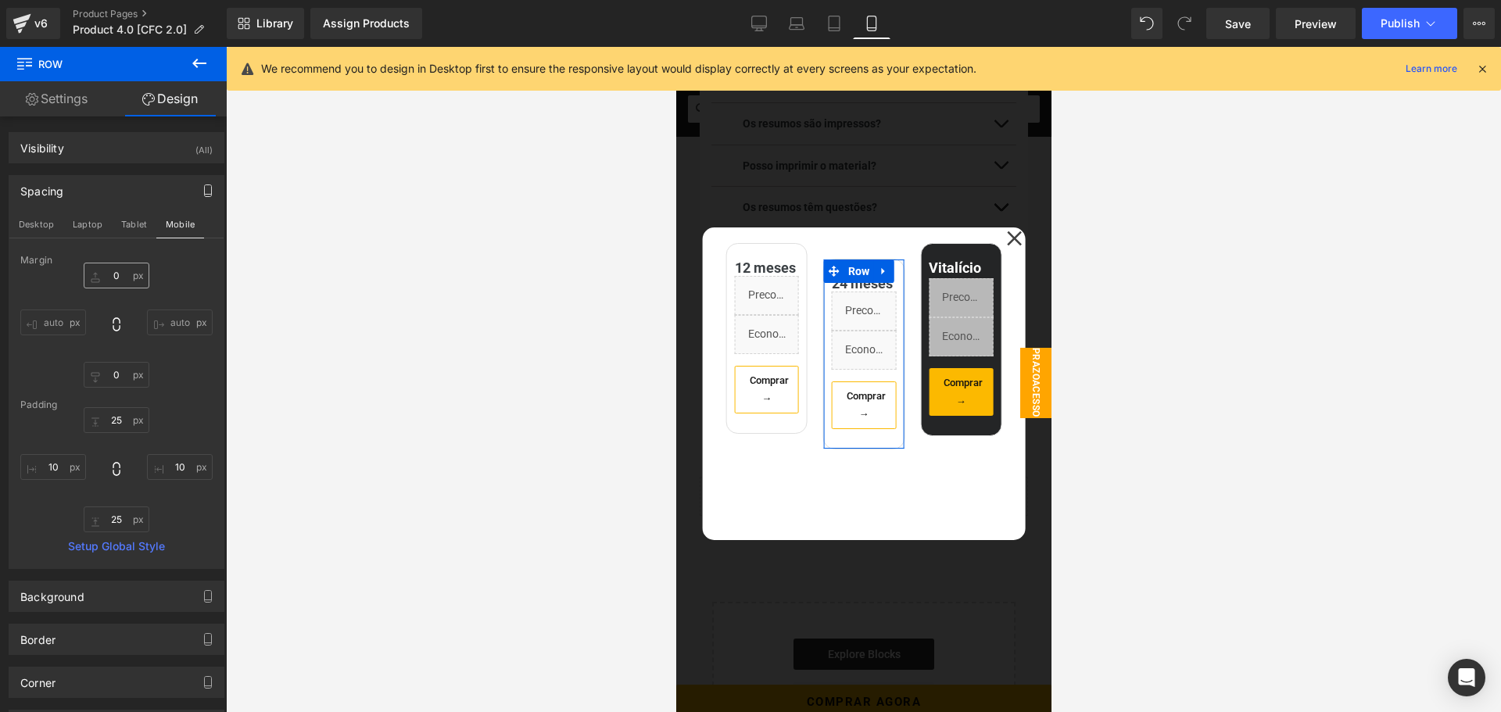
scroll to position [2836, 0]
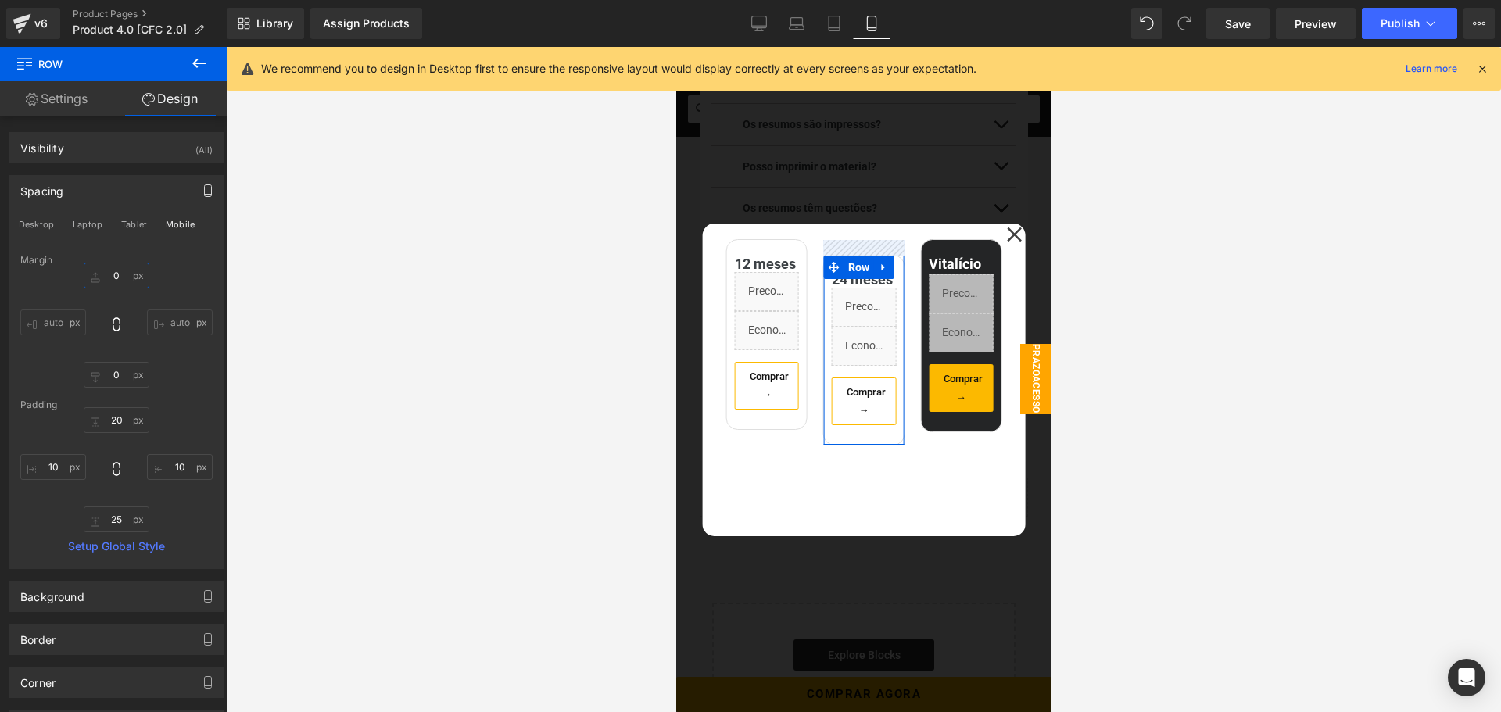
click at [118, 276] on input "0" at bounding box center [117, 276] width 66 height 26
type input "0"
click at [111, 370] on input "0" at bounding box center [117, 375] width 66 height 26
type input "0"
click at [1234, 27] on span "Save" at bounding box center [1238, 24] width 26 height 16
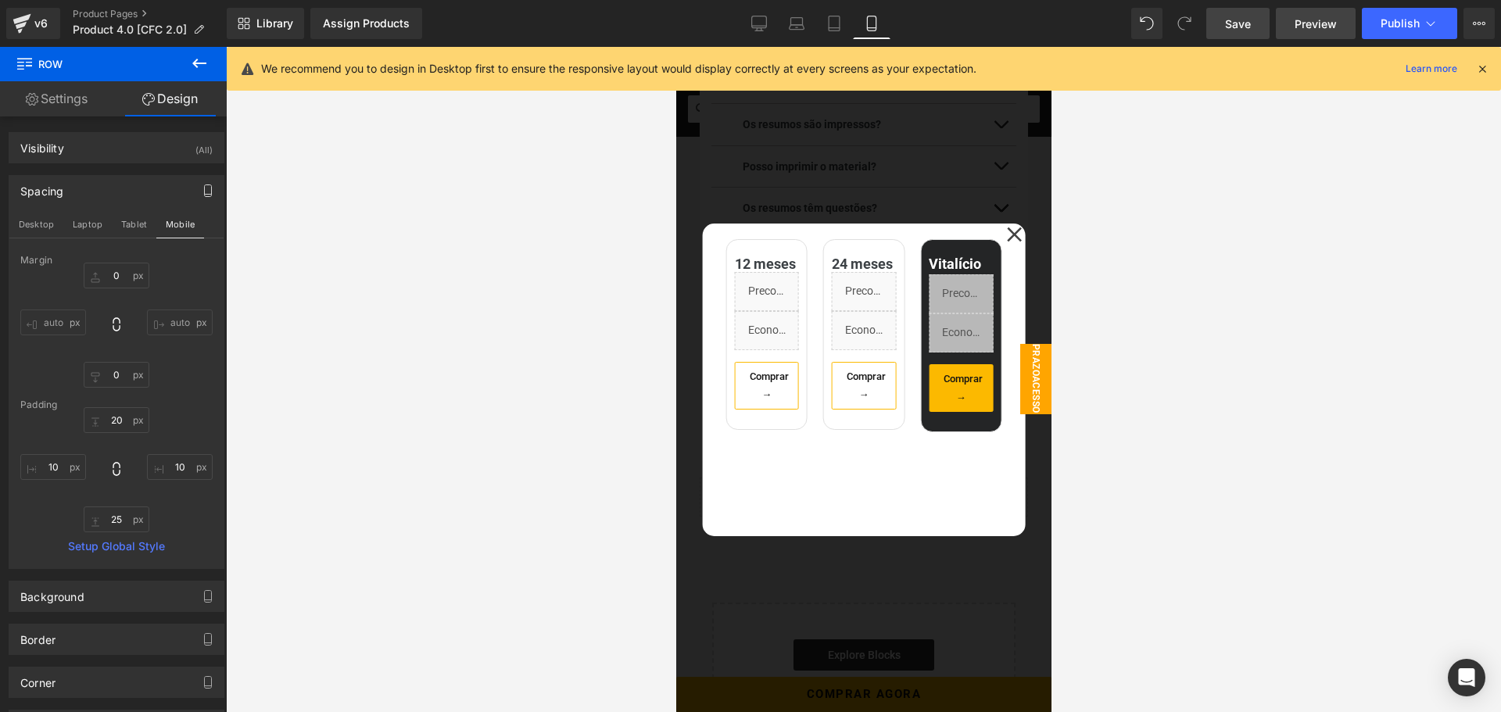
click at [1310, 25] on span "Preview" at bounding box center [1316, 24] width 42 height 16
click at [838, 217] on span "Popup" at bounding box center [827, 211] width 41 height 23
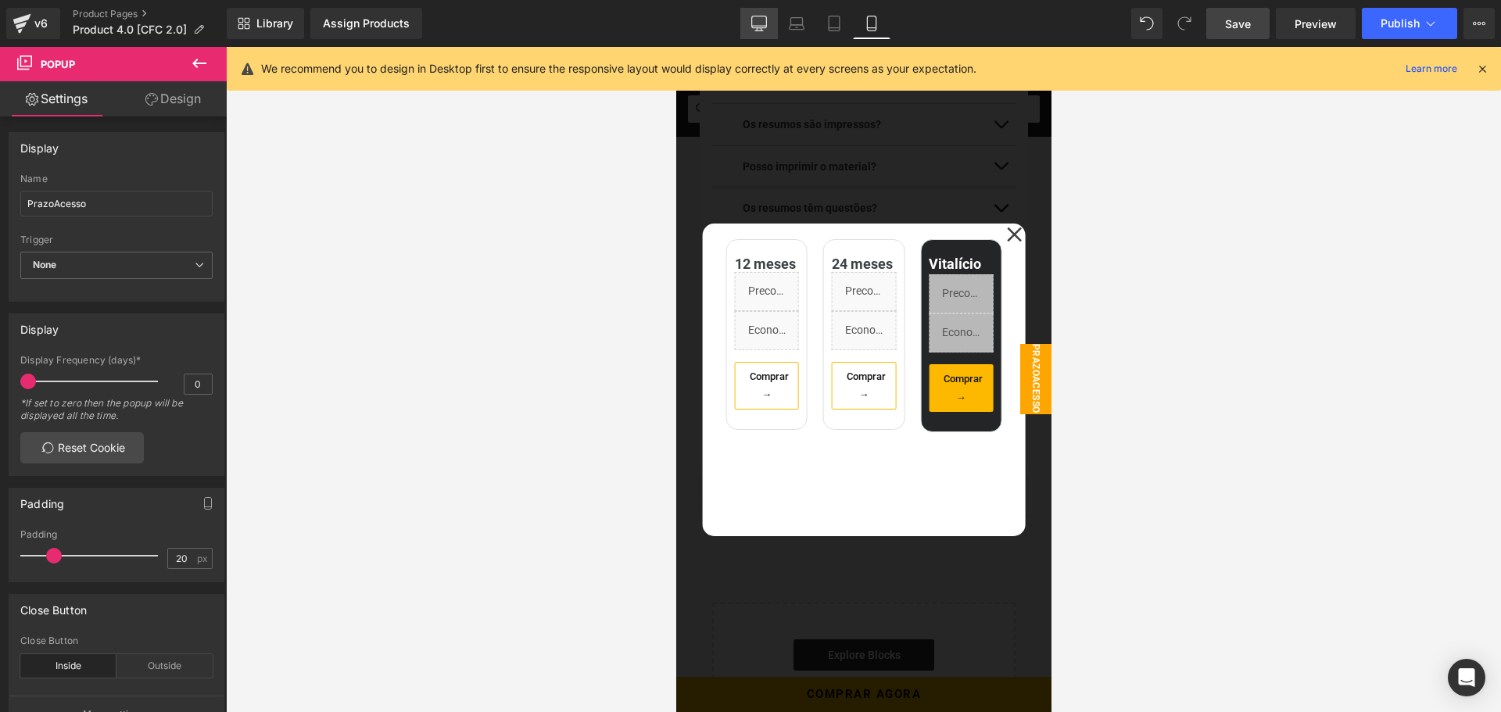
drag, startPoint x: 766, startPoint y: 19, endPoint x: 664, endPoint y: 108, distance: 135.8
click at [766, 19] on icon at bounding box center [759, 24] width 16 height 16
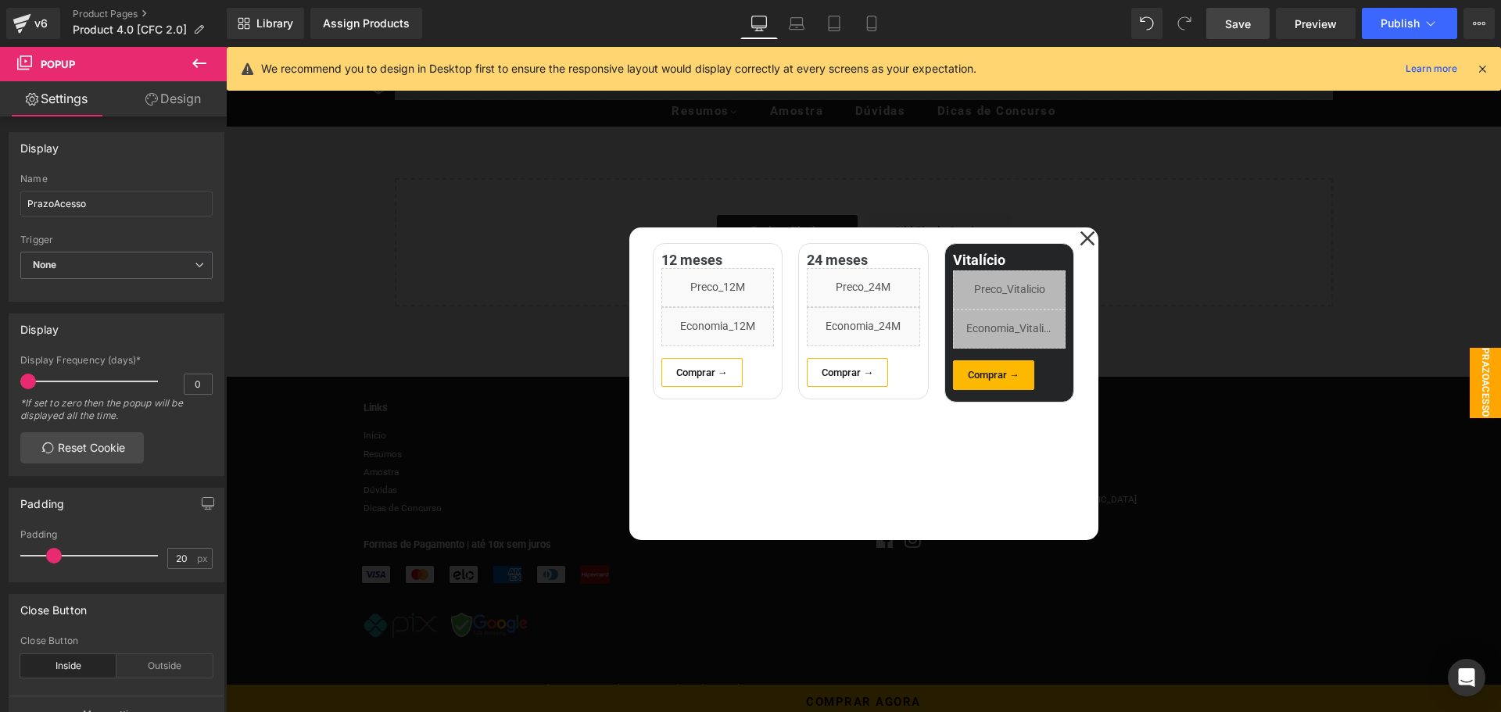
scroll to position [2813, 0]
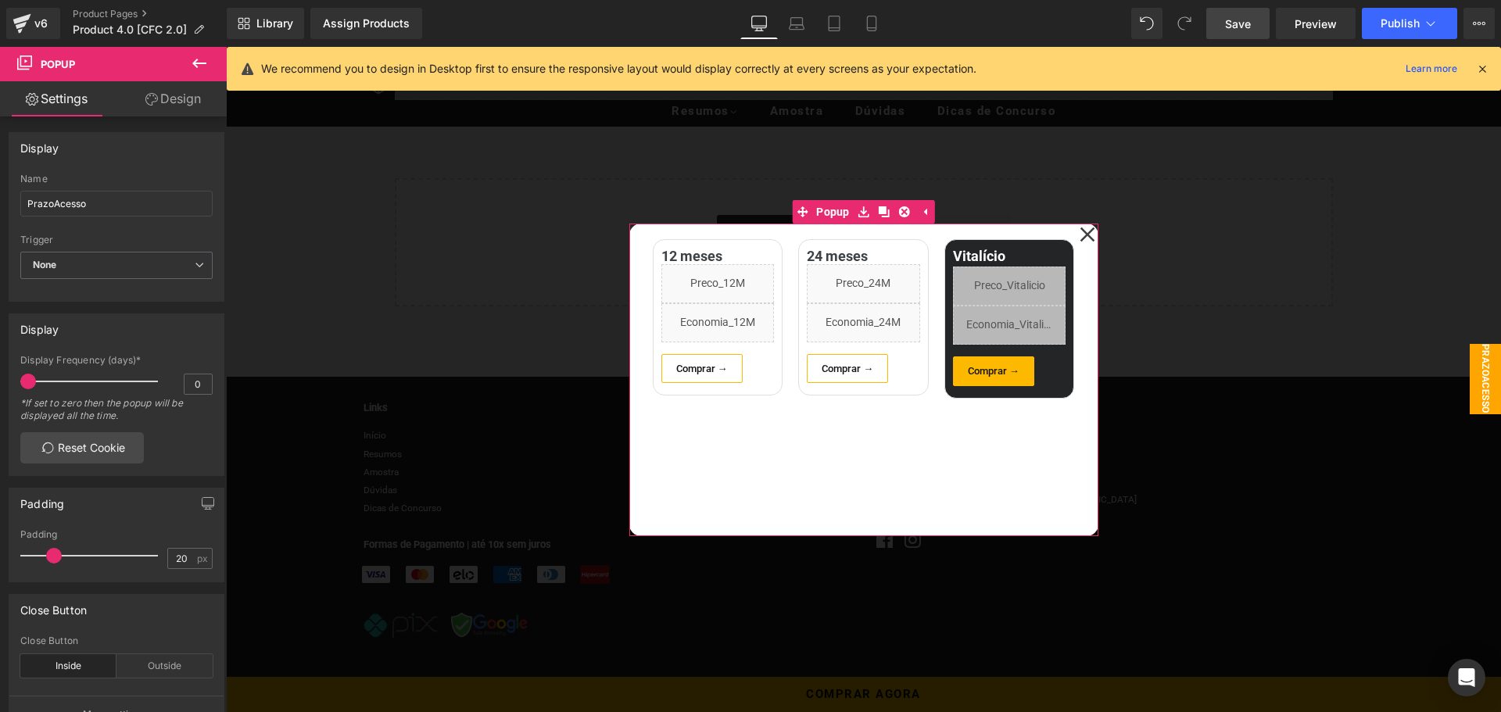
click at [1080, 231] on icon at bounding box center [1088, 234] width 16 height 31
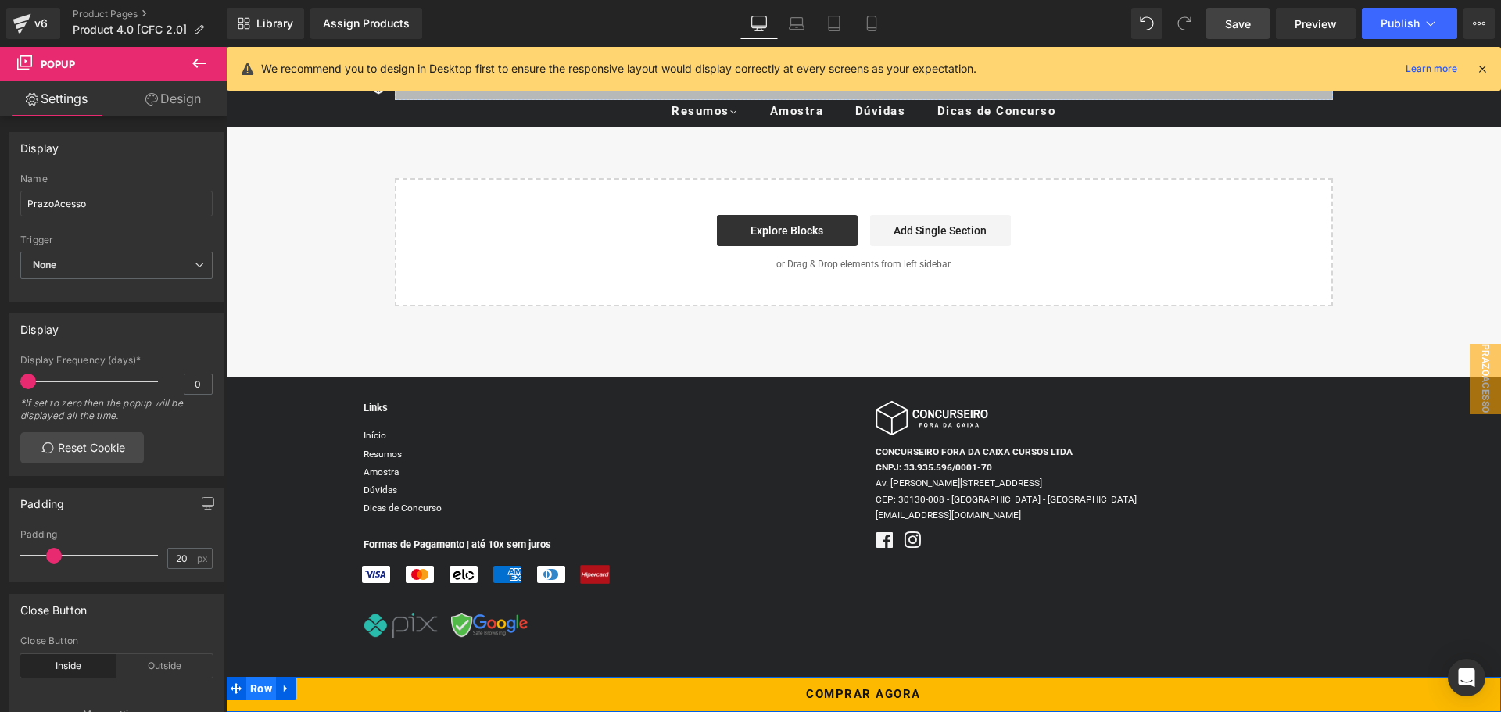
click at [267, 689] on span "Row" at bounding box center [261, 688] width 30 height 23
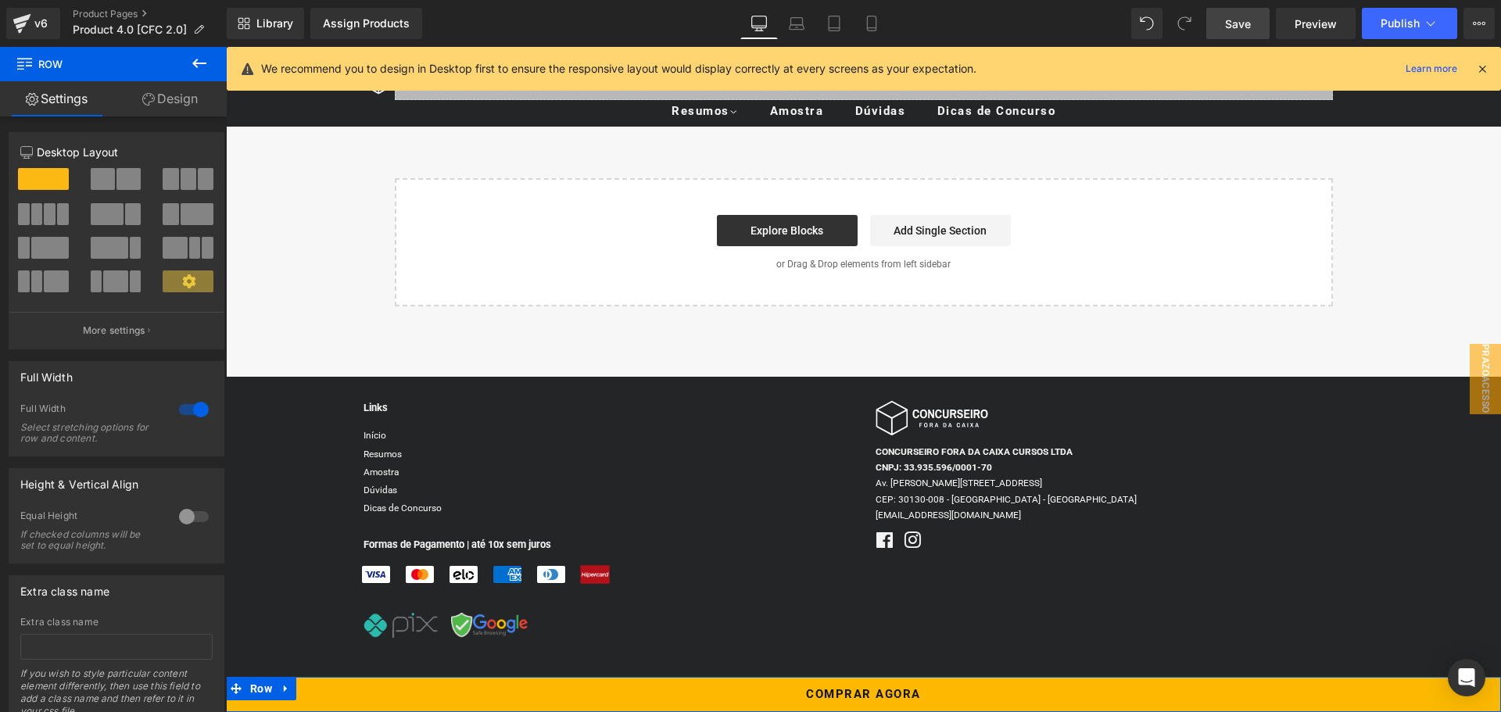
click at [172, 113] on link "Design" at bounding box center [169, 98] width 113 height 35
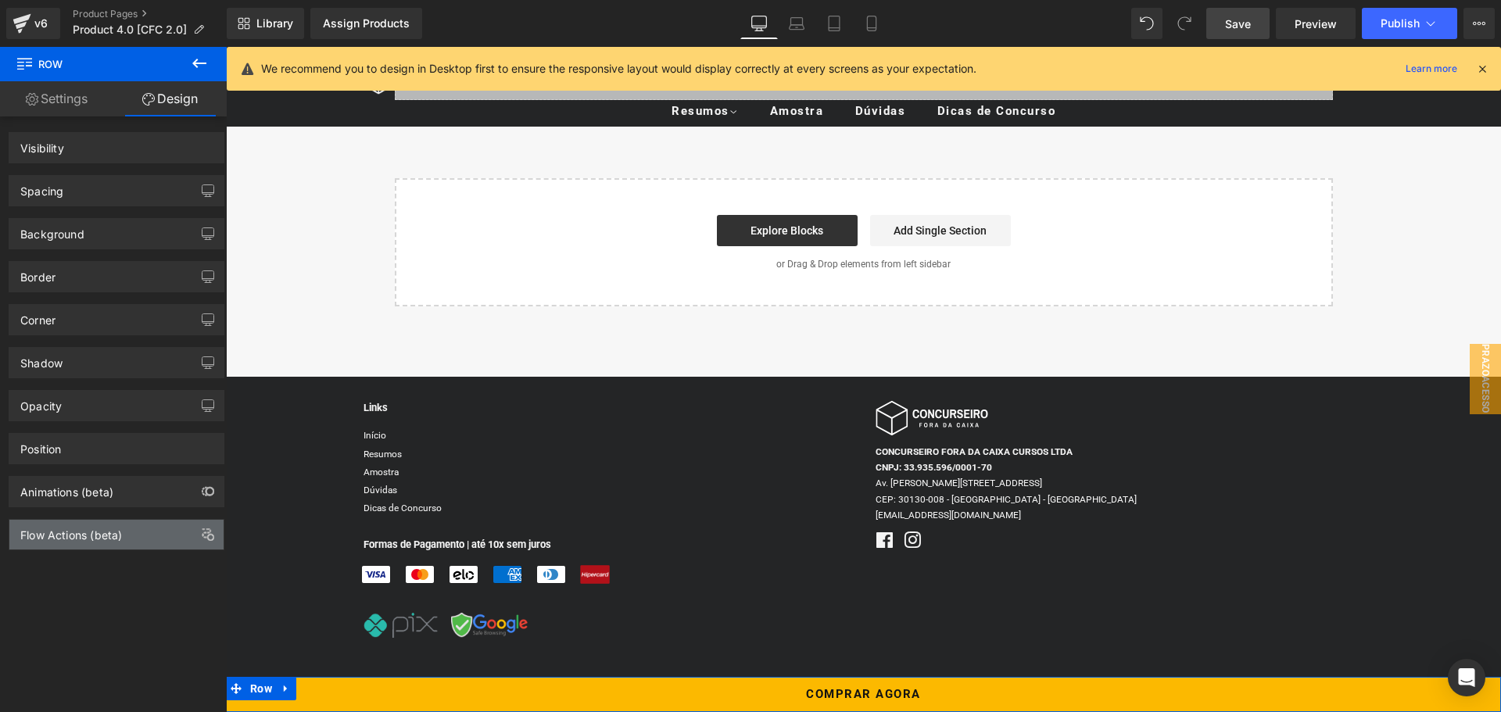
click at [88, 536] on div "Flow Actions (beta)" at bounding box center [71, 531] width 102 height 22
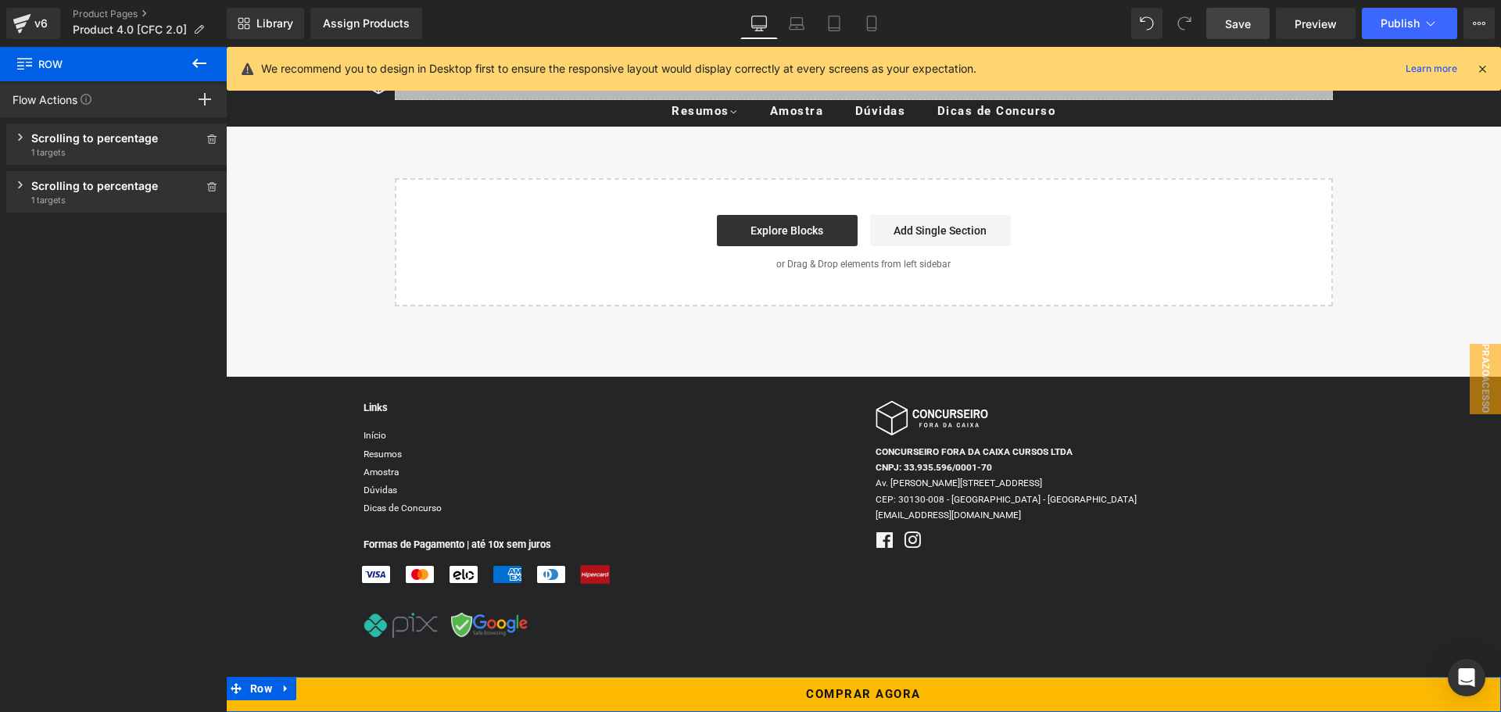
click at [19, 136] on icon at bounding box center [20, 138] width 5 height 8
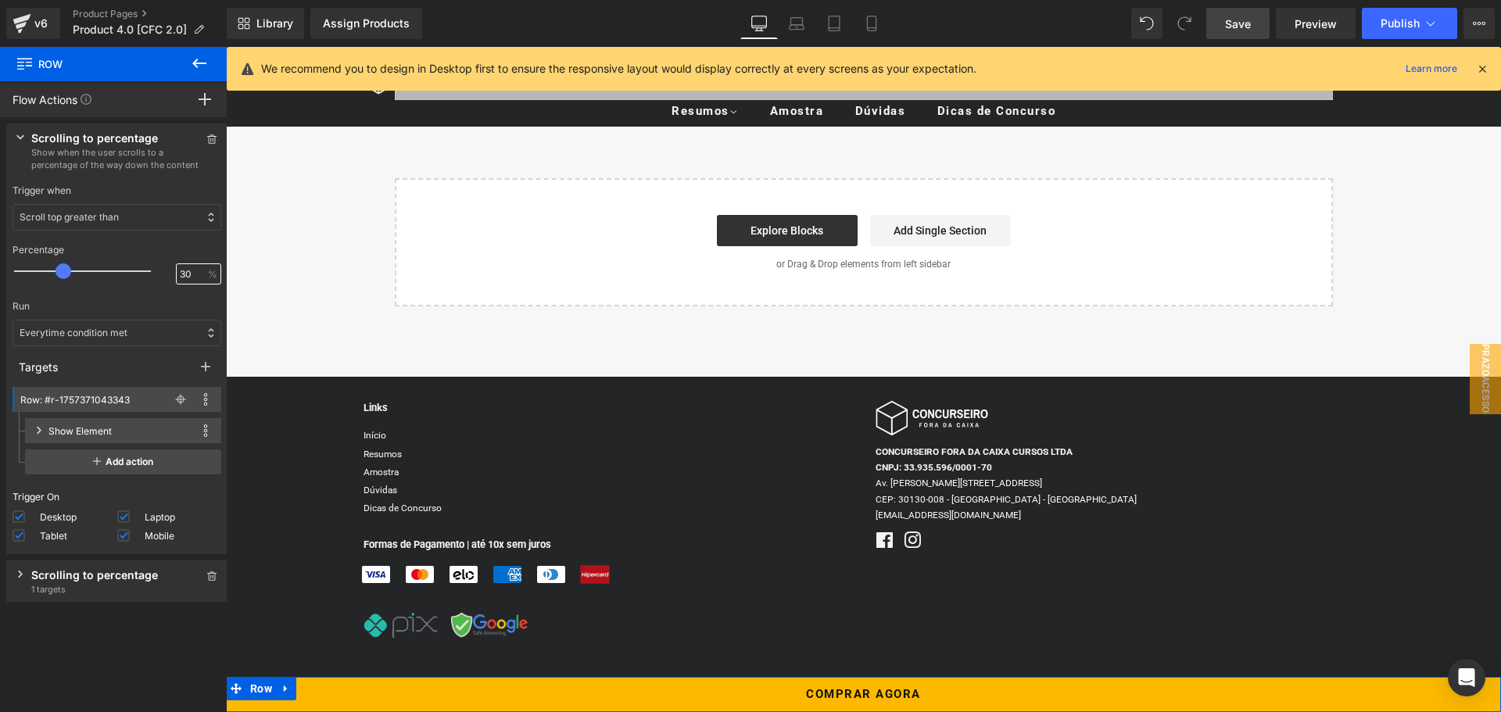
click at [185, 271] on input "30" at bounding box center [190, 274] width 21 height 14
type input "25"
click at [19, 579] on div "Scrolling to percentage Show when the user scrolls to a percentage of the way d…" at bounding box center [116, 581] width 221 height 41
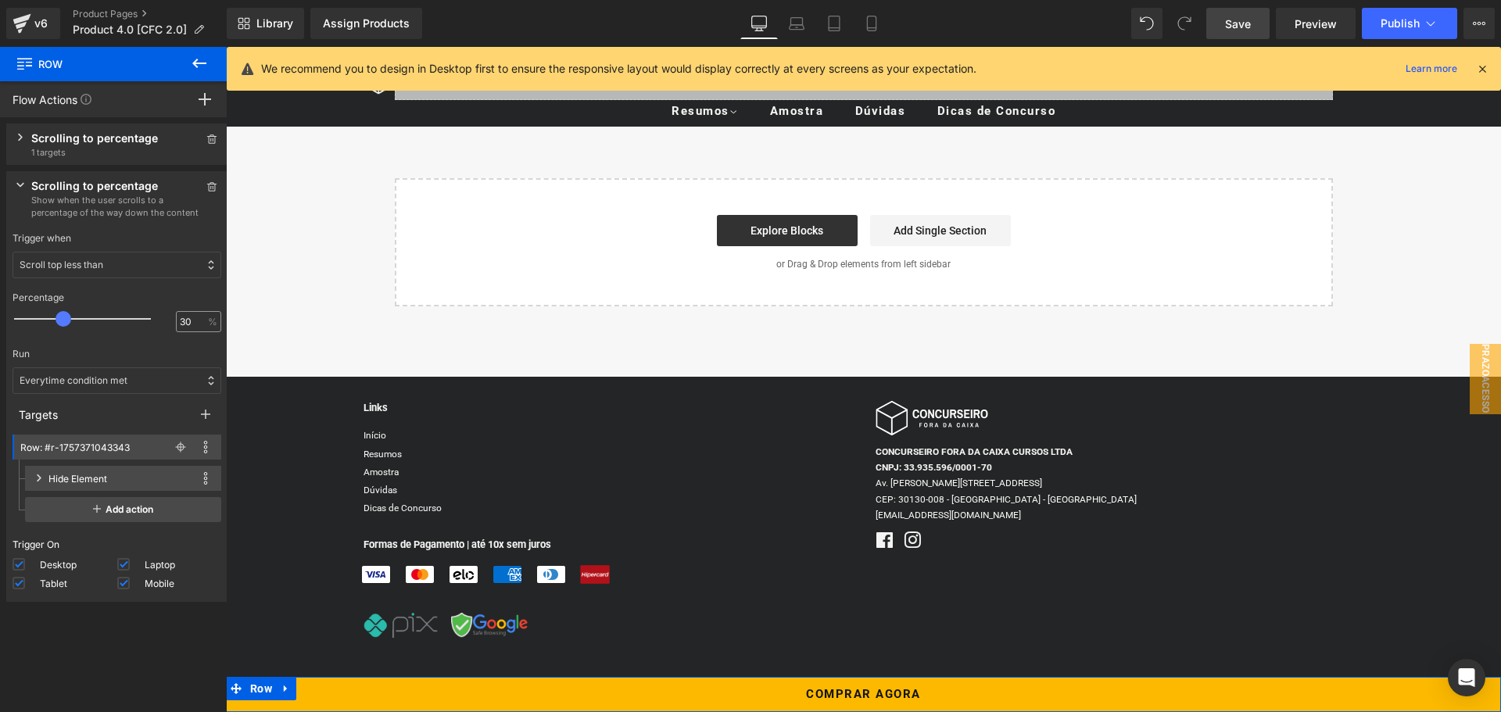
click at [183, 329] on div "30 %" at bounding box center [198, 321] width 45 height 21
click at [185, 327] on input "30" at bounding box center [190, 322] width 21 height 14
type input "25"
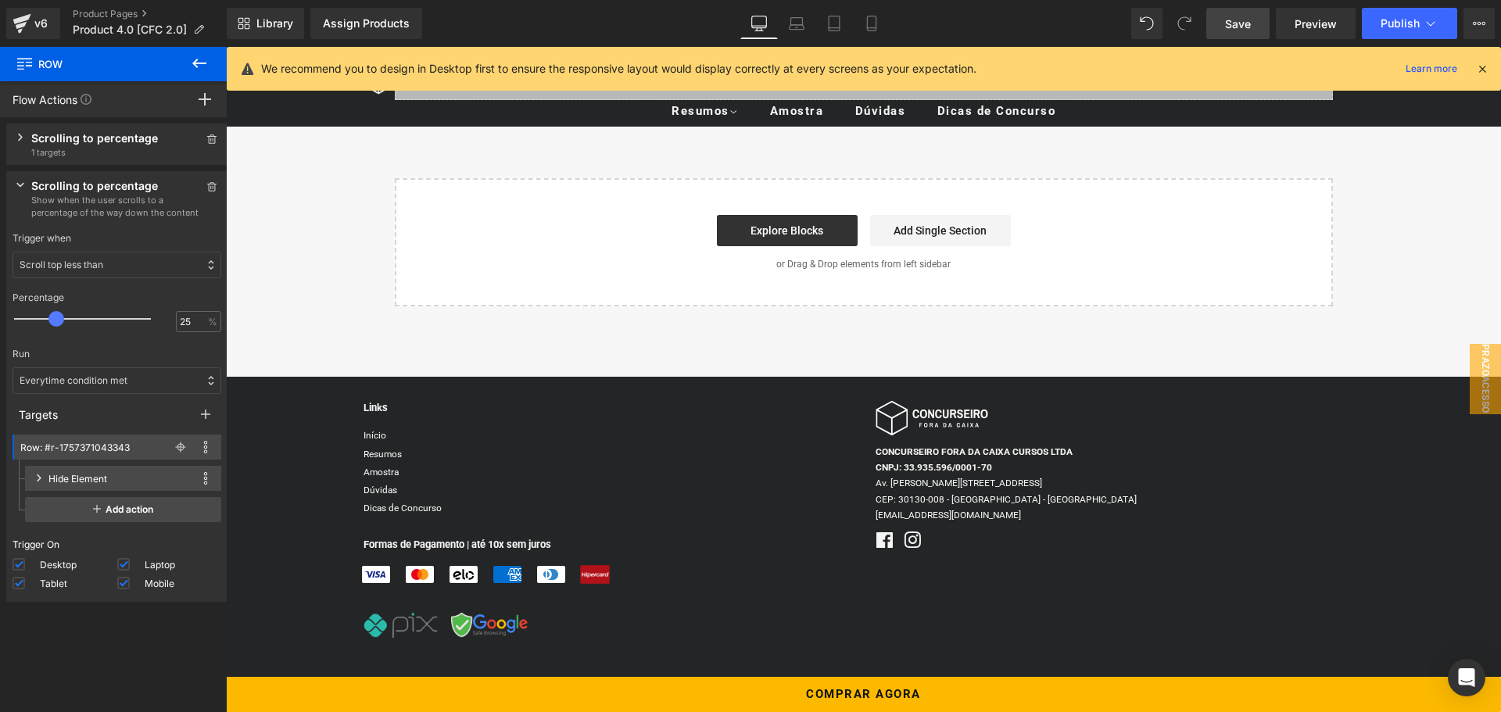
drag, startPoint x: 366, startPoint y: 310, endPoint x: 524, endPoint y: 321, distance: 158.2
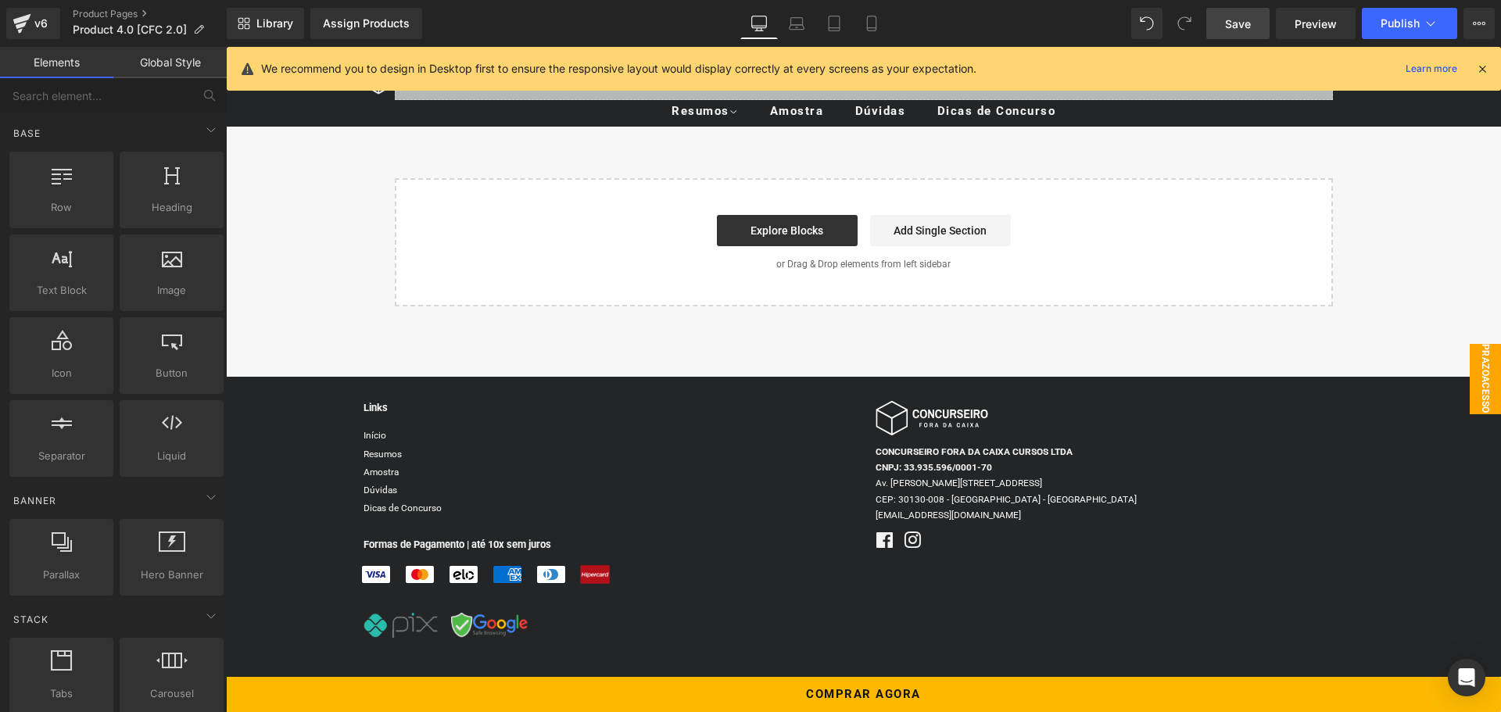
click at [1470, 379] on span "PrazoAcesso" at bounding box center [1485, 379] width 31 height 70
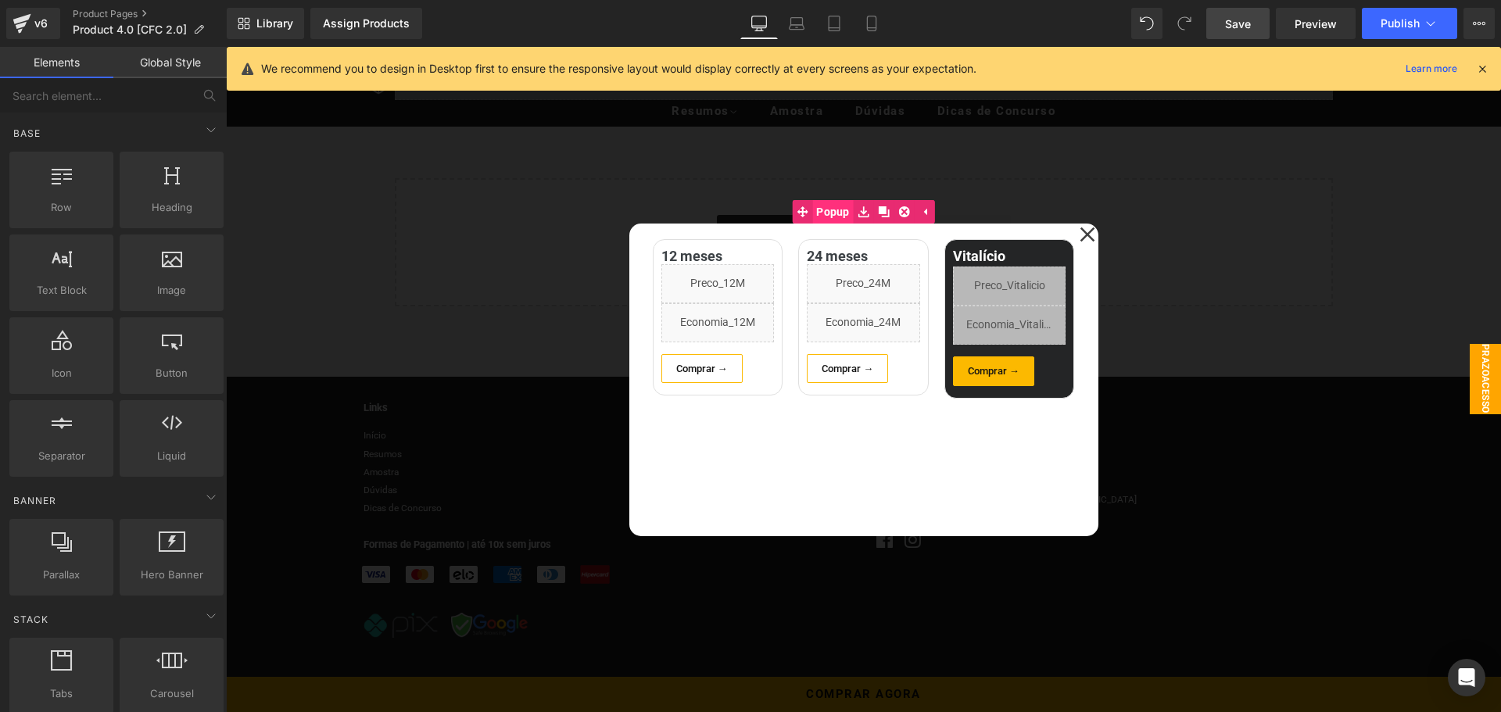
click at [821, 217] on span "Popup" at bounding box center [832, 211] width 41 height 23
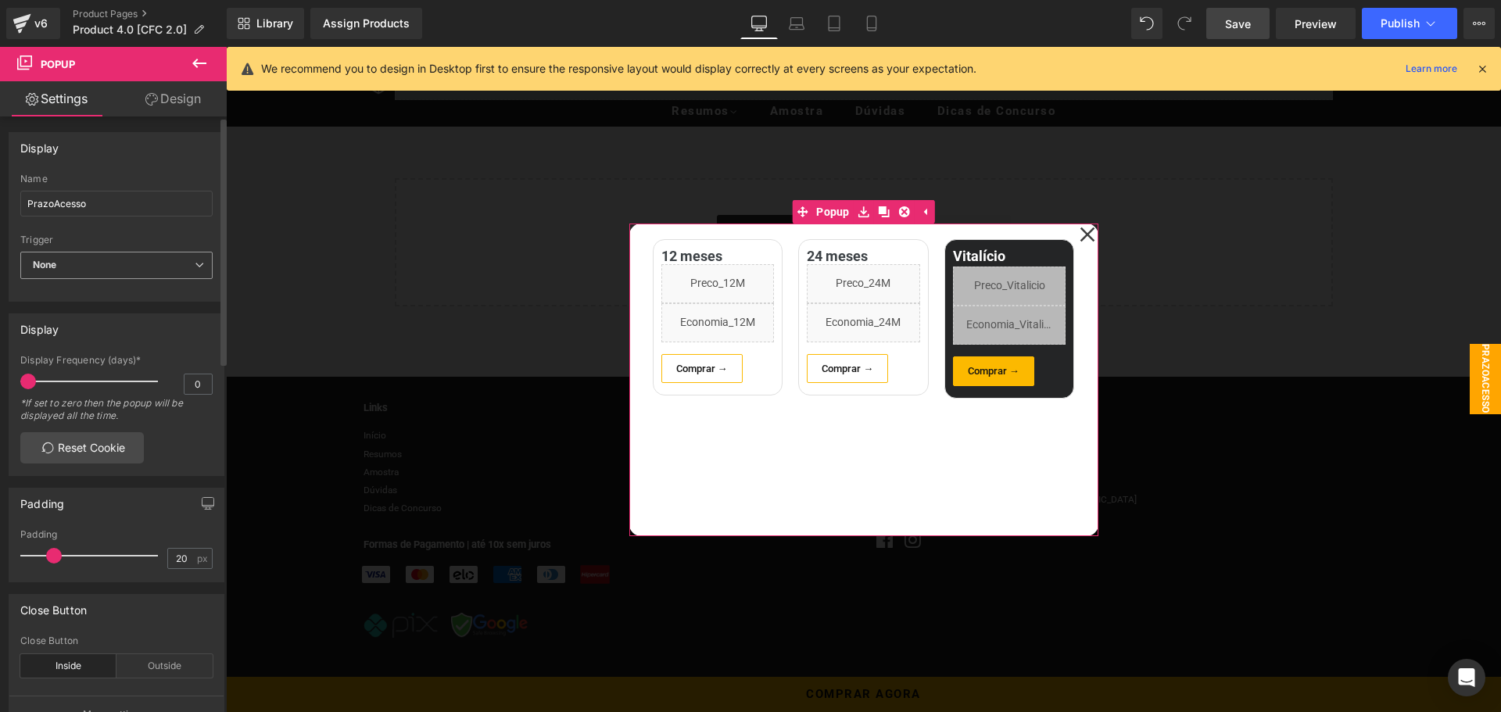
click at [140, 267] on span "None" at bounding box center [116, 265] width 192 height 27
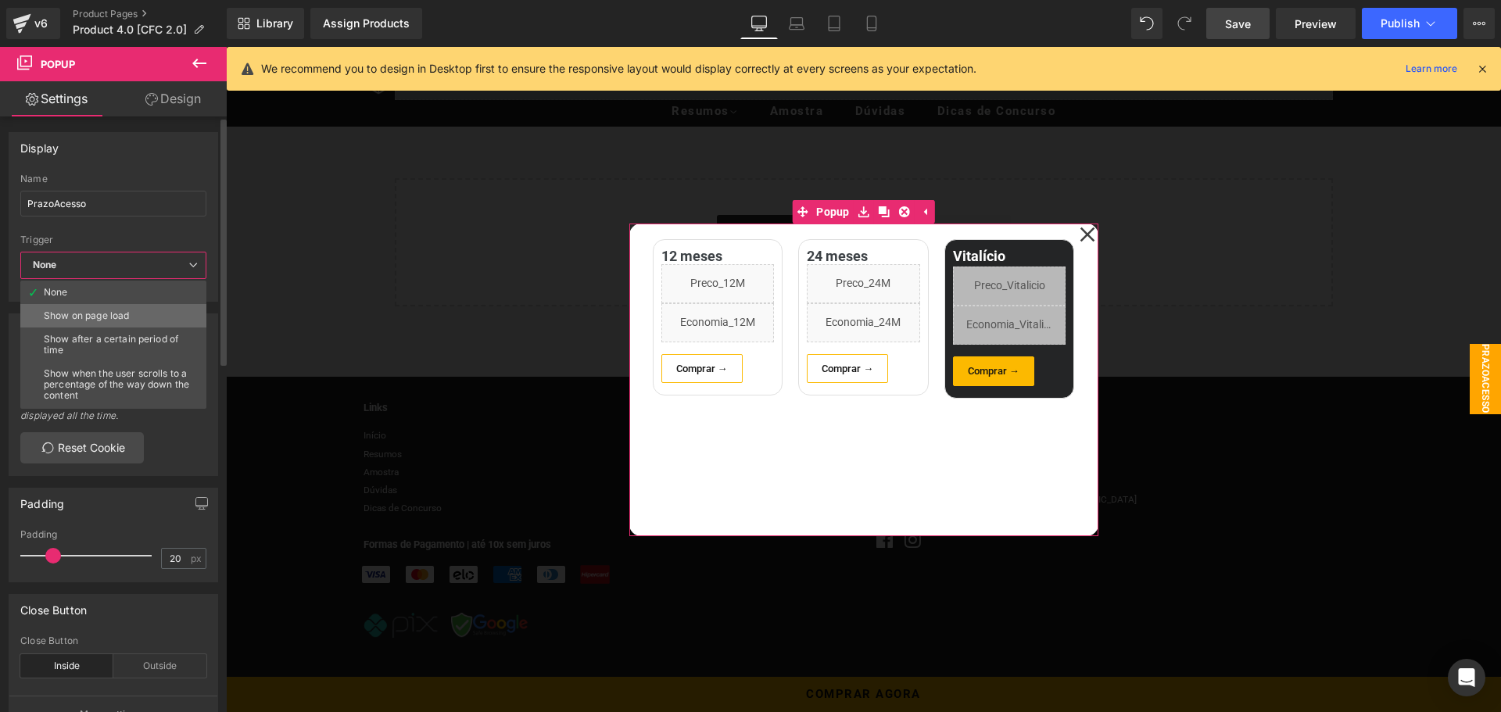
click at [142, 318] on li "Show on page load" at bounding box center [116, 315] width 193 height 23
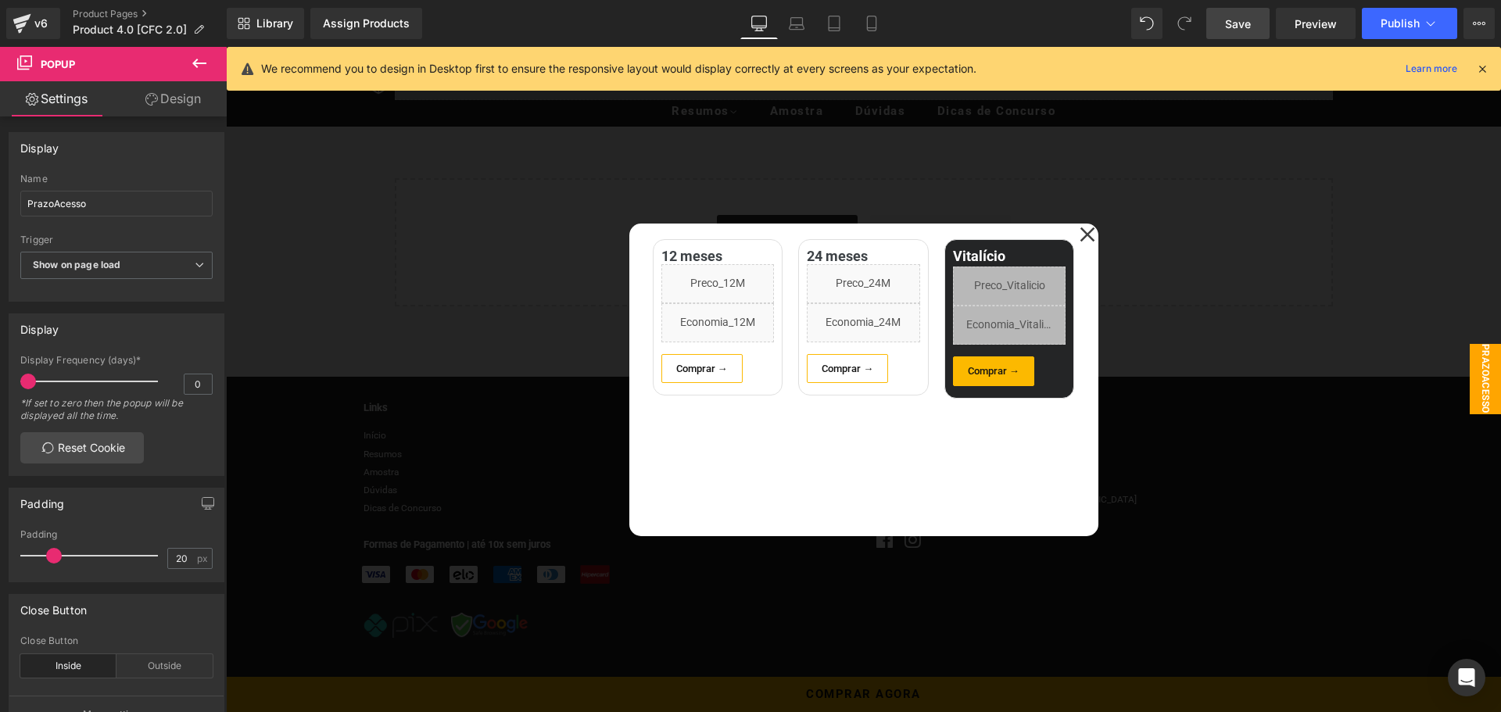
click at [1238, 28] on span "Save" at bounding box center [1238, 24] width 26 height 16
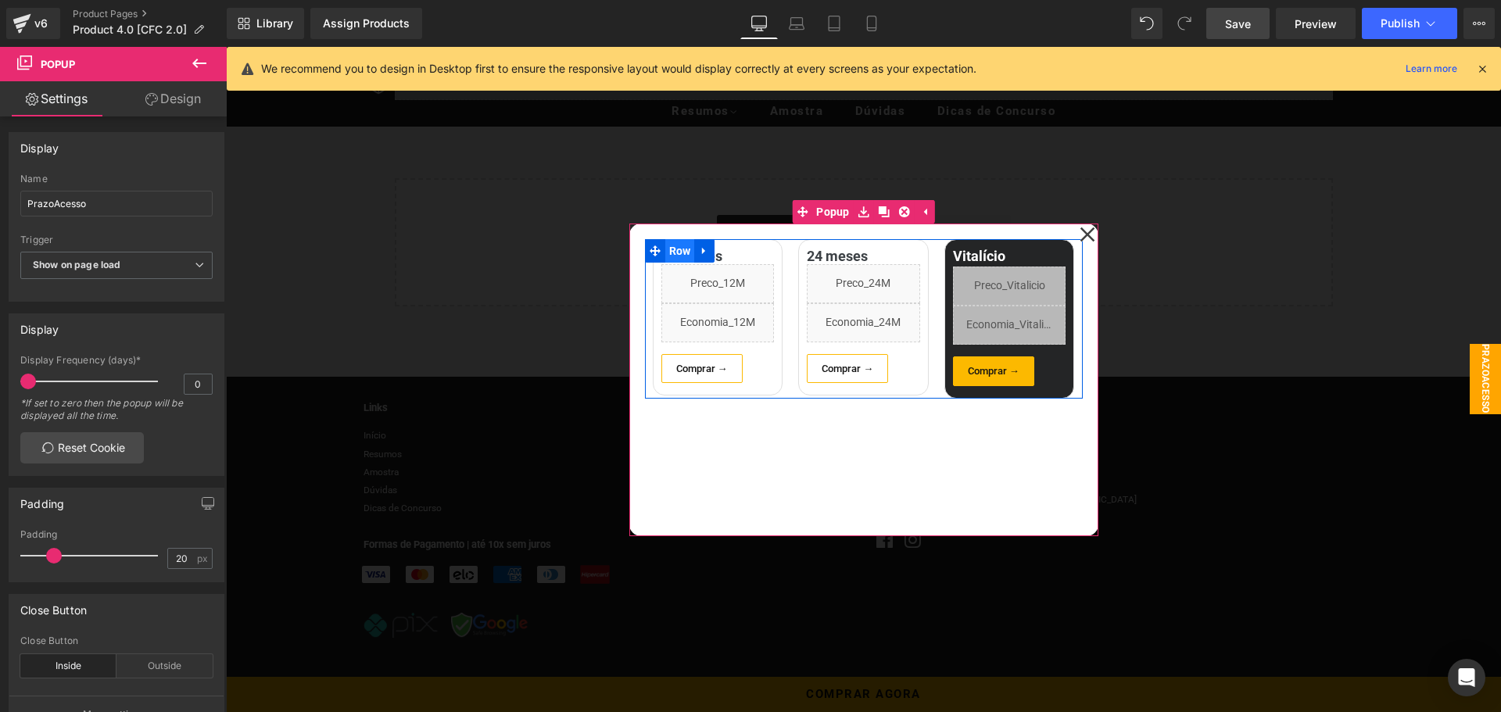
click at [667, 253] on span "Row" at bounding box center [680, 250] width 30 height 23
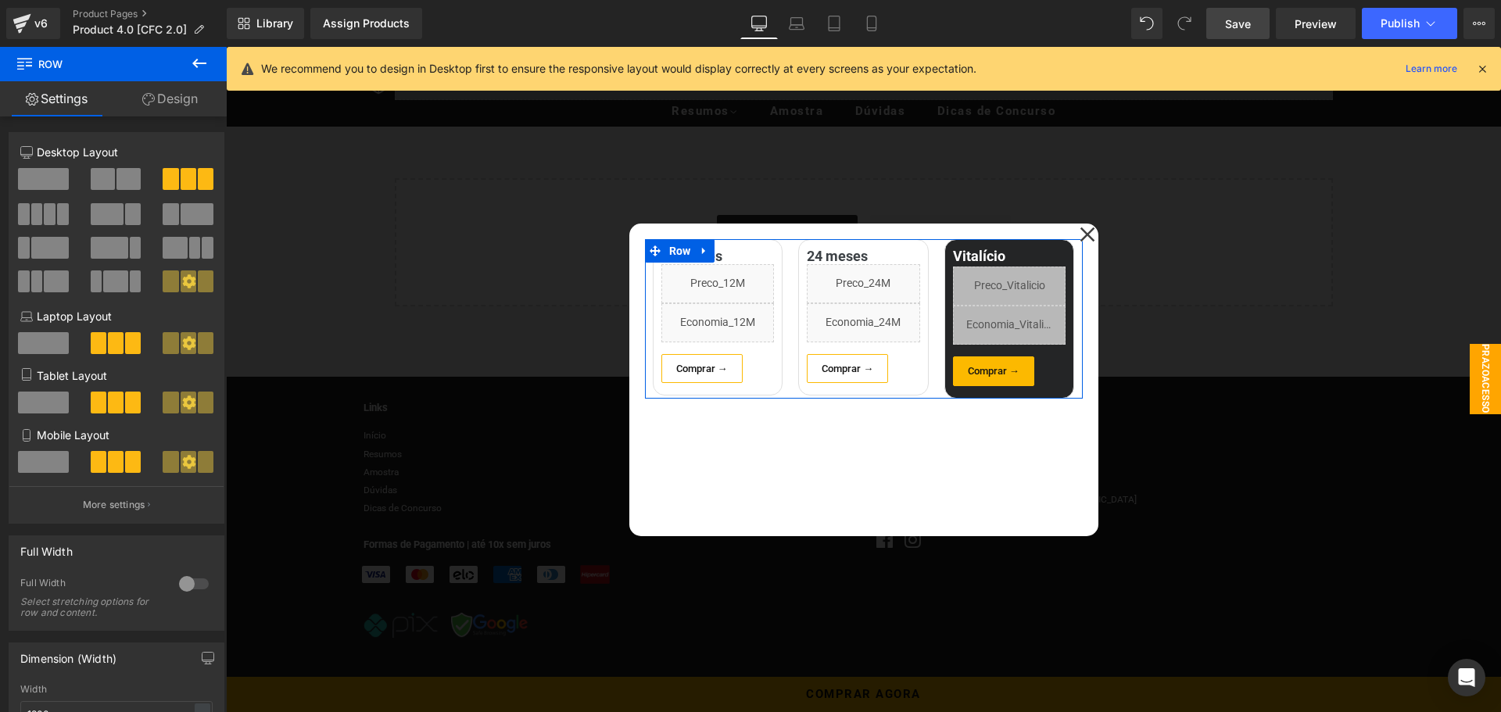
click at [53, 462] on span at bounding box center [43, 462] width 51 height 22
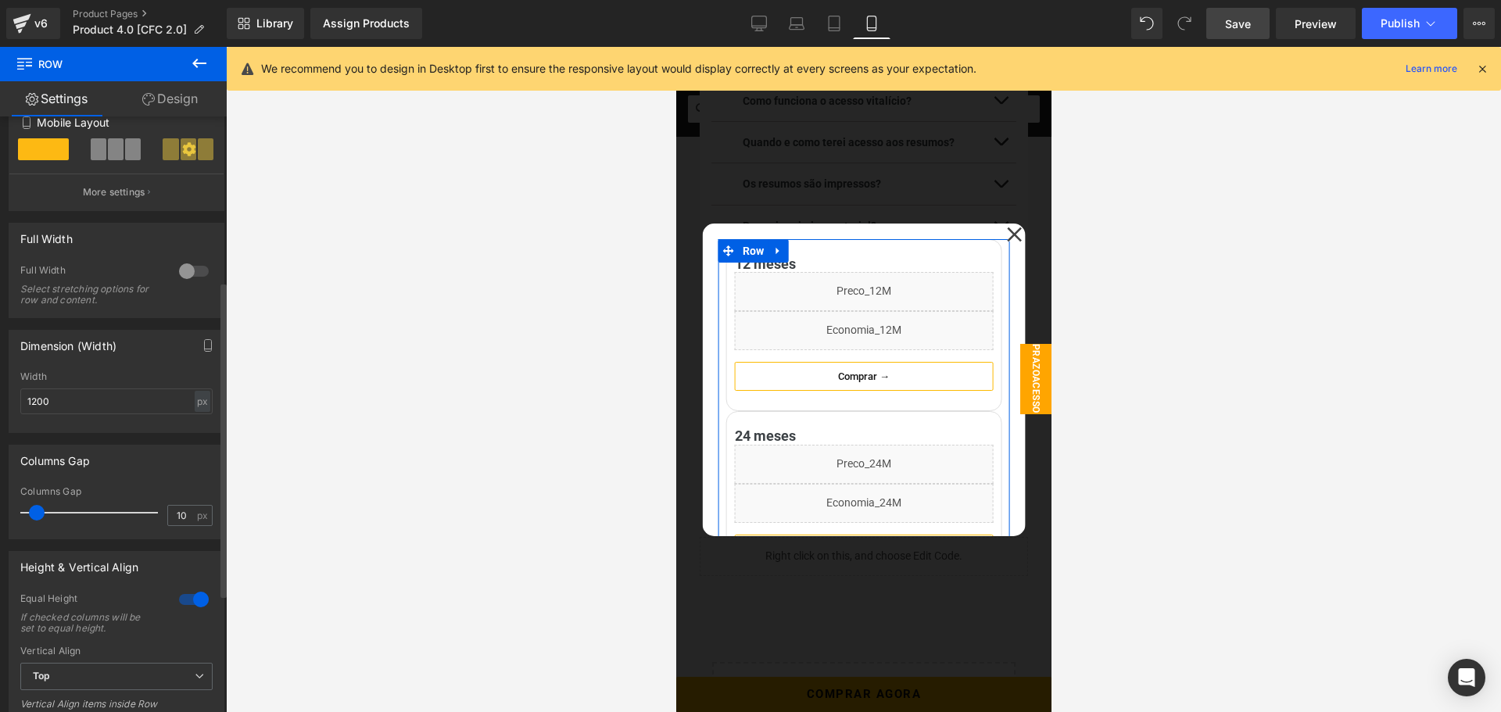
scroll to position [235, 0]
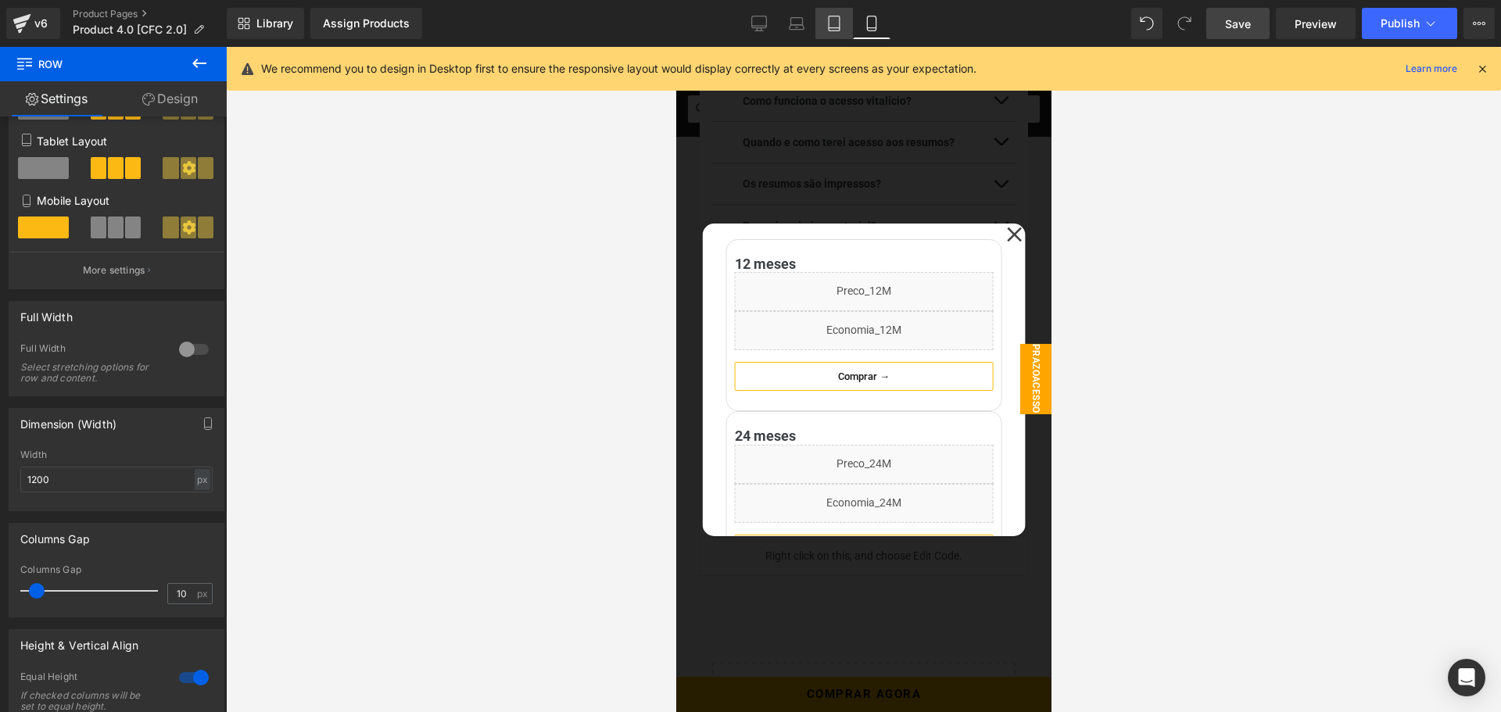
click at [846, 25] on link "Tablet" at bounding box center [834, 23] width 38 height 31
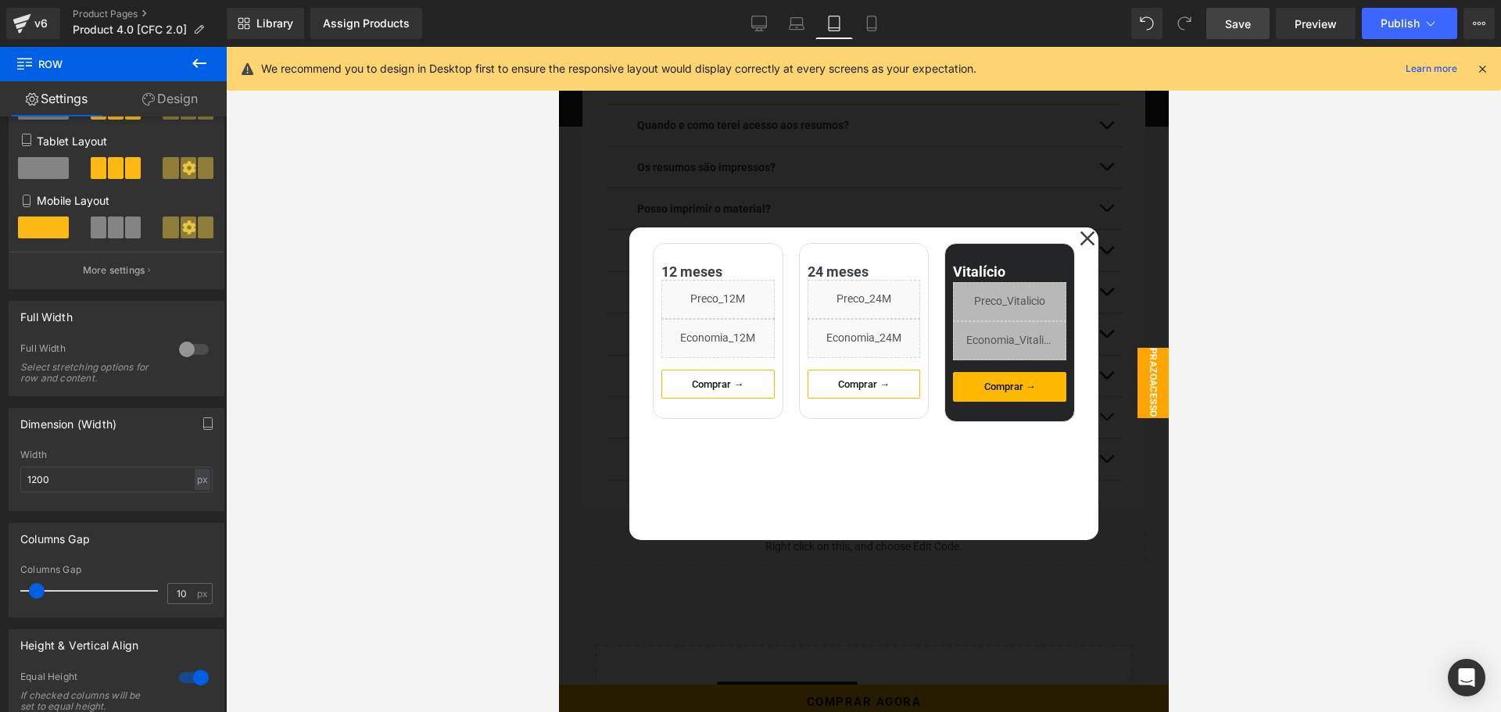
scroll to position [2780, 0]
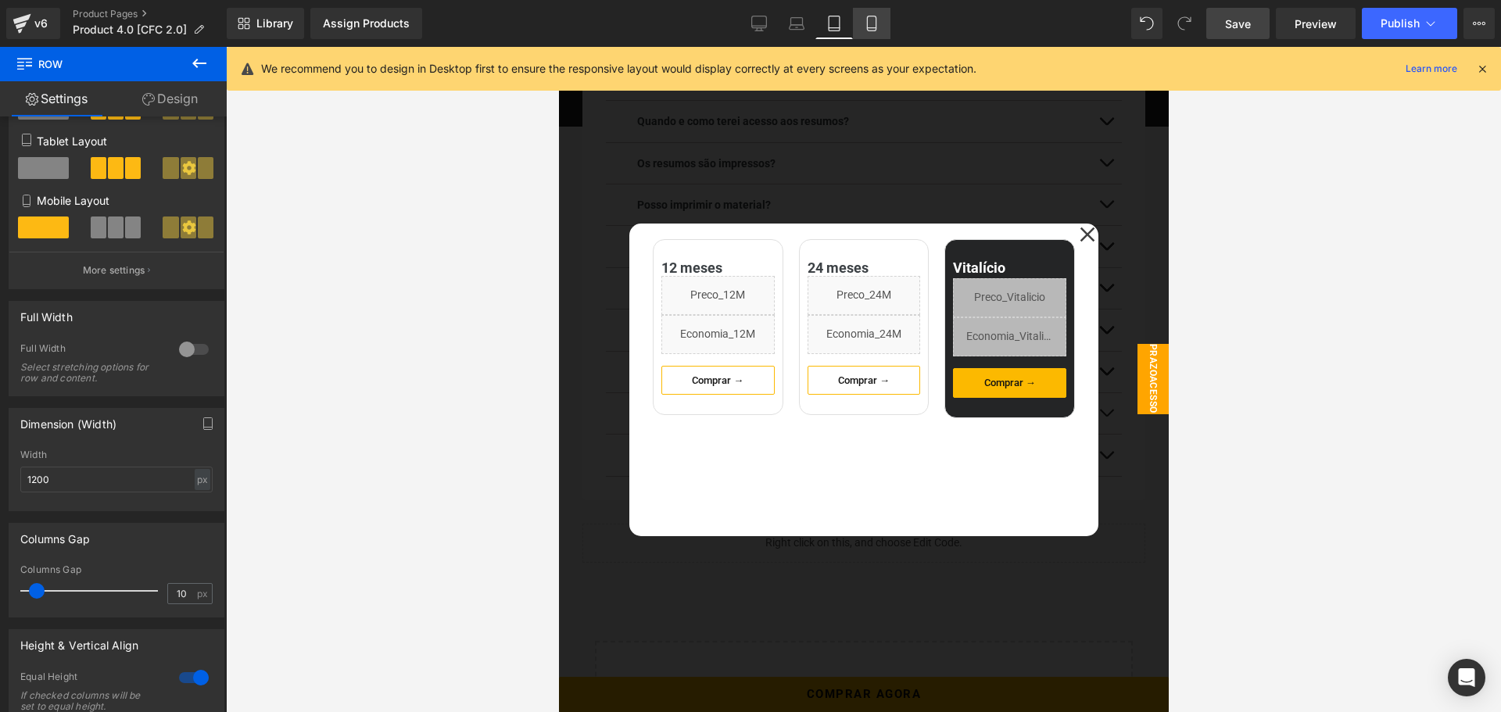
click at [881, 32] on link "Mobile" at bounding box center [872, 23] width 38 height 31
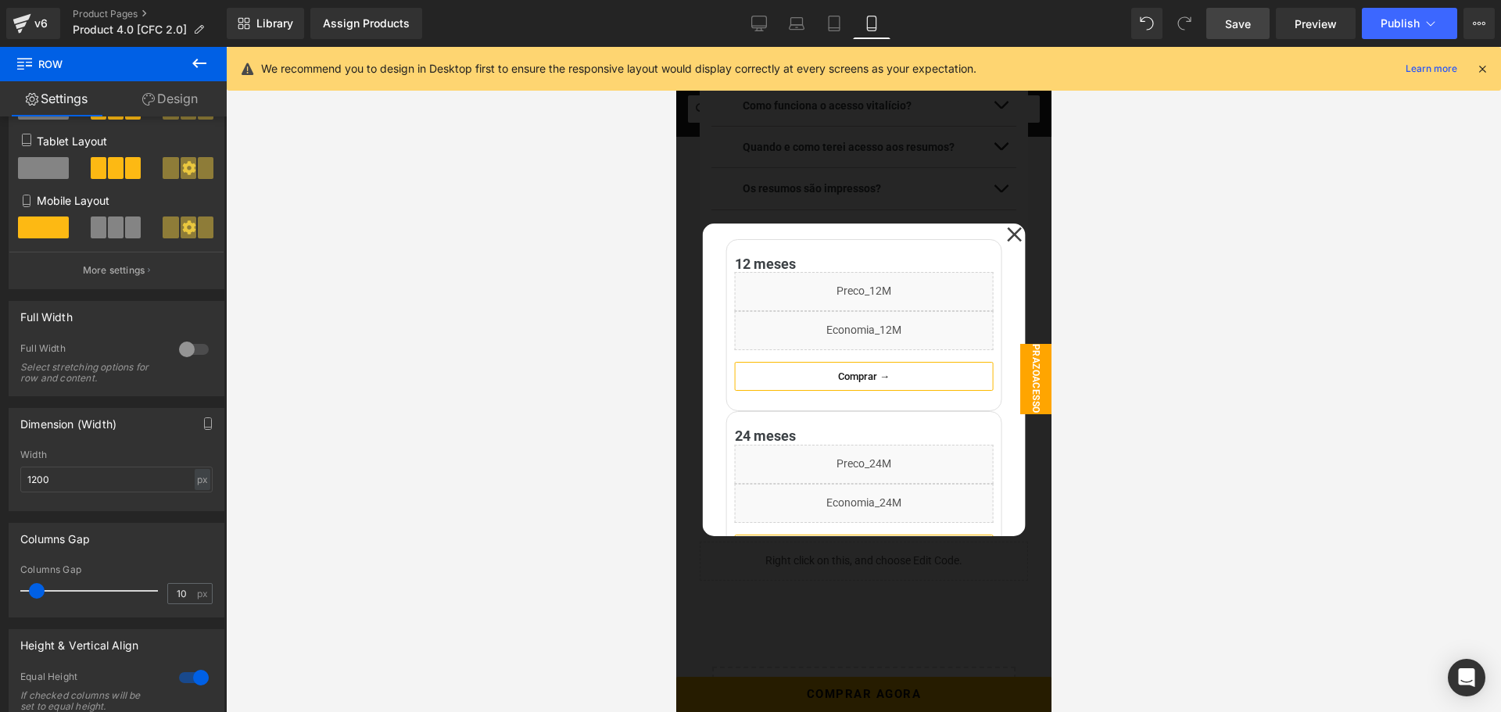
scroll to position [2768, 0]
click at [826, 213] on span "Popup" at bounding box center [827, 211] width 41 height 23
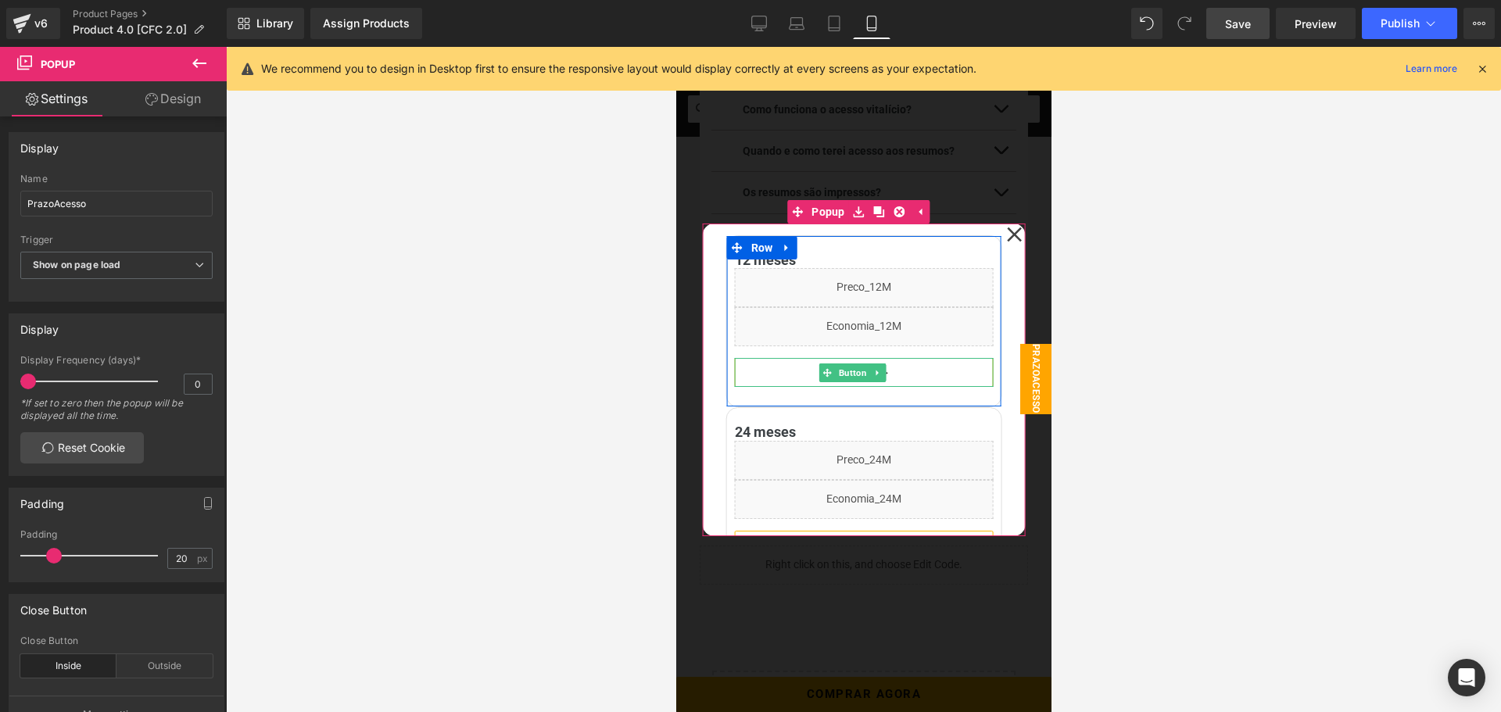
scroll to position [0, 0]
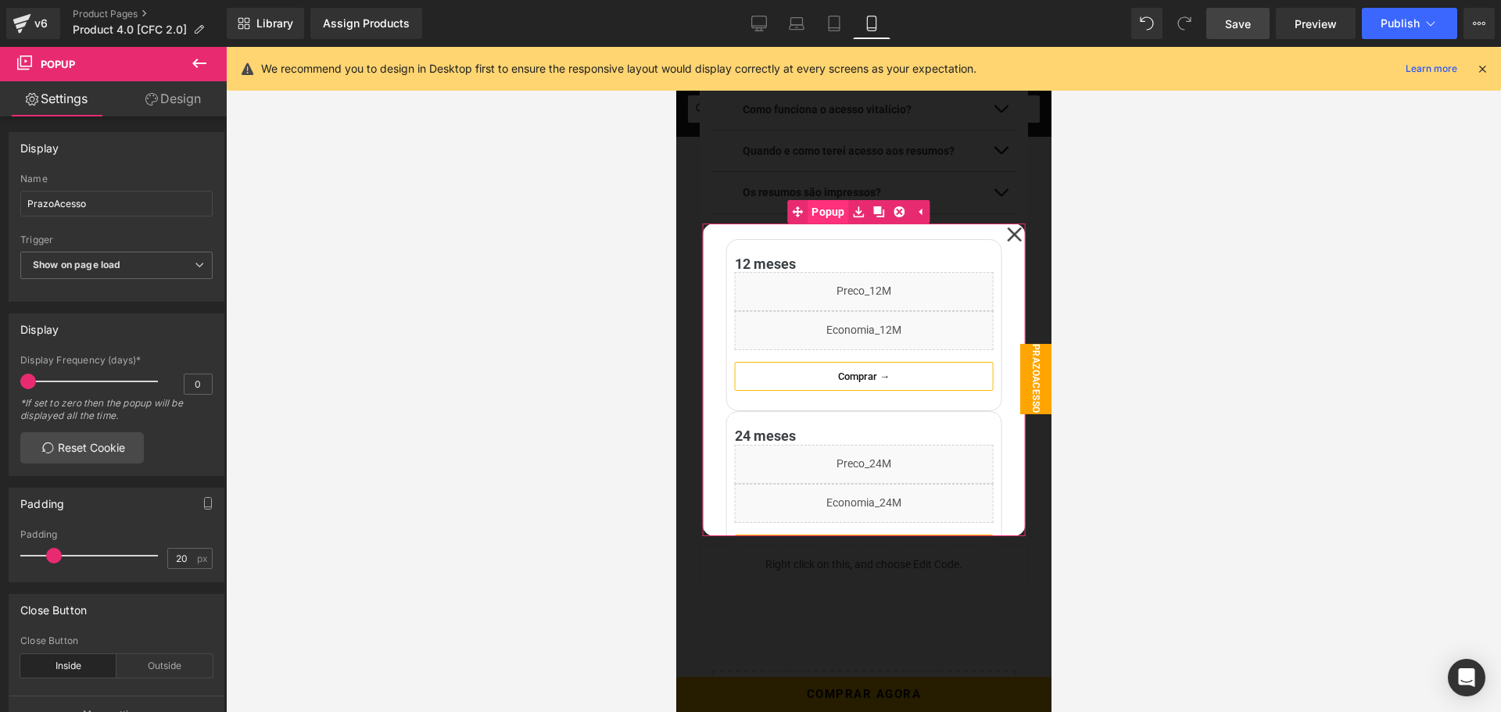
click at [826, 217] on span "Popup" at bounding box center [827, 211] width 41 height 23
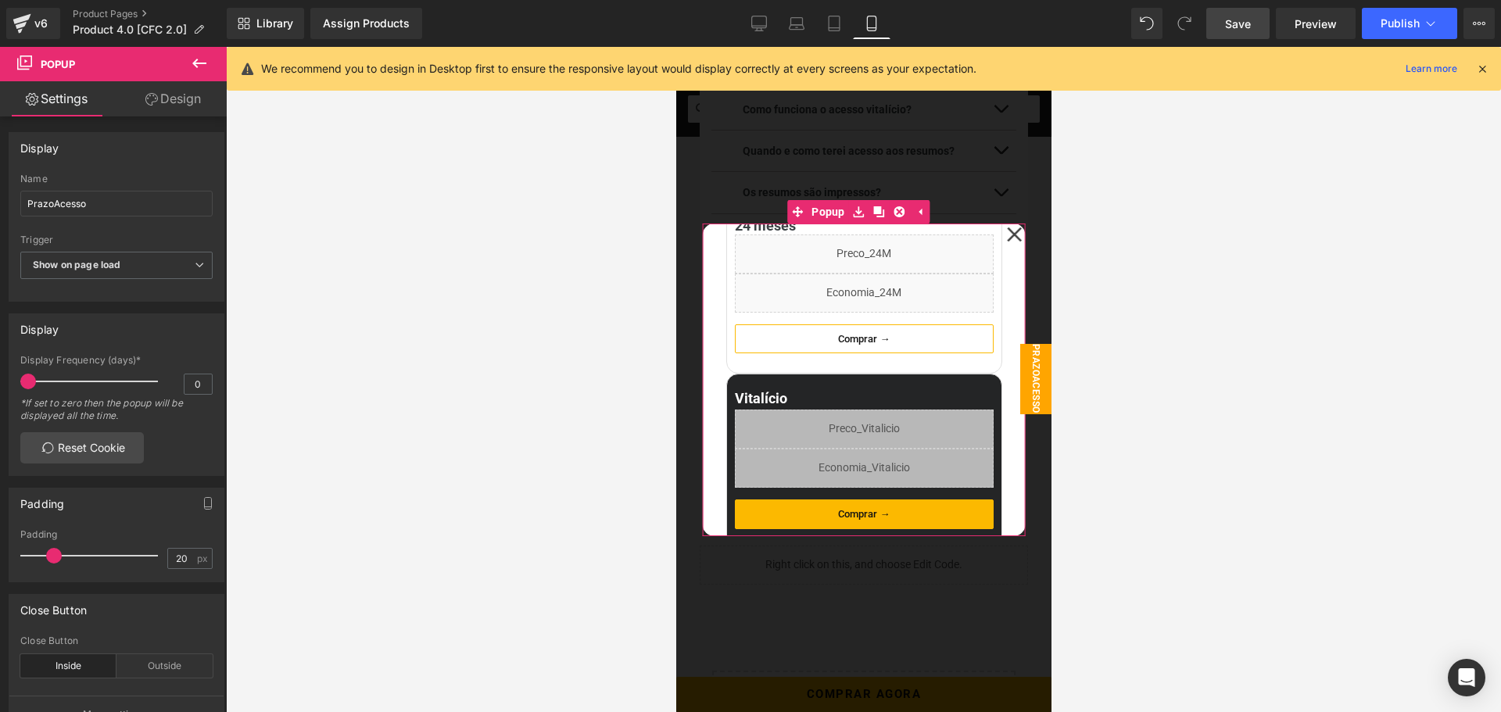
scroll to position [238, 0]
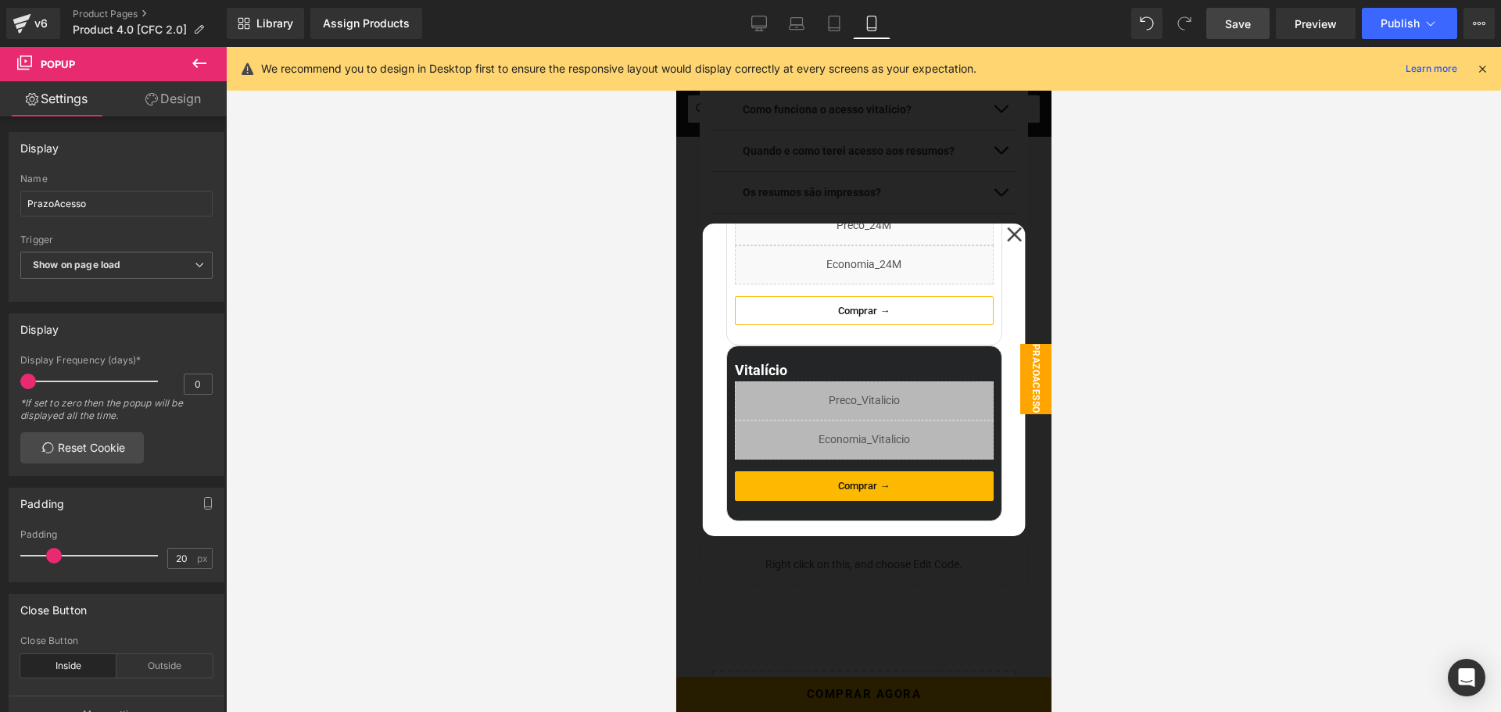
click at [205, 66] on icon at bounding box center [199, 63] width 19 height 19
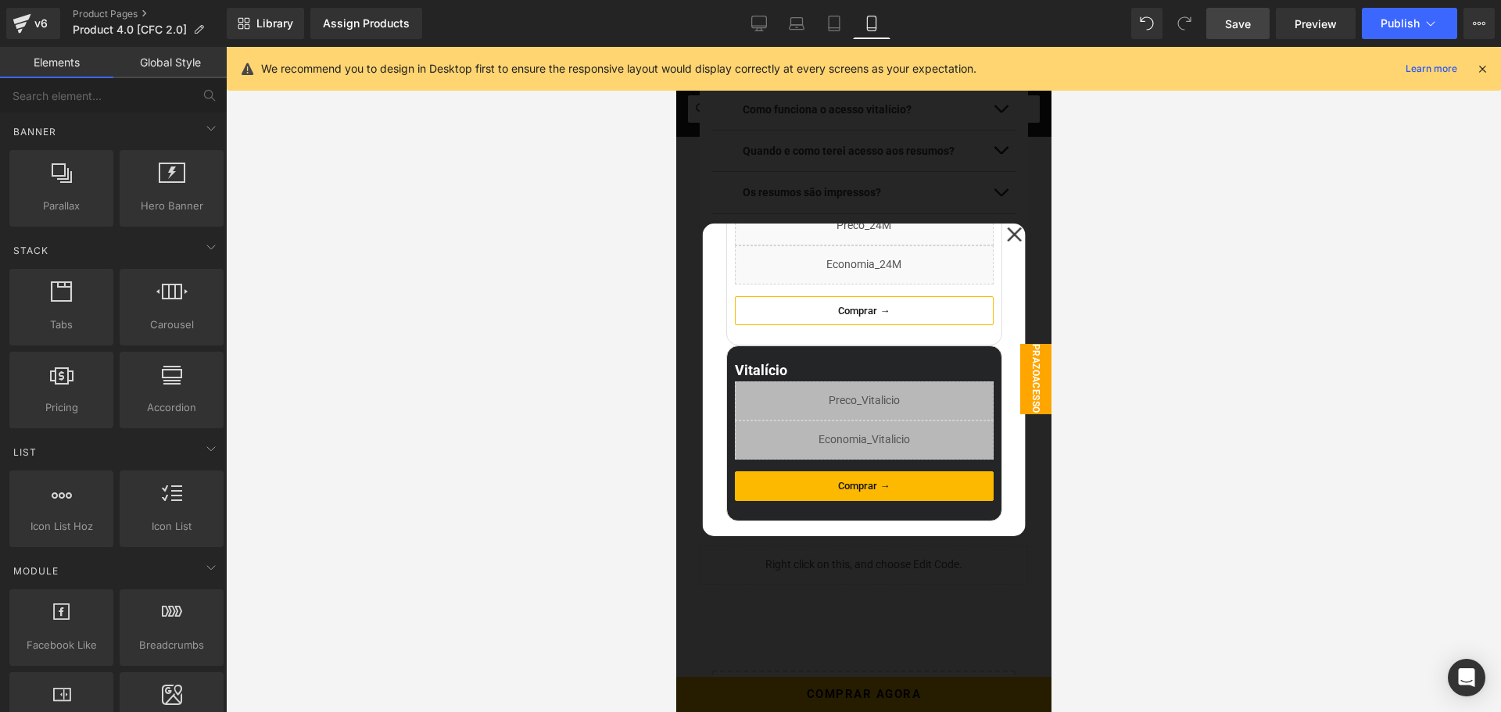
scroll to position [391, 0]
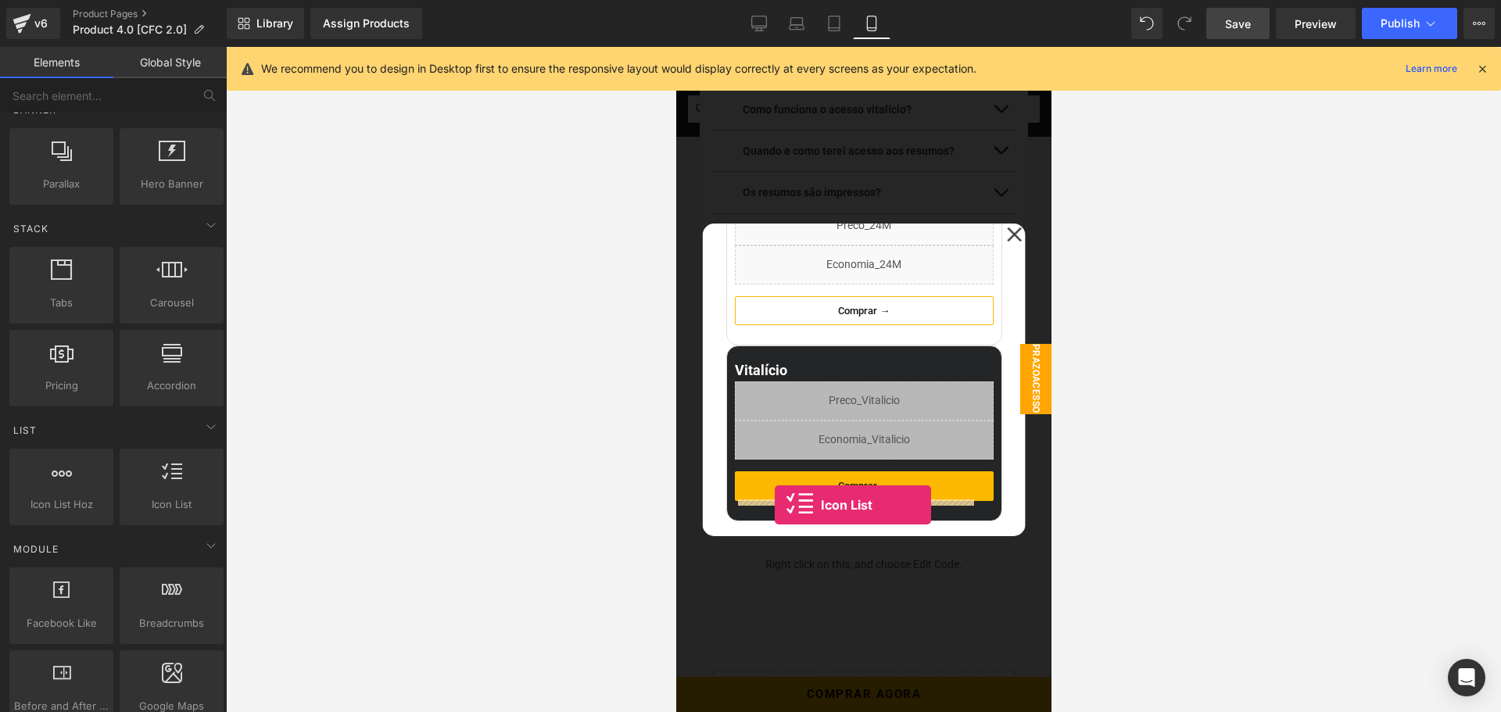
drag, startPoint x: 832, startPoint y: 519, endPoint x: 774, endPoint y: 505, distance: 59.5
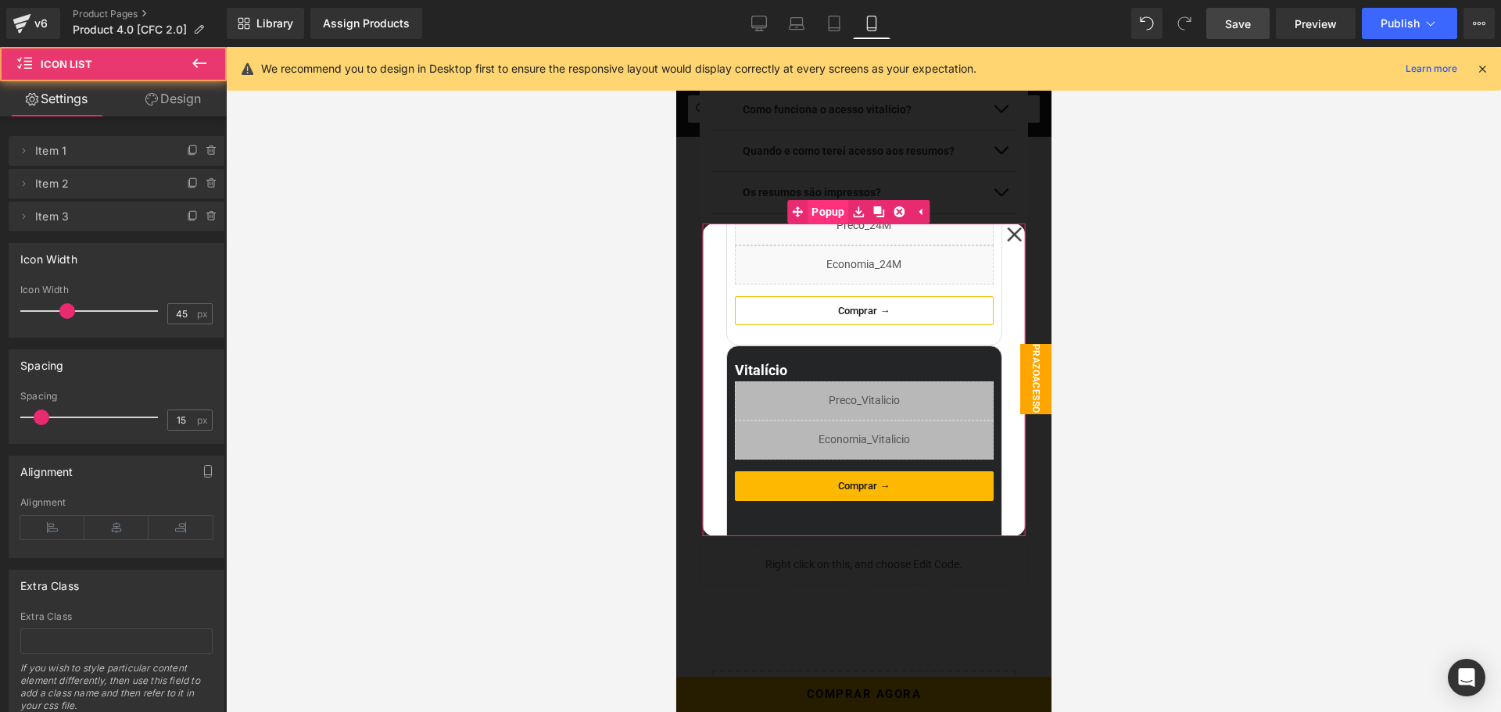
click at [820, 211] on span "Popup" at bounding box center [827, 211] width 41 height 23
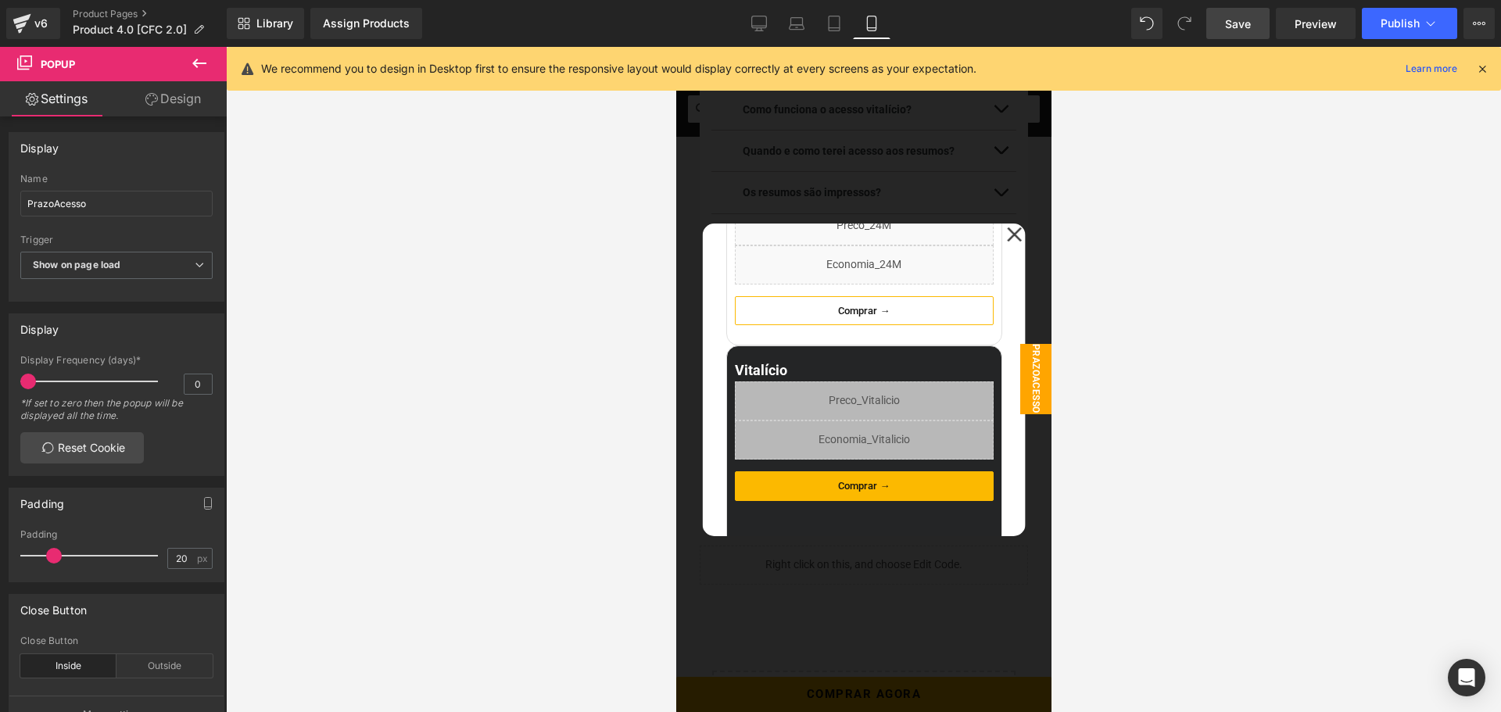
scroll to position [388, 0]
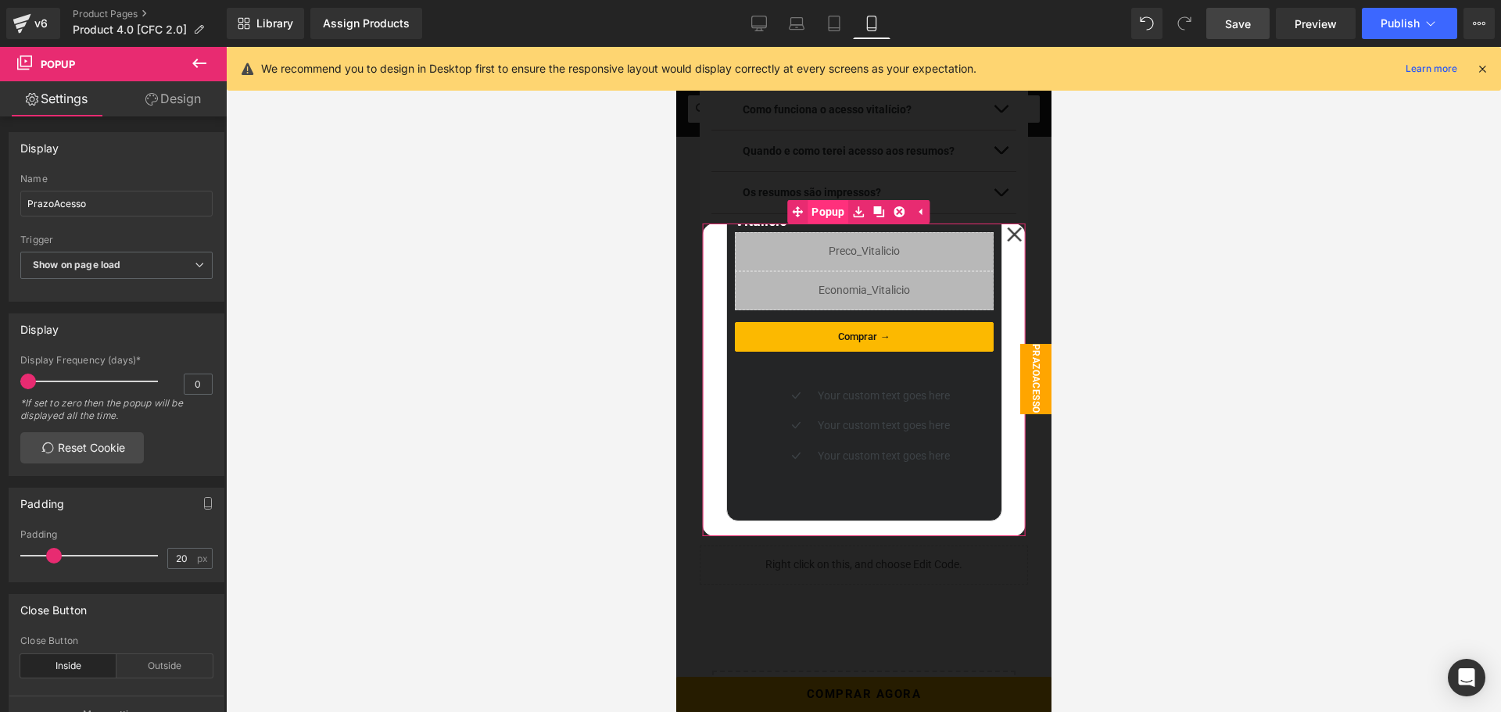
click at [829, 214] on span "Popup" at bounding box center [827, 211] width 41 height 23
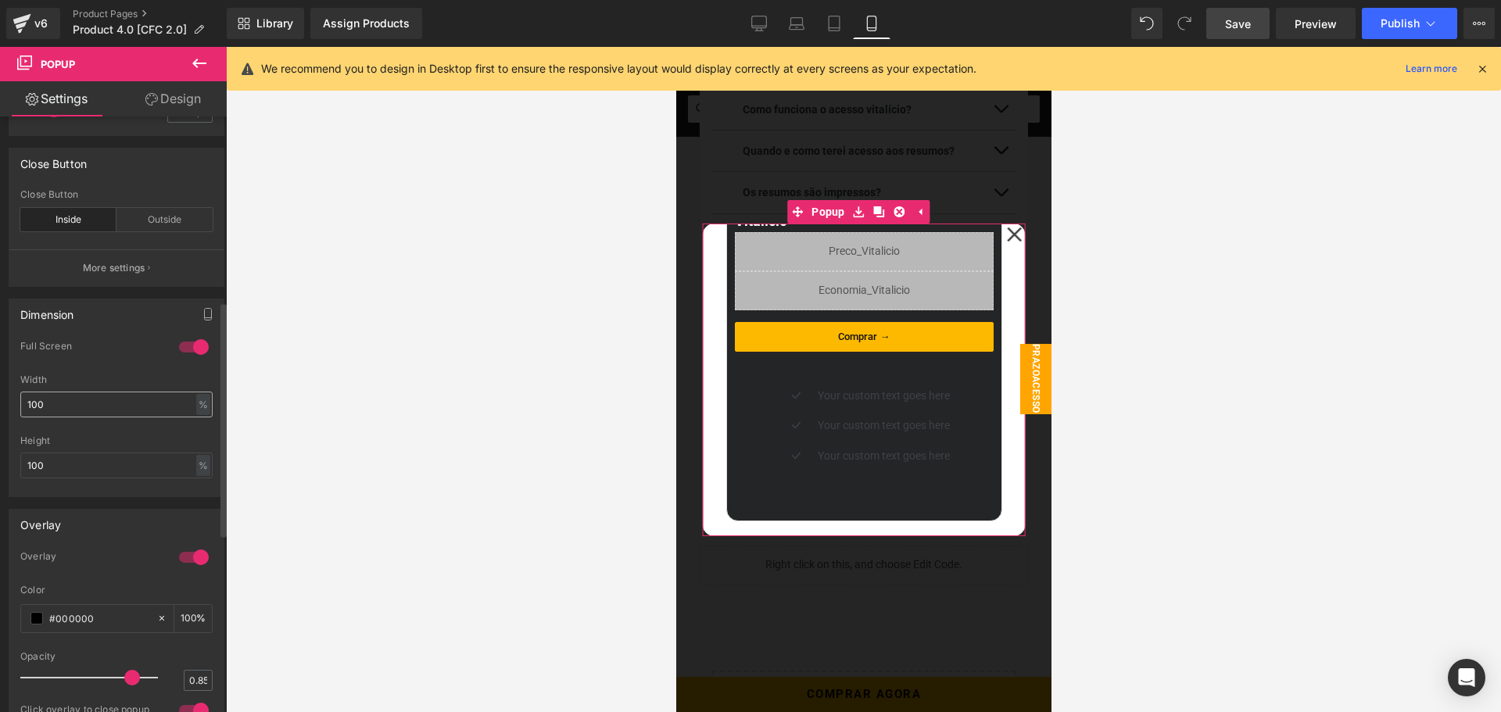
scroll to position [469, 0]
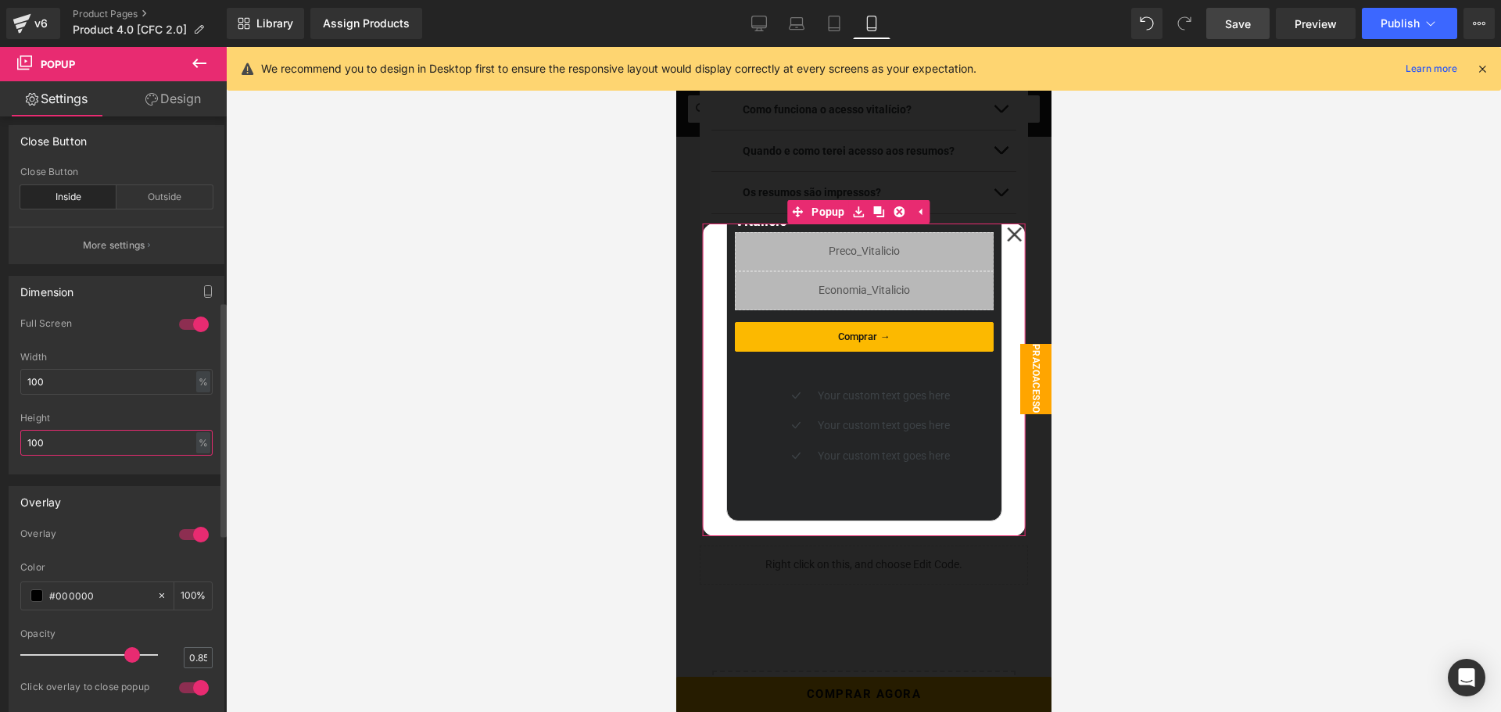
click at [102, 441] on input "100" at bounding box center [116, 443] width 192 height 26
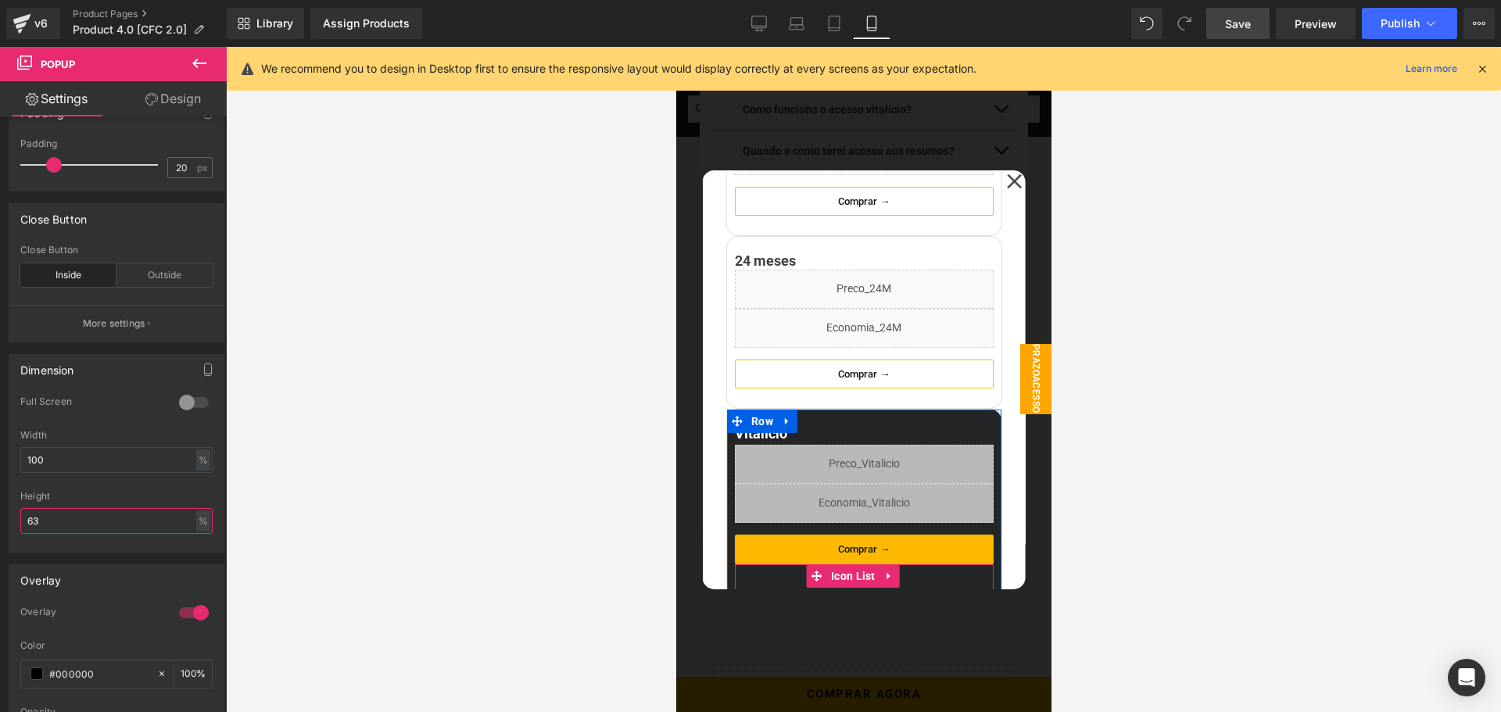
scroll to position [0, 0]
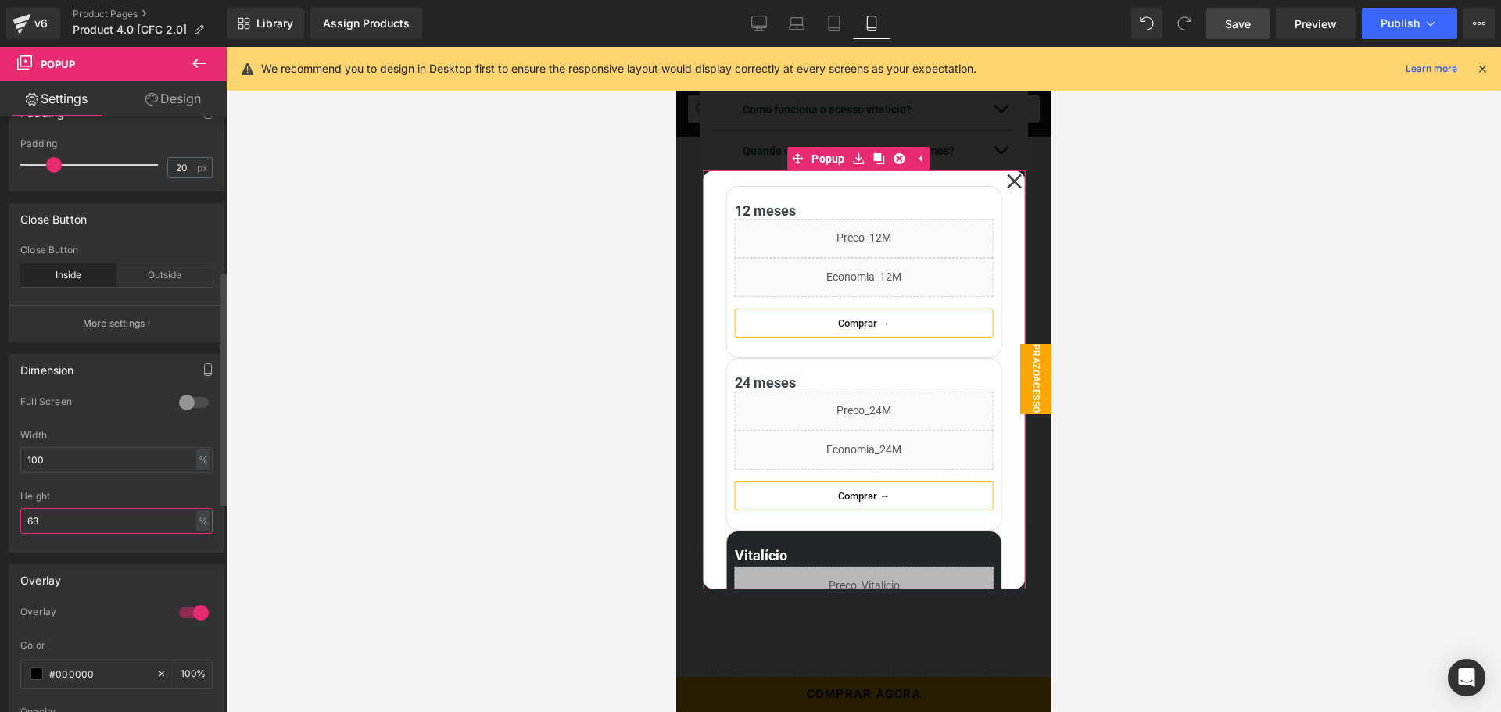
drag, startPoint x: 88, startPoint y: 514, endPoint x: 10, endPoint y: 516, distance: 78.2
click at [10, 516] on div "1 Full Screen 0 Full Screen 0 Full Screen 0 Full Screen 100% Width 100 % % px 1…" at bounding box center [116, 474] width 214 height 156
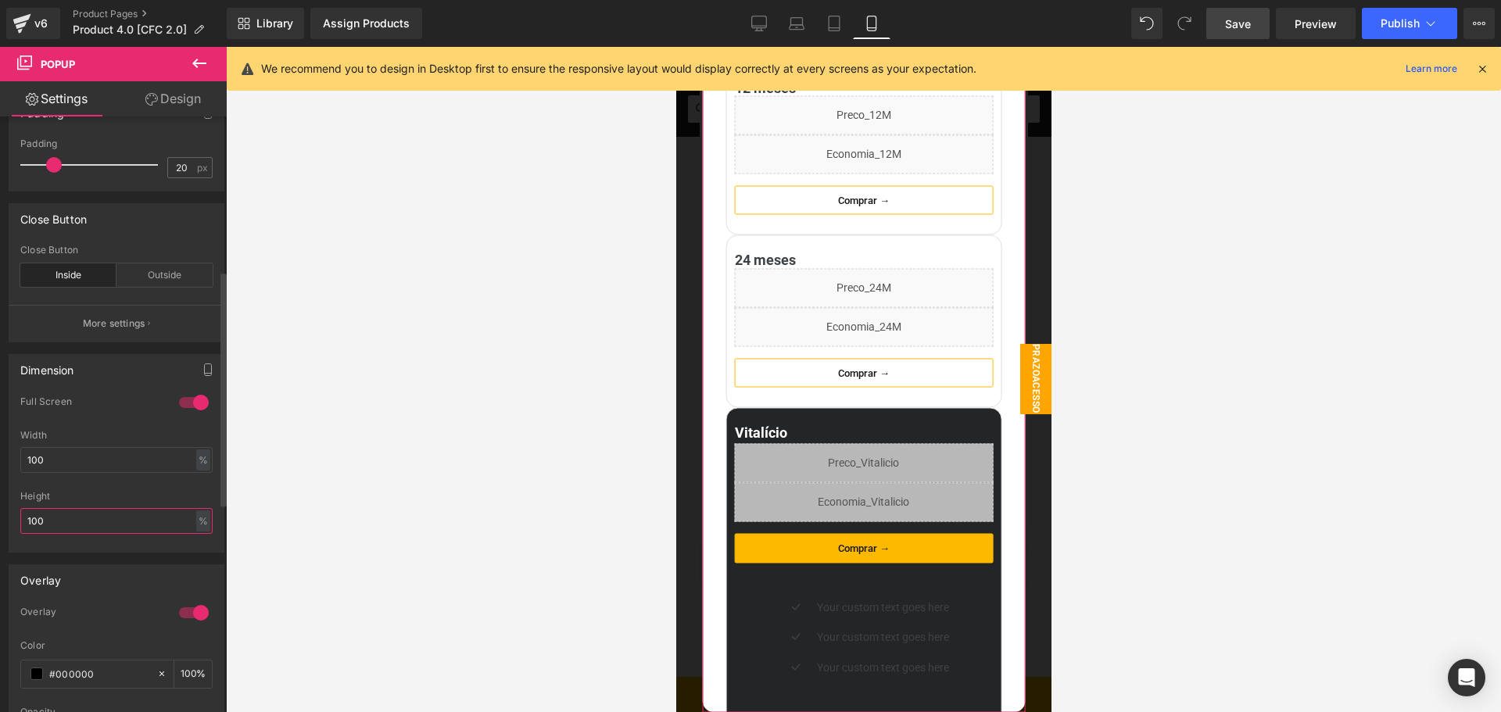
click at [97, 521] on input "100" at bounding box center [116, 521] width 192 height 26
type input "75"
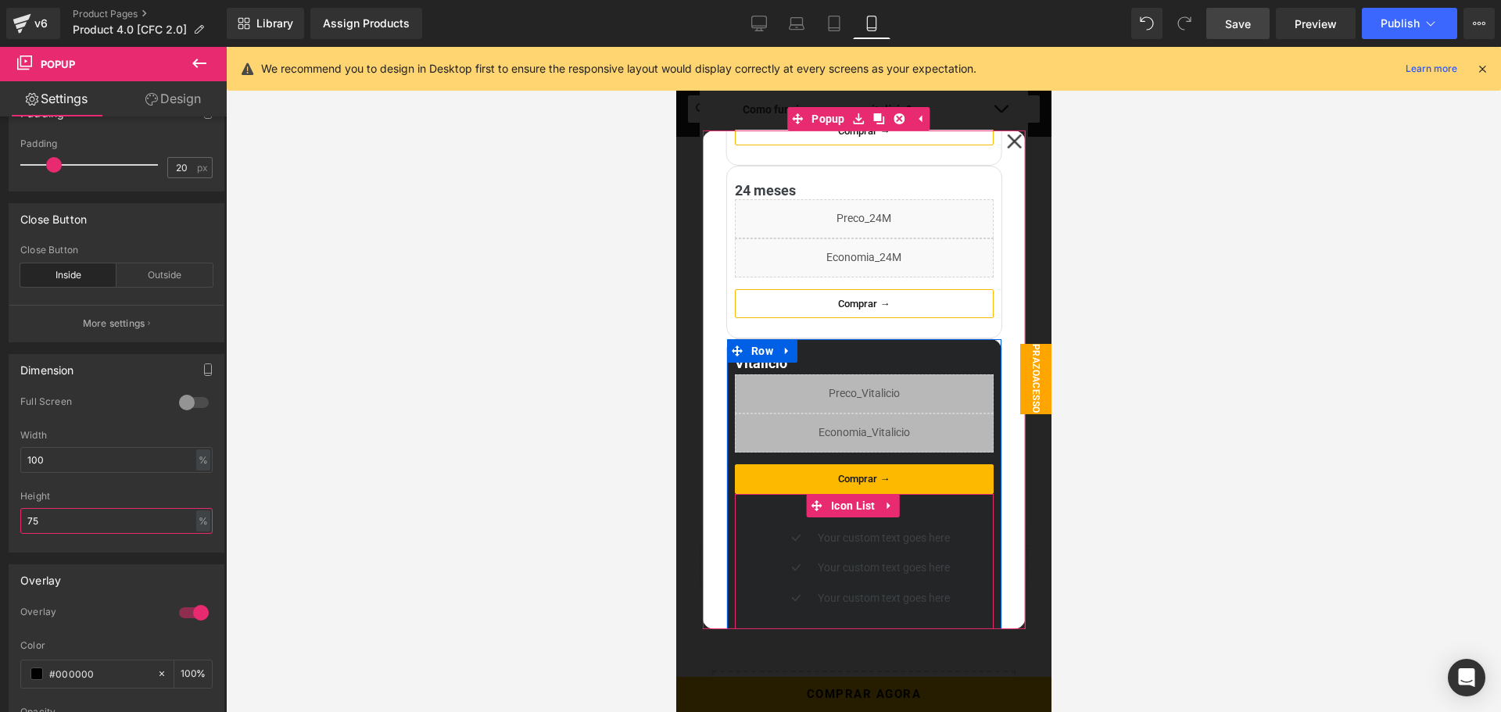
scroll to position [156, 0]
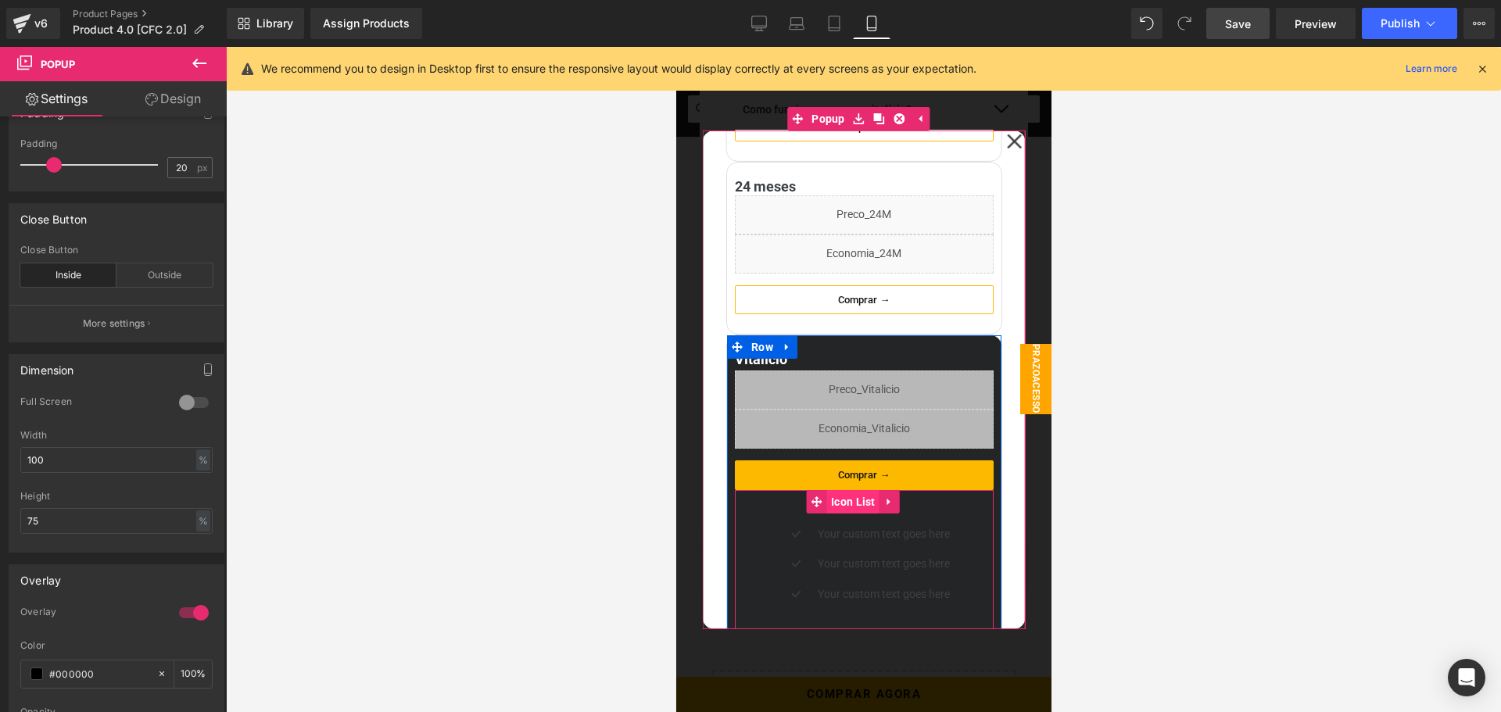
click at [854, 502] on span "Icon List" at bounding box center [852, 501] width 52 height 23
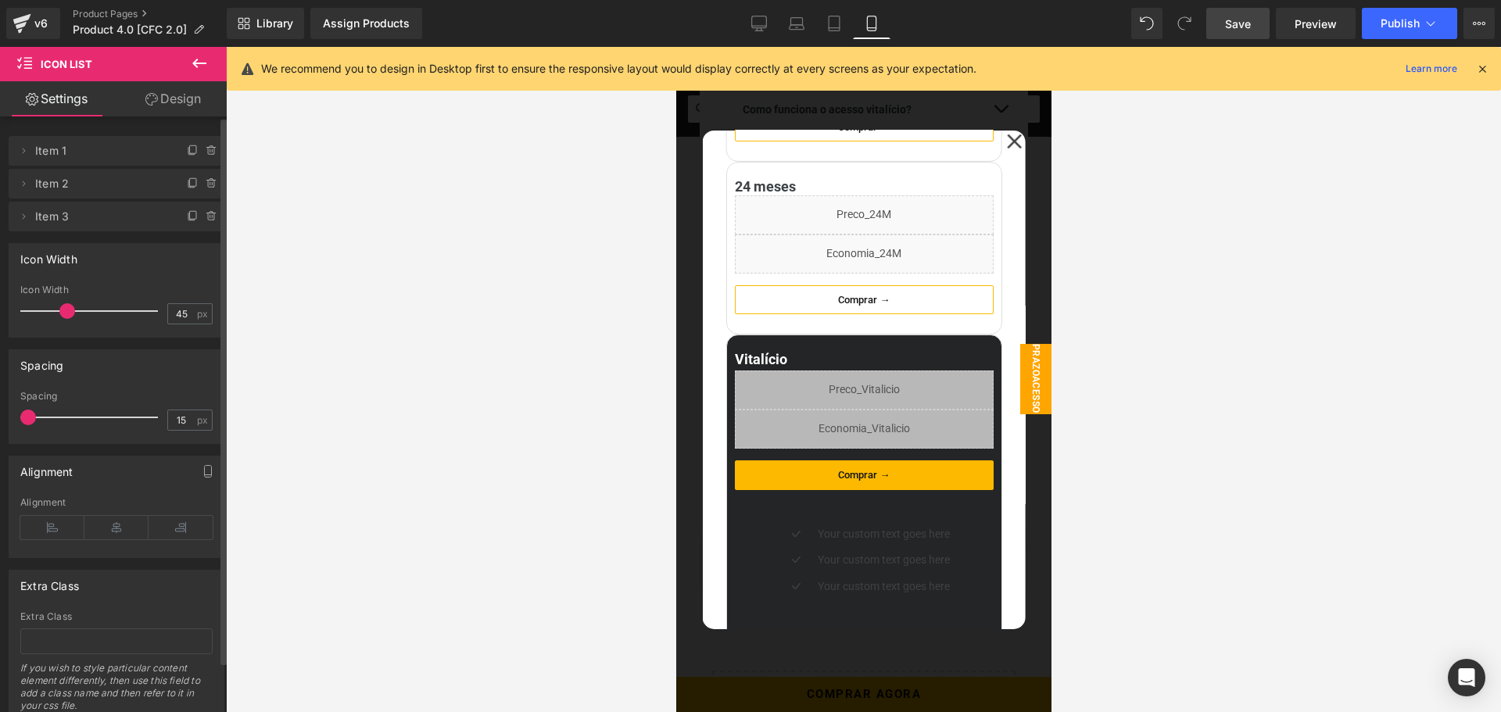
drag, startPoint x: 44, startPoint y: 415, endPoint x: 30, endPoint y: 414, distance: 14.1
click at [30, 414] on span at bounding box center [28, 418] width 16 height 16
click at [178, 417] on input "15" at bounding box center [181, 420] width 27 height 20
drag, startPoint x: 179, startPoint y: 417, endPoint x: 165, endPoint y: 417, distance: 14.1
click at [168, 418] on input "15" at bounding box center [181, 420] width 27 height 20
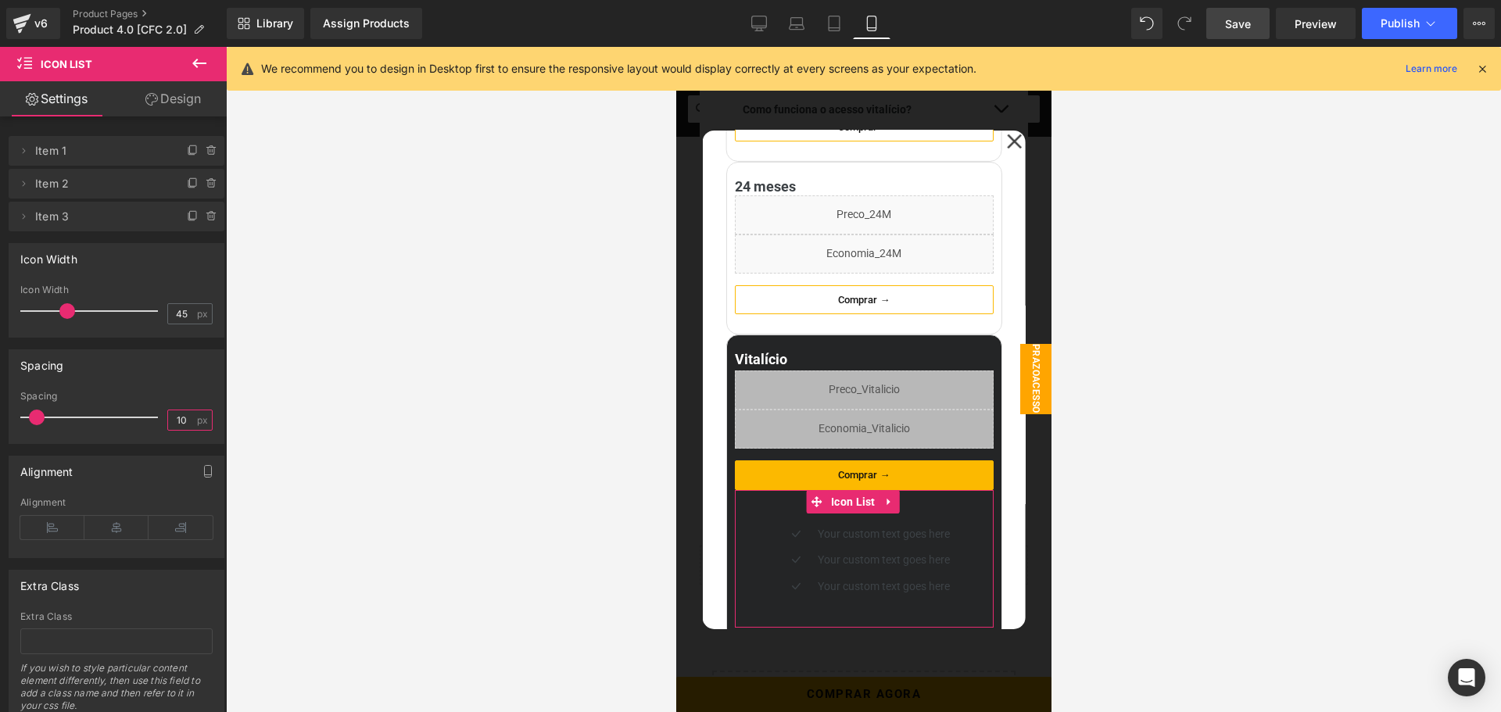
type input "10"
click at [192, 104] on link "Design" at bounding box center [172, 98] width 113 height 35
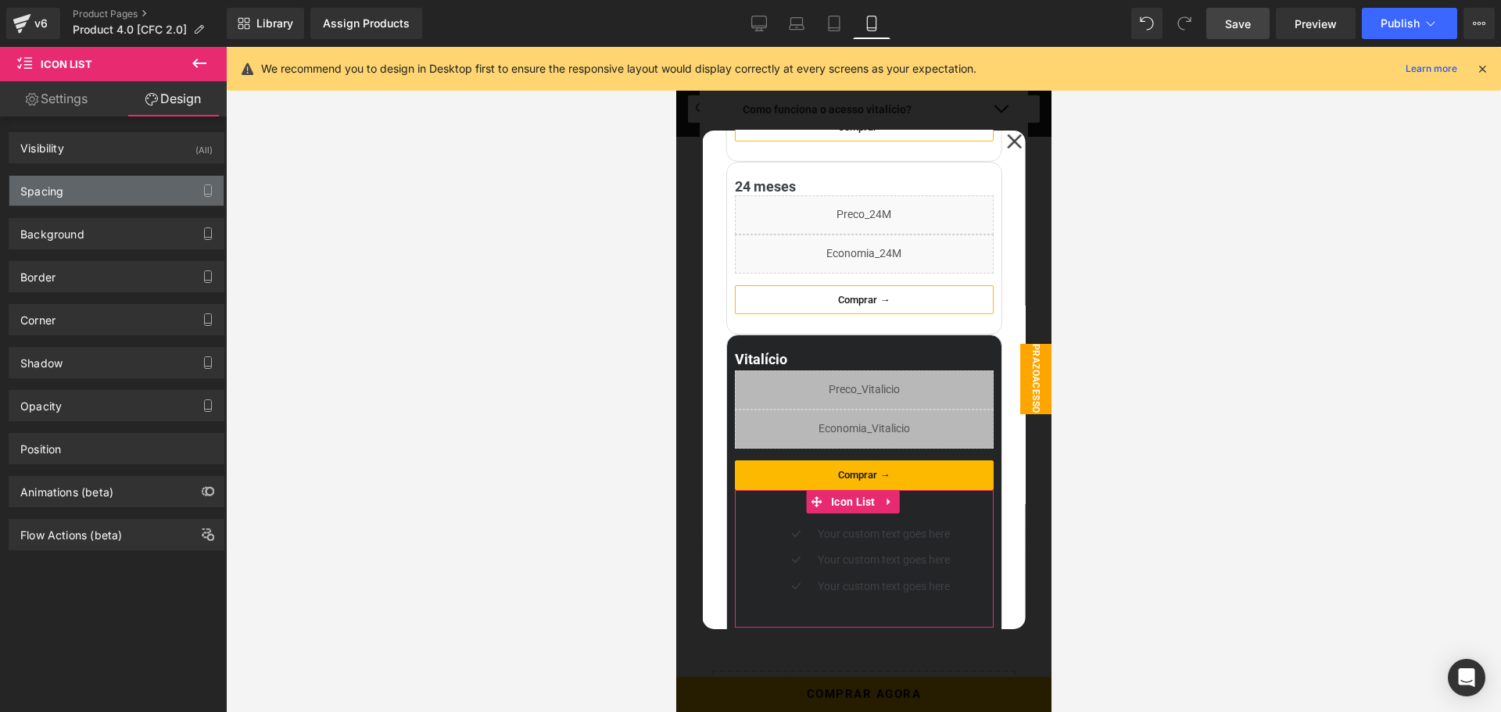
click at [76, 189] on div "Spacing" at bounding box center [116, 191] width 214 height 30
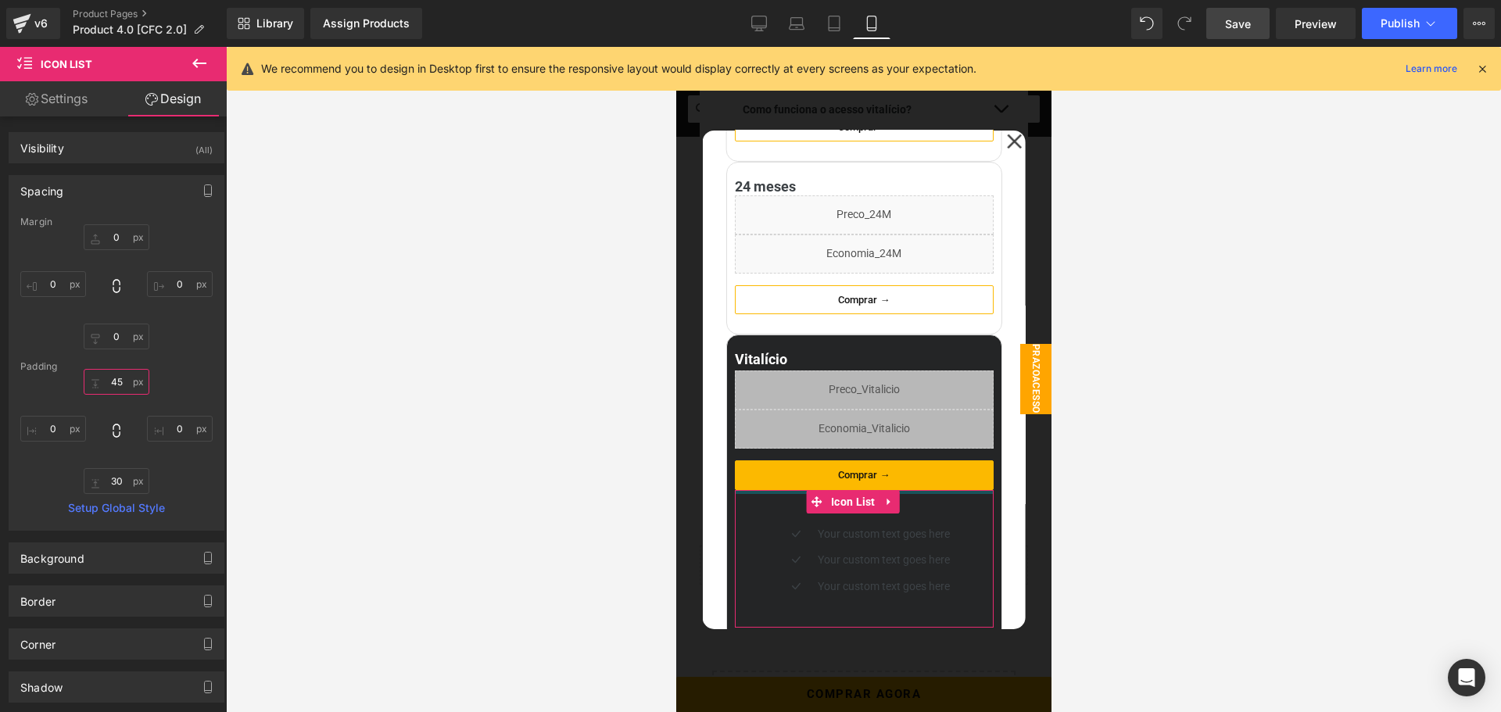
click at [113, 375] on input "45" at bounding box center [117, 382] width 66 height 26
type input "10"
click at [116, 481] on input "30" at bounding box center [117, 481] width 66 height 26
type input "0"
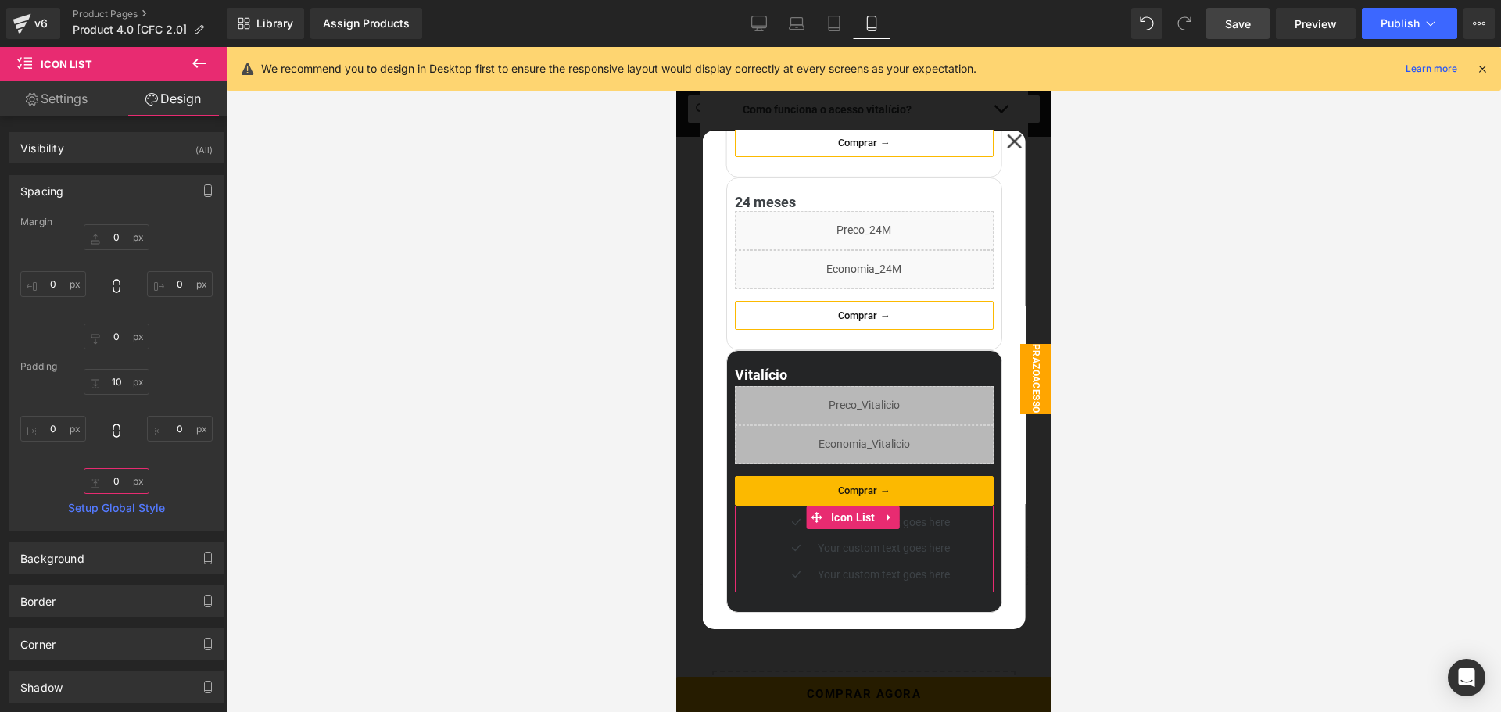
scroll to position [140, 0]
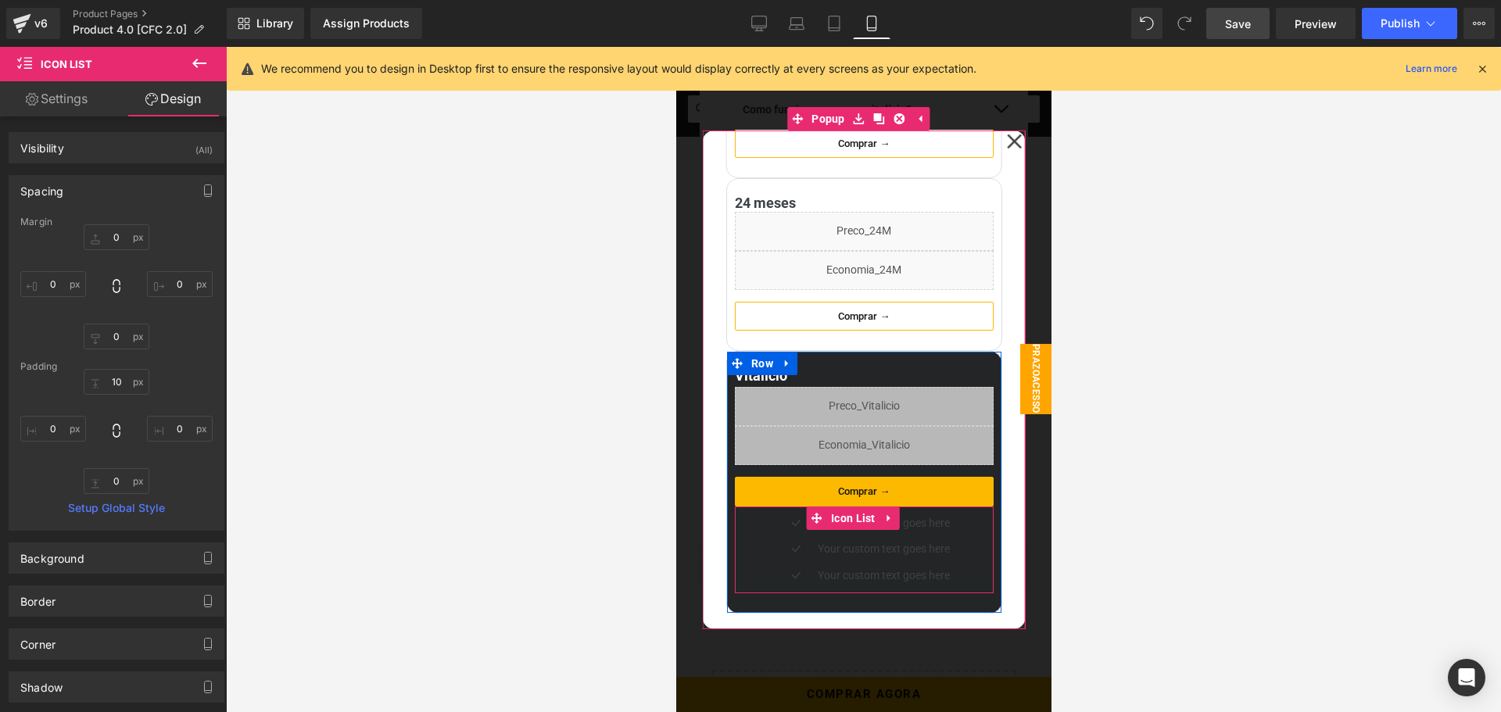
drag, startPoint x: 746, startPoint y: 540, endPoint x: 794, endPoint y: 548, distance: 48.3
click at [746, 540] on div "Icon Your custom text goes here Text Block Icon Your custom text goes here Text…" at bounding box center [863, 553] width 259 height 79
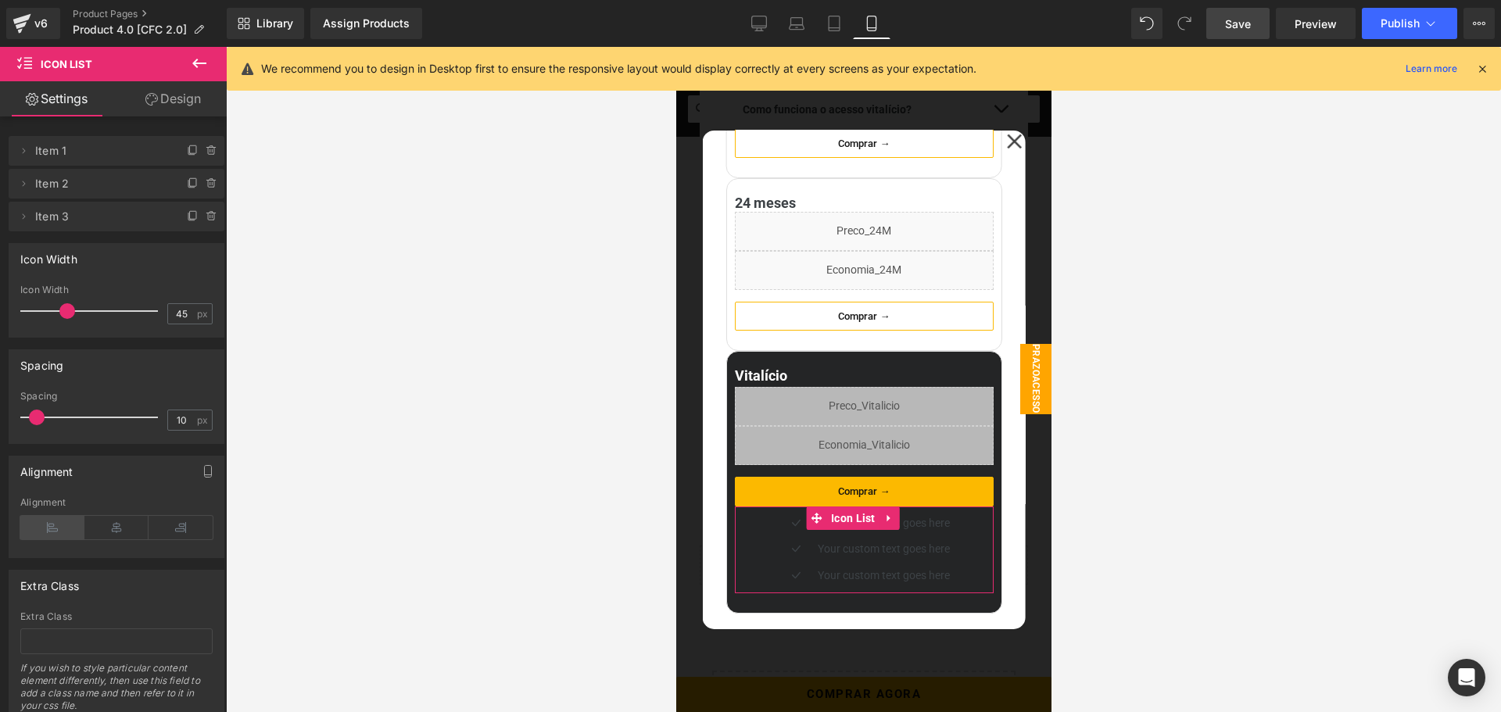
click at [56, 523] on icon at bounding box center [52, 527] width 64 height 23
click at [761, 523] on span "Icon" at bounding box center [767, 528] width 24 height 19
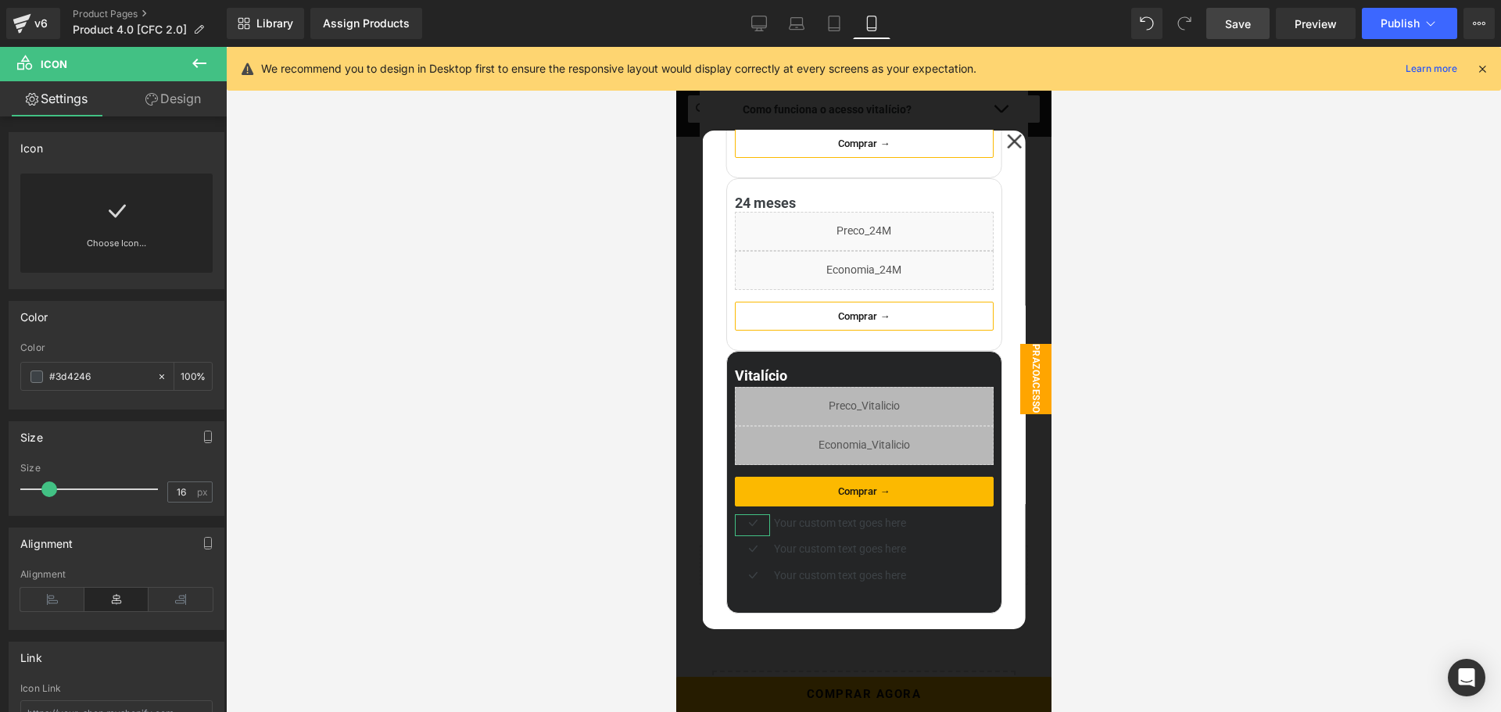
click at [124, 217] on icon at bounding box center [116, 211] width 25 height 25
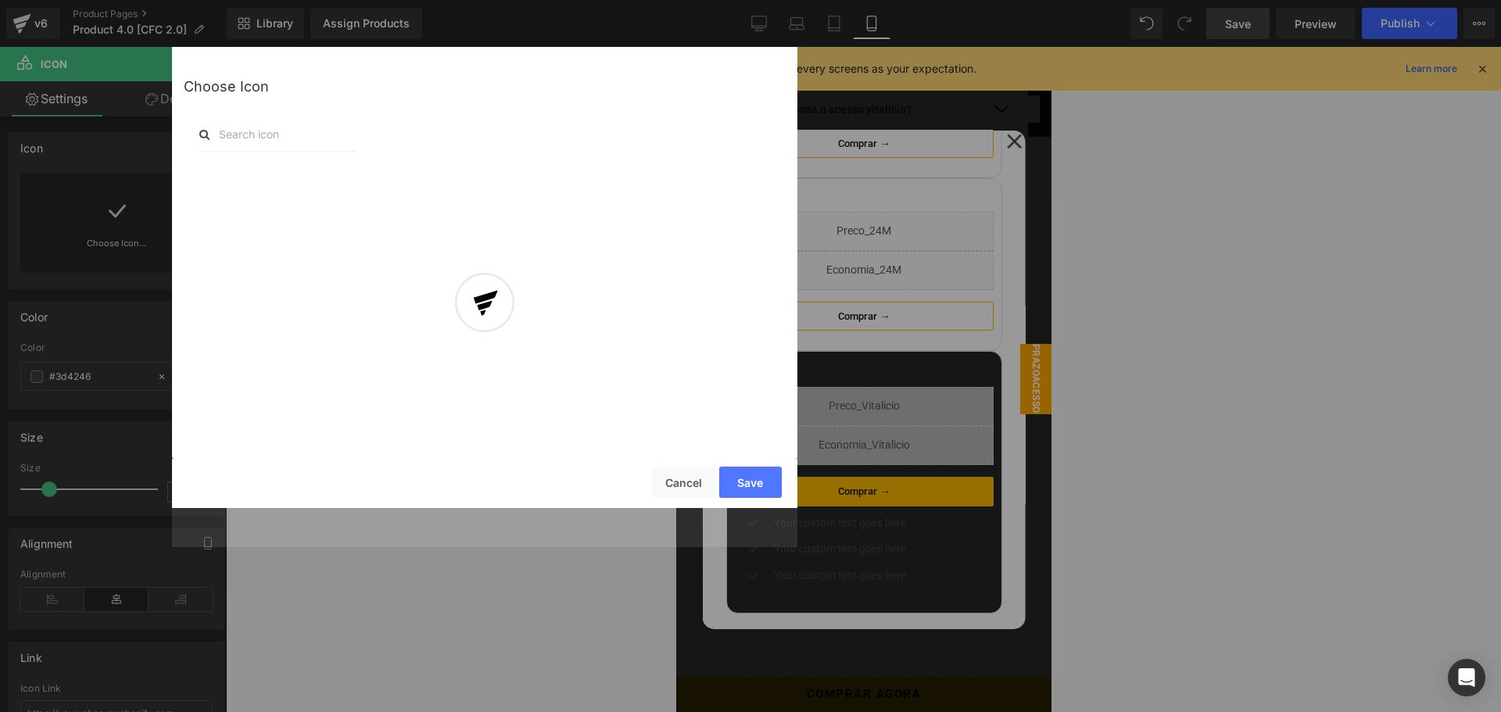
click at [259, 135] on input "text" at bounding box center [277, 134] width 156 height 34
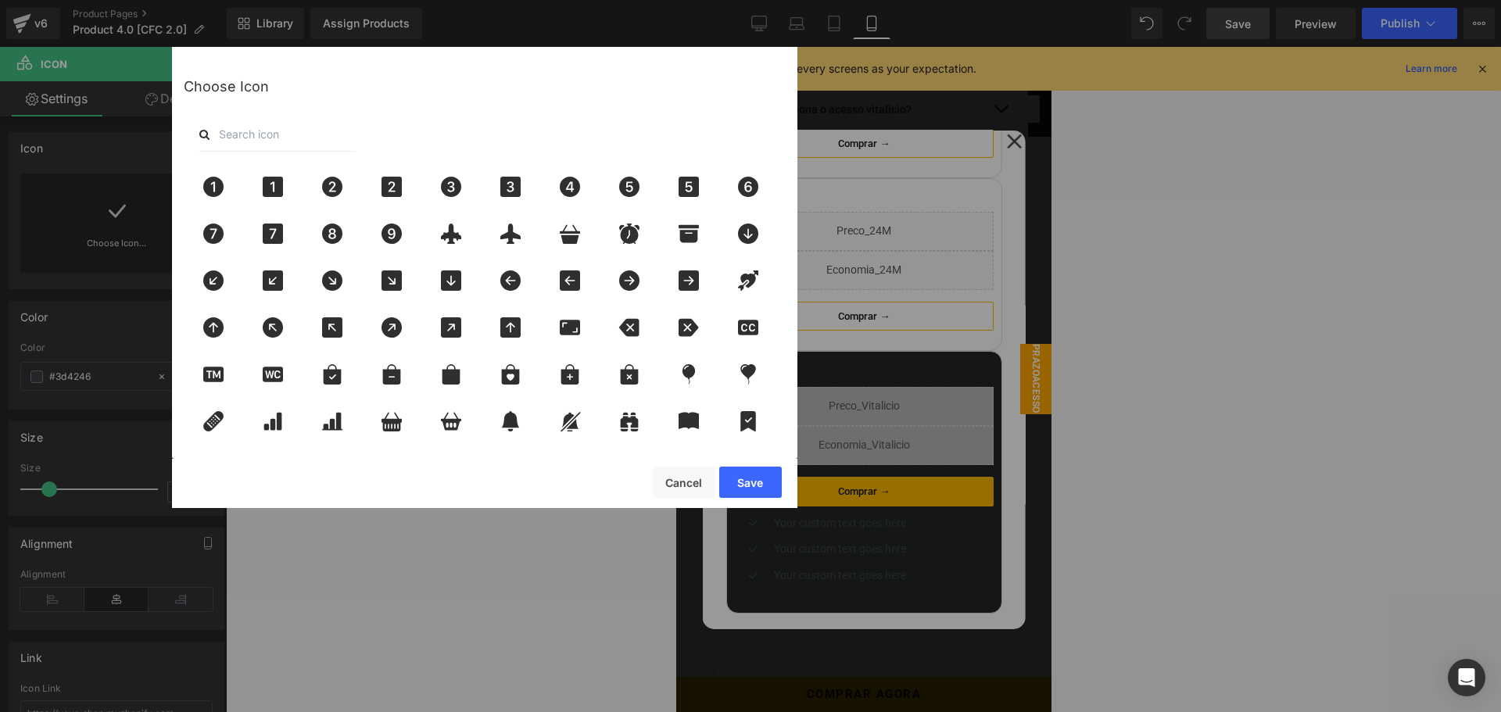
click at [260, 135] on input "text" at bounding box center [277, 134] width 156 height 34
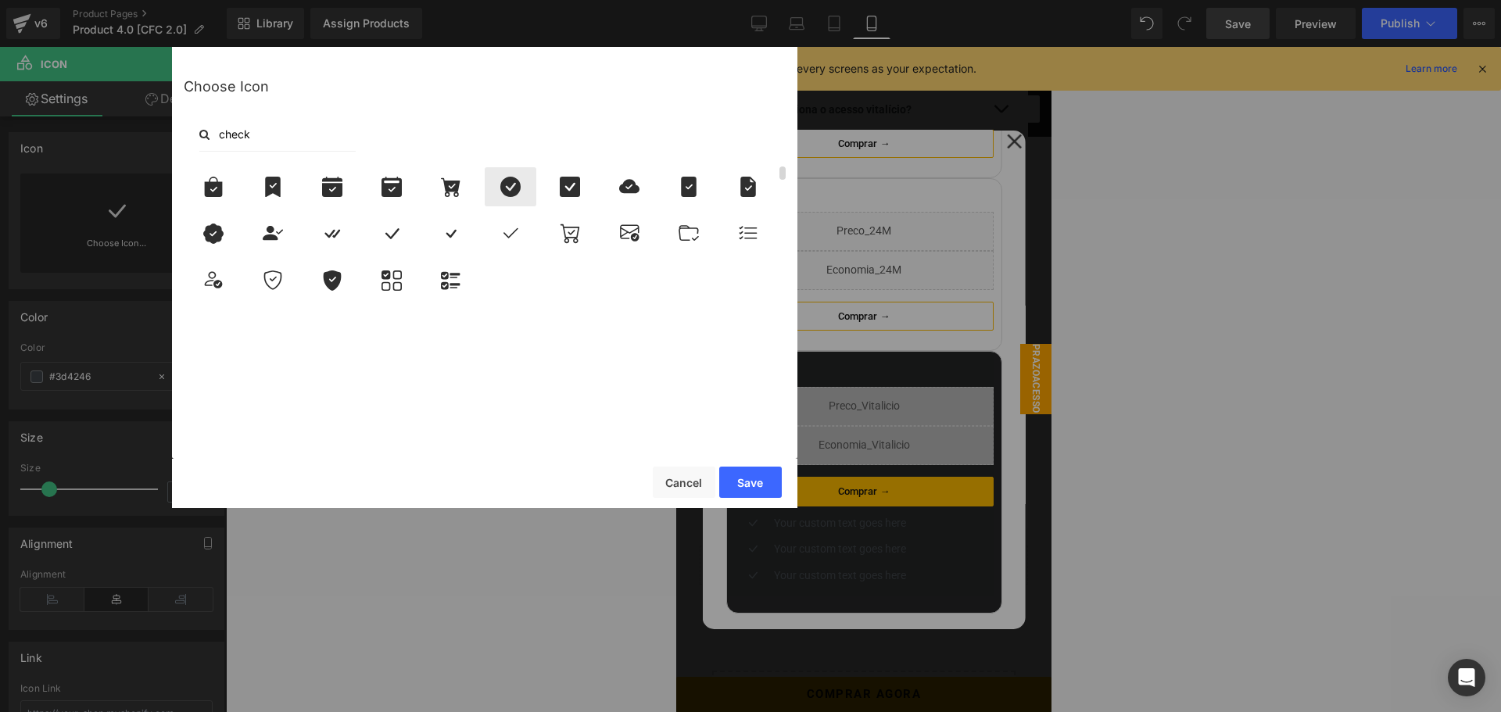
click at [518, 191] on icon at bounding box center [510, 187] width 20 height 20
click at [269, 122] on input "check" at bounding box center [277, 134] width 156 height 34
type input "tick"
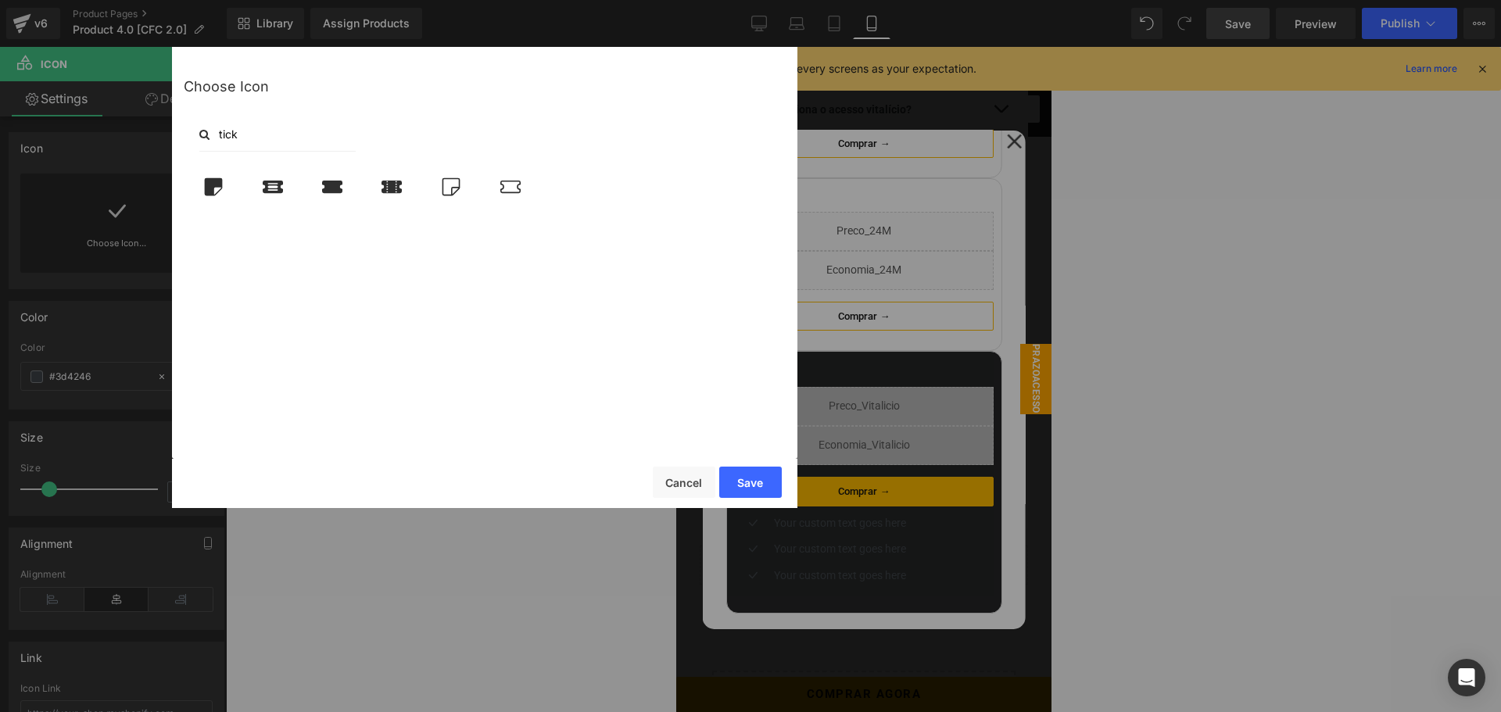
click at [270, 128] on input "tick" at bounding box center [277, 134] width 156 height 34
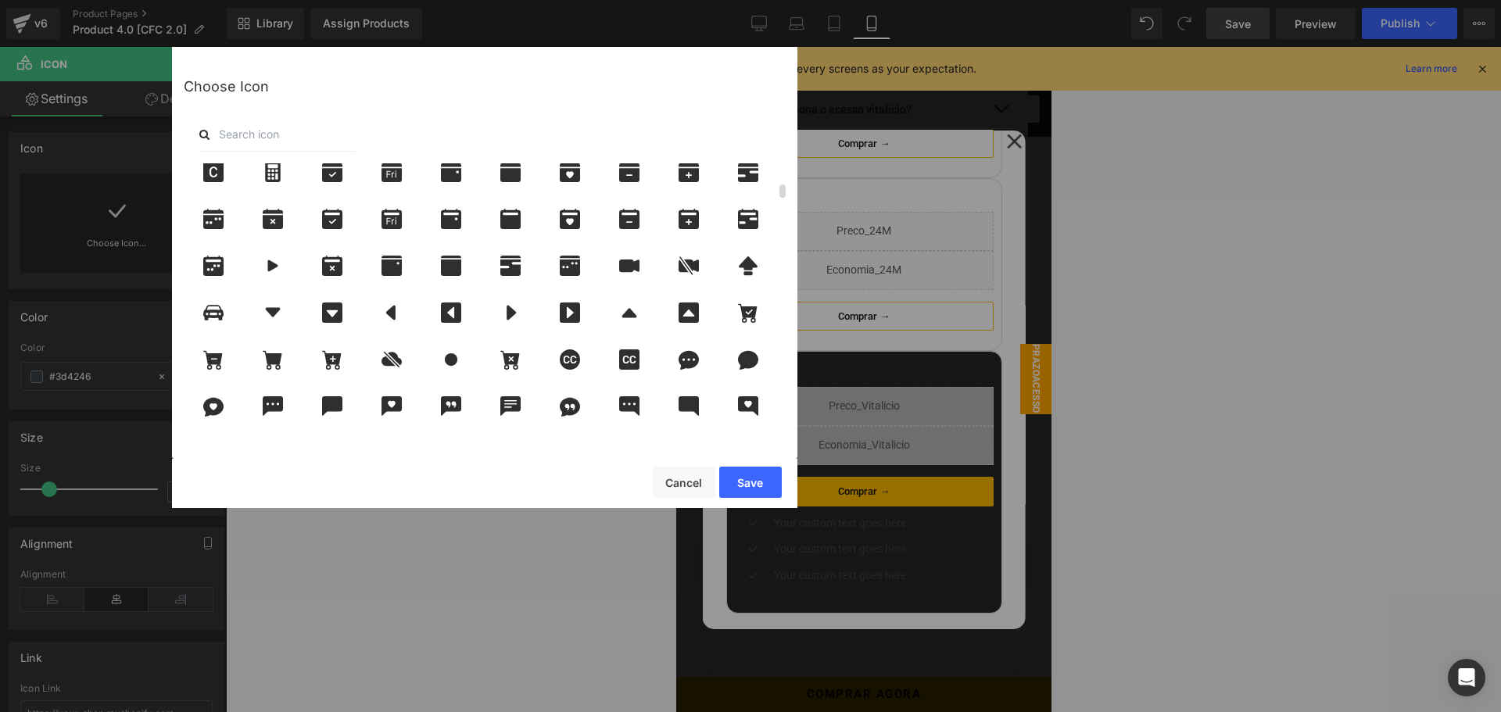
scroll to position [625, 0]
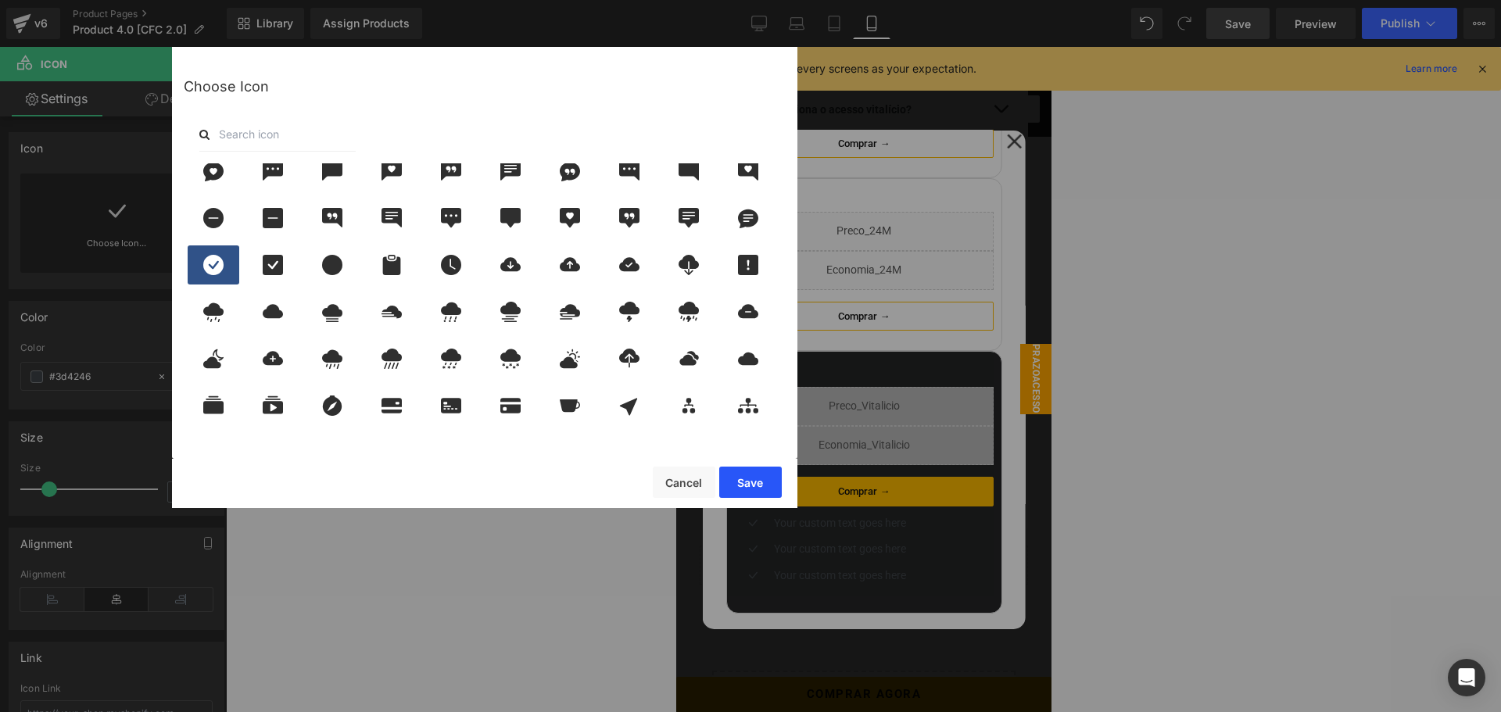
click at [757, 483] on button "Save" at bounding box center [750, 482] width 63 height 31
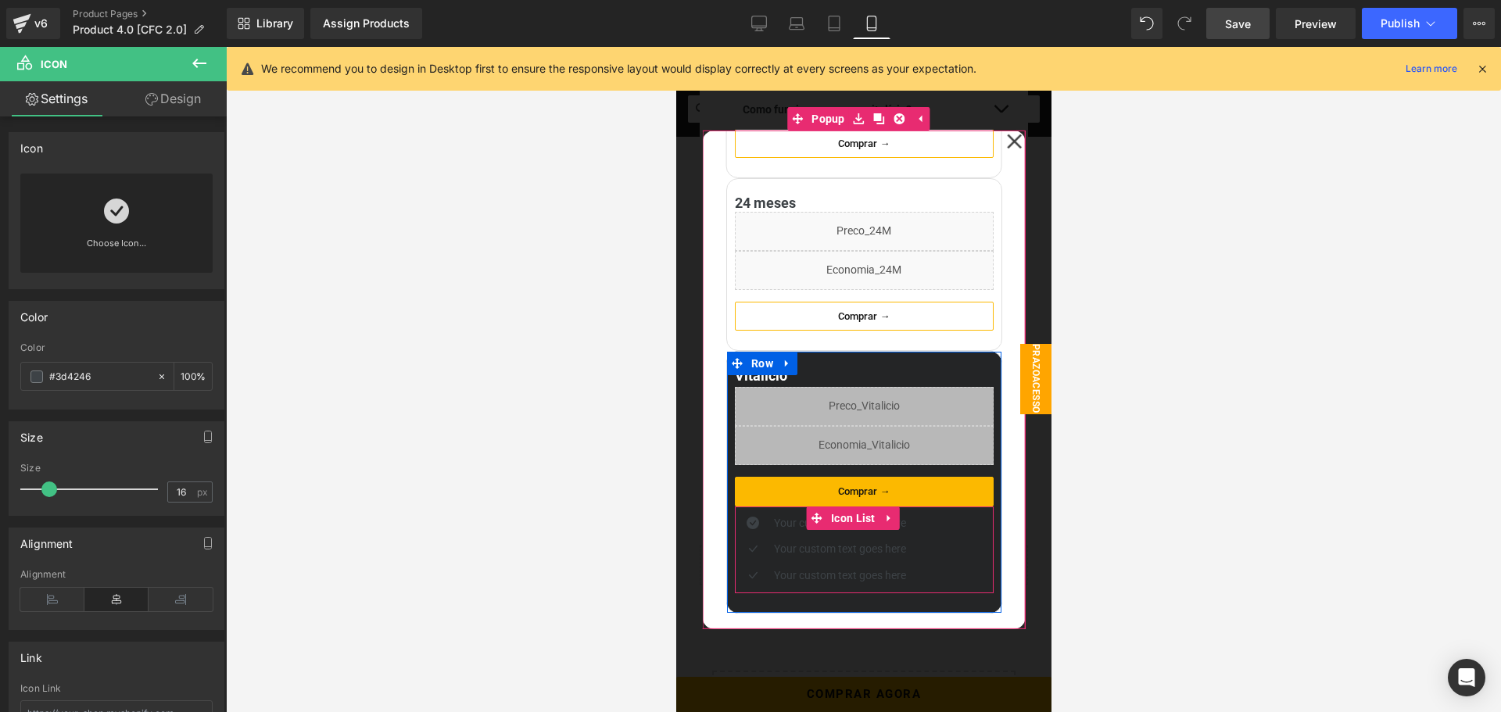
click at [834, 519] on span "Icon List" at bounding box center [852, 518] width 52 height 23
click at [789, 525] on p "Your custom text goes here" at bounding box center [839, 523] width 132 height 19
click at [790, 523] on p "Your custom text goes here" at bounding box center [839, 523] width 132 height 19
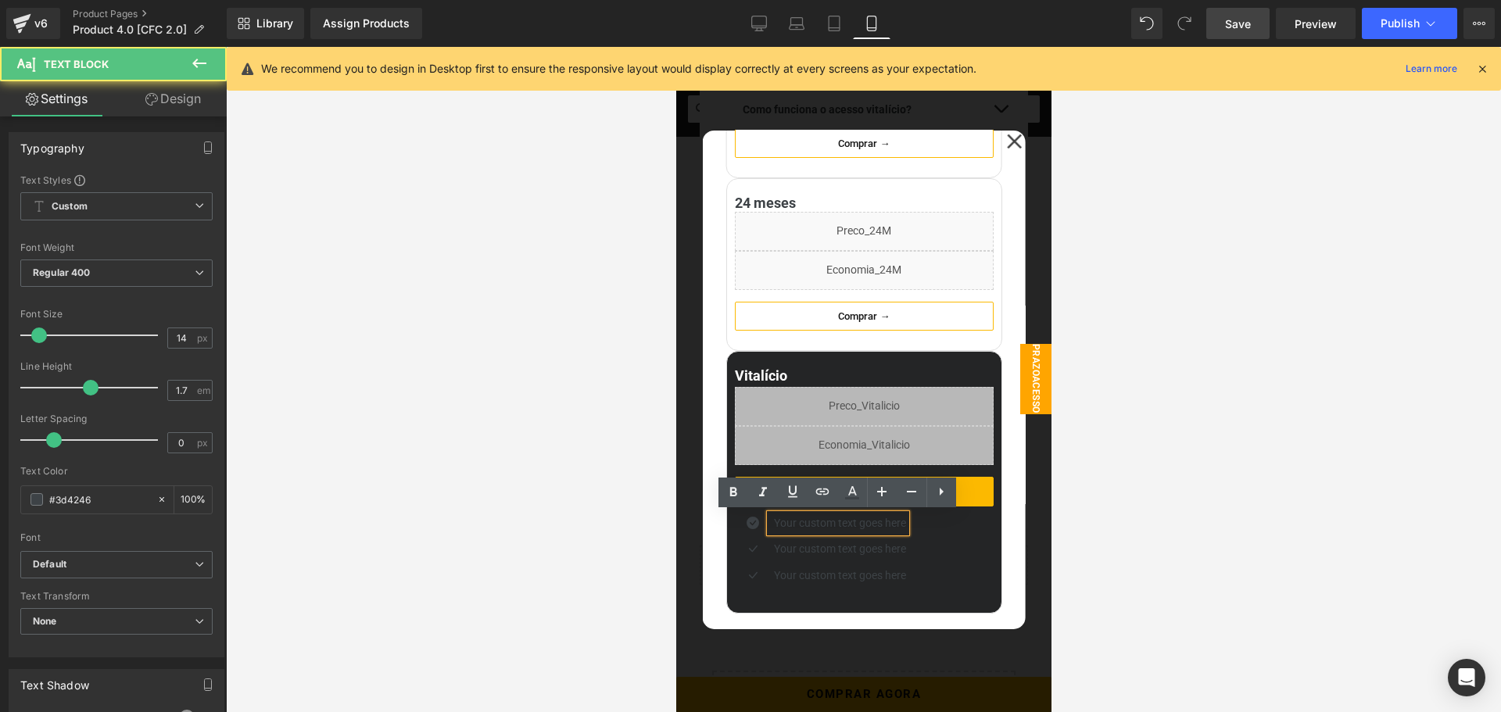
click at [826, 522] on p "Your custom text goes here" at bounding box center [839, 523] width 132 height 19
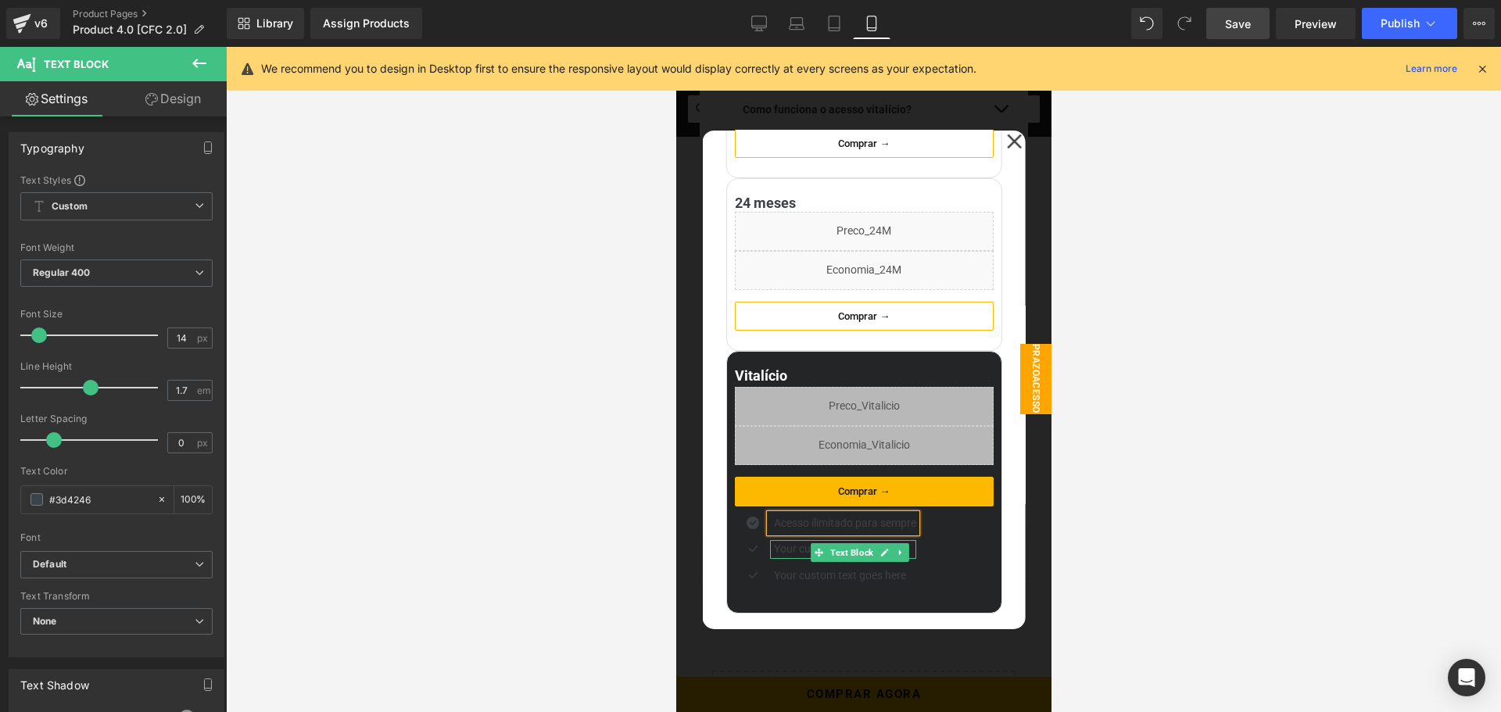
click at [883, 553] on icon at bounding box center [884, 553] width 8 height 8
click at [847, 552] on p "Your custom text goes here" at bounding box center [844, 549] width 142 height 19
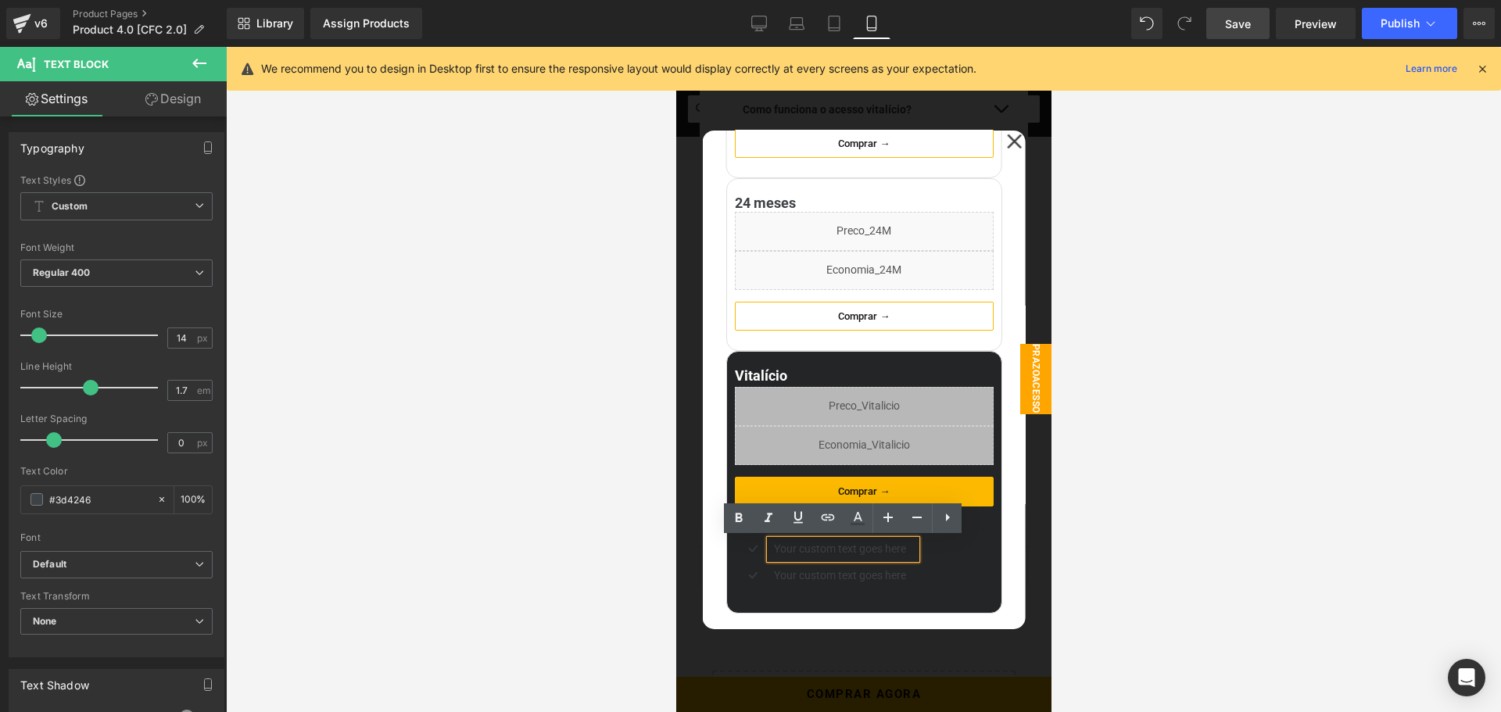
click at [847, 552] on p "Your custom text goes here" at bounding box center [844, 549] width 142 height 19
click at [848, 550] on p "Your custom text goes here" at bounding box center [844, 549] width 142 height 19
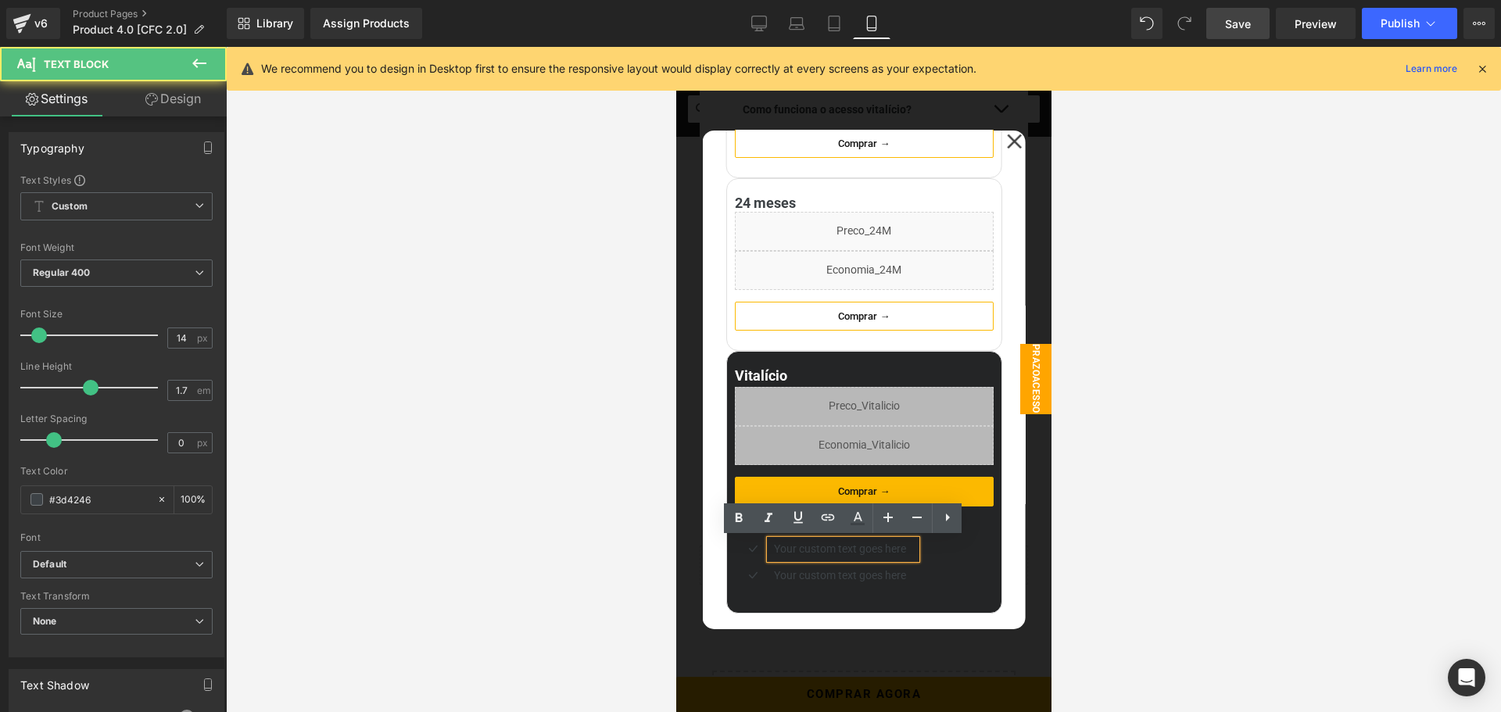
click at [848, 550] on p "Your custom text goes here" at bounding box center [844, 549] width 142 height 19
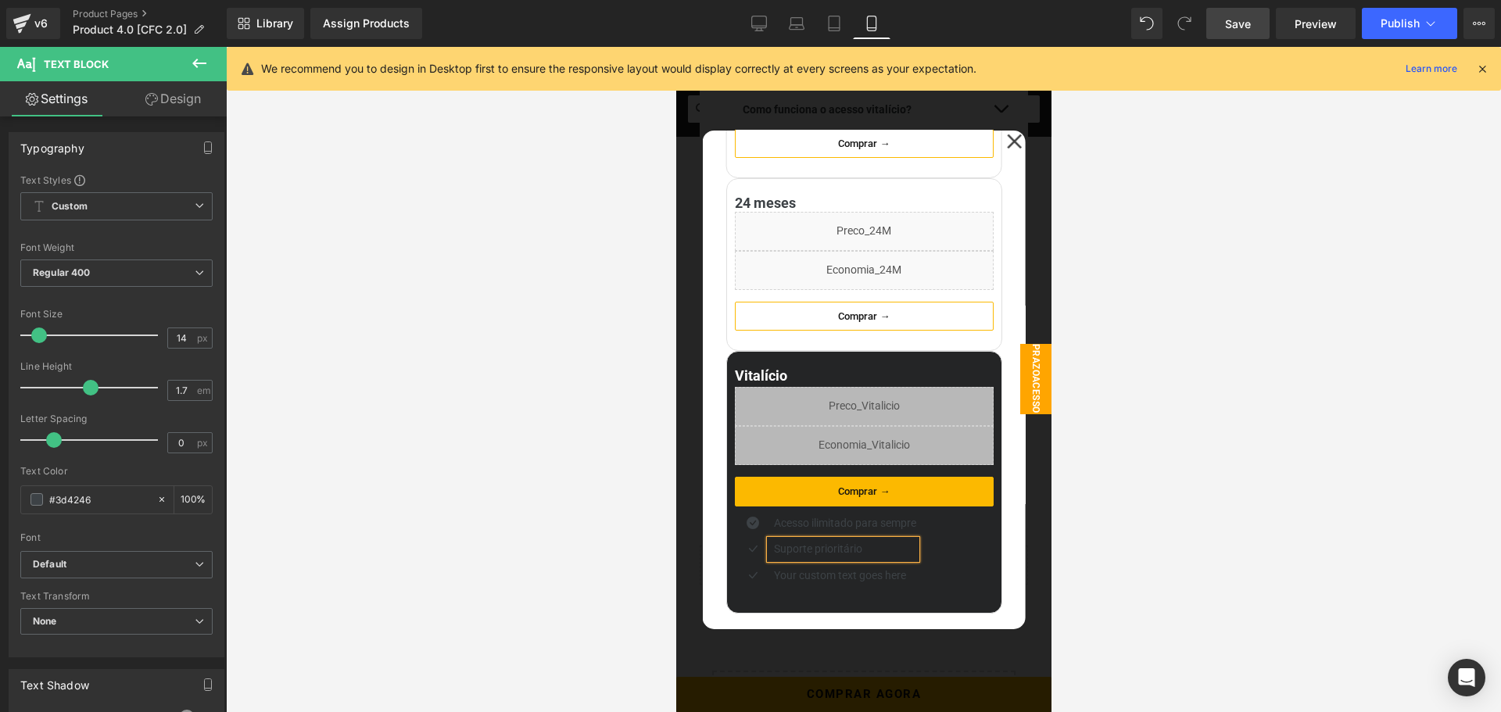
click at [786, 592] on ul "Icon Acesso ilimitado para sempre Text Block Icon Suporte prioritário Text Bloc…" at bounding box center [824, 553] width 181 height 79
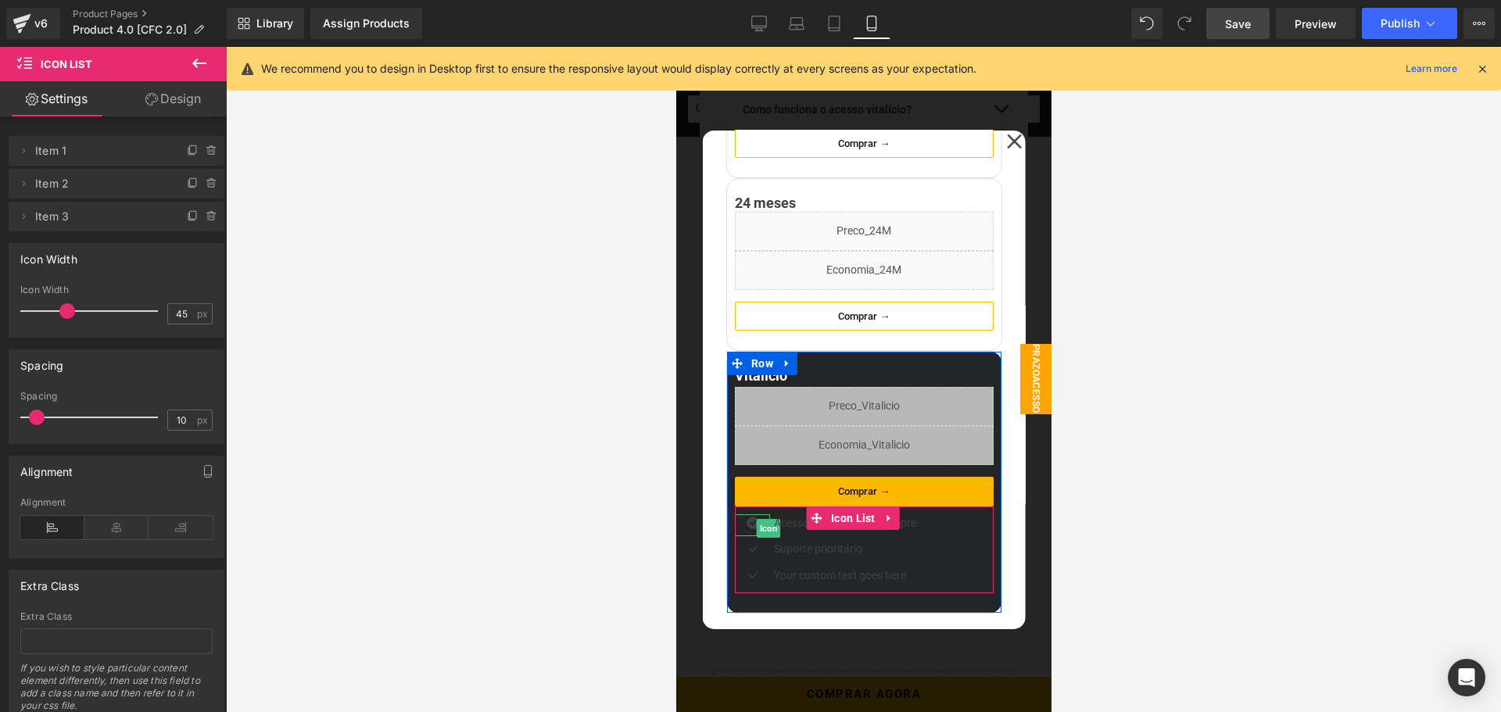
click at [751, 520] on icon at bounding box center [751, 523] width 13 height 13
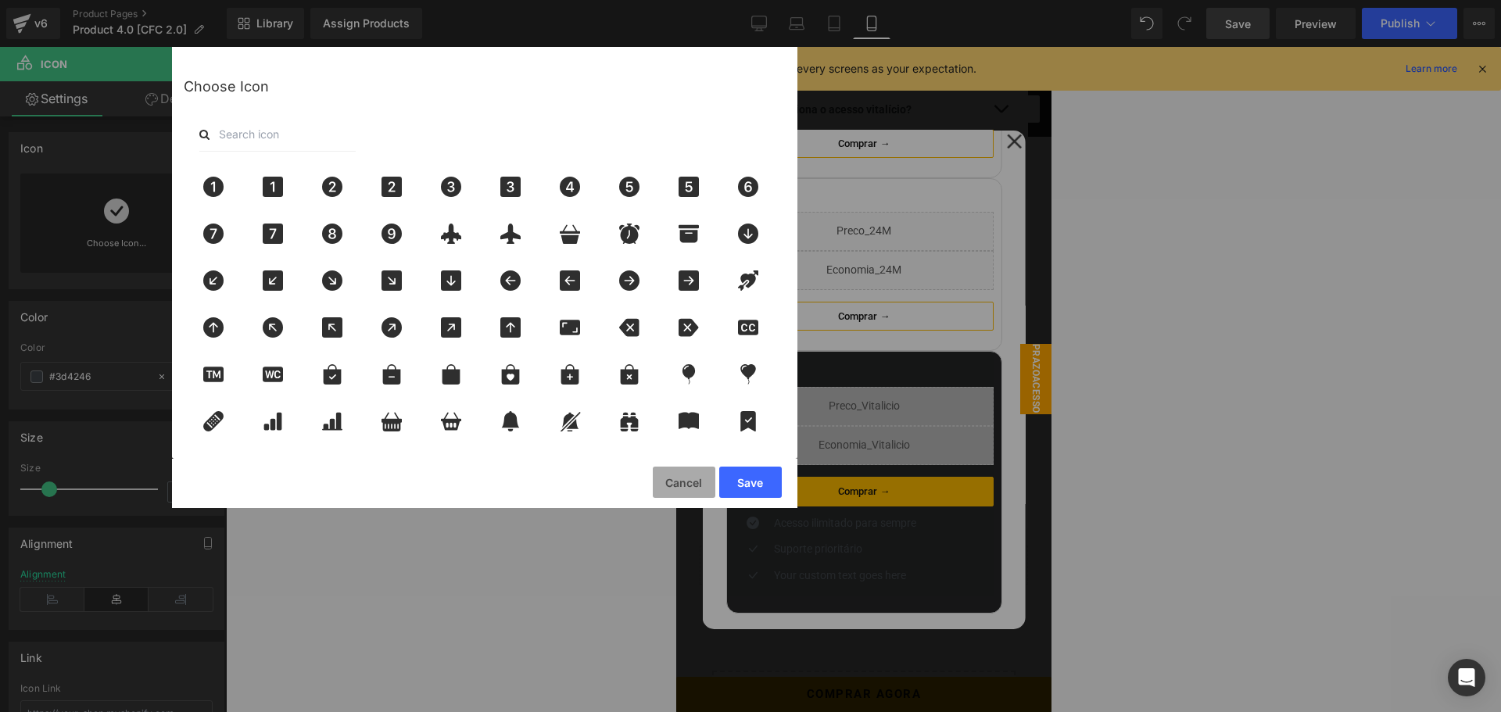
drag, startPoint x: 2, startPoint y: 437, endPoint x: 676, endPoint y: 485, distance: 675.6
click at [676, 485] on button "Cancel" at bounding box center [684, 482] width 63 height 31
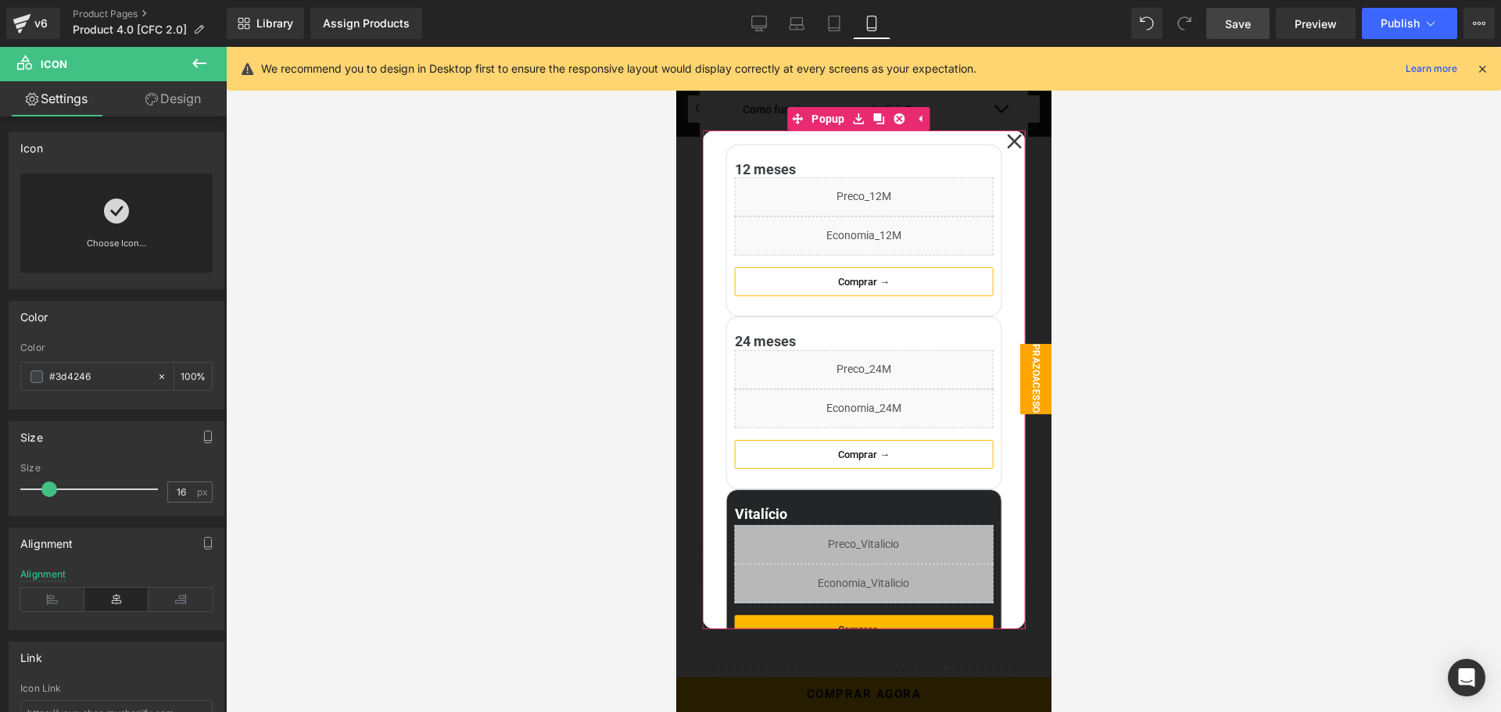
scroll to position [0, 0]
drag, startPoint x: 1440, startPoint y: 81, endPoint x: 1001, endPoint y: 141, distance: 442.7
click at [1006, 141] on icon at bounding box center [1013, 141] width 15 height 15
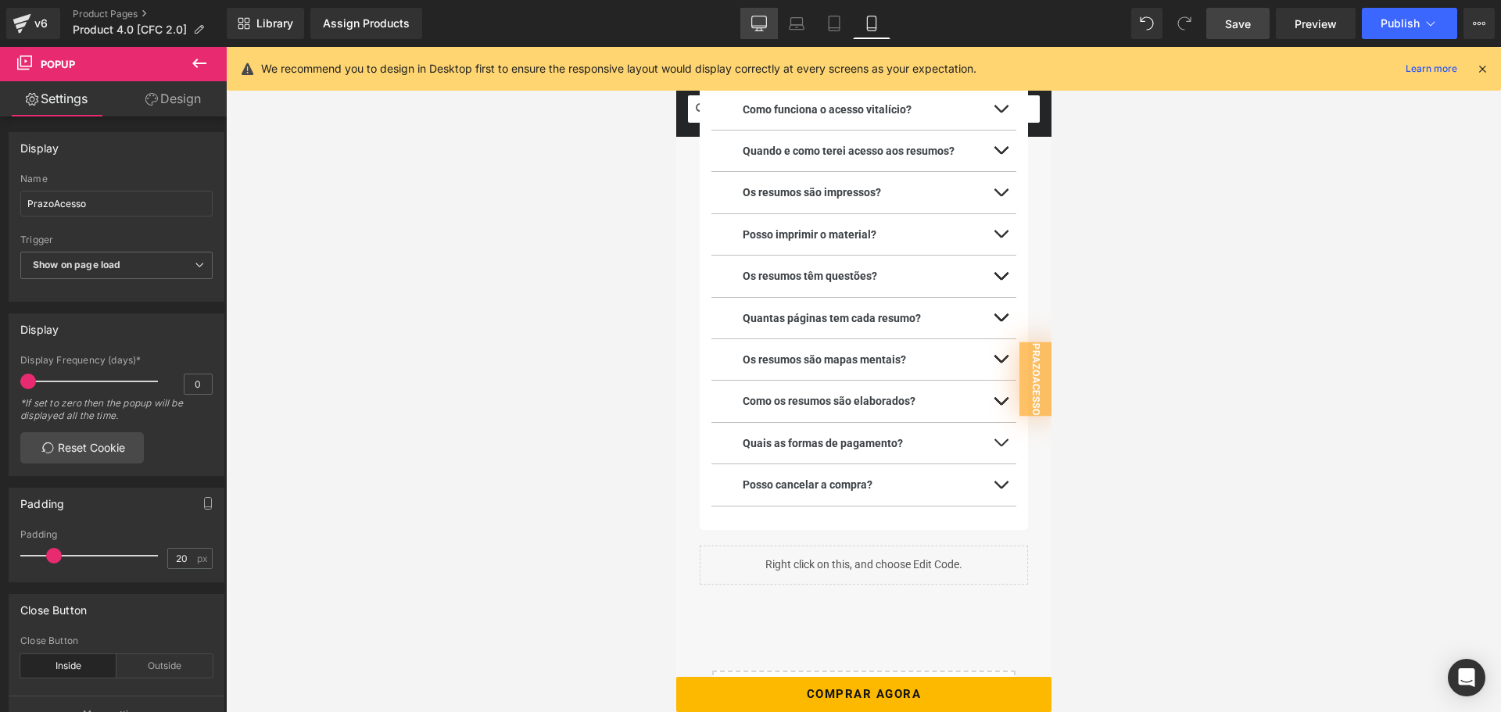
click at [761, 25] on icon at bounding box center [759, 24] width 16 height 16
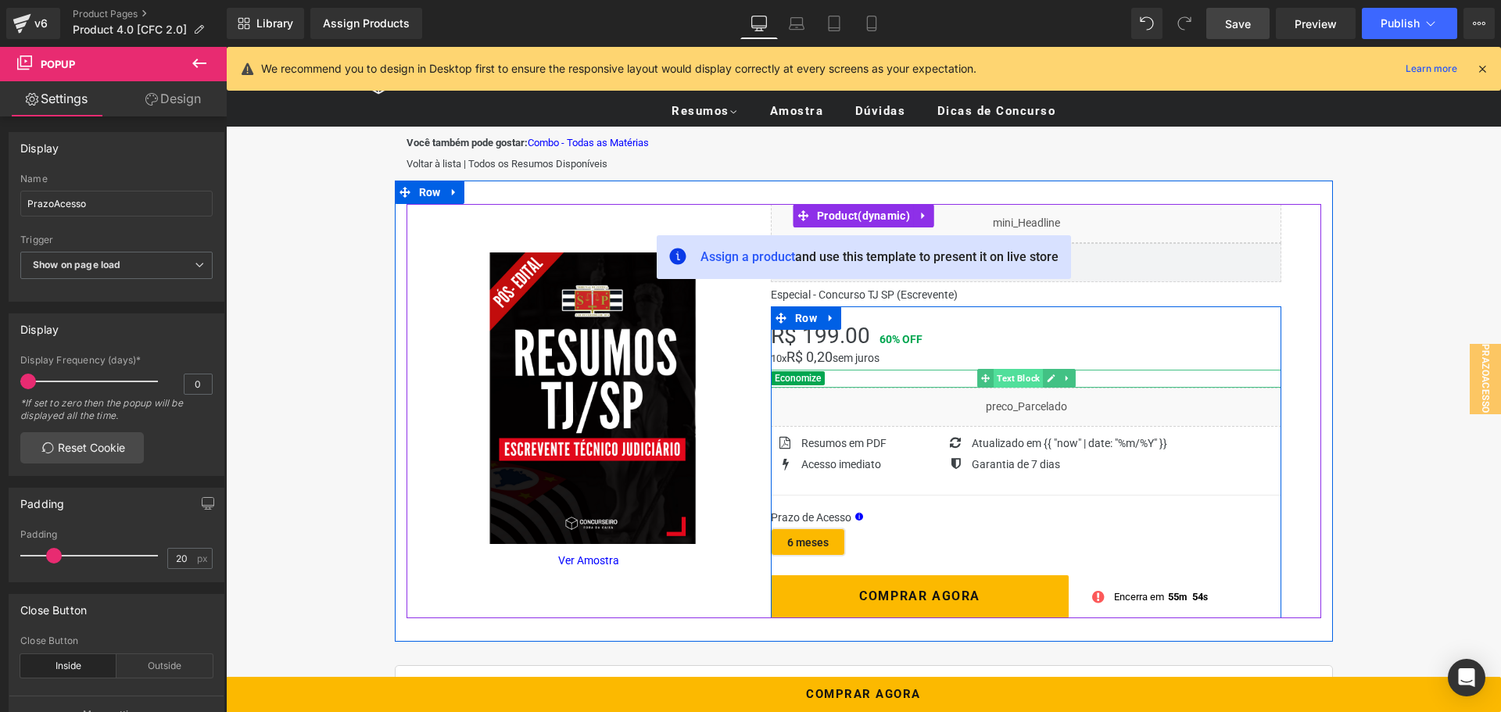
click at [1015, 372] on span "Text Block" at bounding box center [1018, 378] width 49 height 19
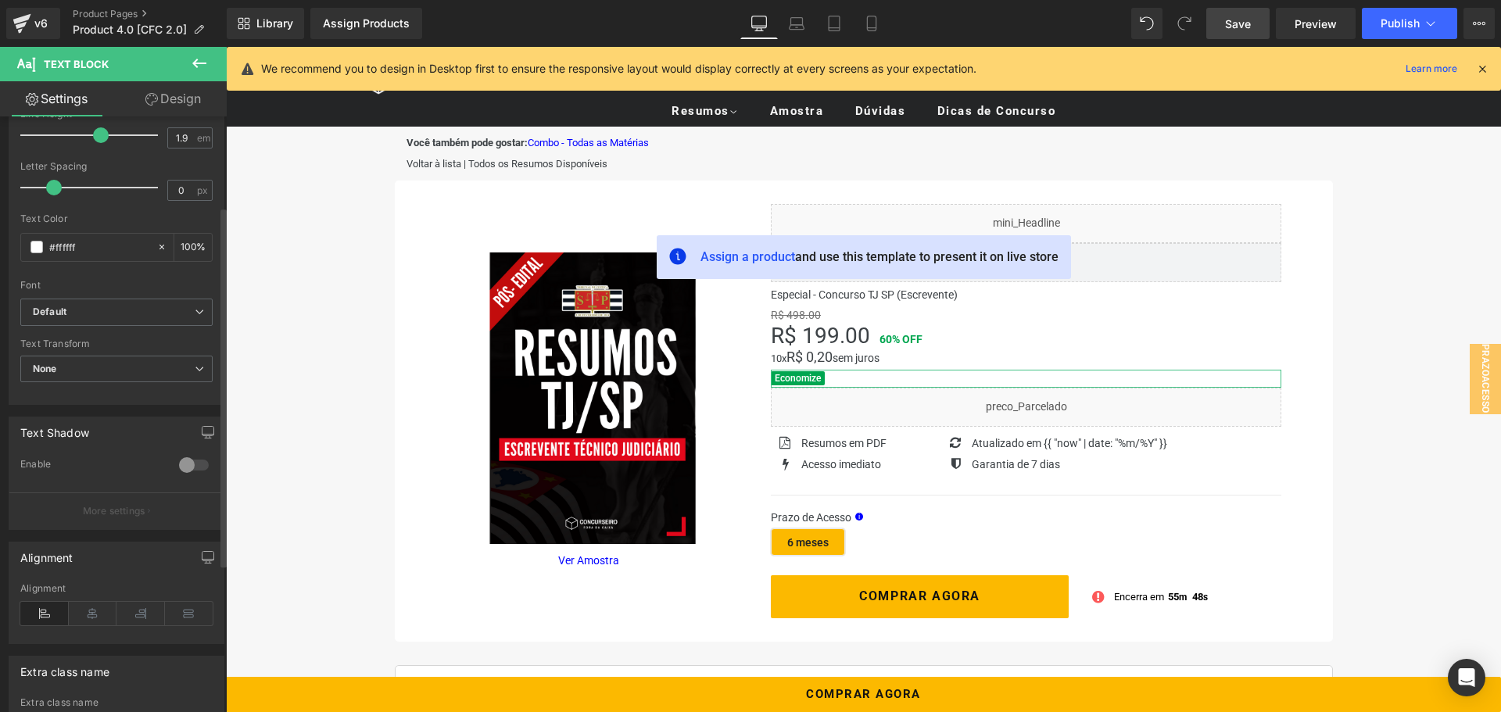
scroll to position [2, 0]
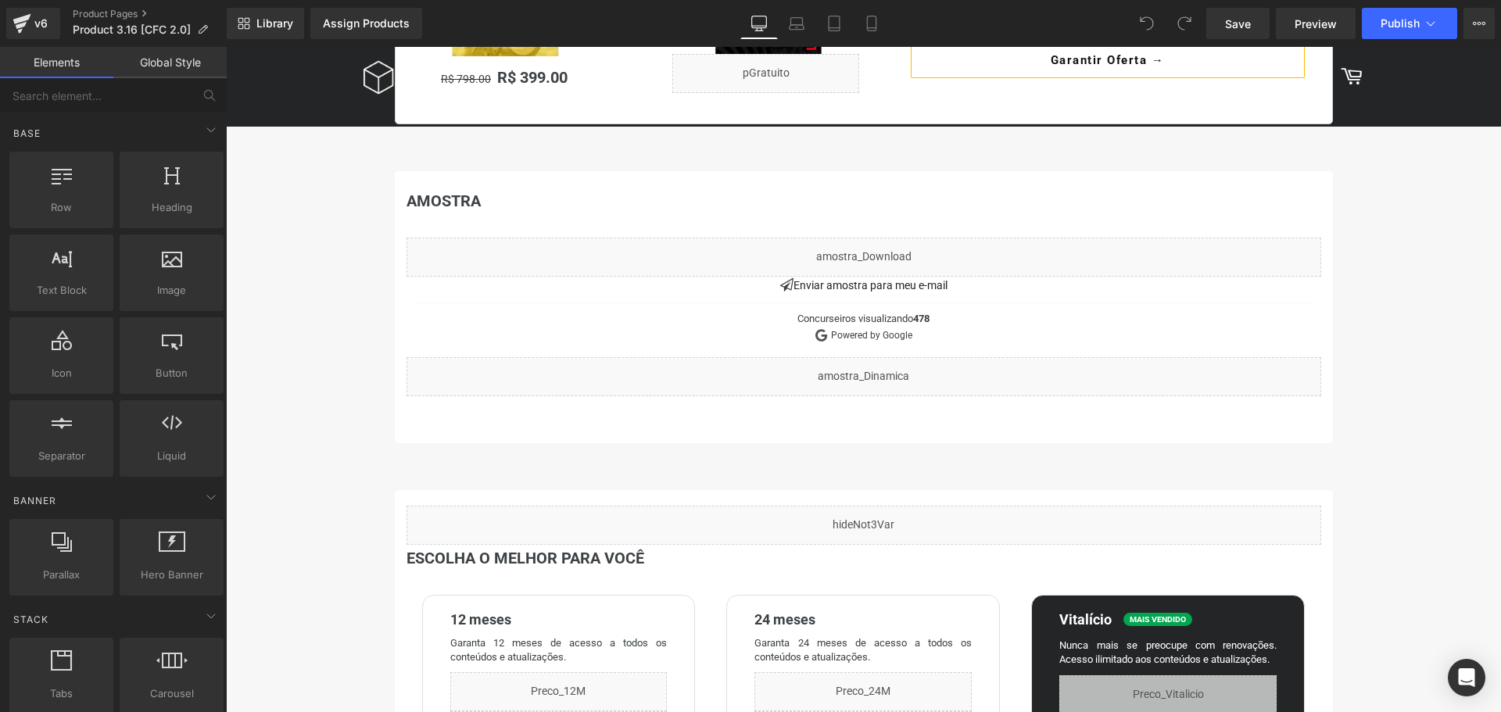
scroll to position [1173, 0]
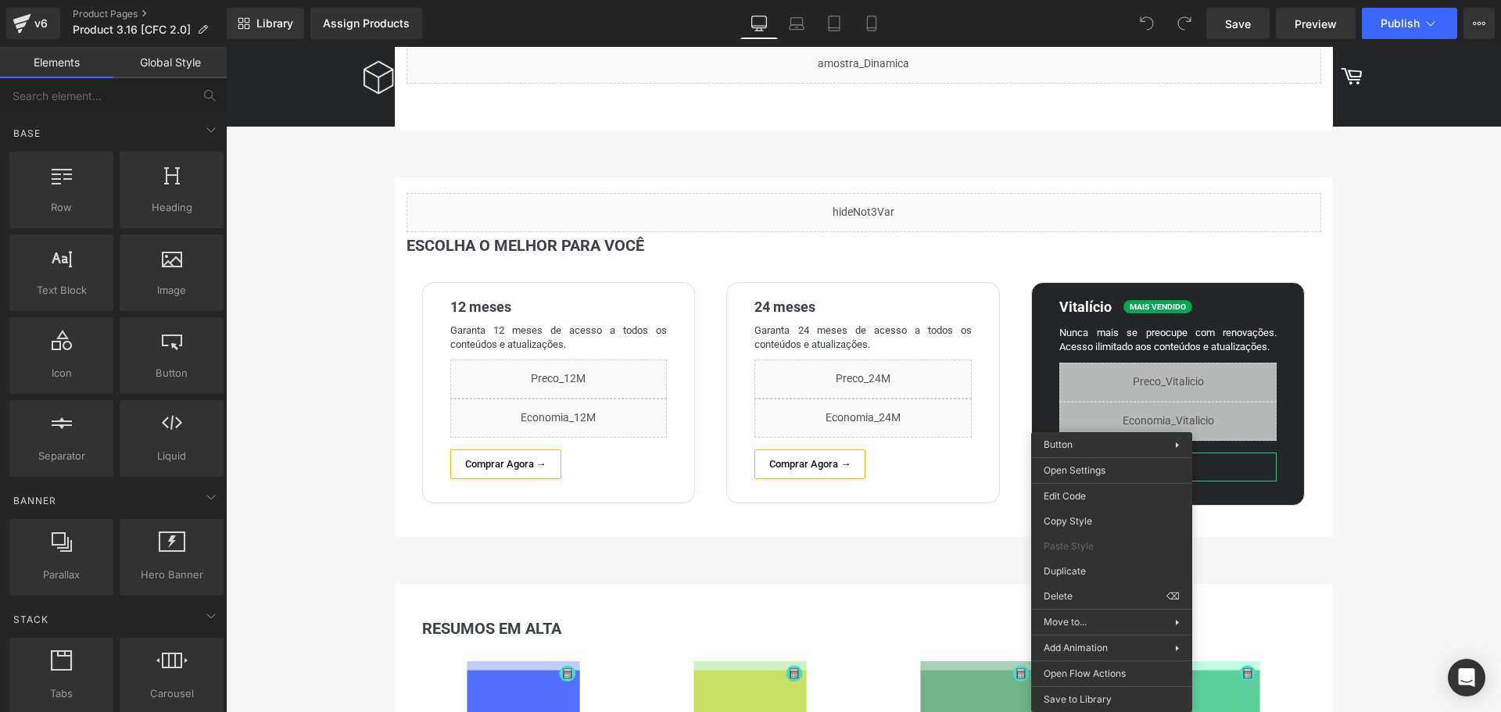
click at [1357, 451] on div "Você também pode gostar: Combo - Todas as Matérias Text Block Voltar à lista | …" at bounding box center [864, 649] width 1001 height 3391
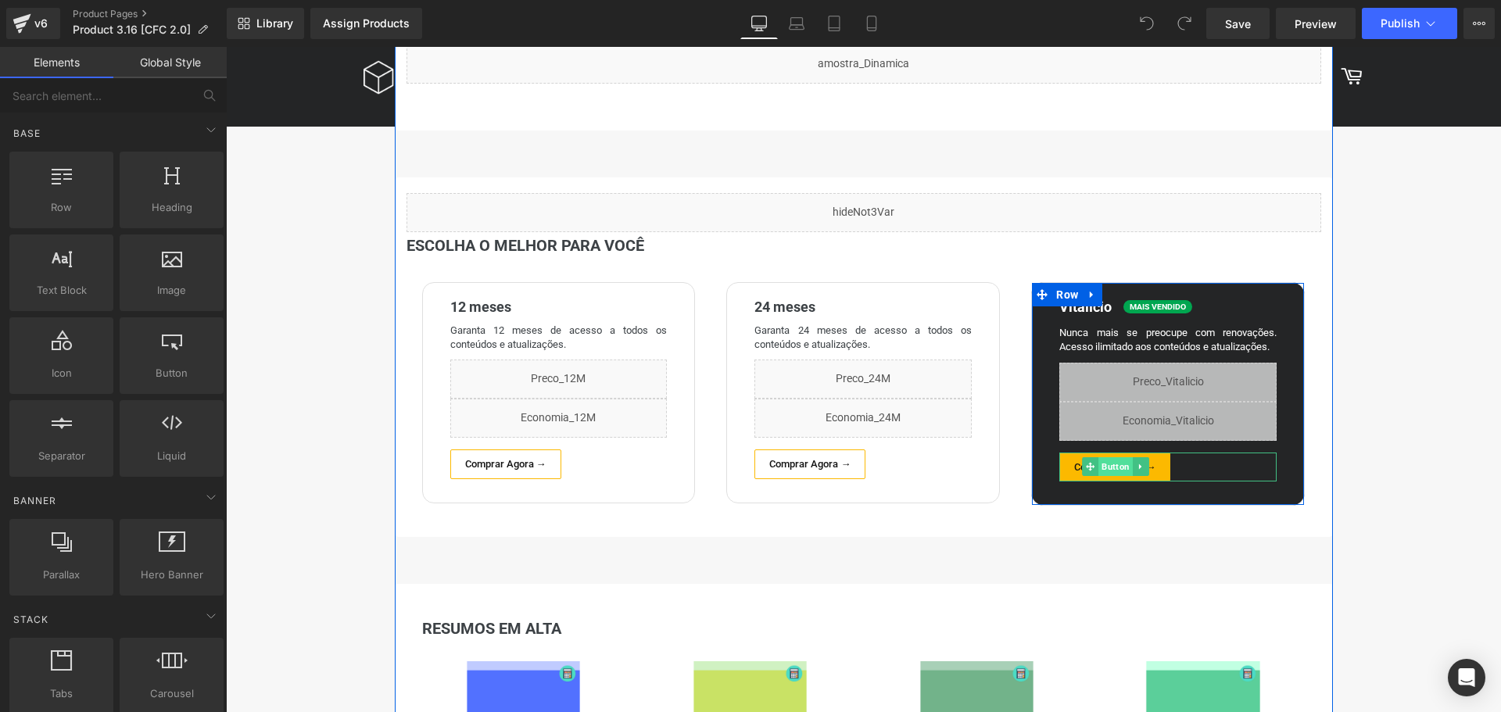
click at [1114, 468] on span "Button" at bounding box center [1115, 466] width 34 height 19
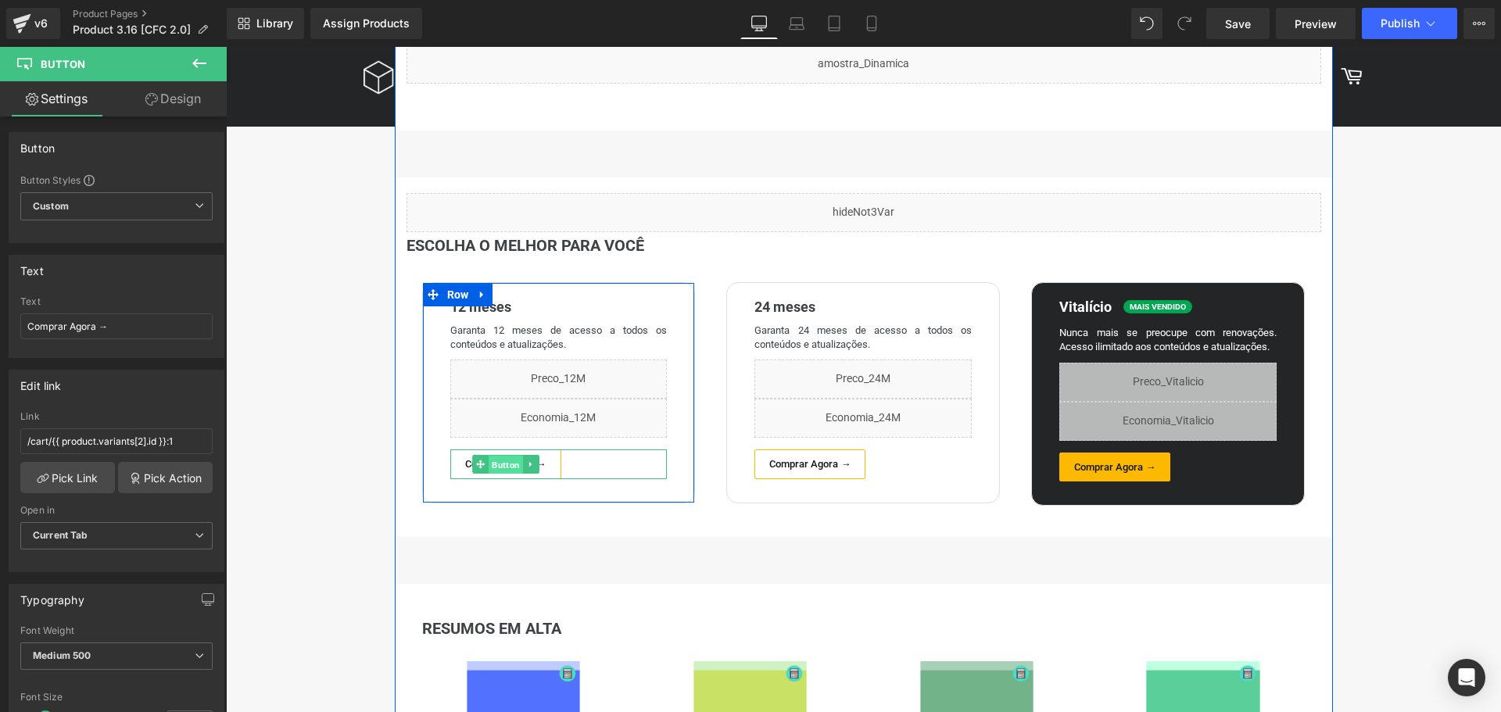
click at [494, 466] on span "Button" at bounding box center [506, 465] width 34 height 19
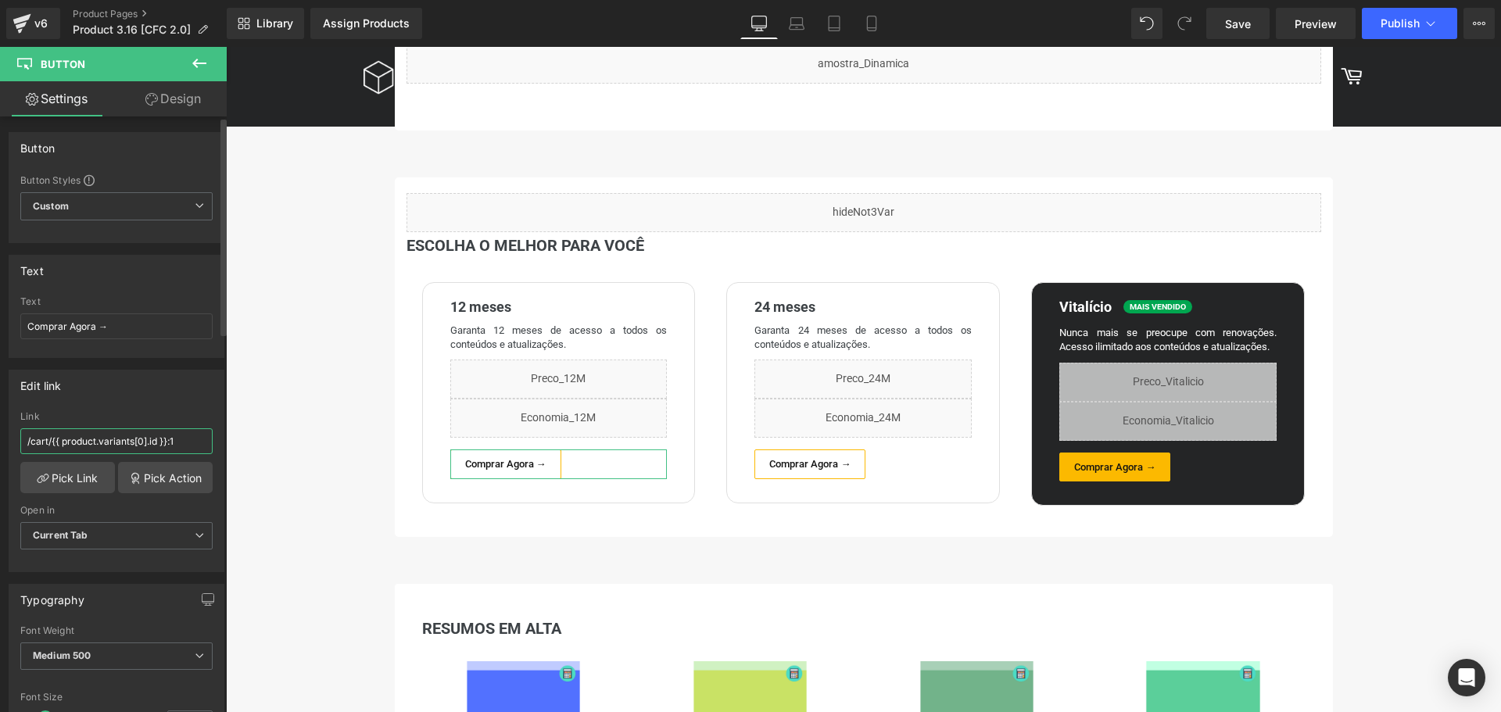
click at [195, 439] on input "/cart/{{ product.variants[0].id }}:1" at bounding box center [116, 441] width 192 height 26
click at [356, 286] on div "Você também pode gostar: Combo - Todas as Matérias Text Block Voltar à lista | …" at bounding box center [852, 661] width 1024 height 3415
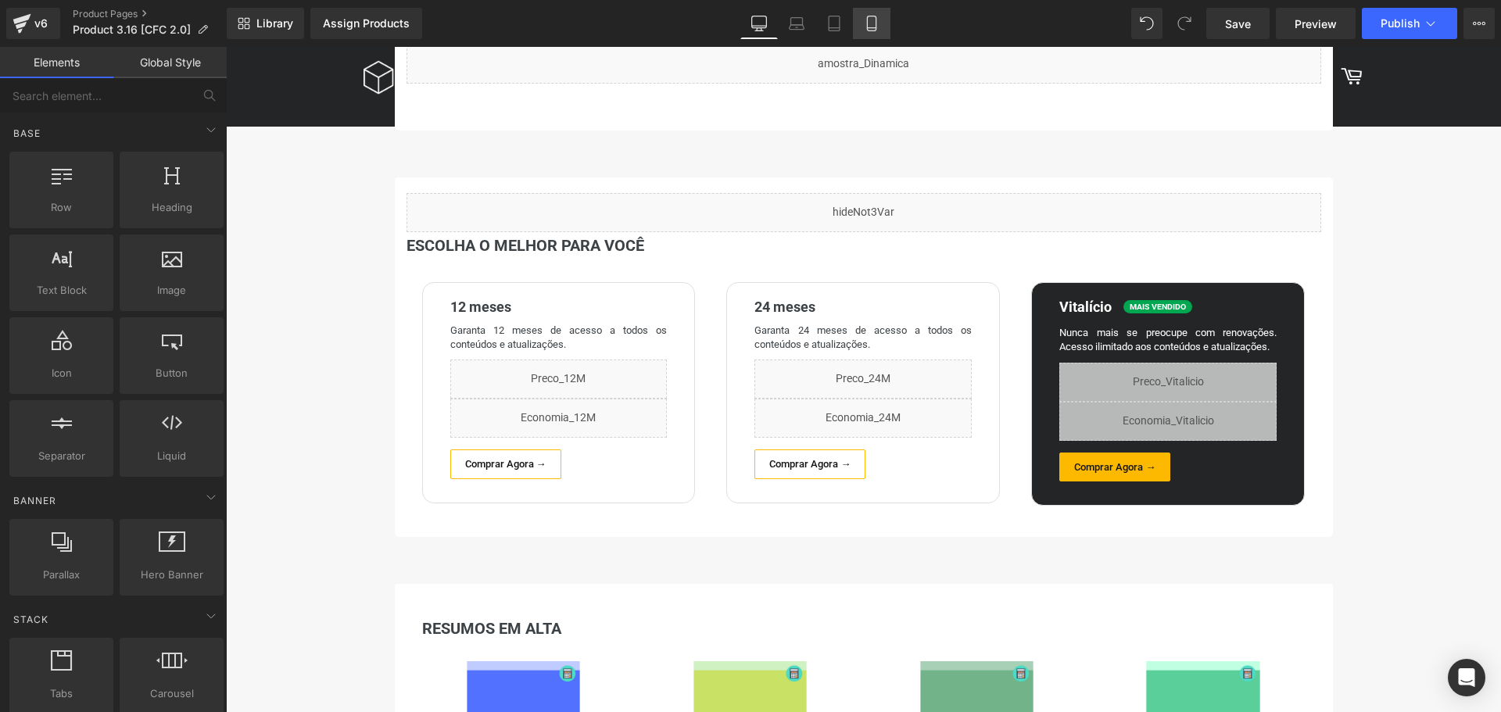
click at [876, 29] on icon at bounding box center [871, 23] width 9 height 15
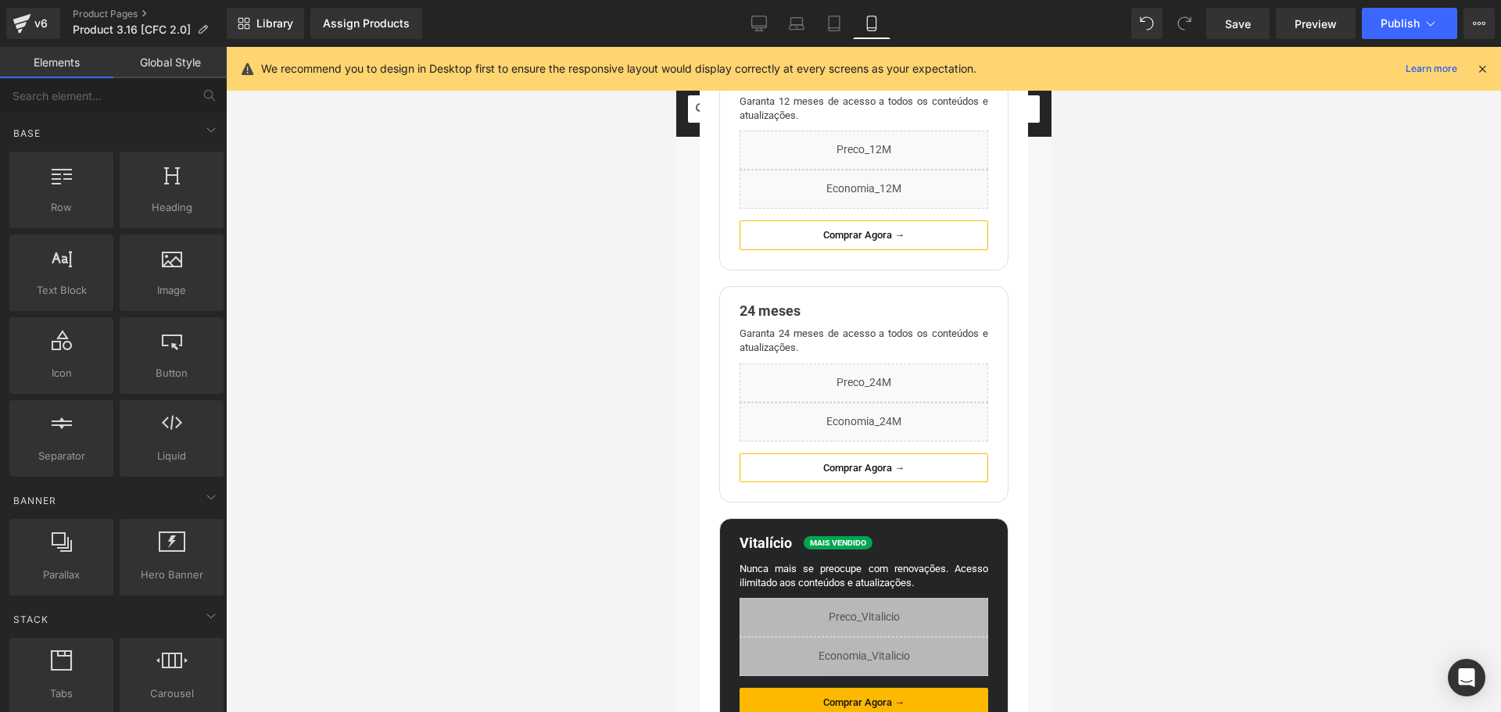
scroll to position [1450, 0]
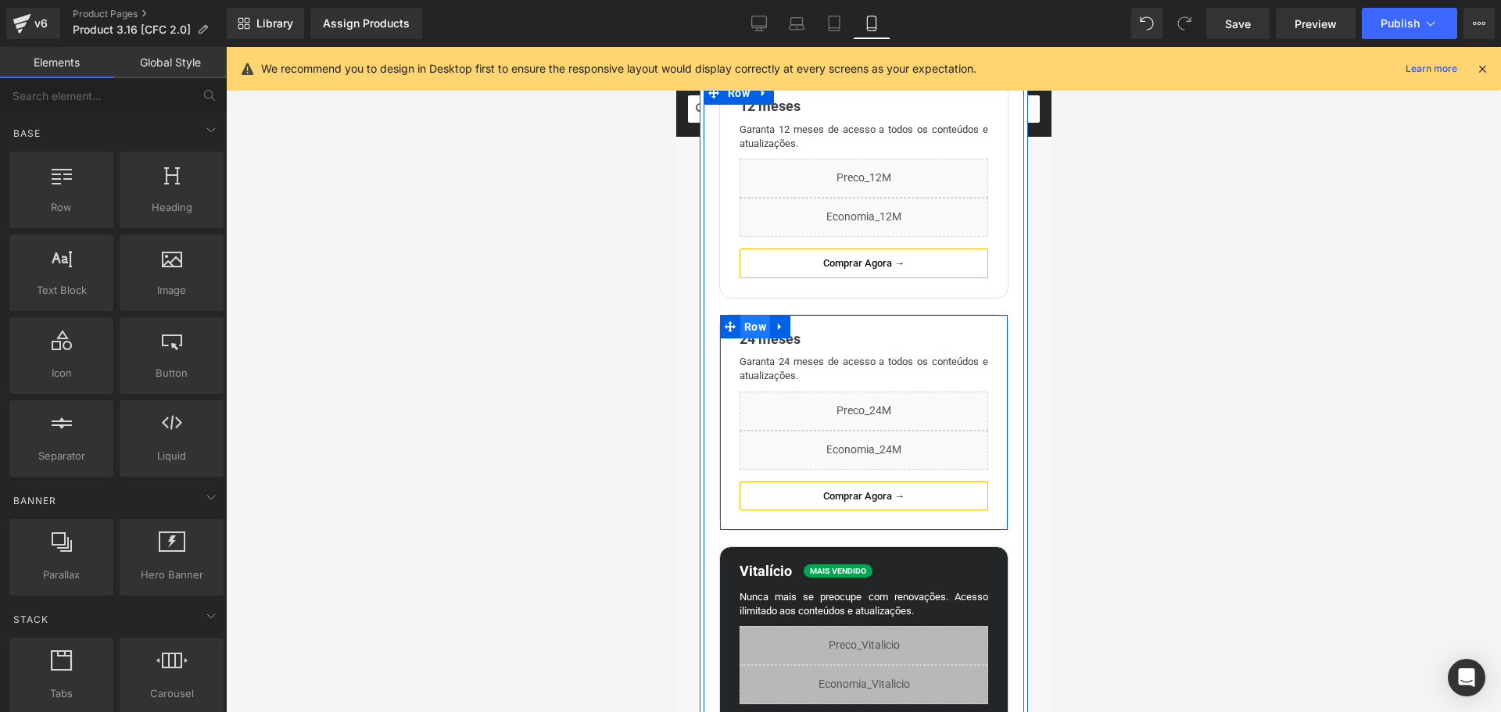
click at [764, 337] on span "Row" at bounding box center [755, 326] width 30 height 23
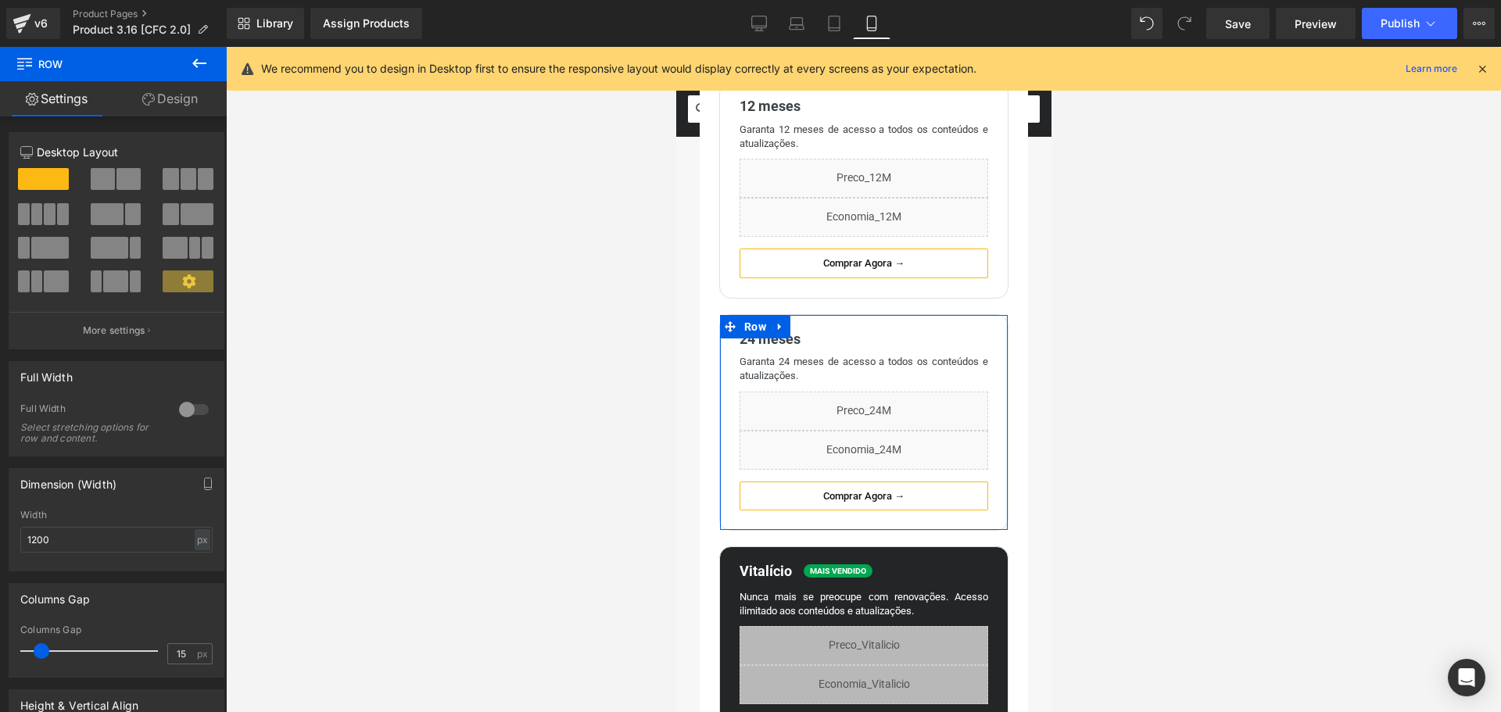
drag, startPoint x: 173, startPoint y: 106, endPoint x: 120, endPoint y: 209, distance: 115.0
click at [173, 106] on link "Design" at bounding box center [169, 98] width 113 height 35
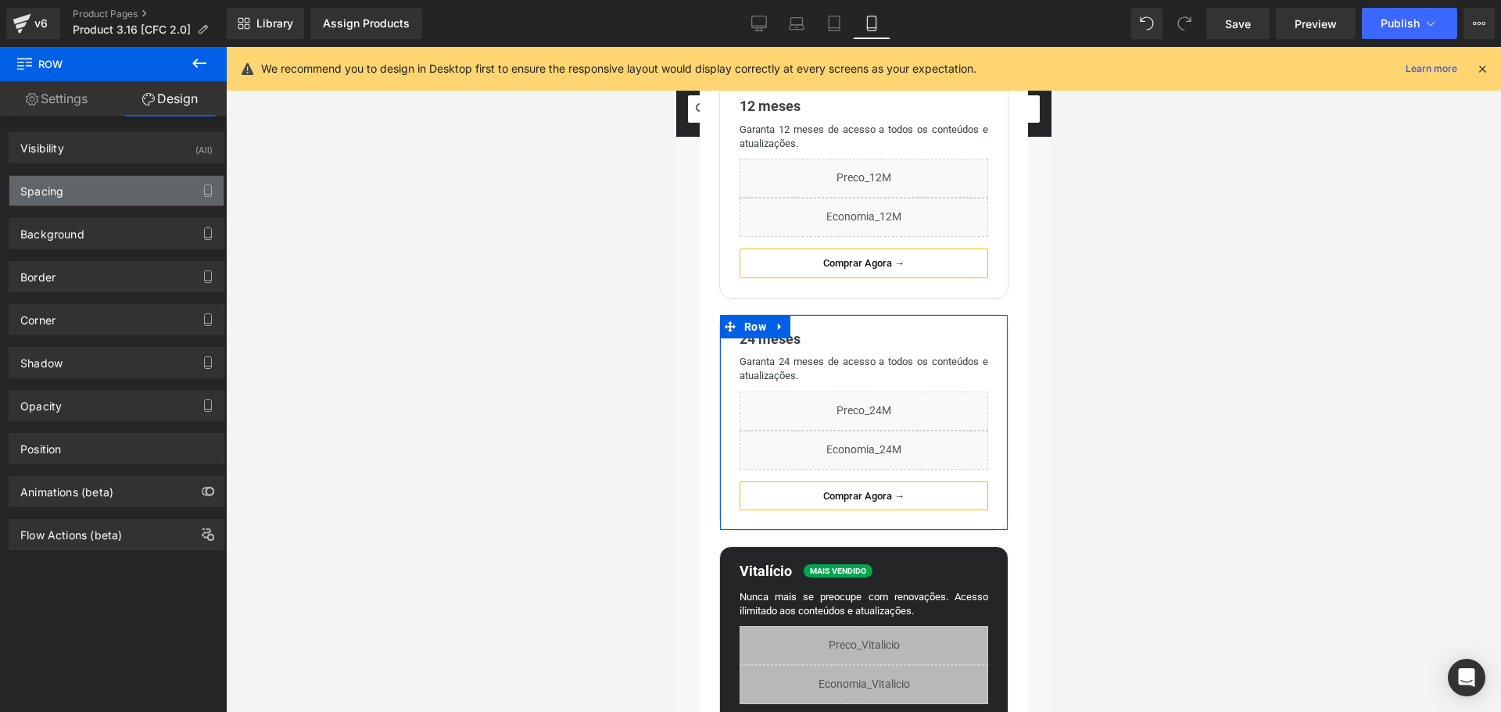
click at [93, 188] on div "Spacing" at bounding box center [116, 191] width 214 height 30
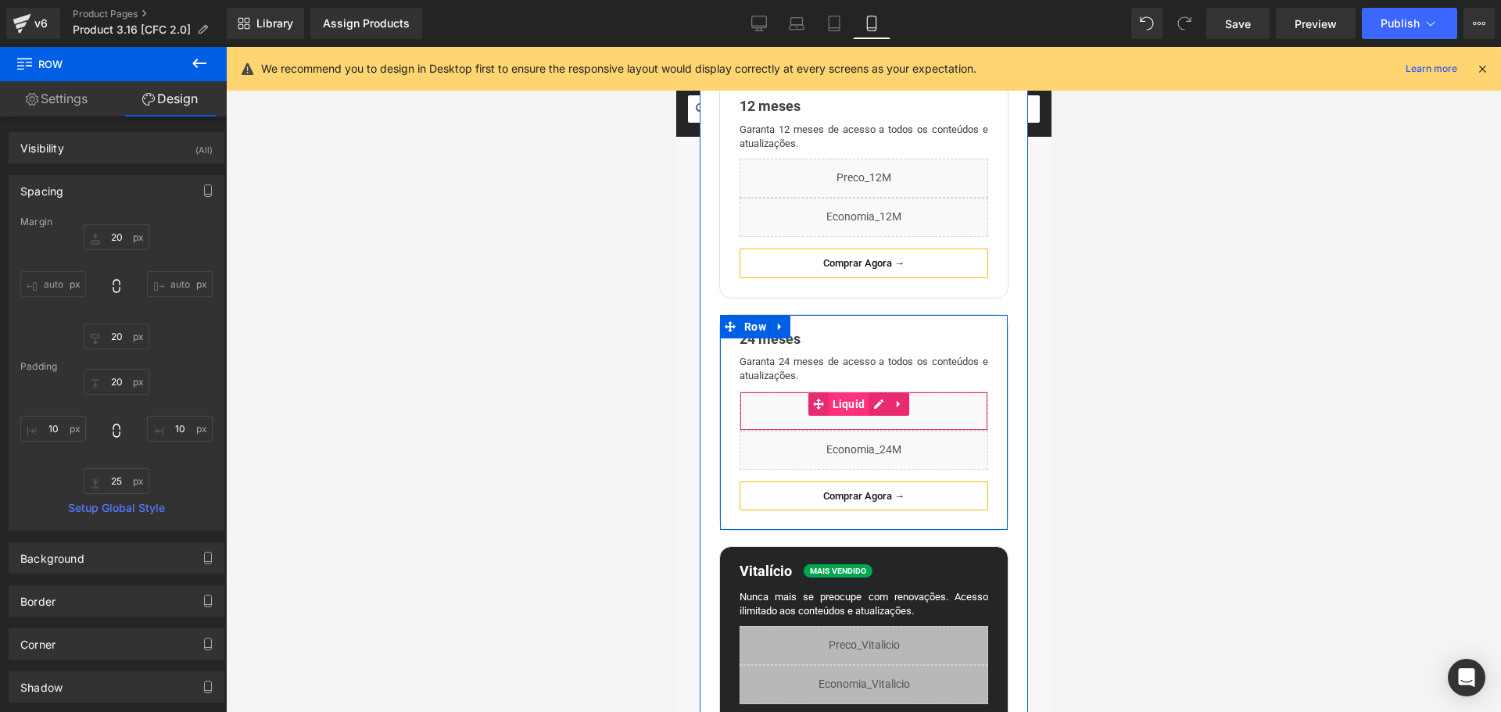
click at [851, 412] on span "Liquid" at bounding box center [848, 403] width 41 height 23
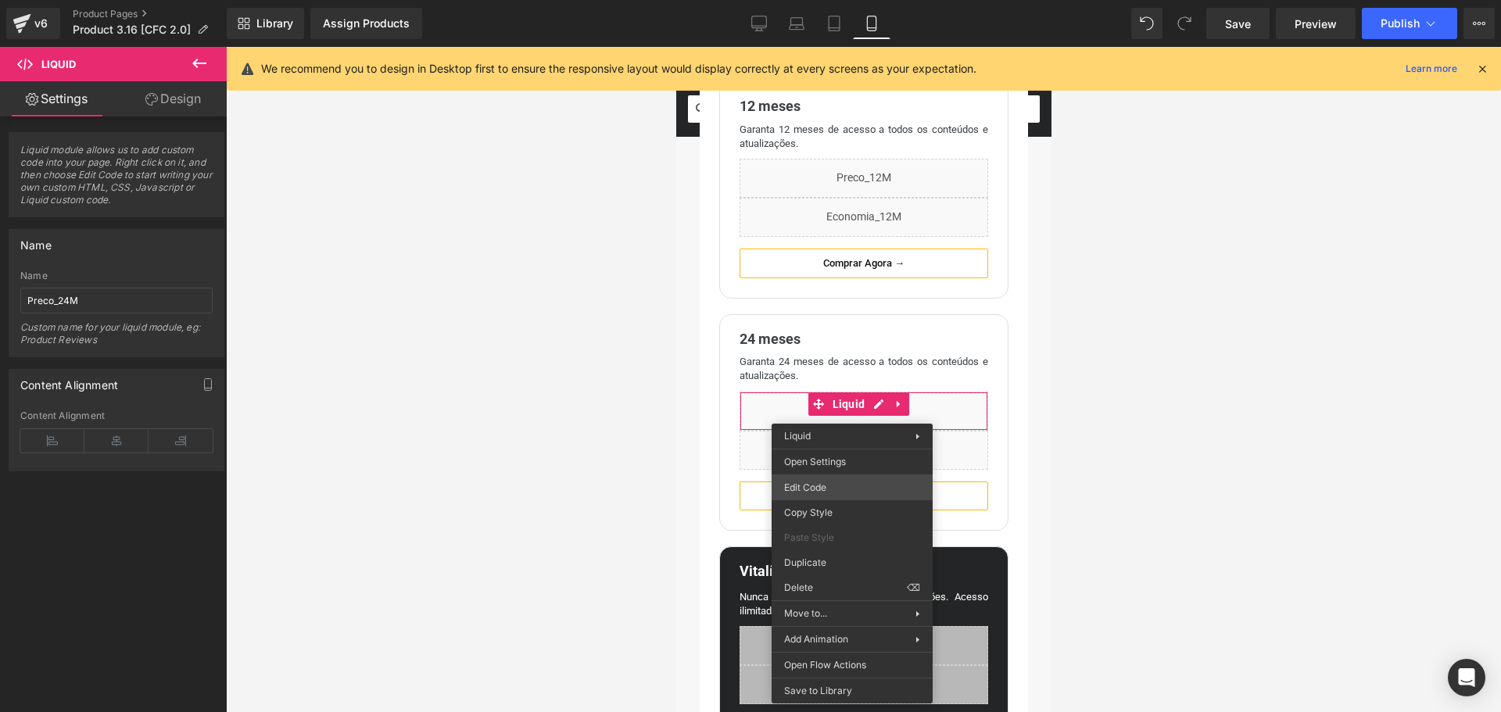
click at [845, 0] on div "Liquid You are previewing how the will restyle your page. You can not edit Elem…" at bounding box center [750, 0] width 1501 height 0
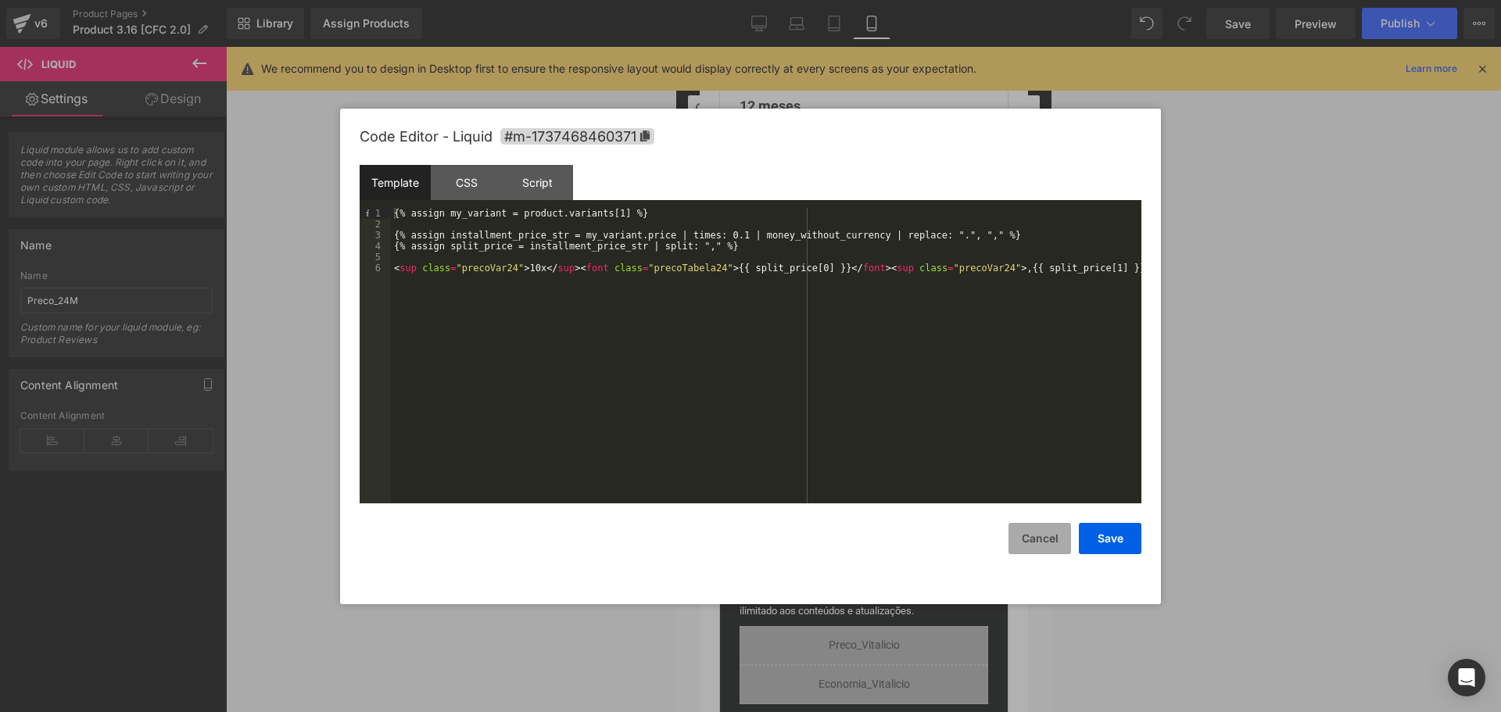
click at [1033, 540] on button "Cancel" at bounding box center [1040, 538] width 63 height 31
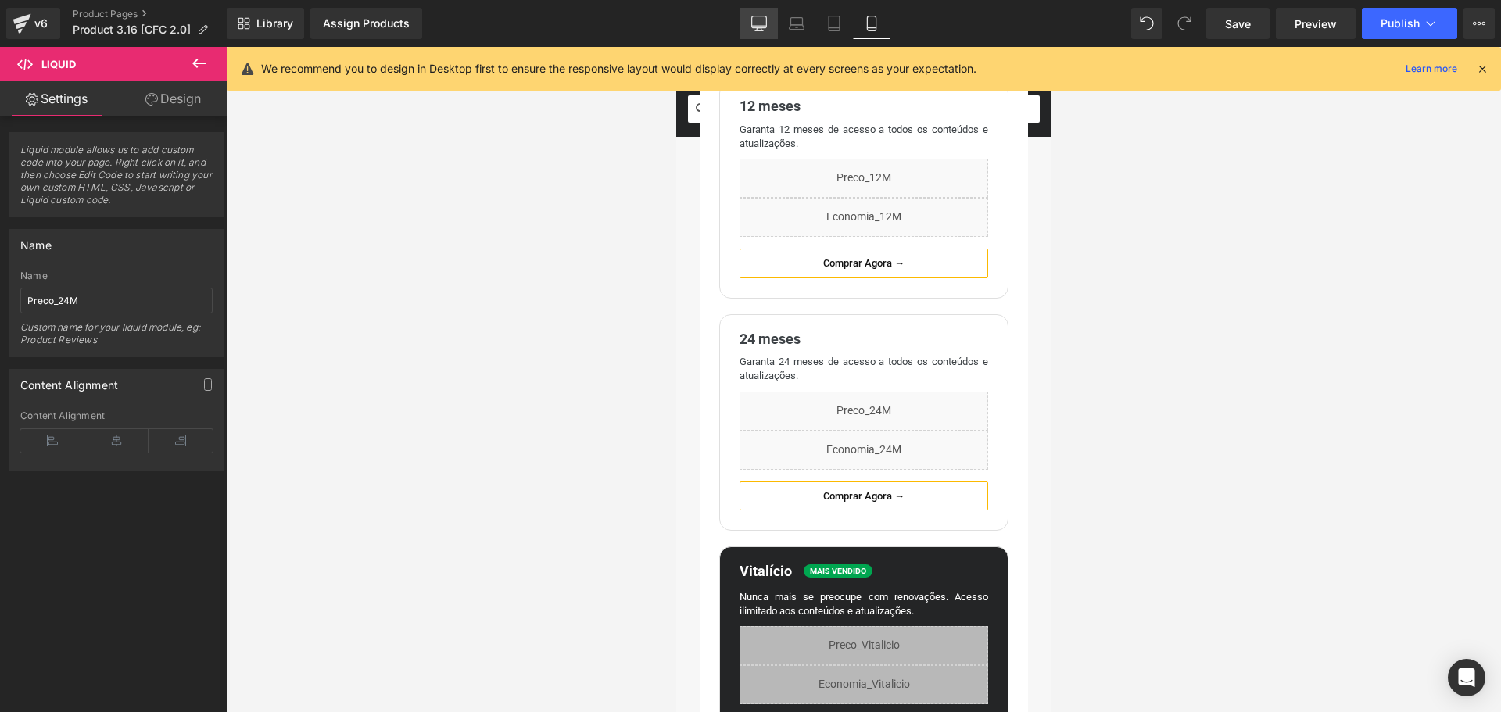
click at [755, 29] on icon at bounding box center [759, 24] width 16 height 16
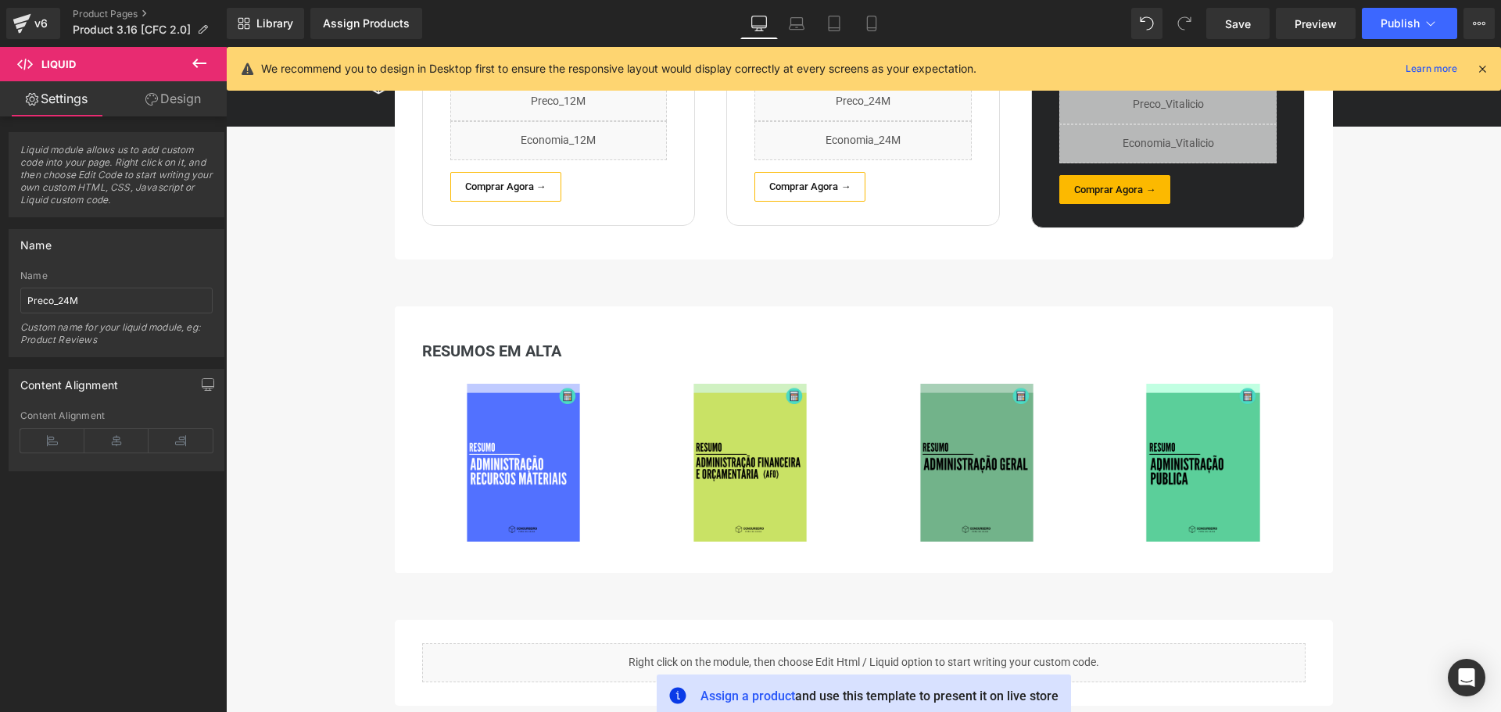
scroll to position [1134, 0]
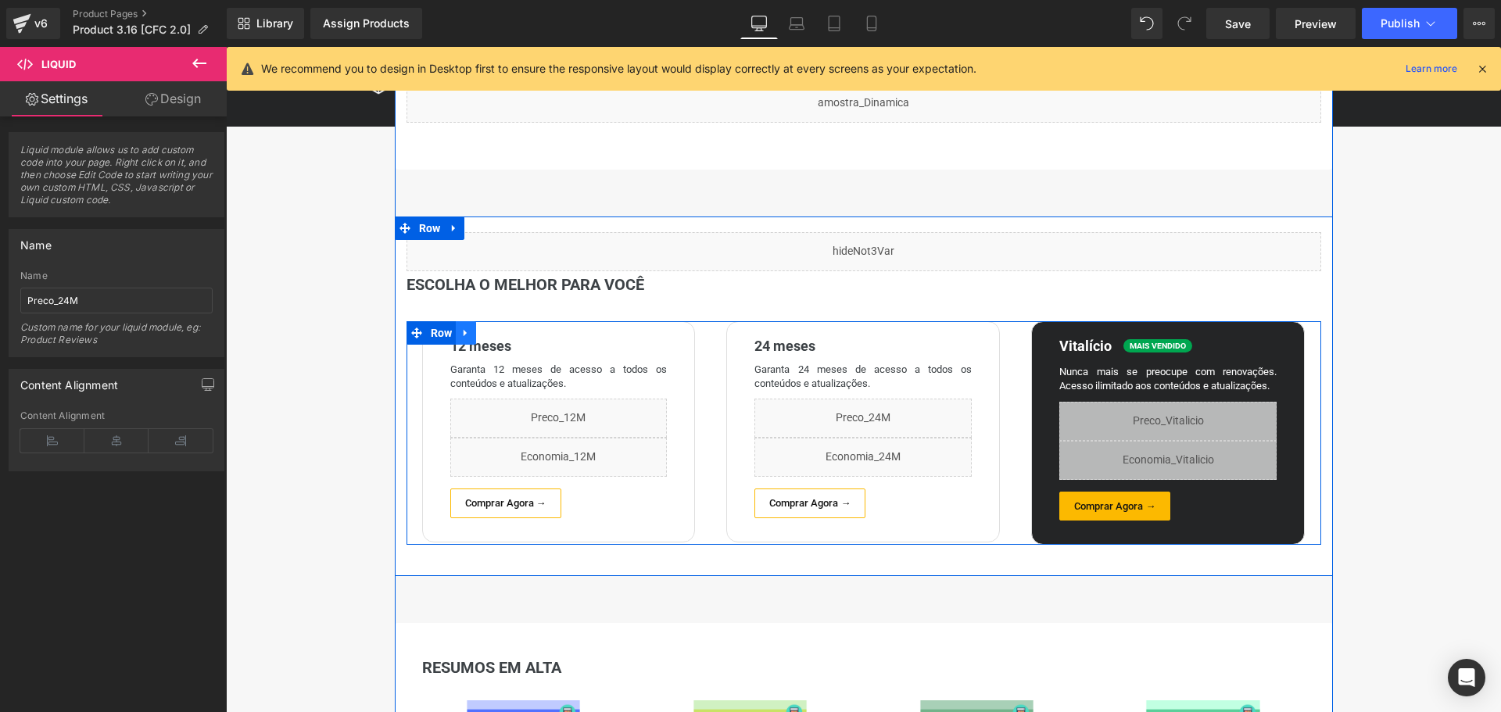
click at [464, 334] on icon at bounding box center [465, 334] width 11 height 12
click at [460, 335] on icon at bounding box center [465, 333] width 11 height 11
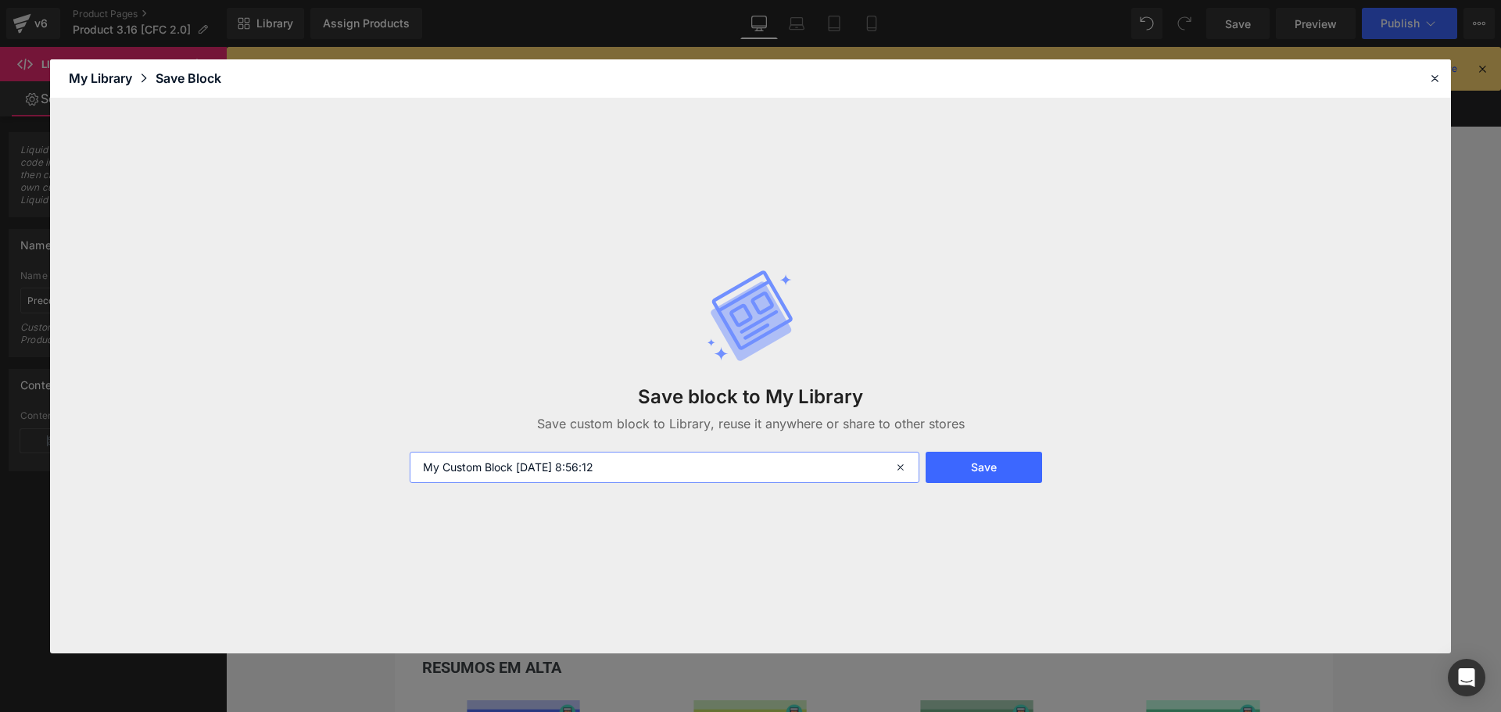
click at [659, 468] on input "My Custom Block 2025-09-09 8:56:12" at bounding box center [665, 467] width 510 height 31
type input "OpcoesPrazo"
click at [996, 469] on button "Save" at bounding box center [984, 467] width 116 height 31
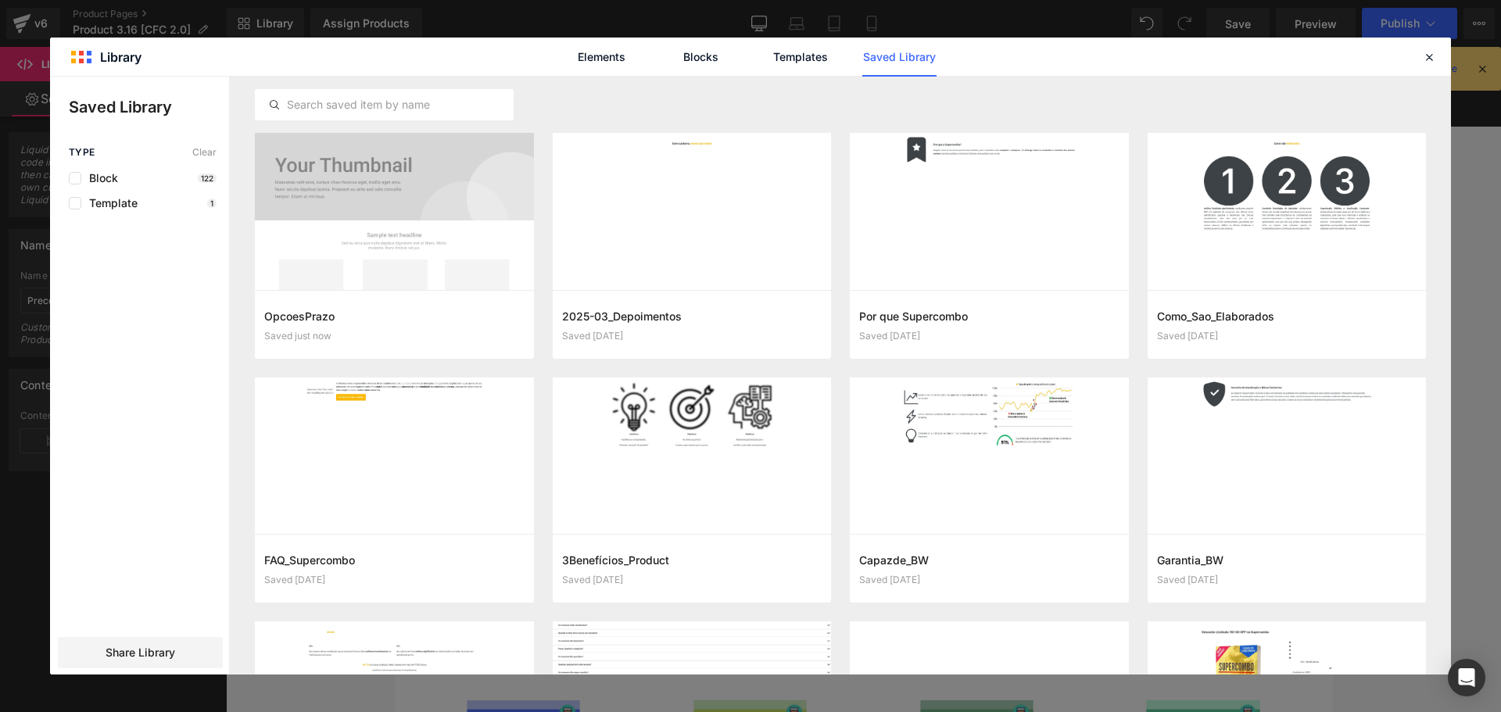
click at [1438, 58] on div "Elements Blocks Templates Saved Library" at bounding box center [750, 57] width 1401 height 38
click at [1429, 57] on icon at bounding box center [1429, 57] width 14 height 14
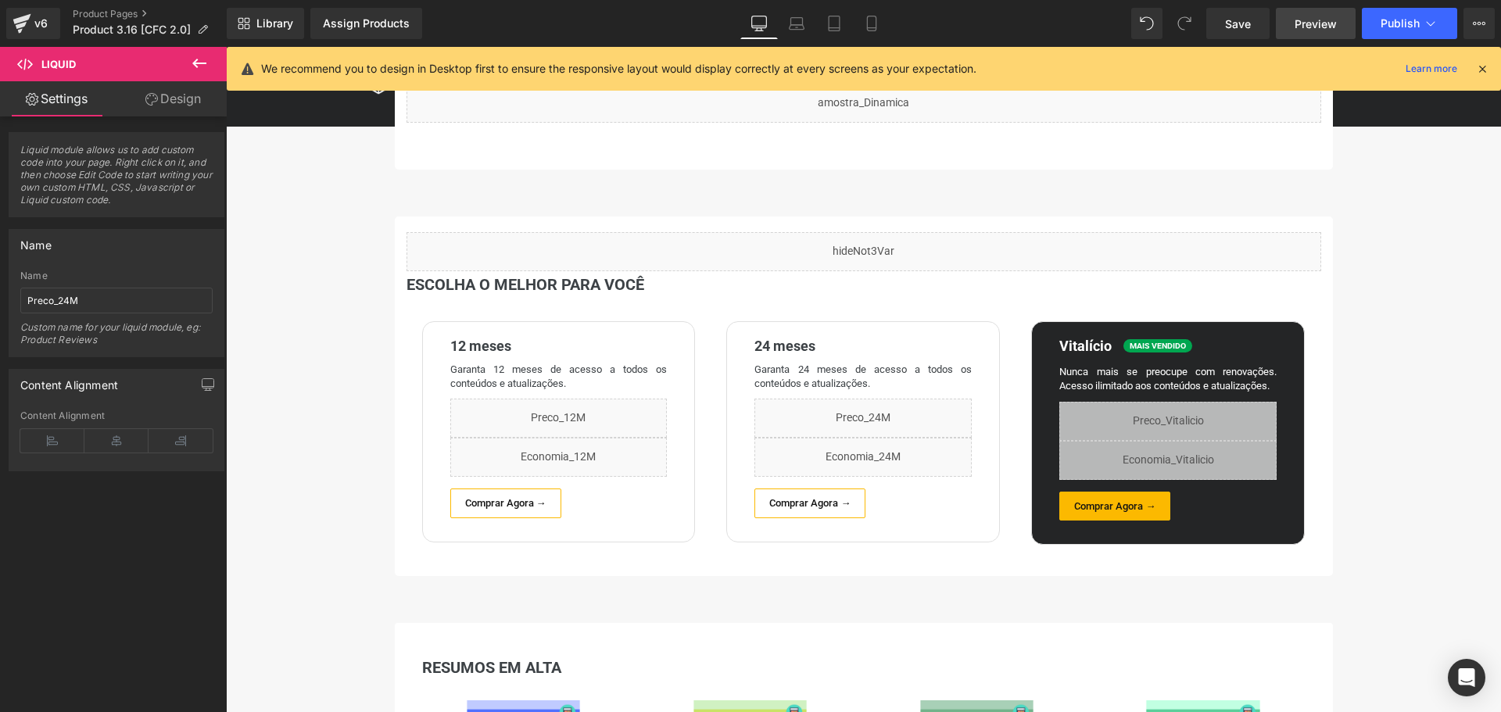
click at [1316, 30] on span "Preview" at bounding box center [1316, 24] width 42 height 16
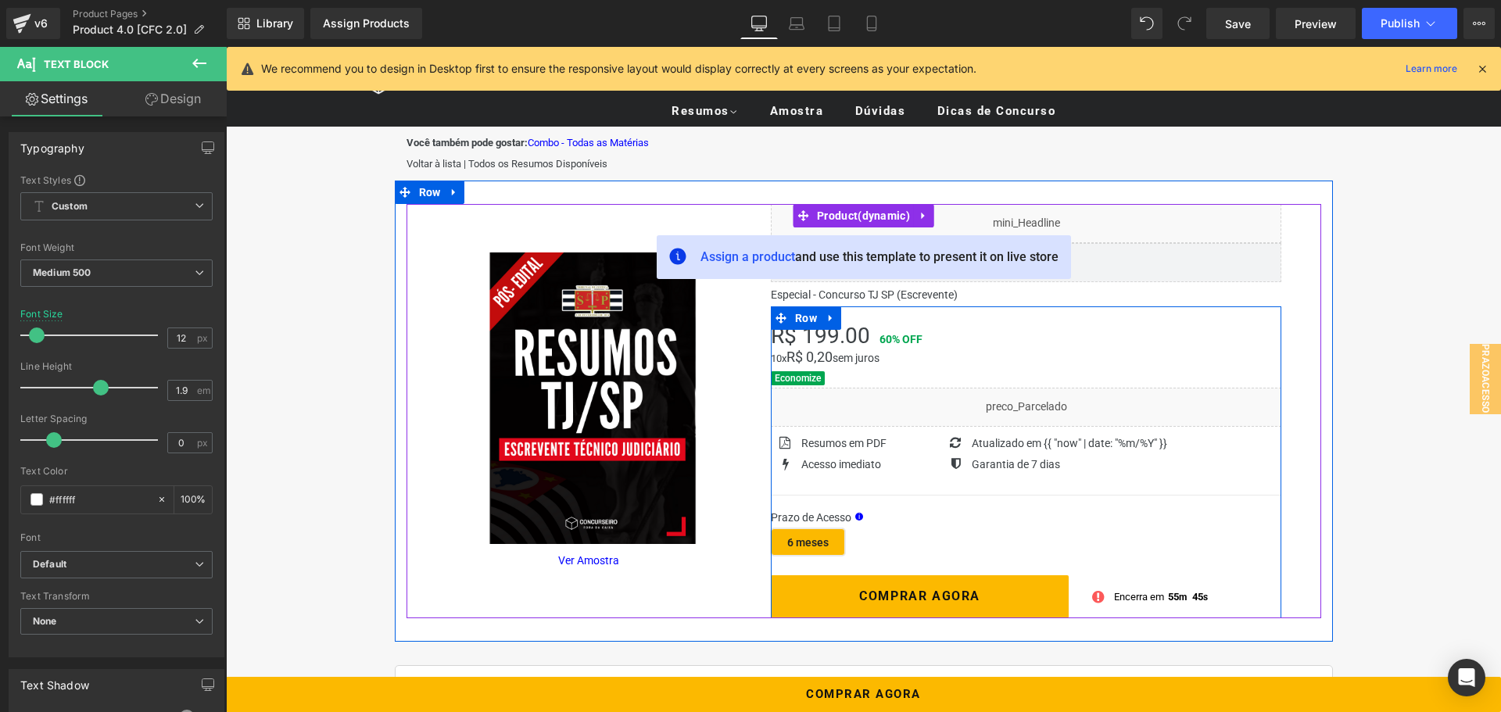
scroll to position [2, 0]
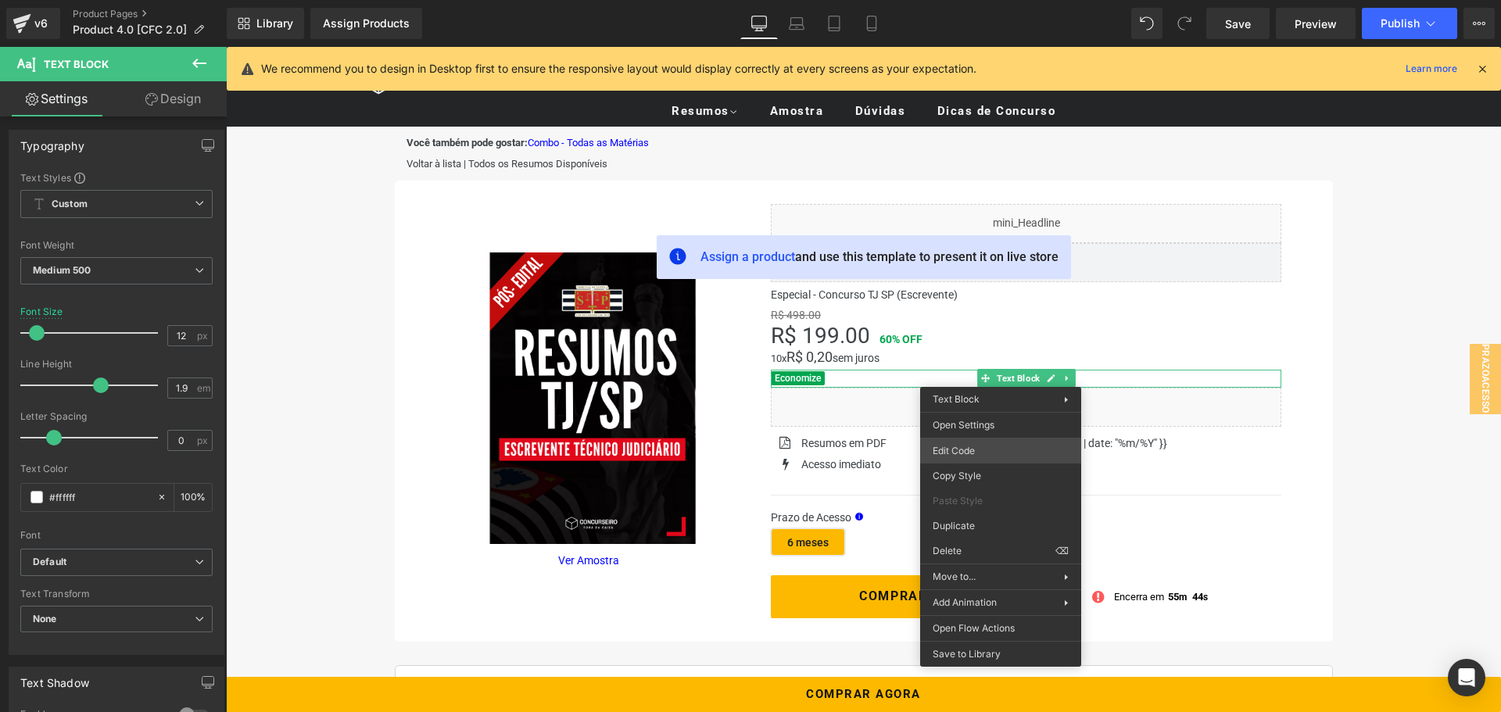
click at [969, 0] on div "Text Block You are previewing how the will restyle your page. You can not edit …" at bounding box center [750, 0] width 1501 height 0
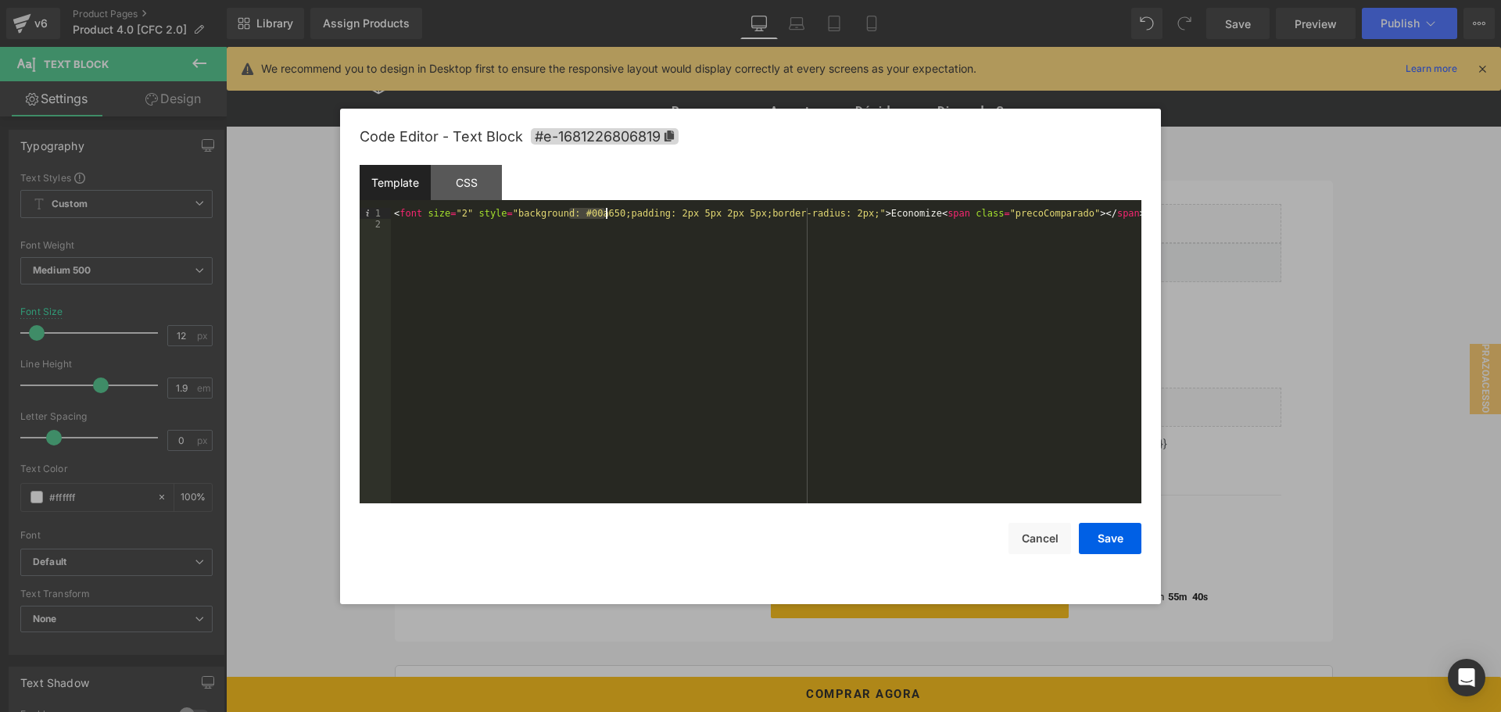
drag, startPoint x: 568, startPoint y: 212, endPoint x: 606, endPoint y: 213, distance: 38.3
click at [606, 213] on div "< font size = "2" style = "background: #00a650;padding: 2px 5px 2px 5px;border-…" at bounding box center [766, 366] width 751 height 317
drag, startPoint x: 1062, startPoint y: 534, endPoint x: 991, endPoint y: 428, distance: 127.5
click at [1062, 534] on button "Cancel" at bounding box center [1040, 538] width 63 height 31
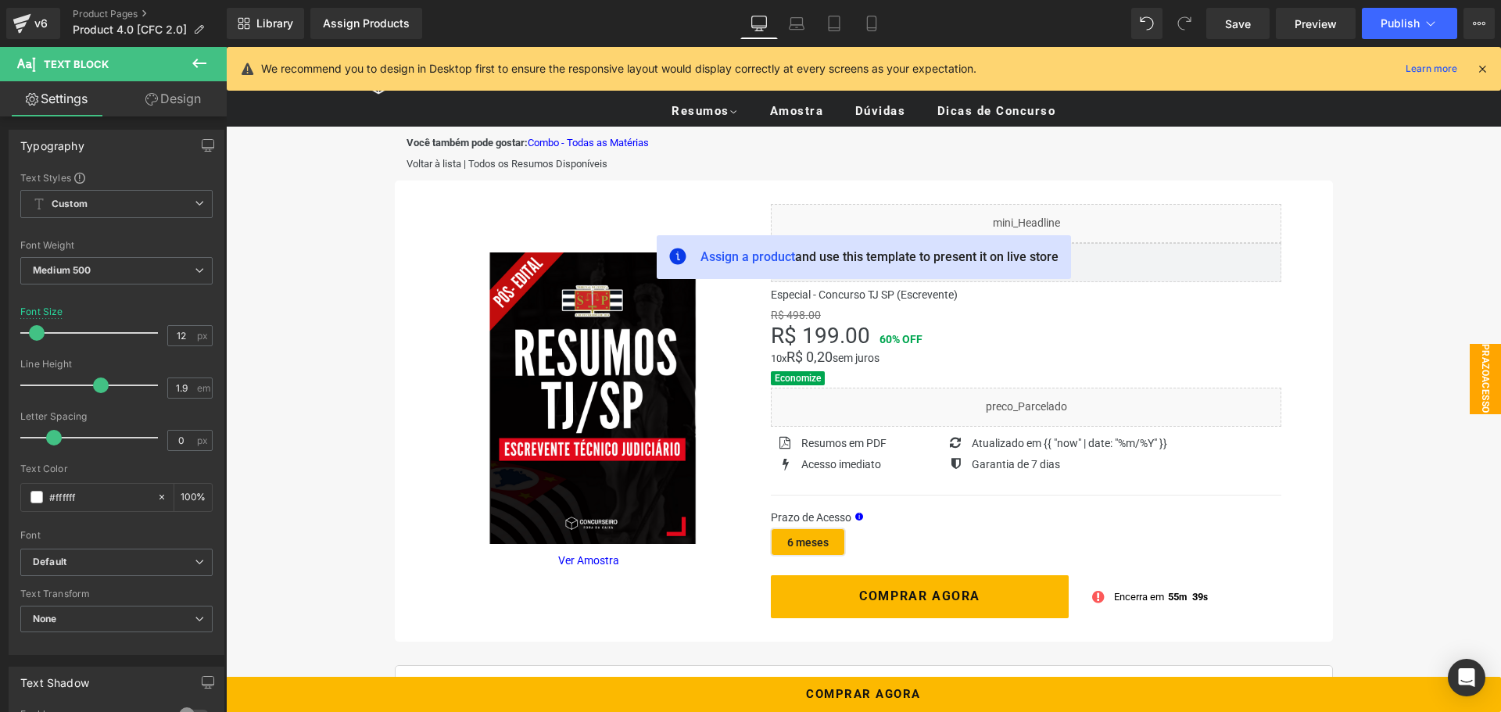
click at [1470, 373] on span "PrazoAcesso" at bounding box center [1485, 379] width 31 height 70
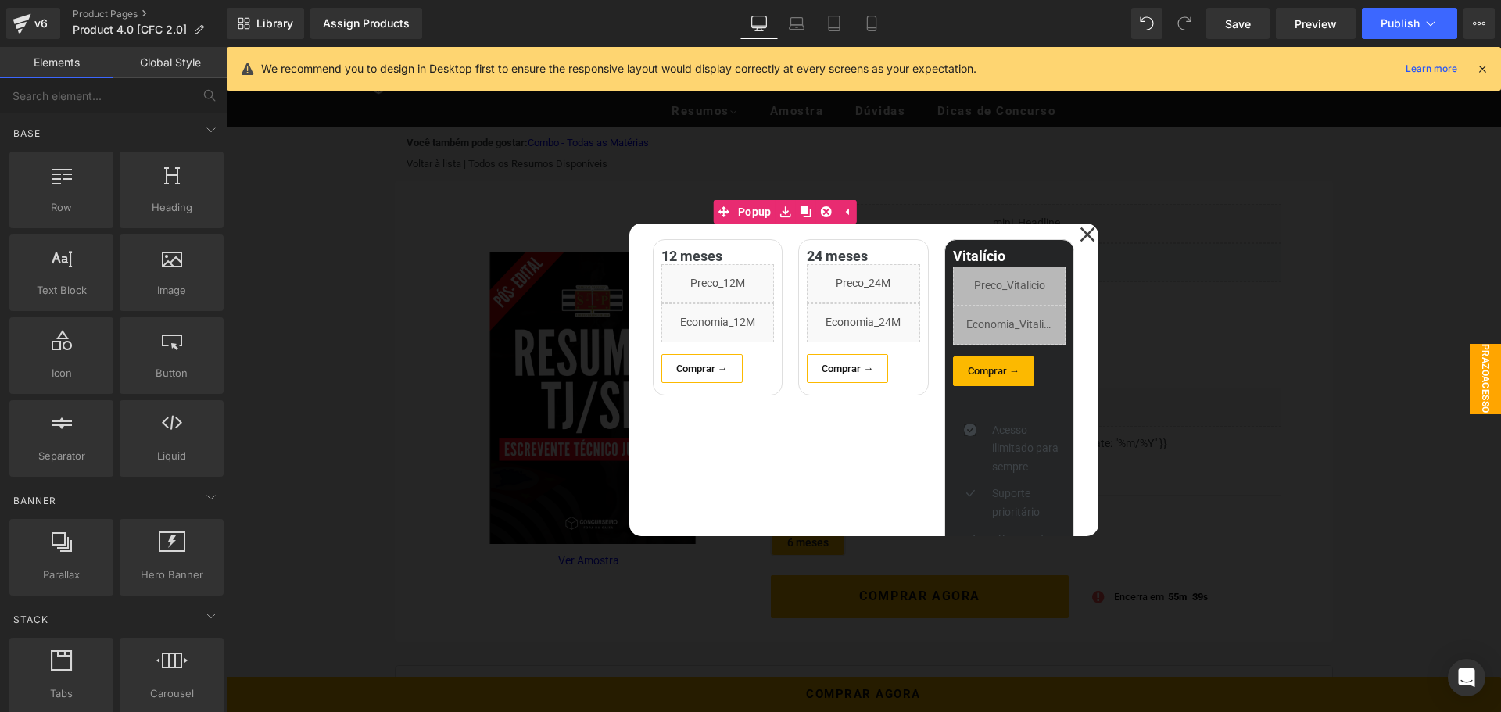
click at [964, 430] on icon at bounding box center [970, 430] width 13 height 13
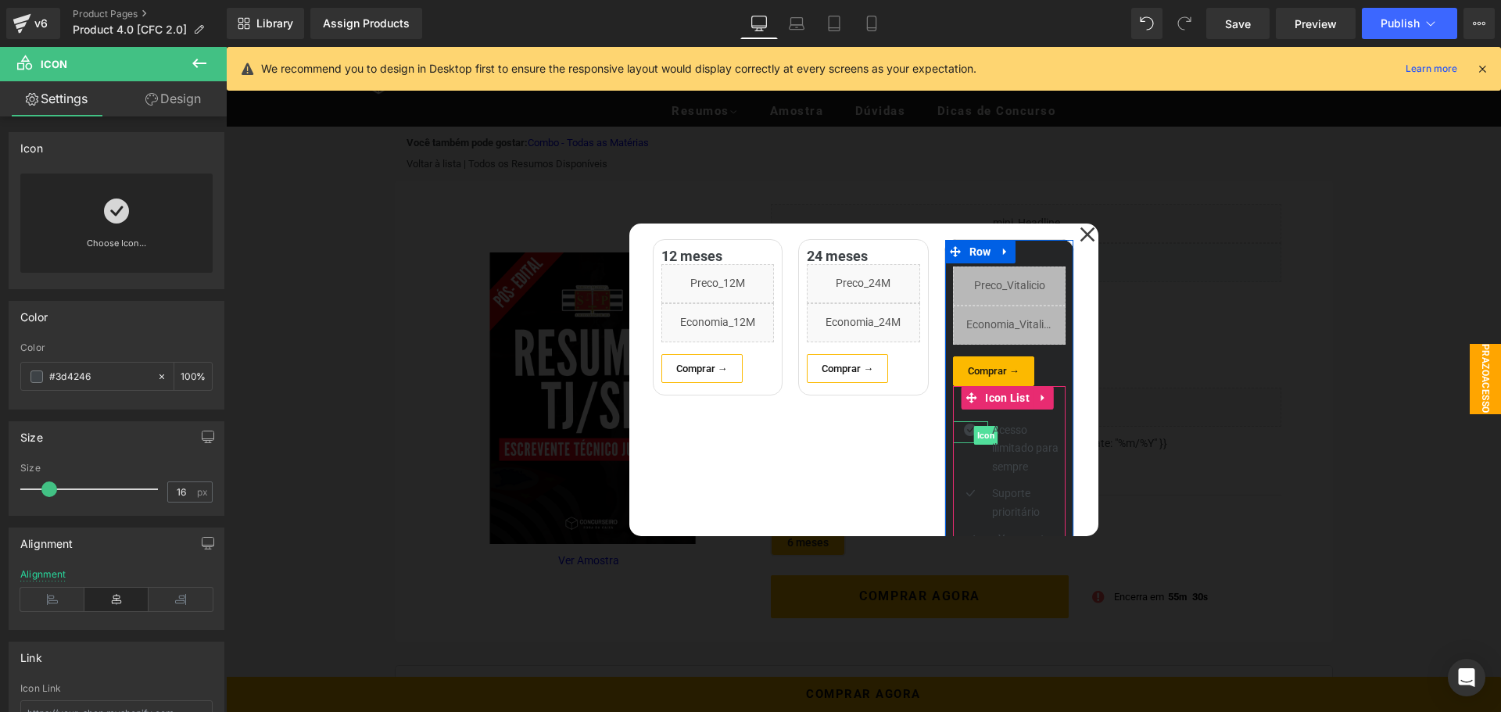
click at [974, 435] on span "Icon" at bounding box center [986, 435] width 24 height 19
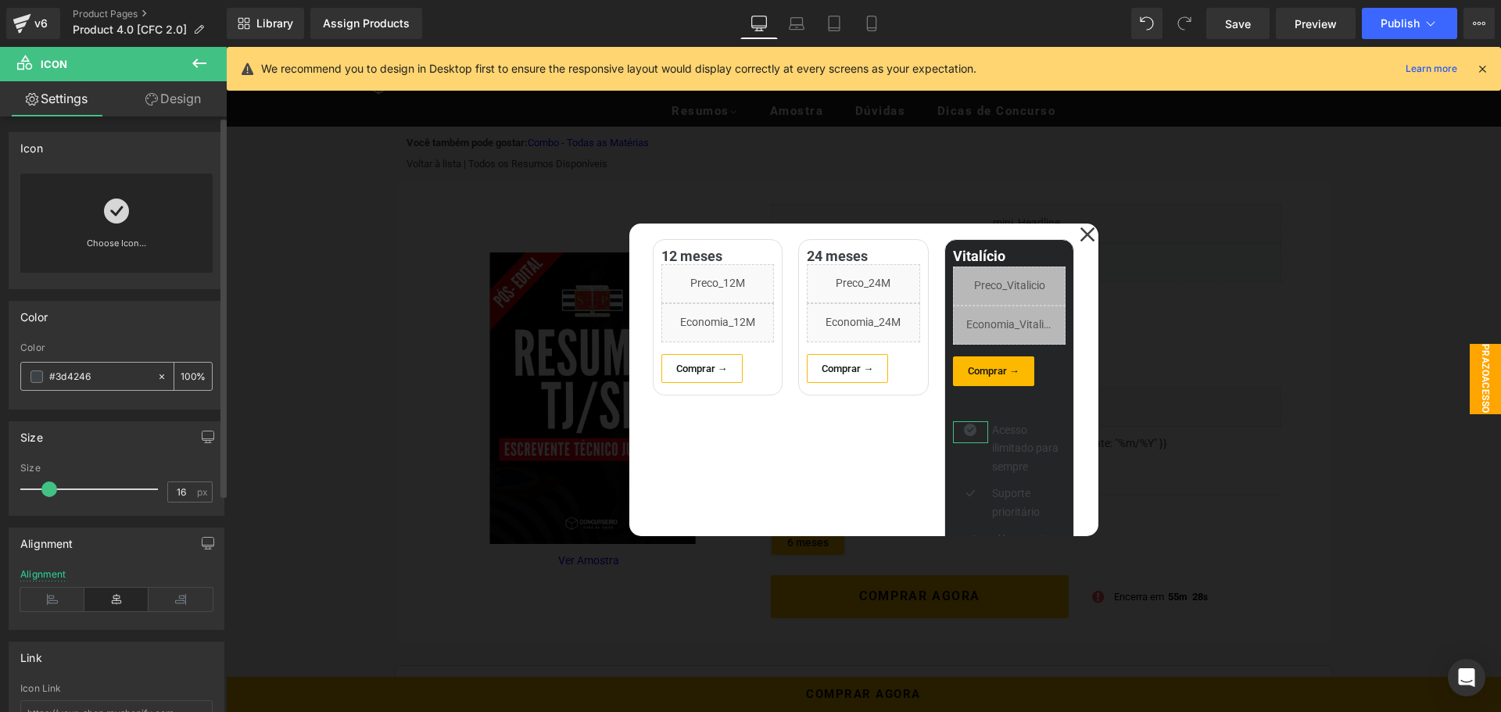
click at [120, 373] on input "#3d4246" at bounding box center [99, 376] width 100 height 17
paste input "00a650"
type input "#00a650"
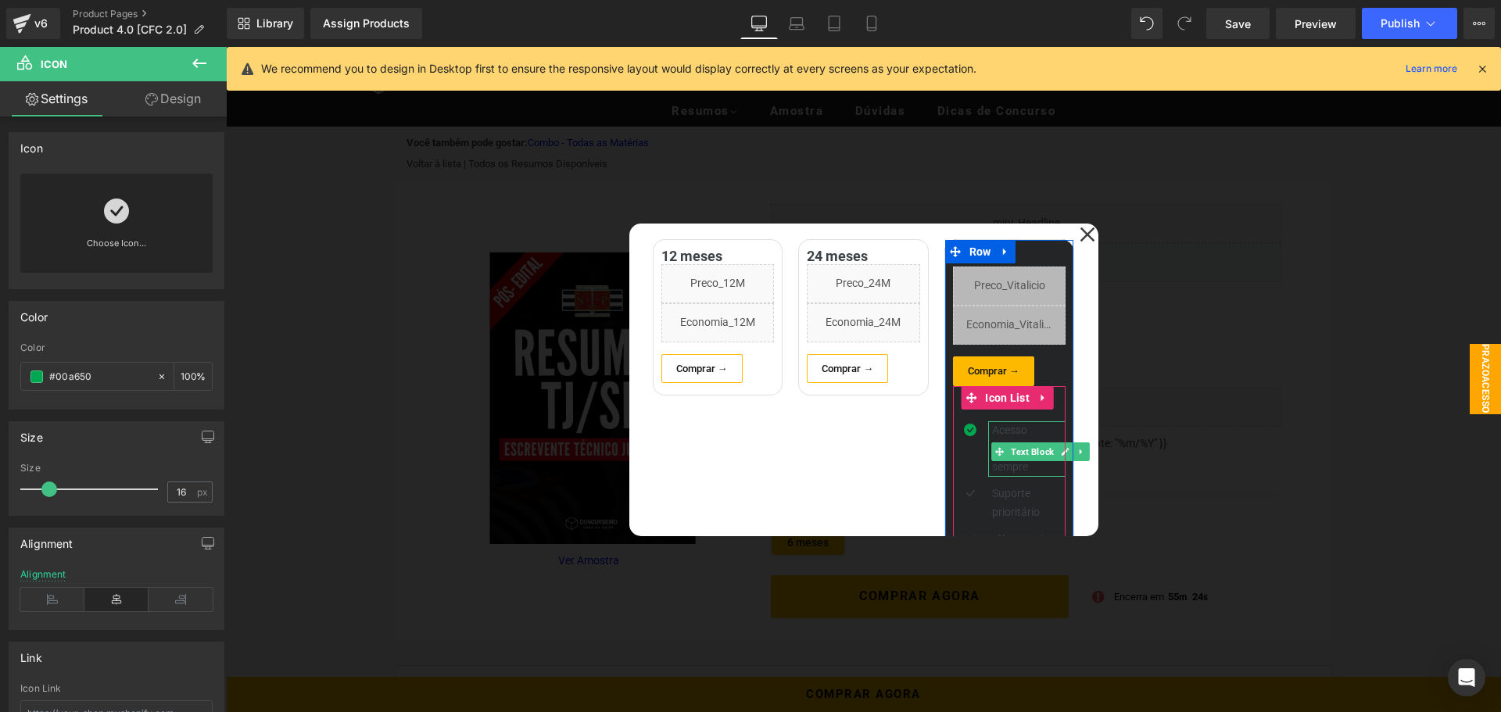
drag, startPoint x: 994, startPoint y: 440, endPoint x: 741, endPoint y: 112, distance: 414.2
click at [994, 440] on p "Acesso ilimitado para sempre" at bounding box center [1029, 449] width 74 height 56
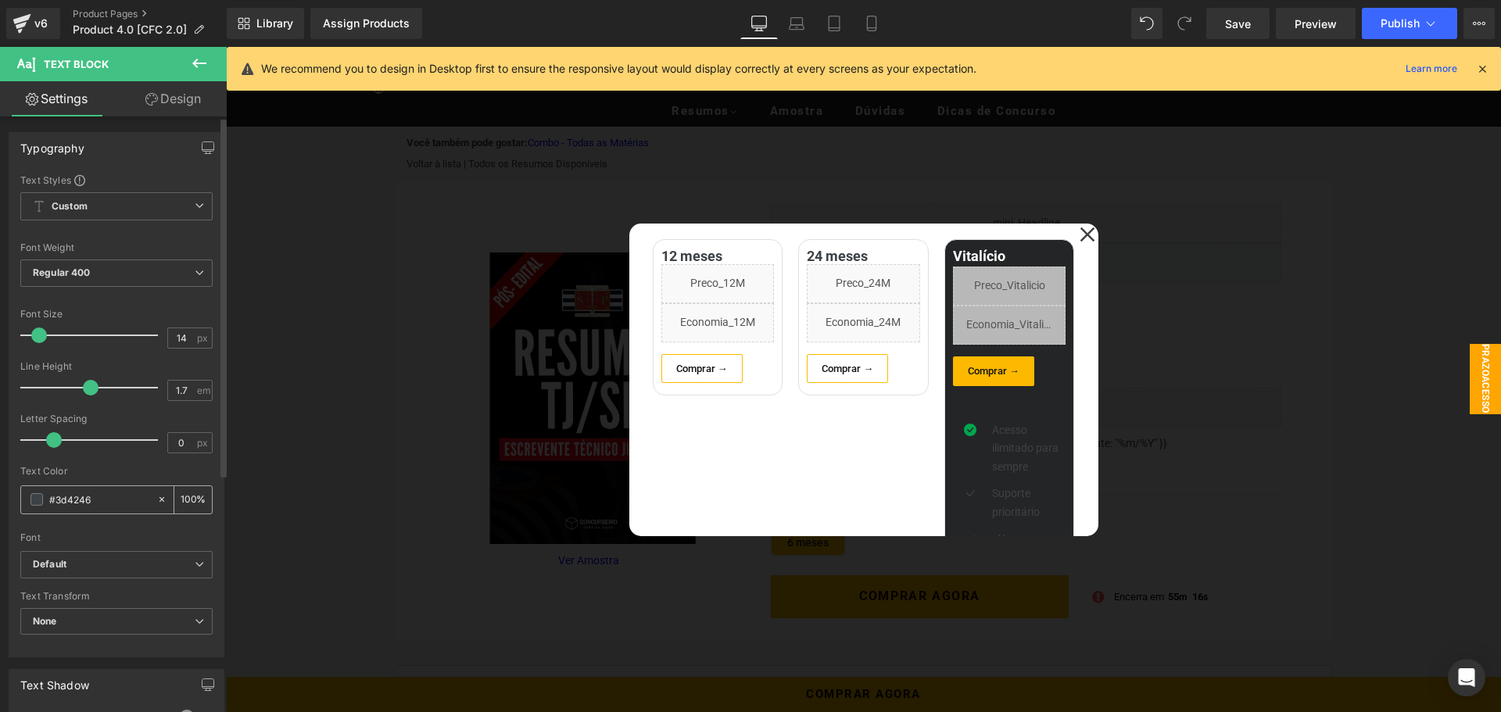
click at [35, 500] on span at bounding box center [36, 499] width 13 height 13
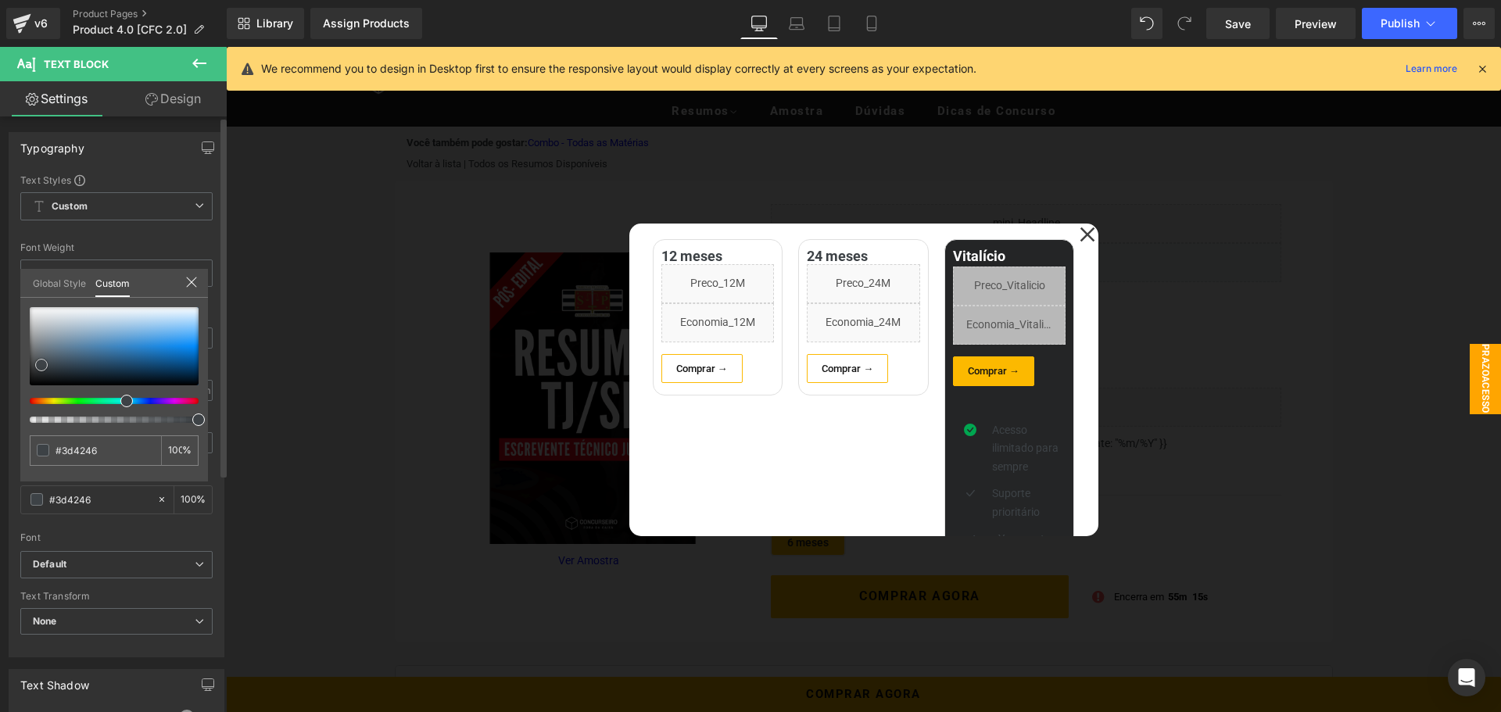
type input "#5d6164"
click at [23, 305] on div "#5d6164 100 %" at bounding box center [114, 307] width 188 height 19
type input "#ffffff"
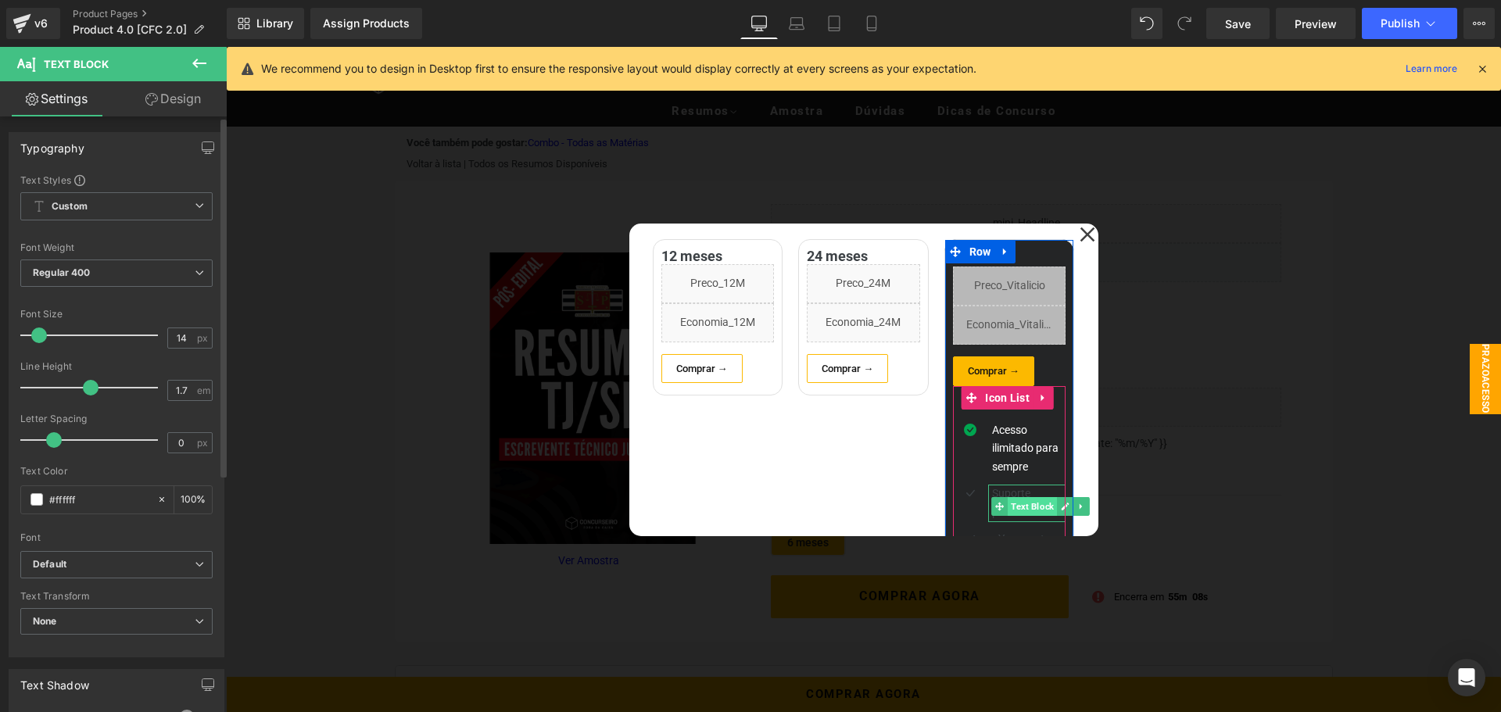
click at [1016, 509] on span "Text Block" at bounding box center [1032, 506] width 49 height 19
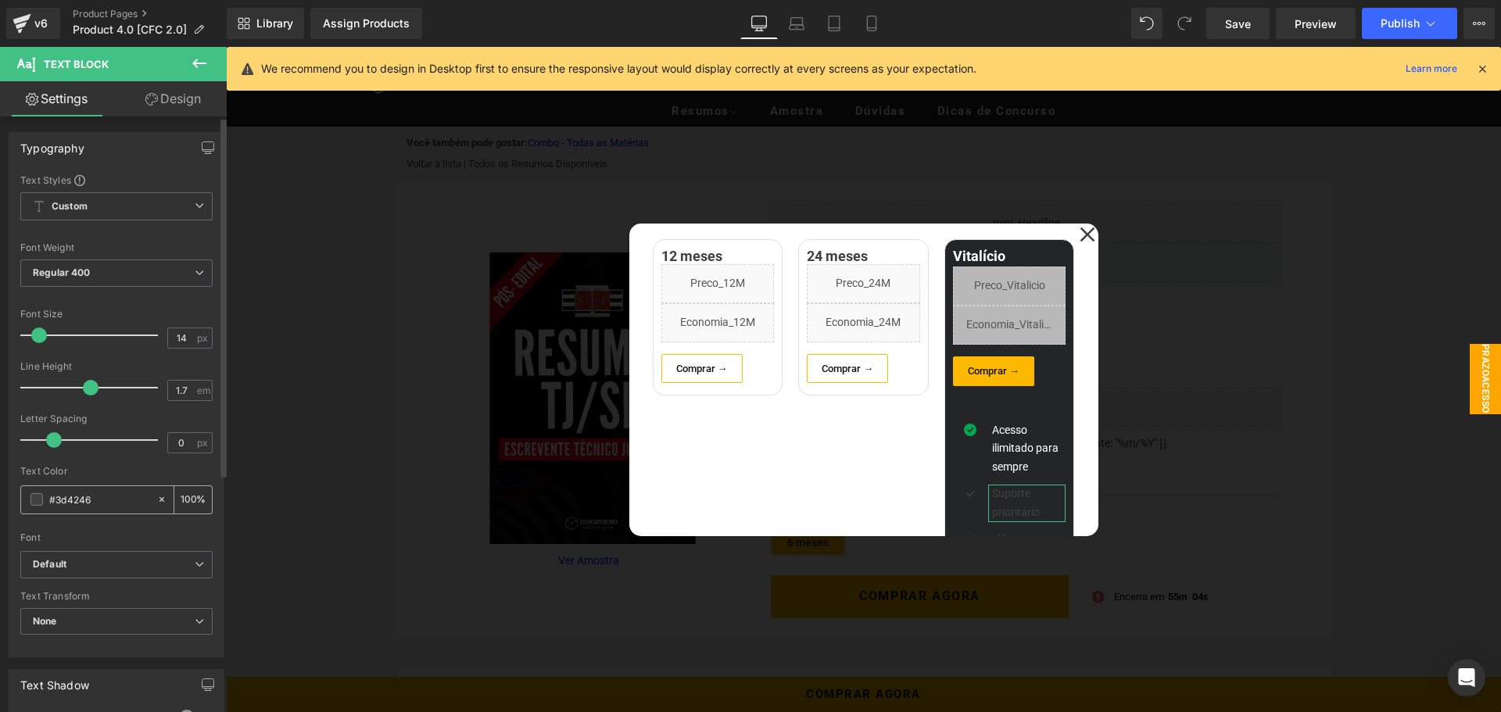
click at [34, 500] on span at bounding box center [36, 499] width 13 height 13
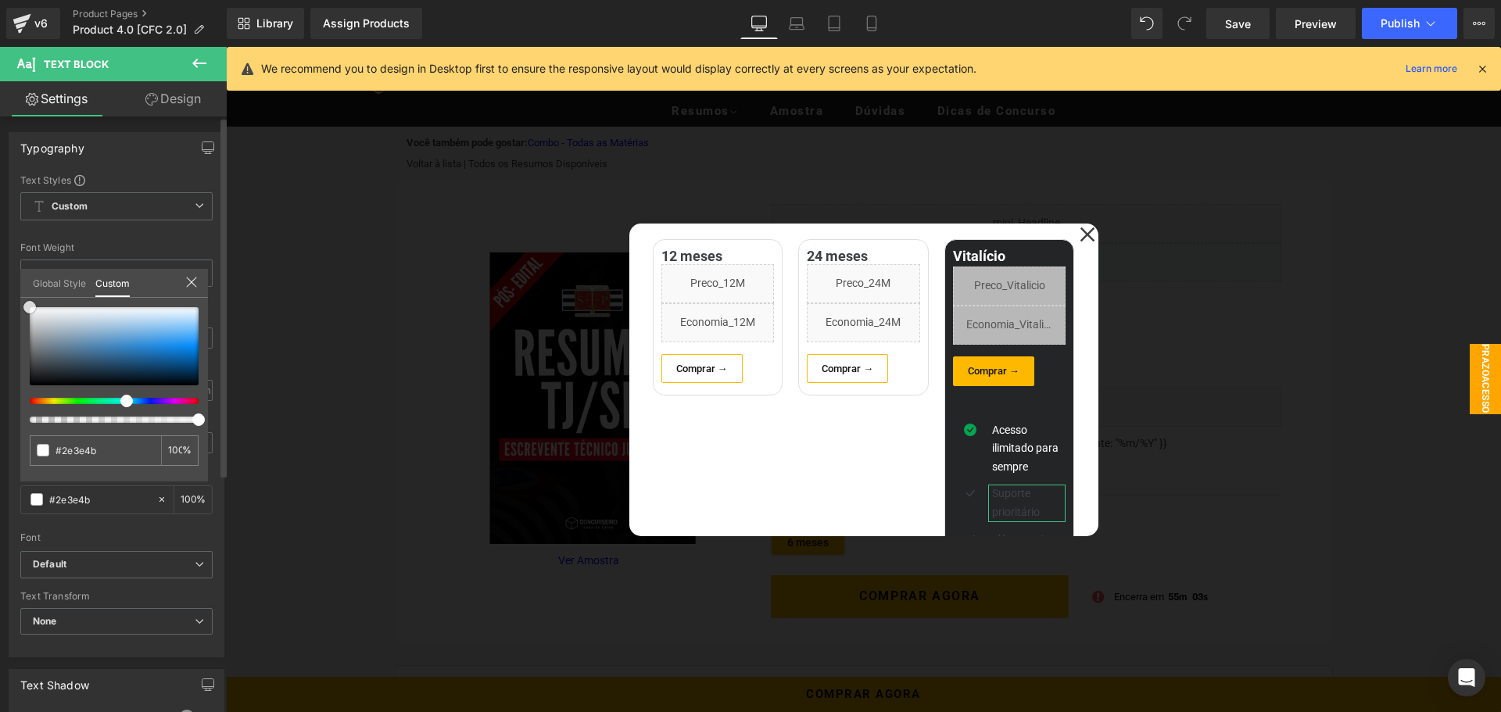
type input "#2e3e4b"
drag, startPoint x: 2, startPoint y: 293, endPoint x: 356, endPoint y: 367, distance: 362.5
click at [2, 293] on div "Typography Text Styles Custom Custom Setup Global Style Custom Setup Global Sty…" at bounding box center [117, 388] width 234 height 537
type input "#ffffff"
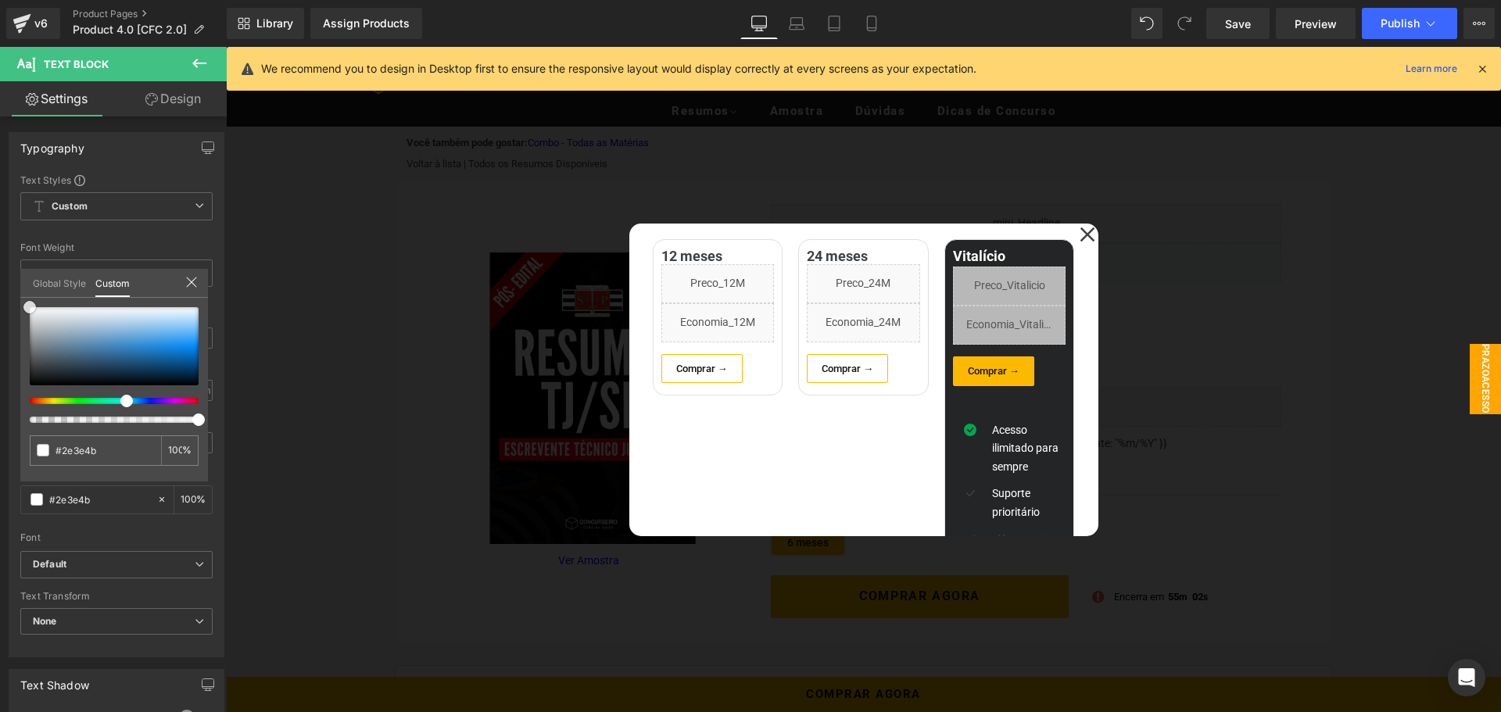
type input "#ffffff"
click at [964, 489] on icon at bounding box center [970, 493] width 13 height 13
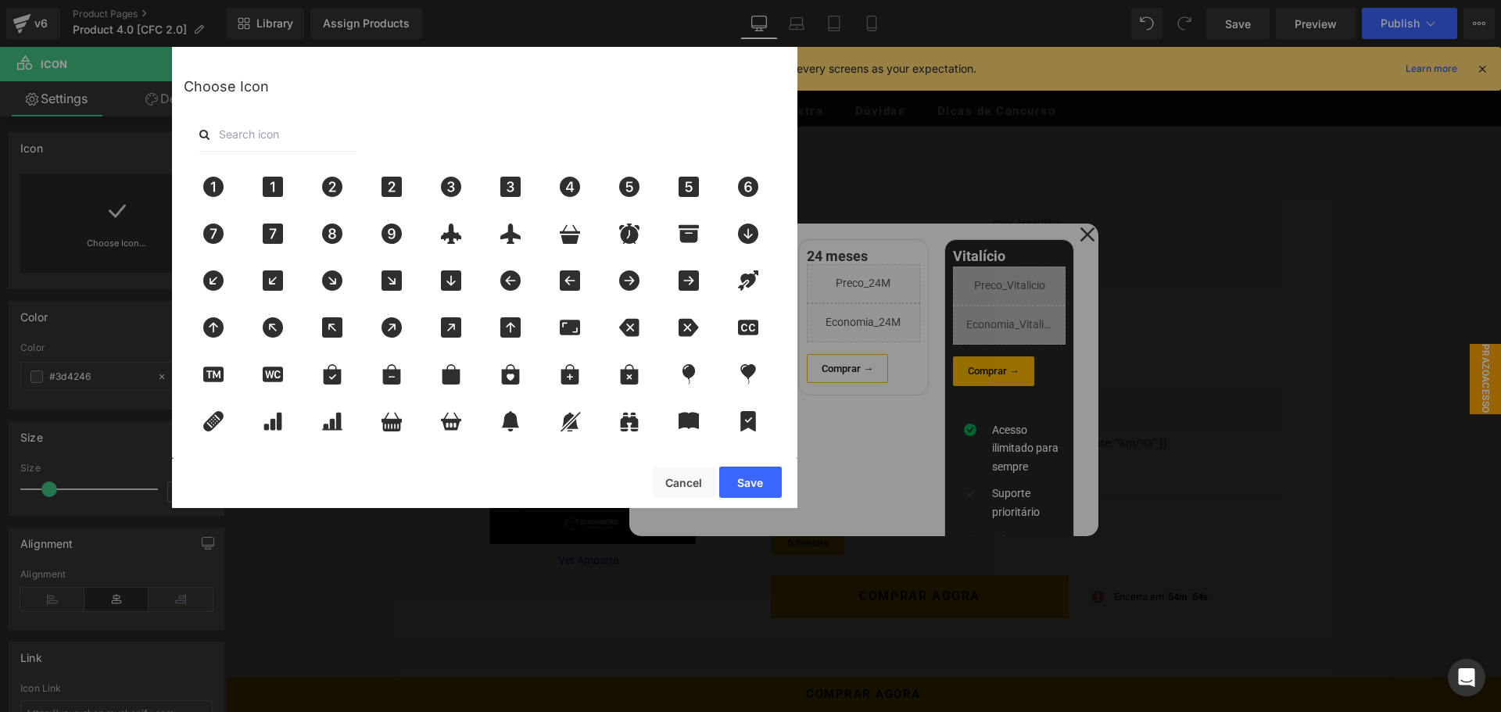
click at [244, 135] on input "text" at bounding box center [277, 134] width 156 height 34
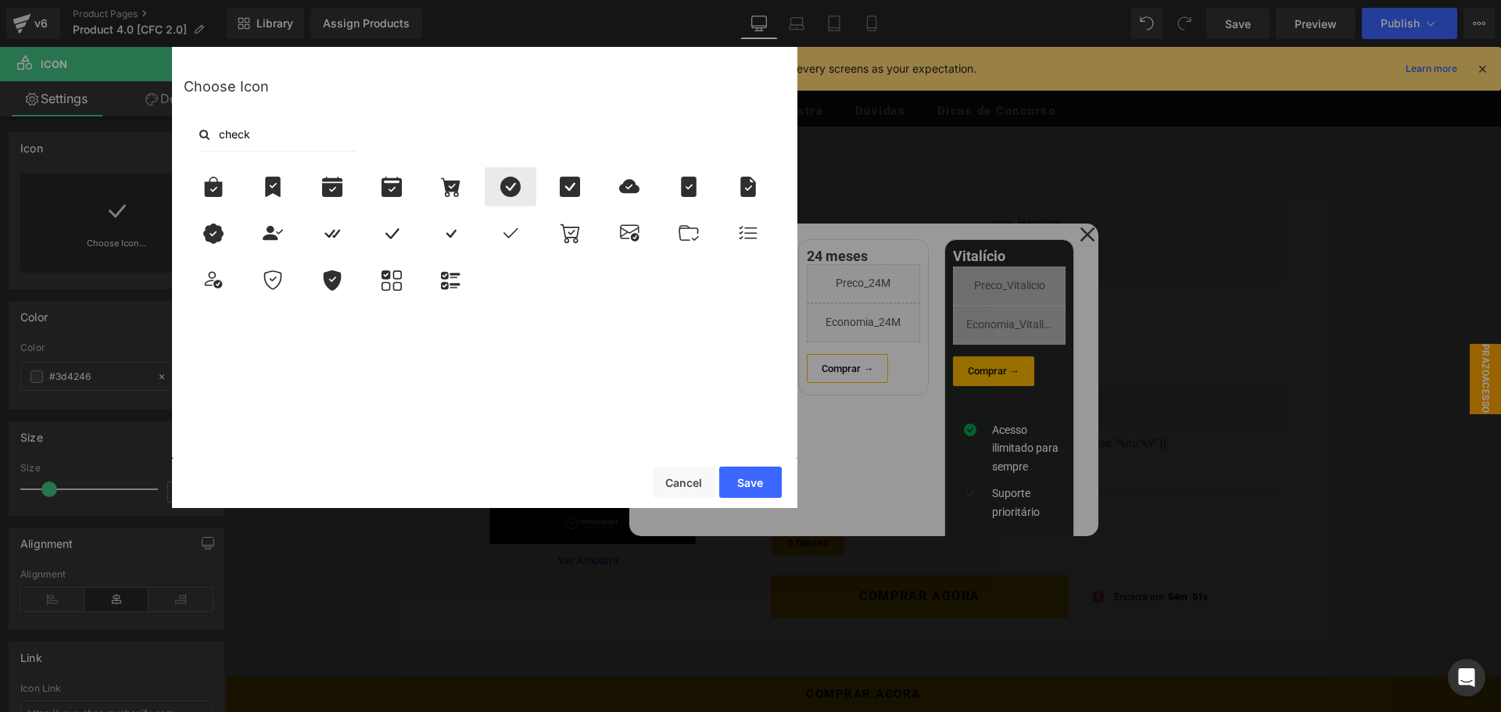
type input "check"
click at [518, 188] on icon at bounding box center [510, 187] width 20 height 20
drag, startPoint x: 754, startPoint y: 491, endPoint x: 527, endPoint y: 439, distance: 232.5
click at [754, 491] on button "Save" at bounding box center [750, 482] width 63 height 31
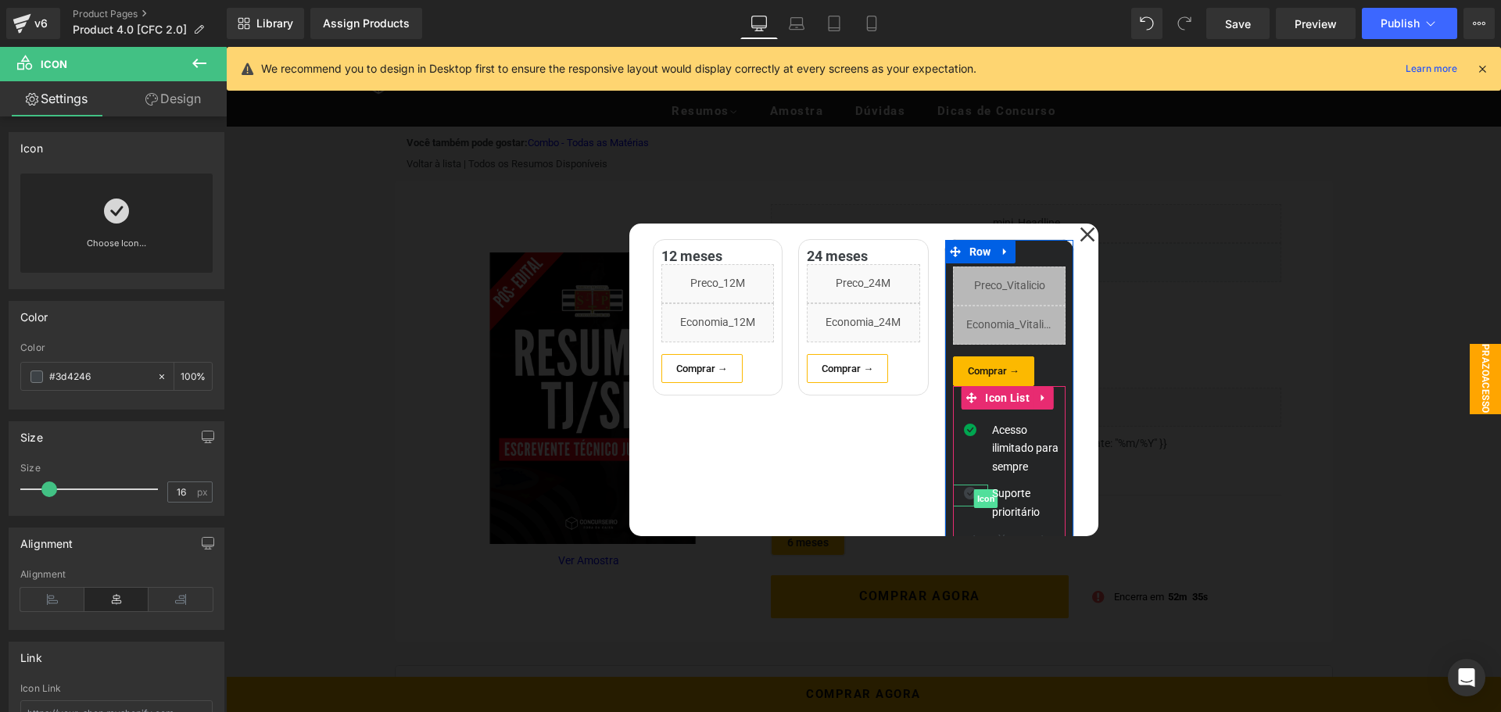
click at [974, 498] on span "Icon" at bounding box center [986, 498] width 24 height 19
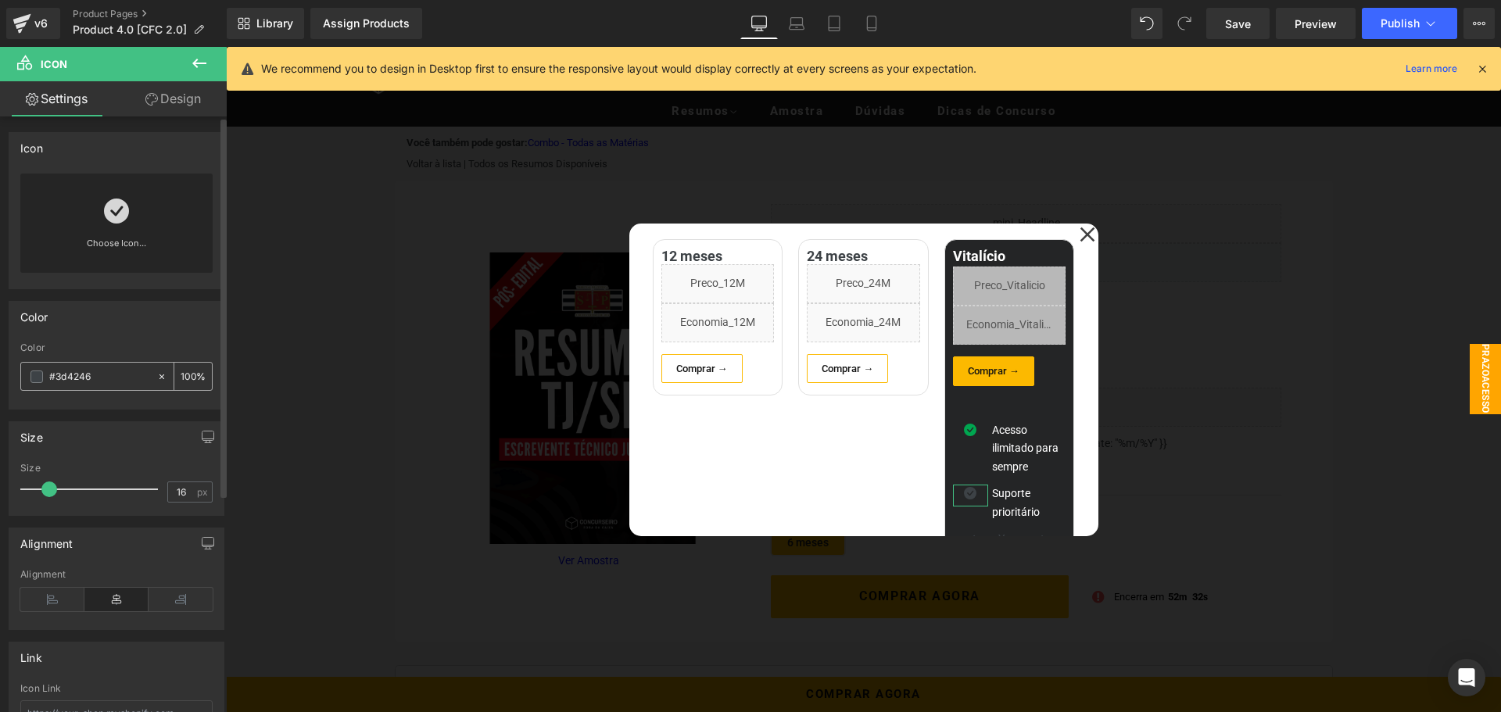
click at [38, 380] on span at bounding box center [36, 377] width 13 height 13
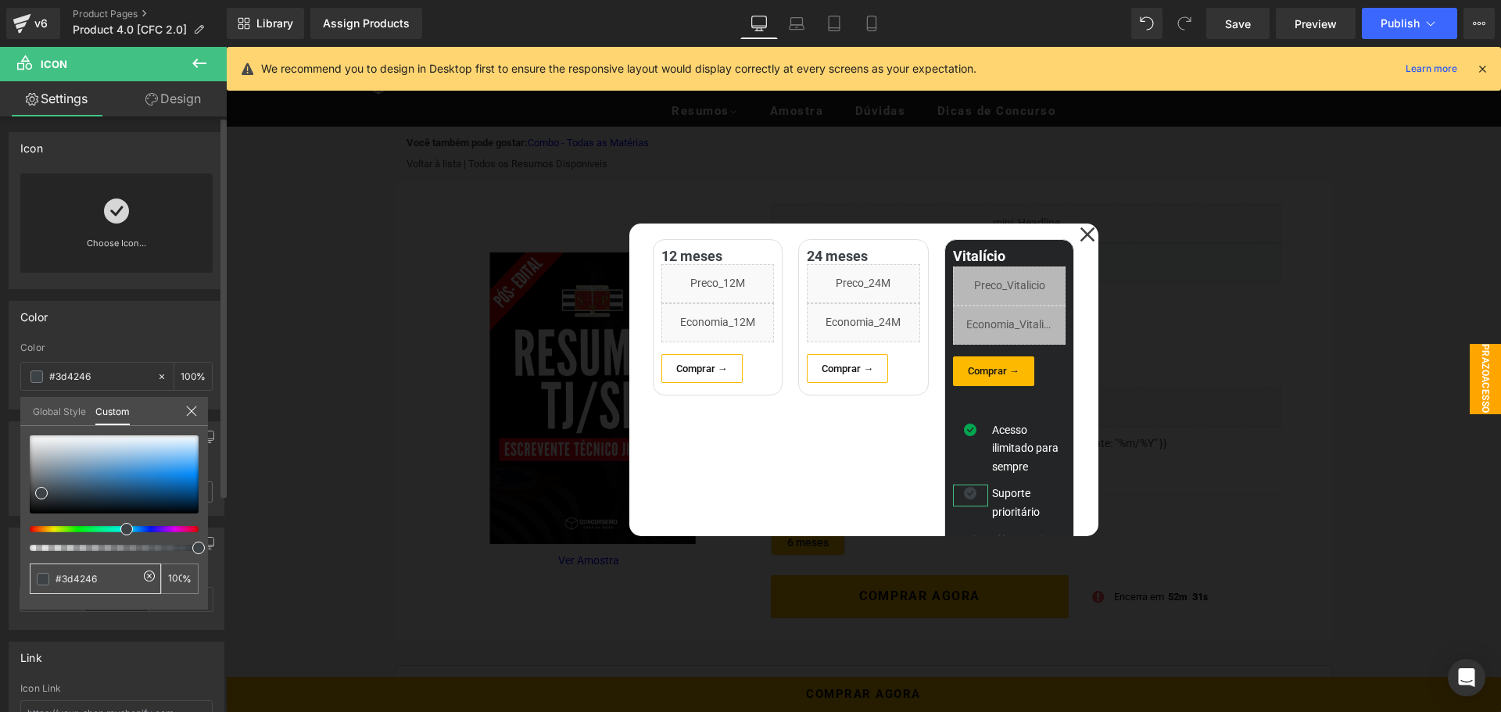
click at [109, 579] on input "#3d4246" at bounding box center [97, 579] width 83 height 16
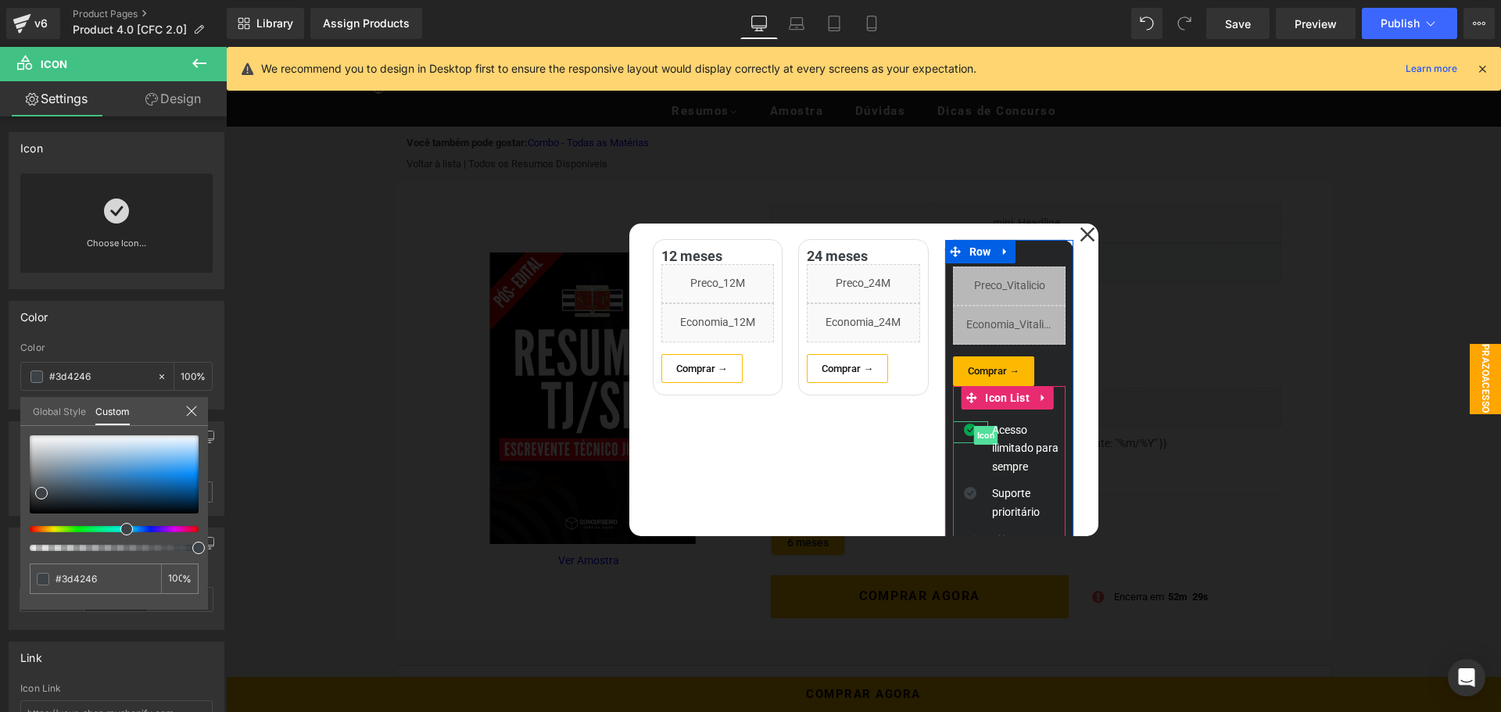
click at [974, 432] on span "Icon" at bounding box center [986, 435] width 24 height 19
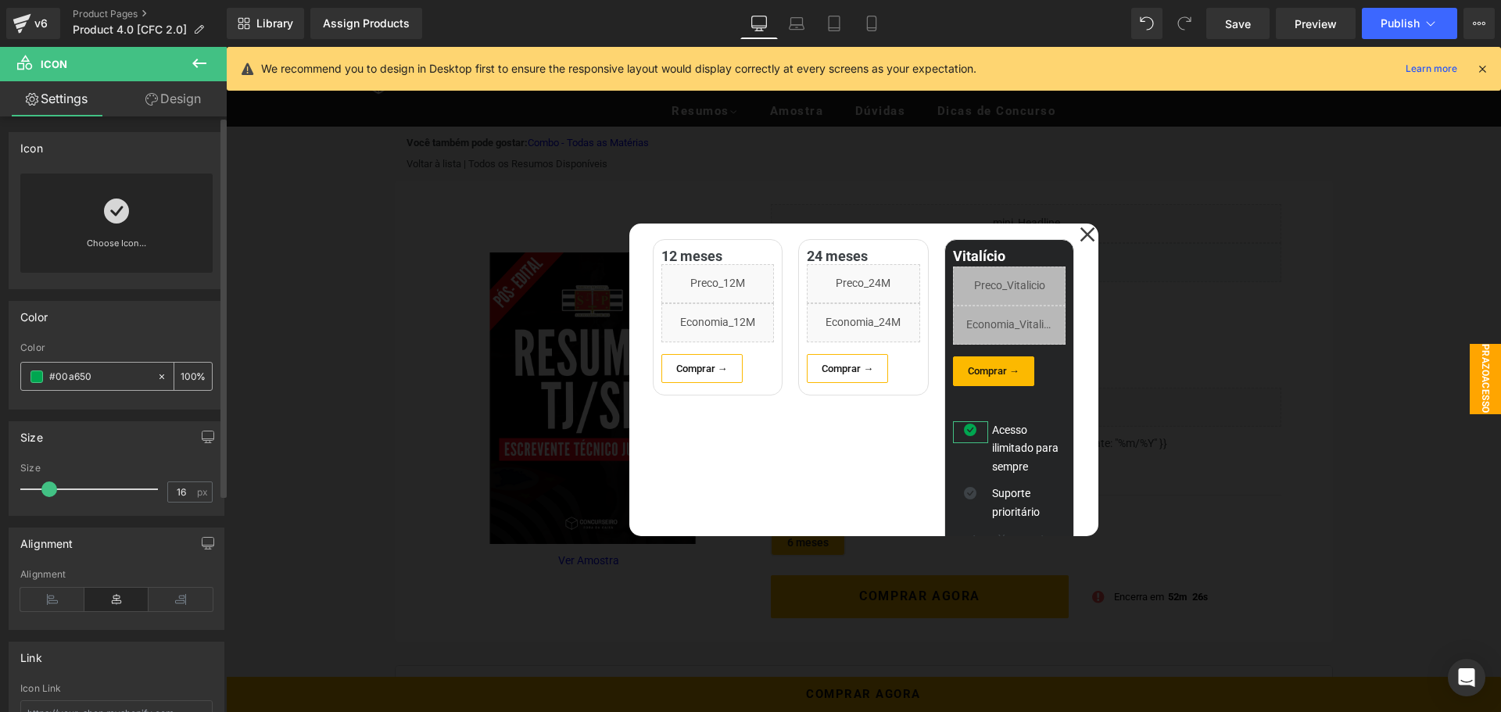
click at [51, 382] on input "#00a650" at bounding box center [99, 376] width 100 height 17
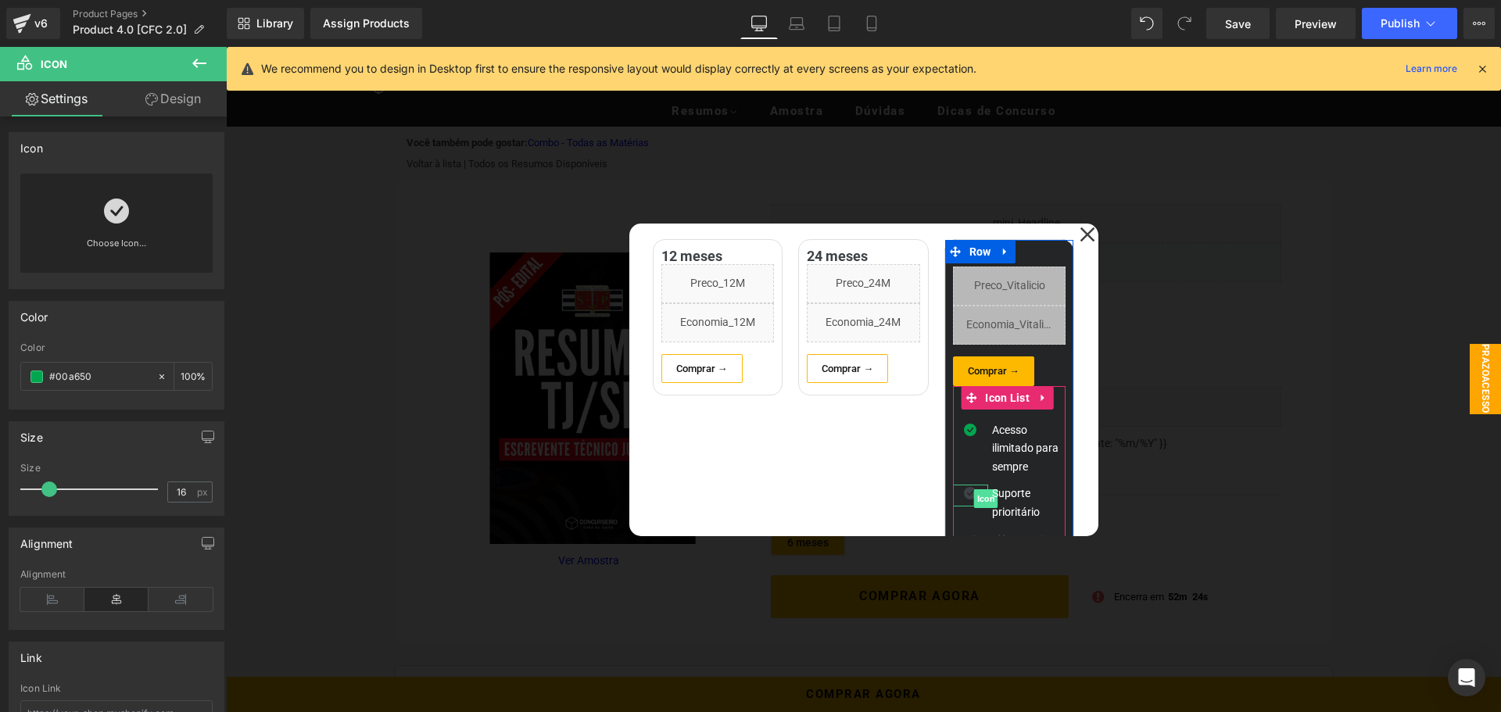
click at [974, 494] on span "Icon" at bounding box center [986, 498] width 24 height 19
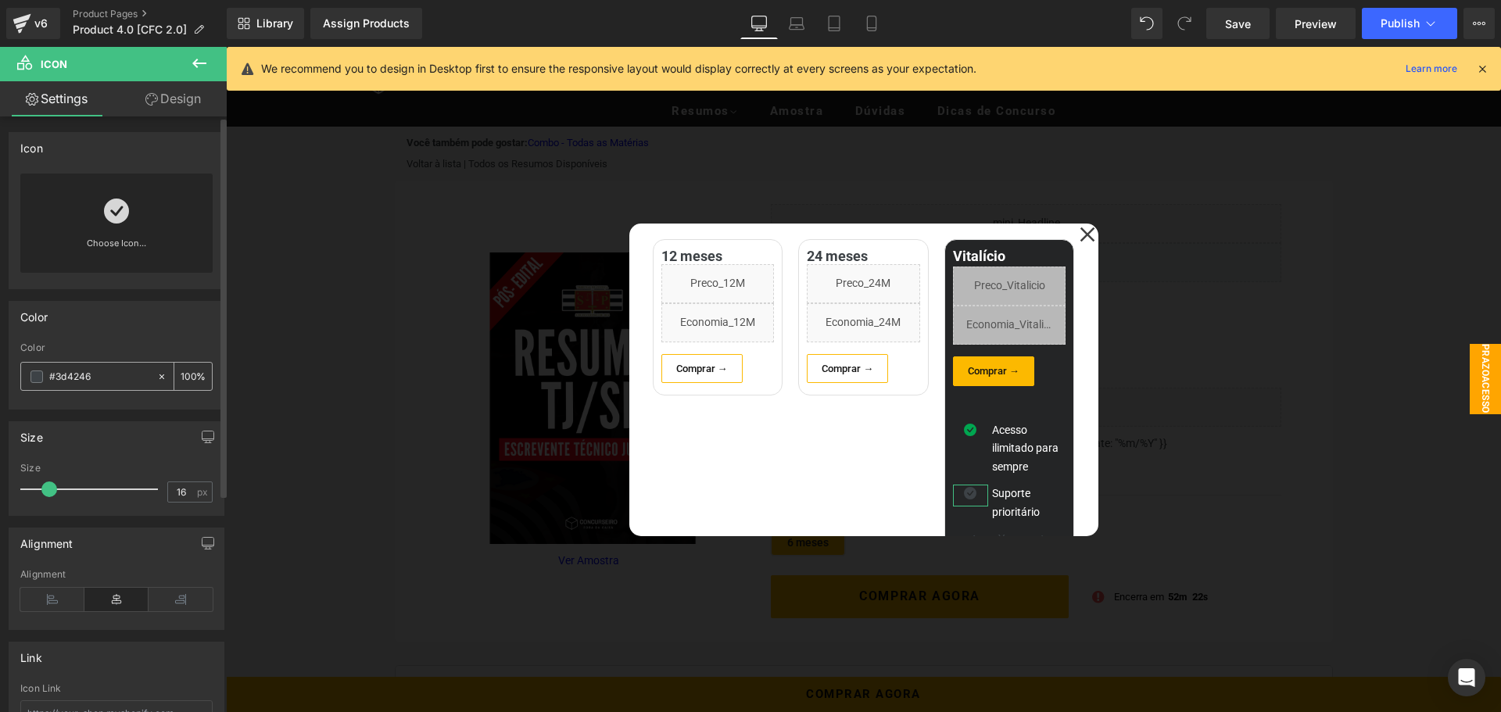
click at [89, 373] on input "#3d4246" at bounding box center [99, 376] width 100 height 17
click at [88, 373] on input "#3d4246" at bounding box center [99, 376] width 100 height 17
paste input "00a650"
type input "#00a650"
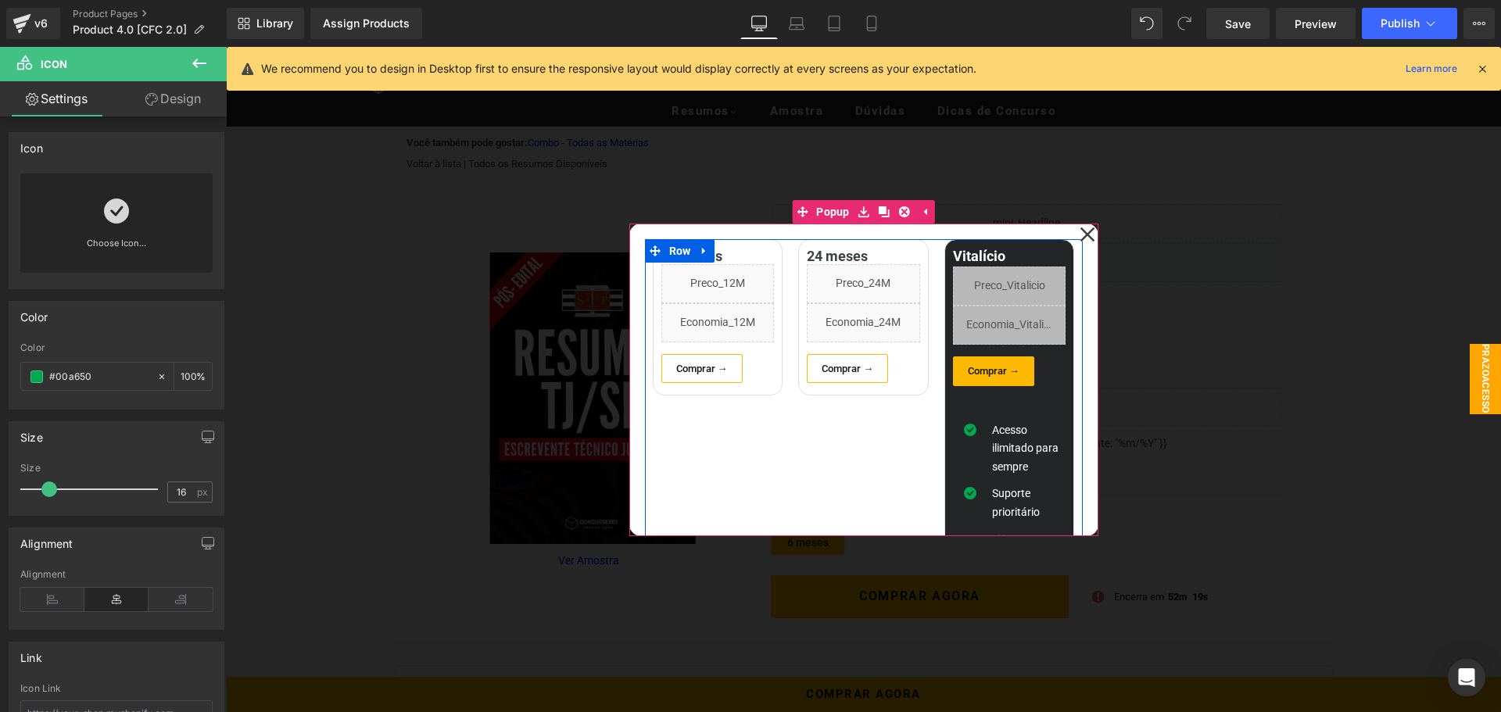
click at [893, 433] on div "24 meses Heading Liquid Liquid Comprar → Button Row" at bounding box center [863, 425] width 146 height 372
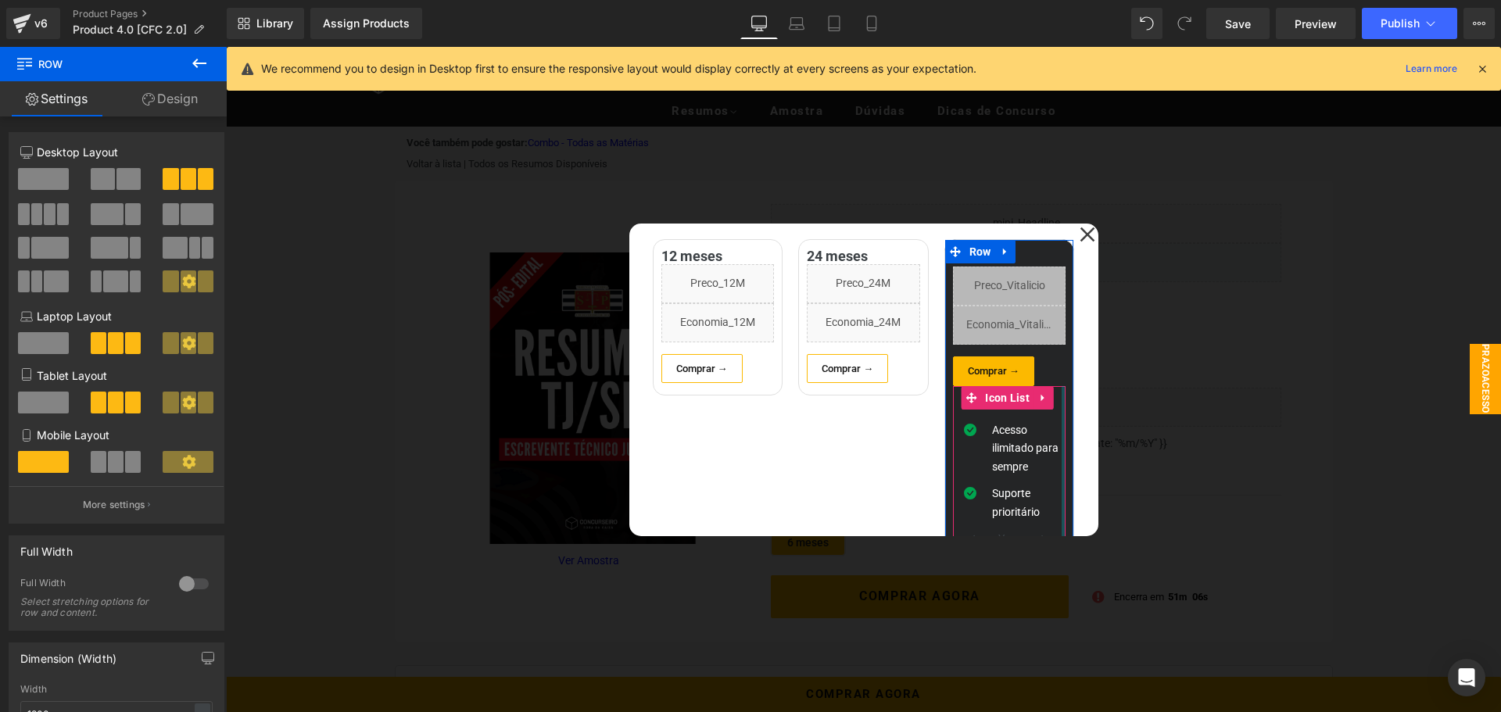
drag, startPoint x: 1044, startPoint y: 453, endPoint x: 1018, endPoint y: 467, distance: 29.0
click at [1044, 453] on div "Icon Acesso ilimitado para sempre Text Block Icon Suporte prioritário Text Bloc…" at bounding box center [1009, 492] width 113 height 213
click at [1026, 452] on div "Acesso ilimitado para sempre Text Block" at bounding box center [1027, 449] width 78 height 56
click at [1002, 452] on p "Acesso ilimitado para sempre" at bounding box center [1029, 449] width 74 height 56
click at [1022, 463] on p "Acesso ilimitado para sempre" at bounding box center [1029, 449] width 74 height 56
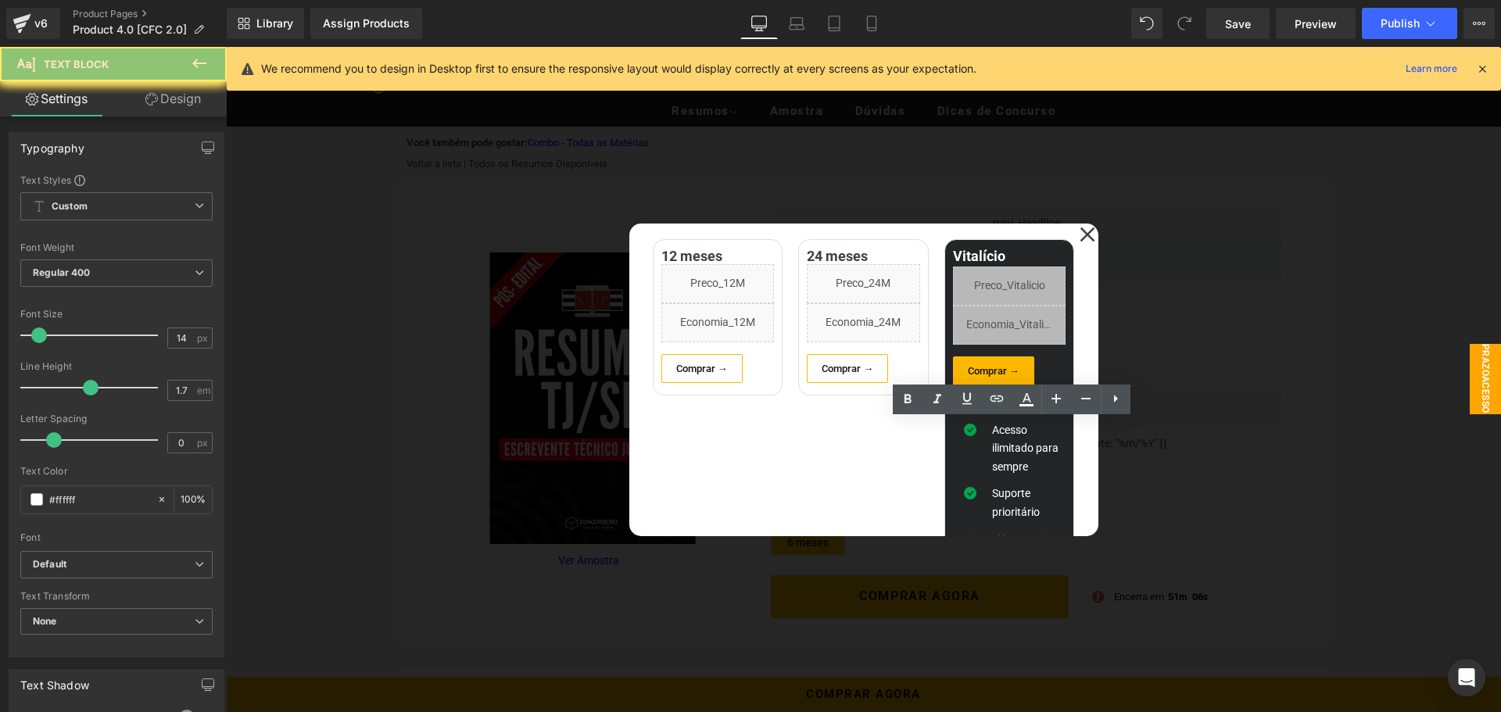
drag, startPoint x: 1018, startPoint y: 467, endPoint x: 953, endPoint y: 292, distance: 186.0
click at [1020, 447] on div "Acesso ilimitado para sempre Text Block" at bounding box center [1027, 449] width 78 height 56
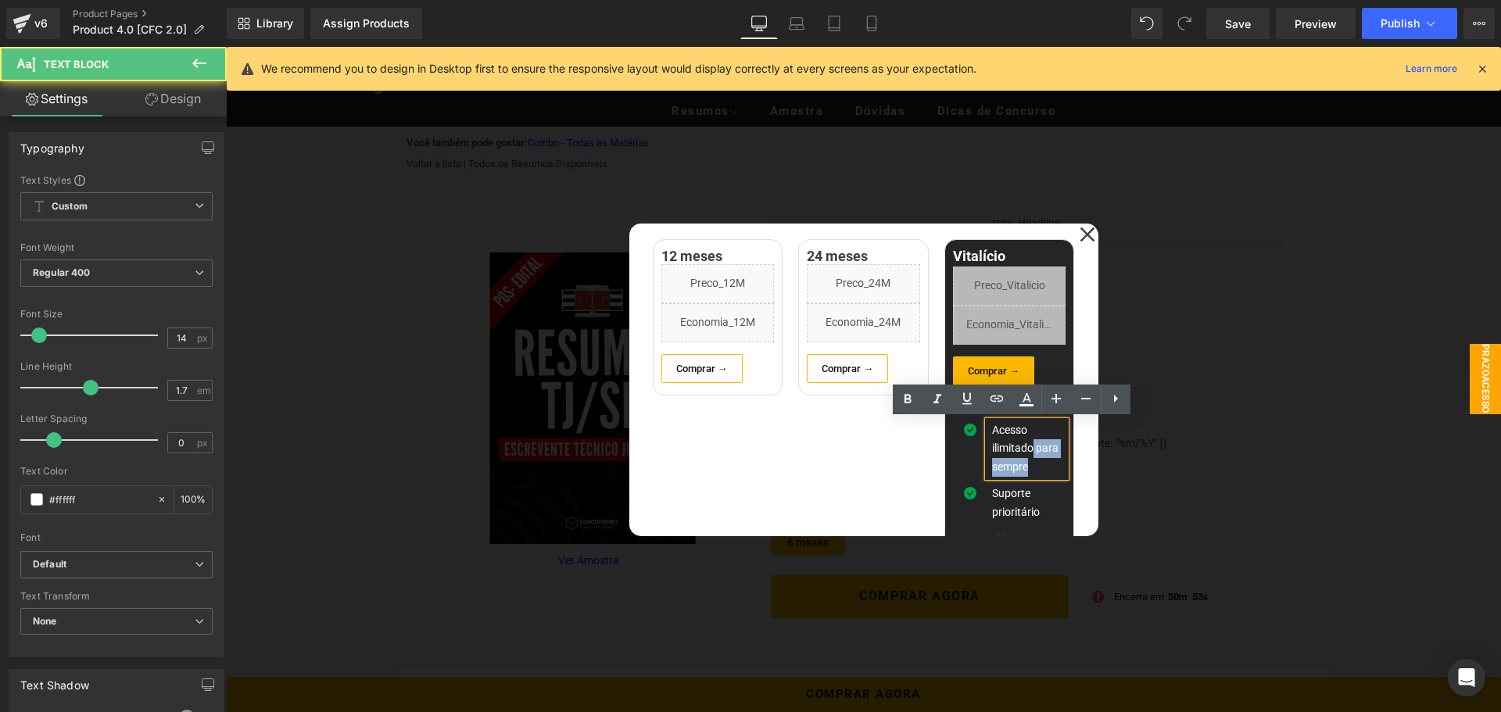
drag, startPoint x: 1016, startPoint y: 457, endPoint x: 1019, endPoint y: 448, distance: 9.4
click at [1019, 448] on p "Acesso ilimitado para sempre" at bounding box center [1029, 449] width 74 height 56
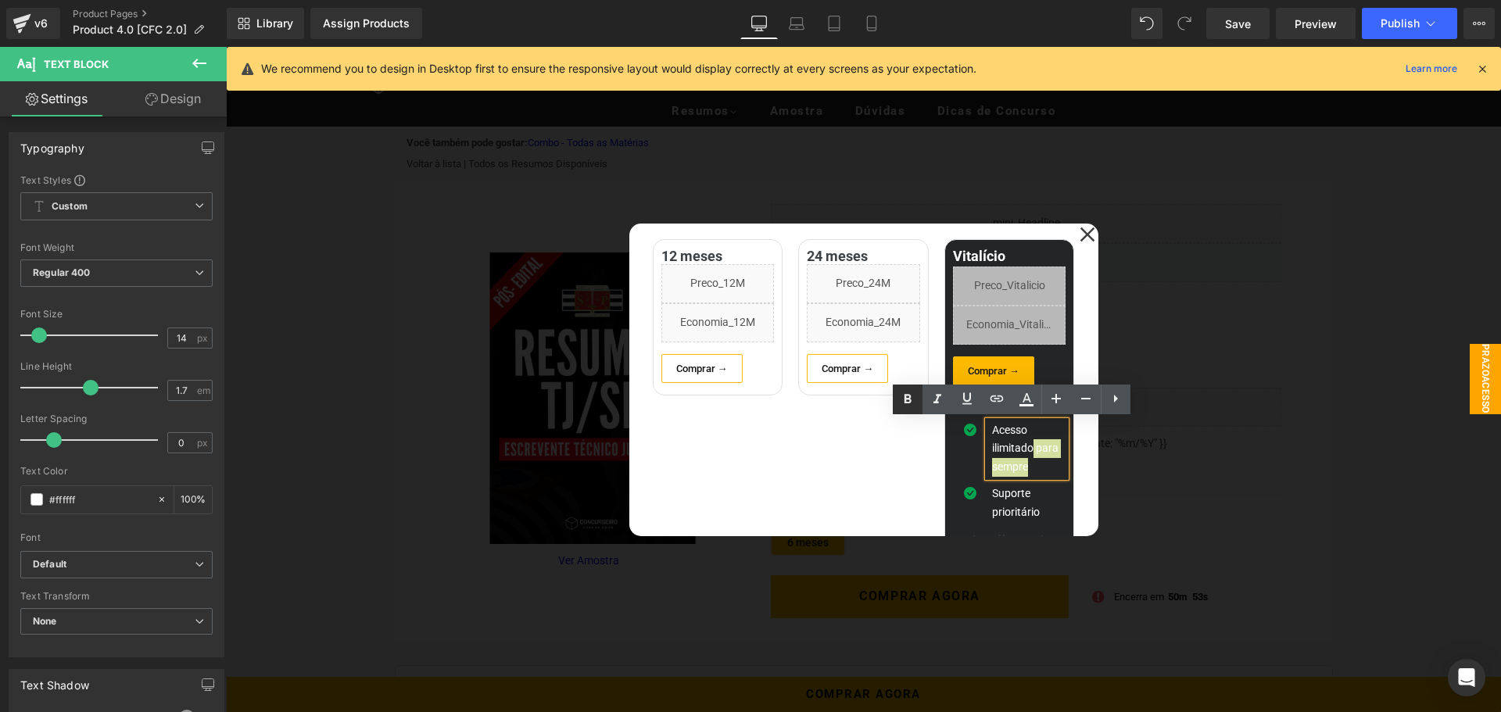
click at [914, 400] on icon at bounding box center [907, 399] width 19 height 19
click at [806, 460] on div "24 meses Heading Liquid Liquid Comprar → Button Row" at bounding box center [863, 425] width 146 height 372
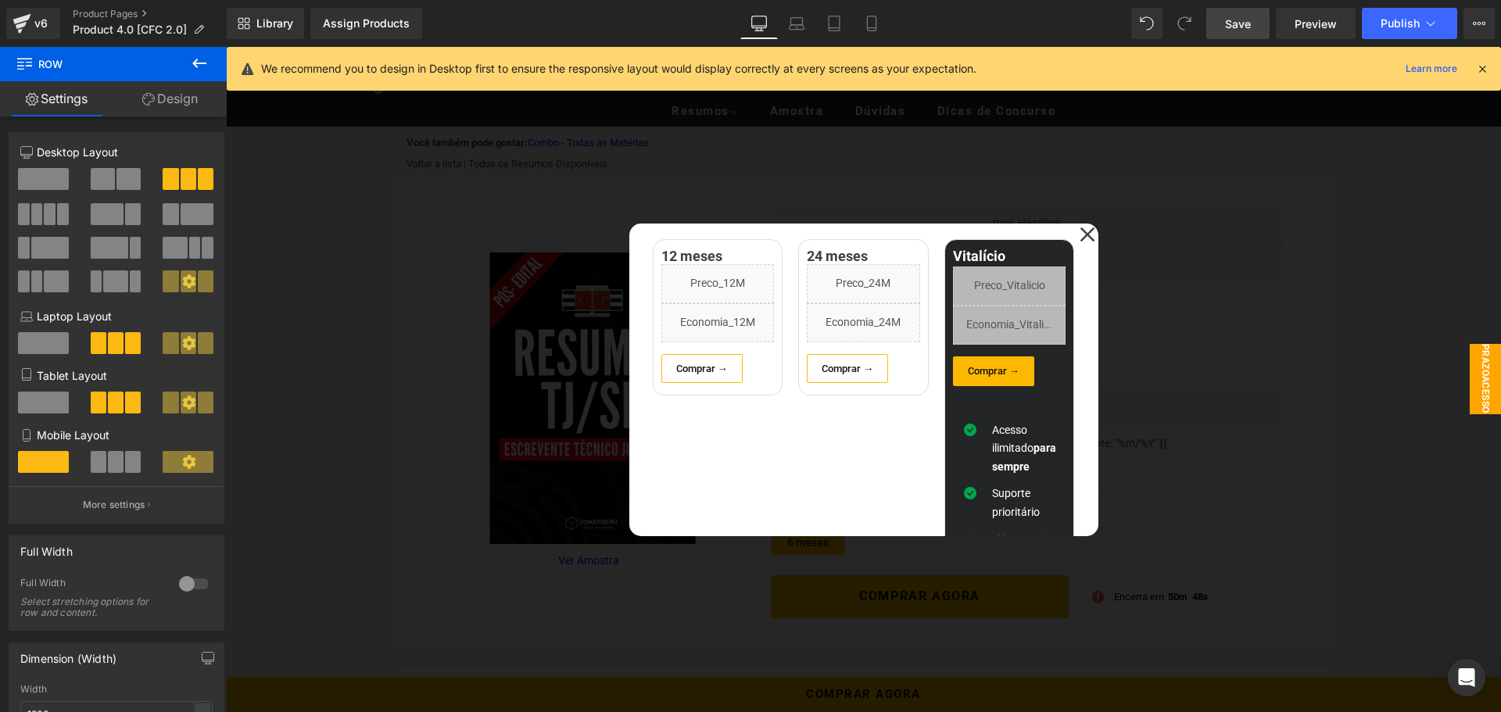
click at [1260, 27] on link "Save" at bounding box center [1237, 23] width 63 height 31
click at [43, 23] on div "v6" at bounding box center [41, 23] width 20 height 20
